Goal: Transaction & Acquisition: Subscribe to service/newsletter

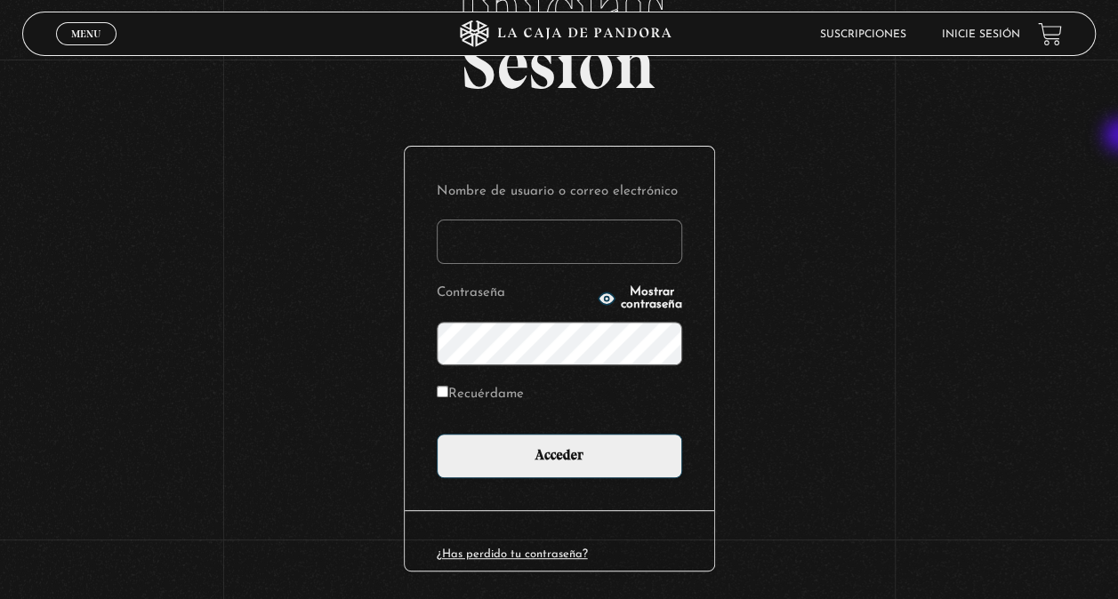
scroll to position [127, 0]
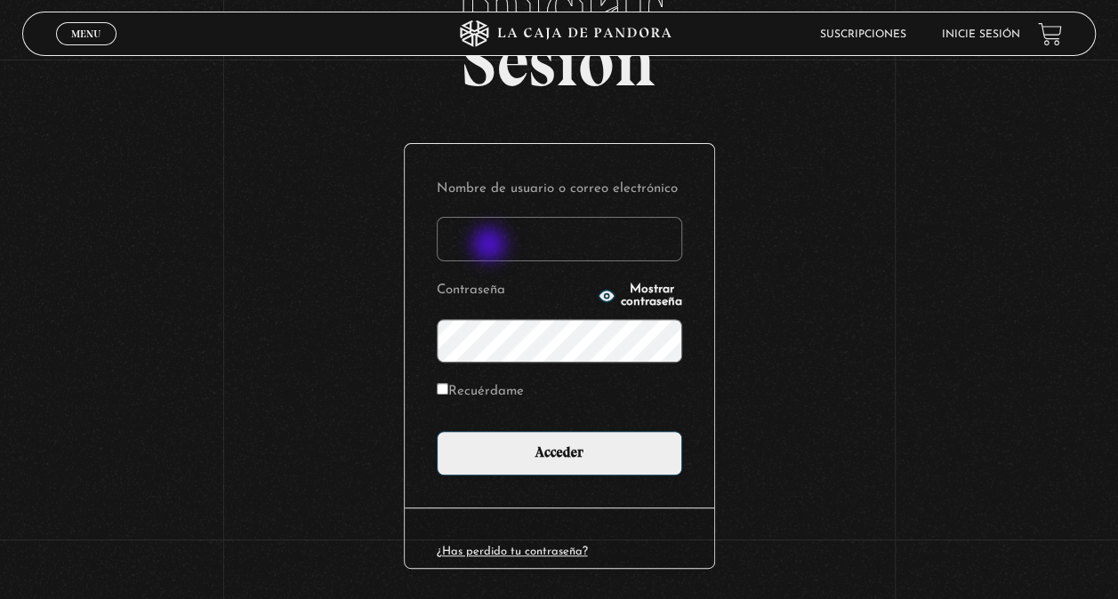
click at [491, 246] on input "Nombre de usuario o correo electrónico" at bounding box center [559, 239] width 245 height 44
type input "jmoreira@ice.go.cr"
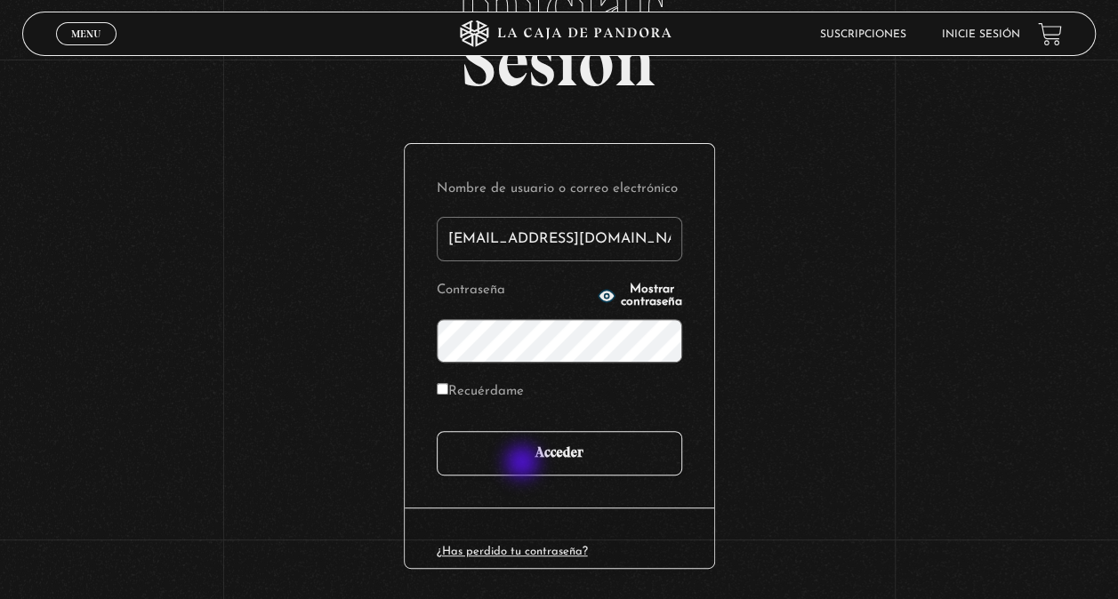
click at [524, 464] on input "Acceder" at bounding box center [559, 453] width 245 height 44
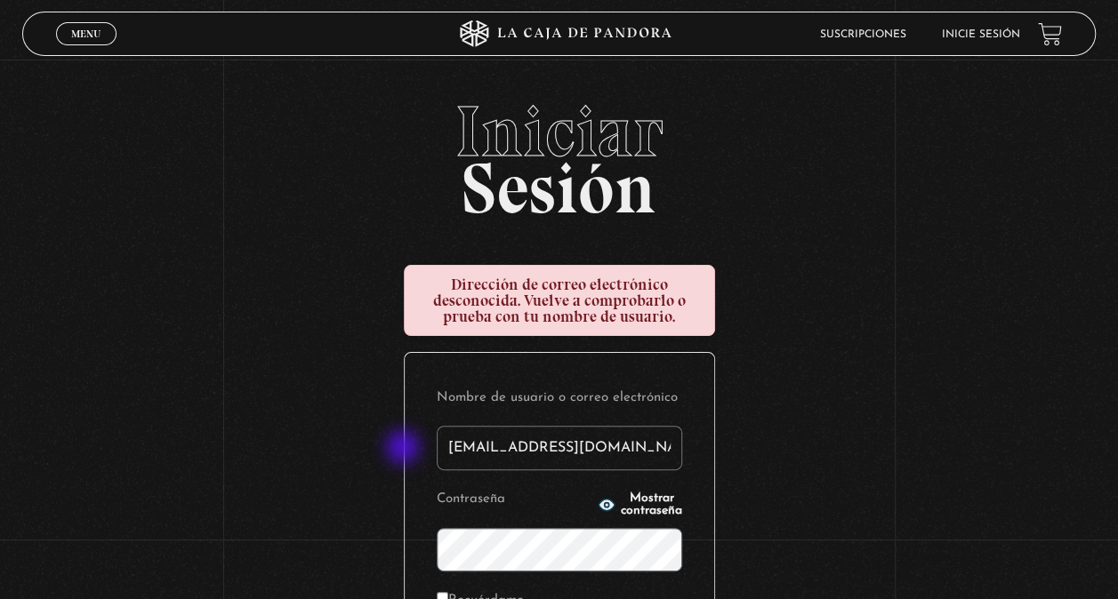
drag, startPoint x: 602, startPoint y: 450, endPoint x: 404, endPoint y: 449, distance: 198.3
click at [404, 449] on div "Iniciar Sesión Dirección de correo electrónico desconocida. Vuelve a comprobarl…" at bounding box center [559, 477] width 1118 height 762
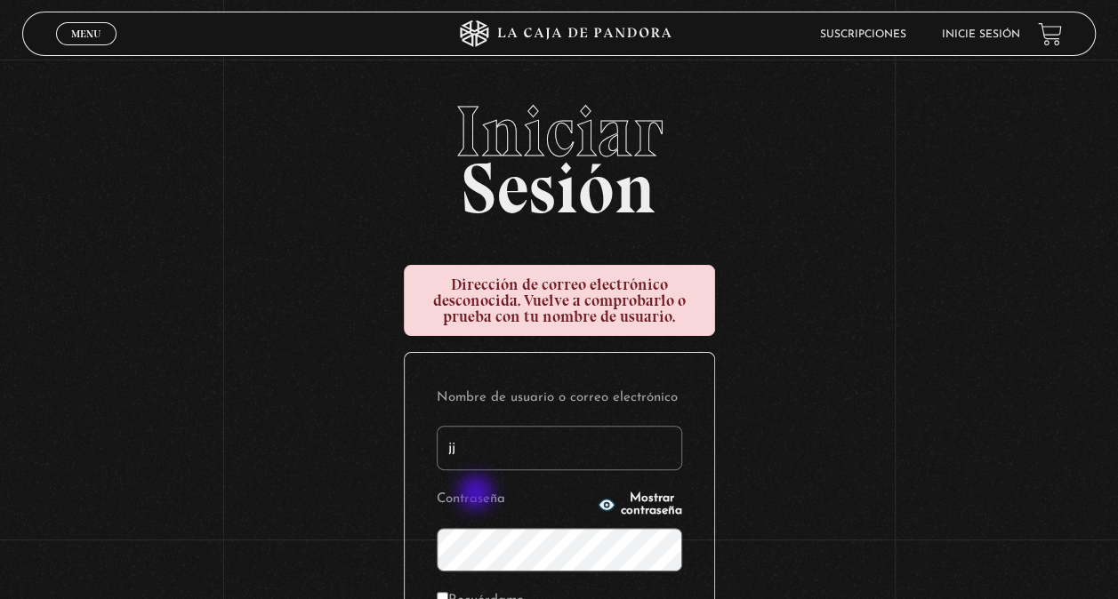
type input "jj_moreira40@hotmail.com"
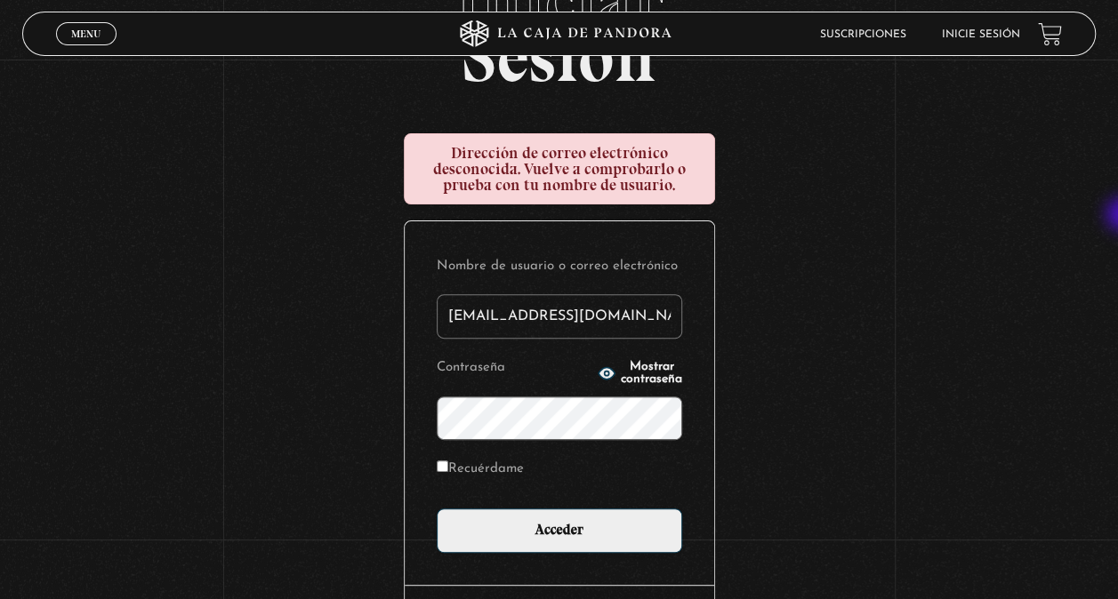
scroll to position [149, 0]
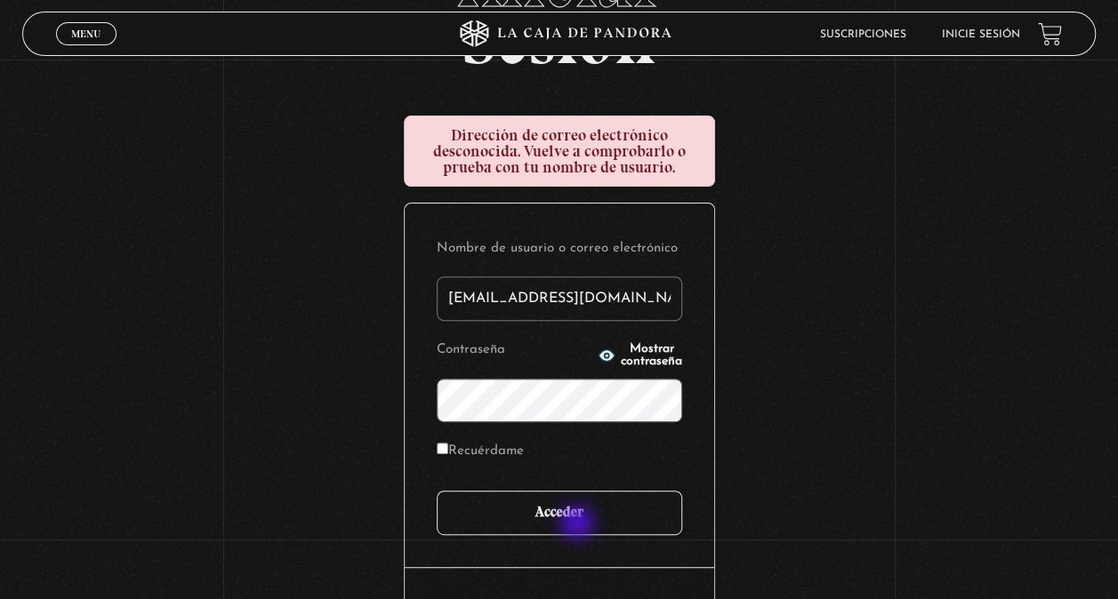
click at [579, 525] on input "Acceder" at bounding box center [559, 513] width 245 height 44
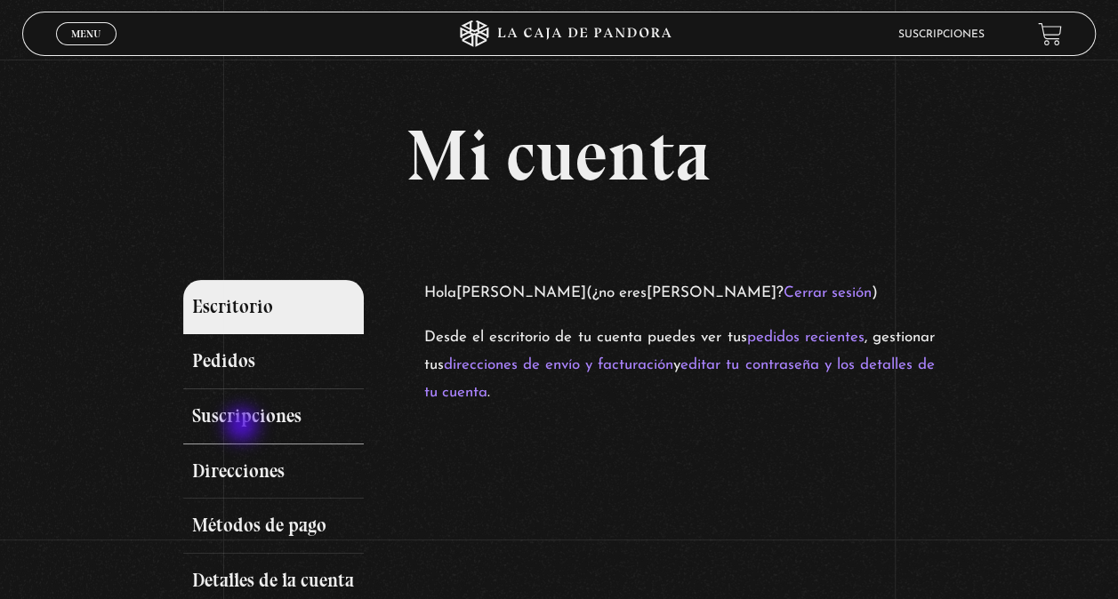
click at [244, 427] on link "Suscripciones" at bounding box center [273, 416] width 181 height 55
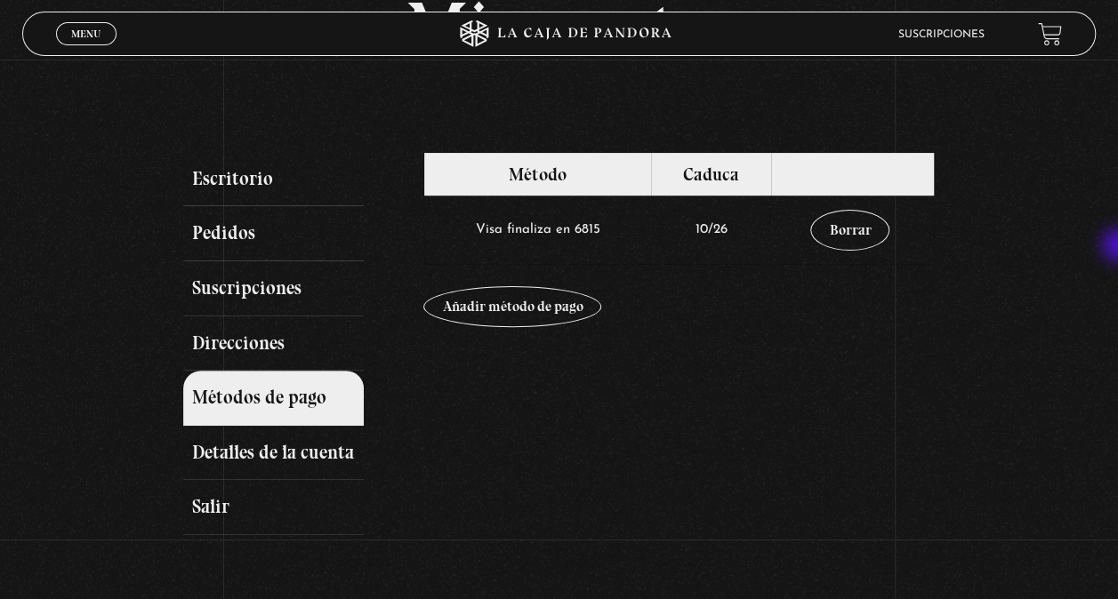
scroll to position [129, 0]
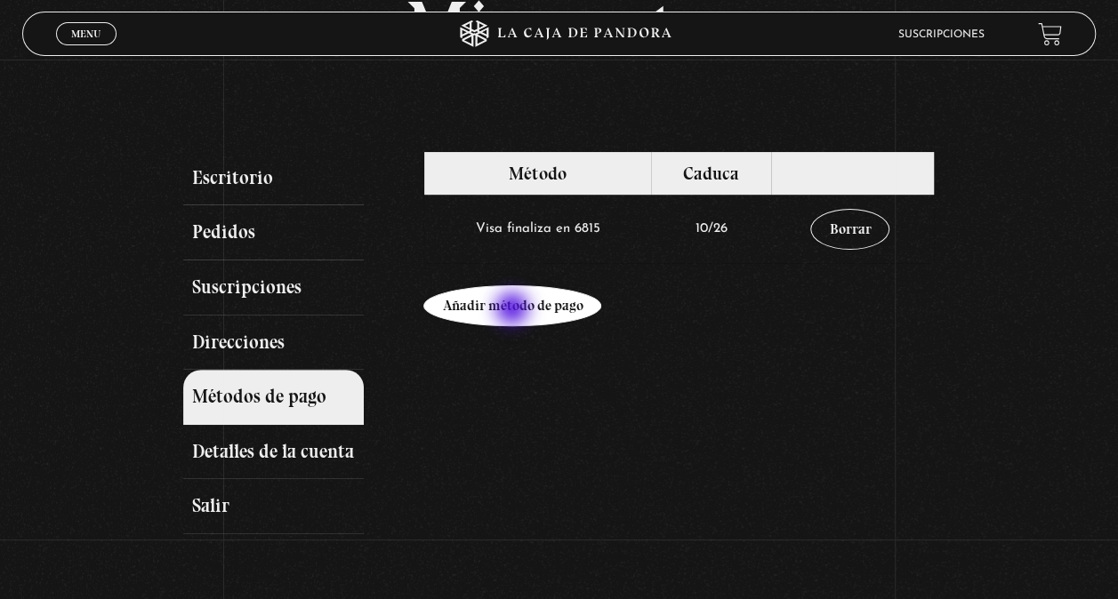
click at [514, 310] on link "Añadir método de pago" at bounding box center [512, 305] width 178 height 41
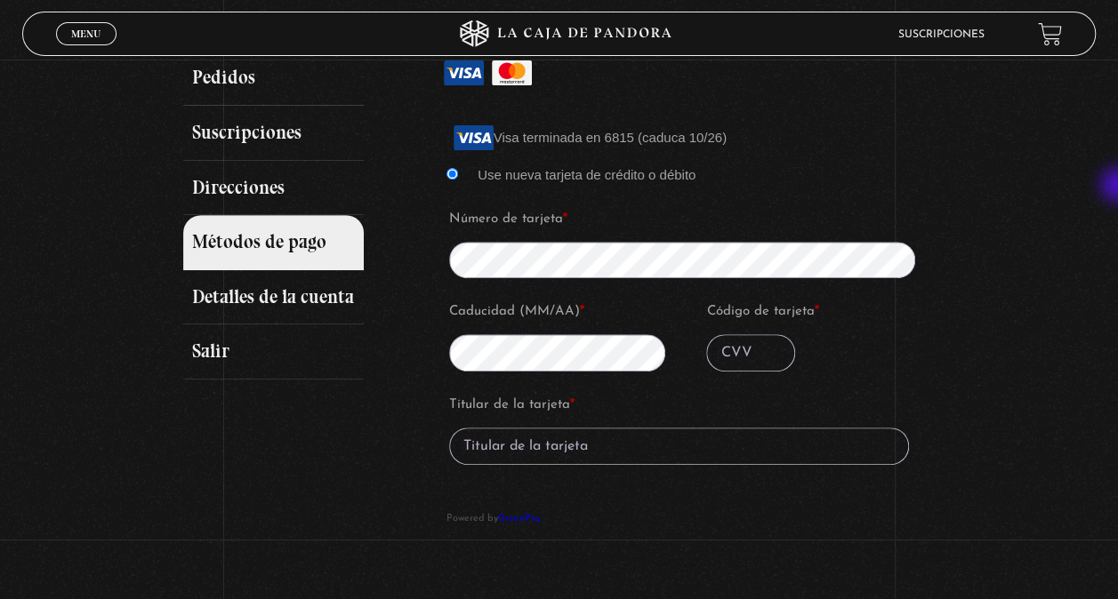
scroll to position [288, 0]
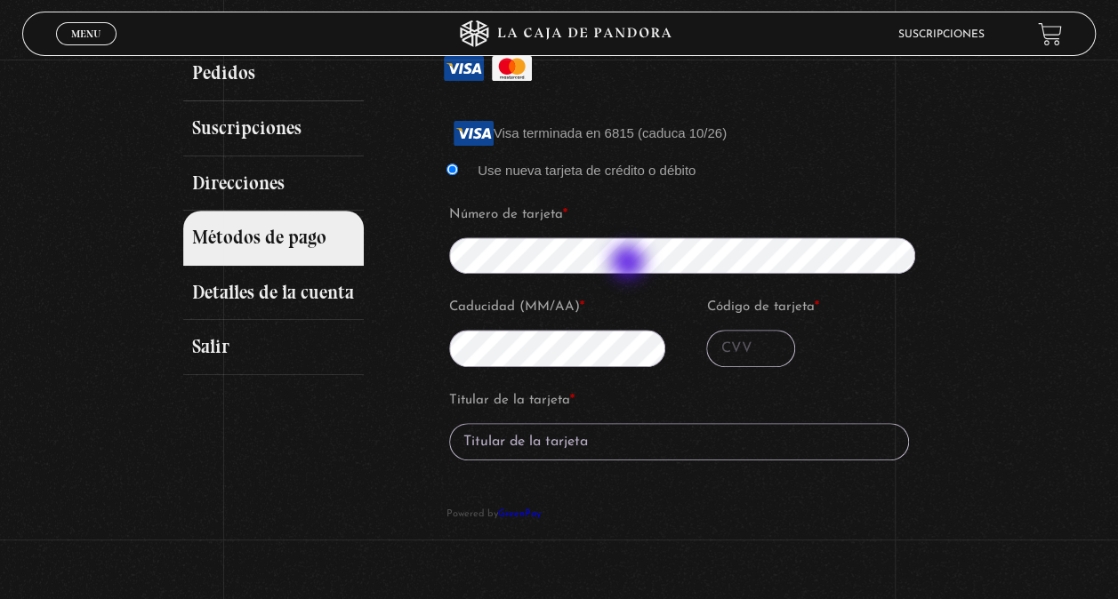
type input "162"
type input "[PERSON_NAME]"
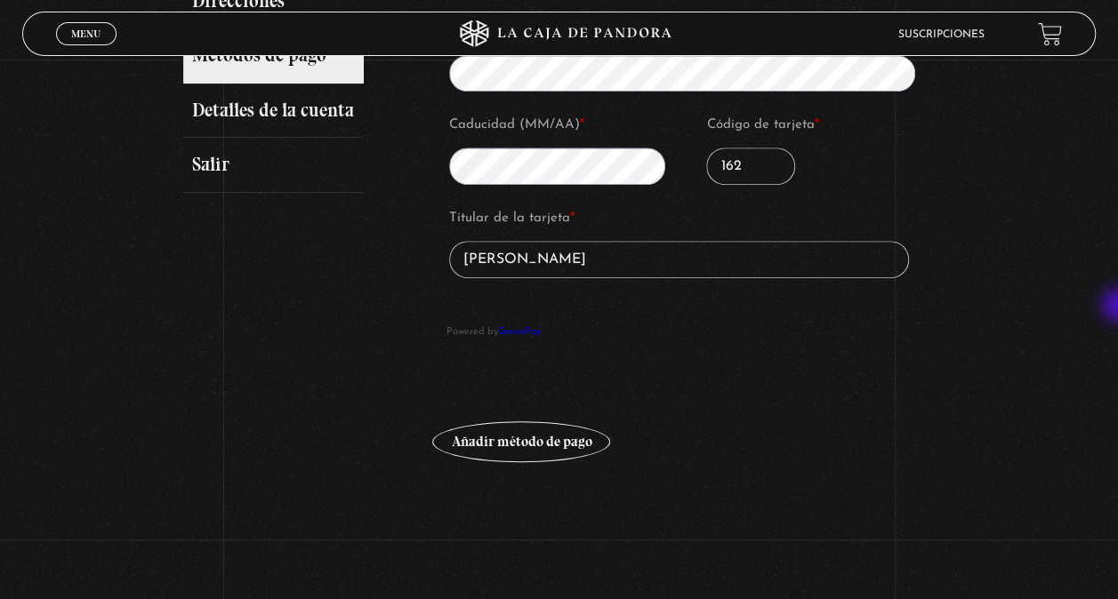
scroll to position [478, 0]
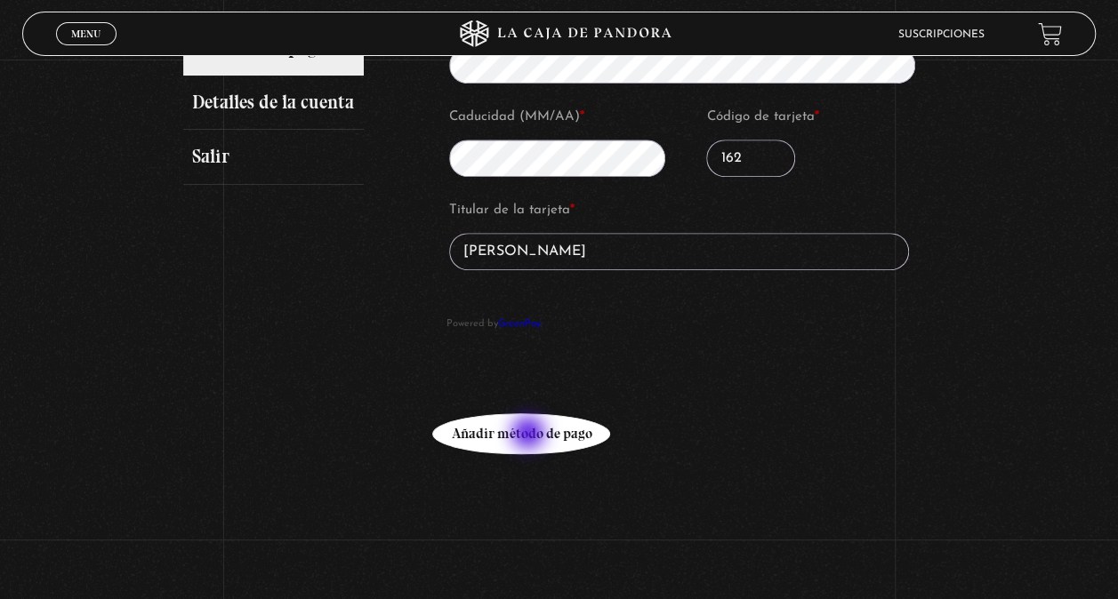
click at [530, 435] on button "Añadir método de pago" at bounding box center [521, 433] width 178 height 41
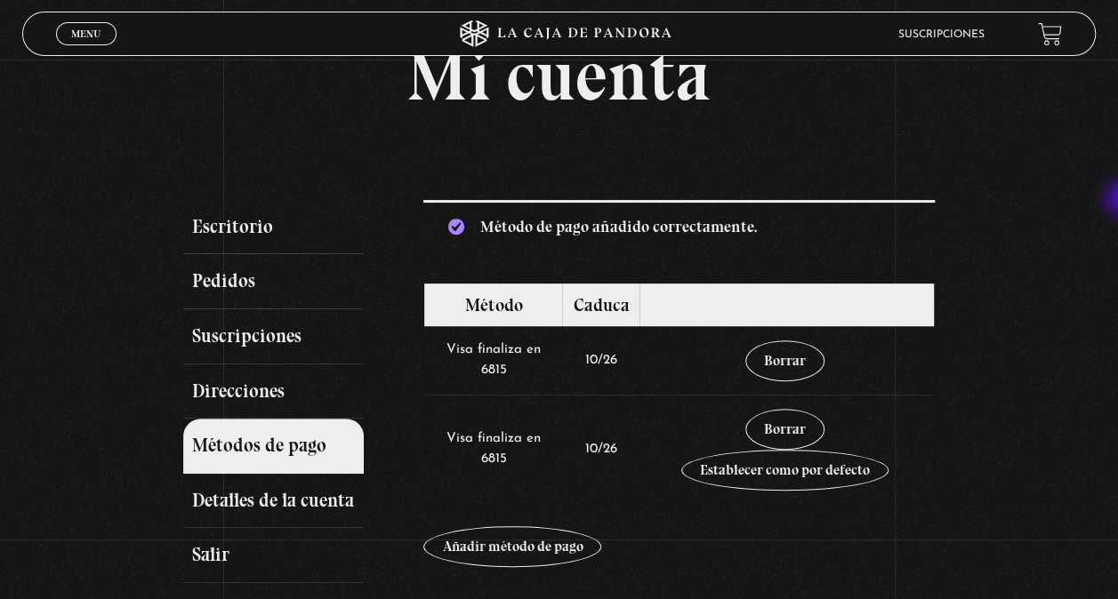
scroll to position [108, 0]
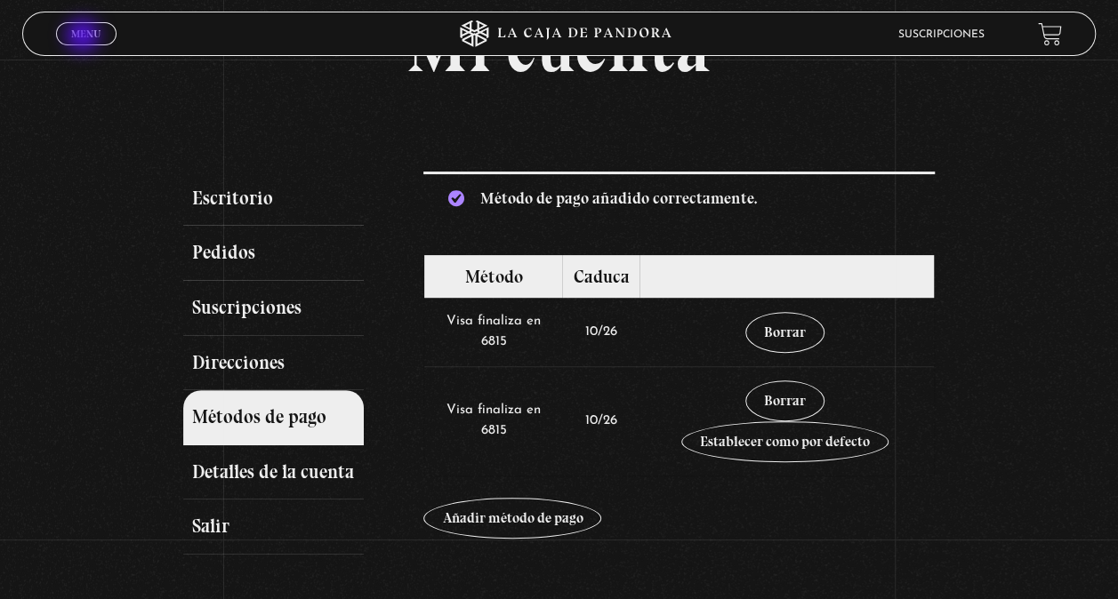
click at [84, 37] on span "Menu" at bounding box center [85, 33] width 29 height 11
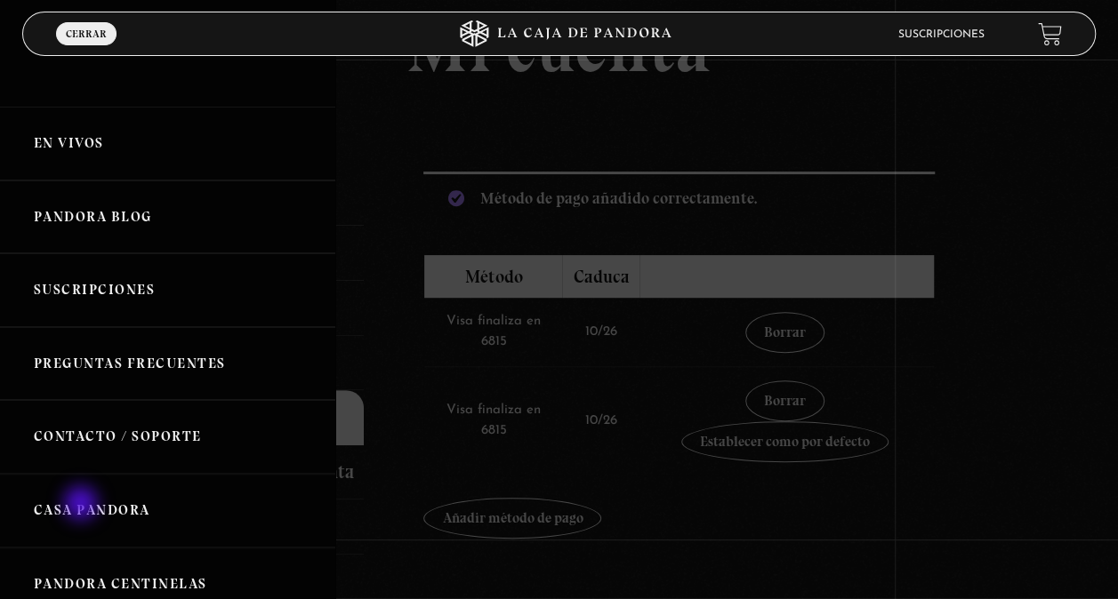
click at [83, 505] on link "Casa Pandora" at bounding box center [167, 511] width 335 height 74
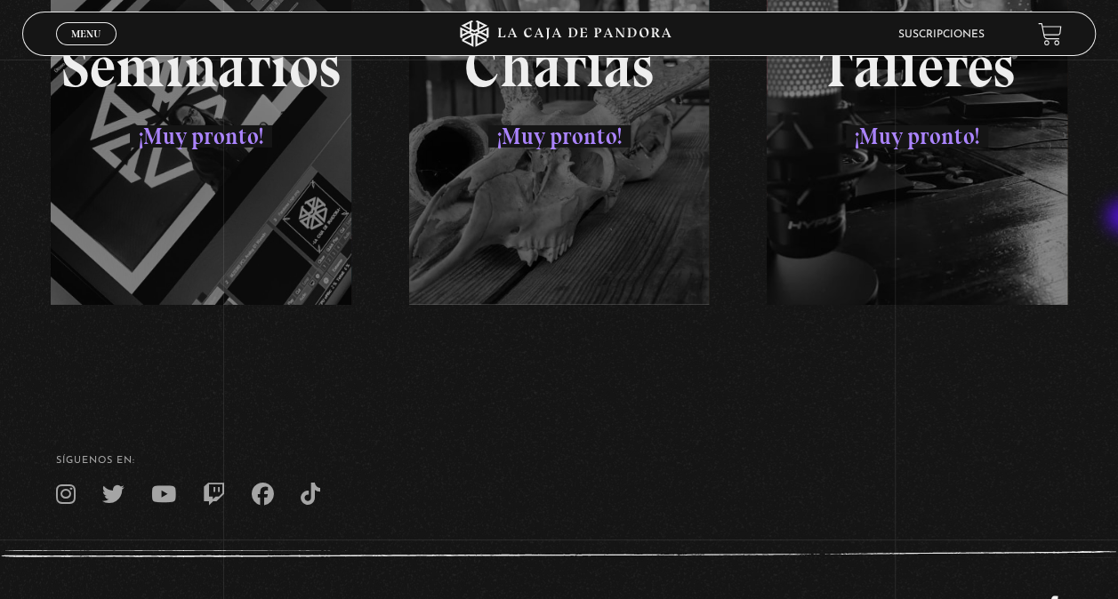
scroll to position [3182, 0]
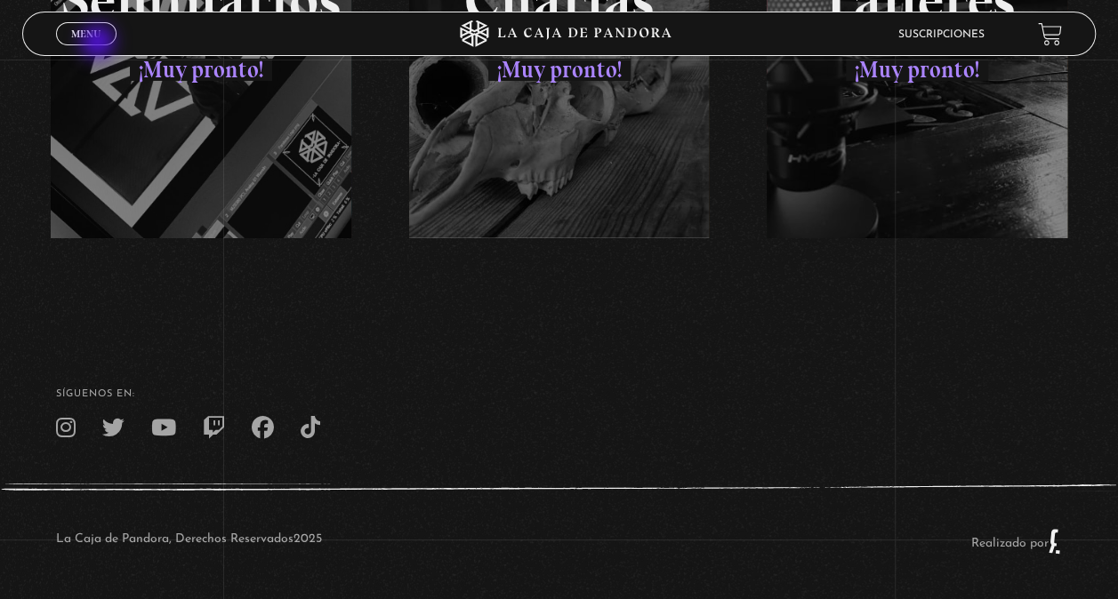
click at [100, 44] on span "Cerrar" at bounding box center [87, 50] width 42 height 12
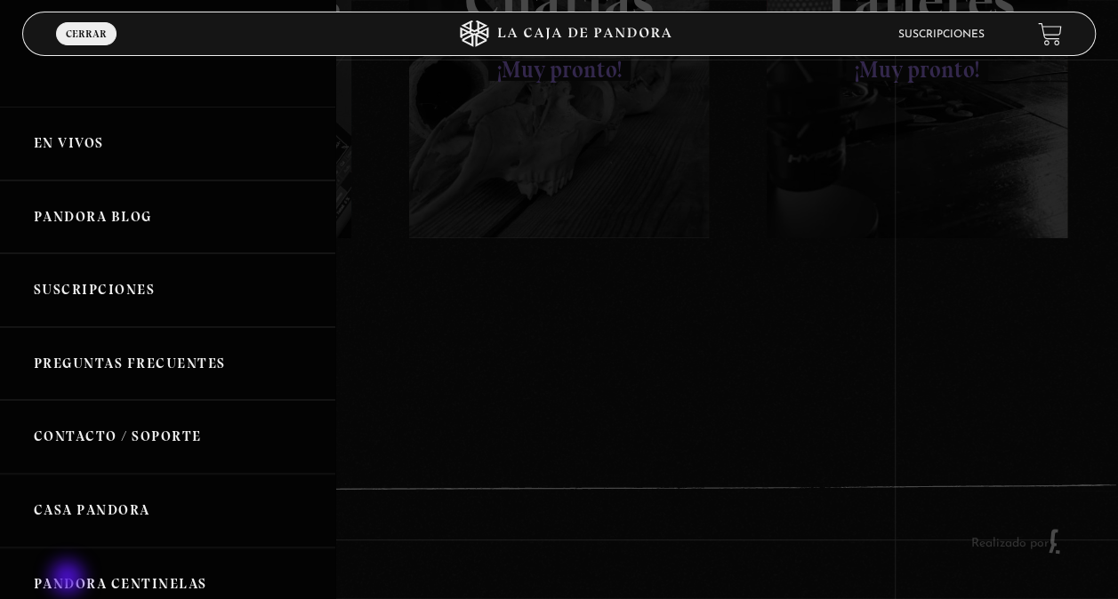
click at [69, 580] on link "Pandora Centinelas" at bounding box center [167, 585] width 335 height 74
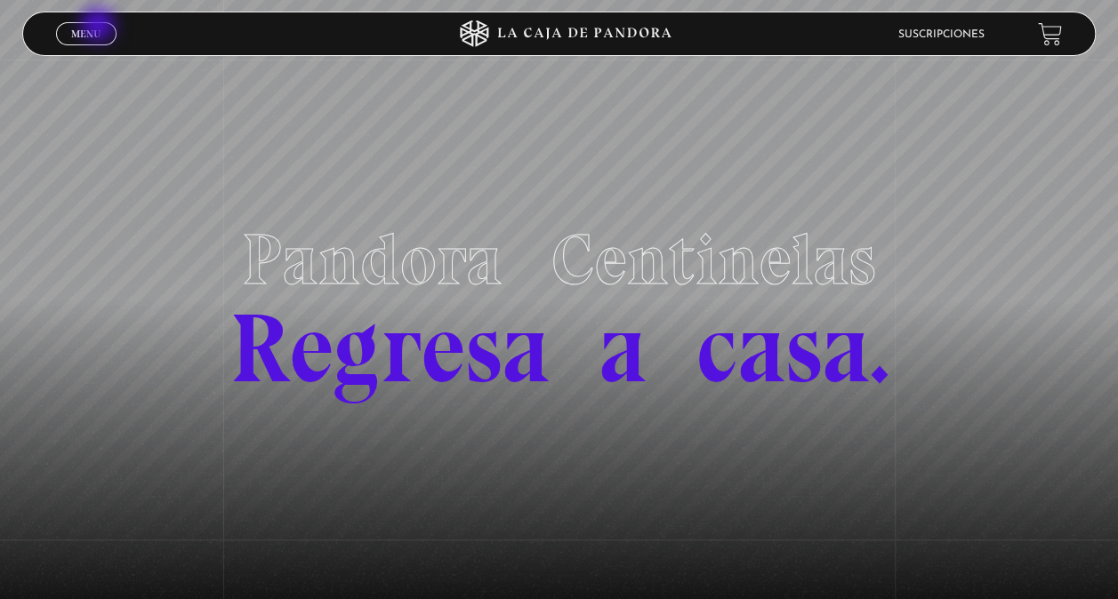
click at [100, 28] on span "Menu" at bounding box center [85, 33] width 29 height 11
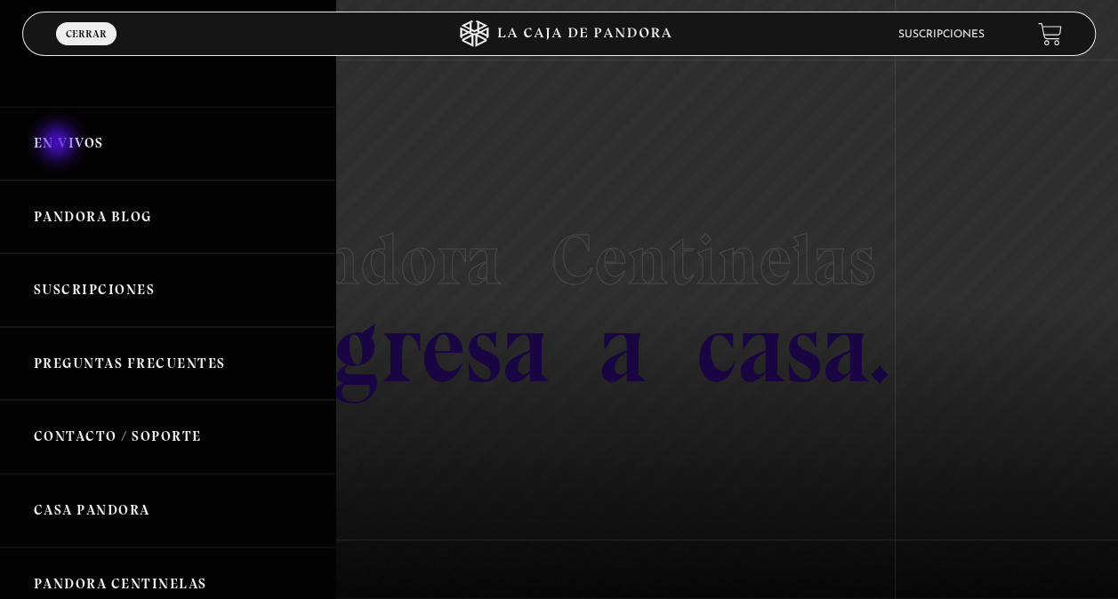
click at [60, 144] on link "En vivos" at bounding box center [167, 144] width 335 height 74
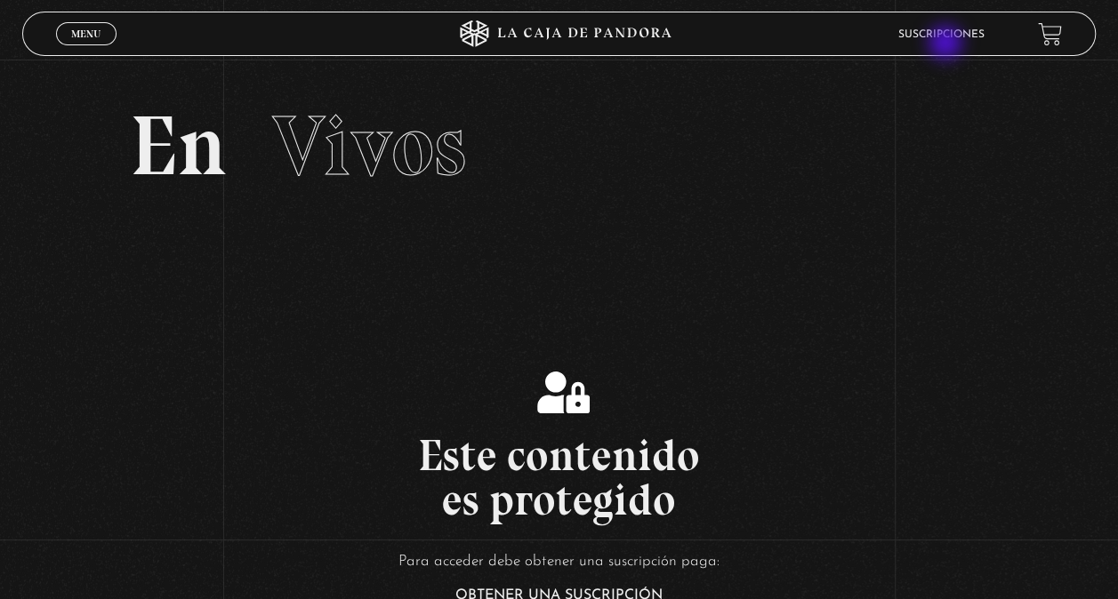
click at [947, 44] on li "Suscripciones" at bounding box center [941, 34] width 86 height 28
click at [943, 36] on link "Suscripciones" at bounding box center [941, 34] width 86 height 11
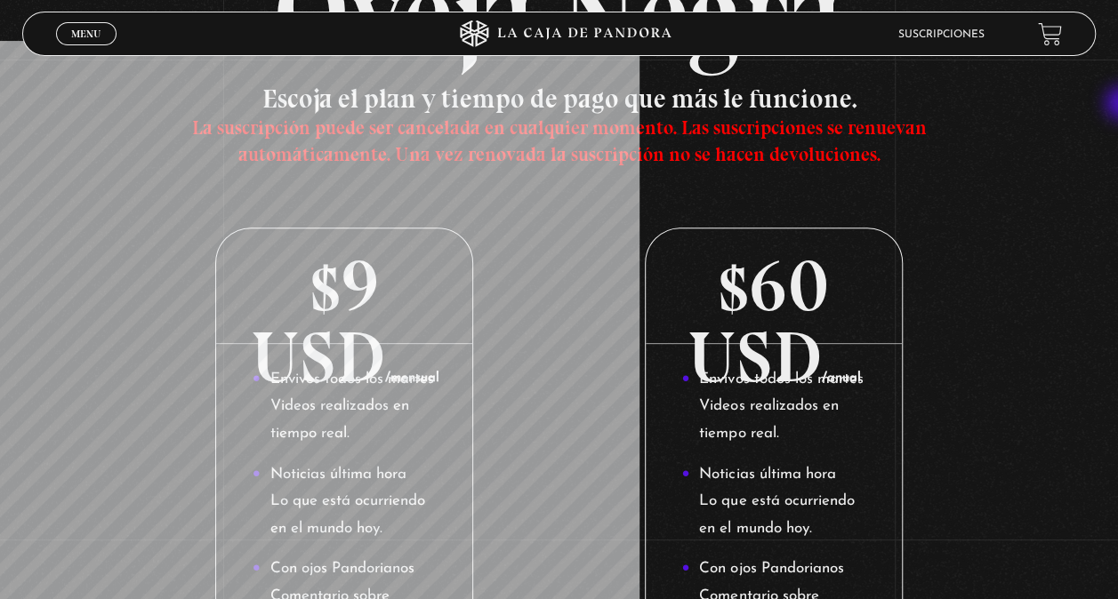
scroll to position [189, 0]
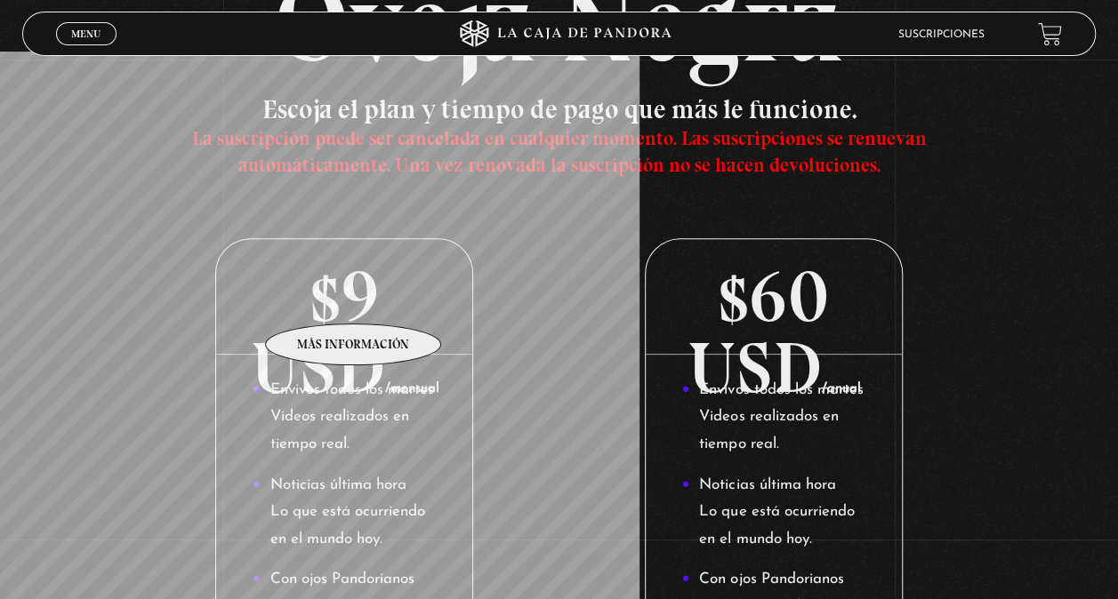
click at [354, 297] on p "$9 USD /mensual" at bounding box center [344, 297] width 256 height 116
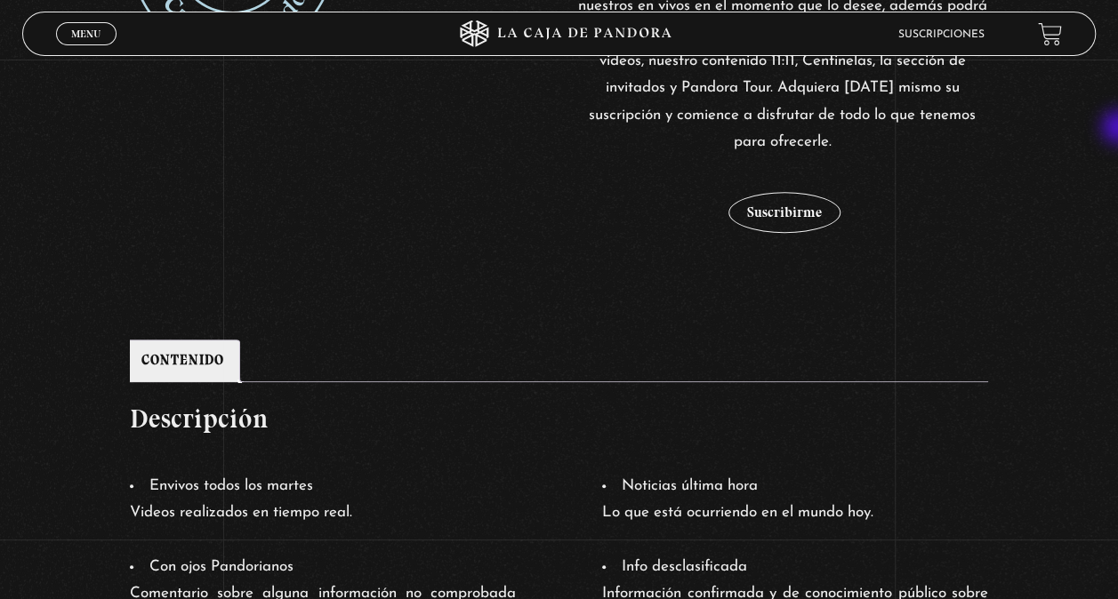
scroll to position [569, 0]
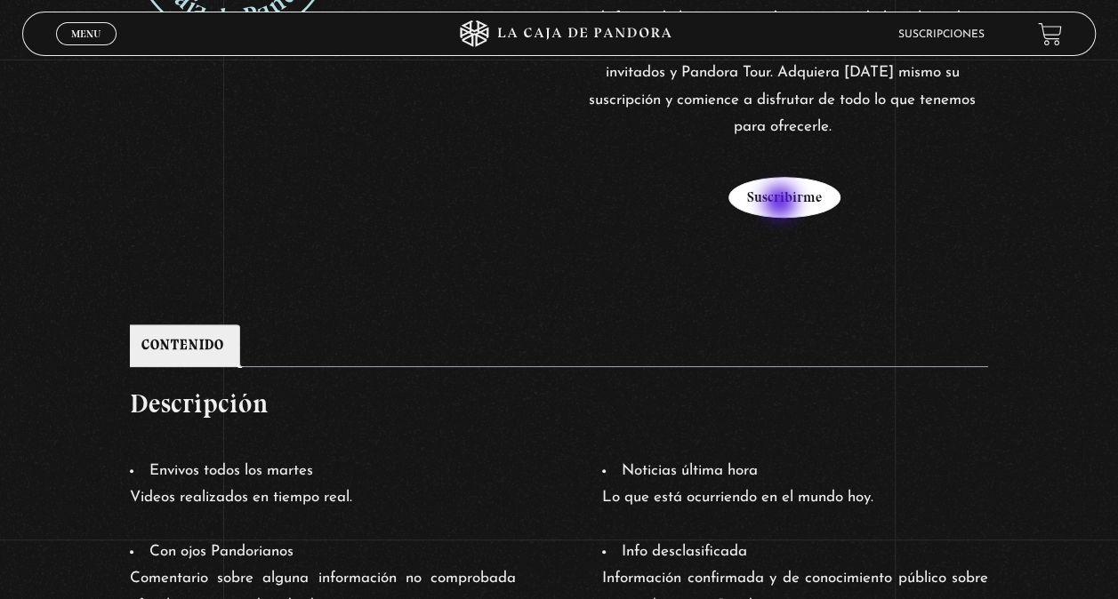
click at [782, 204] on button "Suscribirme" at bounding box center [784, 197] width 112 height 41
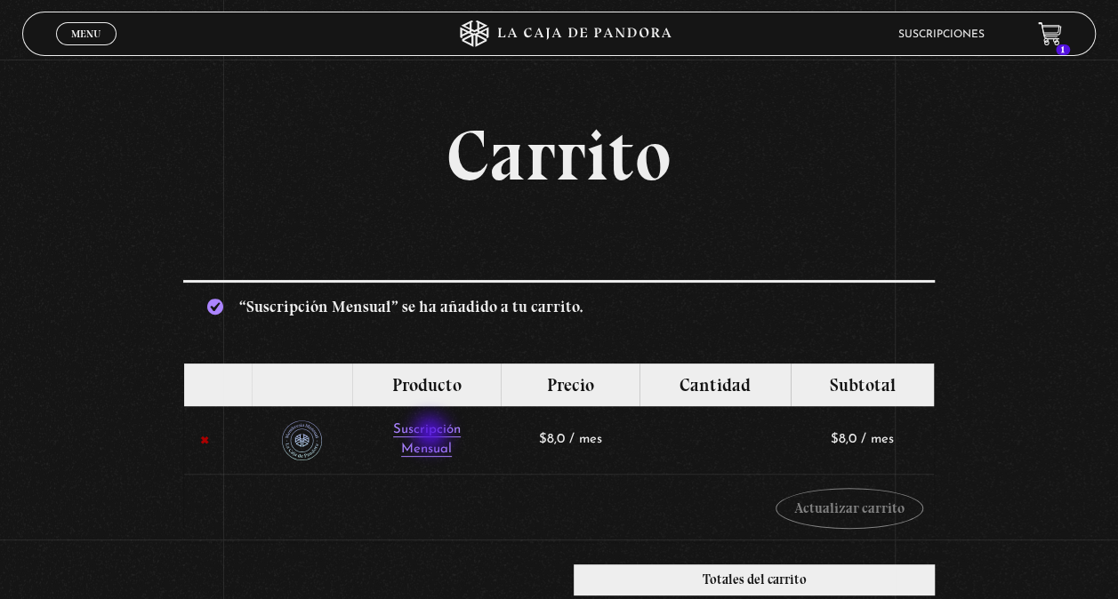
click at [432, 435] on span "Suscripción" at bounding box center [427, 429] width 68 height 13
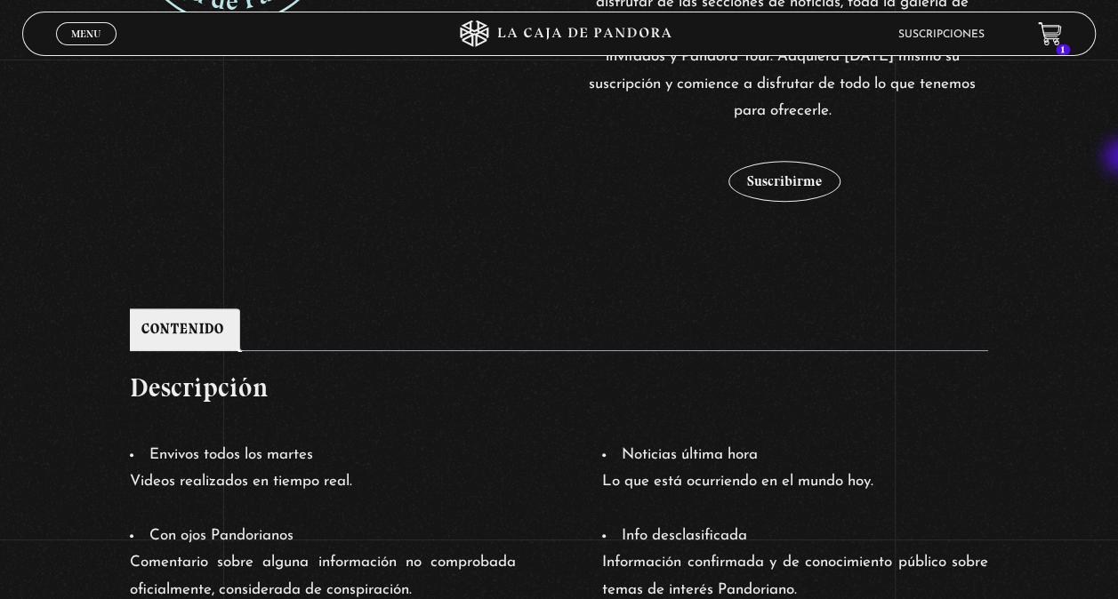
scroll to position [594, 0]
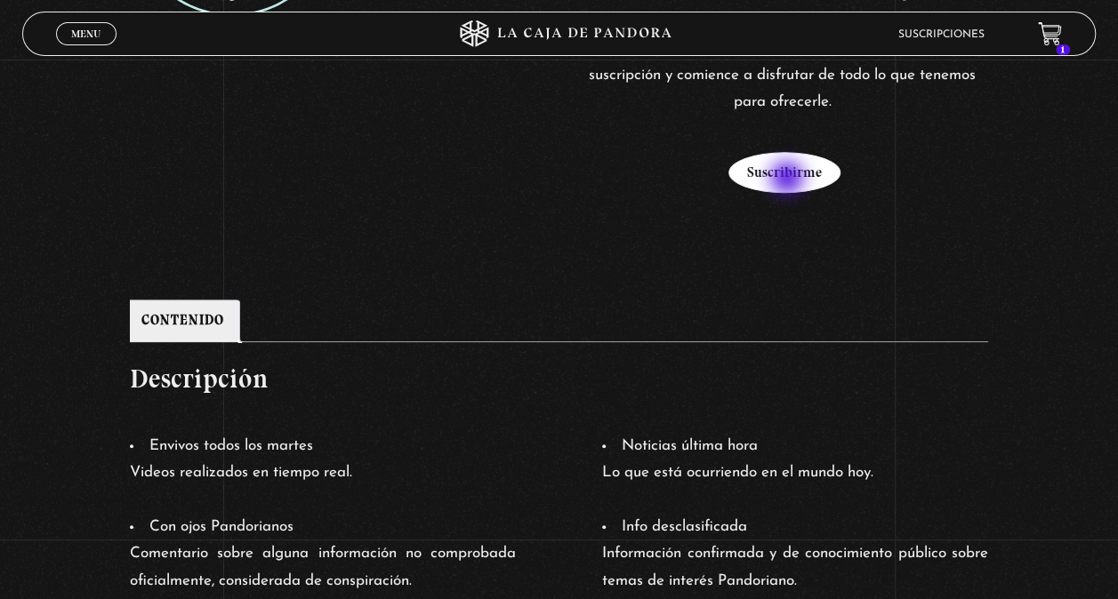
click at [789, 180] on button "Suscribirme" at bounding box center [784, 172] width 112 height 41
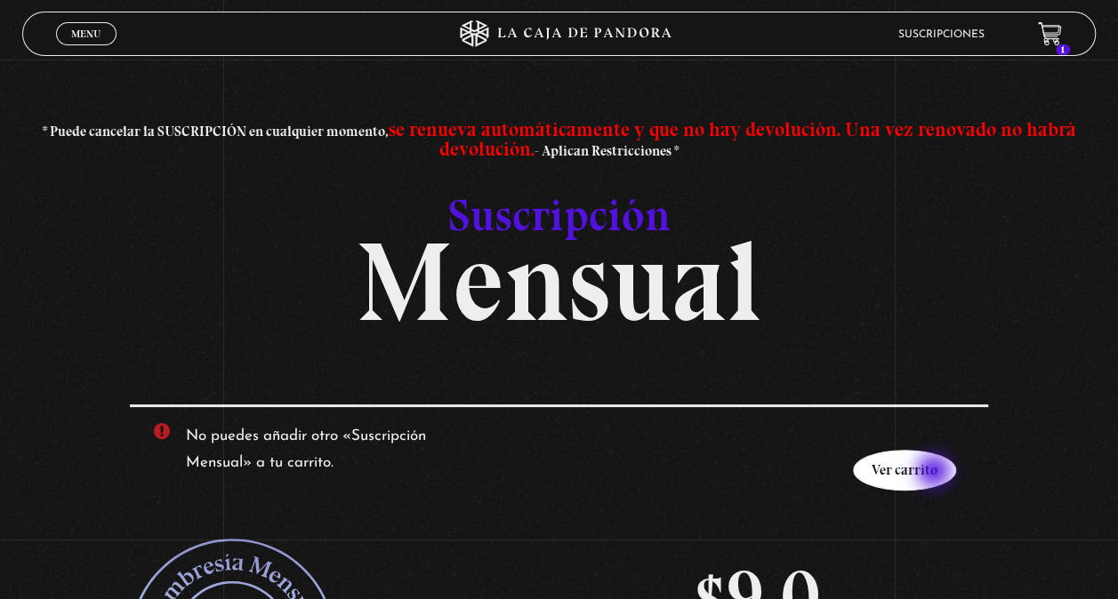
click at [935, 473] on link "Ver carrito" at bounding box center [904, 470] width 103 height 41
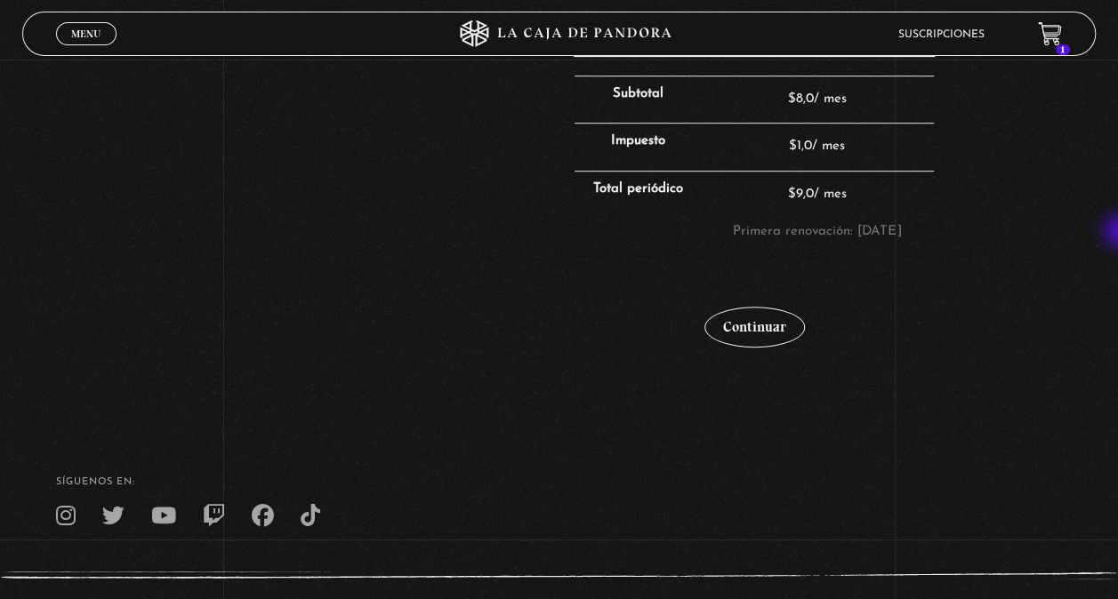
scroll to position [457, 0]
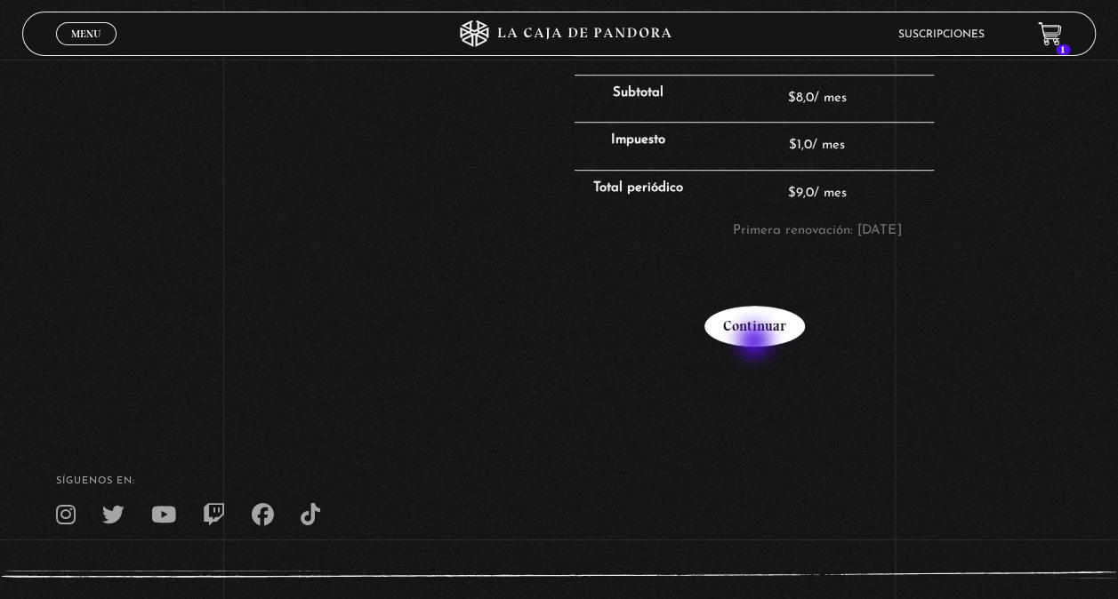
click at [756, 343] on link "Continuar" at bounding box center [754, 326] width 100 height 41
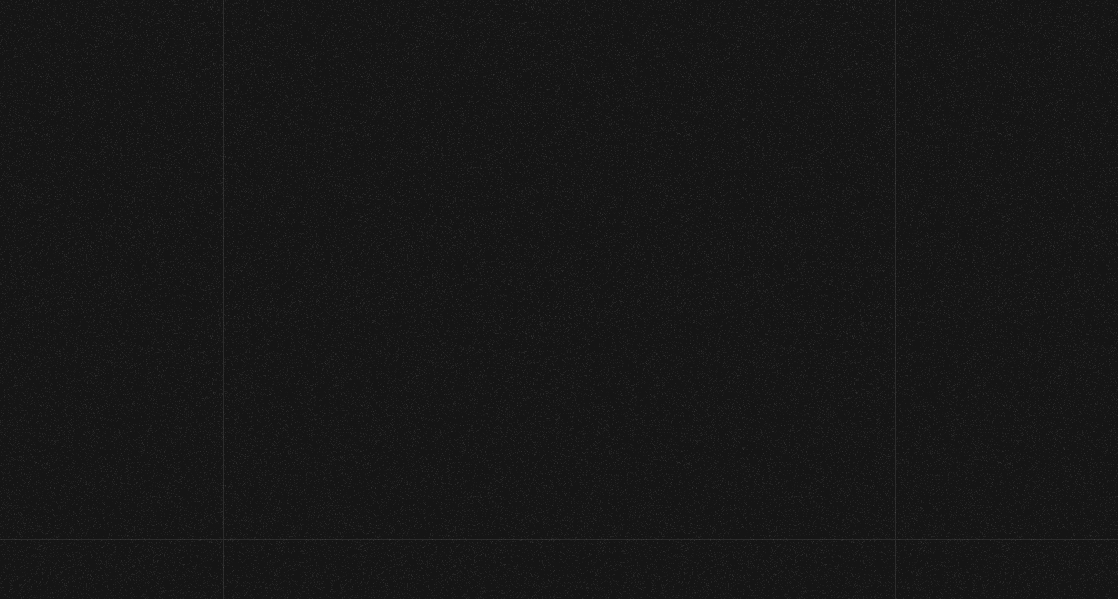
select select "CR-A"
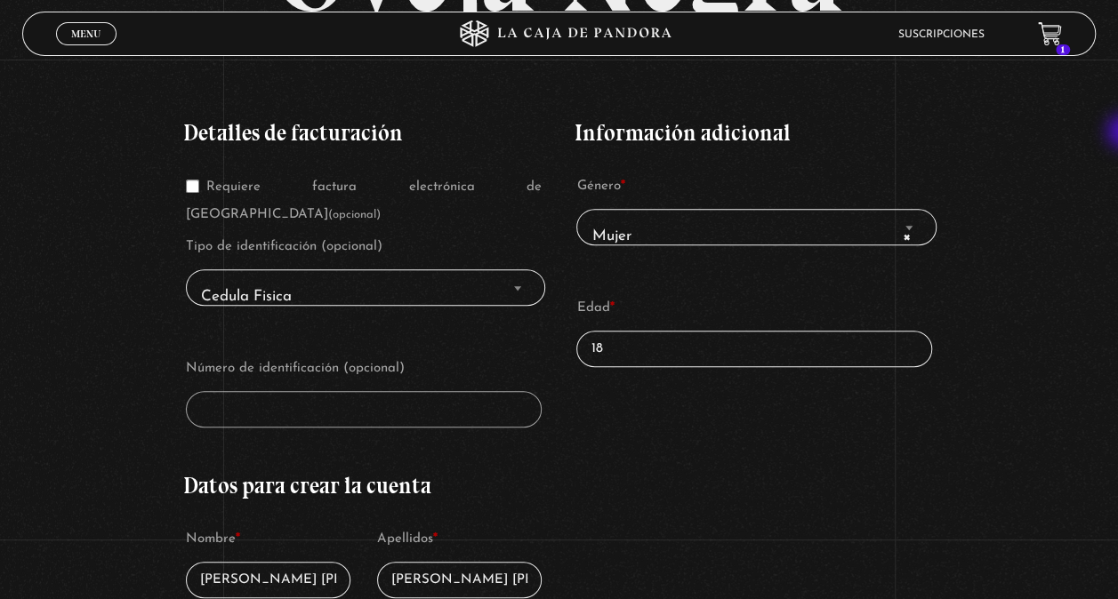
scroll to position [278, 0]
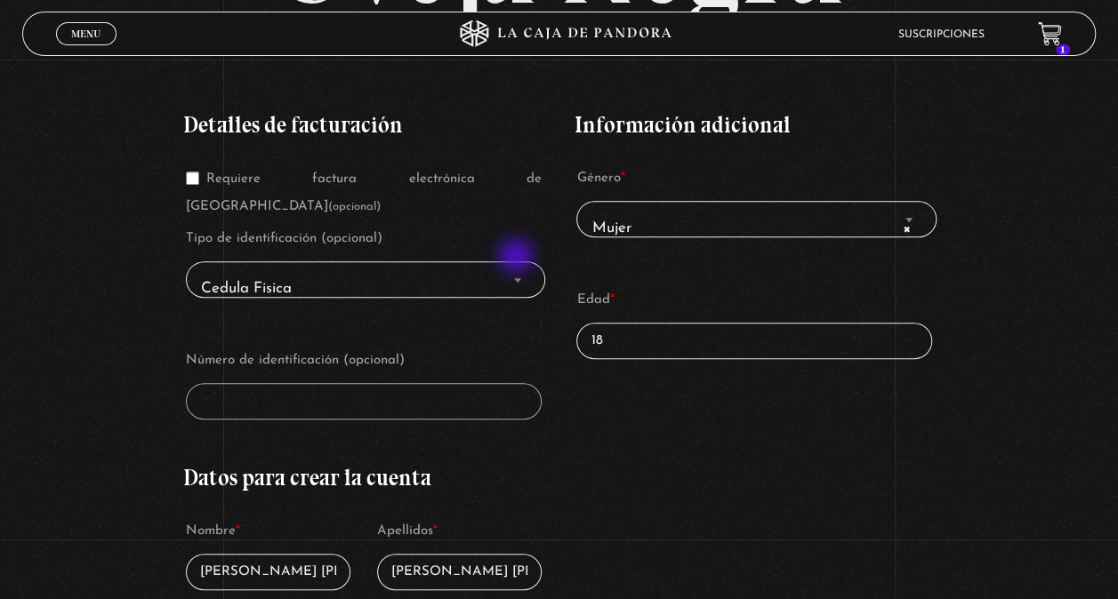
click at [518, 269] on span "Finalizar compra" at bounding box center [518, 280] width 18 height 23
click at [912, 226] on span "Finalizar compra" at bounding box center [909, 219] width 18 height 23
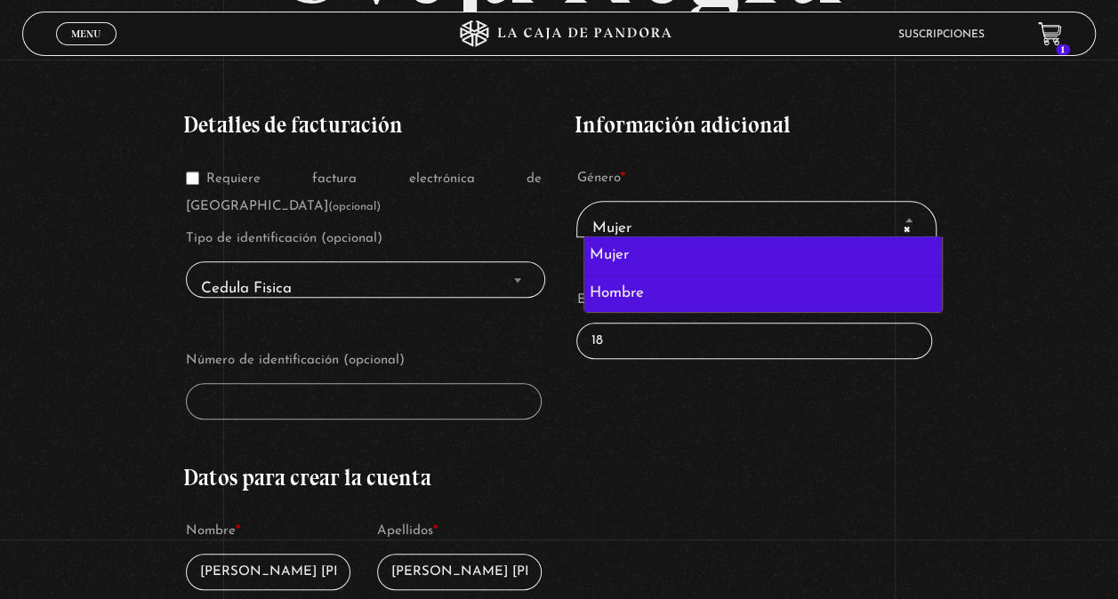
select select "hombre"
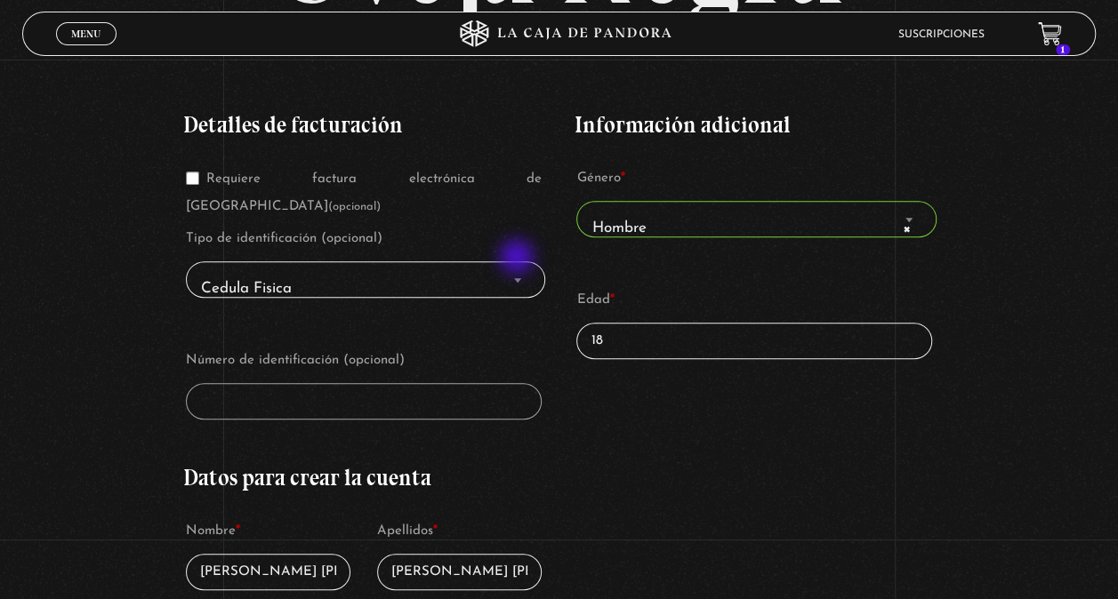
click at [518, 269] on span "Finalizar compra" at bounding box center [518, 280] width 18 height 23
click at [521, 278] on b "Finalizar compra" at bounding box center [517, 280] width 7 height 4
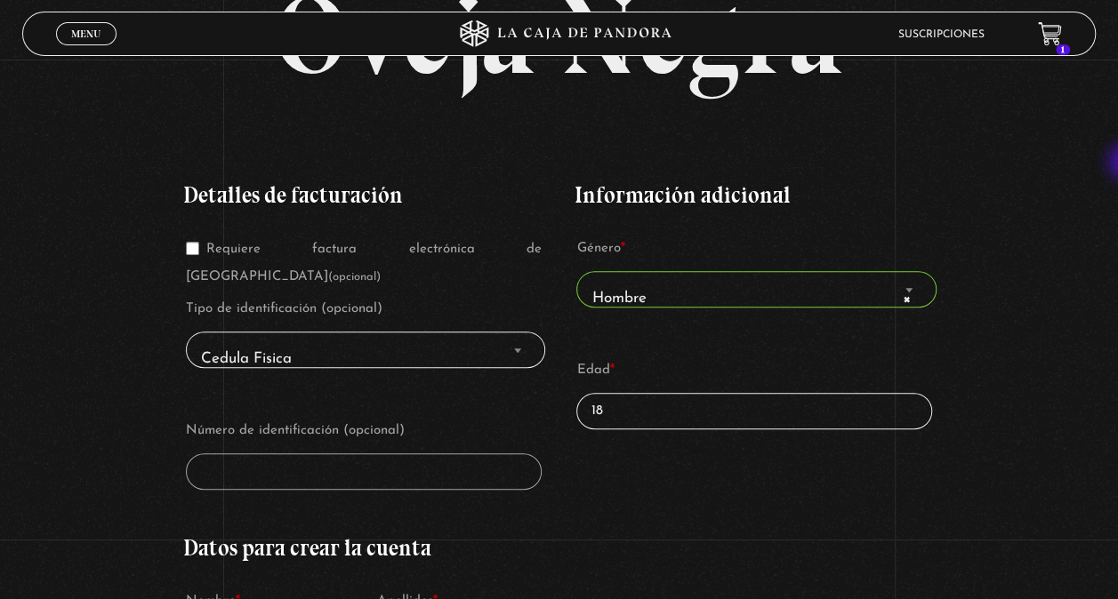
scroll to position [205, 0]
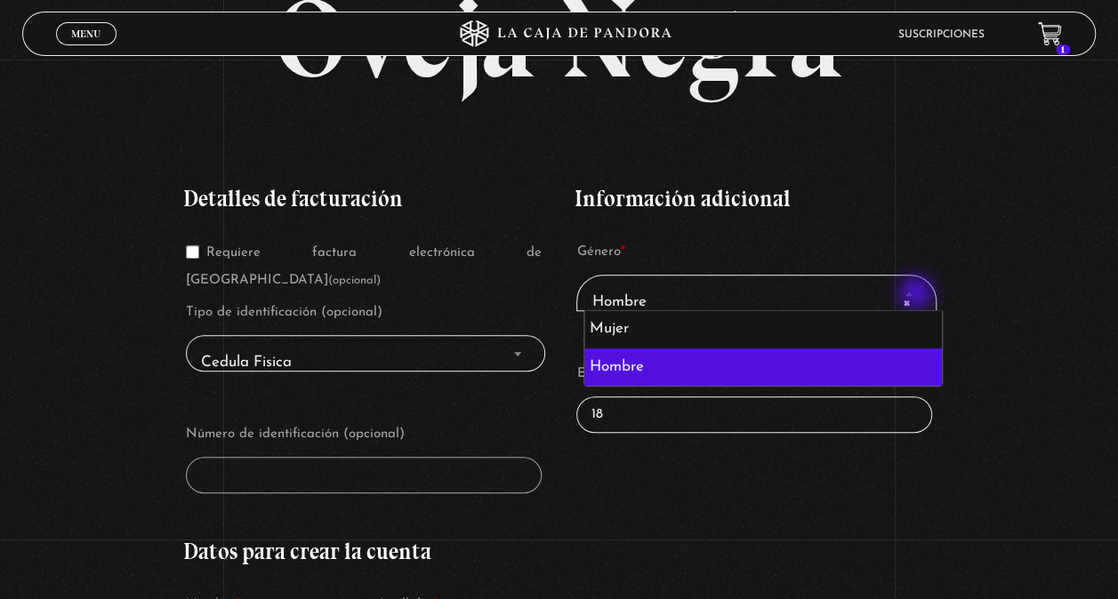
click at [918, 294] on span "Finalizar compra" at bounding box center [909, 293] width 18 height 23
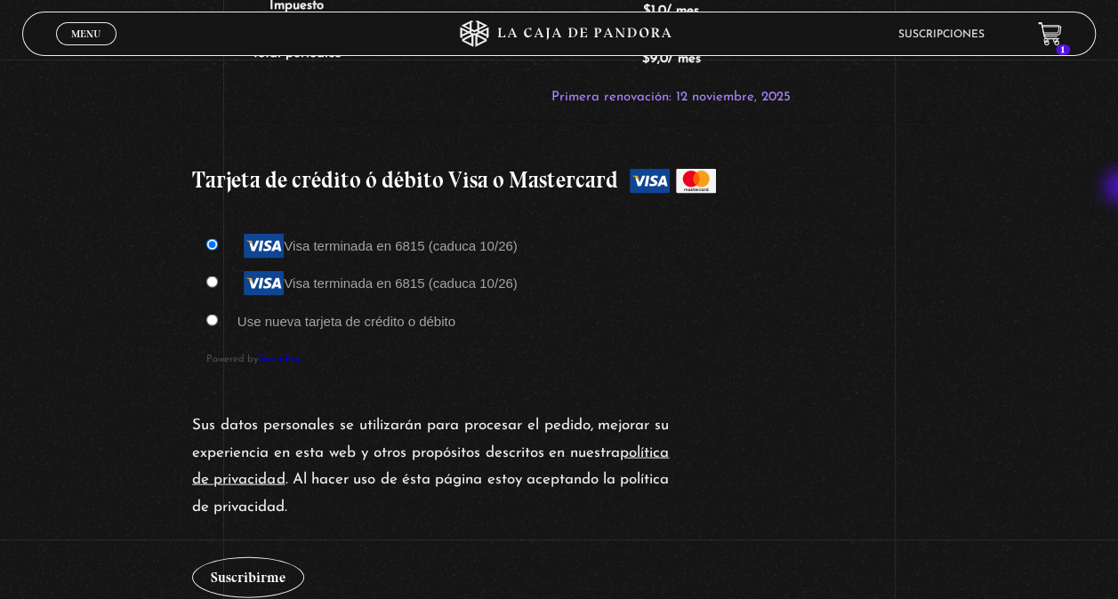
scroll to position [1588, 0]
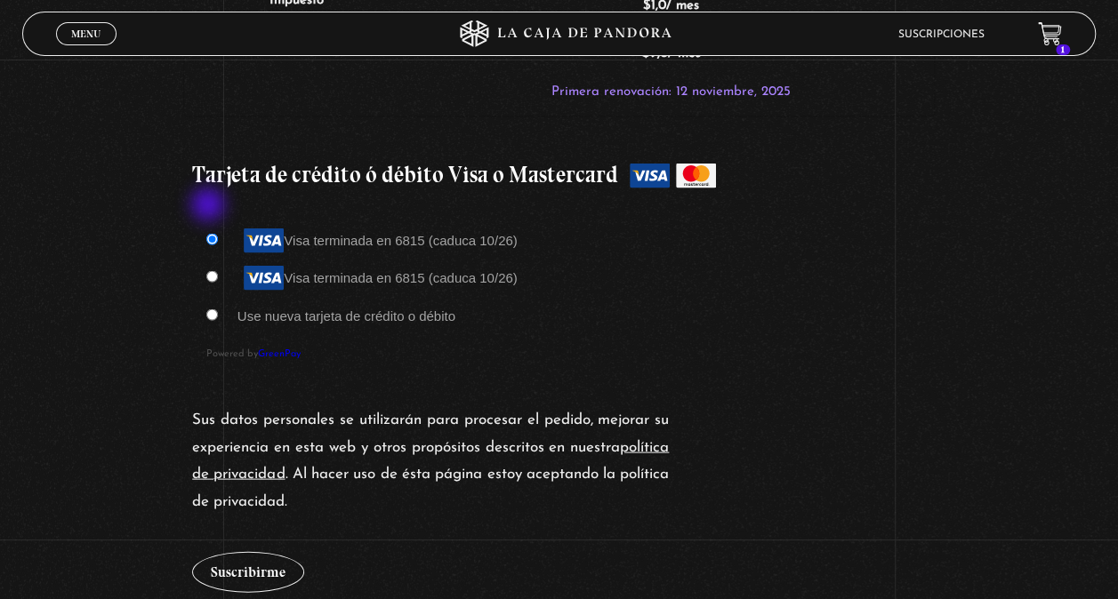
click at [210, 233] on input "Visa terminada en 6815 (caduca 10/26)" at bounding box center [212, 239] width 12 height 12
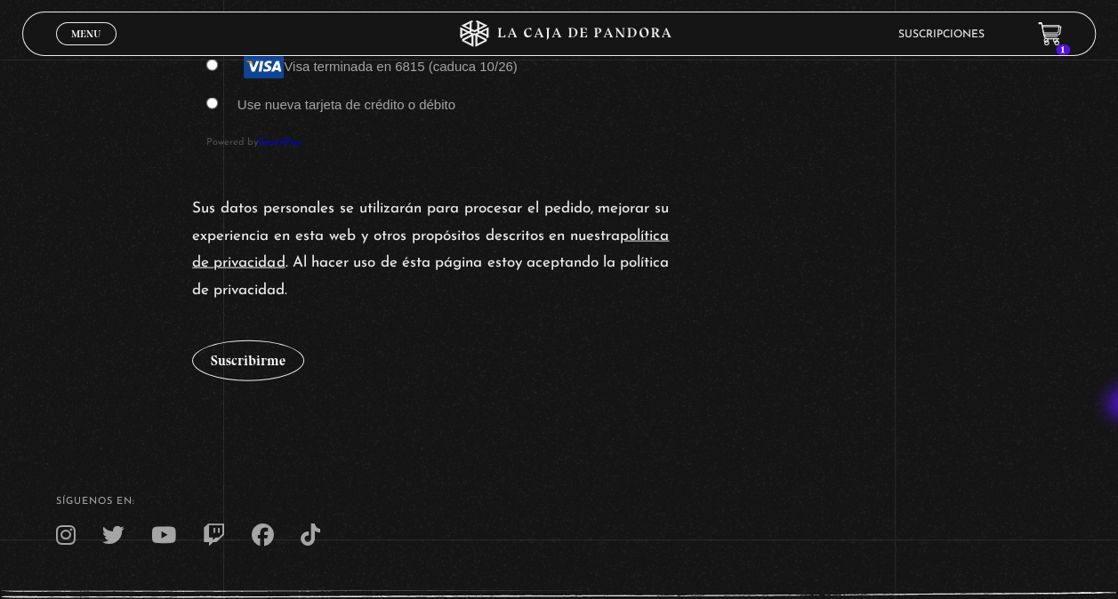
scroll to position [1794, 0]
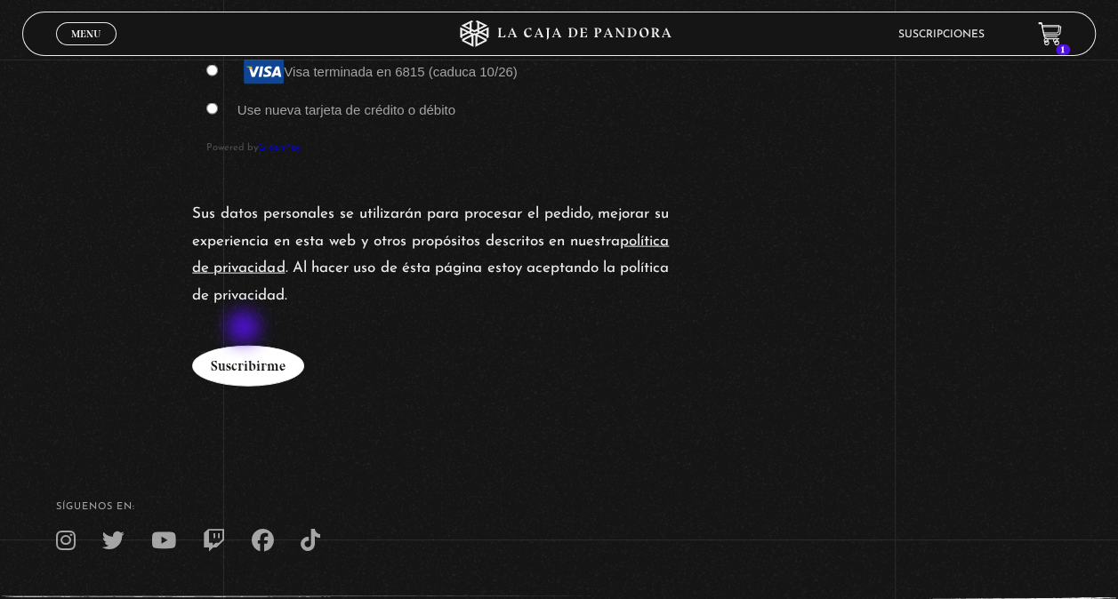
click at [245, 346] on button "Suscribirme" at bounding box center [248, 366] width 112 height 41
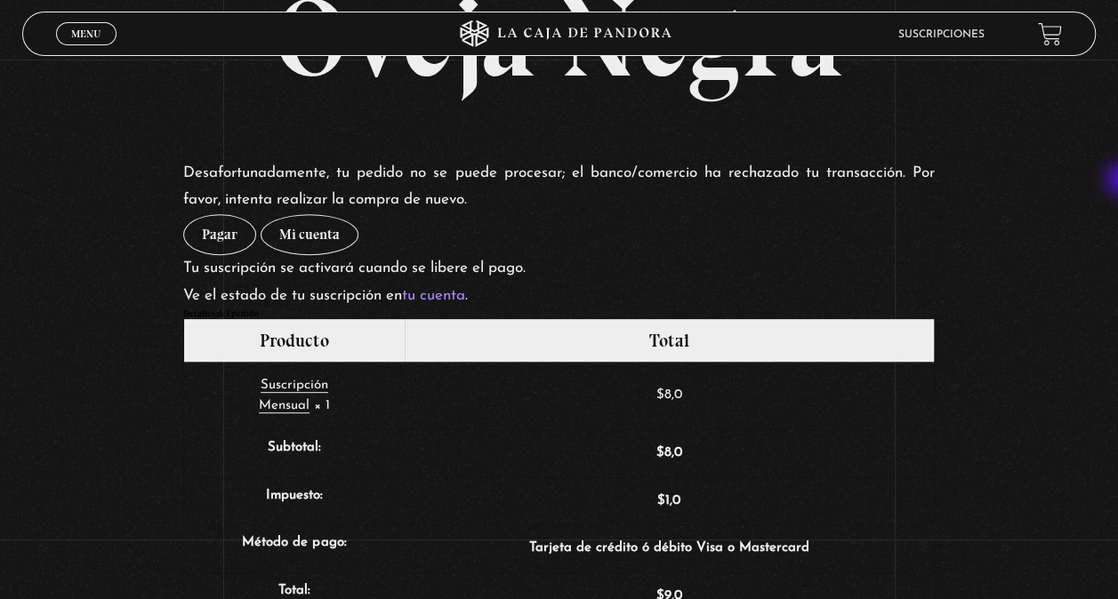
scroll to position [207, 0]
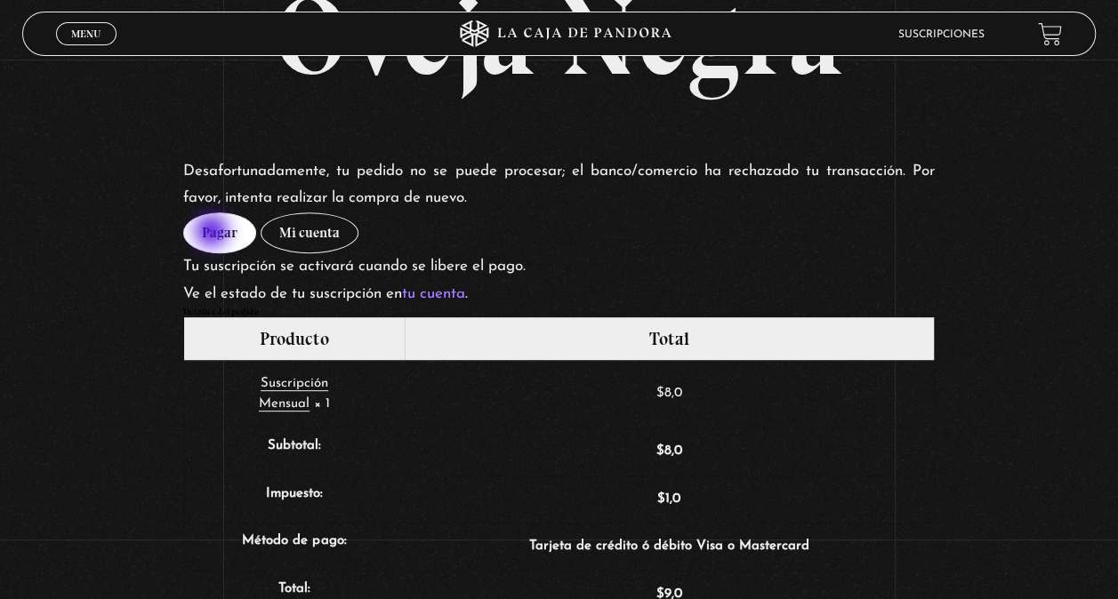
click at [213, 233] on link "Pagar" at bounding box center [219, 233] width 73 height 41
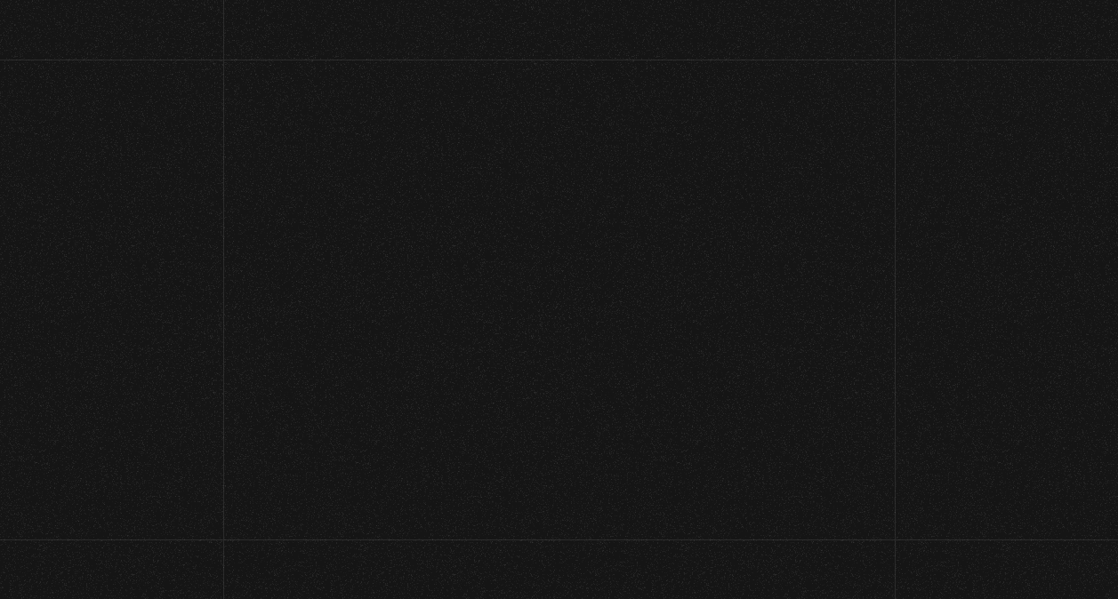
select select "CR-A"
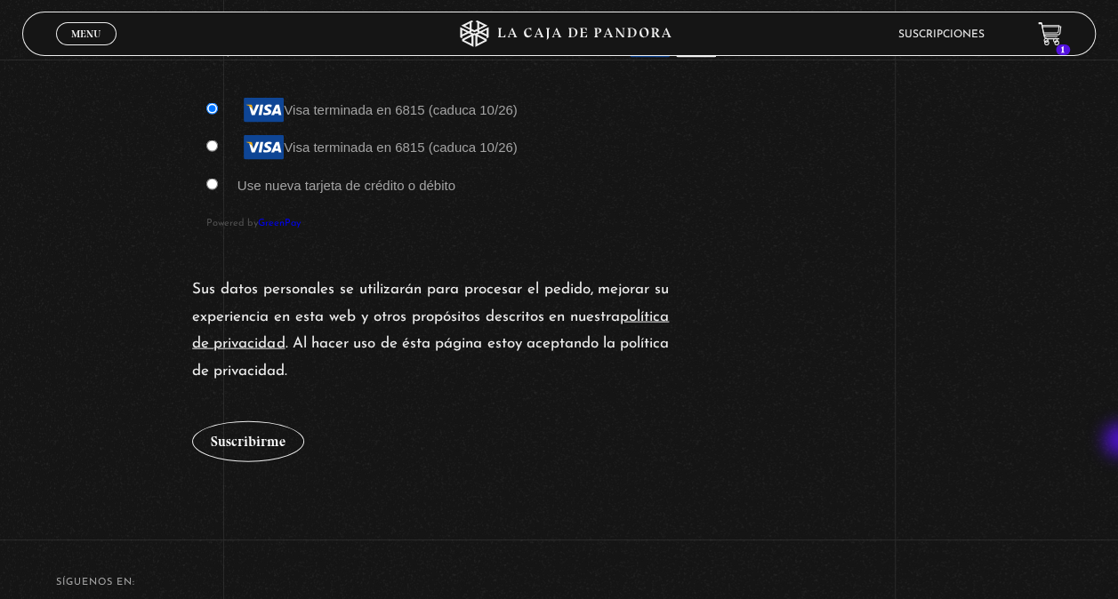
scroll to position [1725, 0]
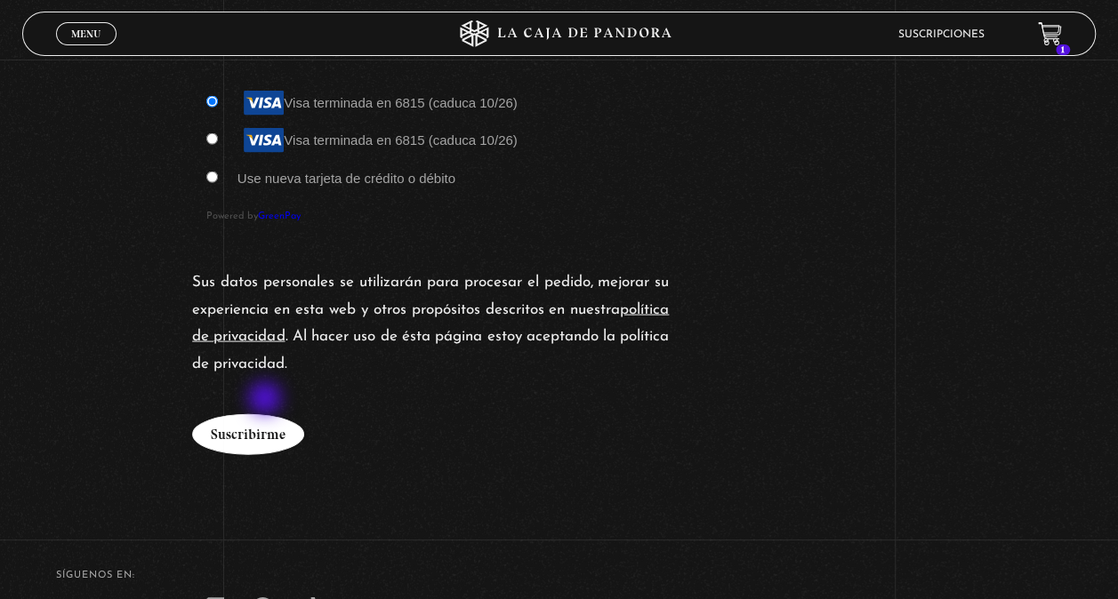
click at [267, 414] on button "Suscribirme" at bounding box center [248, 434] width 112 height 41
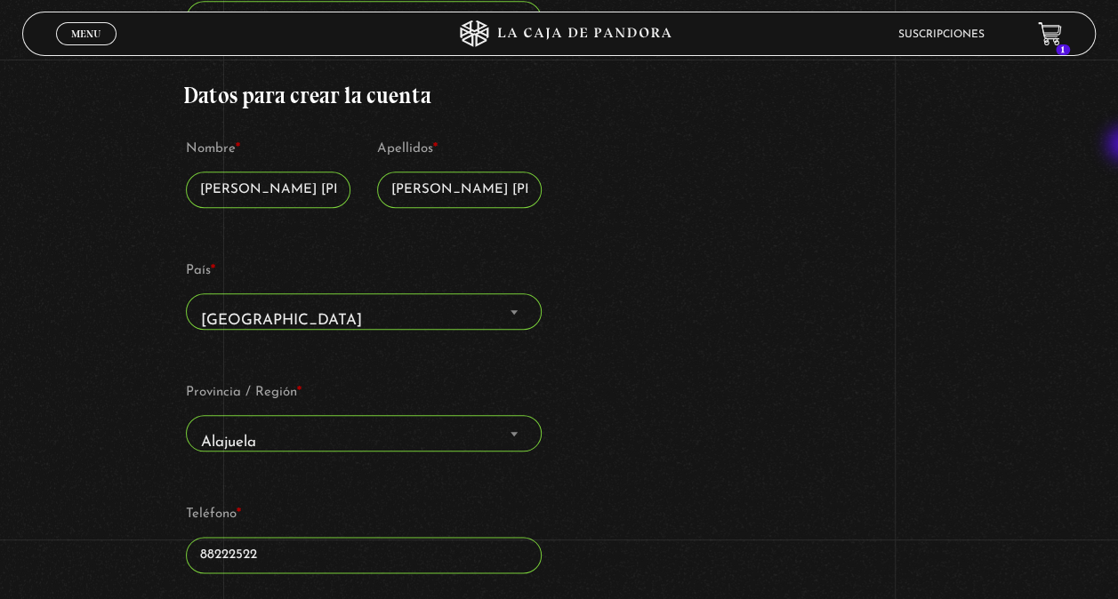
scroll to position [751, 0]
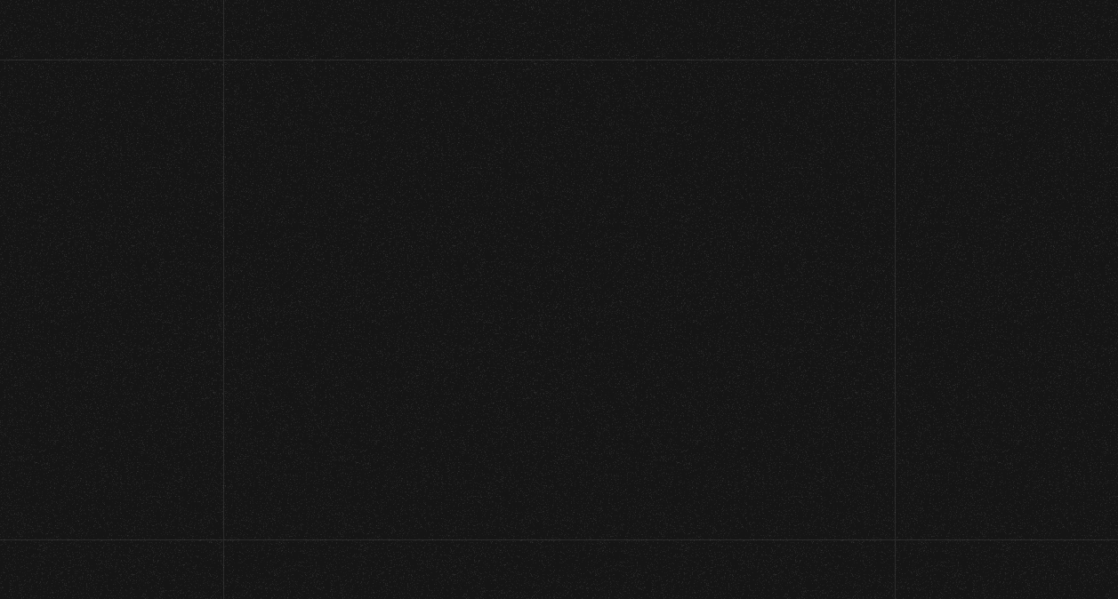
select select "CR-A"
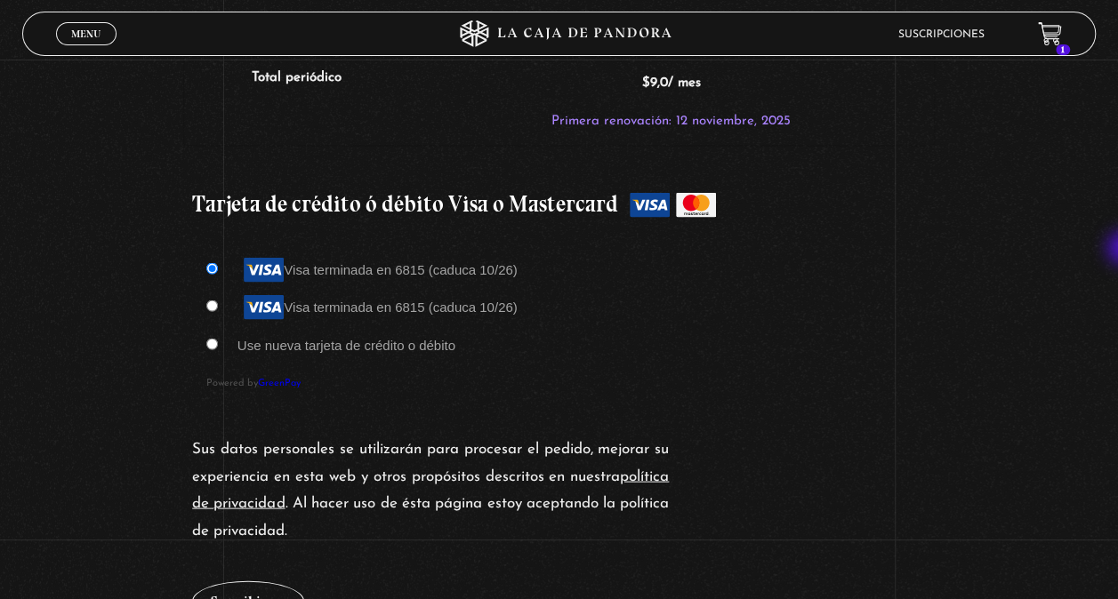
scroll to position [1595, 0]
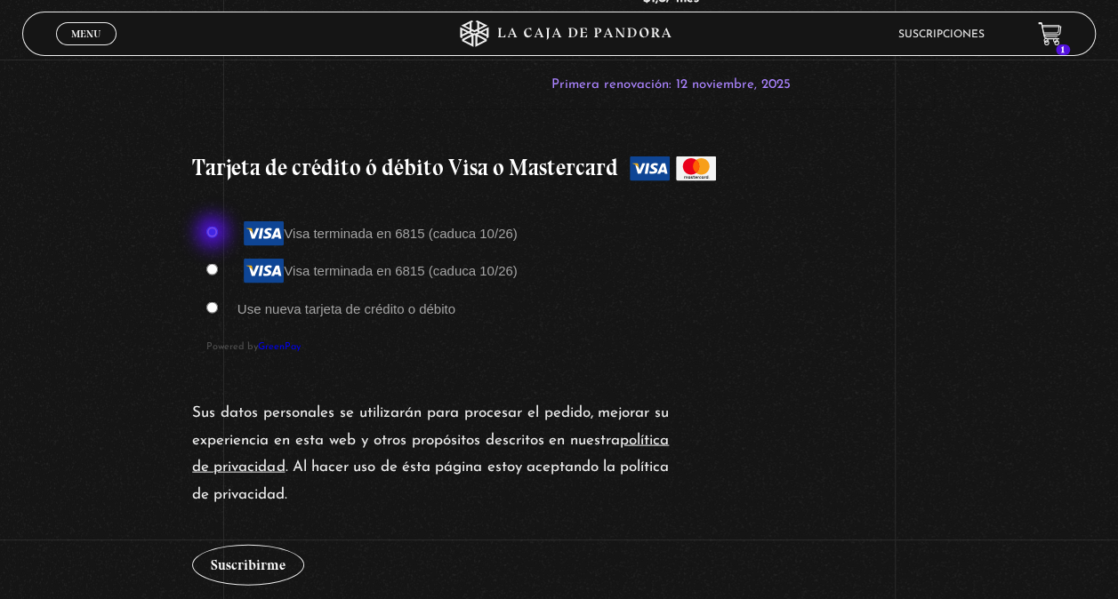
click at [214, 263] on input "Visa terminada en 6815 (caduca 10/26)" at bounding box center [212, 269] width 12 height 12
radio input "true"
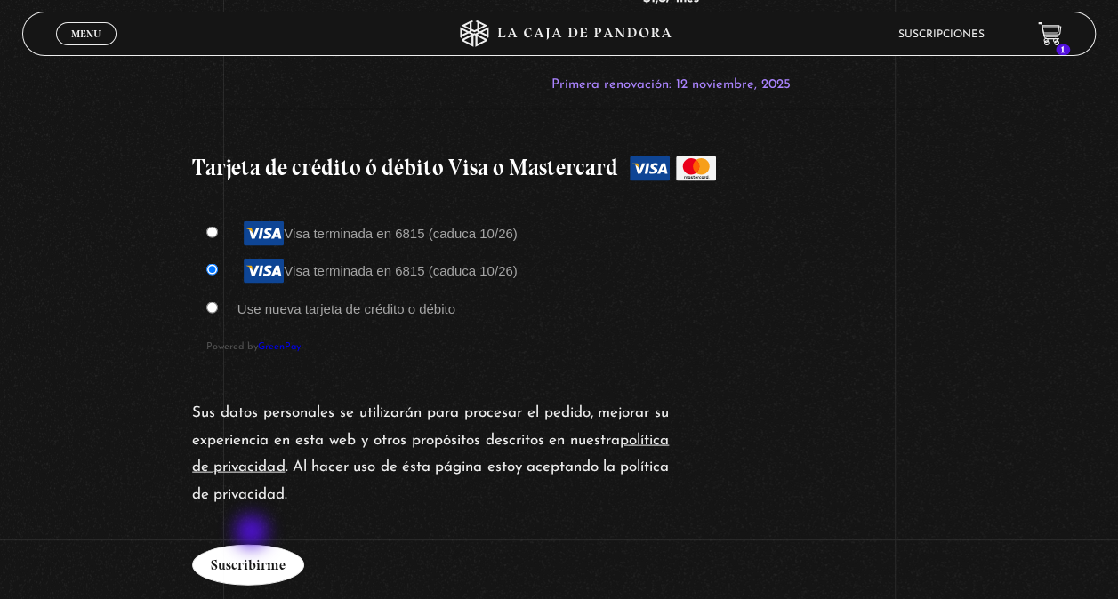
click at [253, 544] on button "Suscribirme" at bounding box center [248, 564] width 112 height 41
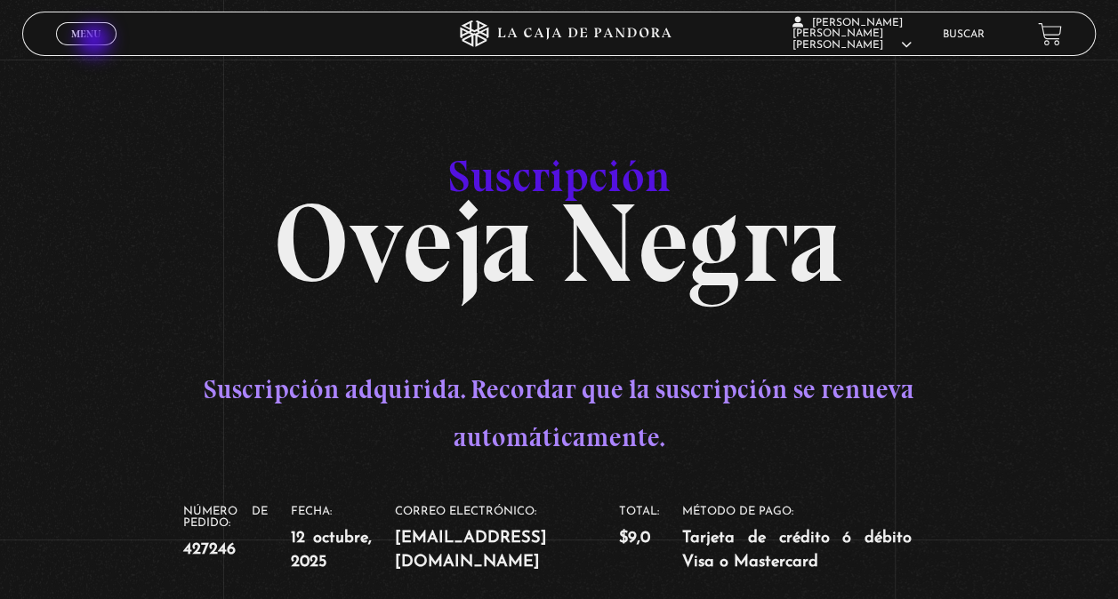
click at [96, 42] on link "Menu Cerrar" at bounding box center [86, 33] width 60 height 23
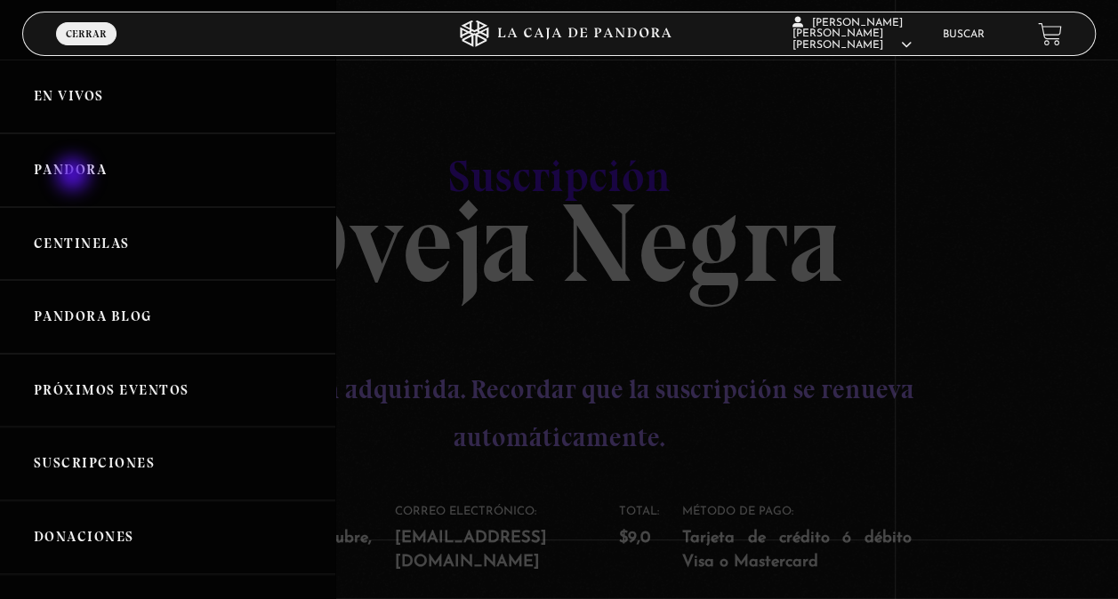
click at [75, 176] on link "Pandora" at bounding box center [167, 170] width 335 height 74
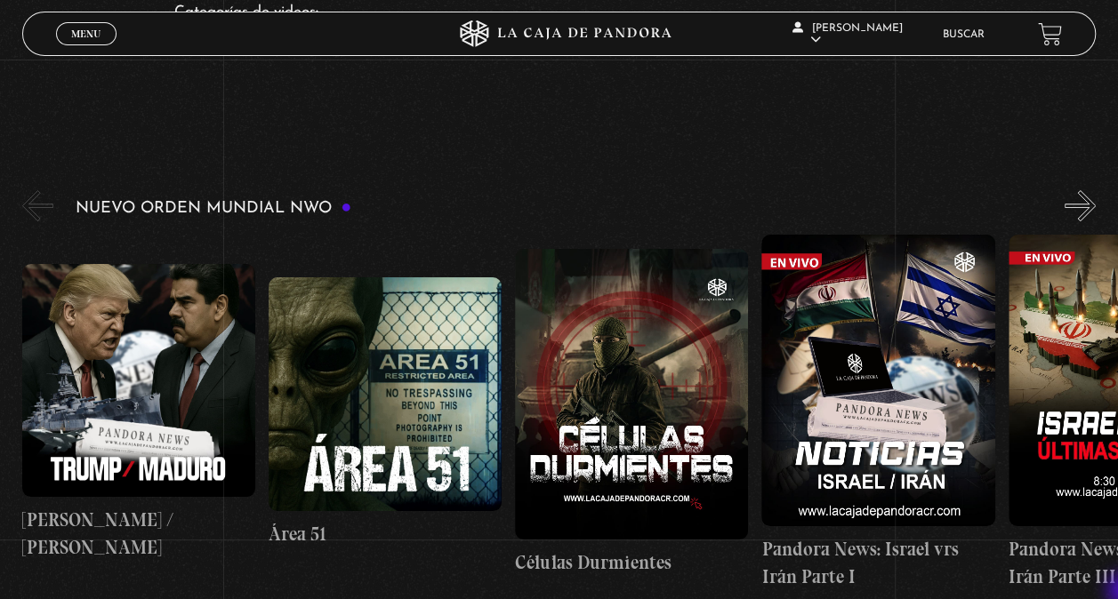
scroll to position [261, 0]
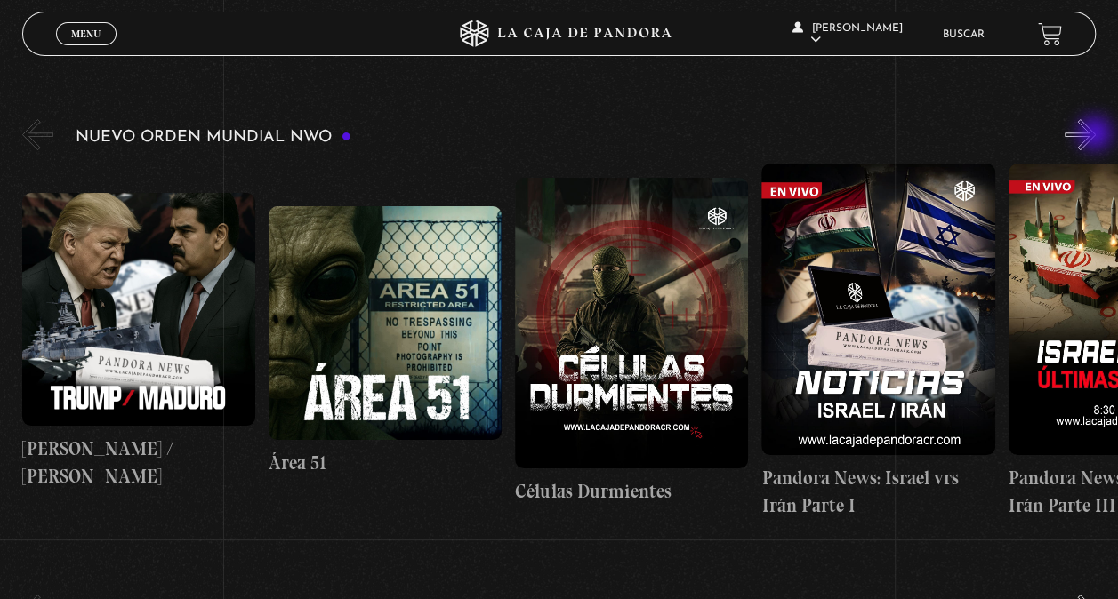
click at [1096, 135] on button "»" at bounding box center [1079, 134] width 31 height 31
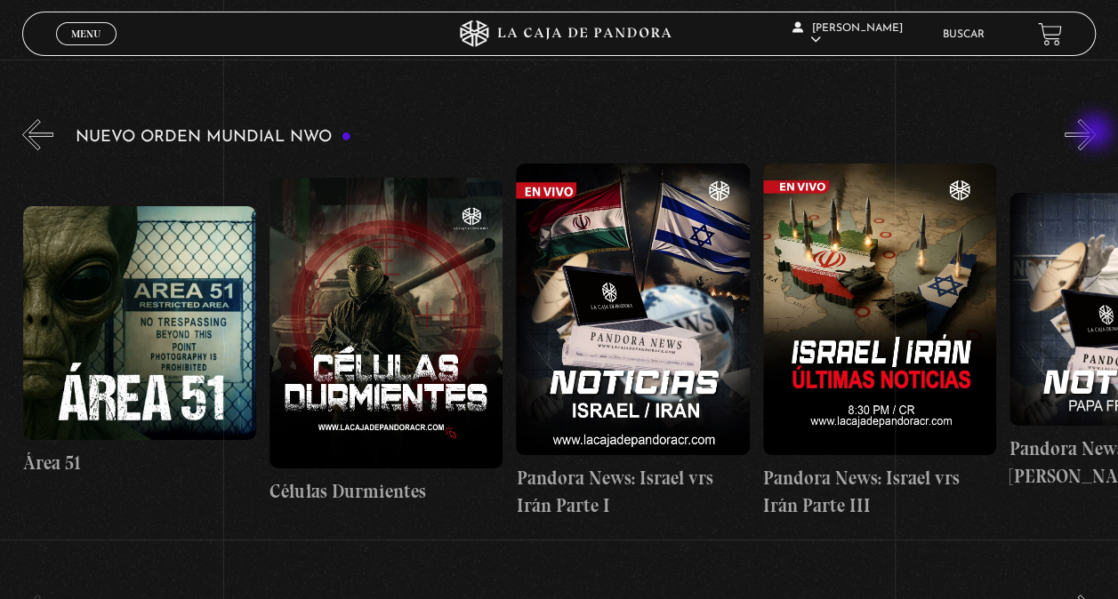
click at [1096, 133] on button "»" at bounding box center [1079, 134] width 31 height 31
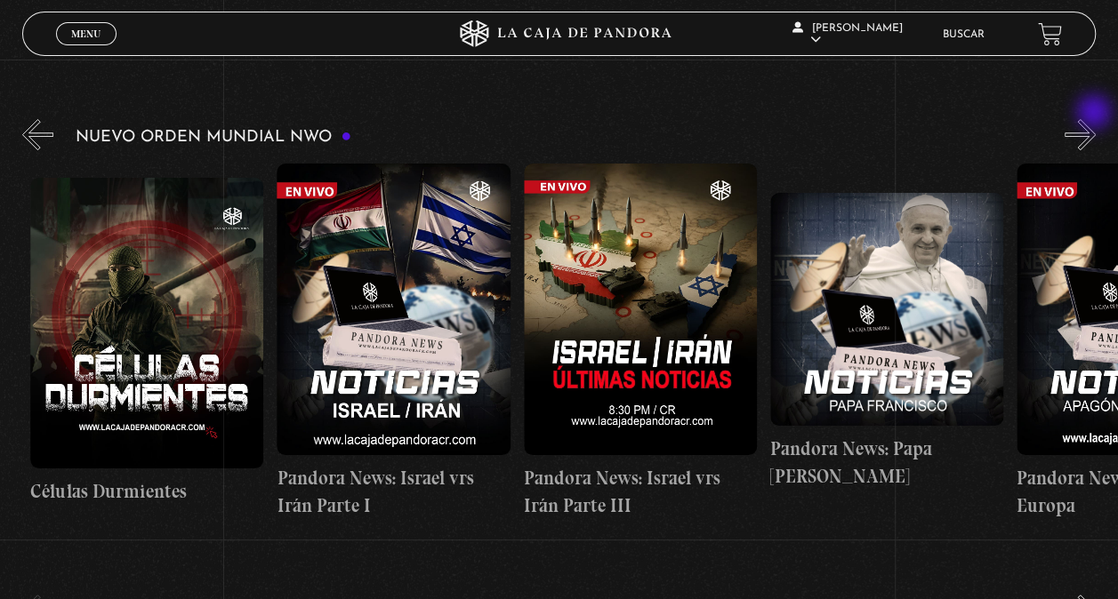
click at [1096, 119] on button "»" at bounding box center [1079, 134] width 31 height 31
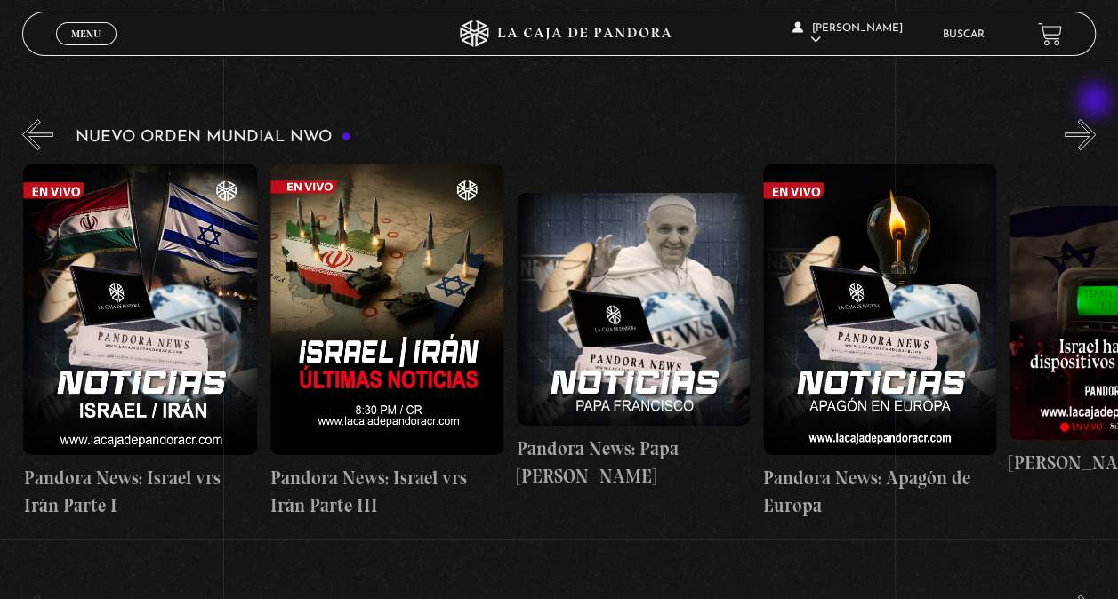
scroll to position [0, 739]
click at [1096, 146] on button "»" at bounding box center [1079, 134] width 31 height 31
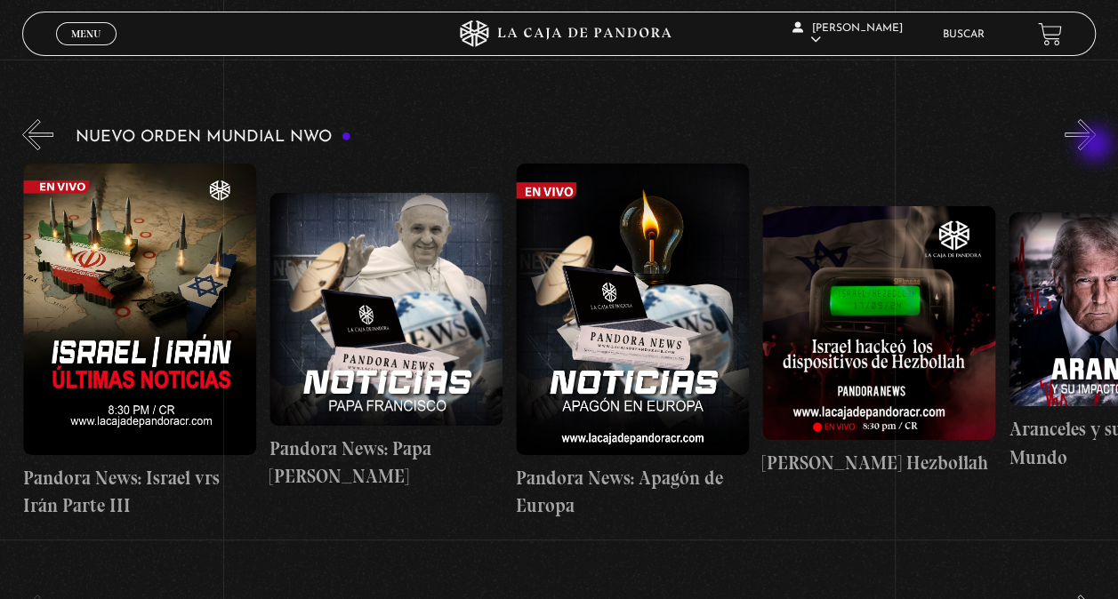
click at [1096, 146] on button "»" at bounding box center [1079, 134] width 31 height 31
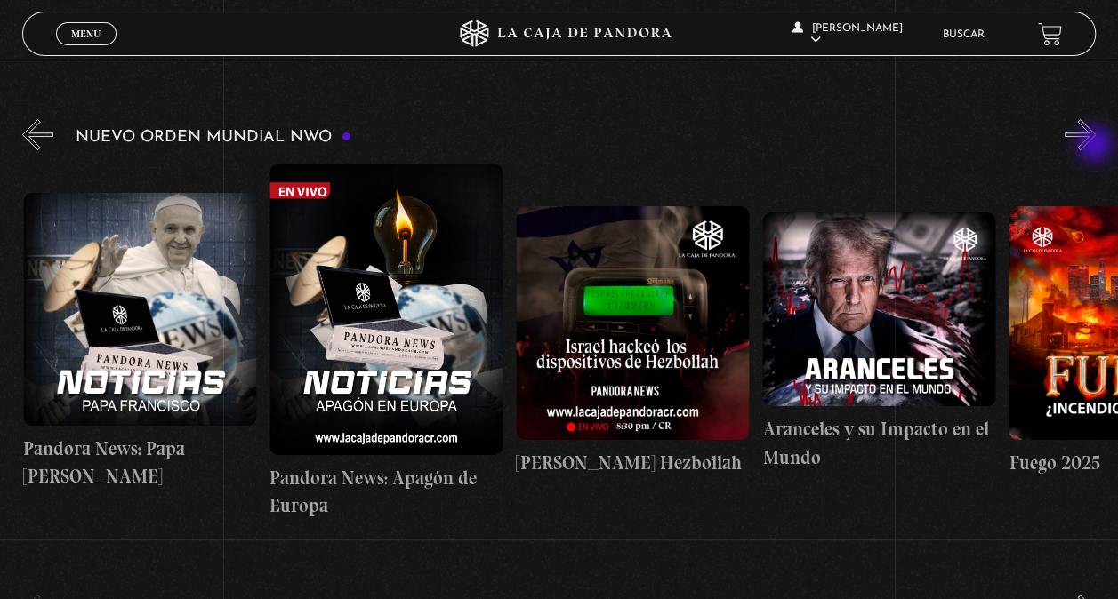
click at [1096, 146] on button "»" at bounding box center [1079, 134] width 31 height 31
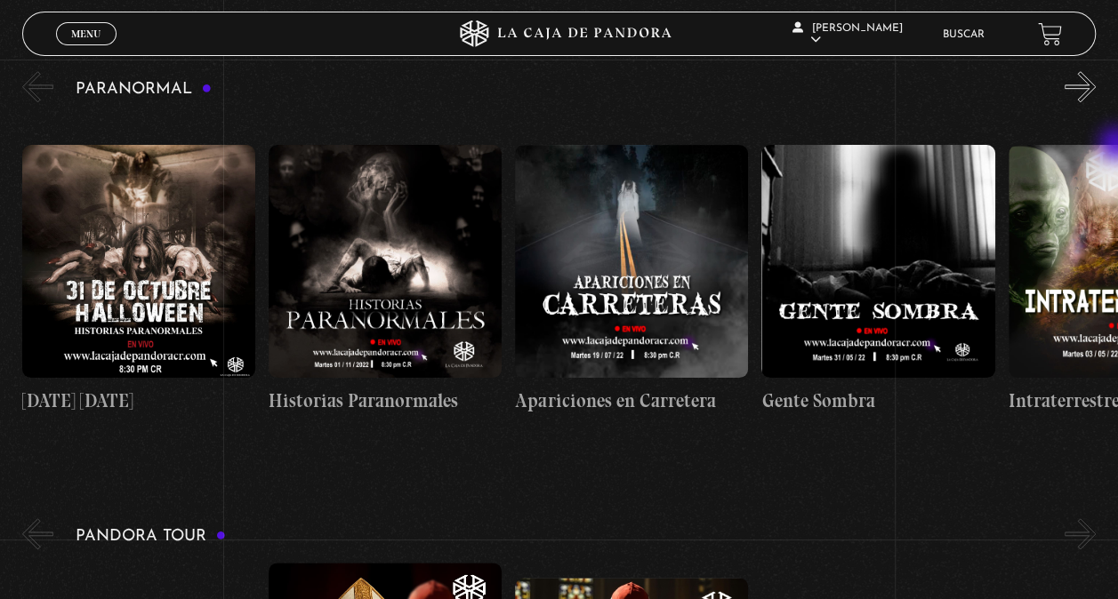
scroll to position [0, 1478]
click at [1094, 92] on button "»" at bounding box center [1079, 86] width 31 height 31
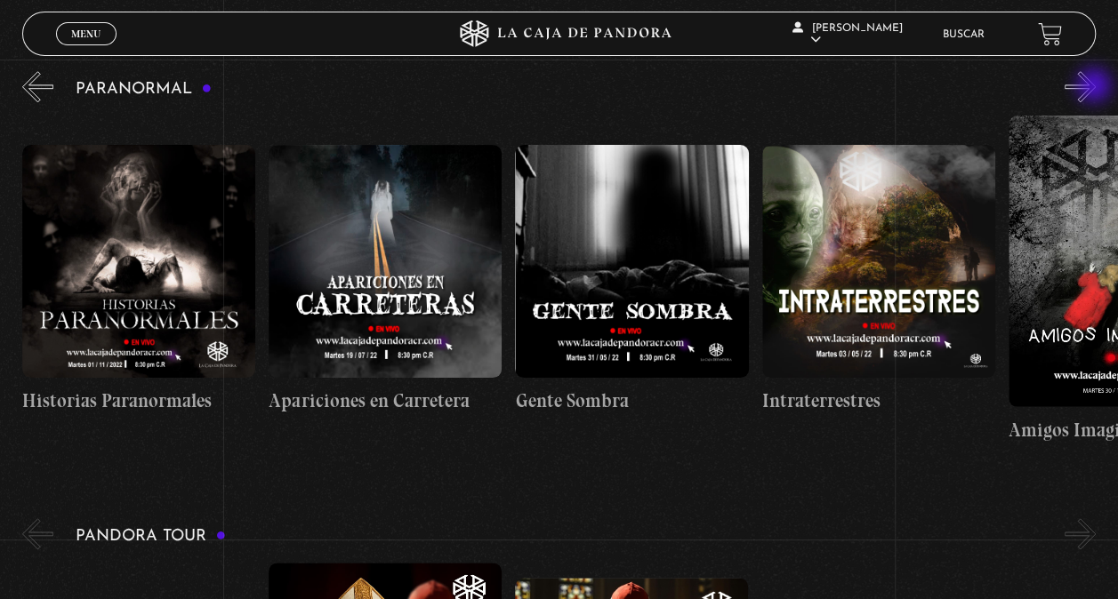
click at [1096, 87] on button "»" at bounding box center [1079, 86] width 31 height 31
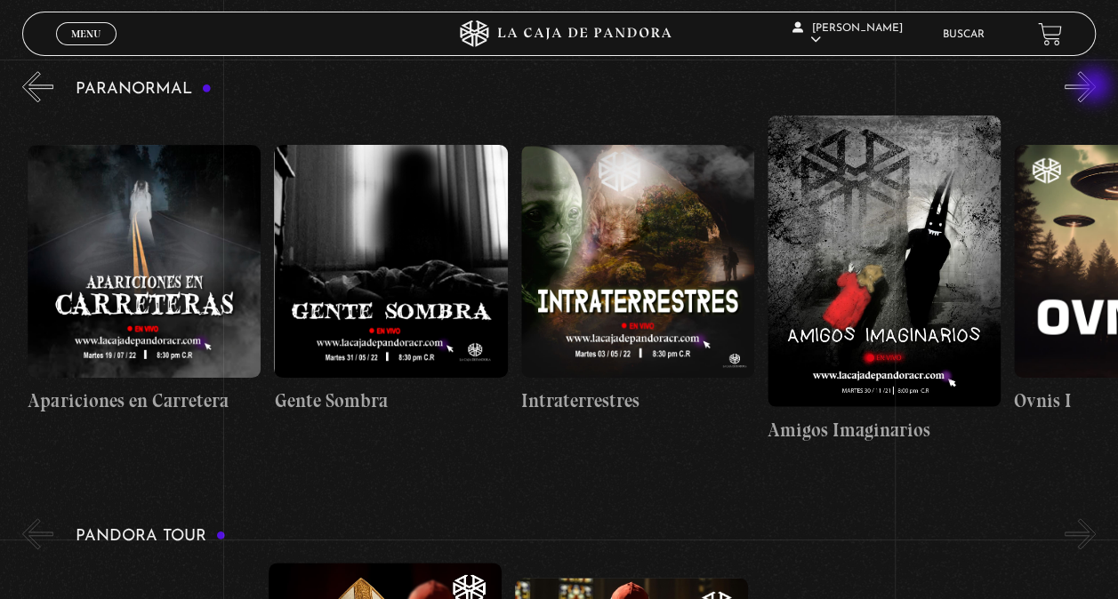
scroll to position [0, 493]
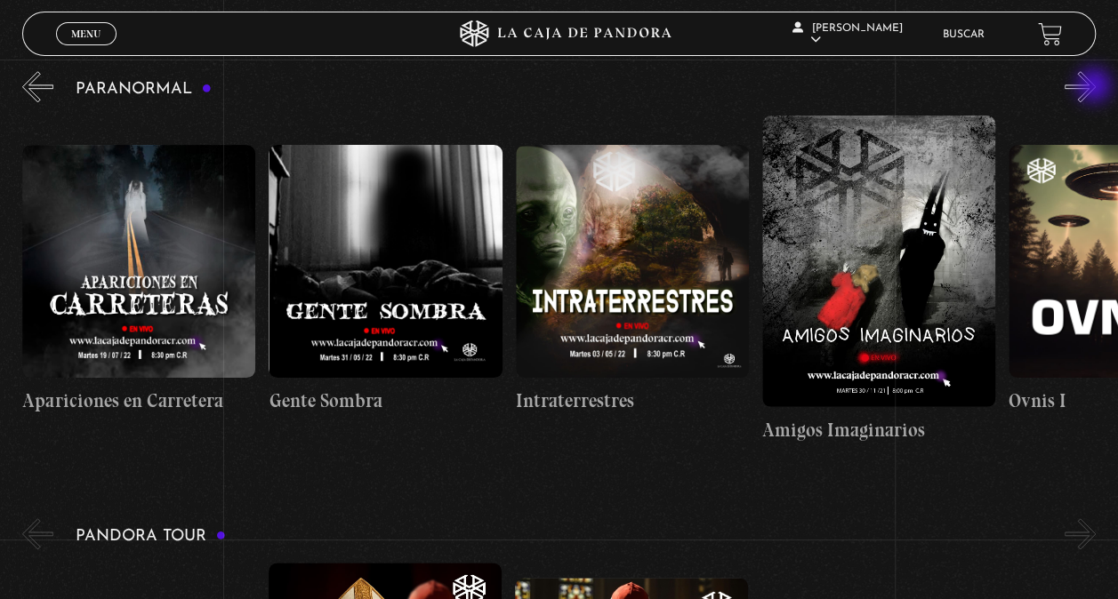
click at [1096, 87] on button "»" at bounding box center [1079, 86] width 31 height 31
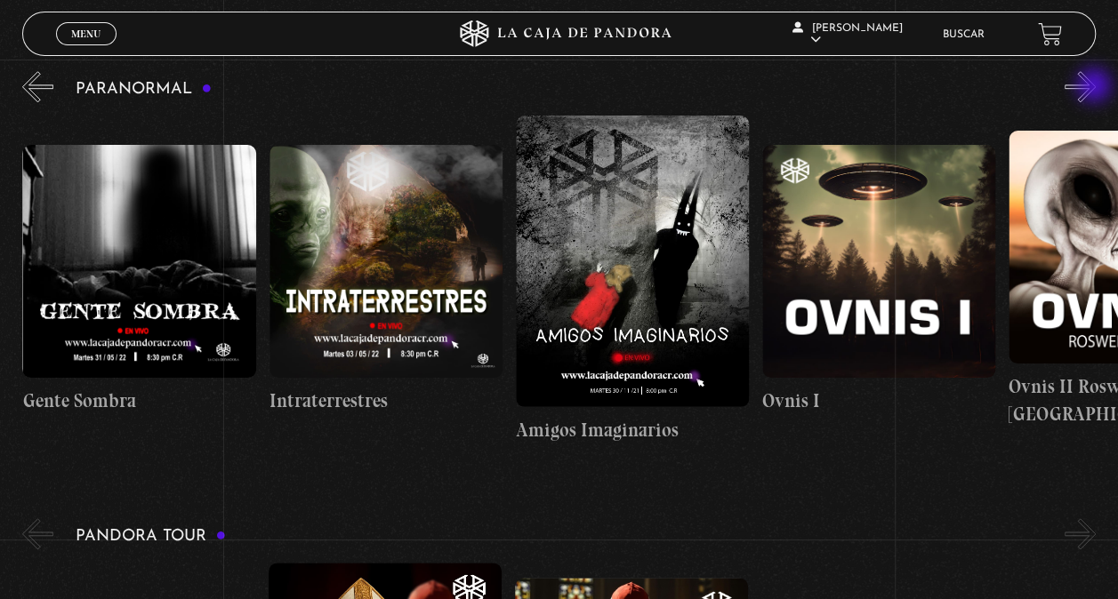
click at [1096, 87] on button "»" at bounding box center [1079, 86] width 31 height 31
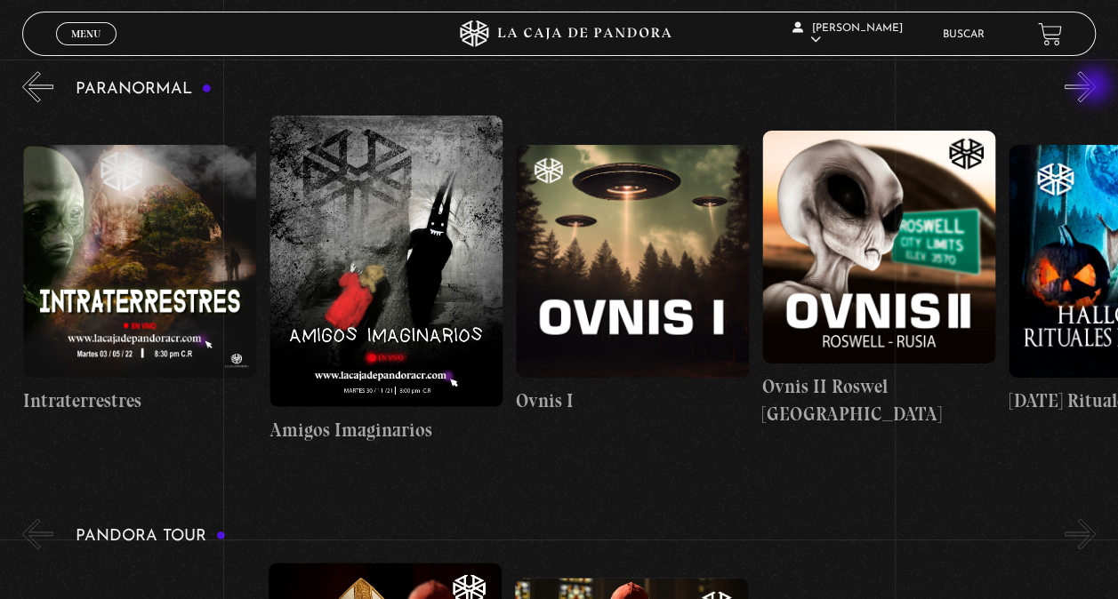
click at [1096, 87] on button "»" at bounding box center [1079, 86] width 31 height 31
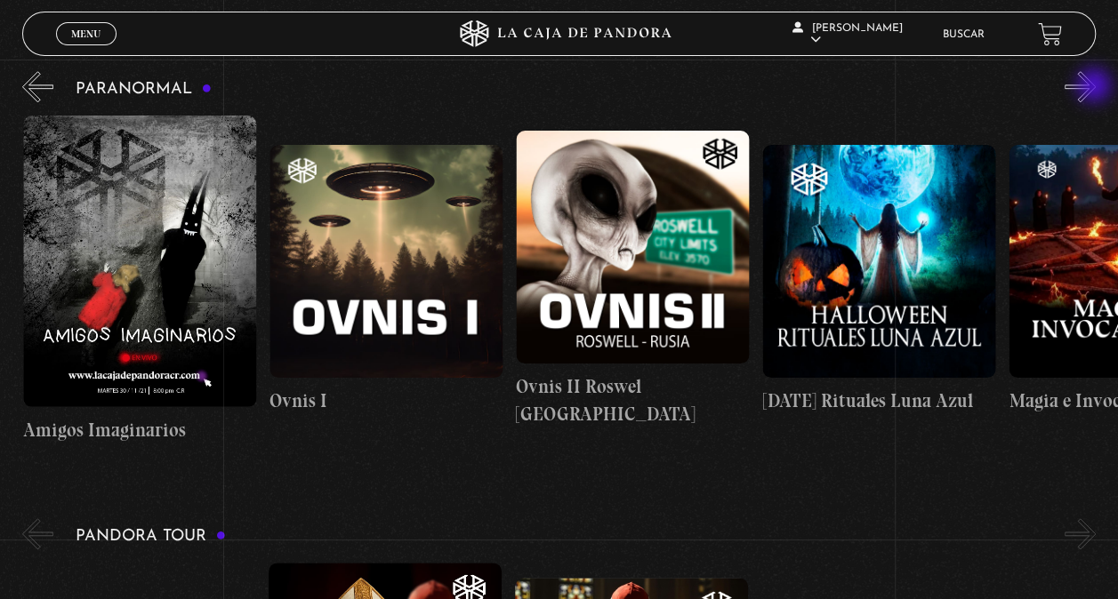
click at [1096, 87] on button "»" at bounding box center [1079, 86] width 31 height 31
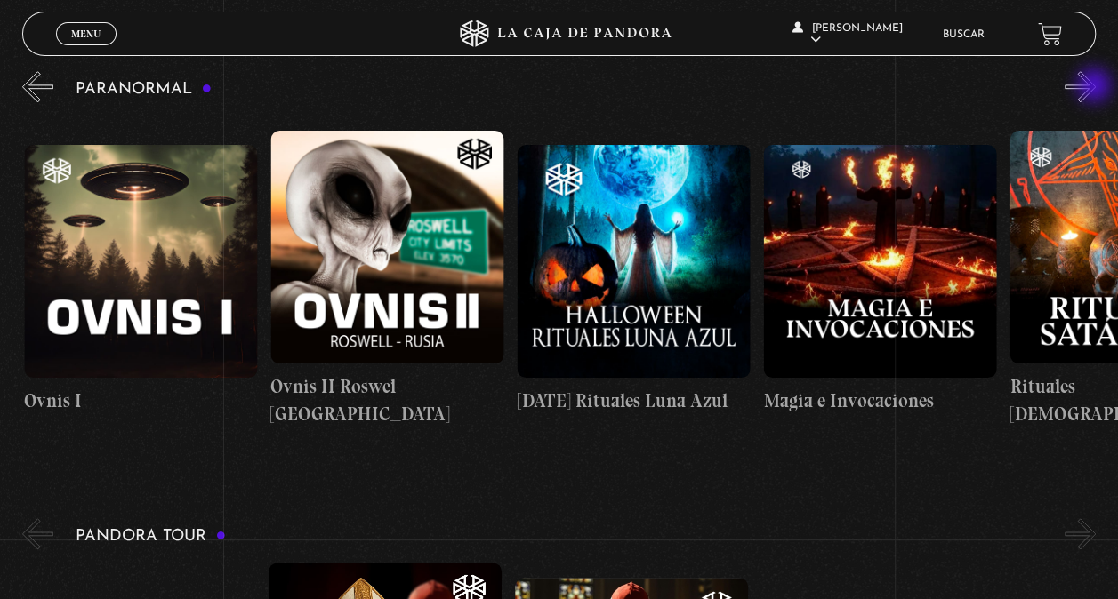
click at [1096, 87] on button "»" at bounding box center [1079, 86] width 31 height 31
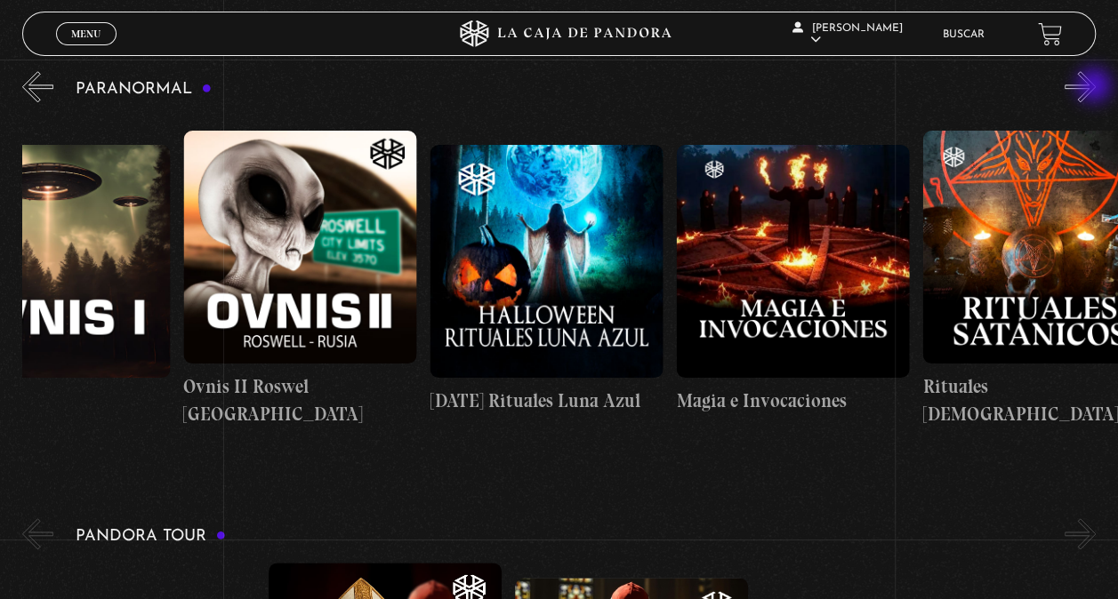
scroll to position [0, 1601]
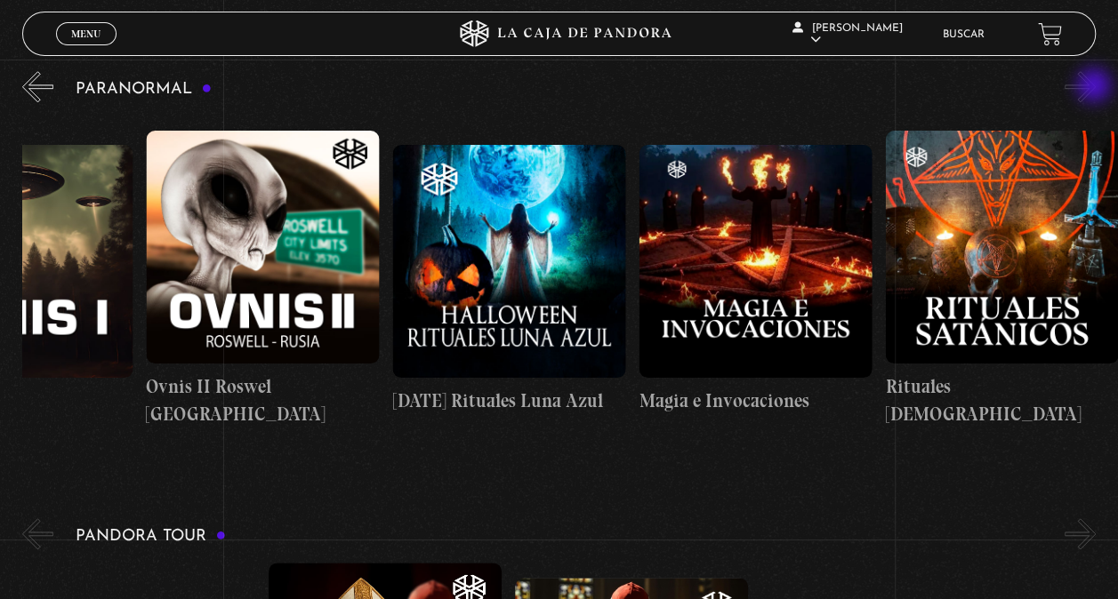
click at [1096, 87] on button "»" at bounding box center [1079, 86] width 31 height 31
click at [38, 87] on button "«" at bounding box center [37, 86] width 31 height 31
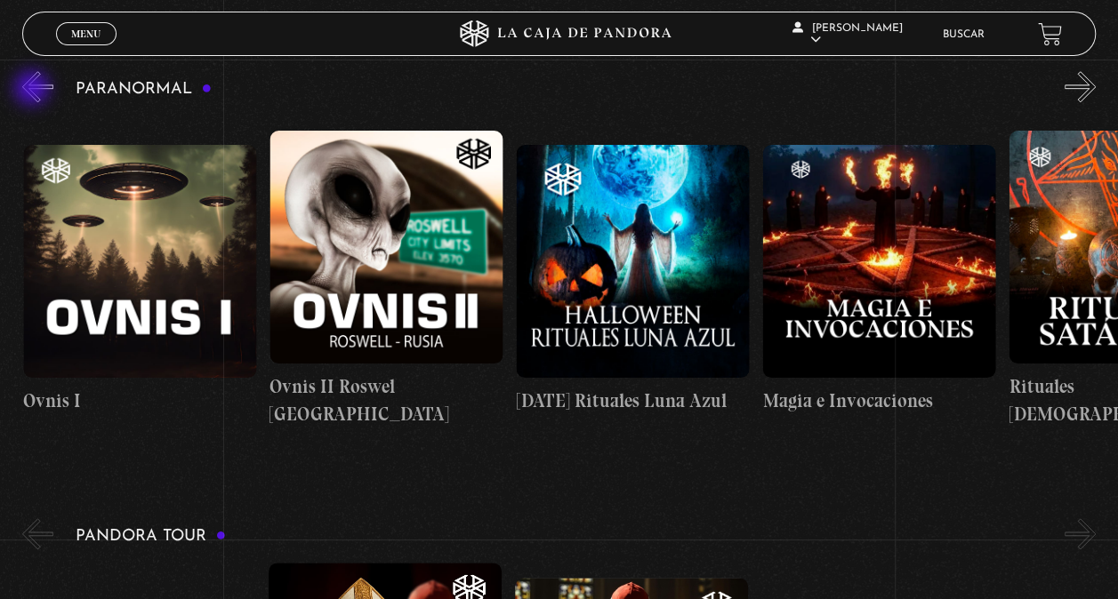
click at [34, 90] on button "«" at bounding box center [37, 86] width 31 height 31
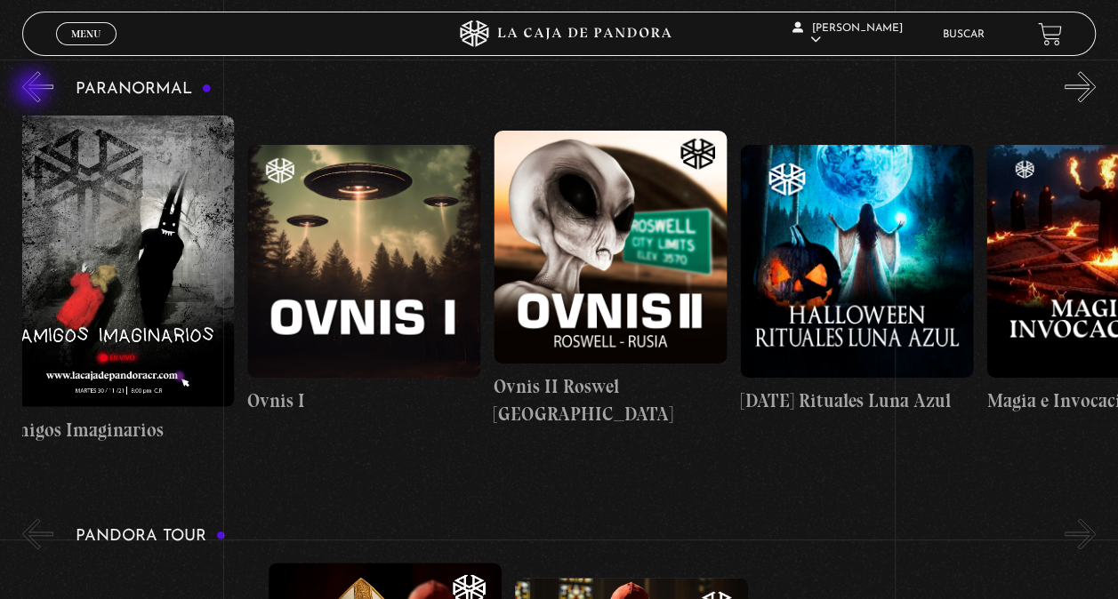
click at [34, 90] on button "«" at bounding box center [37, 86] width 31 height 31
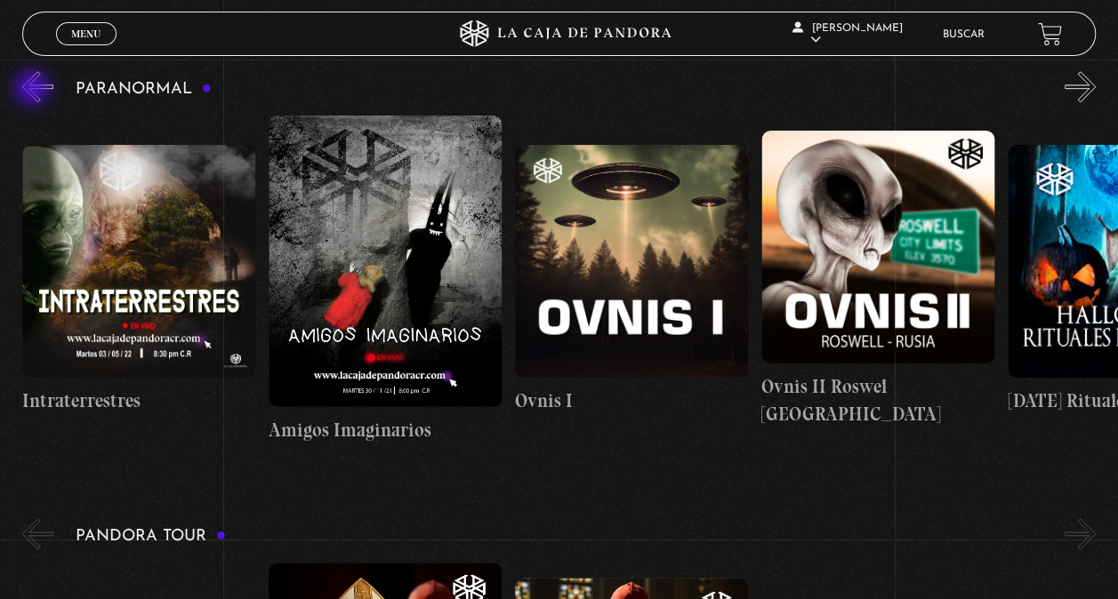
scroll to position [0, 985]
click at [34, 90] on button "«" at bounding box center [37, 86] width 31 height 31
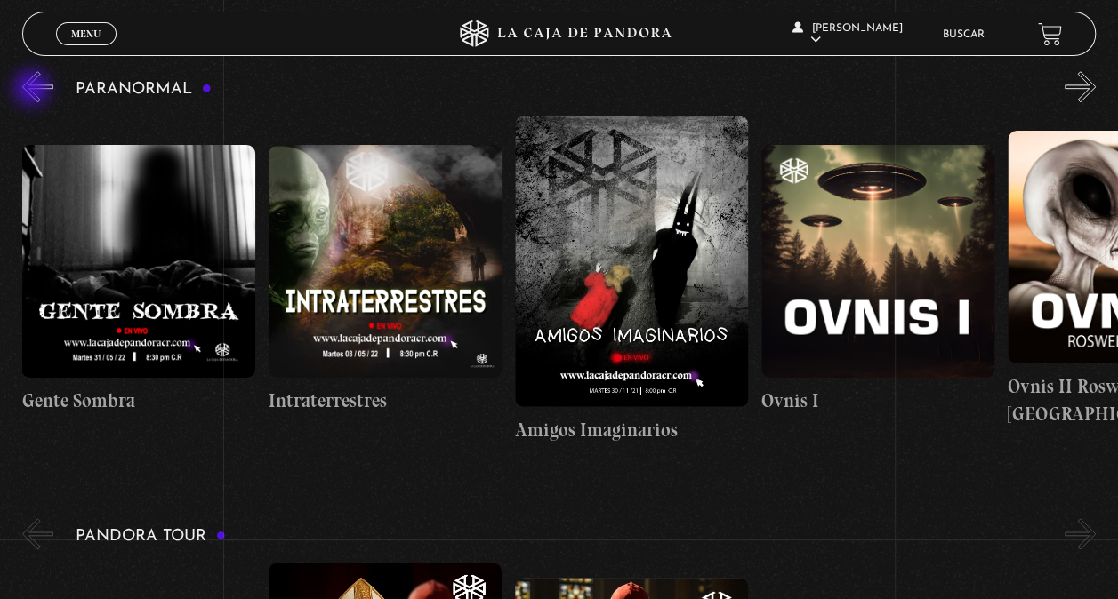
click at [34, 90] on button "«" at bounding box center [37, 86] width 31 height 31
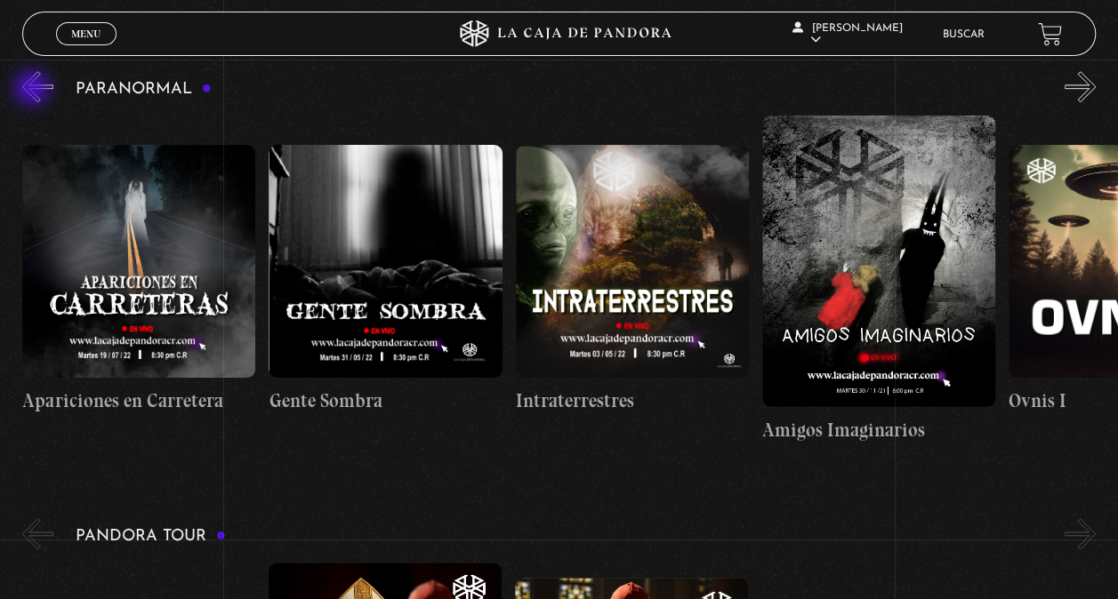
scroll to position [0, 493]
click at [35, 89] on button "«" at bounding box center [37, 86] width 31 height 31
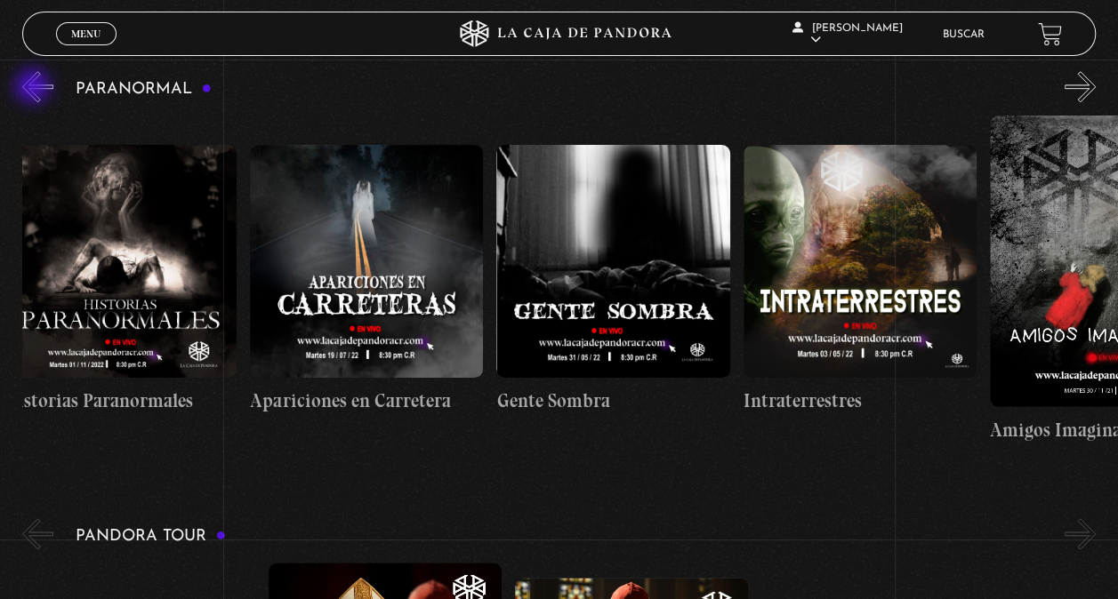
scroll to position [0, 246]
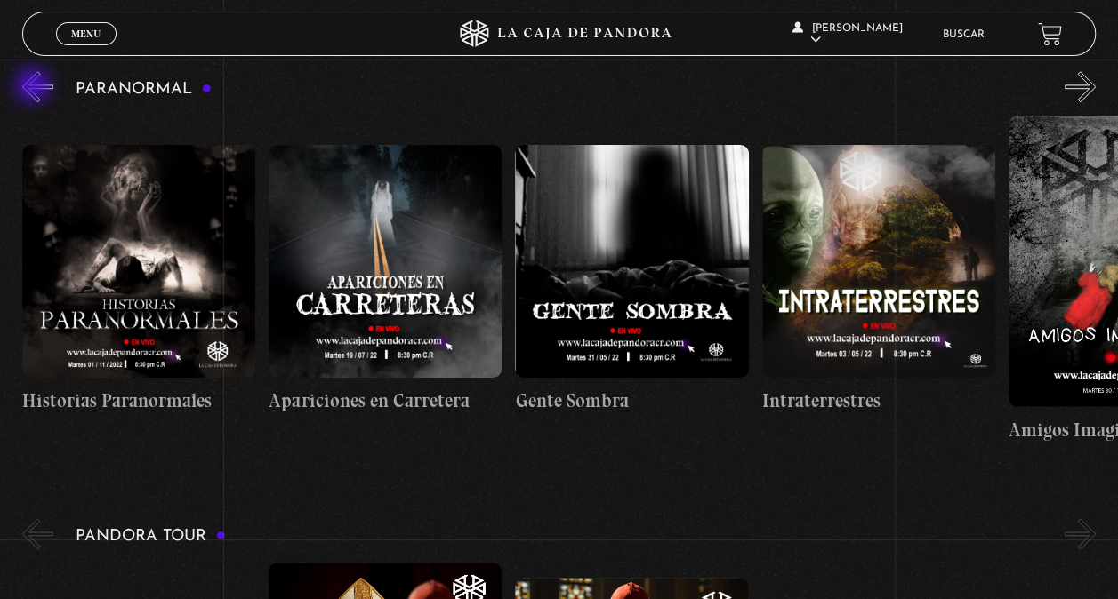
click at [35, 87] on button "«" at bounding box center [37, 86] width 31 height 31
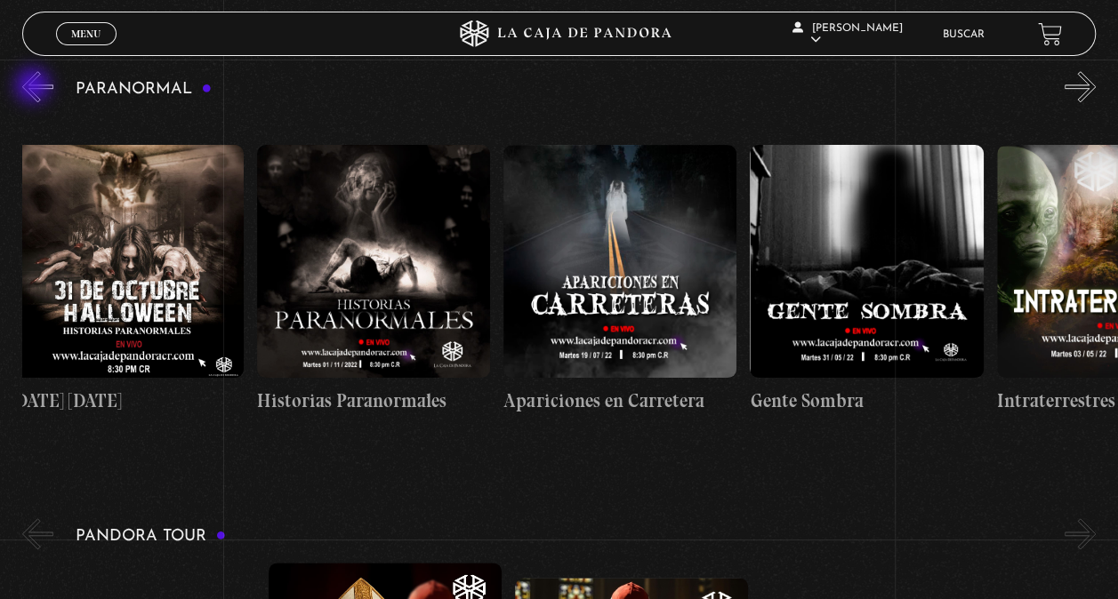
scroll to position [0, 0]
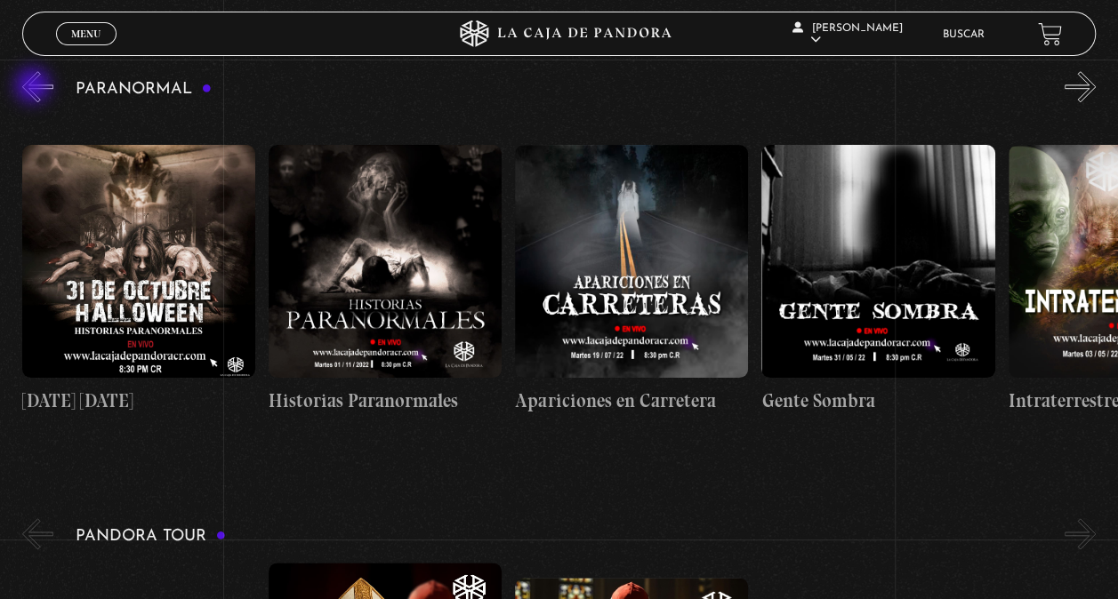
click at [35, 87] on button "«" at bounding box center [37, 86] width 31 height 31
click at [85, 41] on link "Menu Cerrar" at bounding box center [86, 33] width 60 height 23
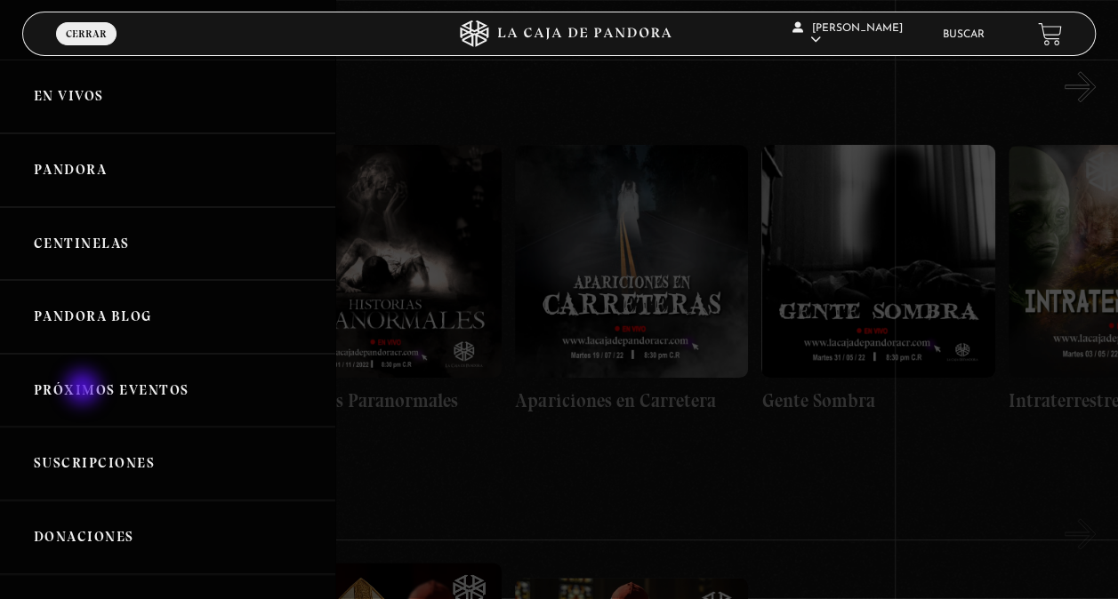
click at [84, 389] on link "Próximos Eventos" at bounding box center [167, 391] width 335 height 74
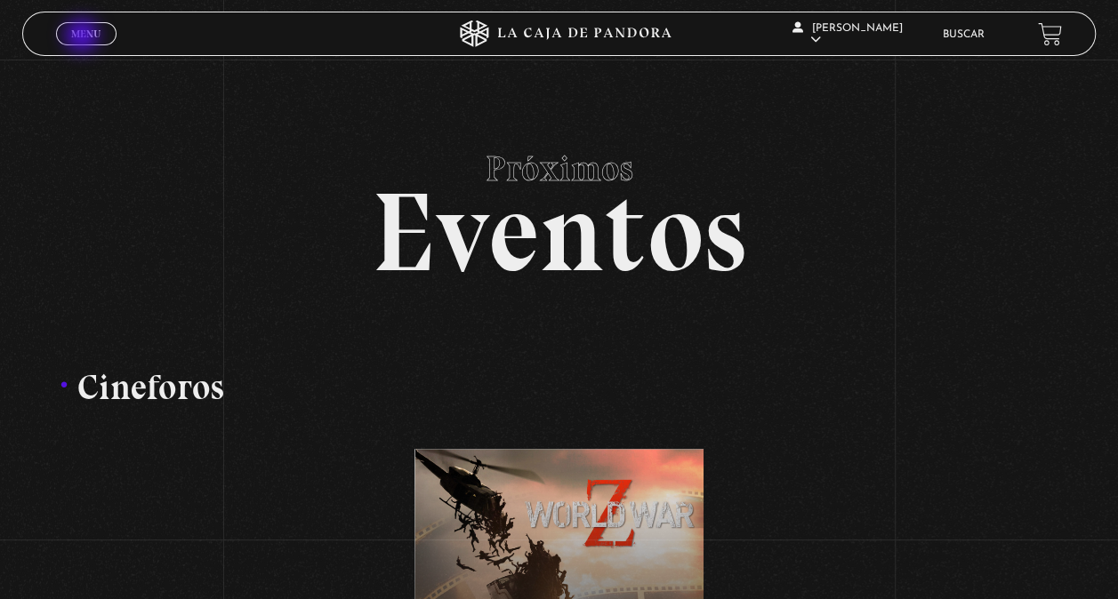
click at [84, 37] on span "Menu" at bounding box center [85, 33] width 29 height 11
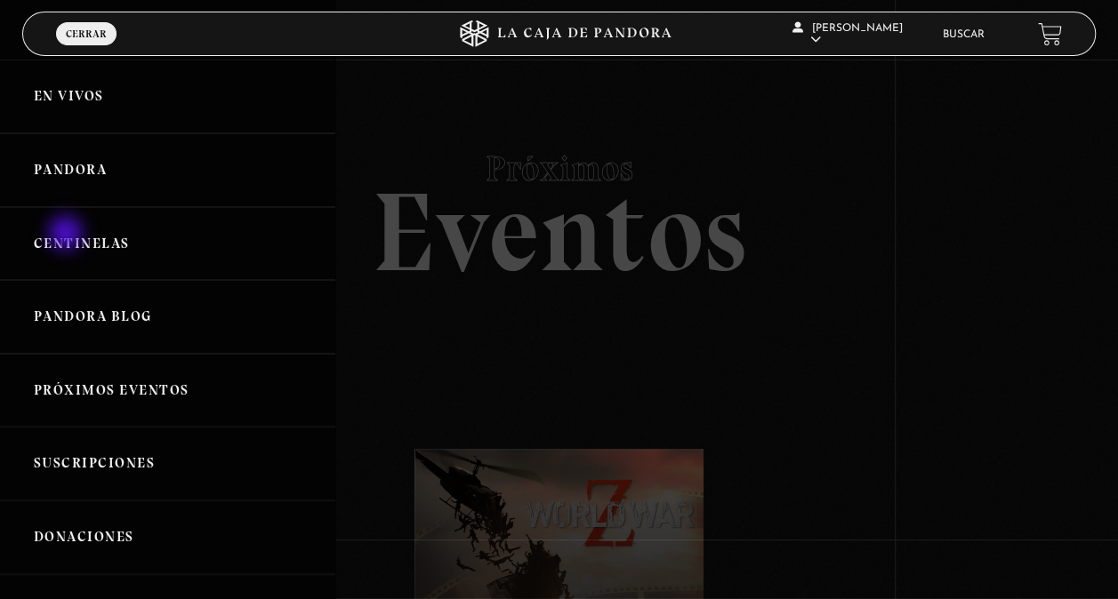
click at [68, 235] on link "Centinelas" at bounding box center [167, 244] width 335 height 74
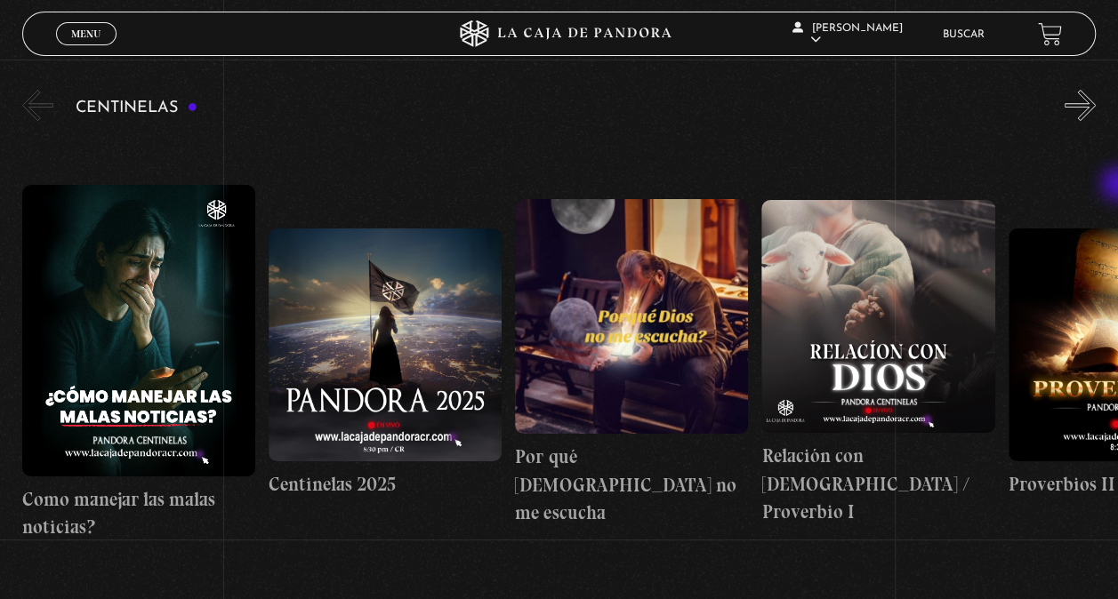
scroll to position [194, 0]
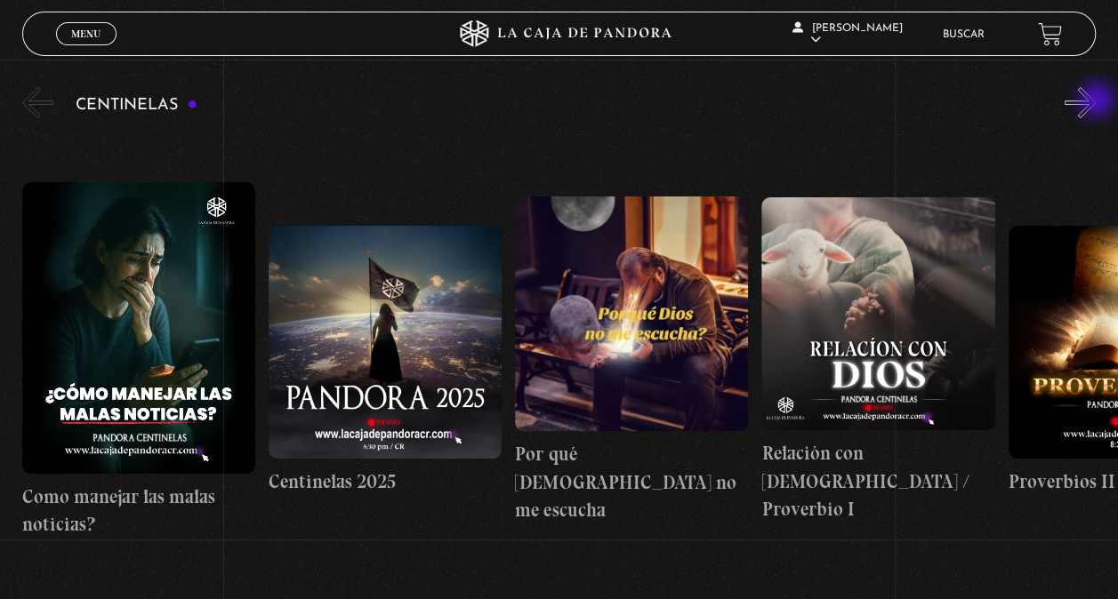
click at [1096, 101] on button "»" at bounding box center [1079, 102] width 31 height 31
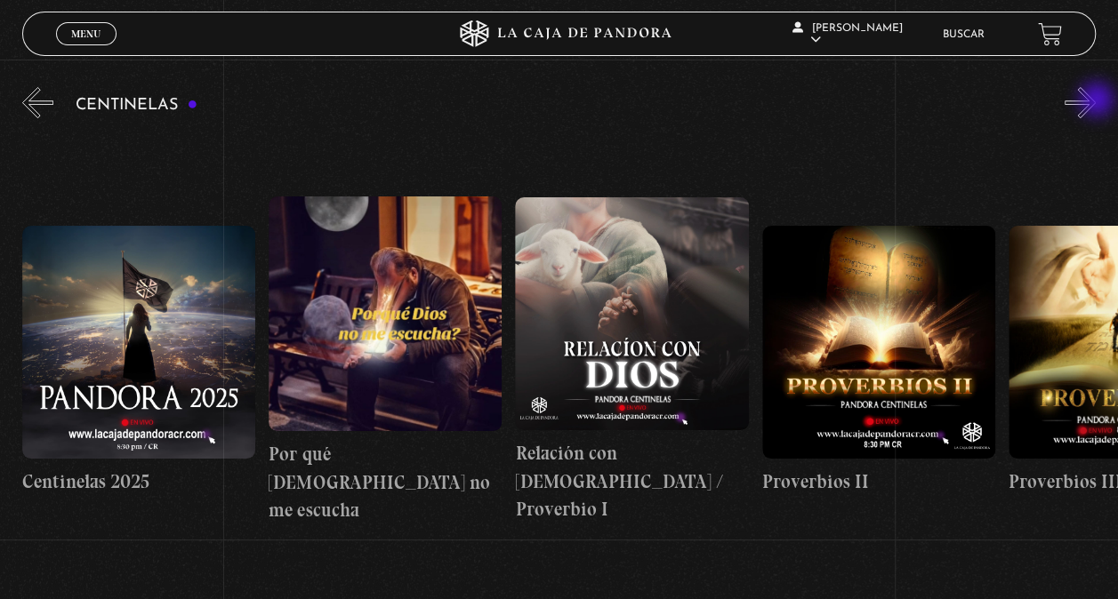
click at [1096, 101] on button "»" at bounding box center [1079, 102] width 31 height 31
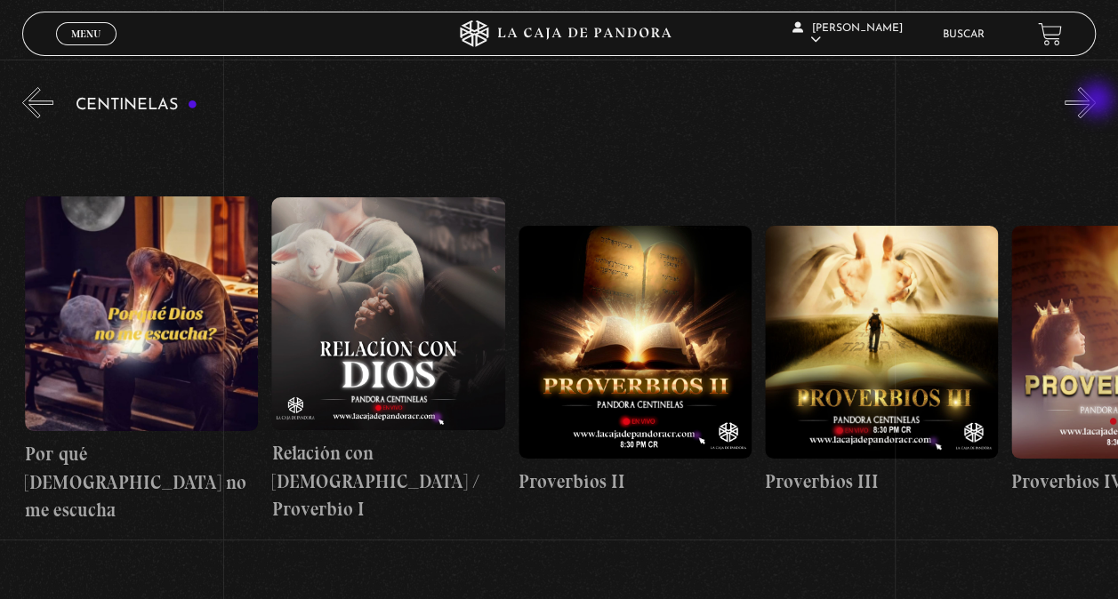
scroll to position [0, 493]
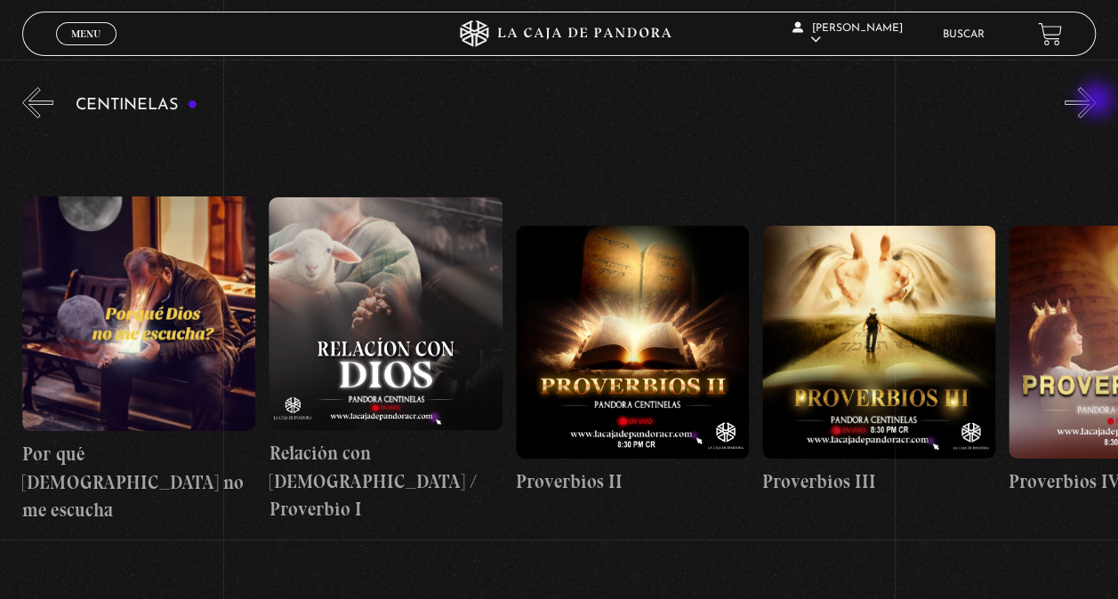
click at [1096, 101] on button "»" at bounding box center [1079, 102] width 31 height 31
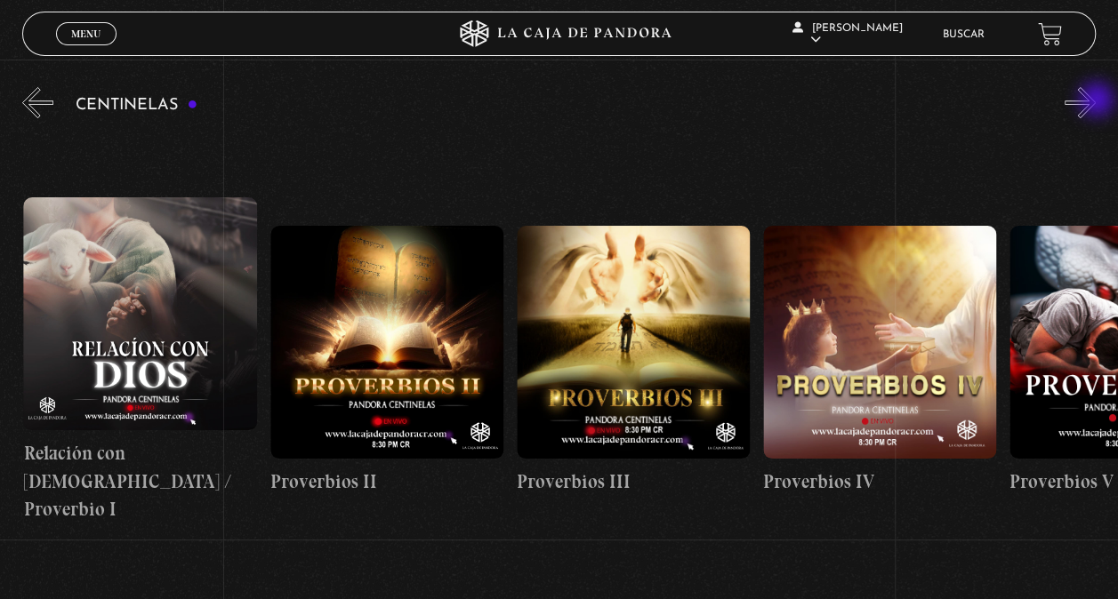
click at [1096, 101] on button "»" at bounding box center [1079, 102] width 31 height 31
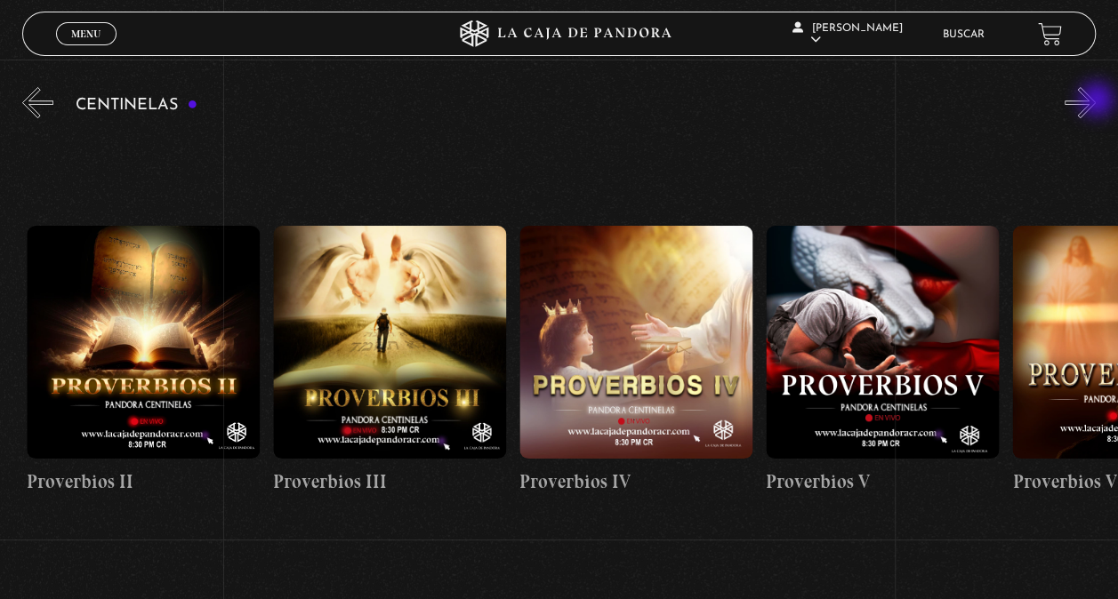
click at [1096, 101] on button "»" at bounding box center [1079, 102] width 31 height 31
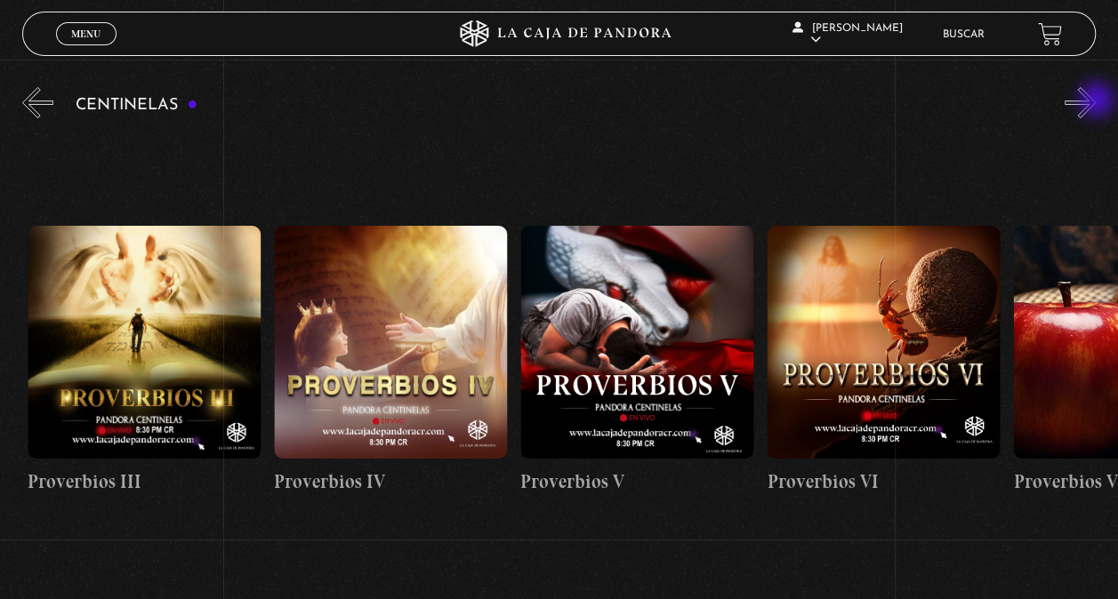
click at [1096, 101] on button "»" at bounding box center [1079, 102] width 31 height 31
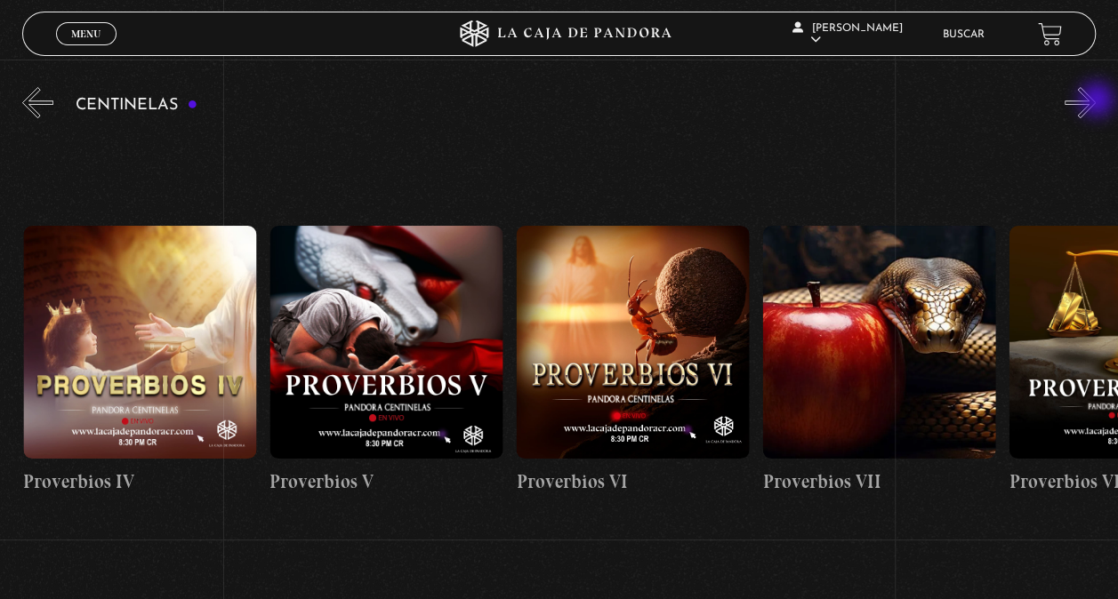
scroll to position [0, 1478]
click at [1096, 101] on button "»" at bounding box center [1079, 102] width 31 height 31
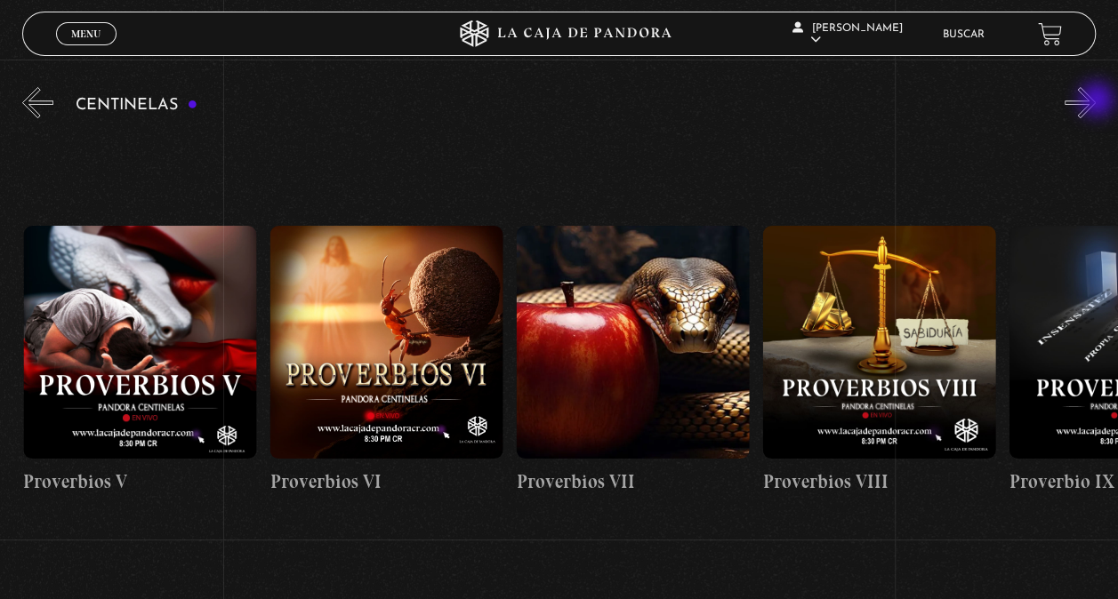
click at [1096, 101] on button "»" at bounding box center [1079, 102] width 31 height 31
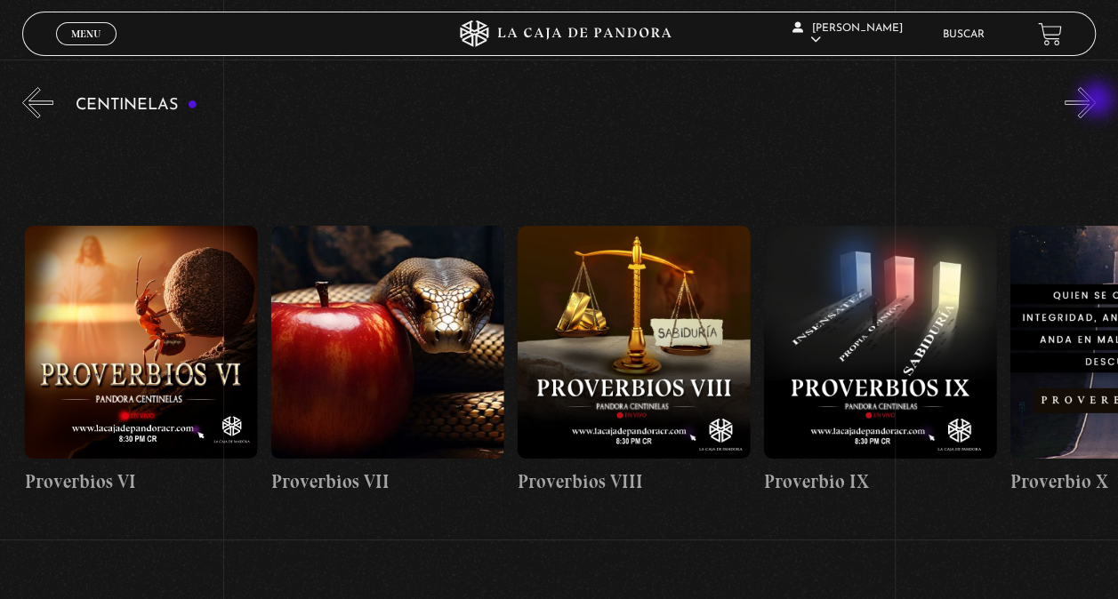
click at [1096, 101] on button "»" at bounding box center [1079, 102] width 31 height 31
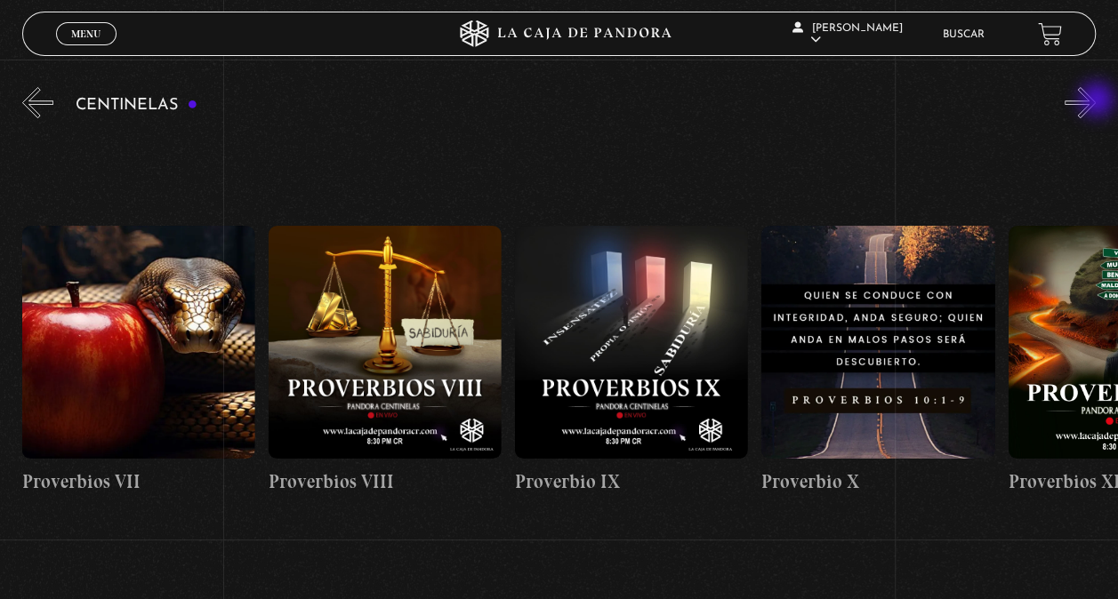
scroll to position [0, 2218]
click at [1096, 101] on button "»" at bounding box center [1079, 102] width 31 height 31
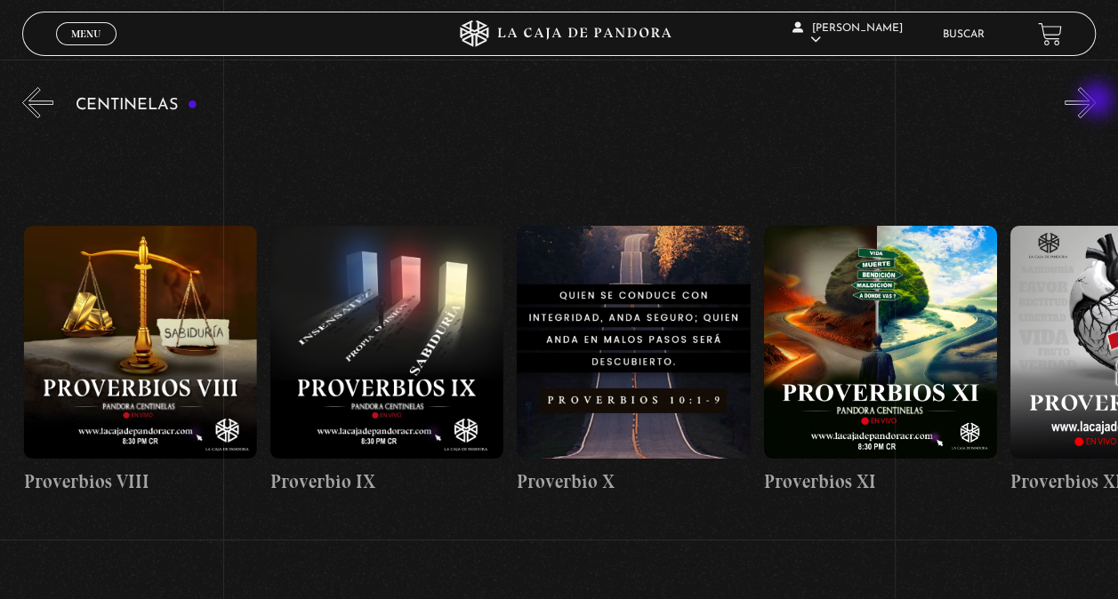
click at [1096, 101] on button "»" at bounding box center [1079, 102] width 31 height 31
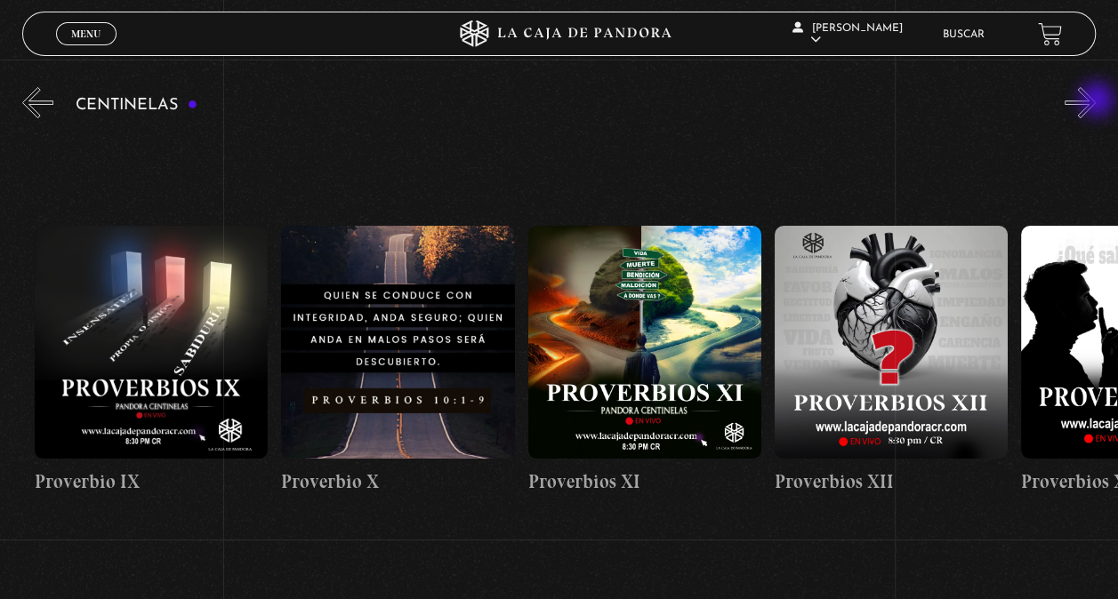
click at [1096, 101] on button "»" at bounding box center [1079, 102] width 31 height 31
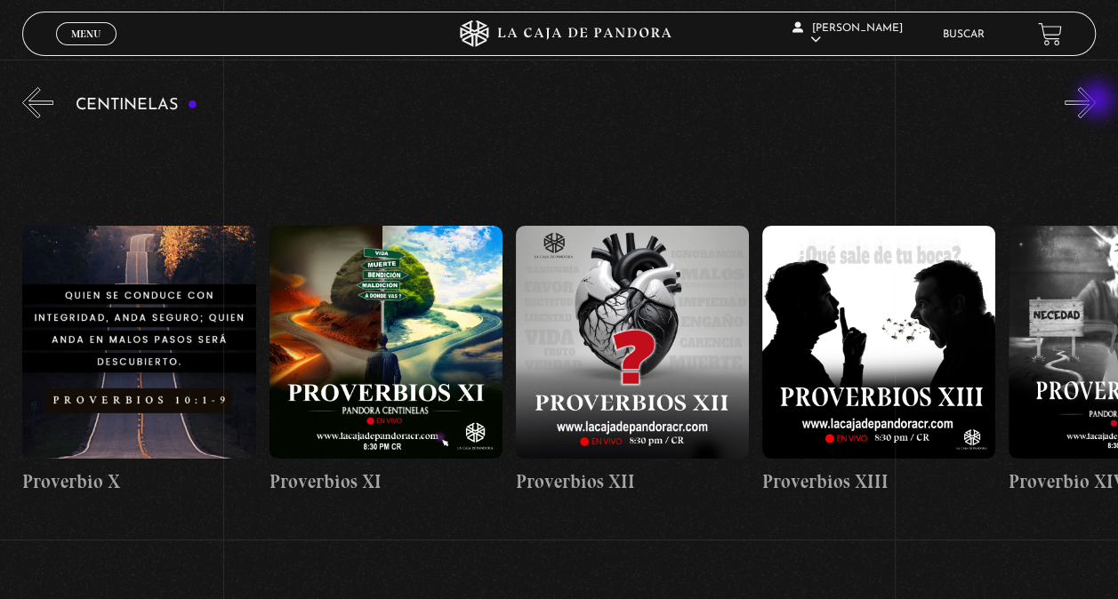
click at [1096, 101] on button "»" at bounding box center [1079, 102] width 31 height 31
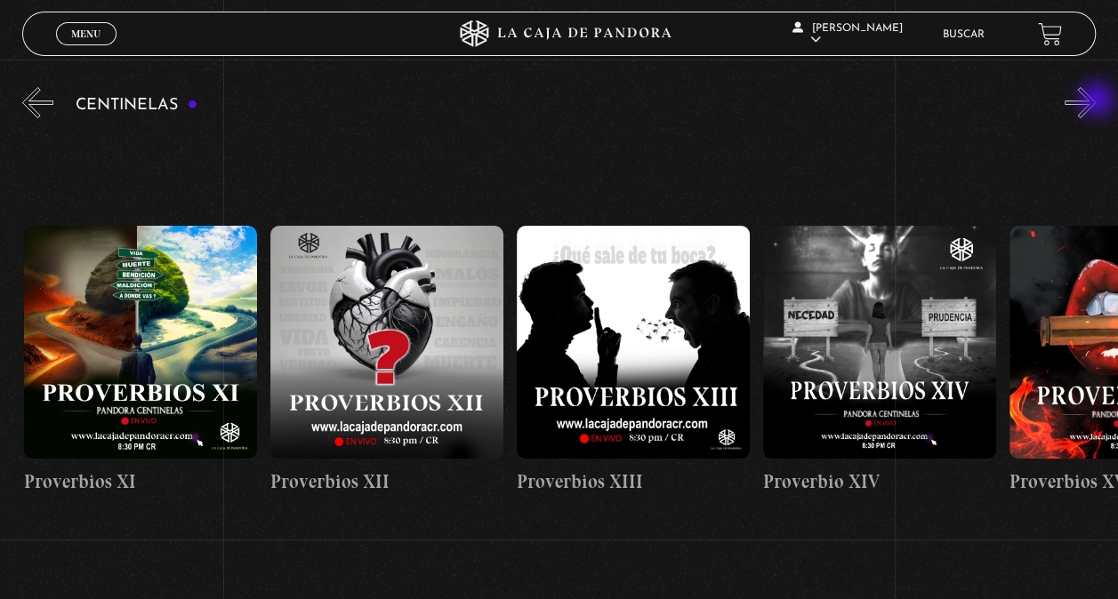
click at [1096, 101] on button "»" at bounding box center [1079, 102] width 31 height 31
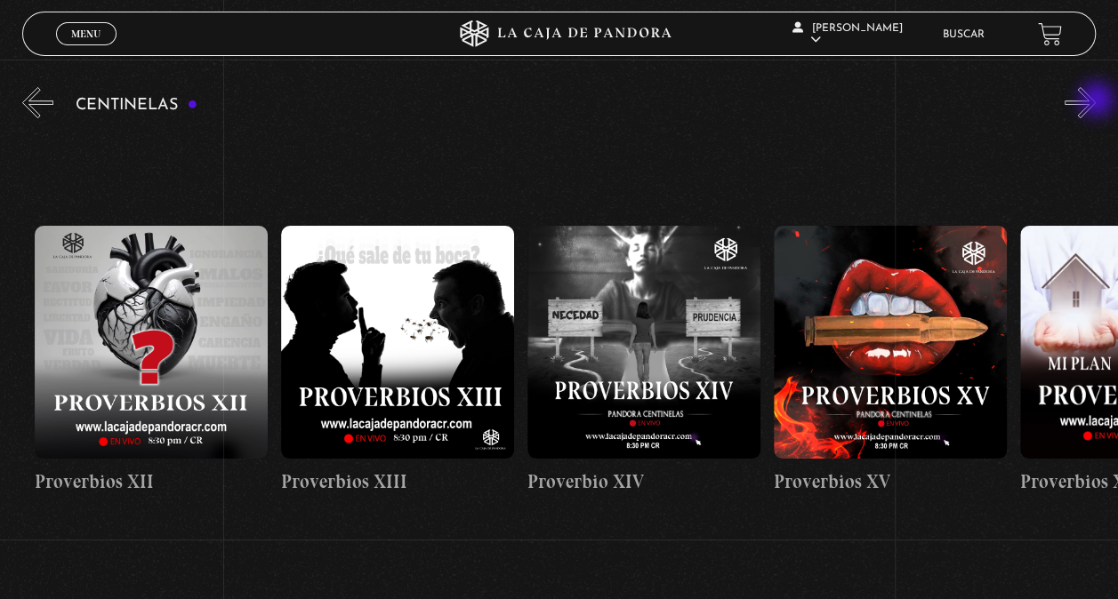
click at [1096, 101] on button "»" at bounding box center [1079, 102] width 31 height 31
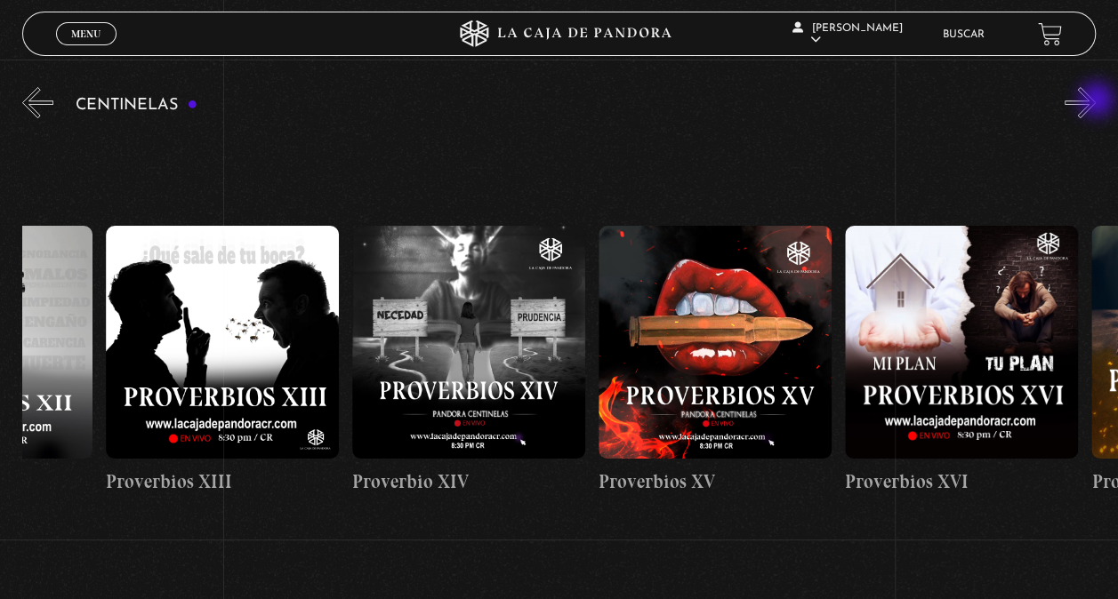
click at [1096, 101] on button "»" at bounding box center [1079, 102] width 31 height 31
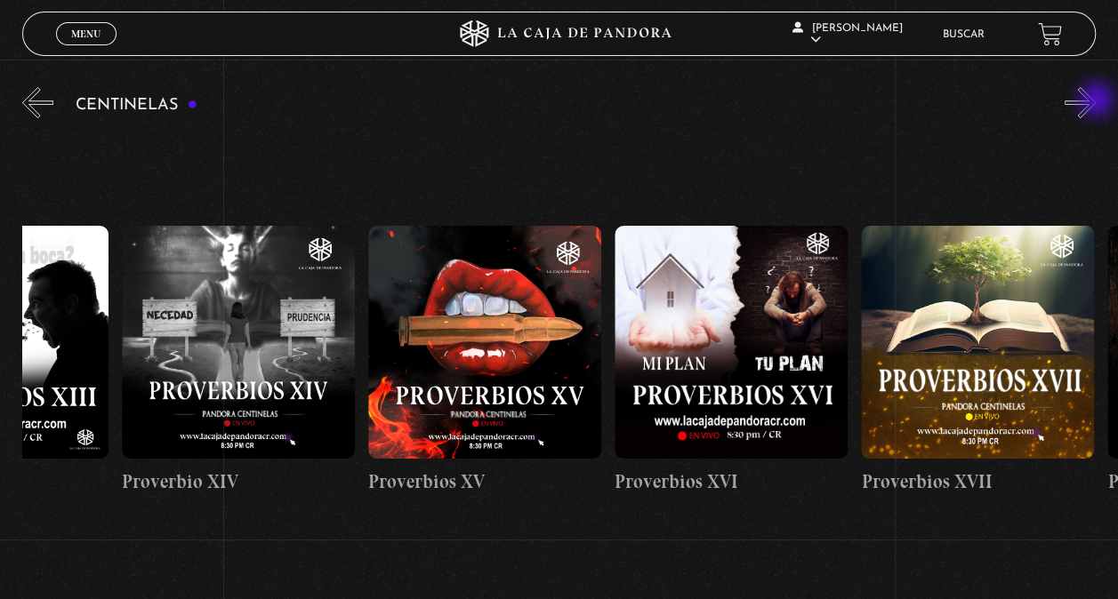
click at [1096, 101] on button "»" at bounding box center [1079, 102] width 31 height 31
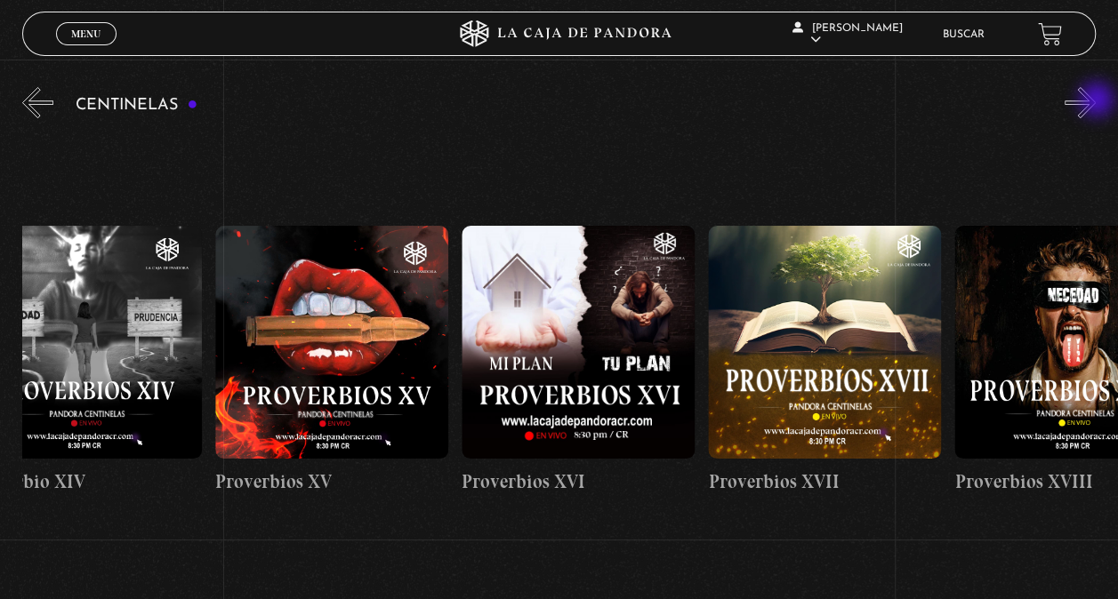
click at [1096, 101] on button "»" at bounding box center [1079, 102] width 31 height 31
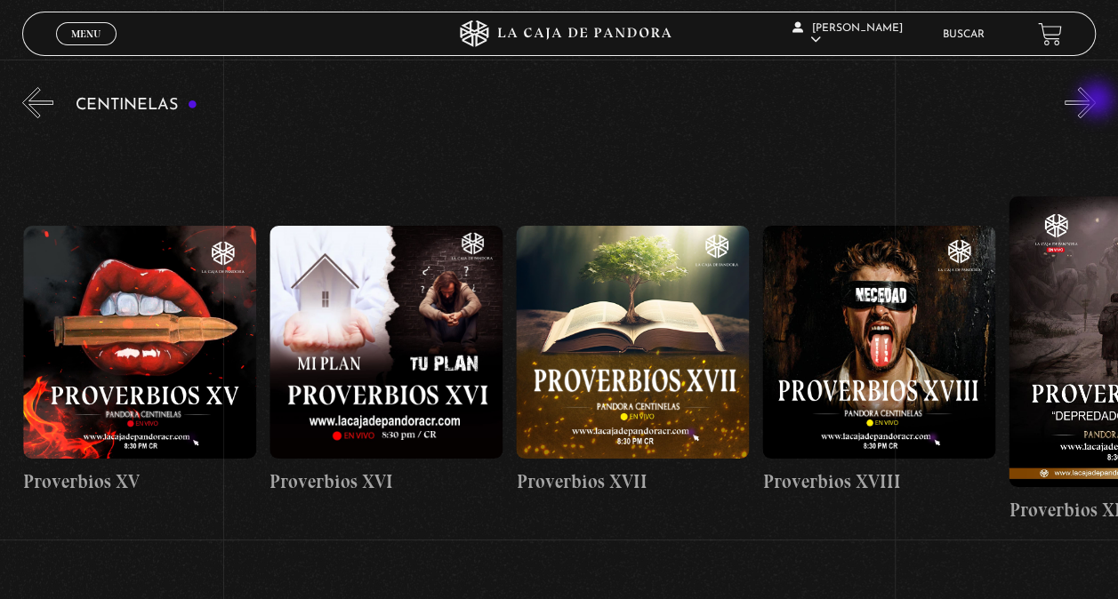
click at [1096, 101] on button "»" at bounding box center [1079, 102] width 31 height 31
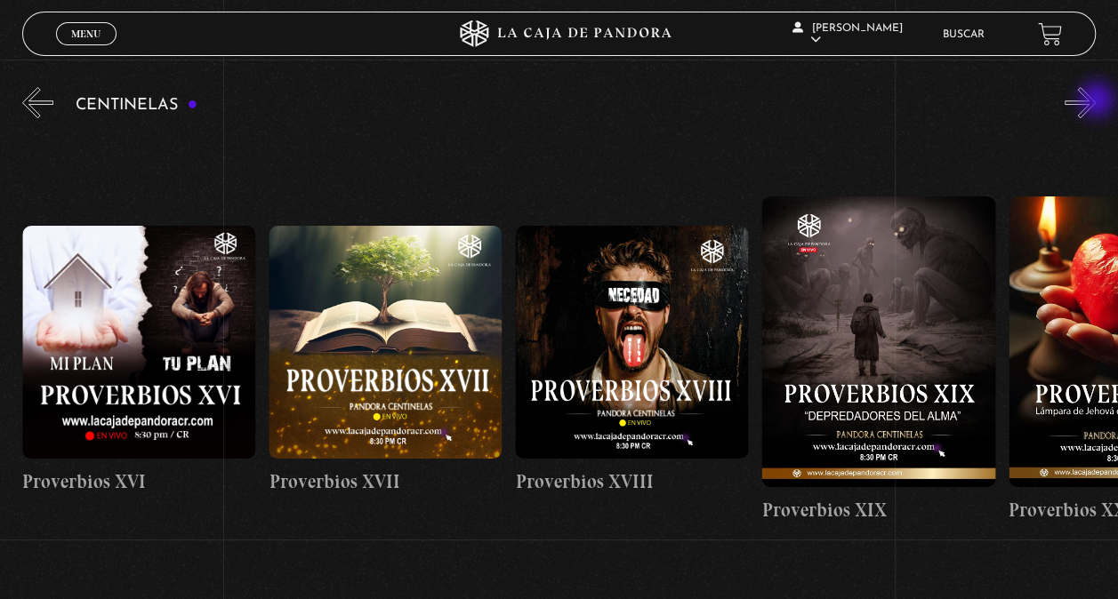
click at [1096, 101] on button "»" at bounding box center [1079, 102] width 31 height 31
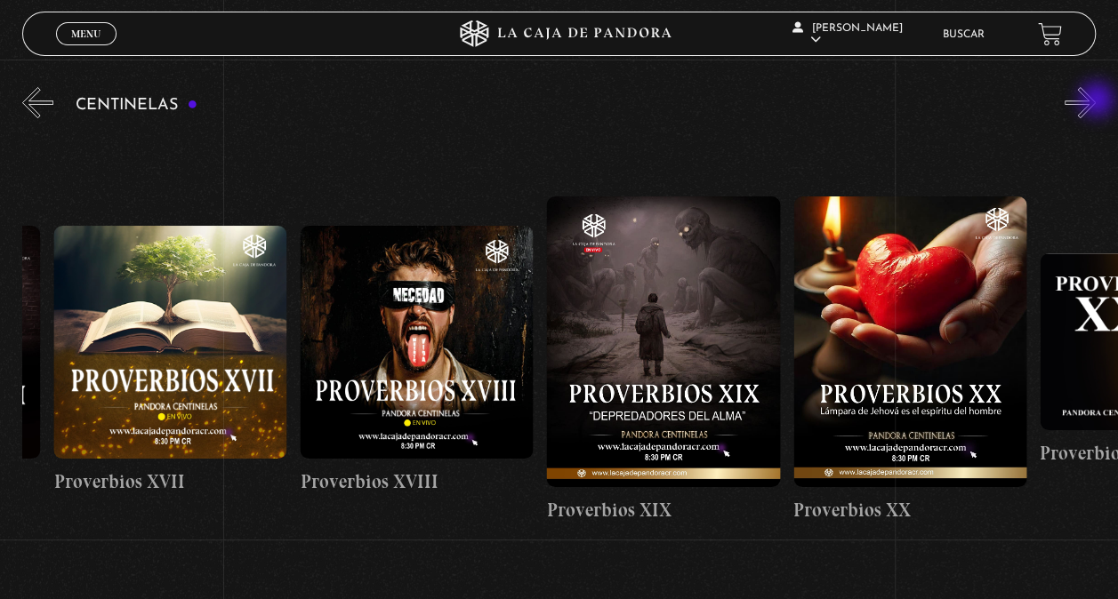
click at [1096, 101] on button "»" at bounding box center [1079, 102] width 31 height 31
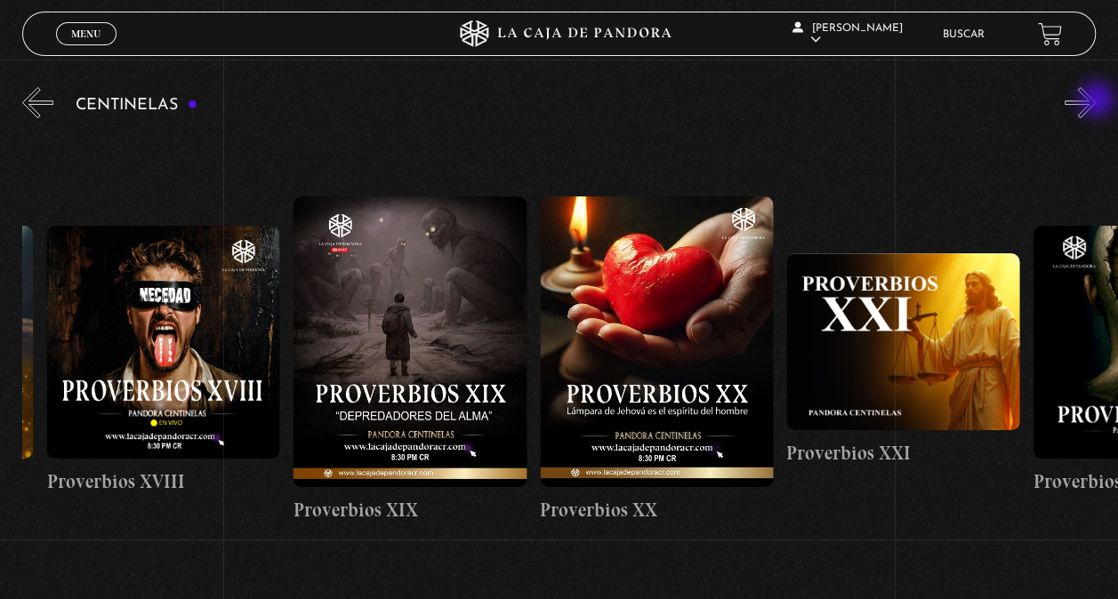
click at [1096, 101] on button "»" at bounding box center [1079, 102] width 31 height 31
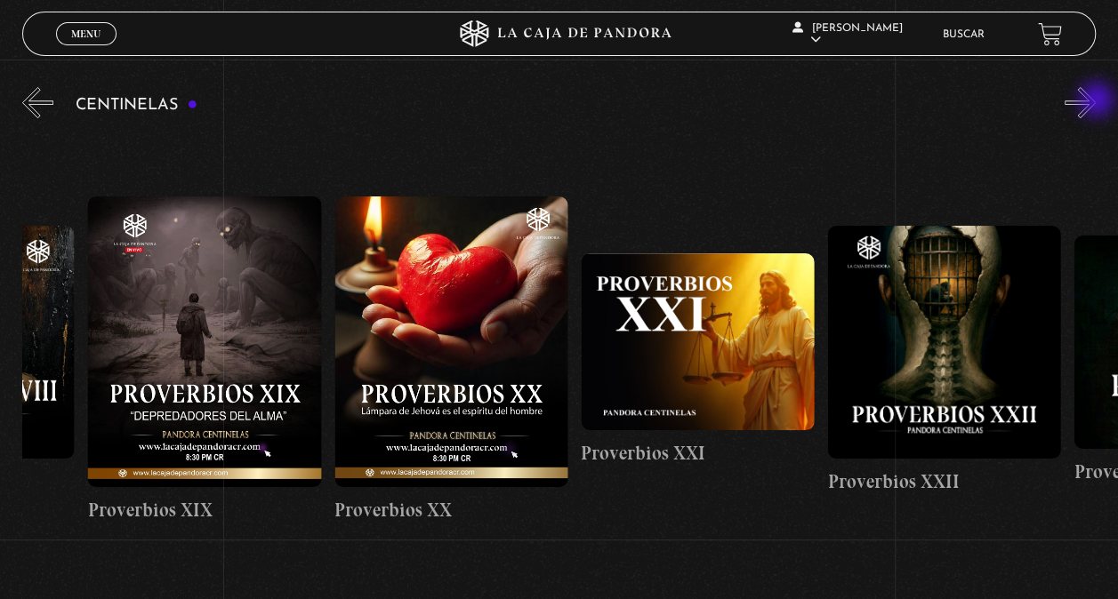
click at [1096, 101] on button "»" at bounding box center [1079, 102] width 31 height 31
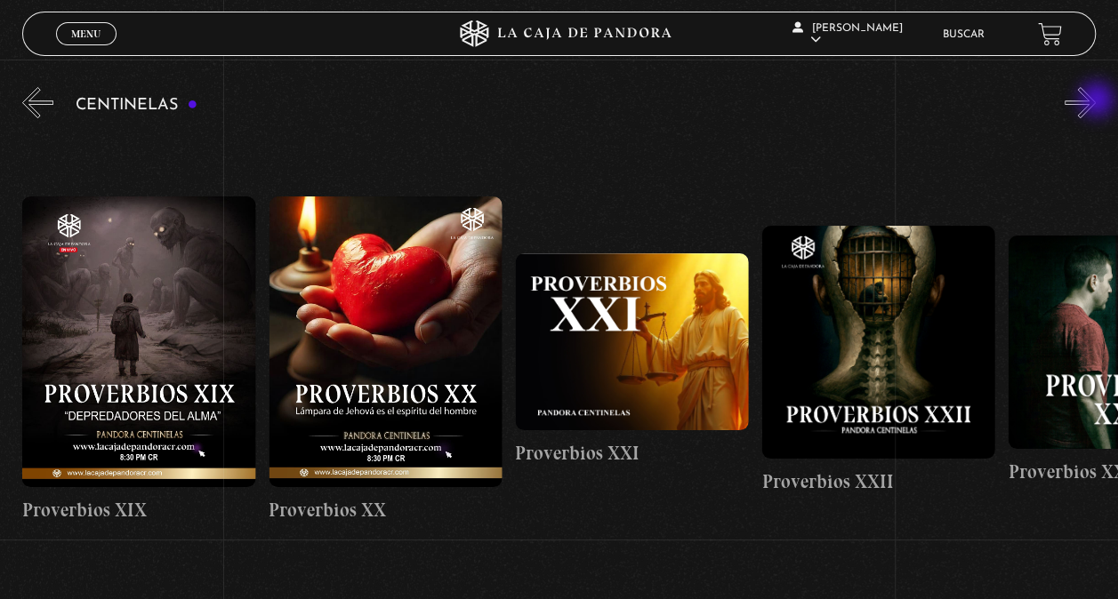
click at [1096, 101] on button "»" at bounding box center [1079, 102] width 31 height 31
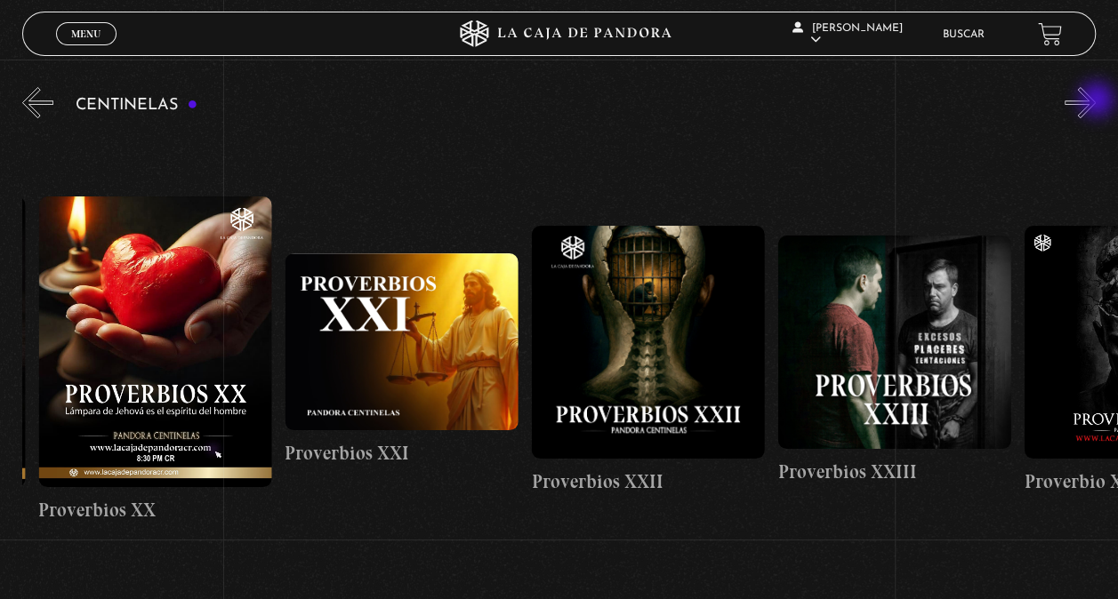
click at [1096, 101] on button "»" at bounding box center [1079, 102] width 31 height 31
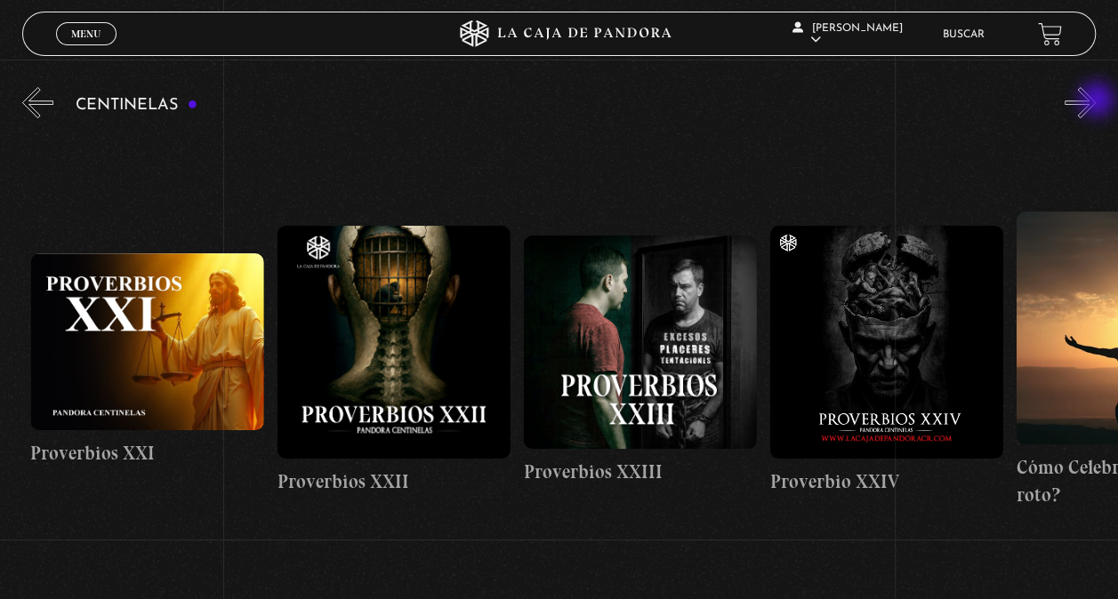
click at [1096, 101] on button "»" at bounding box center [1079, 102] width 31 height 31
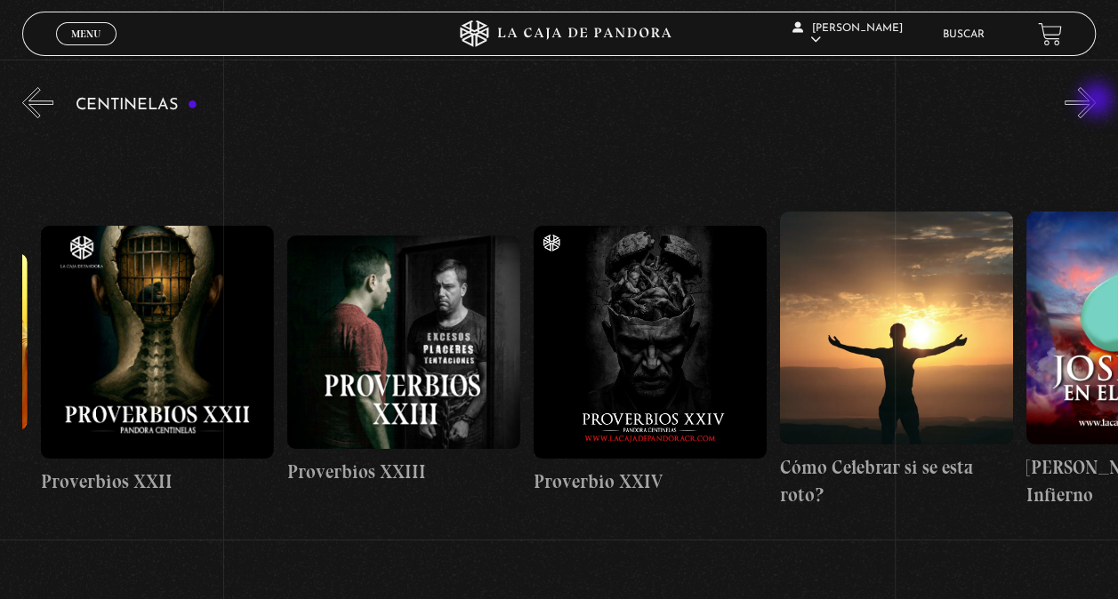
click at [1096, 101] on button "»" at bounding box center [1079, 102] width 31 height 31
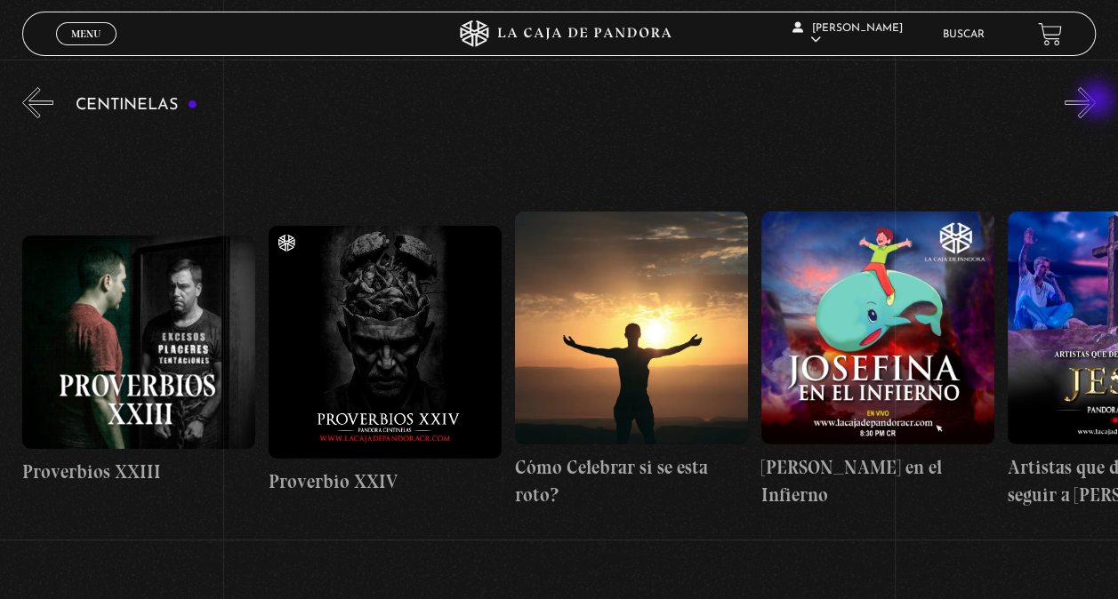
click at [1096, 101] on button "»" at bounding box center [1079, 102] width 31 height 31
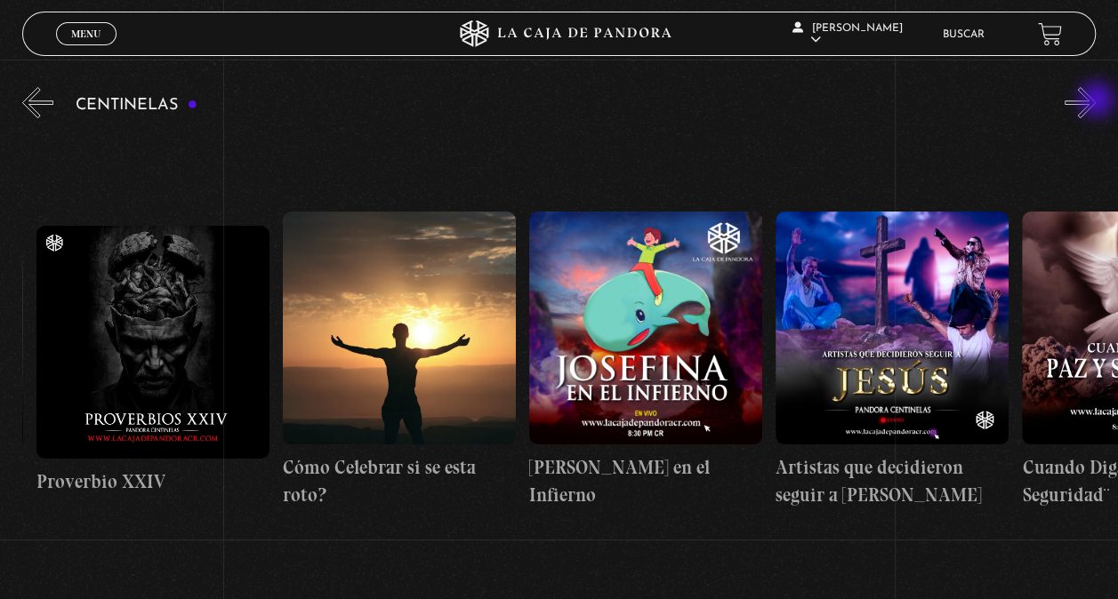
click at [1096, 101] on button "»" at bounding box center [1079, 102] width 31 height 31
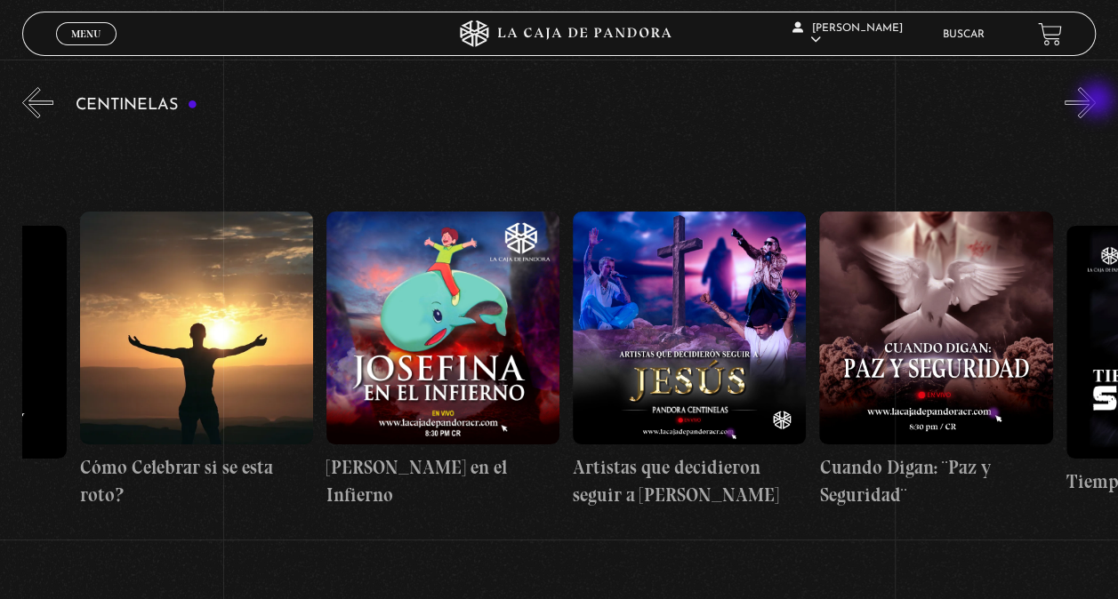
click at [1096, 101] on button "»" at bounding box center [1079, 102] width 31 height 31
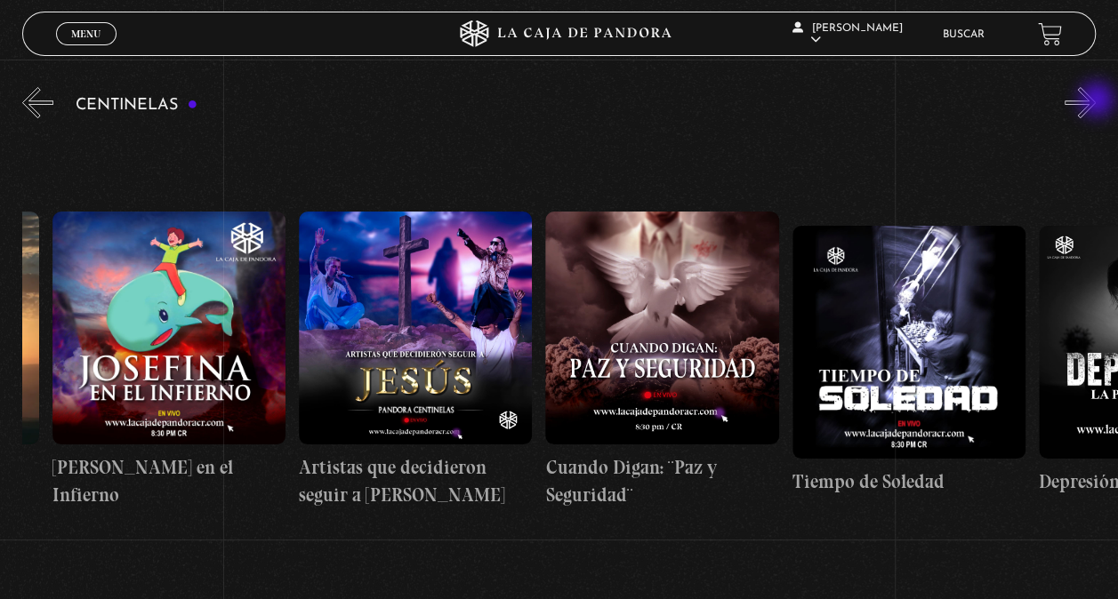
click at [1096, 101] on button "»" at bounding box center [1079, 102] width 31 height 31
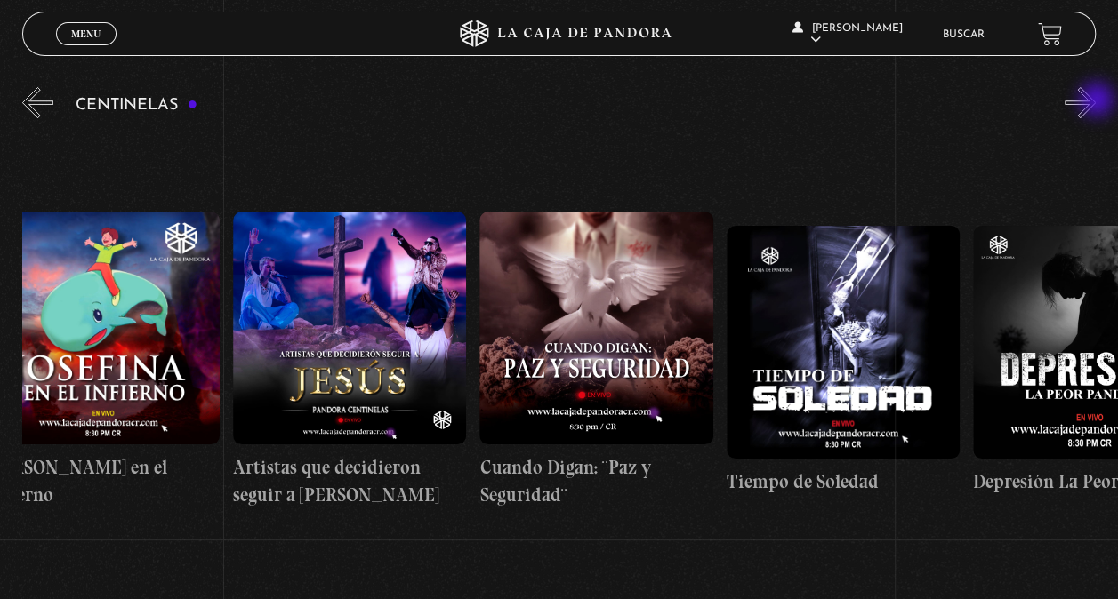
scroll to position [0, 7146]
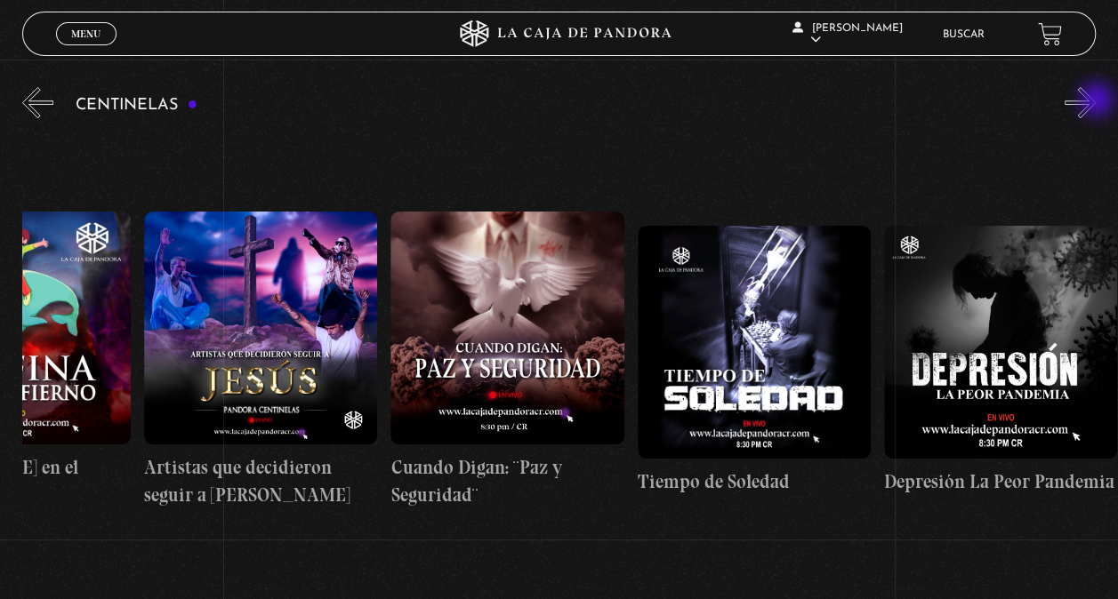
click at [1096, 101] on button "»" at bounding box center [1079, 102] width 31 height 31
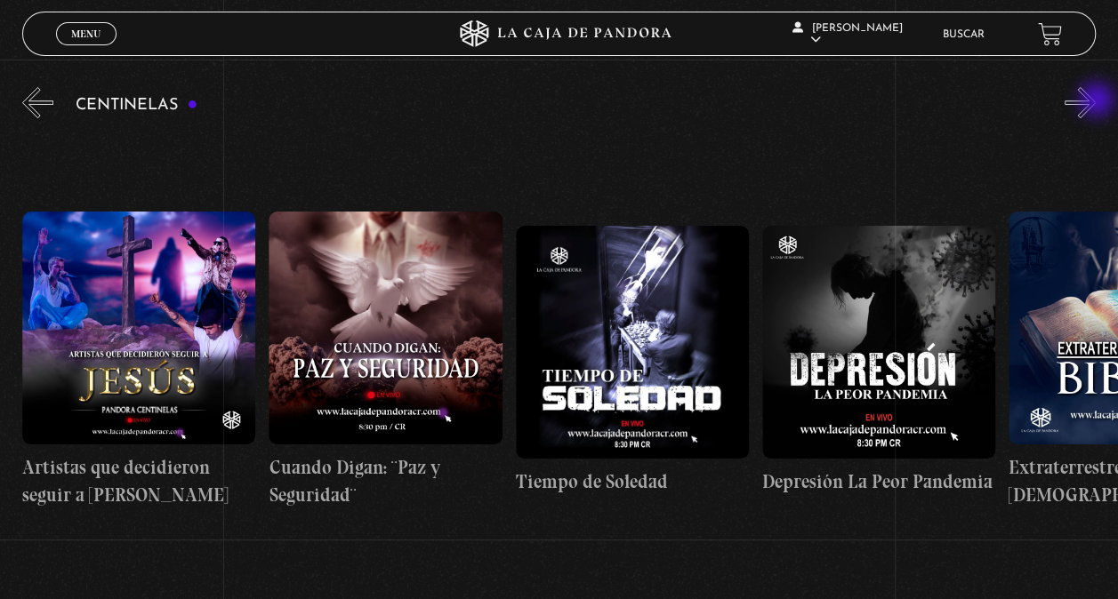
click at [1096, 101] on button "»" at bounding box center [1079, 102] width 31 height 31
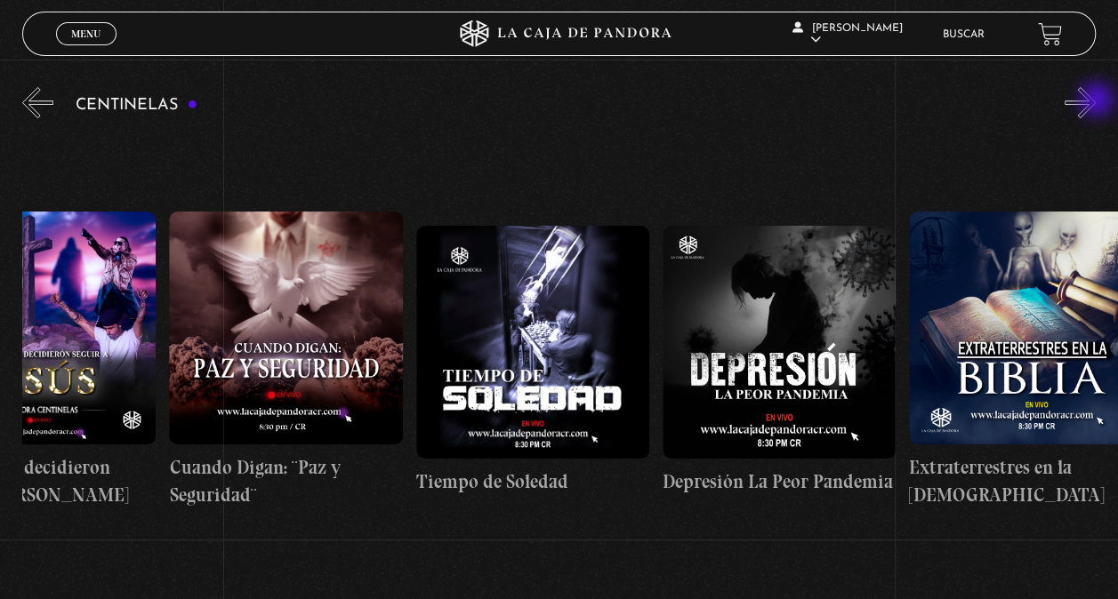
click at [1096, 101] on button "»" at bounding box center [1079, 102] width 31 height 31
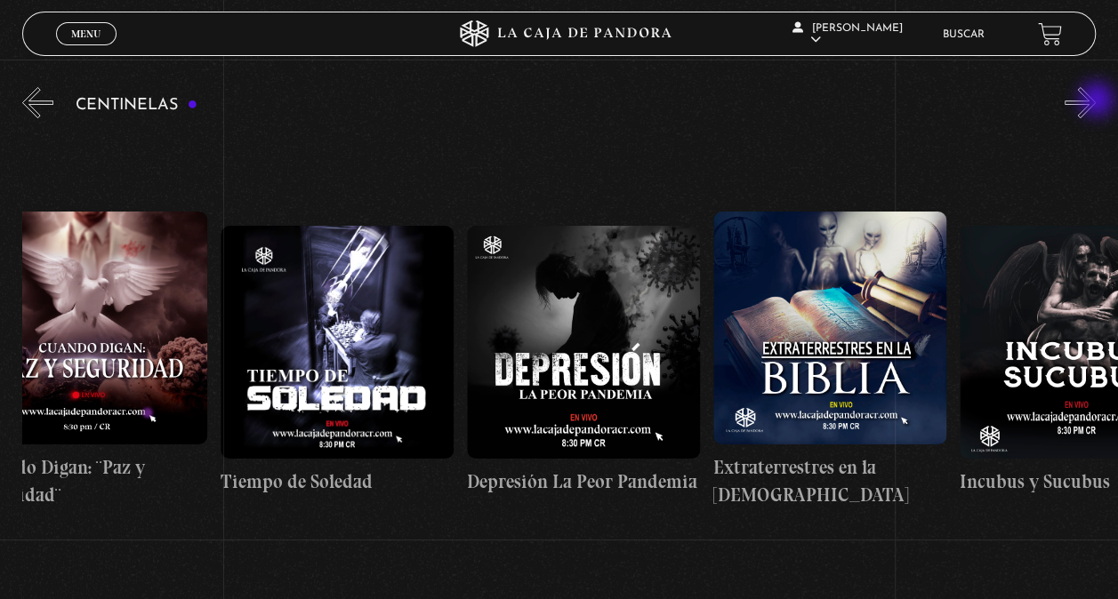
click at [1096, 101] on button "»" at bounding box center [1079, 102] width 31 height 31
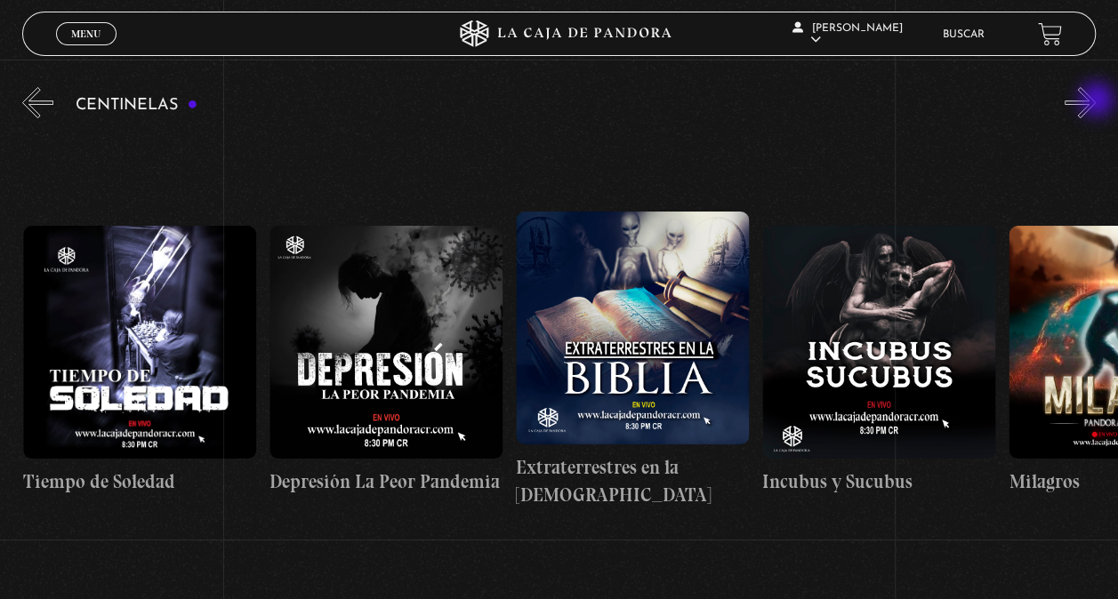
click at [1096, 101] on button "»" at bounding box center [1079, 102] width 31 height 31
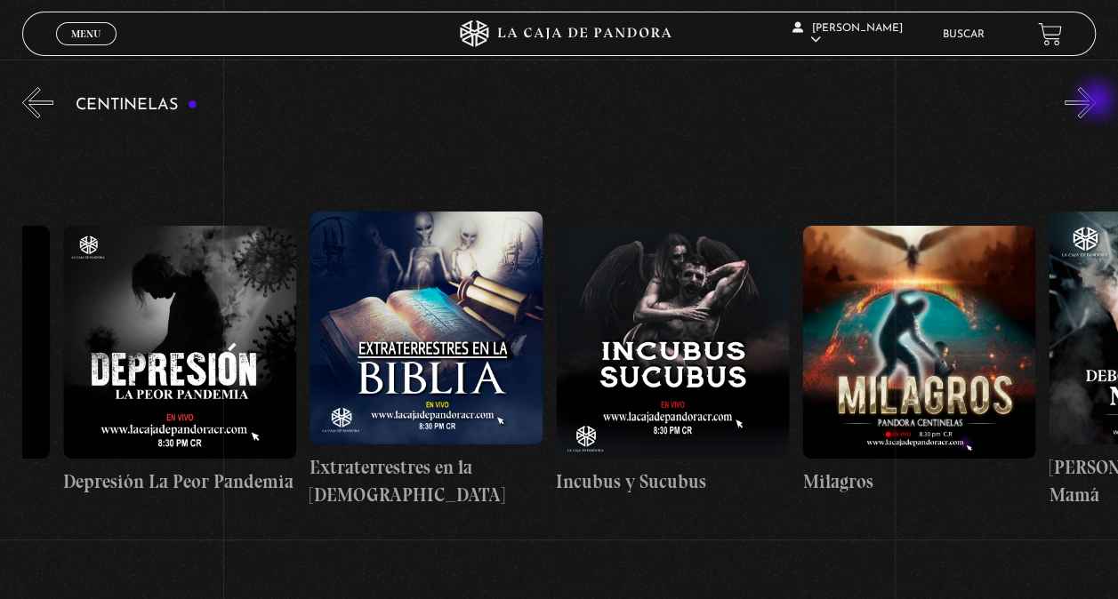
click at [1096, 101] on button "»" at bounding box center [1079, 102] width 31 height 31
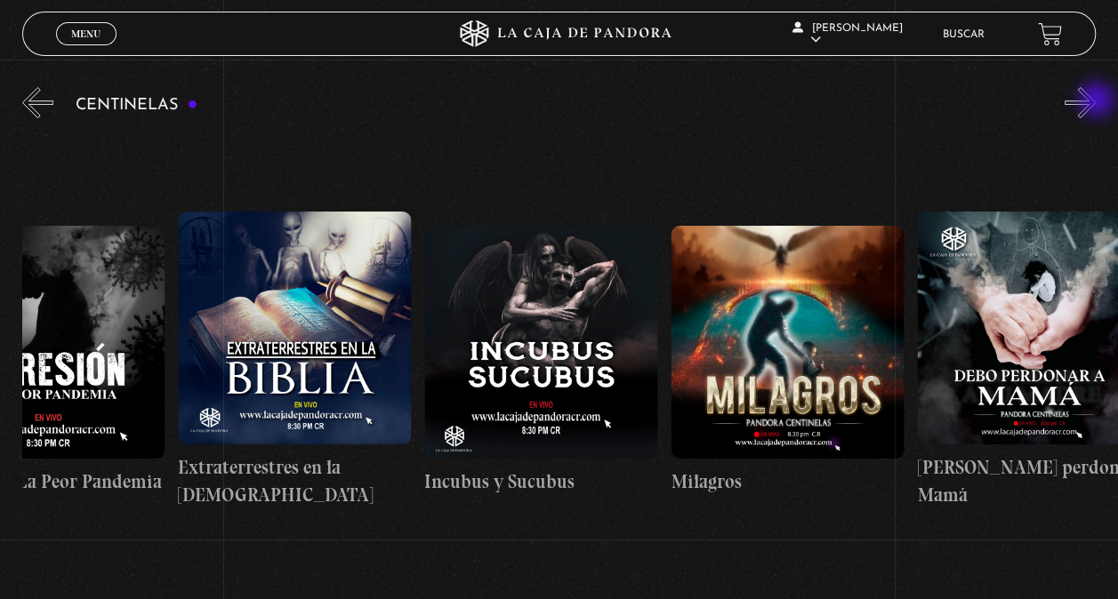
click at [1096, 101] on button "»" at bounding box center [1079, 102] width 31 height 31
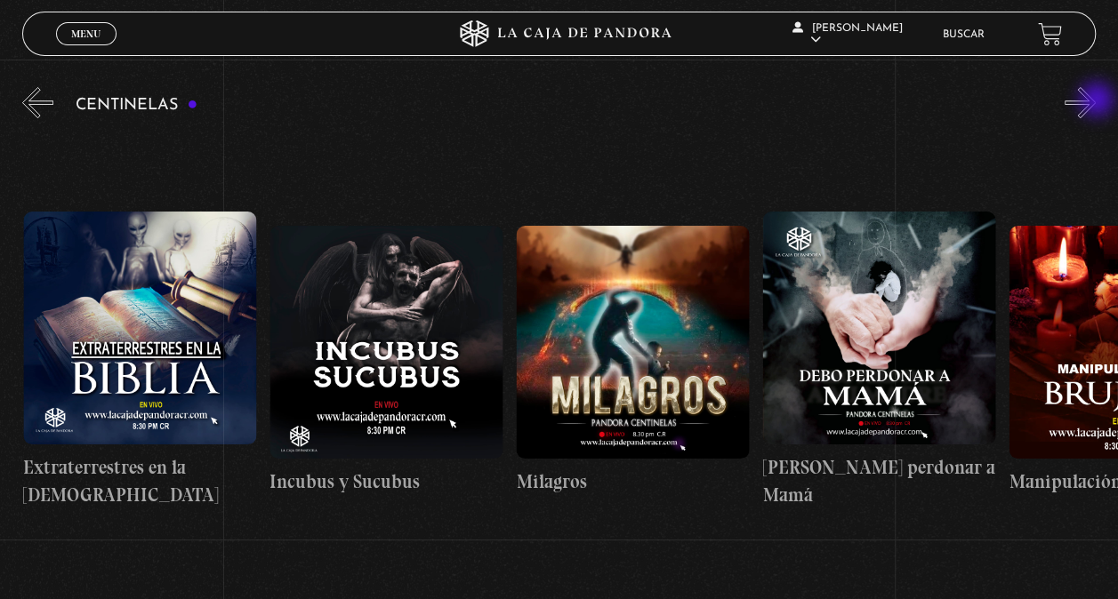
click at [1096, 101] on button "»" at bounding box center [1079, 102] width 31 height 31
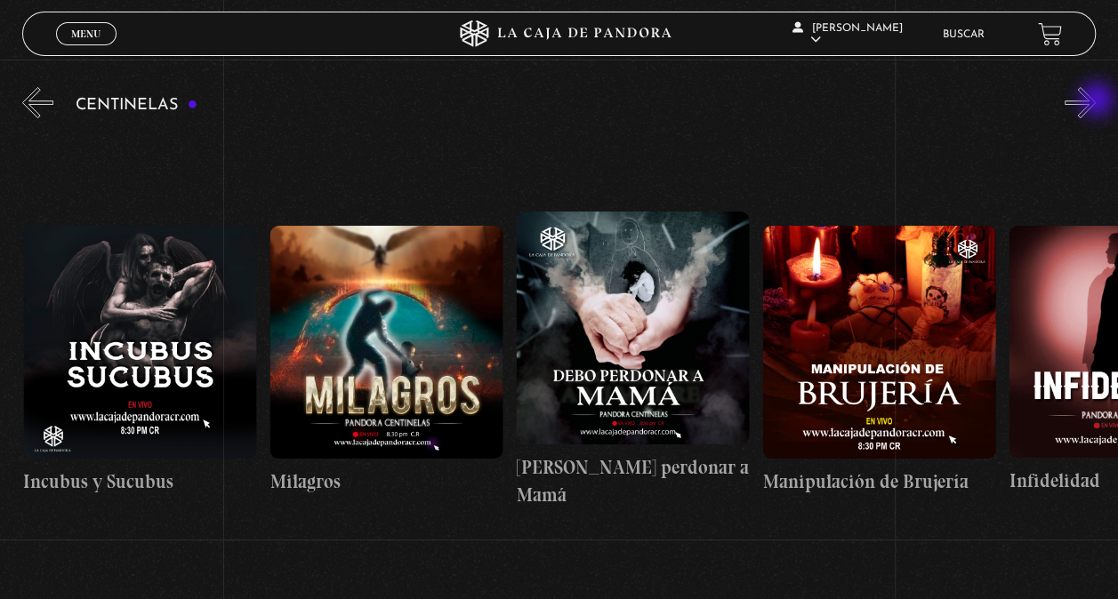
click at [1096, 101] on button "»" at bounding box center [1079, 102] width 31 height 31
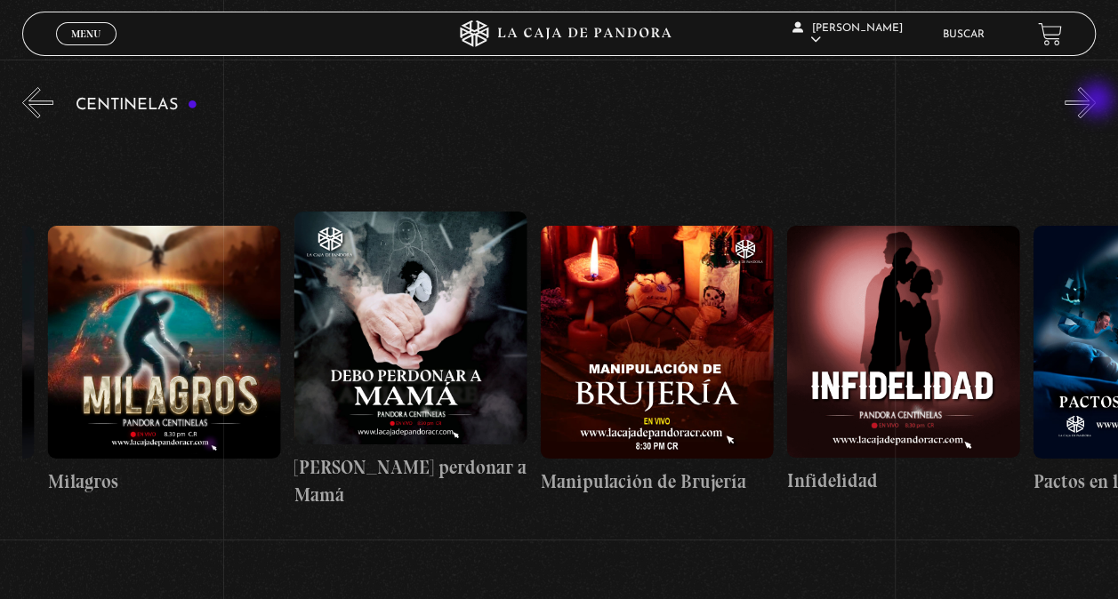
click at [1096, 101] on button "»" at bounding box center [1079, 102] width 31 height 31
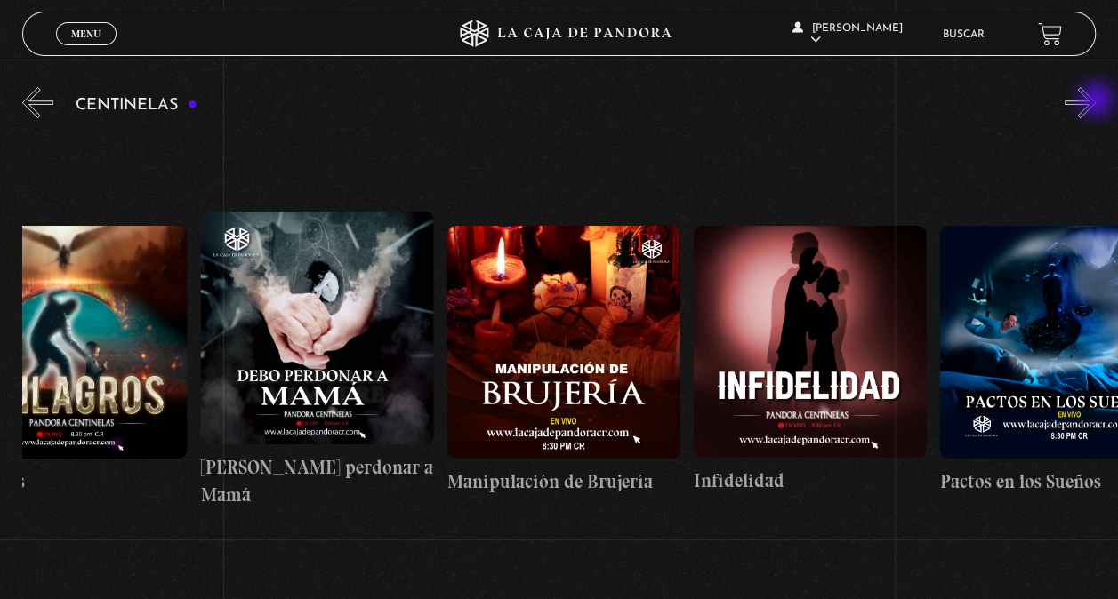
click at [1096, 101] on button "»" at bounding box center [1079, 102] width 31 height 31
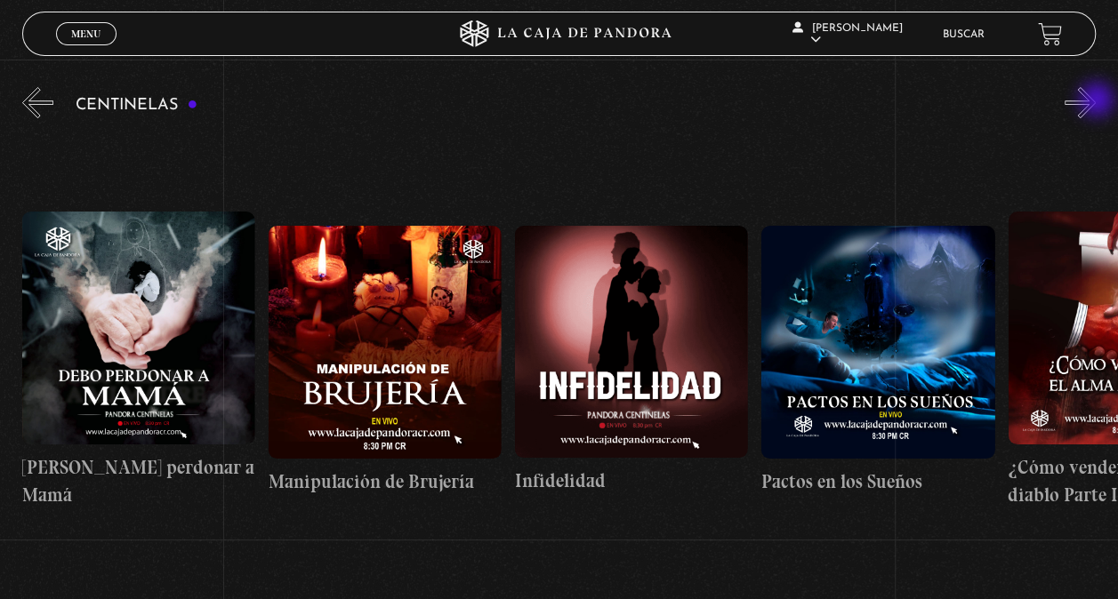
click at [1096, 101] on button "»" at bounding box center [1079, 102] width 31 height 31
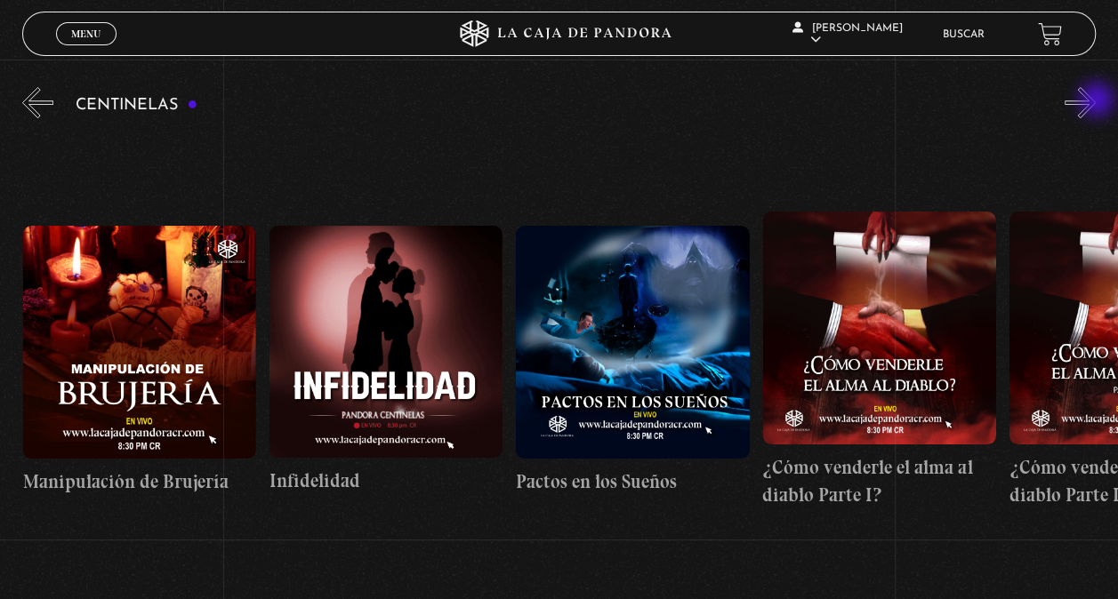
scroll to position [0, 9117]
click at [1096, 101] on button "»" at bounding box center [1079, 102] width 31 height 31
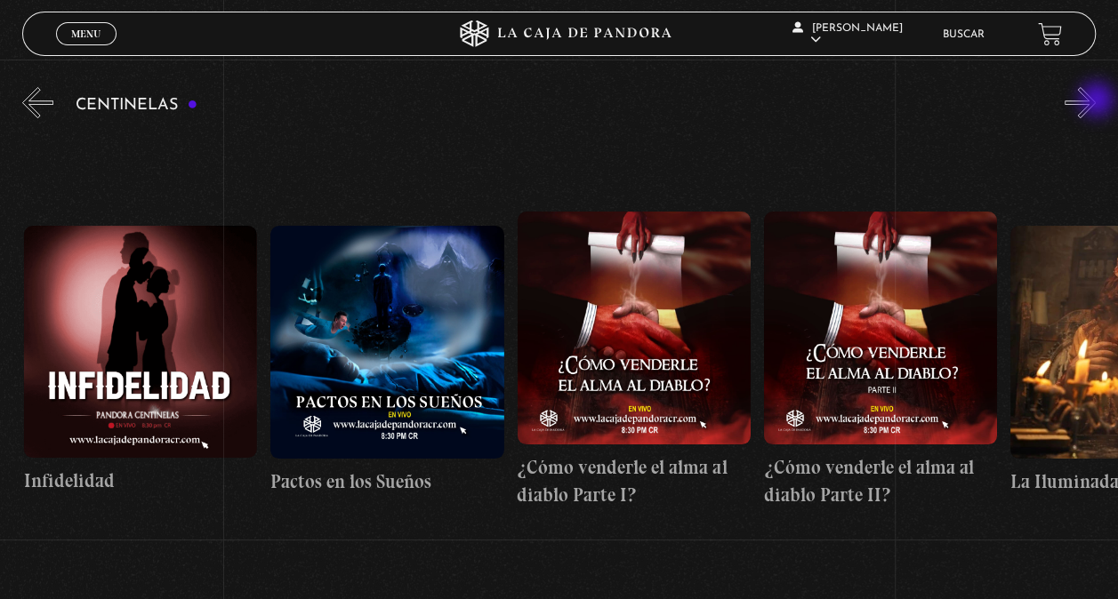
scroll to position [0, 9363]
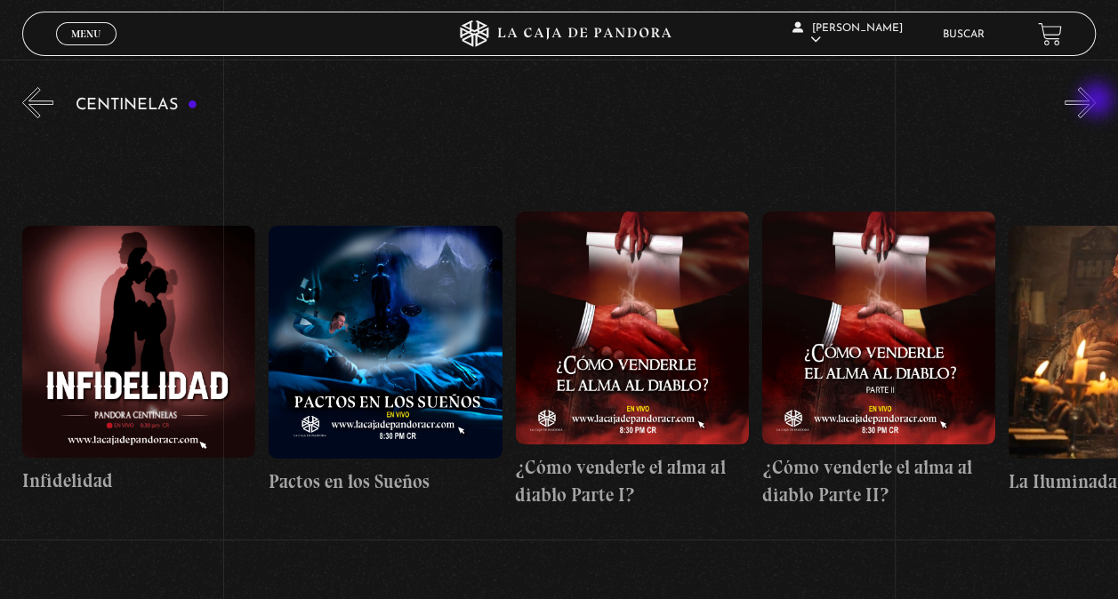
click at [1096, 101] on button "»" at bounding box center [1079, 102] width 31 height 31
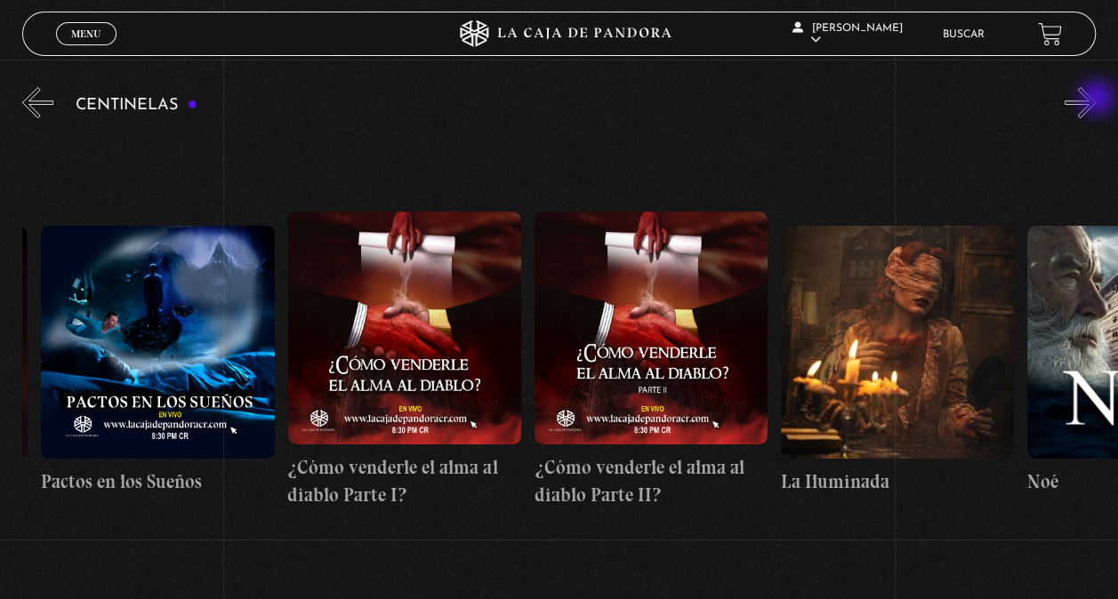
click at [1096, 100] on button "»" at bounding box center [1079, 102] width 31 height 31
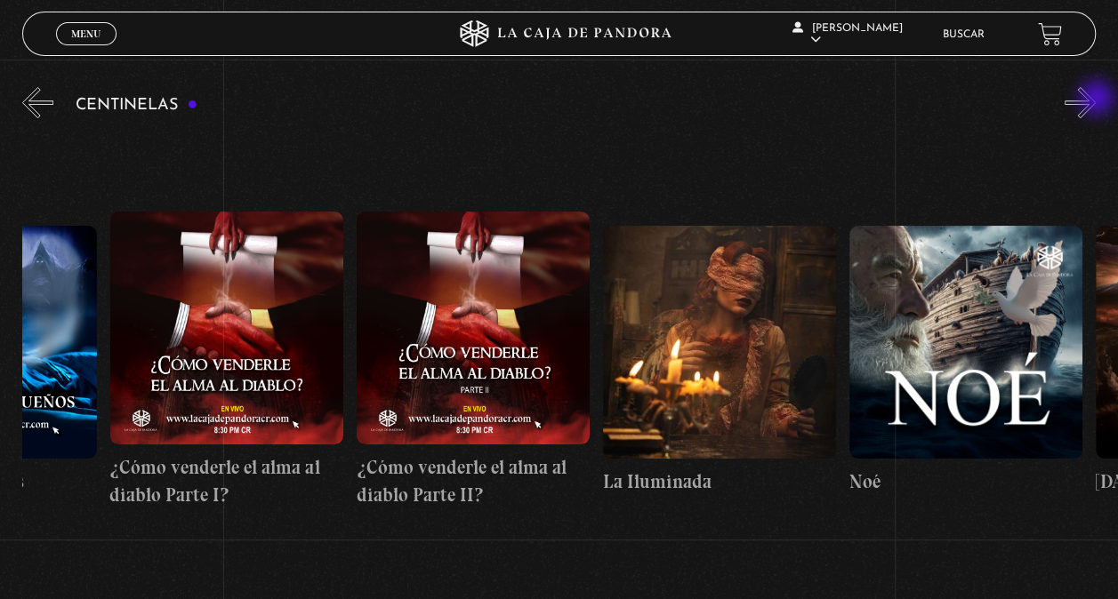
click at [1096, 100] on button "»" at bounding box center [1079, 102] width 31 height 31
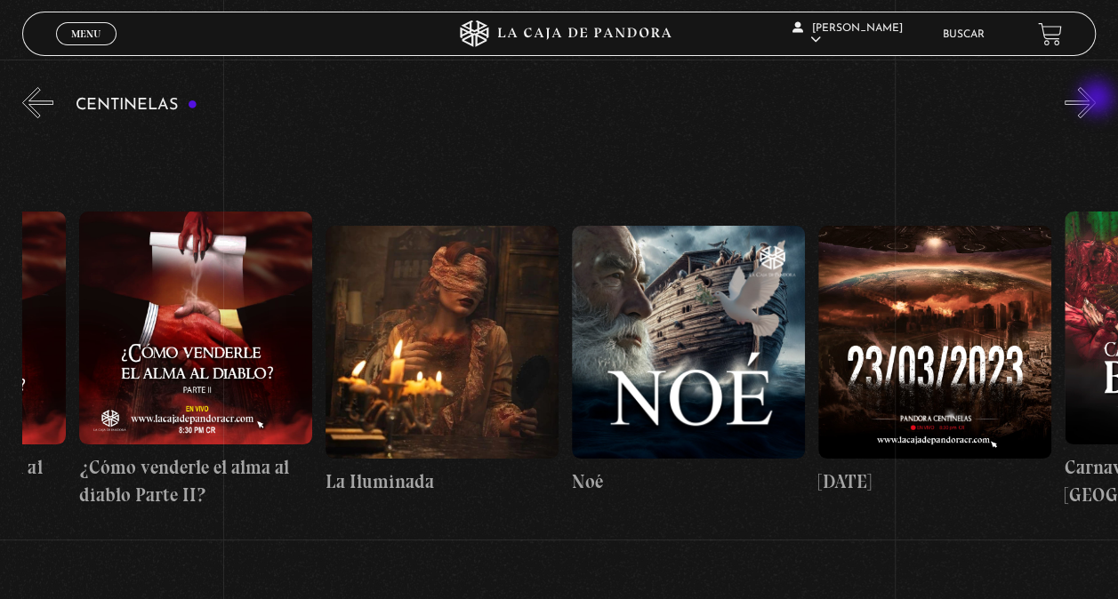
click at [1096, 100] on button "»" at bounding box center [1079, 102] width 31 height 31
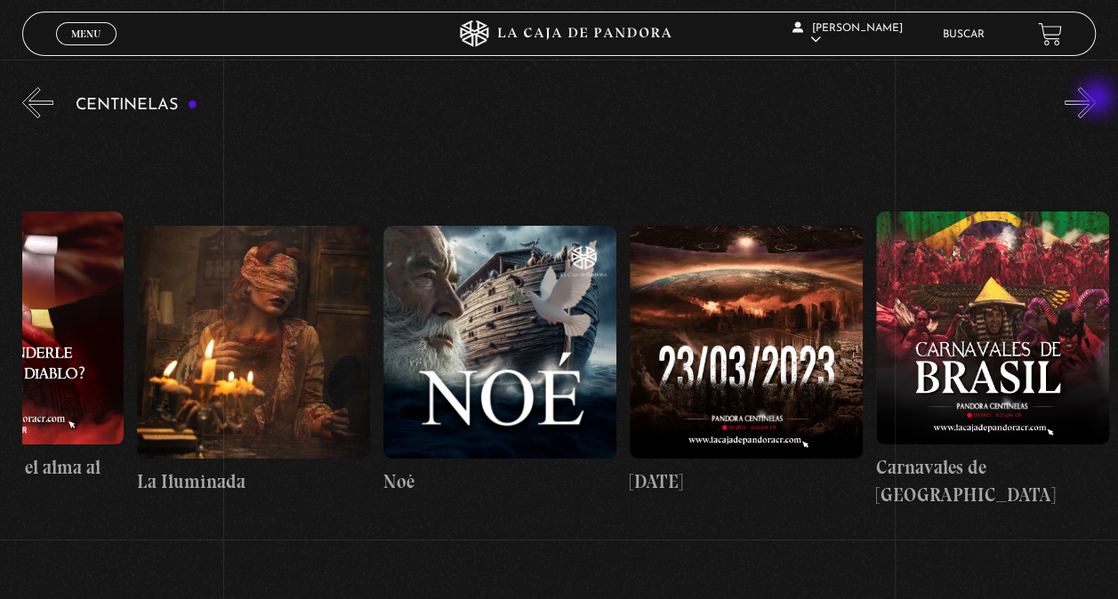
click at [1096, 100] on button "»" at bounding box center [1079, 102] width 31 height 31
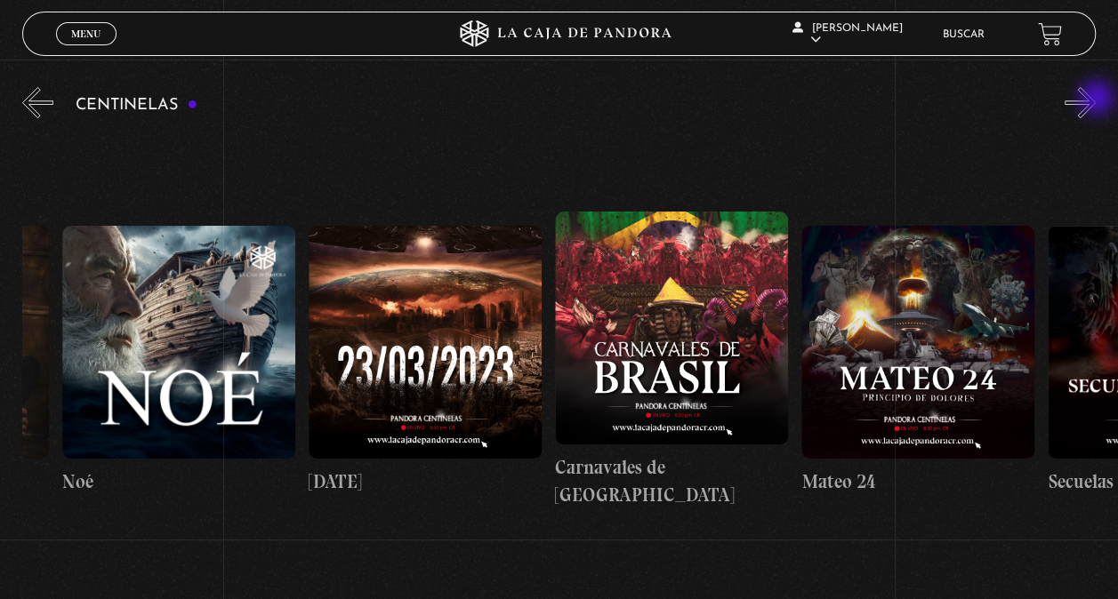
click at [1096, 100] on button "»" at bounding box center [1079, 102] width 31 height 31
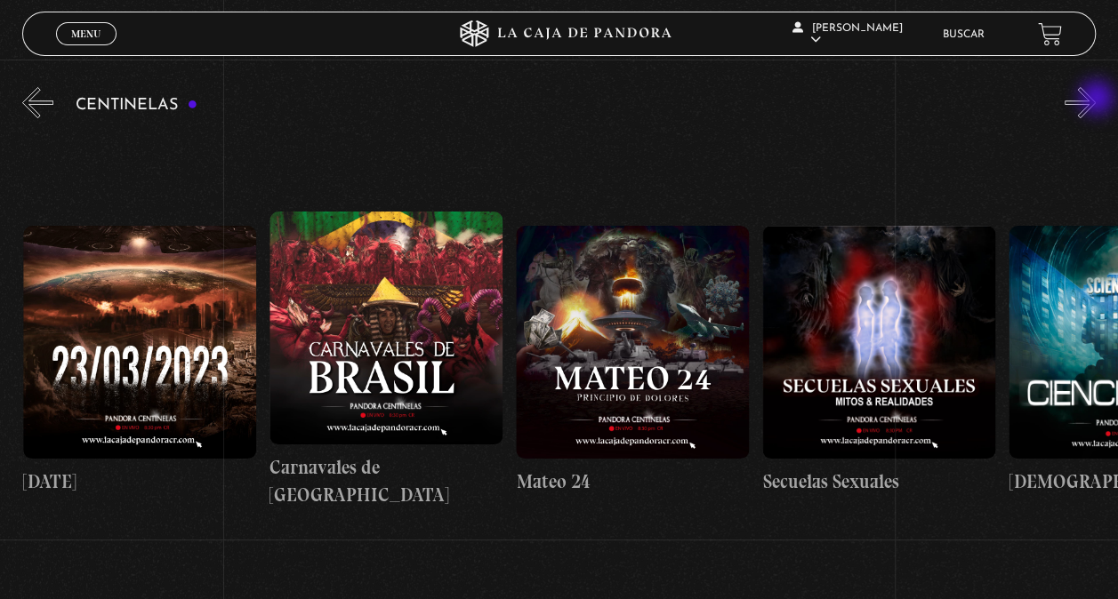
click at [1096, 100] on button "»" at bounding box center [1079, 102] width 31 height 31
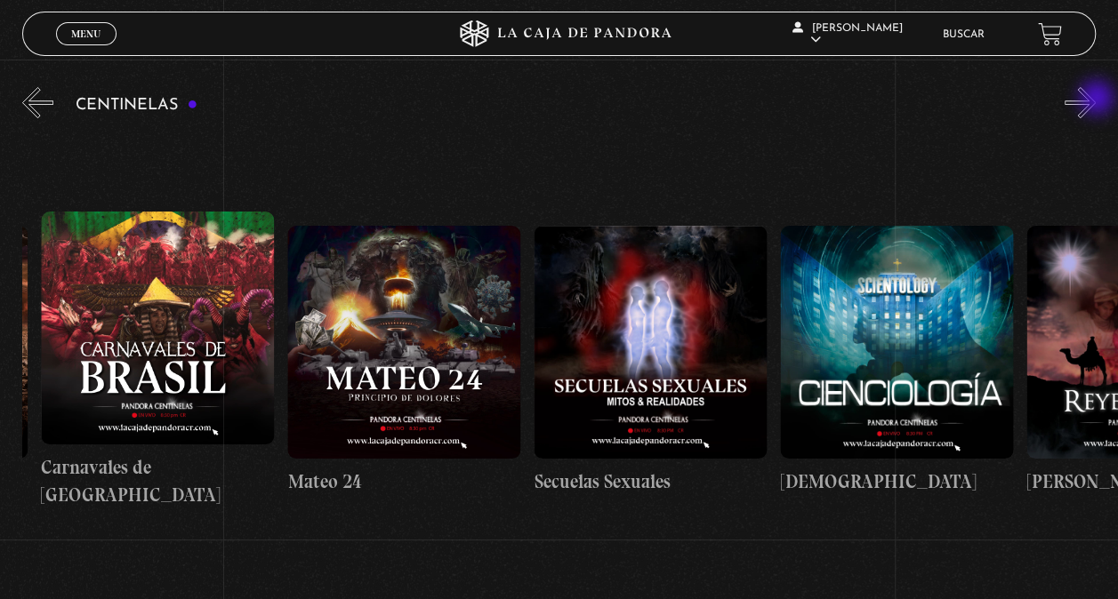
click at [1096, 100] on button "»" at bounding box center [1079, 102] width 31 height 31
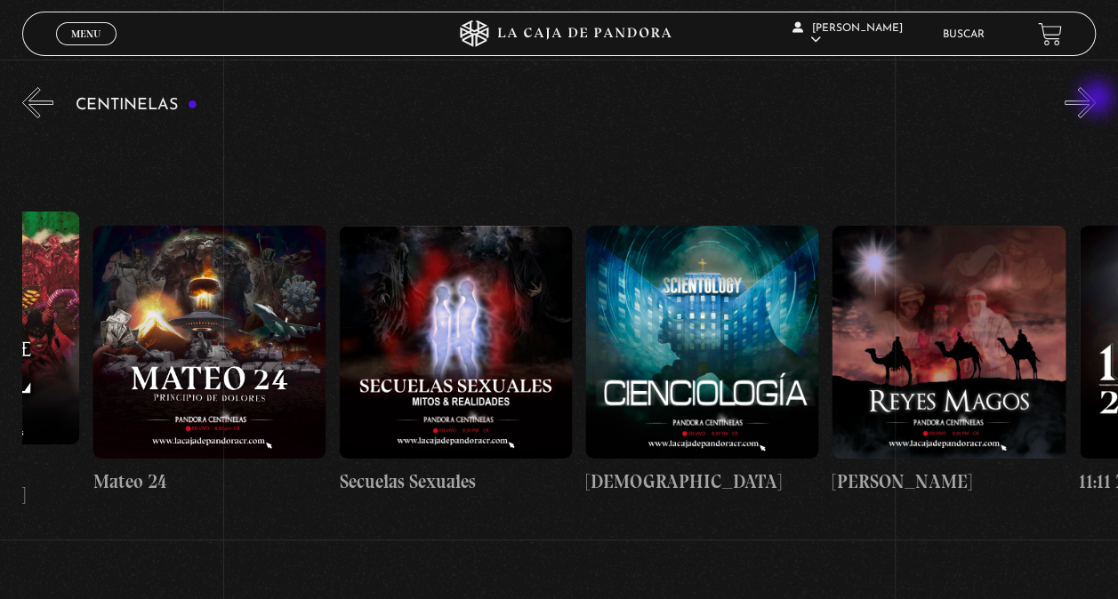
click at [1096, 100] on button "»" at bounding box center [1079, 102] width 31 height 31
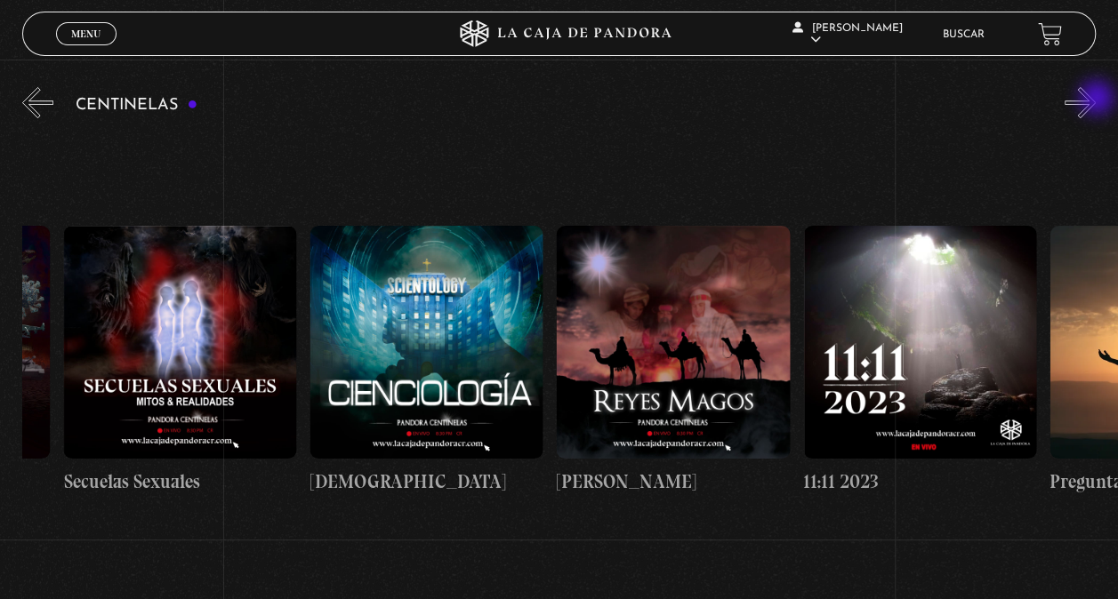
click at [1096, 100] on button "»" at bounding box center [1079, 102] width 31 height 31
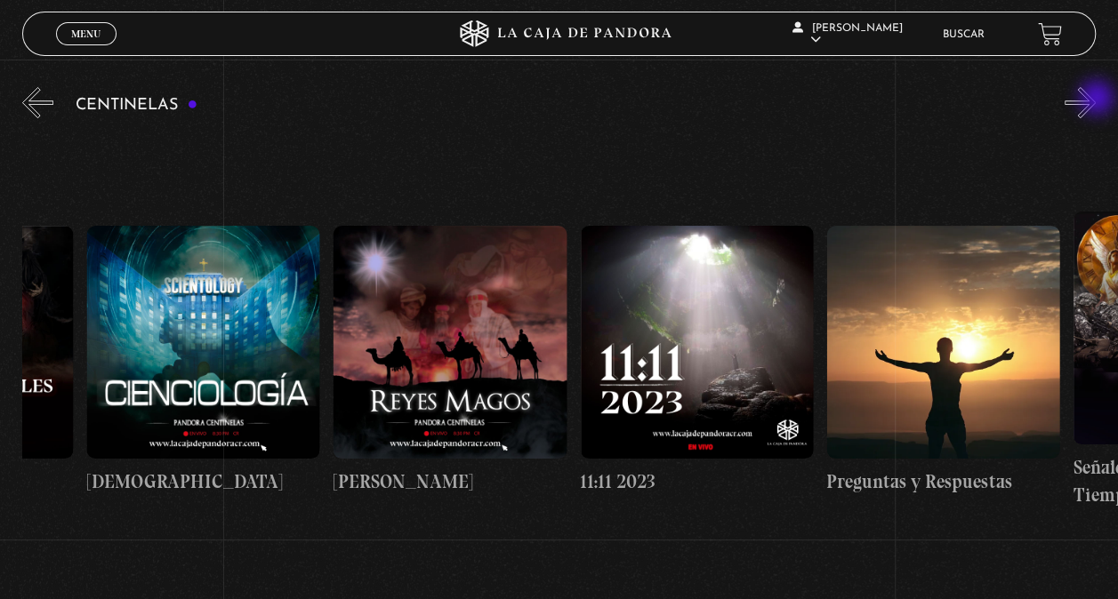
click at [1096, 100] on button "»" at bounding box center [1079, 102] width 31 height 31
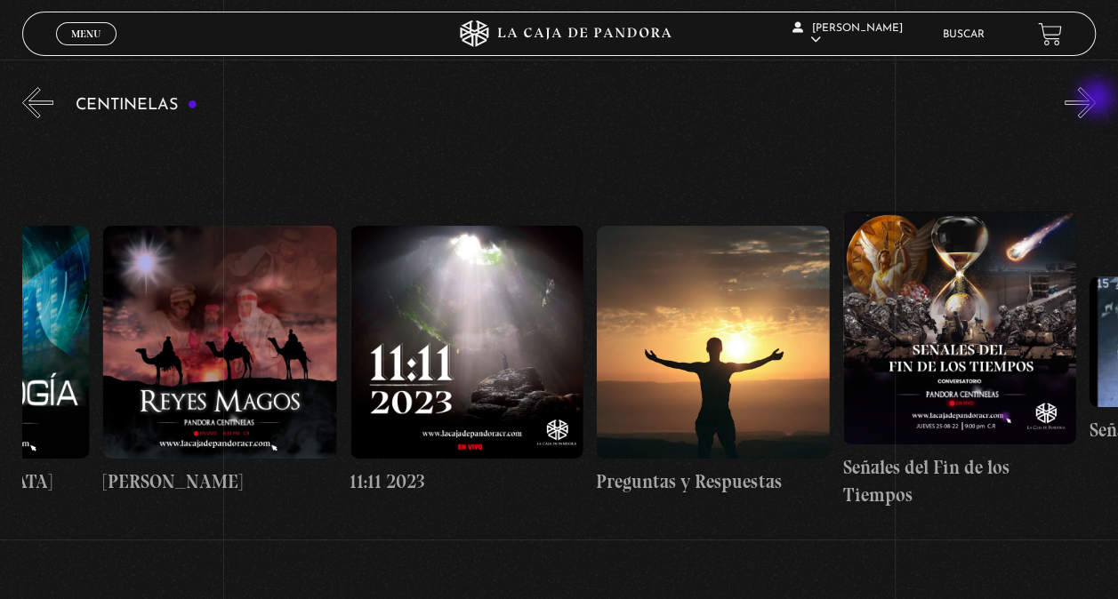
click at [1096, 100] on button "»" at bounding box center [1079, 102] width 31 height 31
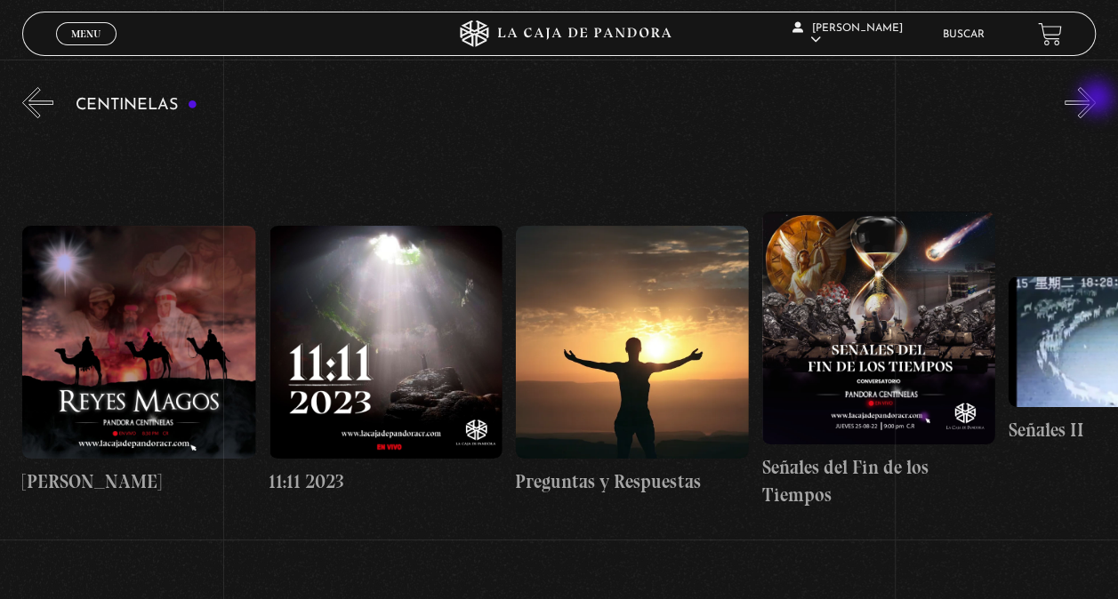
click at [1096, 100] on button "»" at bounding box center [1079, 102] width 31 height 31
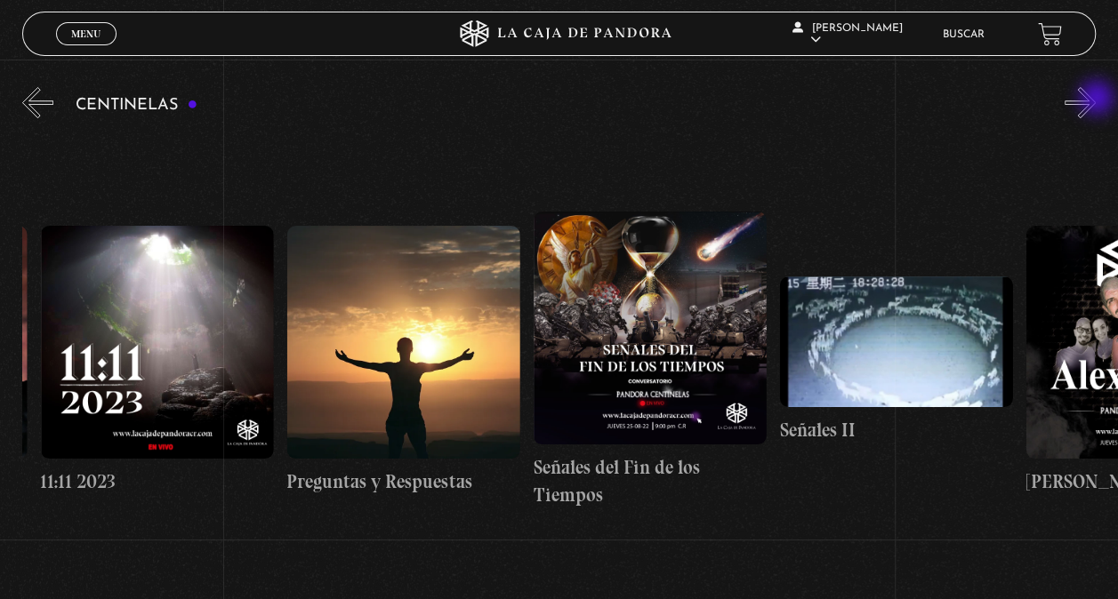
click at [1096, 100] on button "»" at bounding box center [1079, 102] width 31 height 31
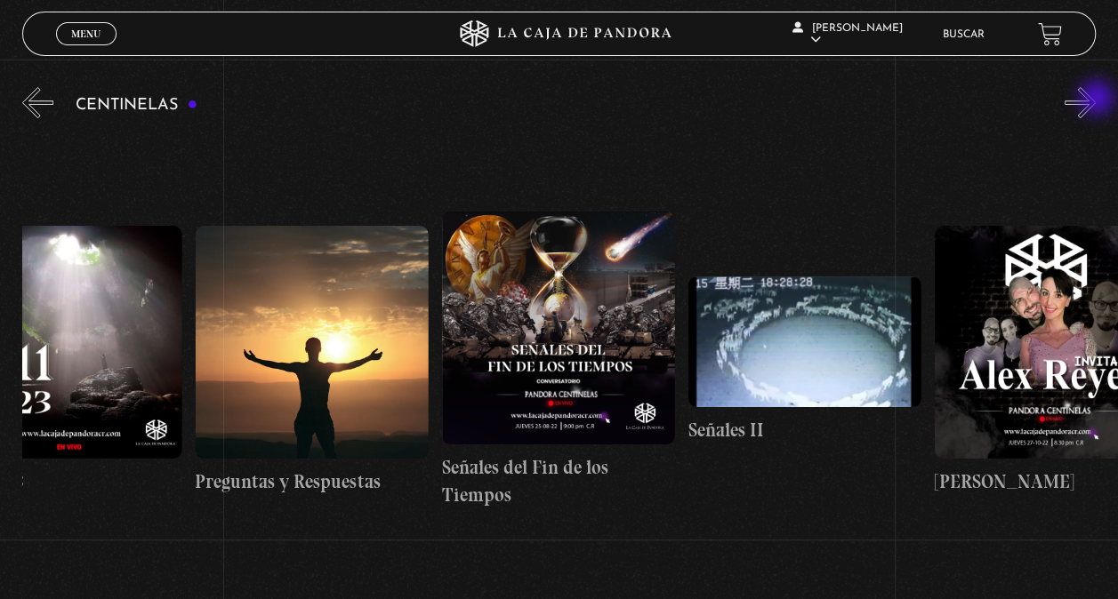
click at [1096, 100] on button "»" at bounding box center [1079, 102] width 31 height 31
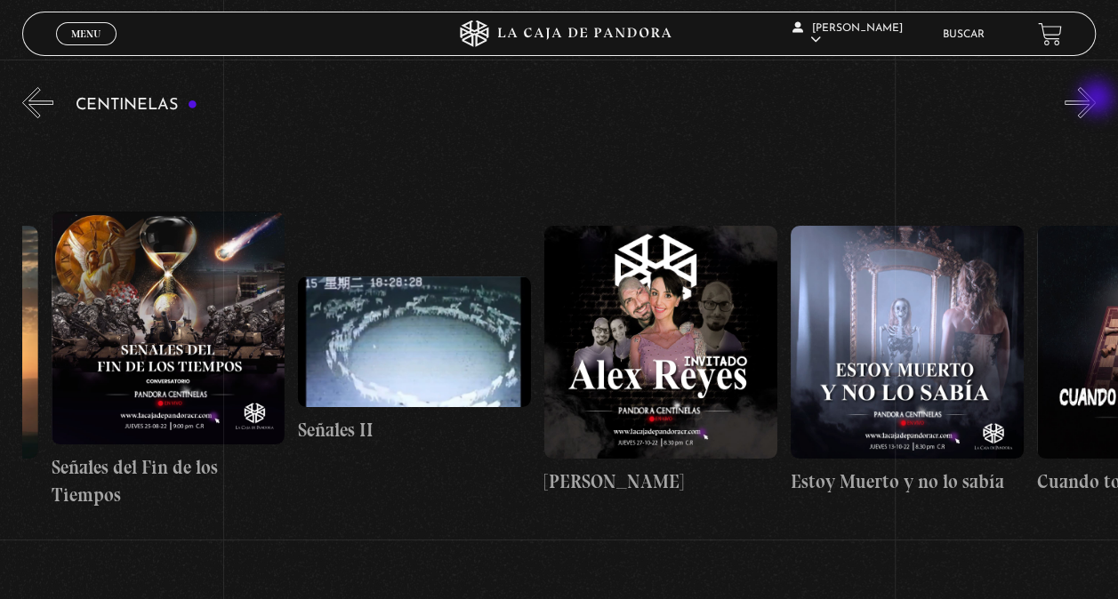
click at [1096, 100] on button "»" at bounding box center [1079, 102] width 31 height 31
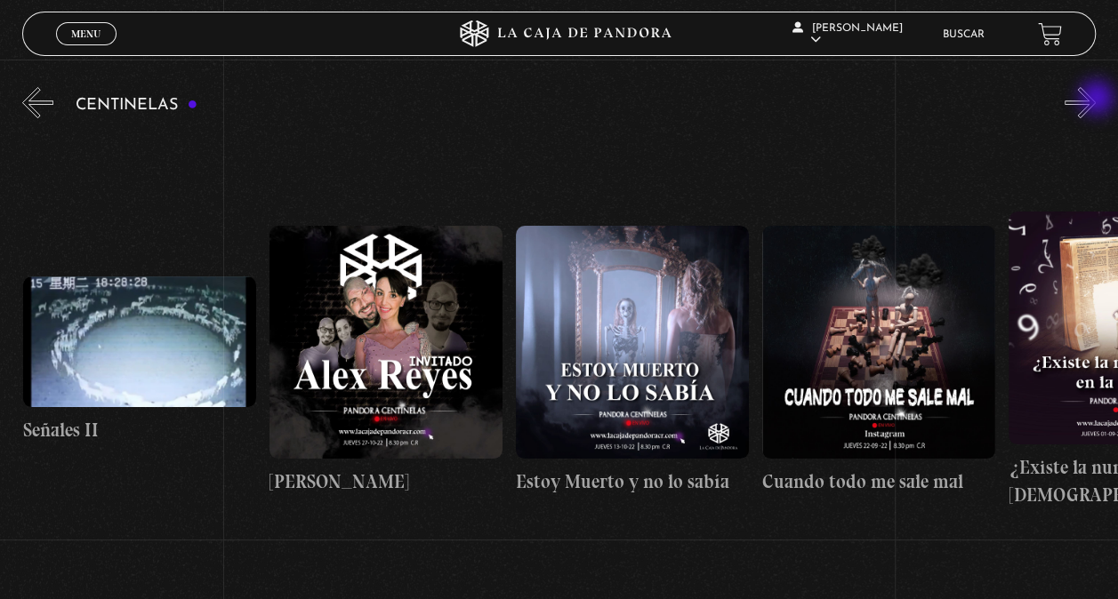
click at [1096, 100] on button "»" at bounding box center [1079, 102] width 31 height 31
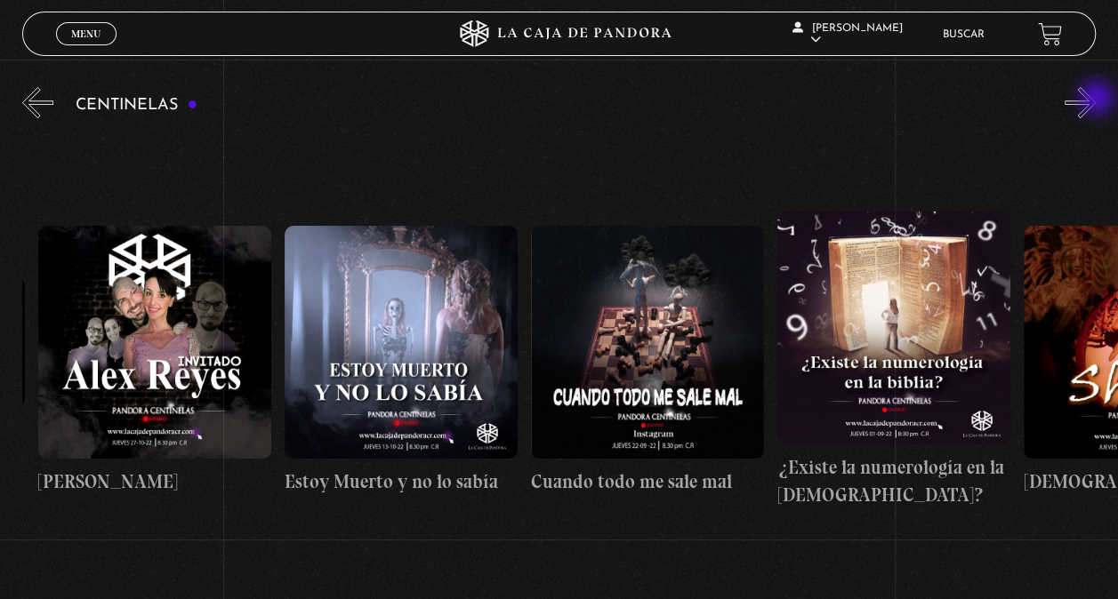
click at [1096, 100] on button "»" at bounding box center [1079, 102] width 31 height 31
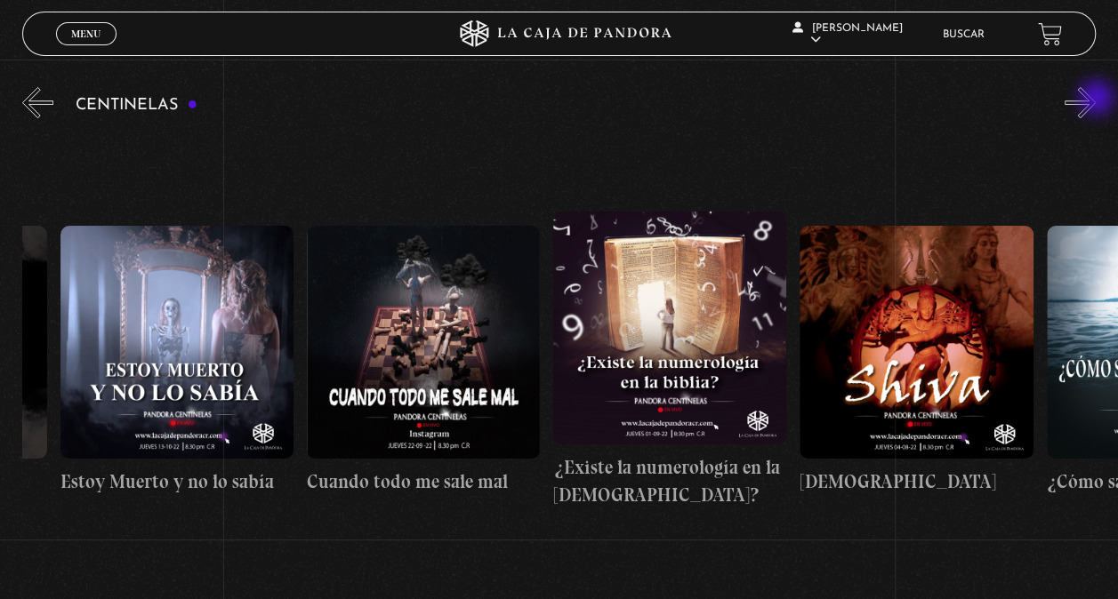
click at [1096, 100] on button "»" at bounding box center [1079, 102] width 31 height 31
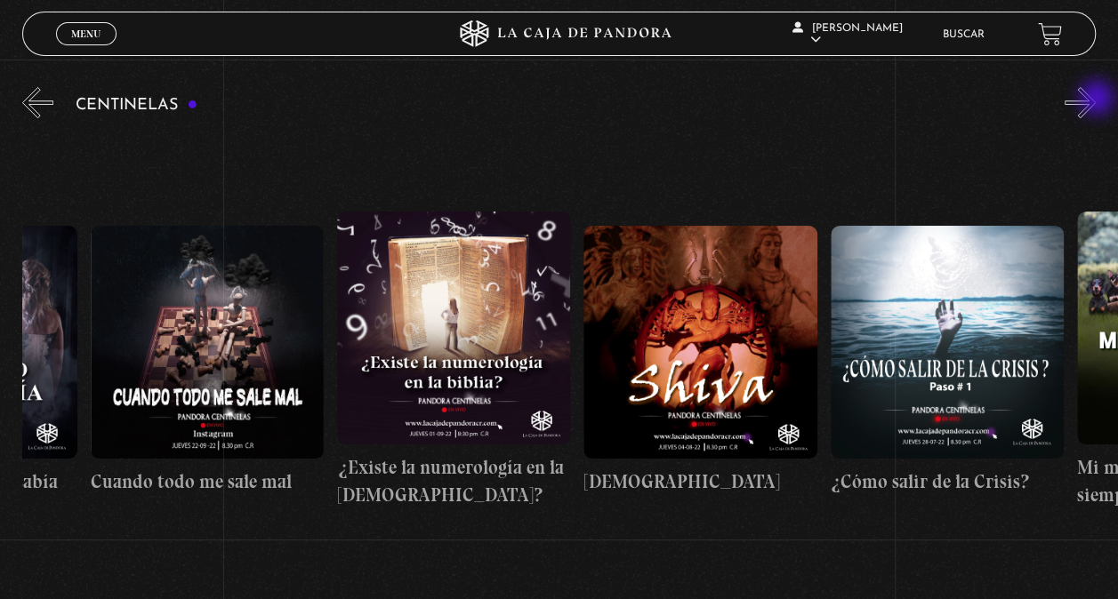
click at [1096, 100] on button "»" at bounding box center [1079, 102] width 31 height 31
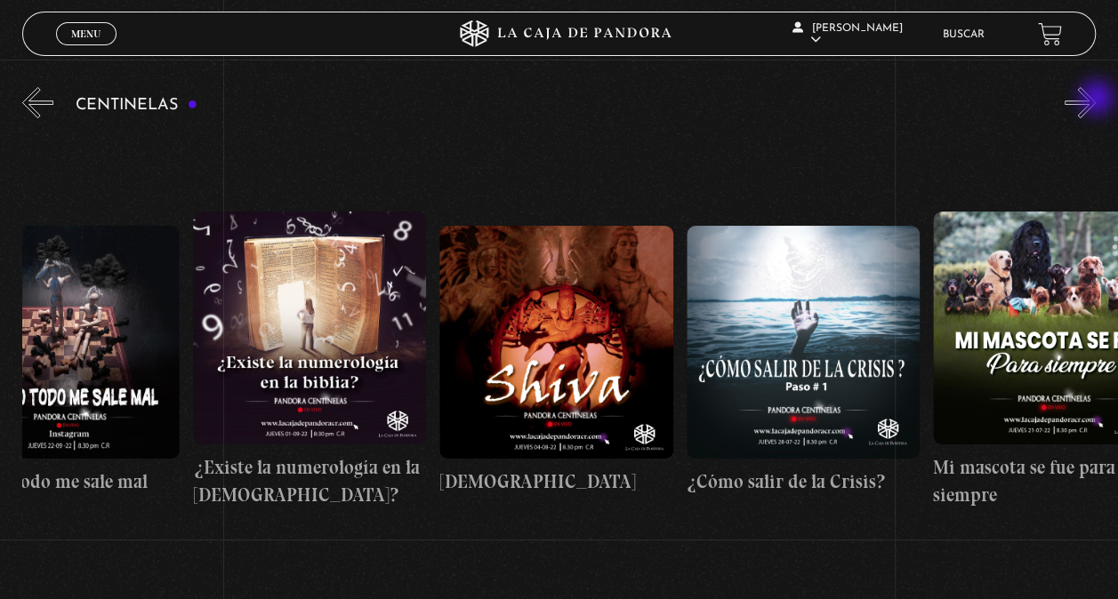
click at [1096, 100] on button "»" at bounding box center [1079, 102] width 31 height 31
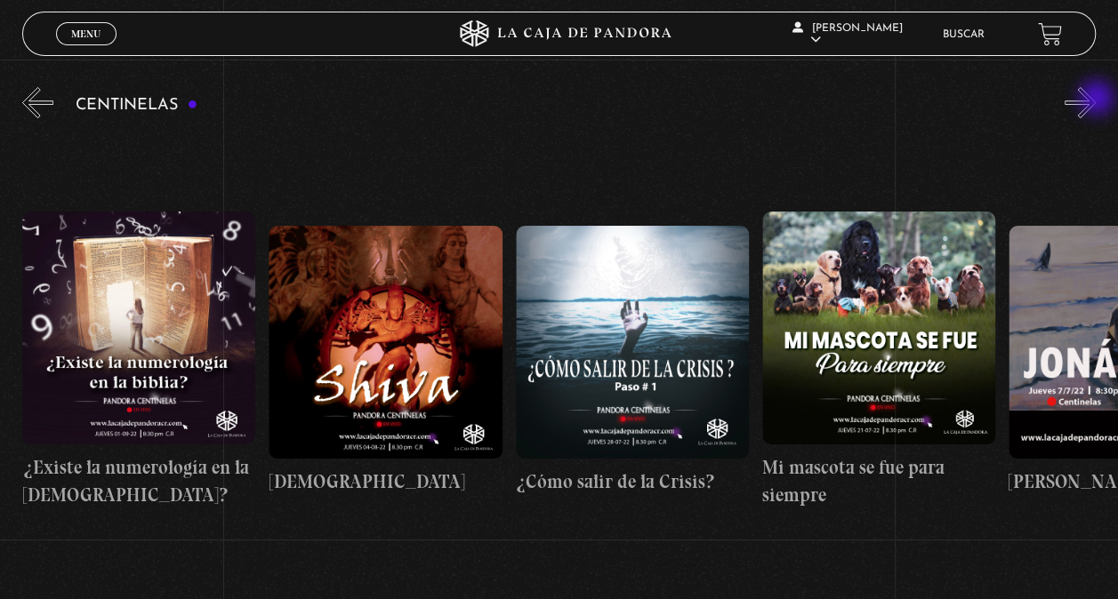
click at [1096, 100] on button "»" at bounding box center [1079, 102] width 31 height 31
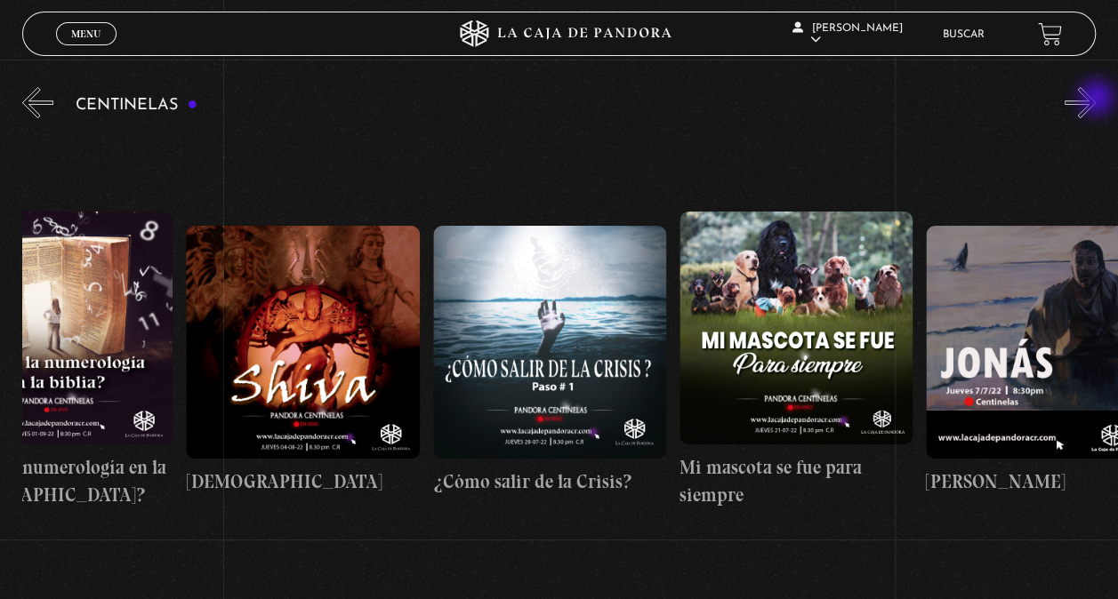
click at [1096, 100] on button "»" at bounding box center [1079, 102] width 31 height 31
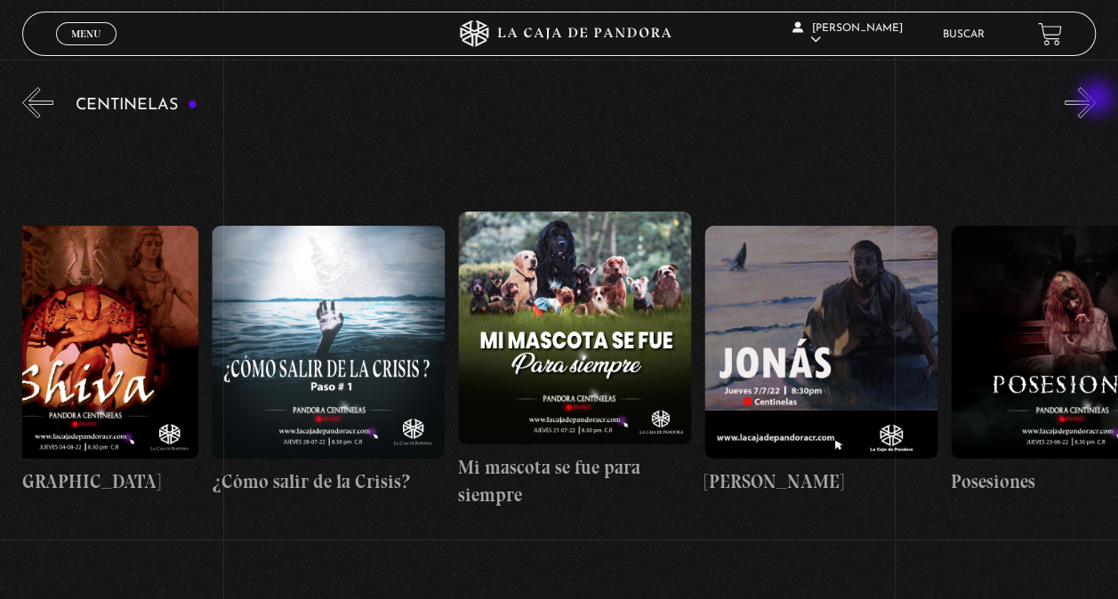
click at [1096, 100] on button "»" at bounding box center [1079, 102] width 31 height 31
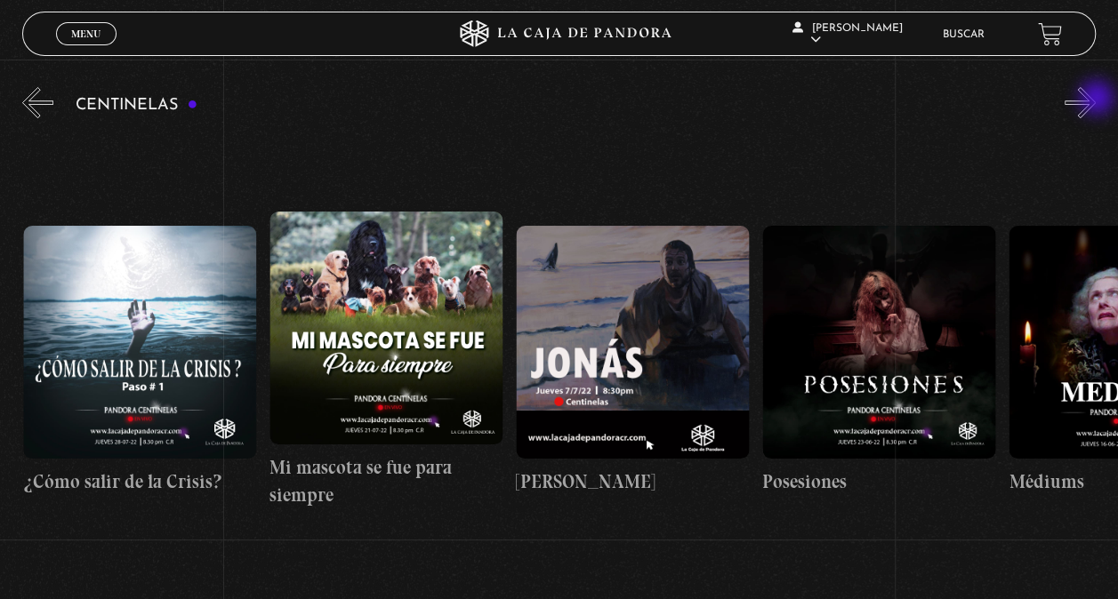
click at [1096, 100] on button "»" at bounding box center [1079, 102] width 31 height 31
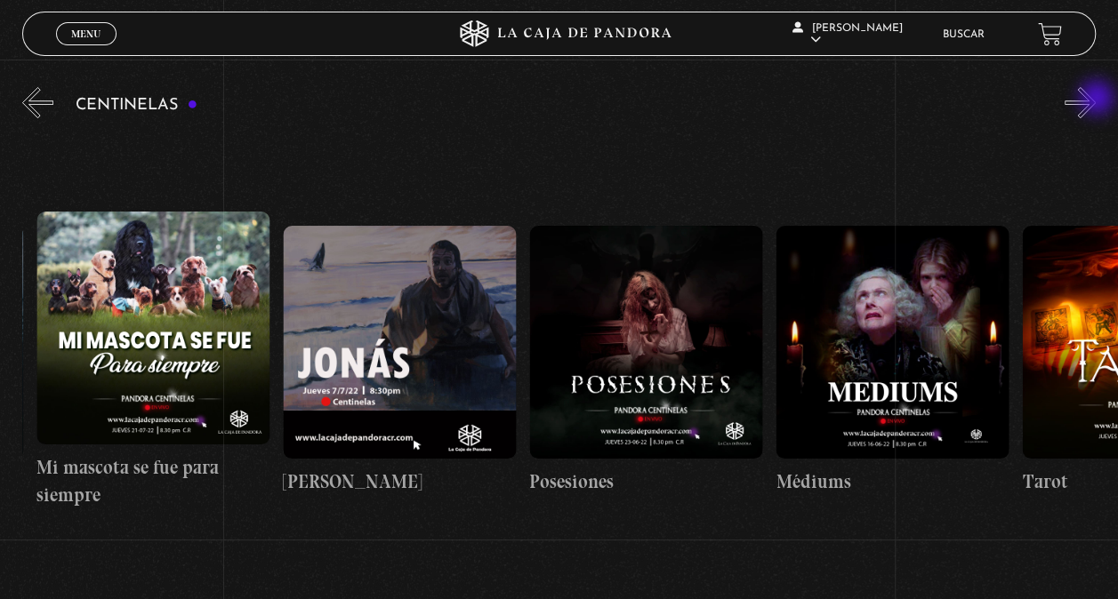
click at [1096, 100] on button "»" at bounding box center [1079, 102] width 31 height 31
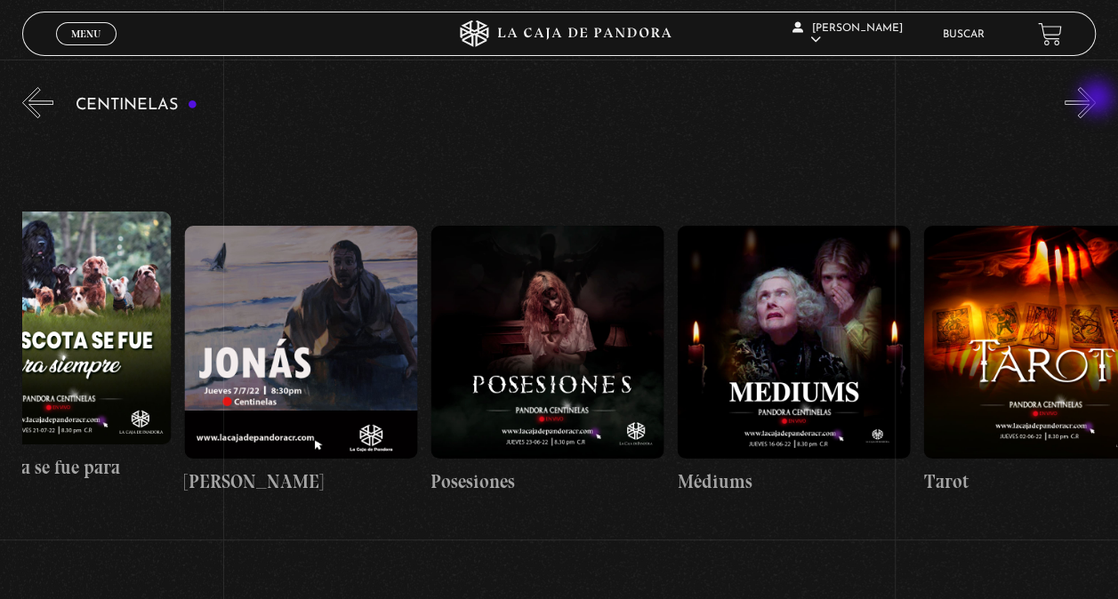
click at [1096, 100] on button "»" at bounding box center [1079, 102] width 31 height 31
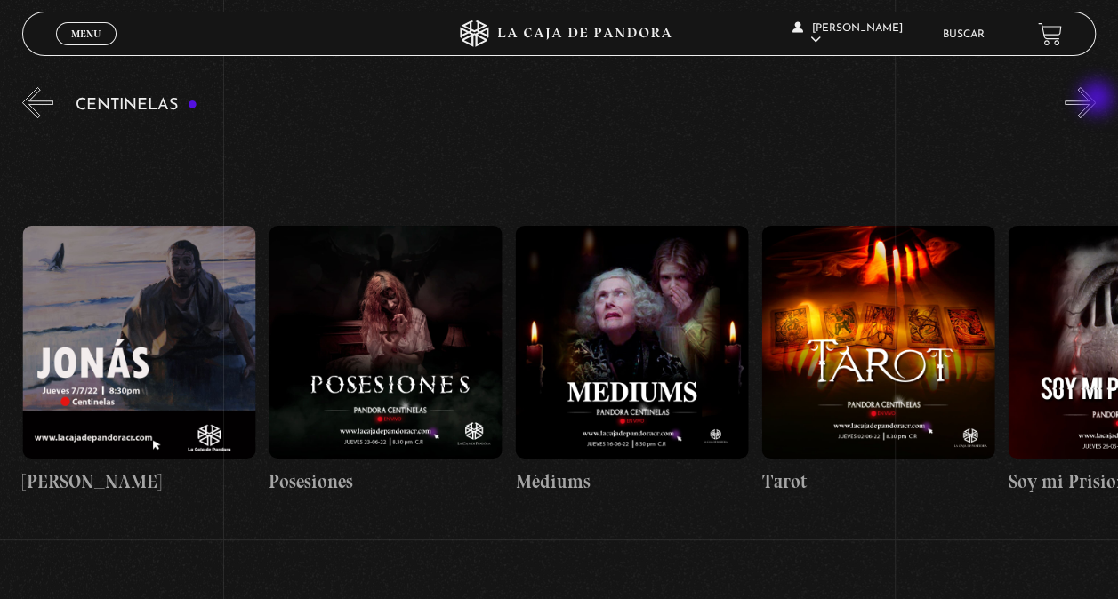
click at [1096, 100] on button "»" at bounding box center [1079, 102] width 31 height 31
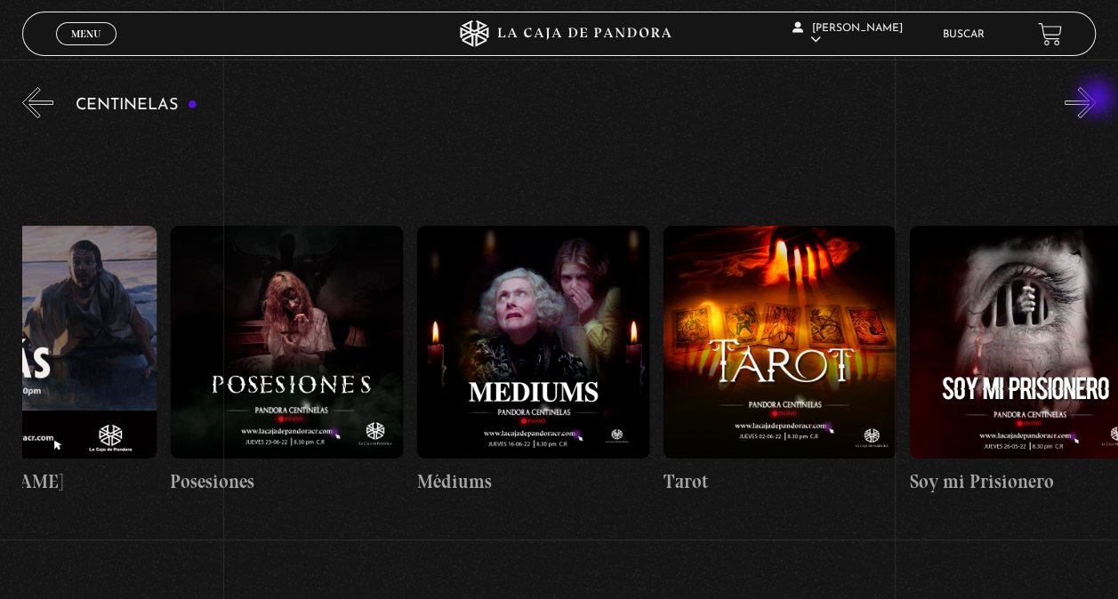
click at [1096, 100] on button "»" at bounding box center [1079, 102] width 31 height 31
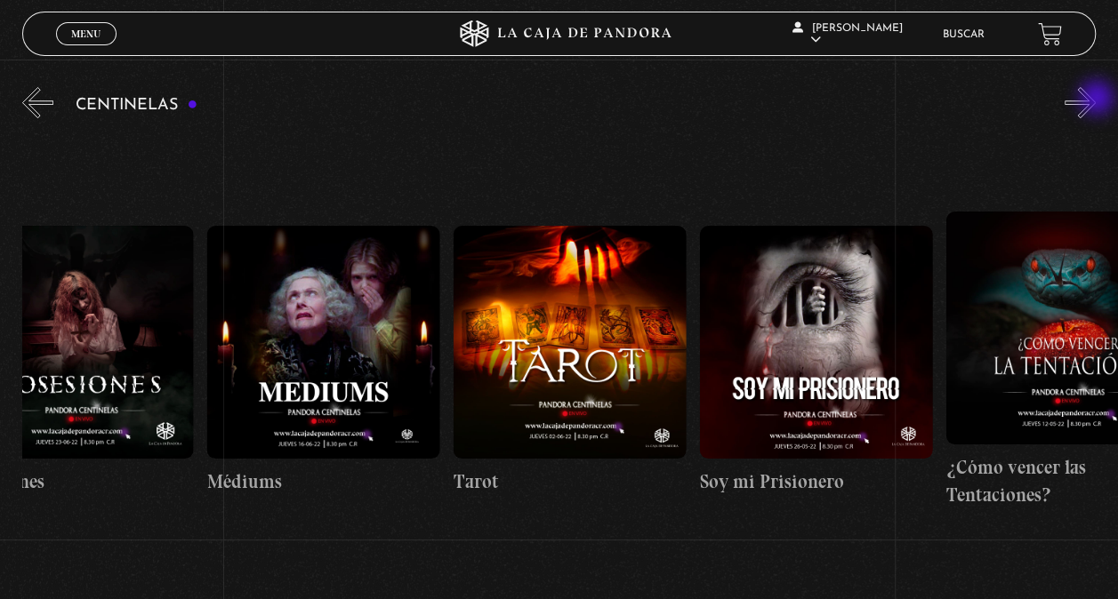
click at [1096, 100] on button "»" at bounding box center [1079, 102] width 31 height 31
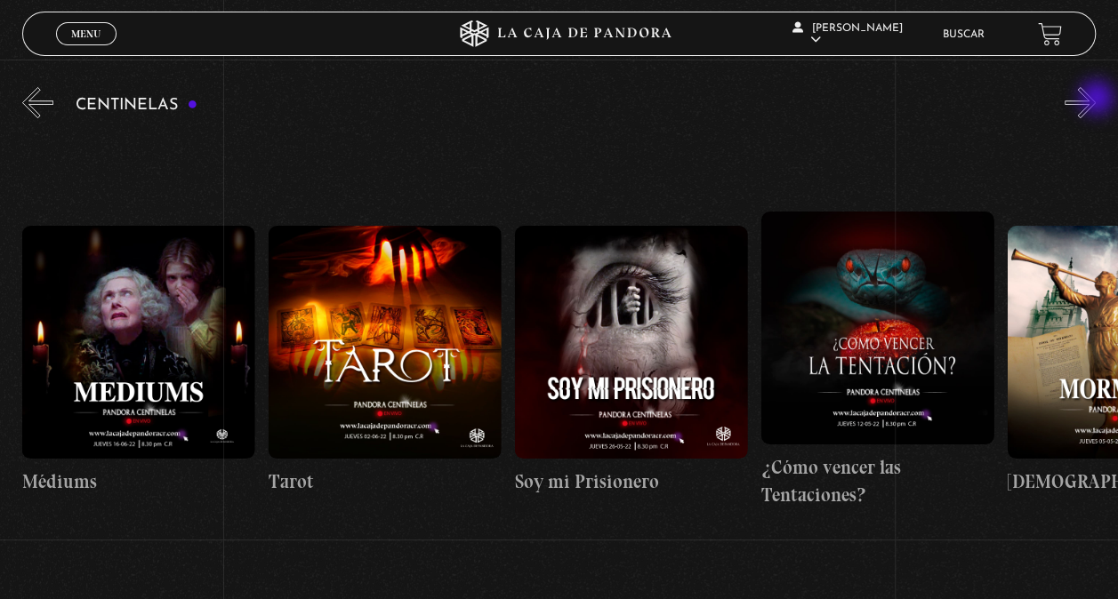
click at [1096, 100] on button "»" at bounding box center [1079, 102] width 31 height 31
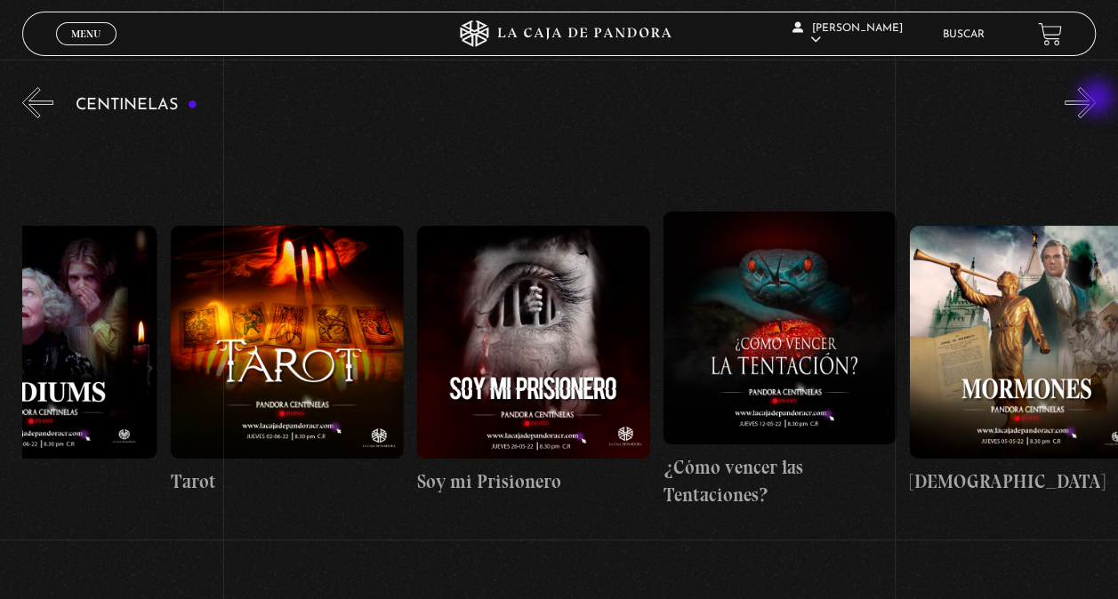
click at [1096, 100] on button "»" at bounding box center [1079, 102] width 31 height 31
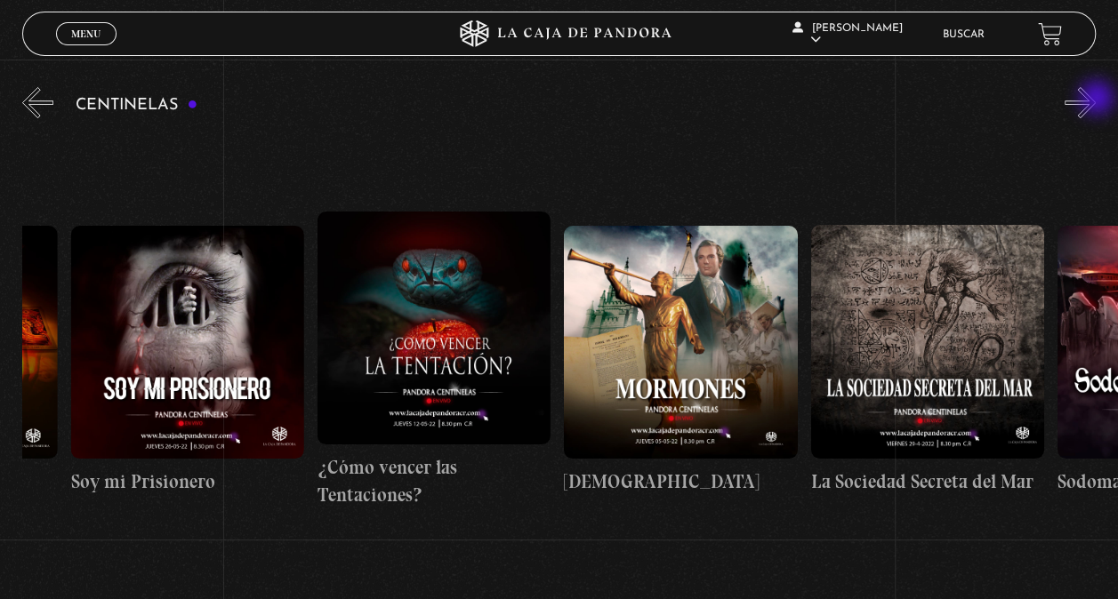
click at [1096, 100] on button "»" at bounding box center [1079, 102] width 31 height 31
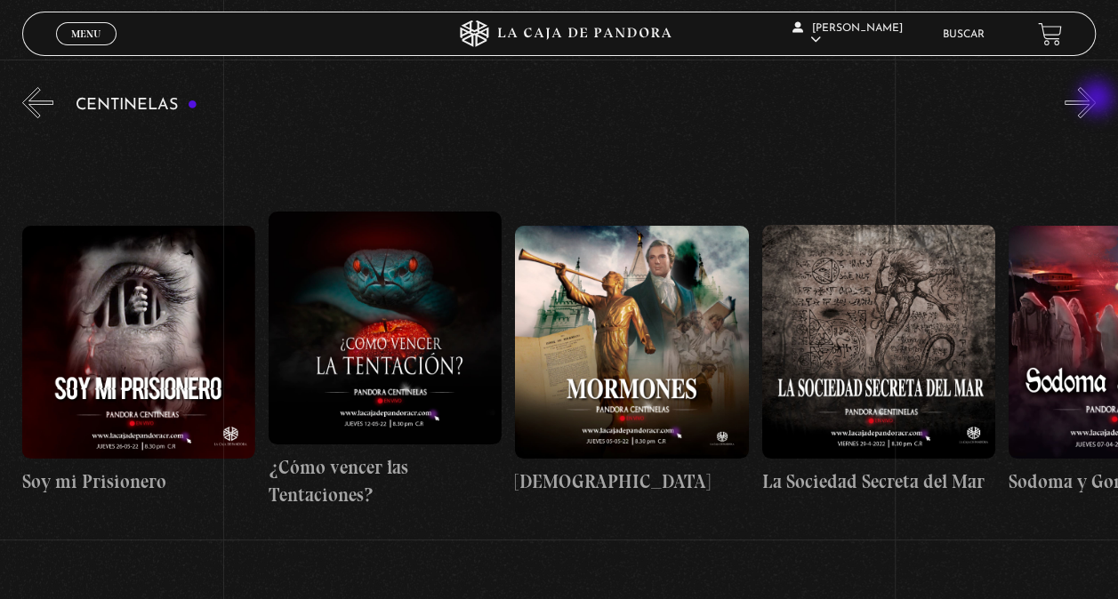
click at [1096, 100] on button "»" at bounding box center [1079, 102] width 31 height 31
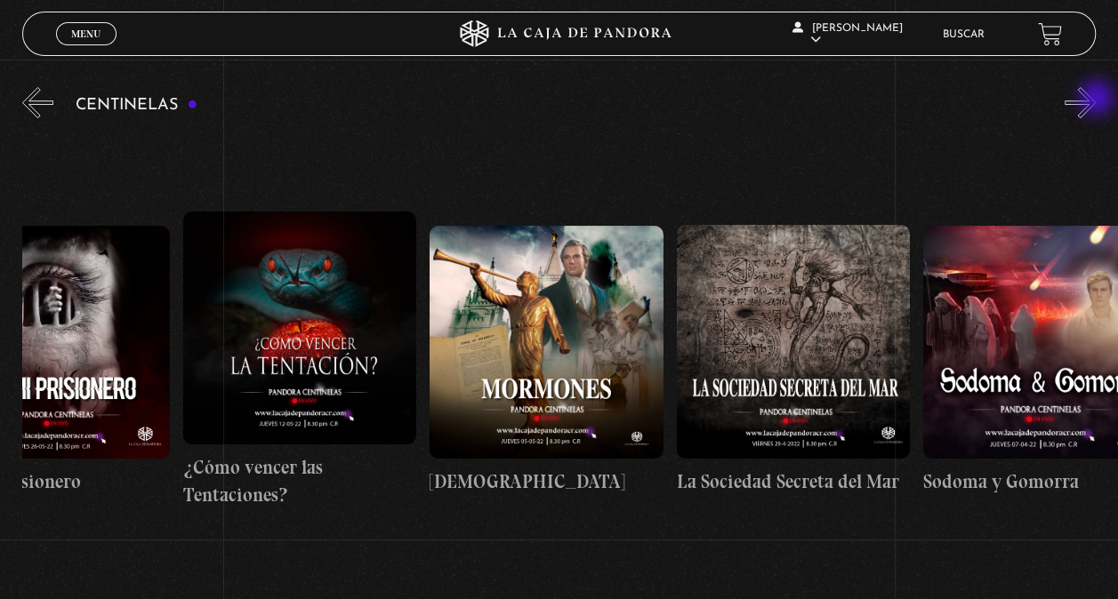
click at [1096, 100] on button "»" at bounding box center [1079, 102] width 31 height 31
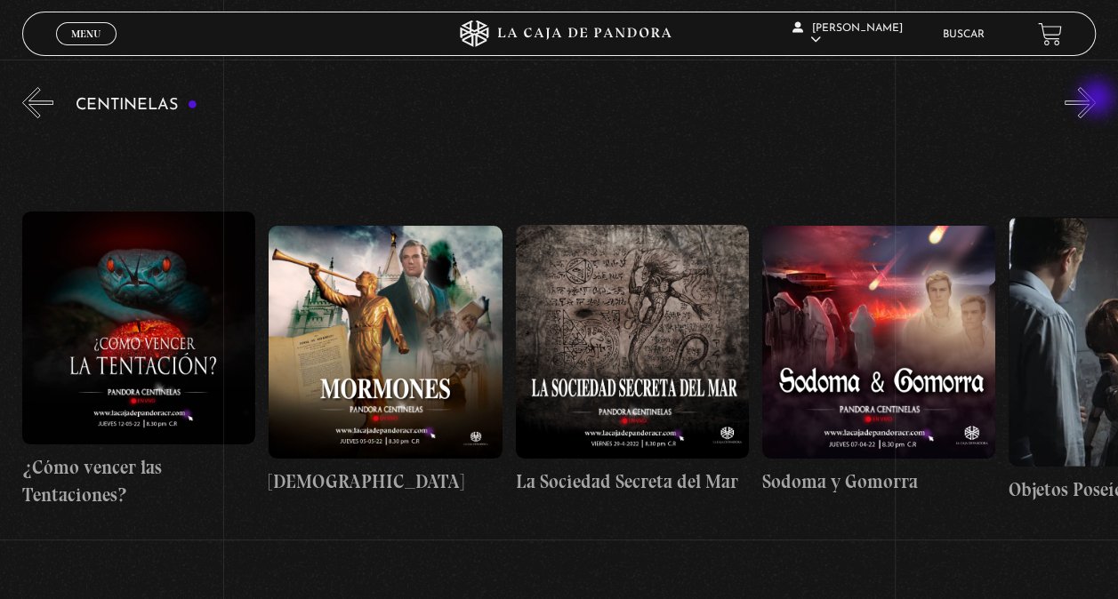
click at [1096, 100] on button "»" at bounding box center [1079, 102] width 31 height 31
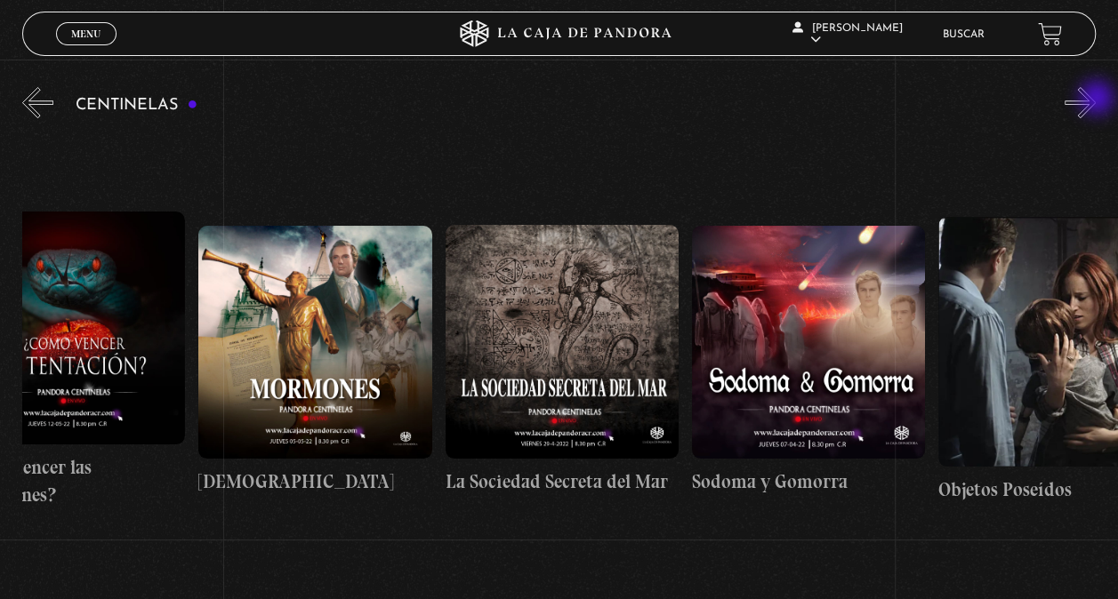
click at [1096, 100] on button "»" at bounding box center [1079, 102] width 31 height 31
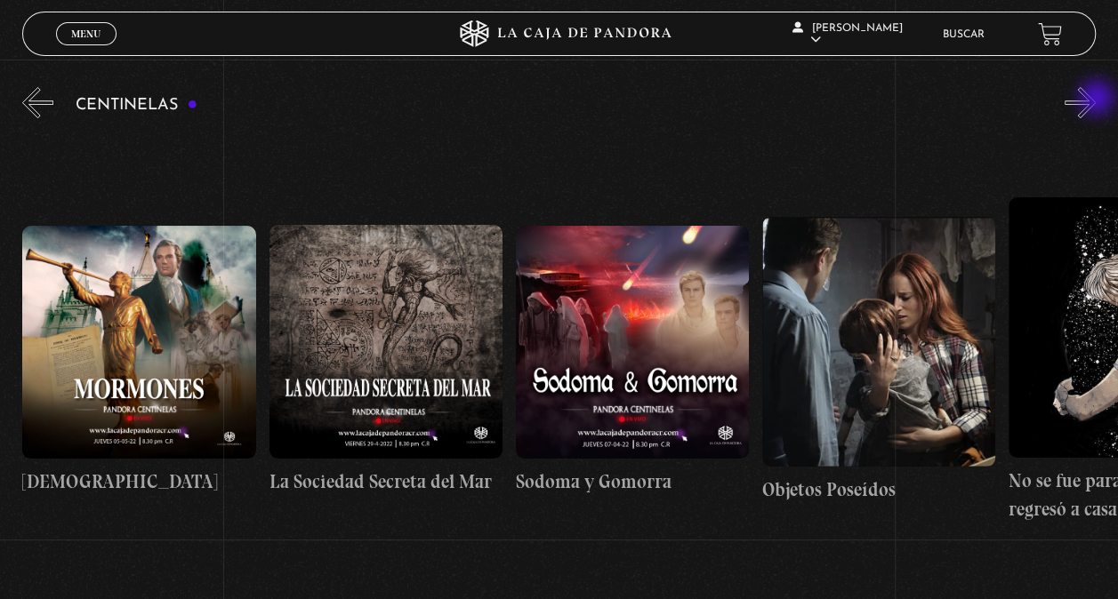
click at [1096, 100] on button "»" at bounding box center [1079, 102] width 31 height 31
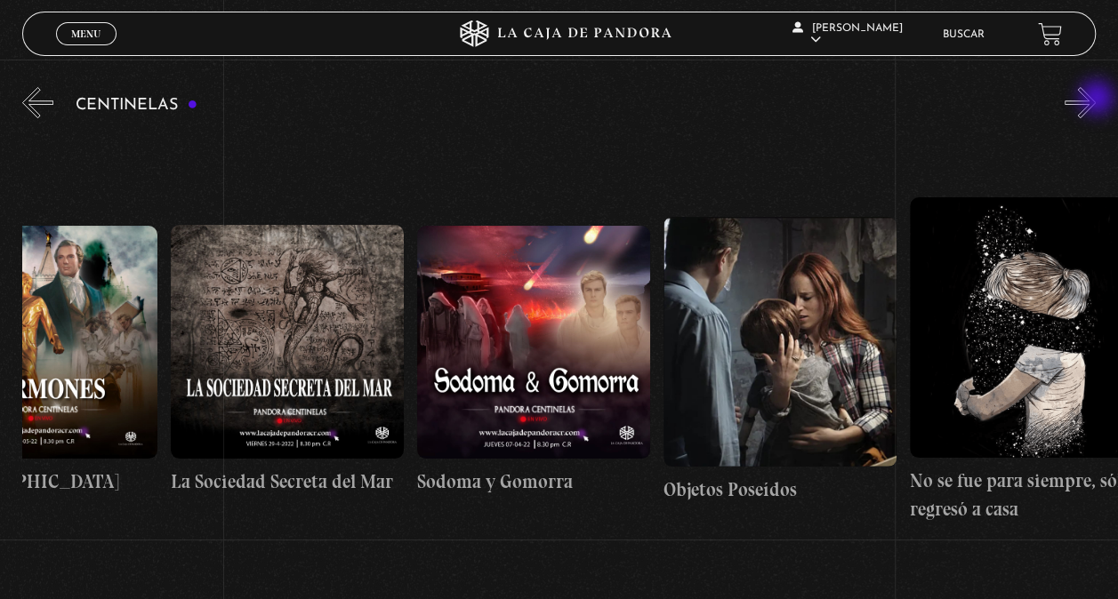
click at [1096, 100] on button "»" at bounding box center [1079, 102] width 31 height 31
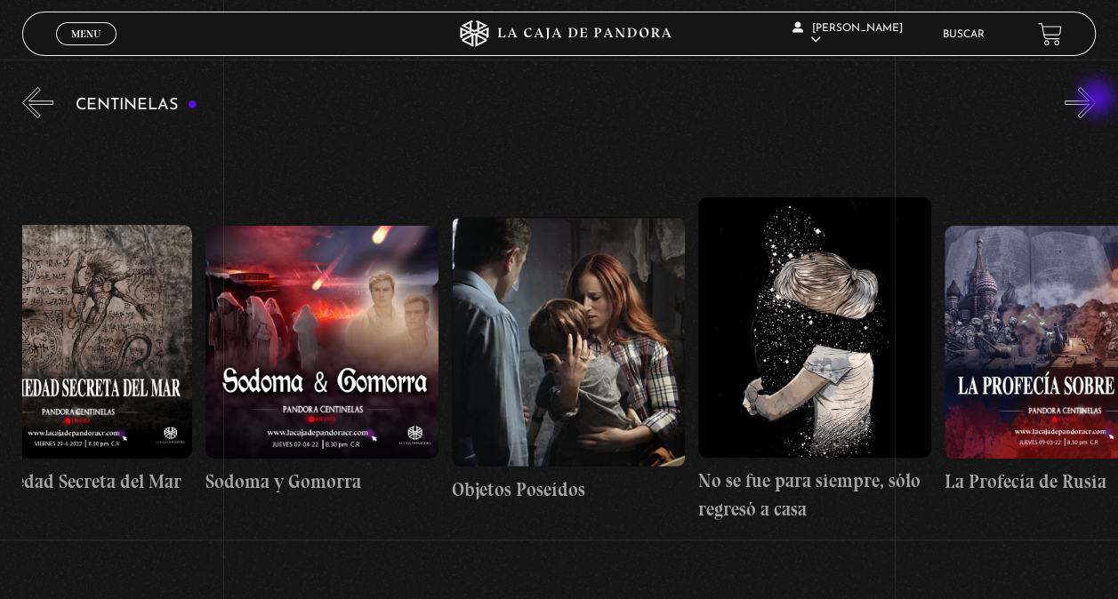
click at [1096, 100] on button "»" at bounding box center [1079, 102] width 31 height 31
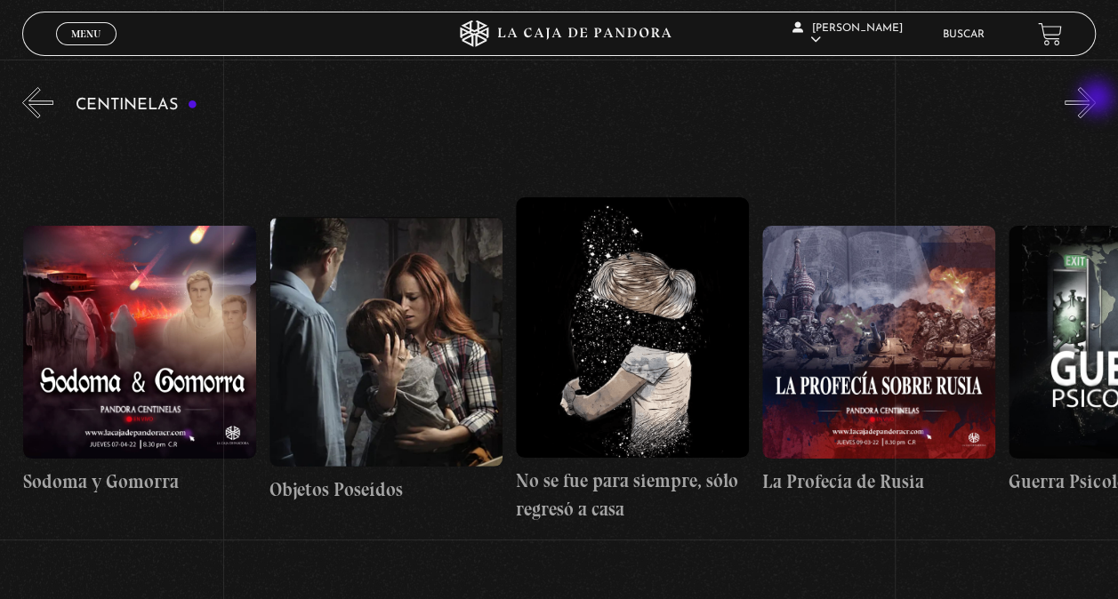
click at [1096, 100] on button "»" at bounding box center [1079, 102] width 31 height 31
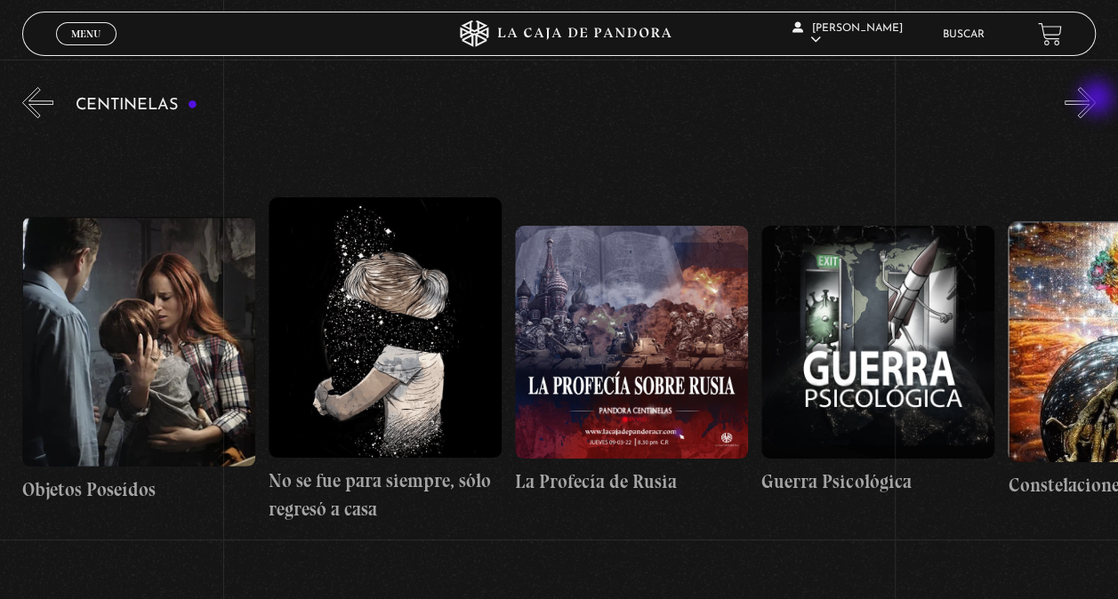
click at [1096, 100] on button "»" at bounding box center [1079, 102] width 31 height 31
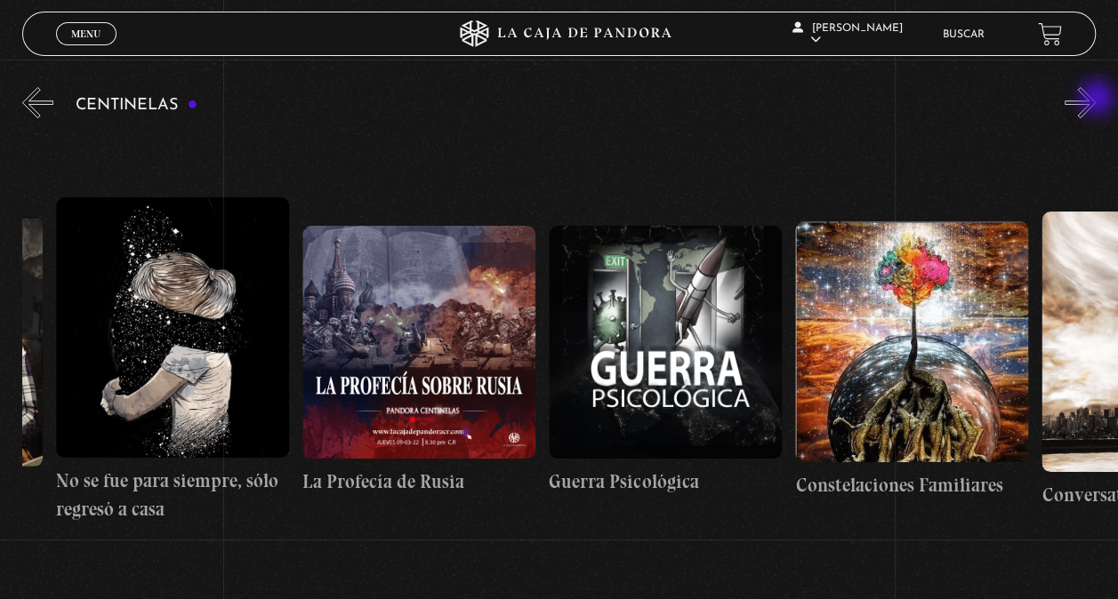
click at [1096, 100] on button "»" at bounding box center [1079, 102] width 31 height 31
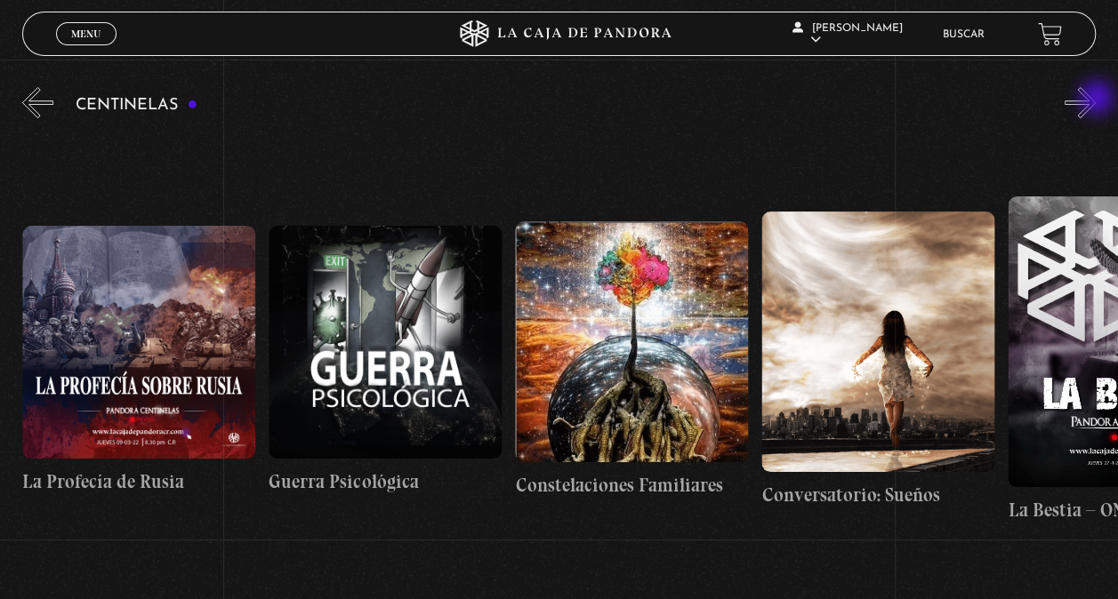
click at [1096, 100] on button "»" at bounding box center [1079, 102] width 31 height 31
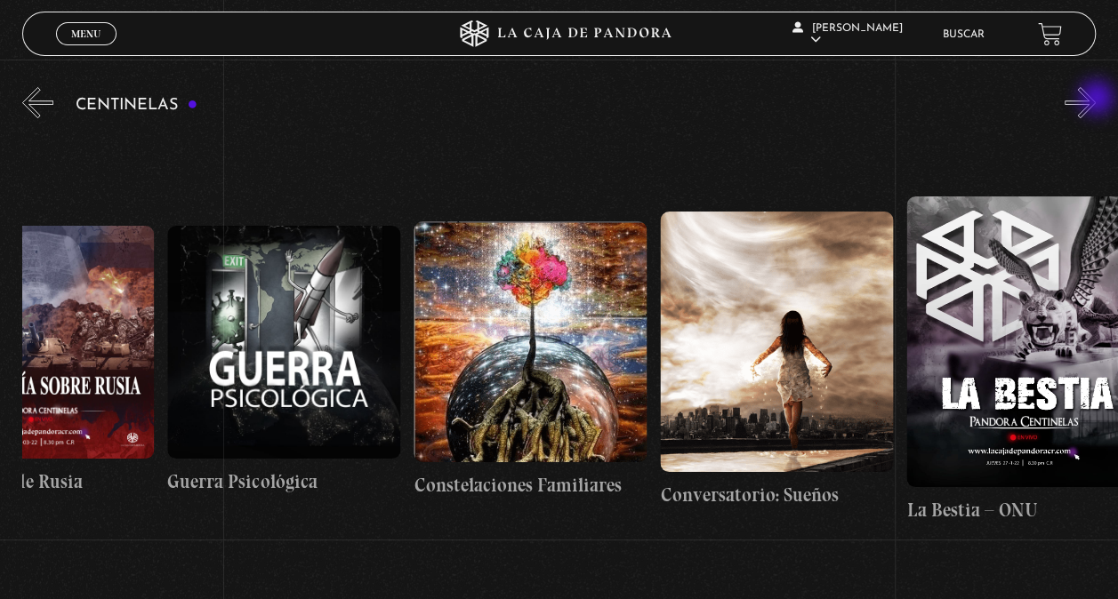
click at [1096, 100] on button "»" at bounding box center [1079, 102] width 31 height 31
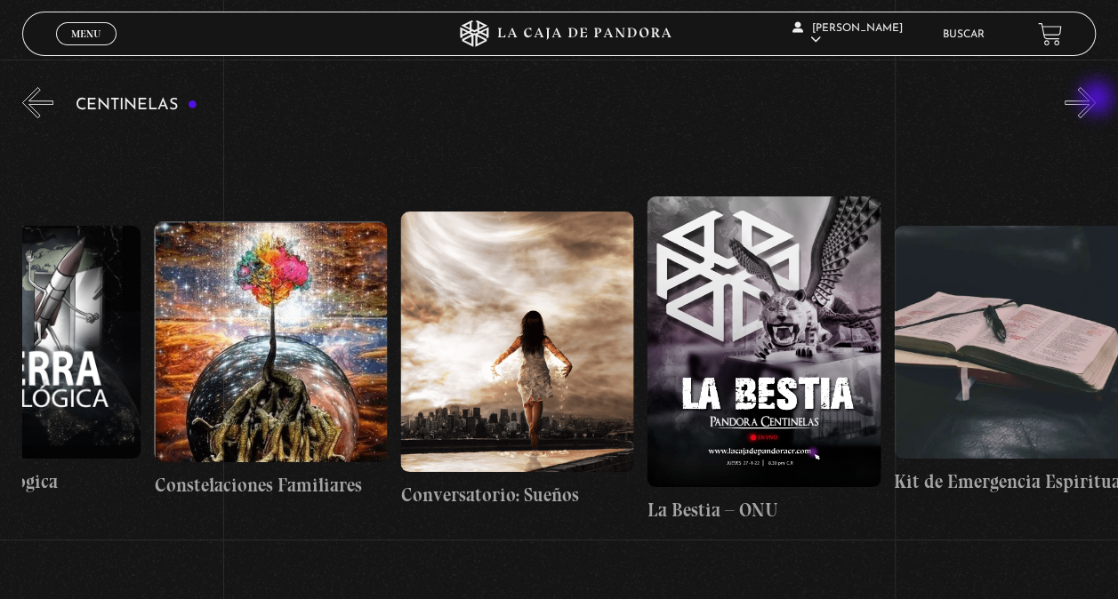
click at [1096, 100] on button "»" at bounding box center [1079, 102] width 31 height 31
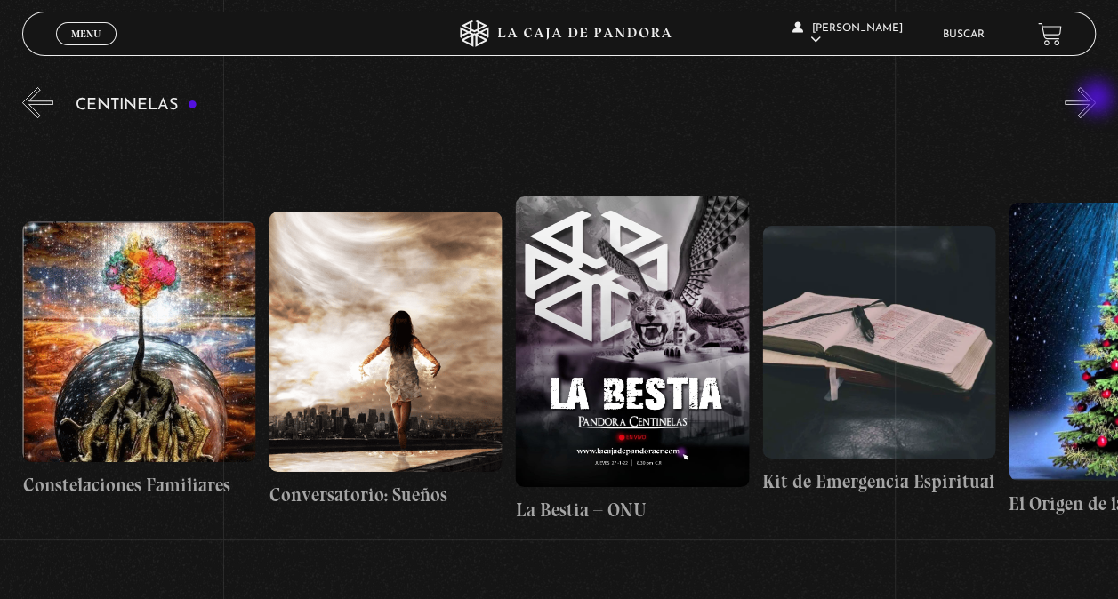
click at [1096, 100] on button "»" at bounding box center [1079, 102] width 31 height 31
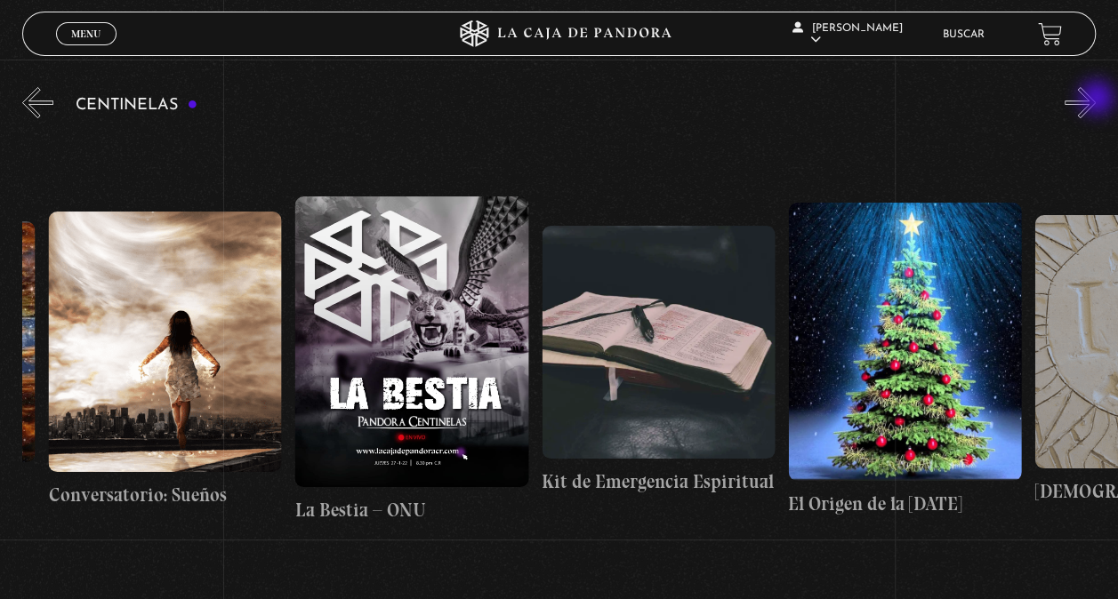
click at [1096, 100] on button "»" at bounding box center [1079, 102] width 31 height 31
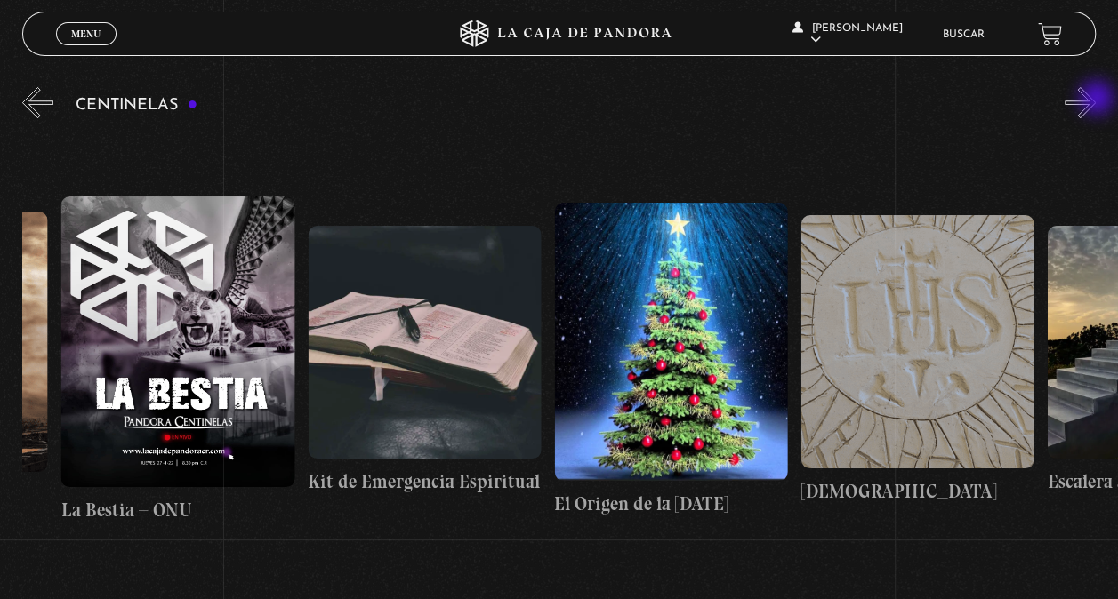
click at [1096, 100] on button "»" at bounding box center [1079, 102] width 31 height 31
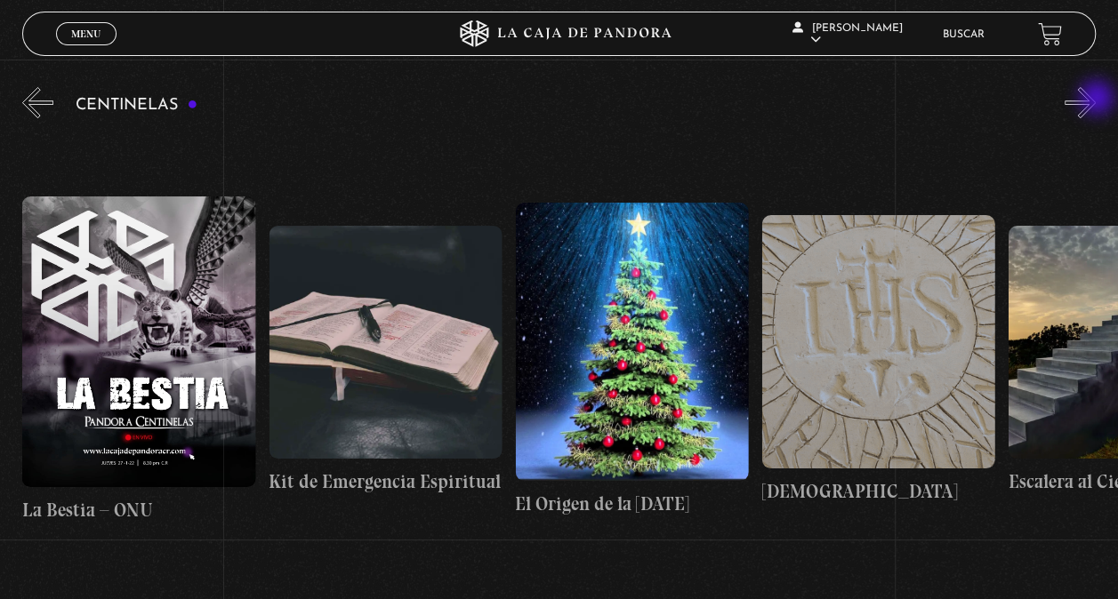
click at [1096, 100] on button "»" at bounding box center [1079, 102] width 31 height 31
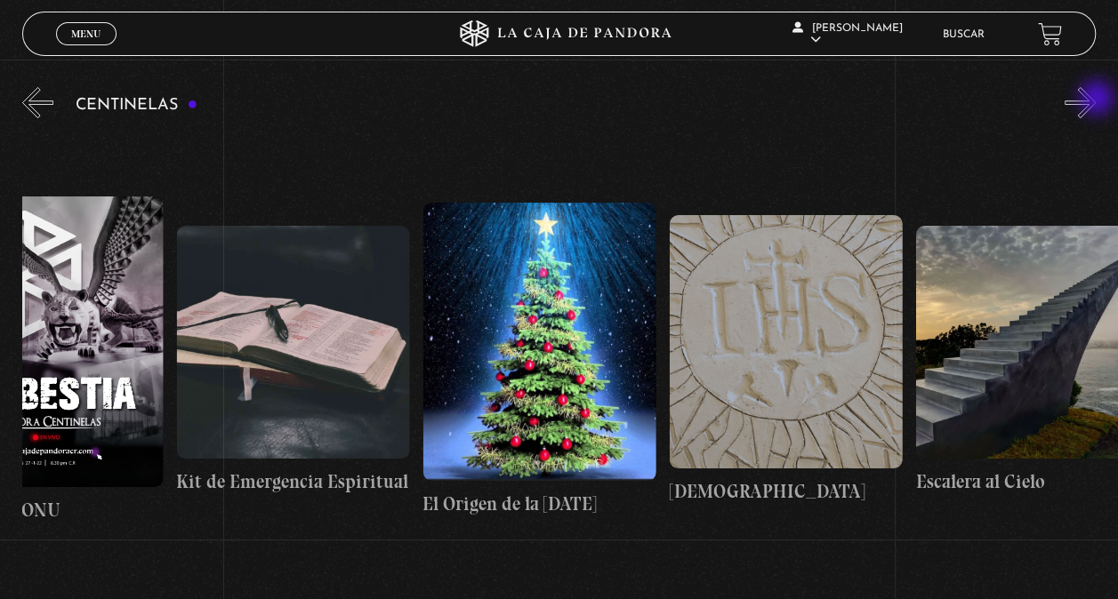
click at [1096, 100] on button "»" at bounding box center [1079, 102] width 31 height 31
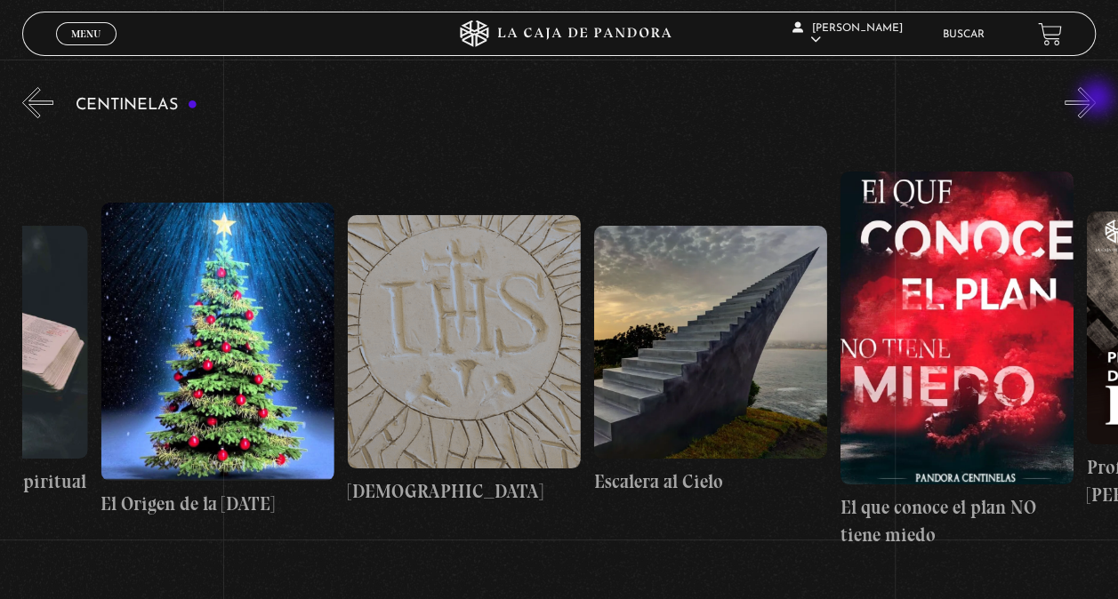
click at [1096, 100] on button "»" at bounding box center [1079, 102] width 31 height 31
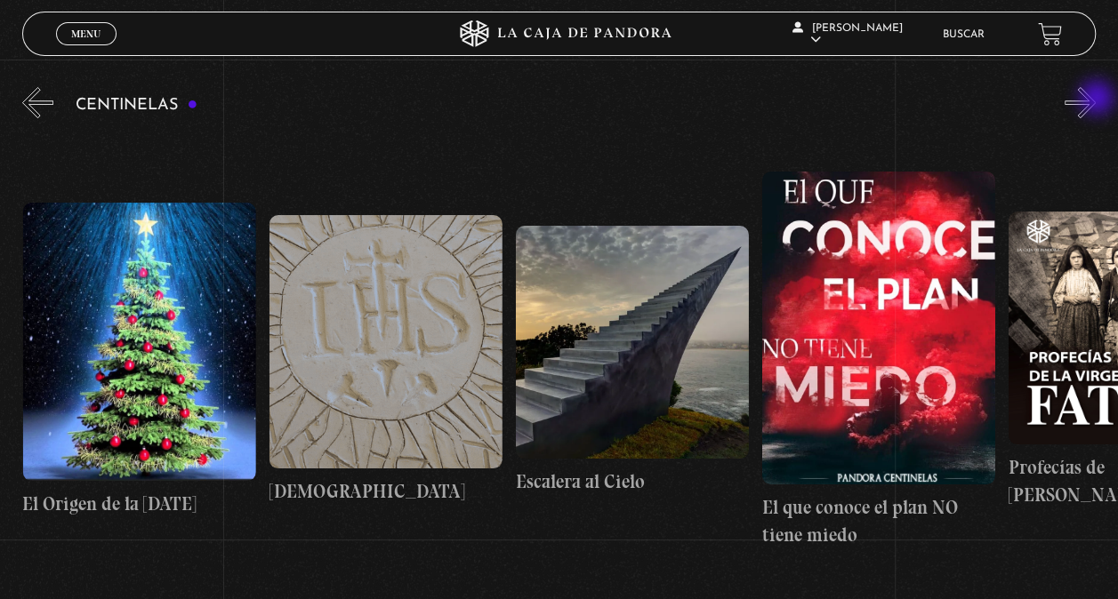
click at [1096, 100] on button "»" at bounding box center [1079, 102] width 31 height 31
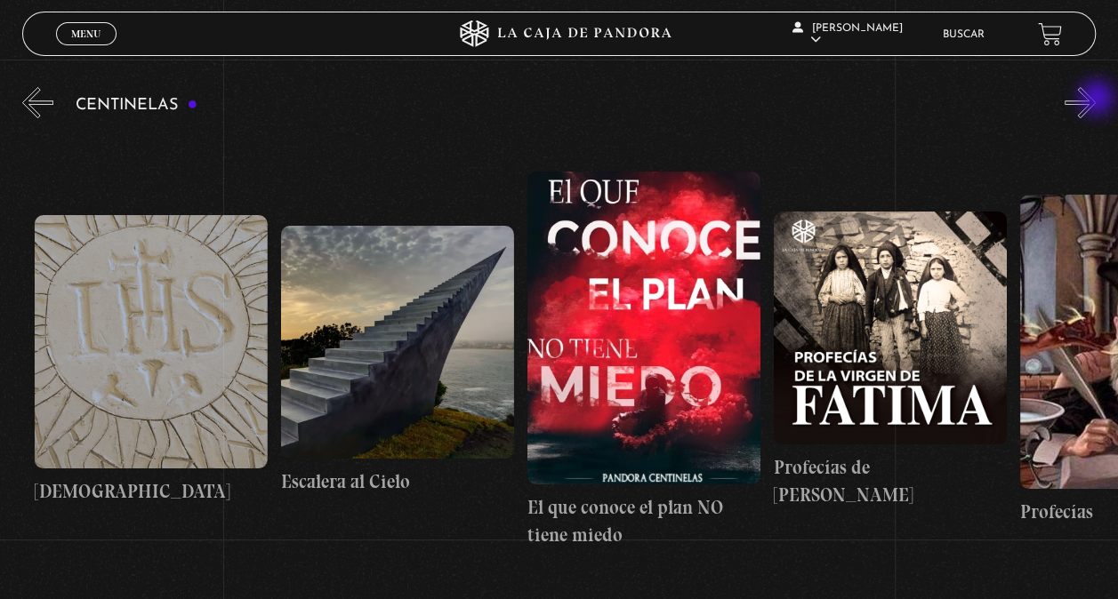
click at [1096, 100] on button "»" at bounding box center [1079, 102] width 31 height 31
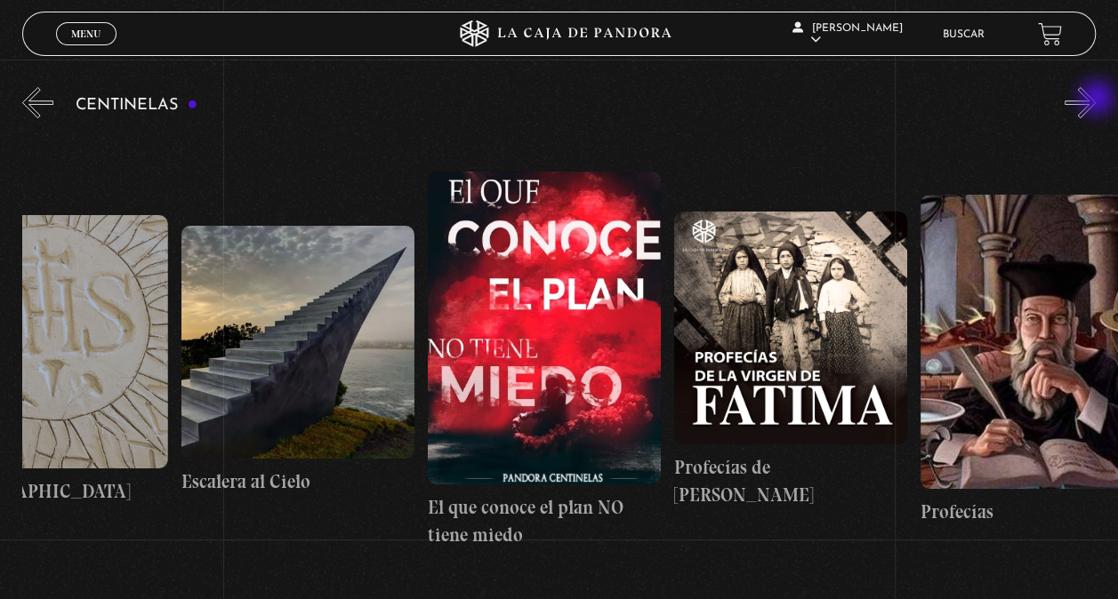
click at [1096, 100] on button "»" at bounding box center [1079, 102] width 31 height 31
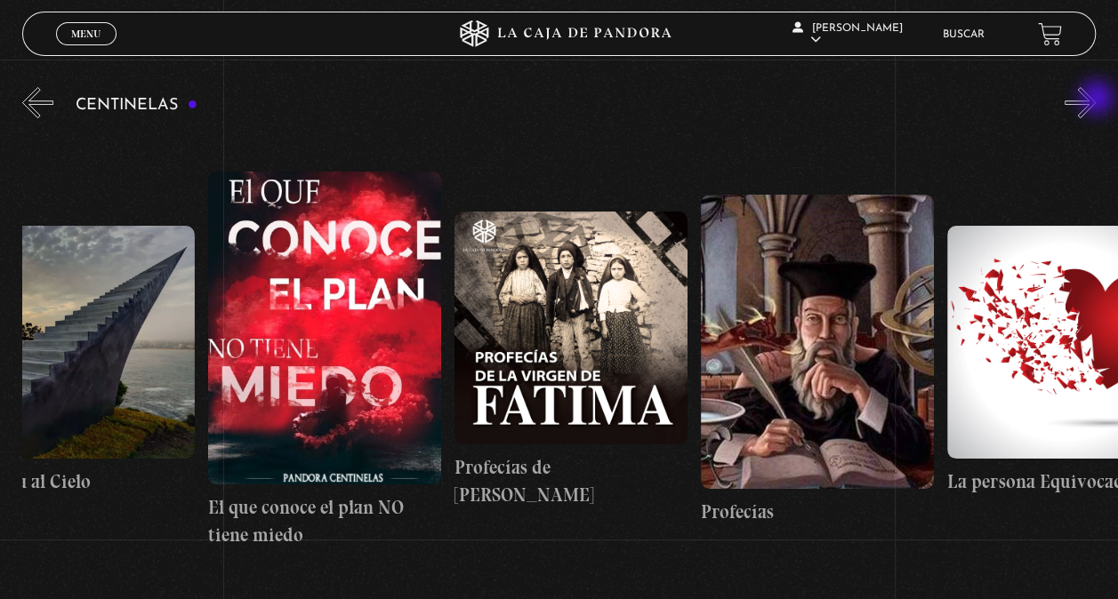
click at [1096, 100] on button "»" at bounding box center [1079, 102] width 31 height 31
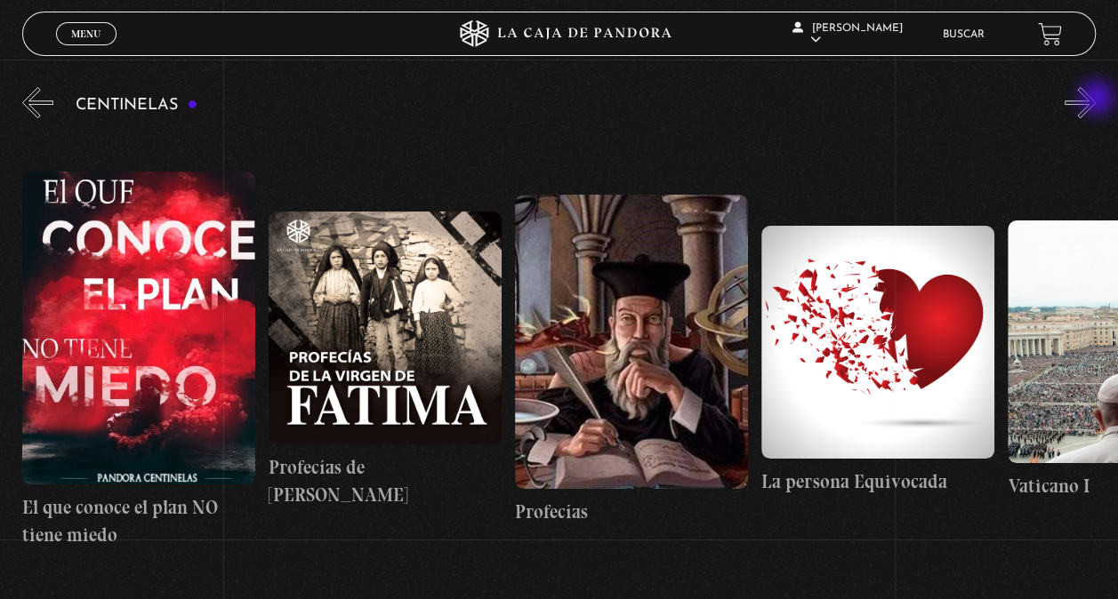
click at [1096, 100] on button "»" at bounding box center [1079, 102] width 31 height 31
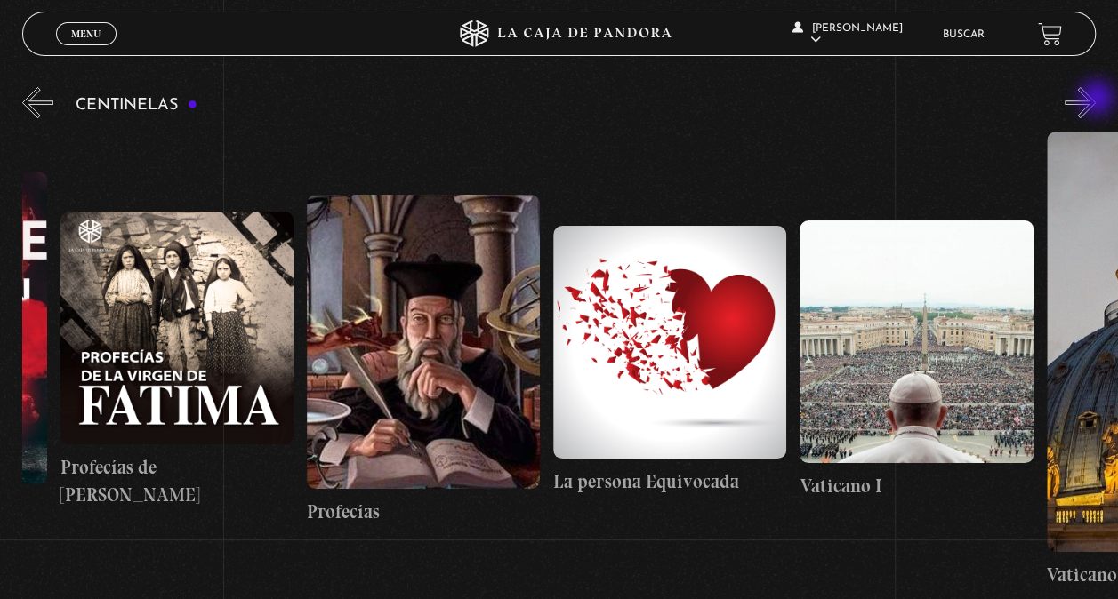
click at [1096, 100] on button "»" at bounding box center [1079, 102] width 31 height 31
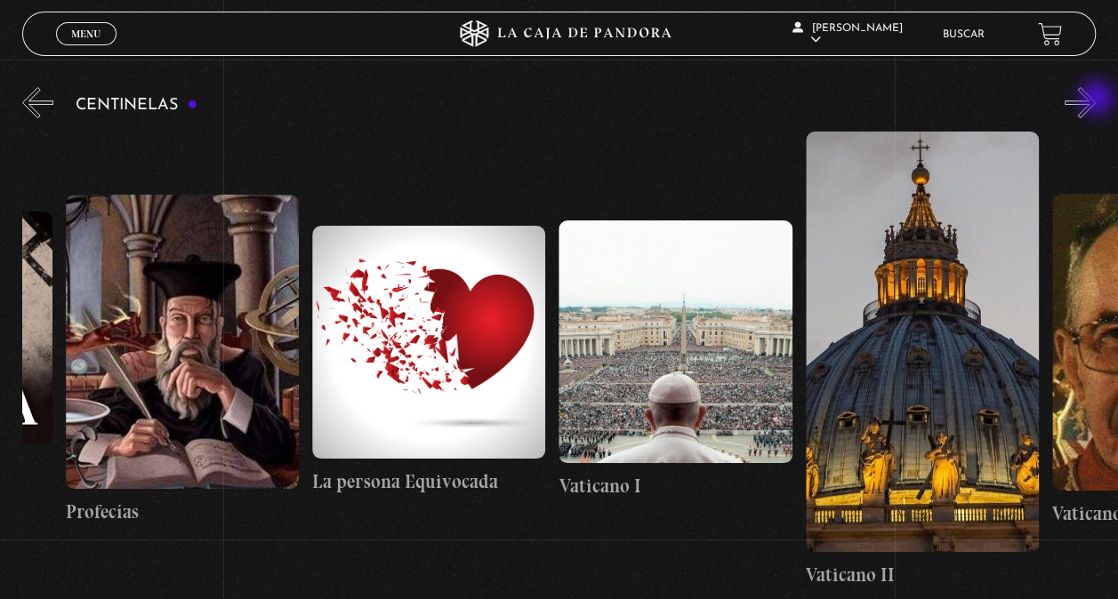
click at [1096, 100] on button "»" at bounding box center [1079, 102] width 31 height 31
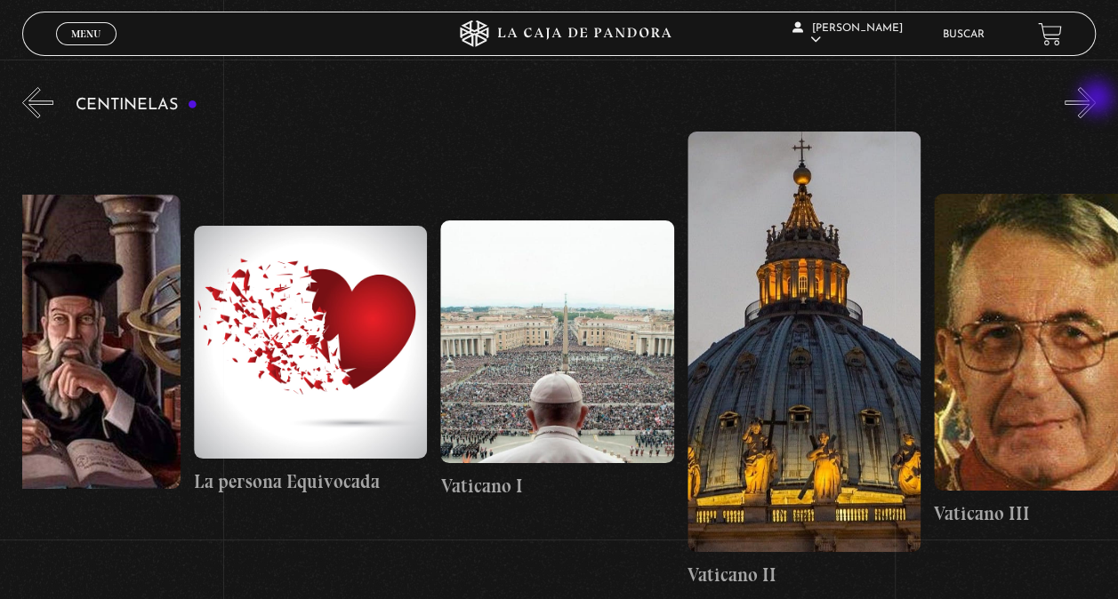
click at [1096, 100] on button "»" at bounding box center [1079, 102] width 31 height 31
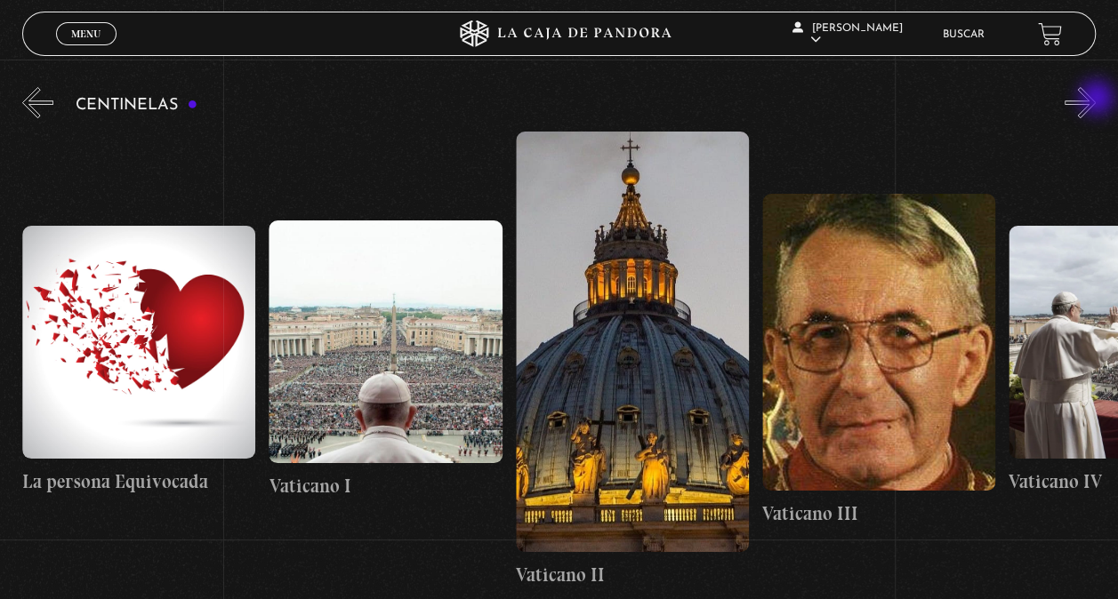
click at [1096, 100] on button "»" at bounding box center [1079, 102] width 31 height 31
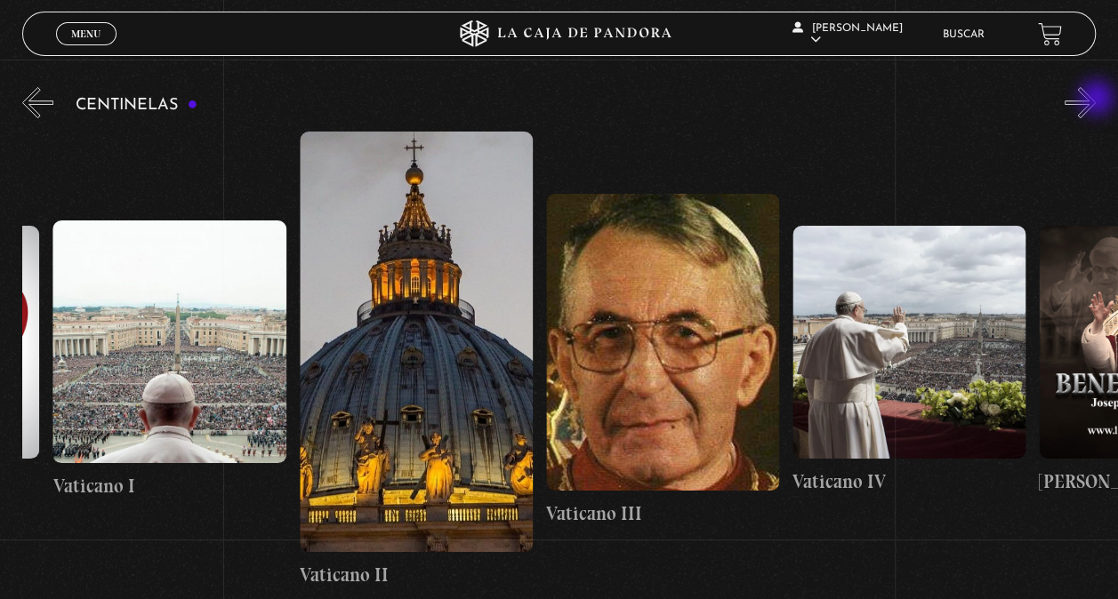
click at [1096, 100] on button "»" at bounding box center [1079, 102] width 31 height 31
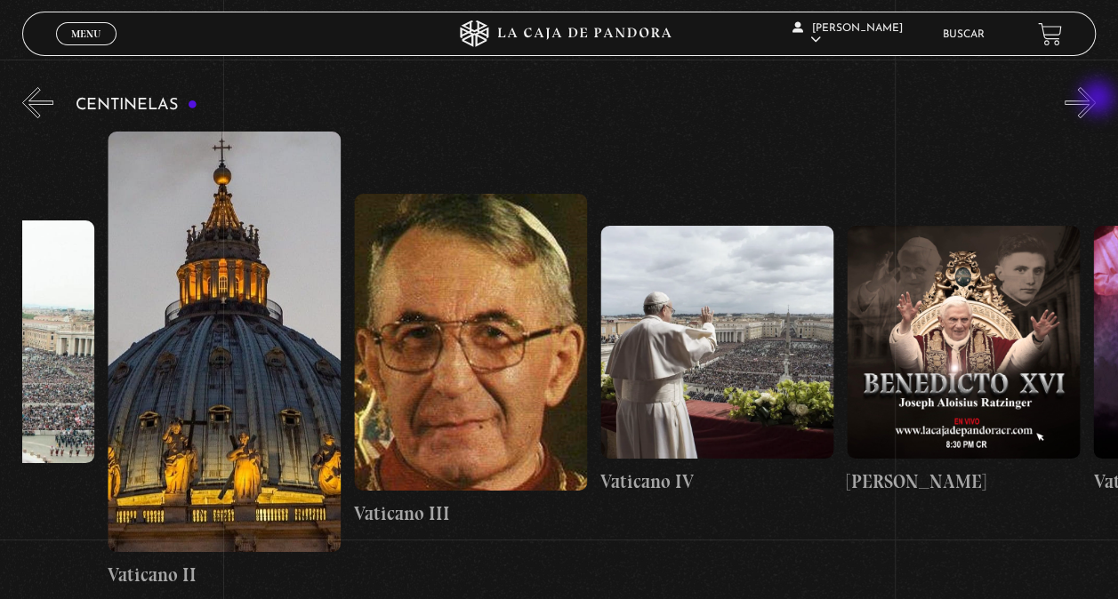
click at [1096, 100] on button "»" at bounding box center [1079, 102] width 31 height 31
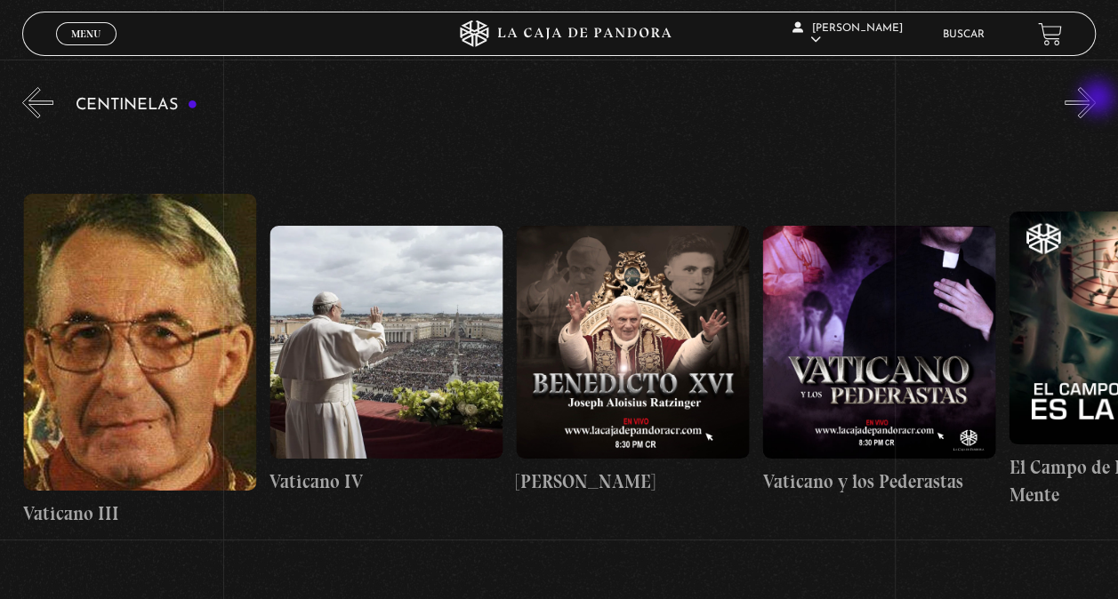
click at [1096, 100] on button "»" at bounding box center [1079, 102] width 31 height 31
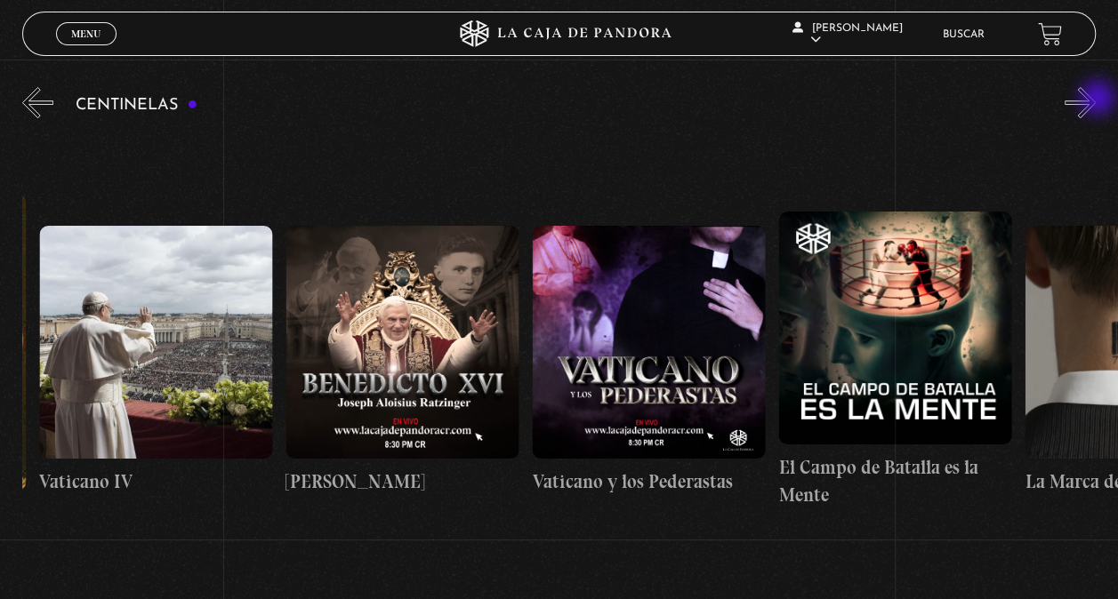
click at [1096, 100] on button "»" at bounding box center [1079, 102] width 31 height 31
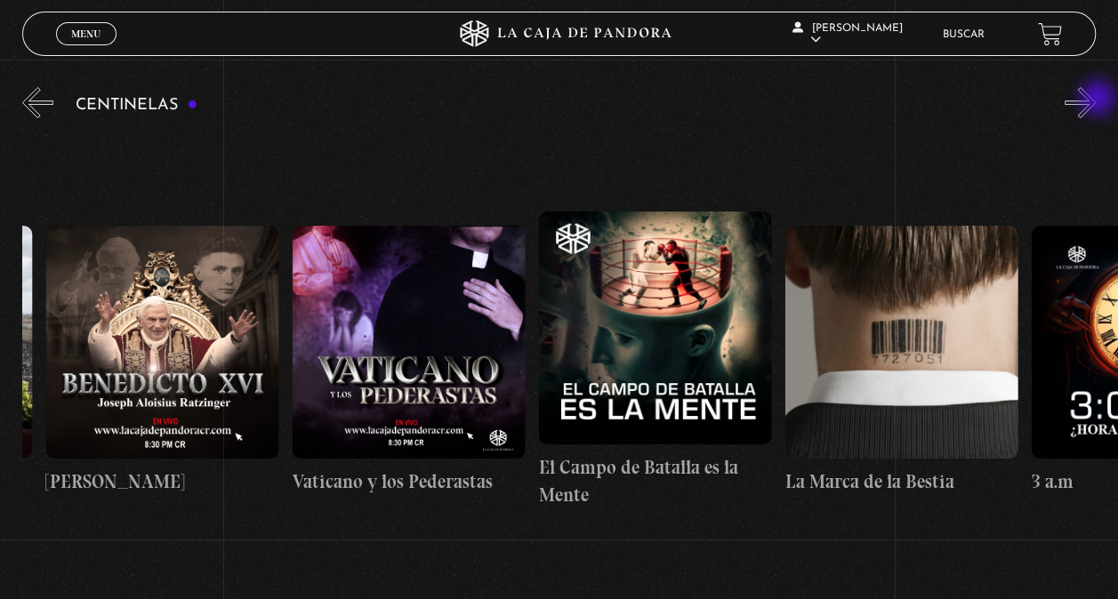
click at [1096, 100] on button "»" at bounding box center [1079, 102] width 31 height 31
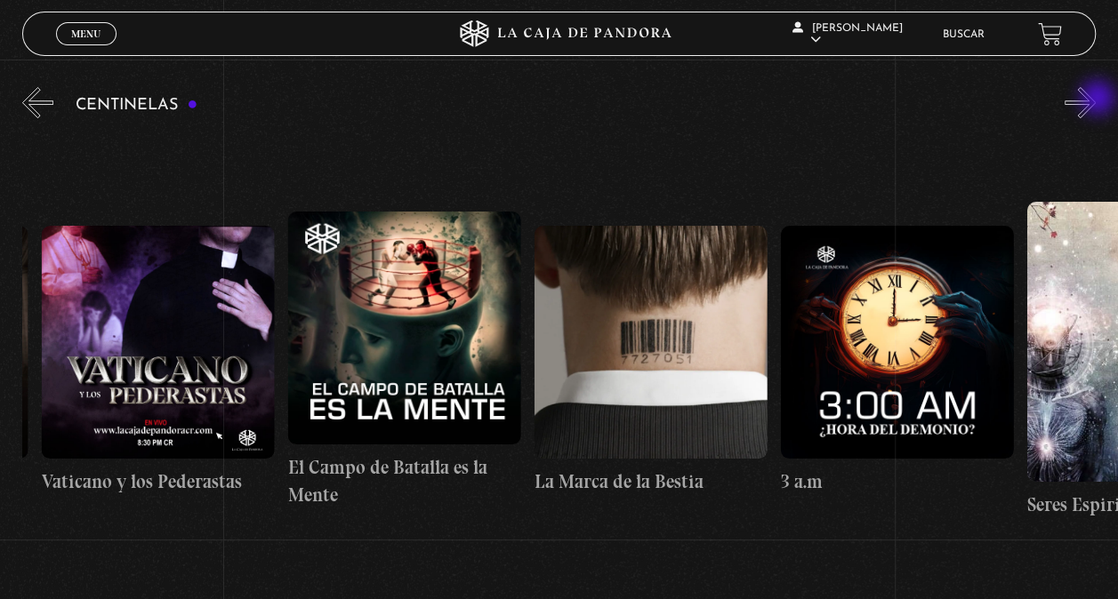
click at [1096, 100] on button "»" at bounding box center [1079, 102] width 31 height 31
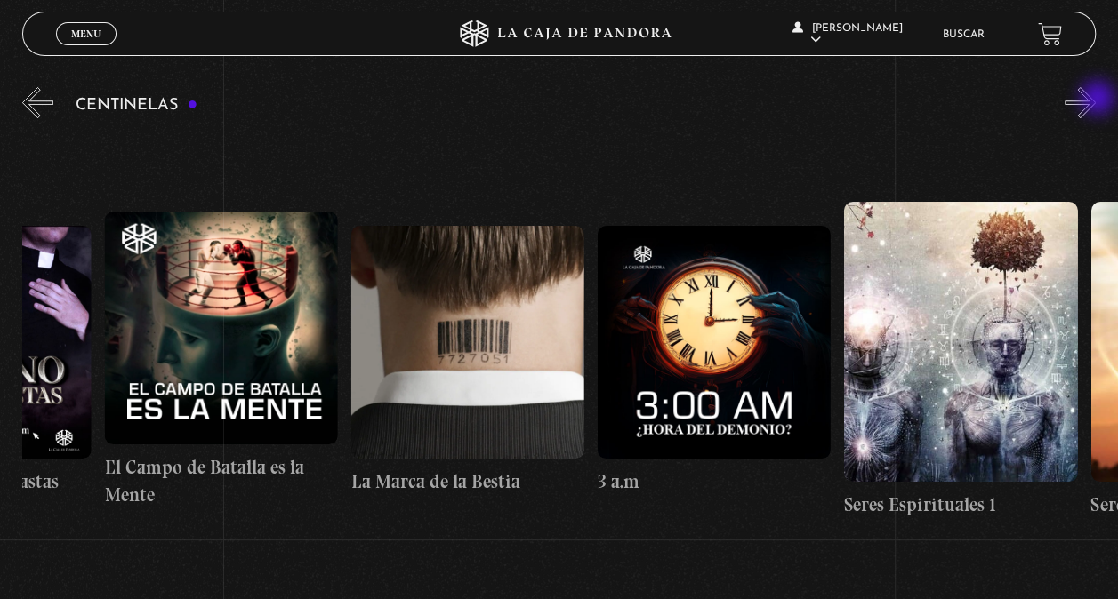
click at [1096, 100] on button "»" at bounding box center [1079, 102] width 31 height 31
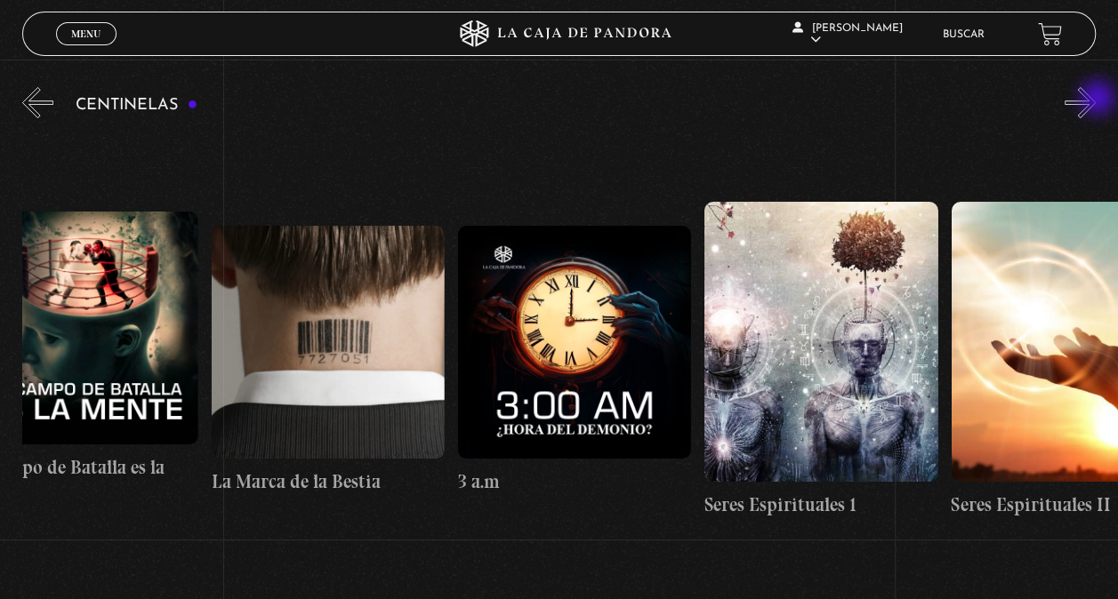
click at [1096, 100] on button "»" at bounding box center [1079, 102] width 31 height 31
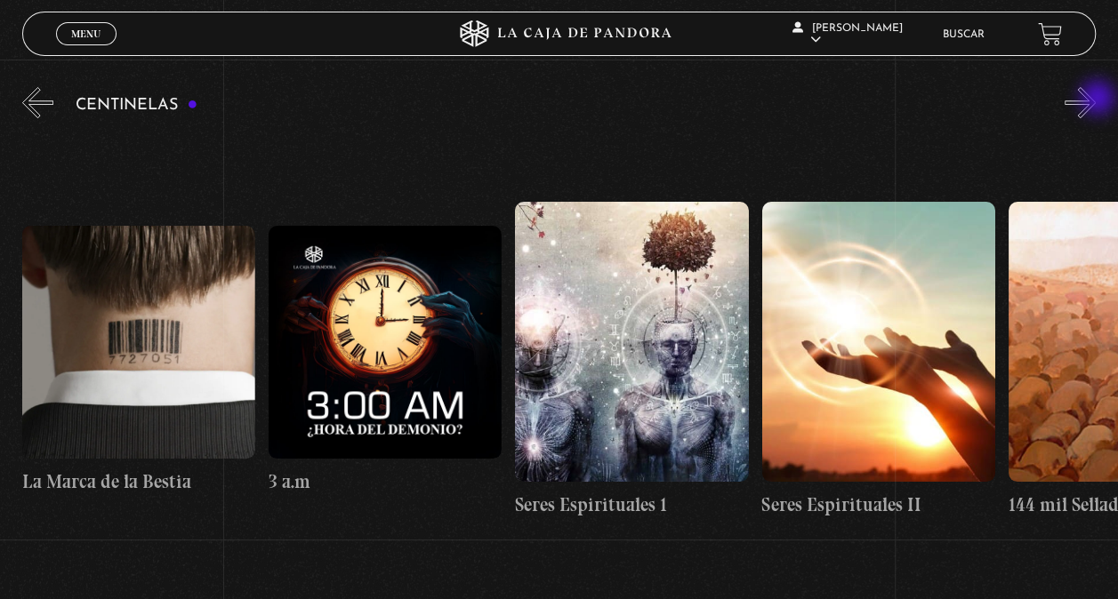
click at [1096, 100] on button "»" at bounding box center [1079, 102] width 31 height 31
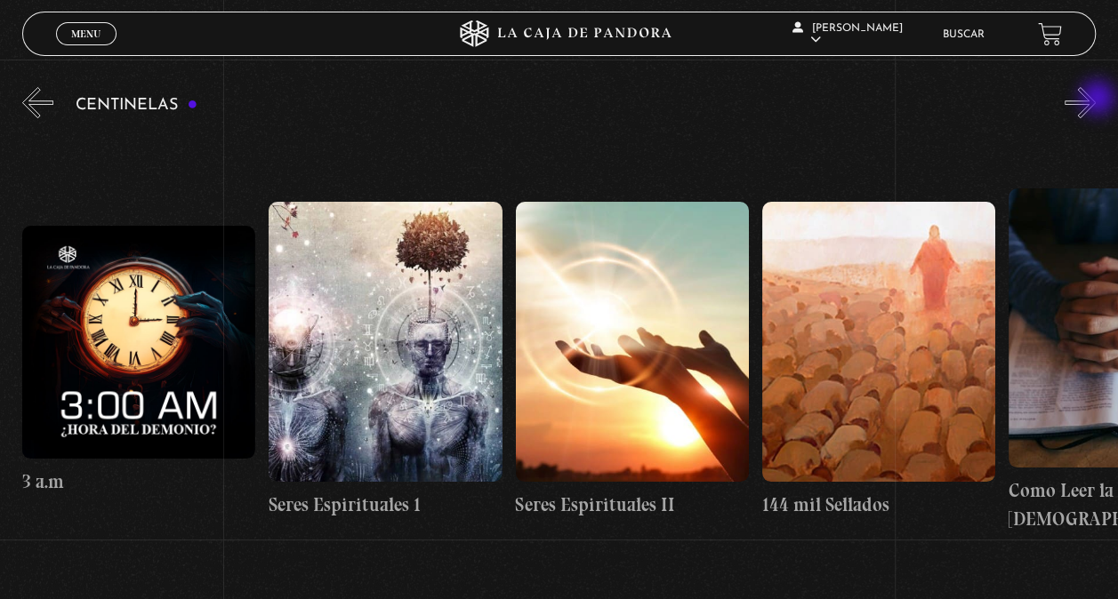
click at [1096, 100] on button "»" at bounding box center [1079, 102] width 31 height 31
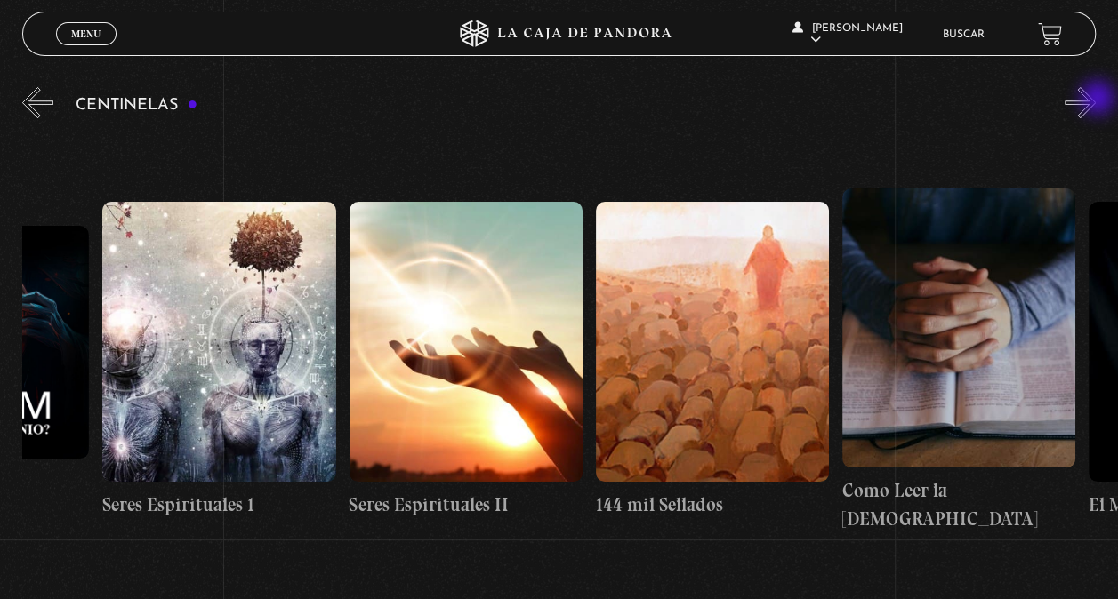
click at [1096, 100] on button "»" at bounding box center [1079, 102] width 31 height 31
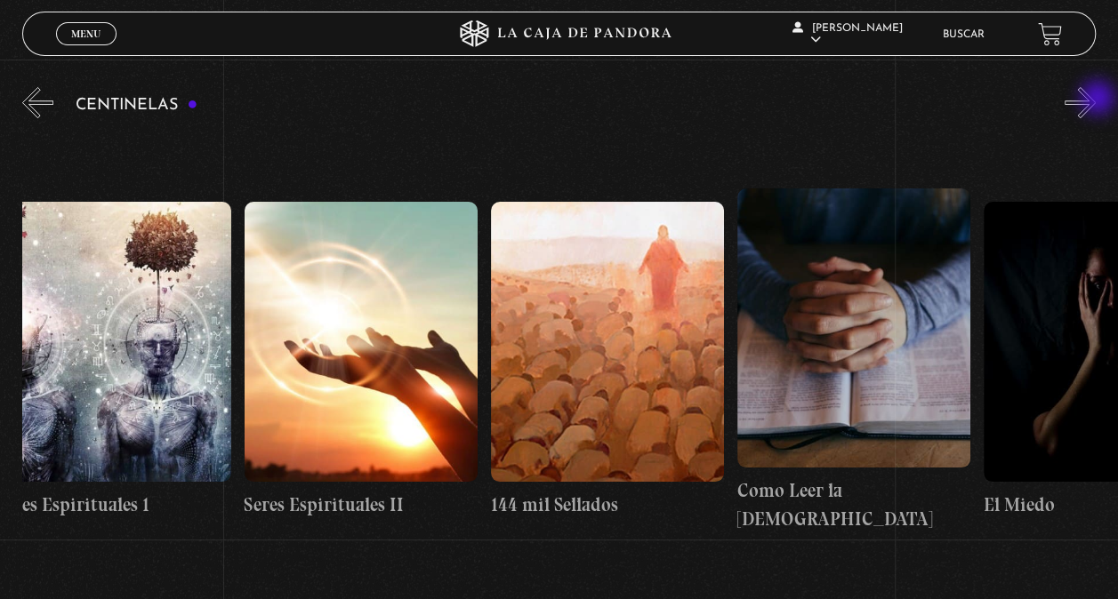
click at [1096, 100] on button "»" at bounding box center [1079, 102] width 31 height 31
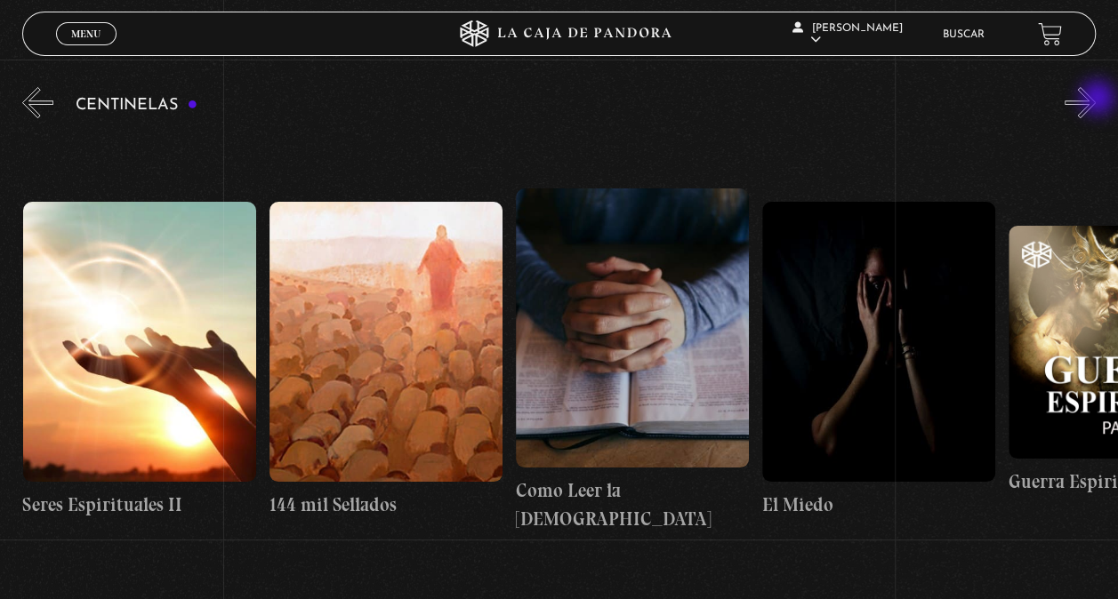
click at [1096, 100] on button "»" at bounding box center [1079, 102] width 31 height 31
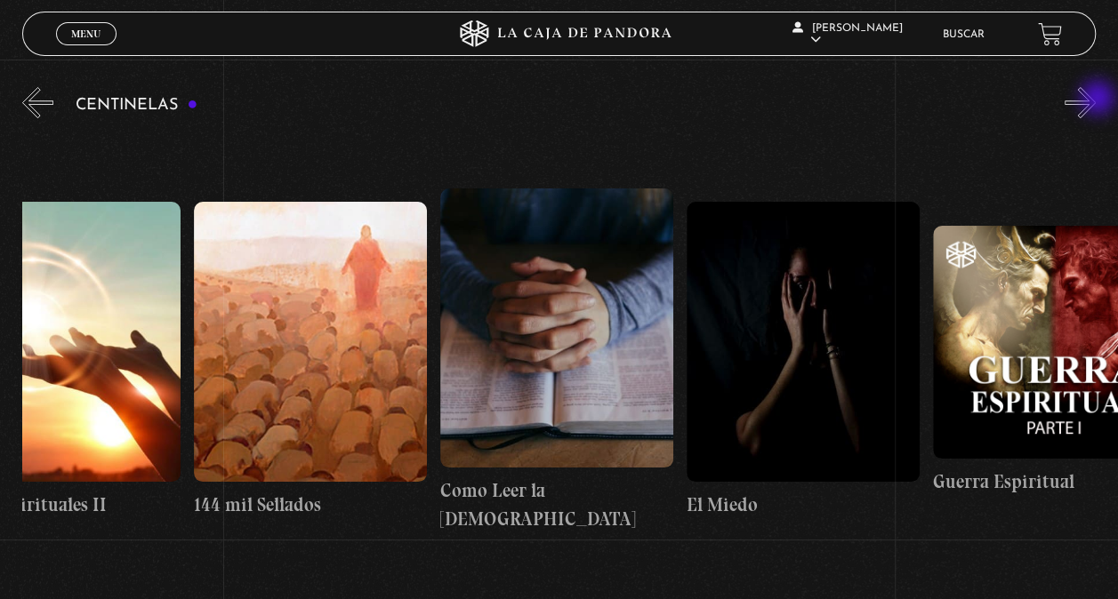
click at [1096, 100] on button "»" at bounding box center [1079, 102] width 31 height 31
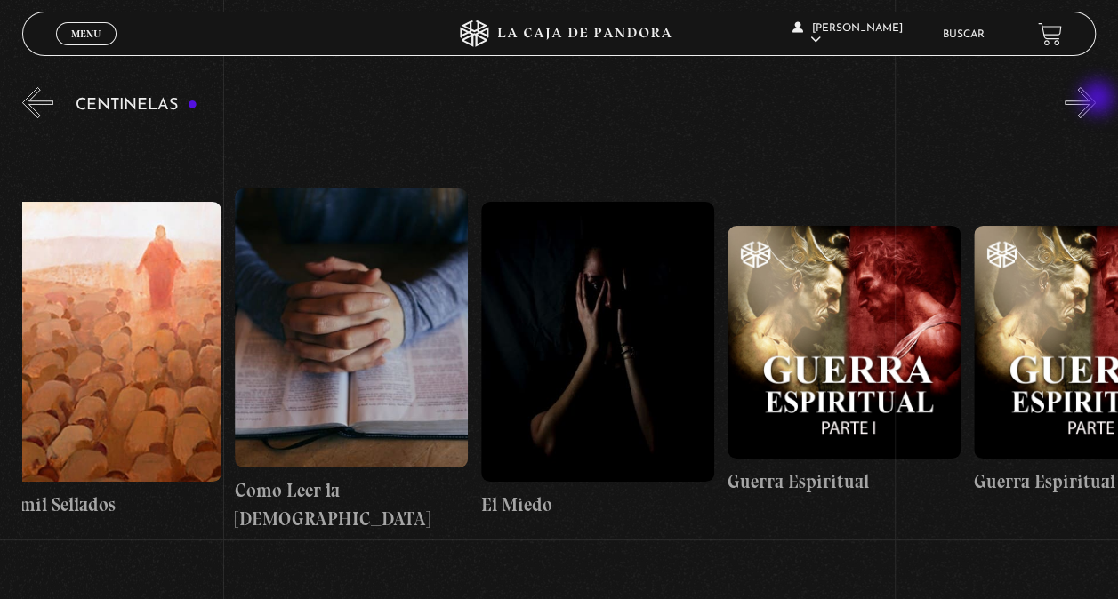
click at [1096, 100] on button "»" at bounding box center [1079, 102] width 31 height 31
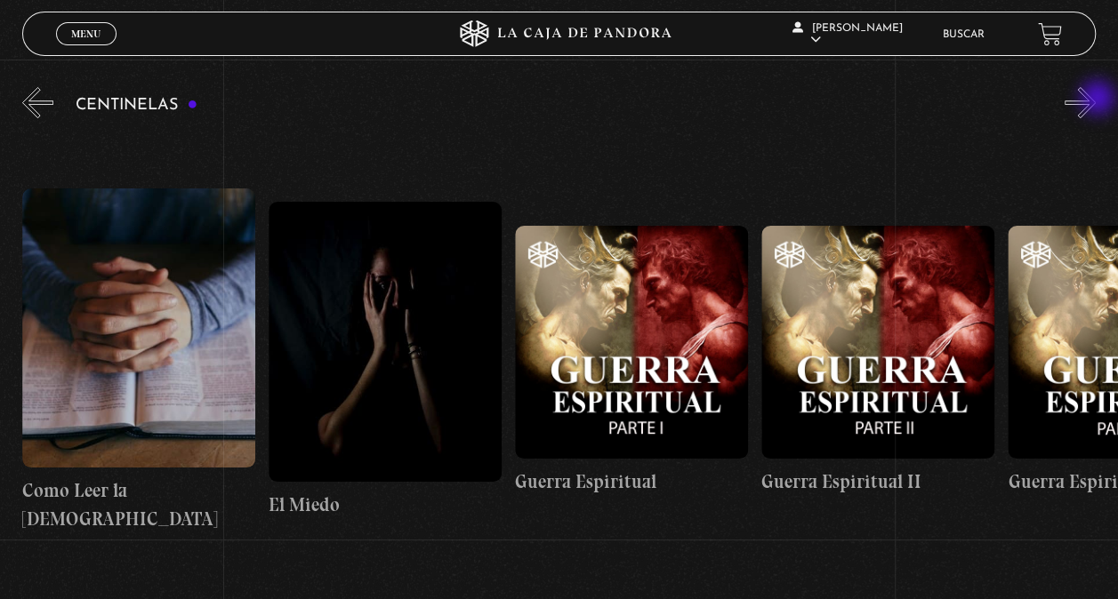
click at [1096, 100] on button "»" at bounding box center [1079, 102] width 31 height 31
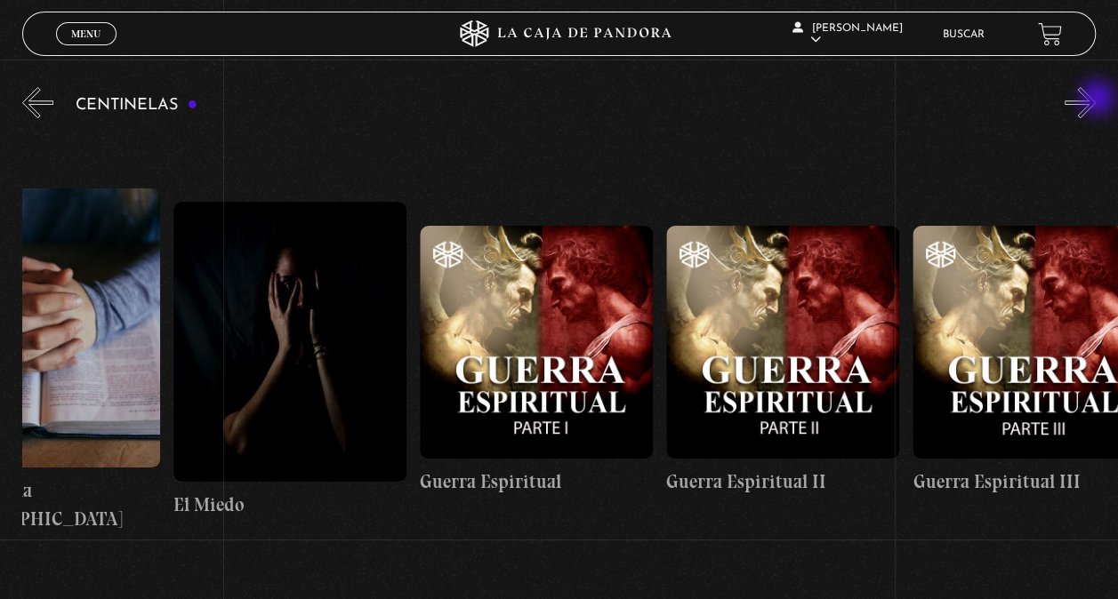
click at [1096, 100] on button "»" at bounding box center [1079, 102] width 31 height 31
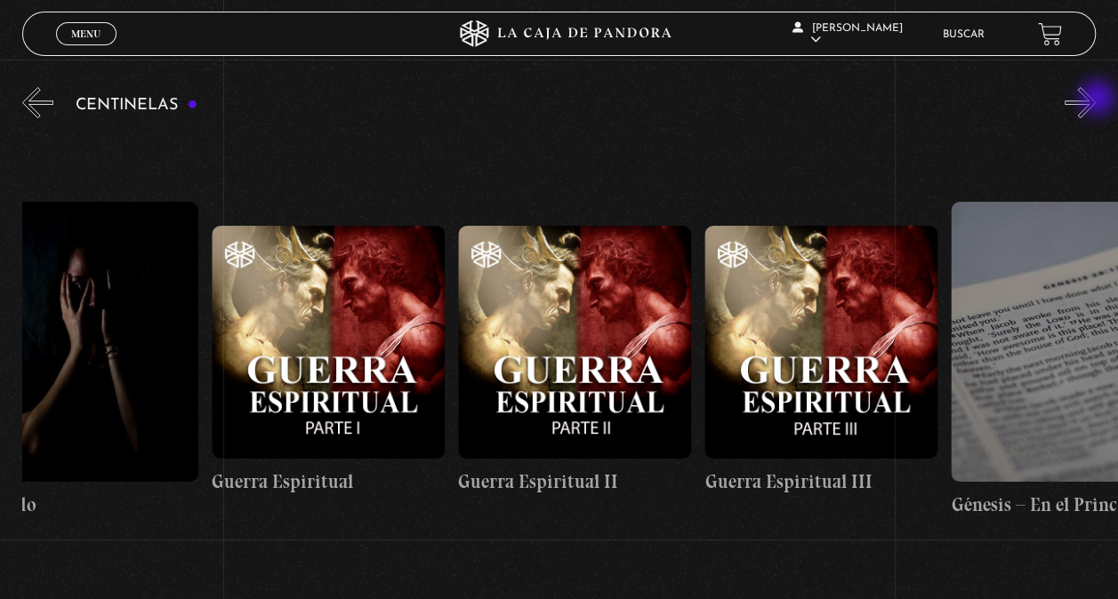
click at [1096, 100] on button "»" at bounding box center [1079, 102] width 31 height 31
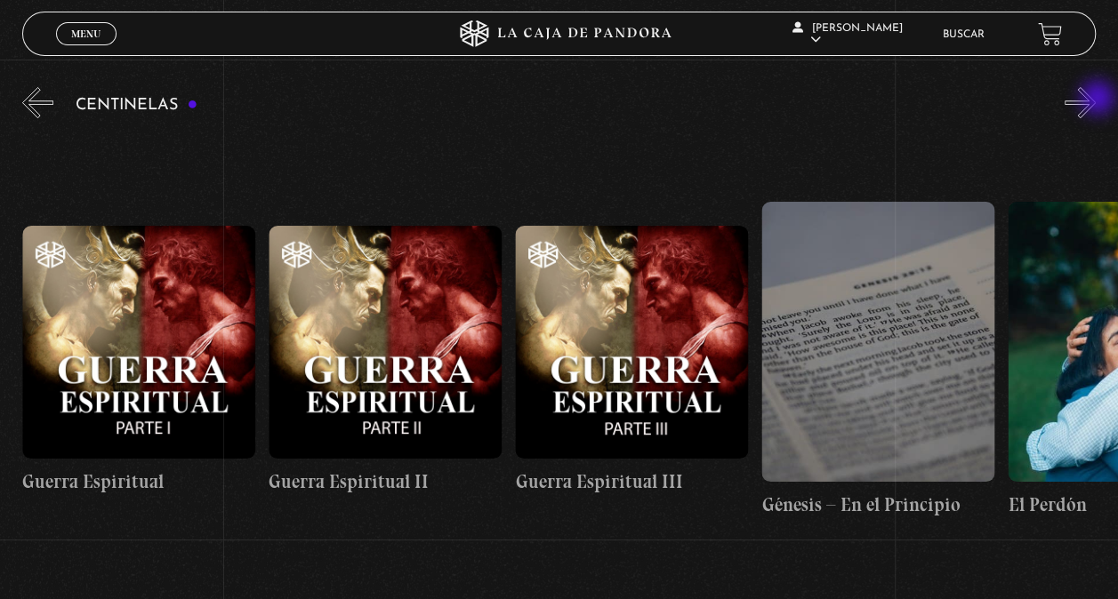
click at [1096, 100] on button "»" at bounding box center [1079, 102] width 31 height 31
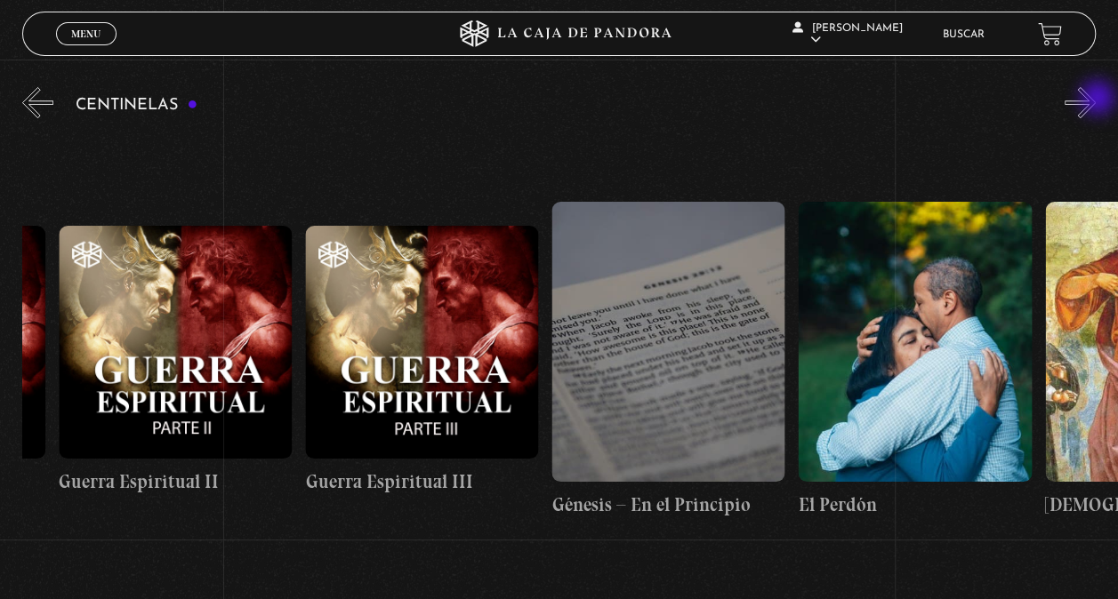
click at [1096, 100] on button "»" at bounding box center [1079, 102] width 31 height 31
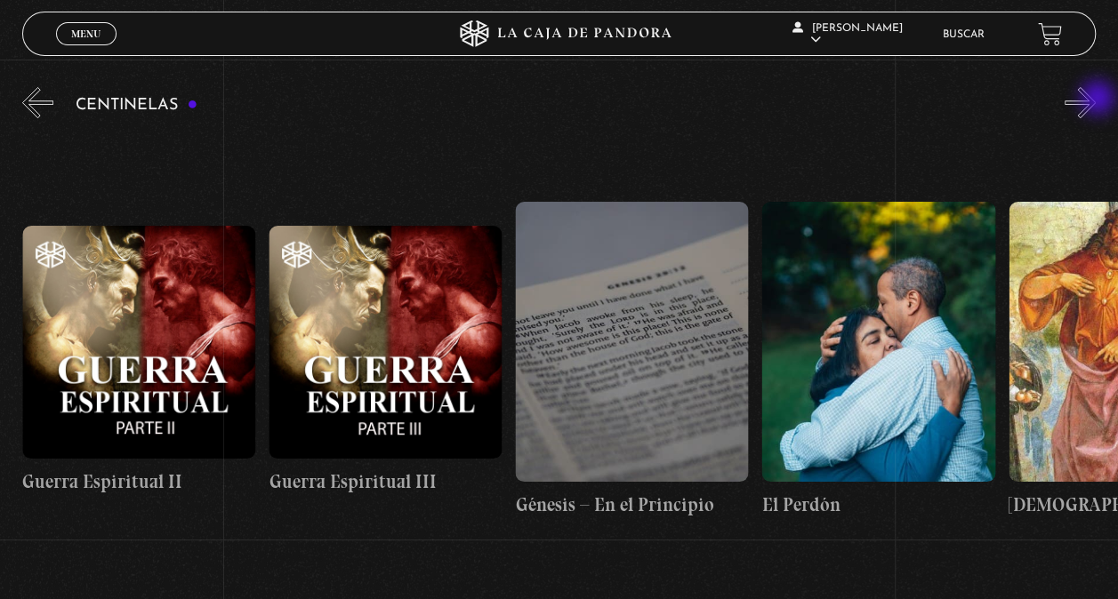
click at [1096, 100] on button "»" at bounding box center [1079, 102] width 31 height 31
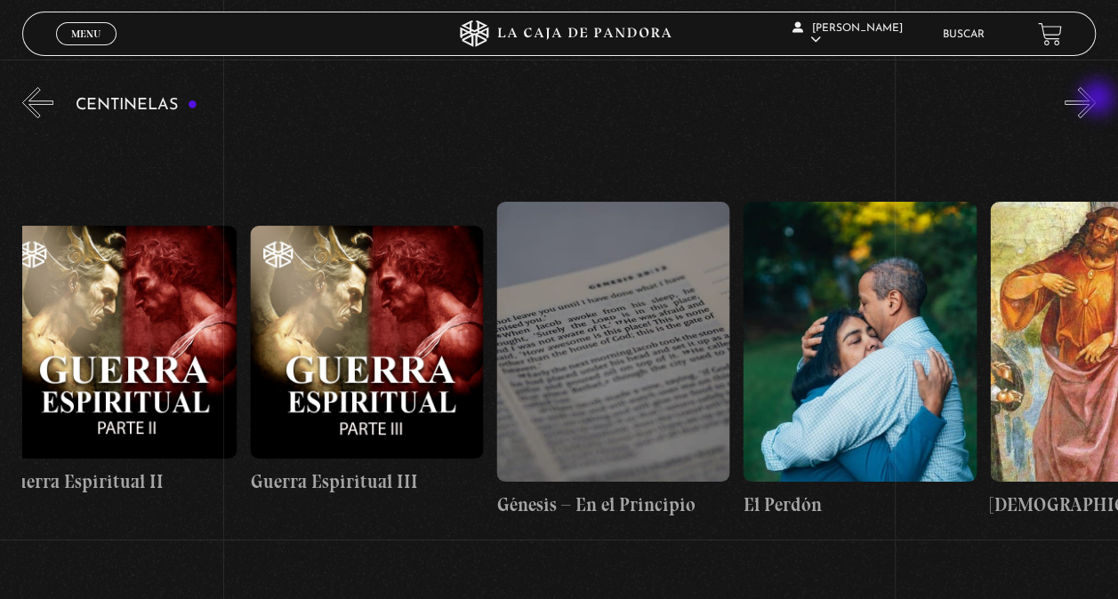
click at [1096, 100] on button "»" at bounding box center [1079, 102] width 31 height 31
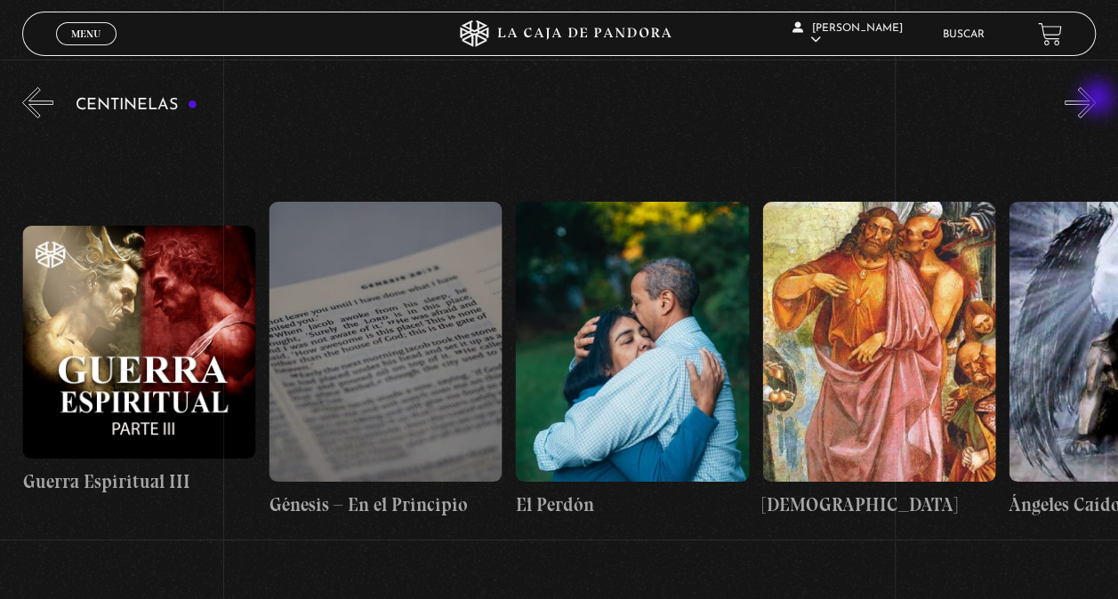
click at [1096, 100] on button "»" at bounding box center [1079, 102] width 31 height 31
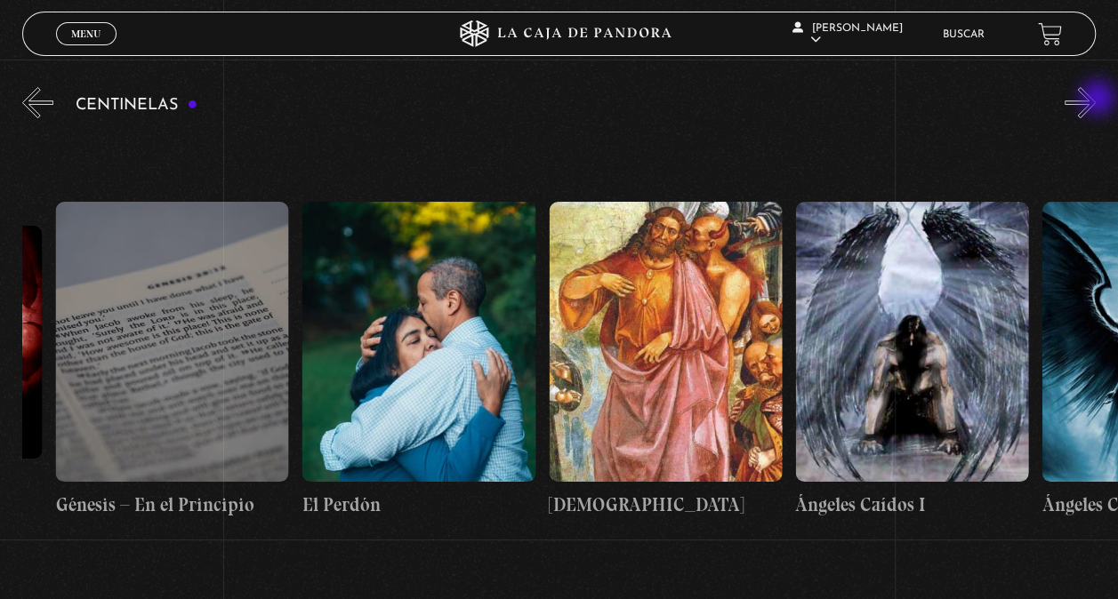
click at [1096, 100] on button "»" at bounding box center [1079, 102] width 31 height 31
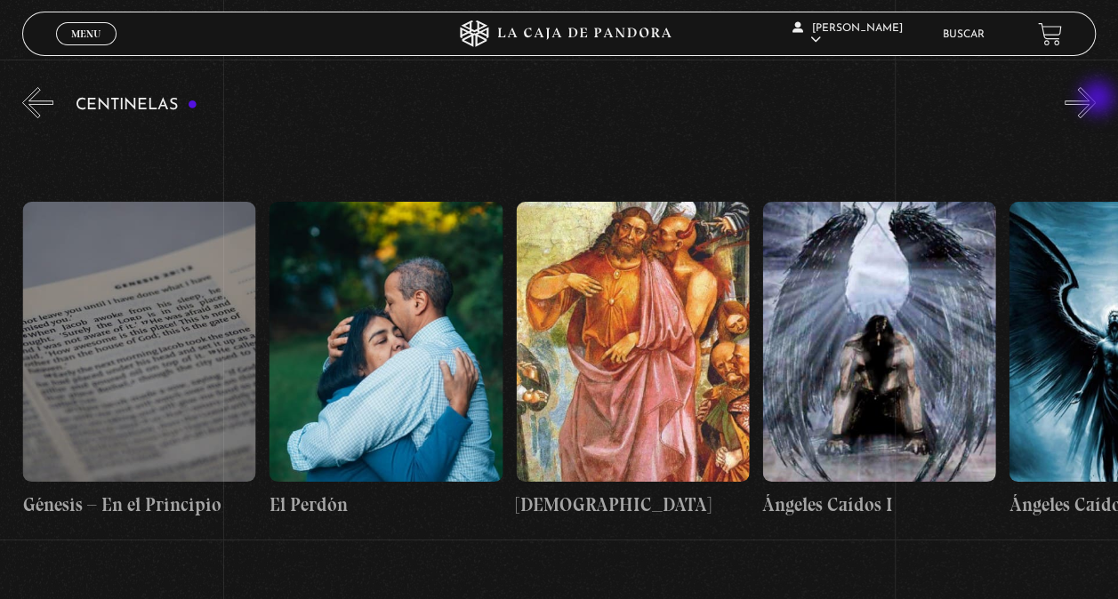
click at [1096, 100] on button "»" at bounding box center [1079, 102] width 31 height 31
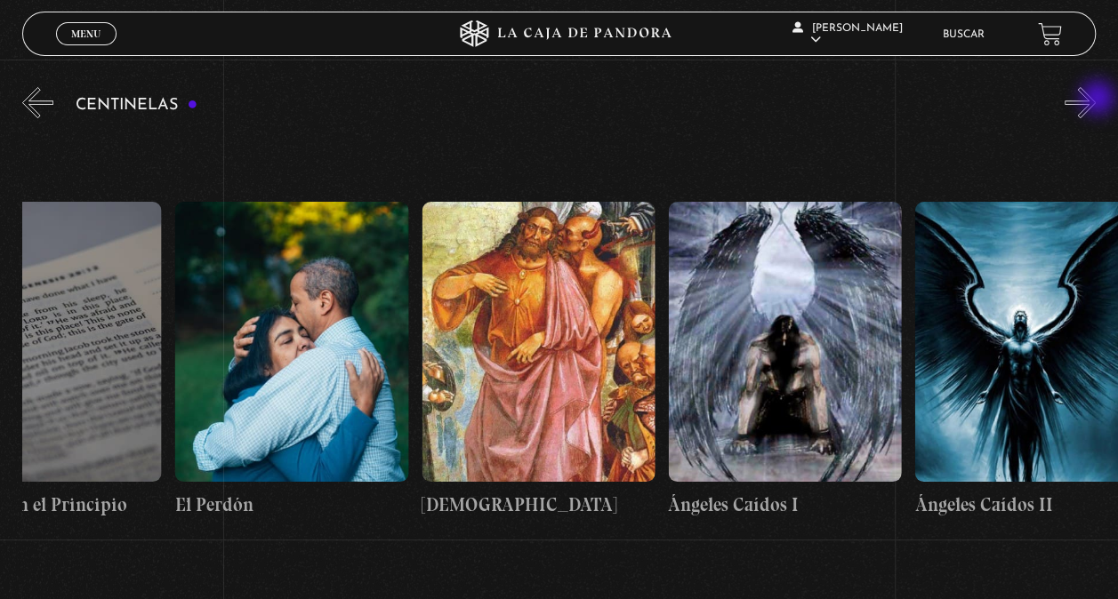
click at [1096, 100] on button "»" at bounding box center [1079, 102] width 31 height 31
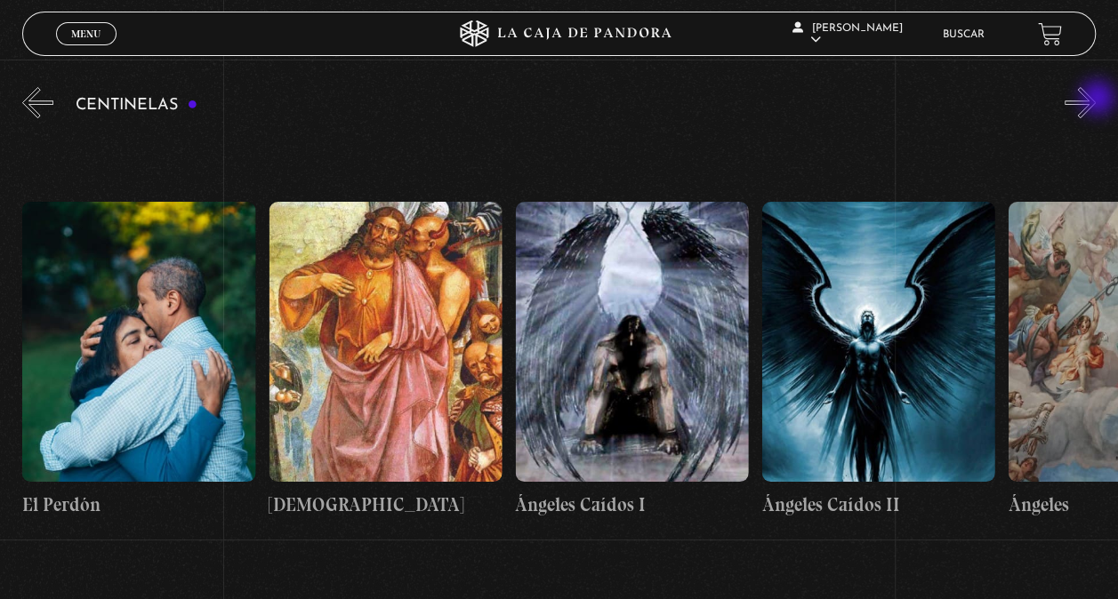
click at [1096, 100] on button "»" at bounding box center [1079, 102] width 31 height 31
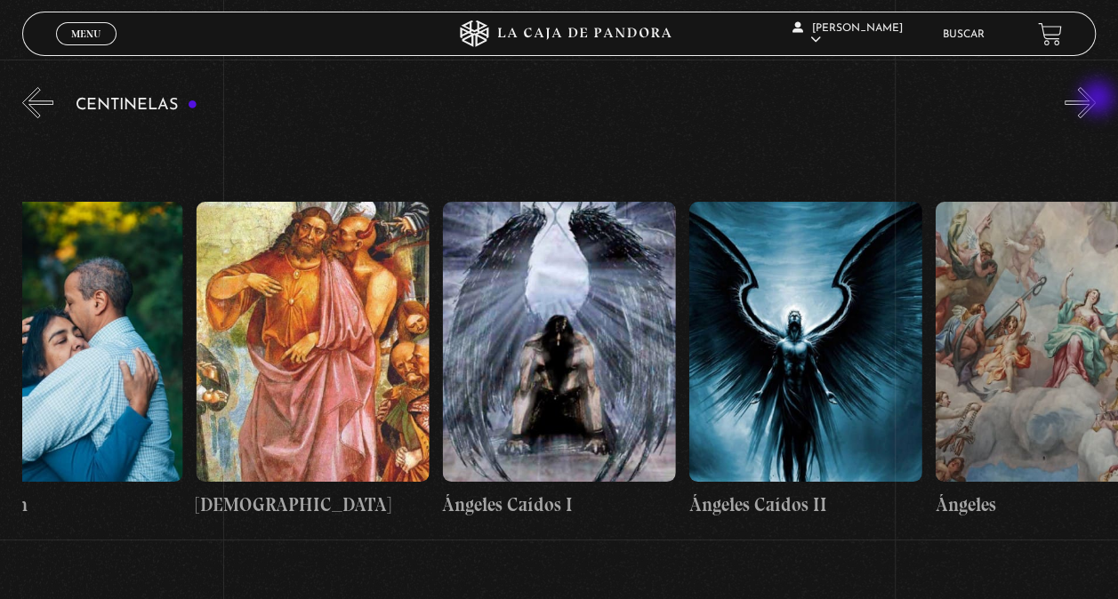
click at [1096, 100] on button "»" at bounding box center [1079, 102] width 31 height 31
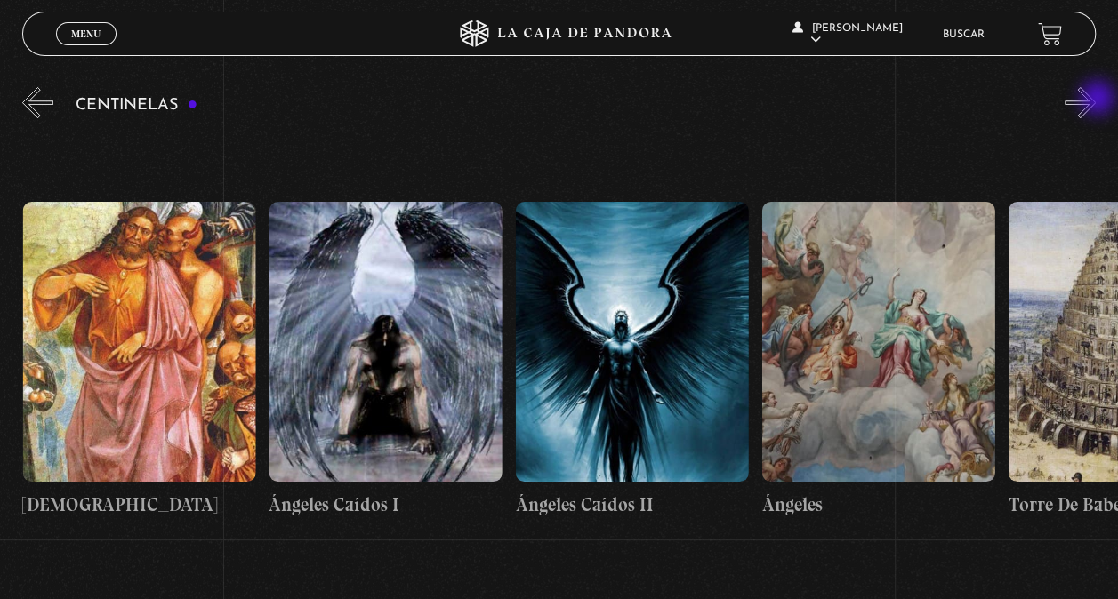
click at [1096, 100] on button "»" at bounding box center [1079, 102] width 31 height 31
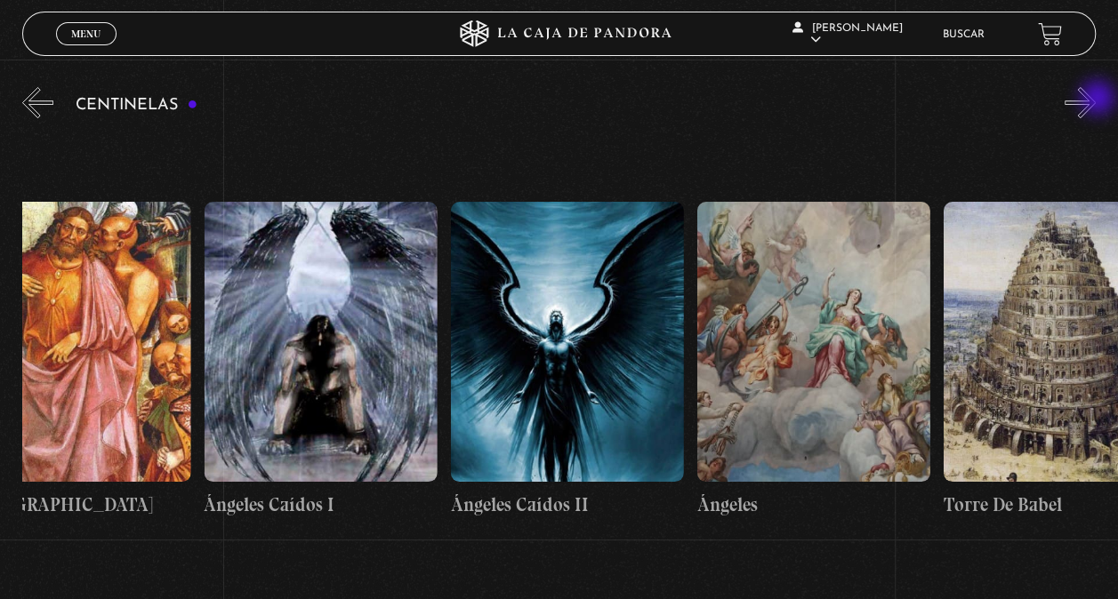
click at [1096, 100] on button "»" at bounding box center [1079, 102] width 31 height 31
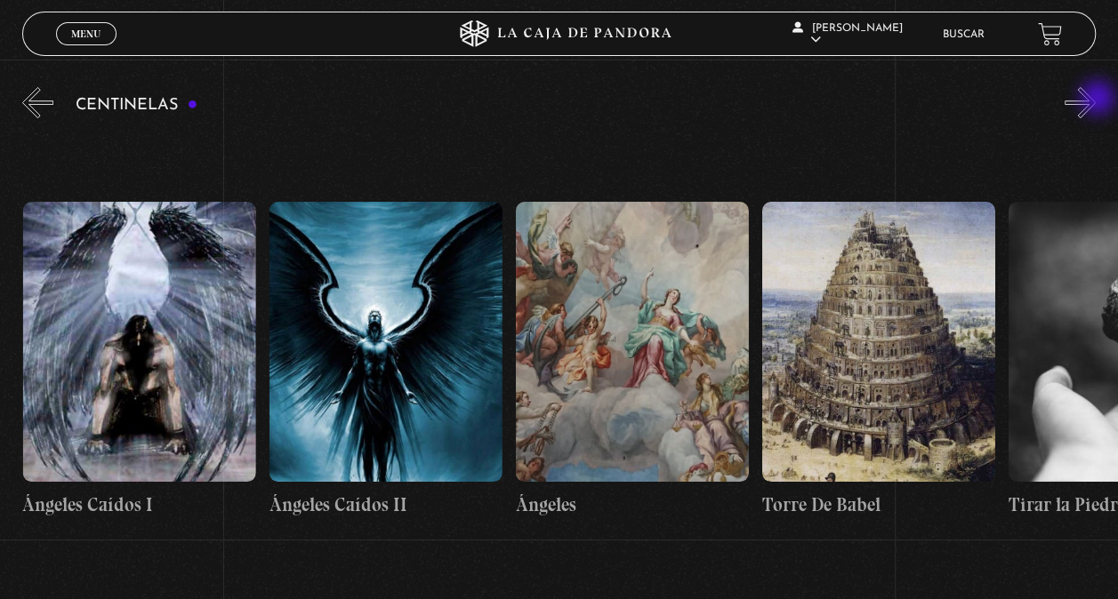
click at [1096, 100] on button "»" at bounding box center [1079, 102] width 31 height 31
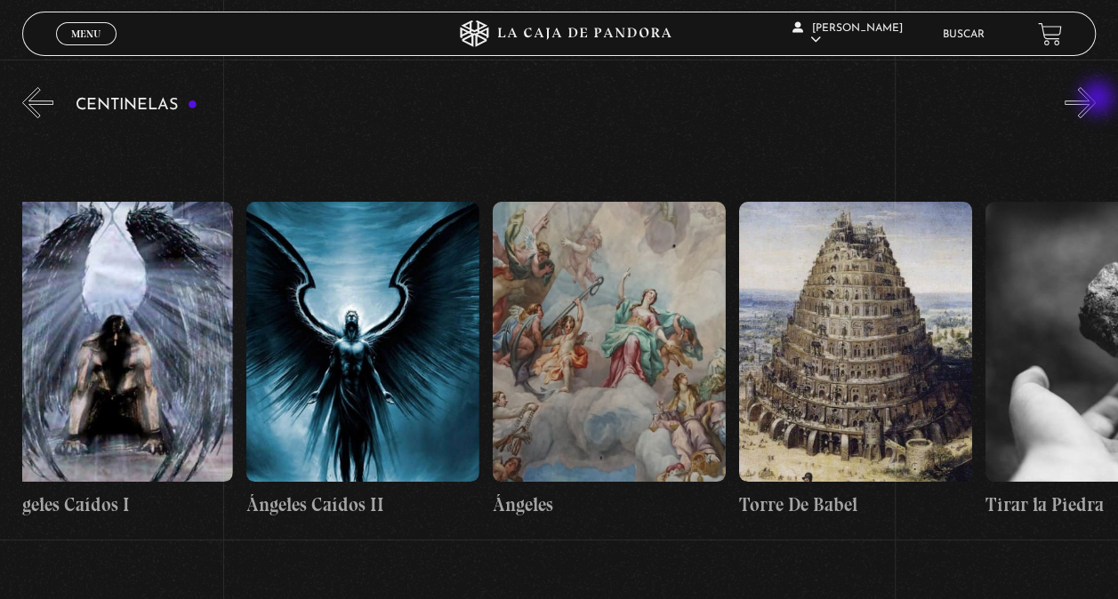
click at [1096, 100] on button "»" at bounding box center [1079, 102] width 31 height 31
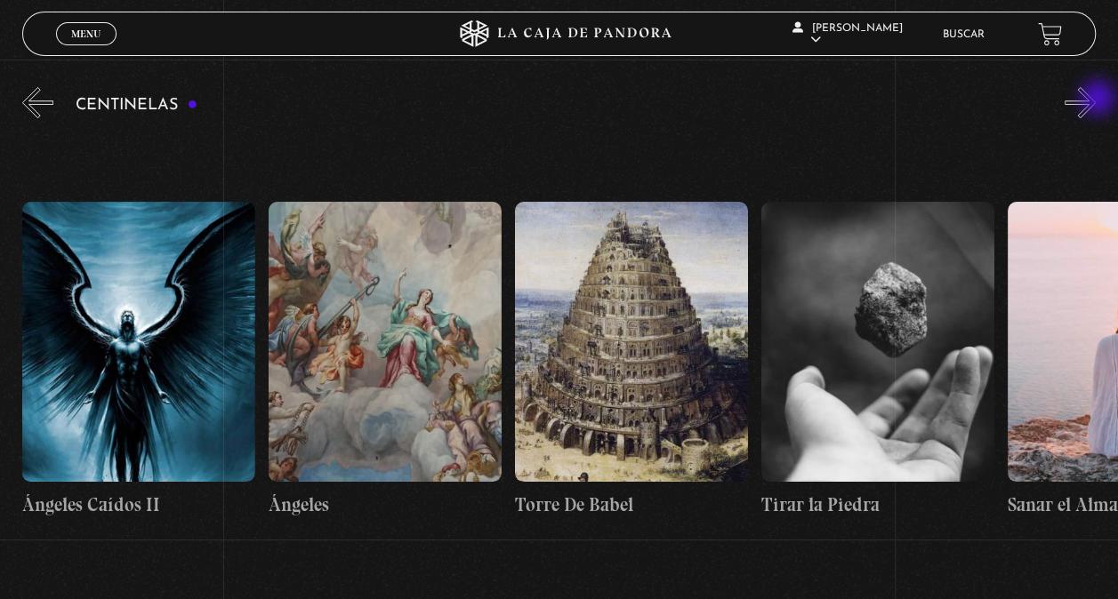
click at [1096, 100] on button "»" at bounding box center [1079, 102] width 31 height 31
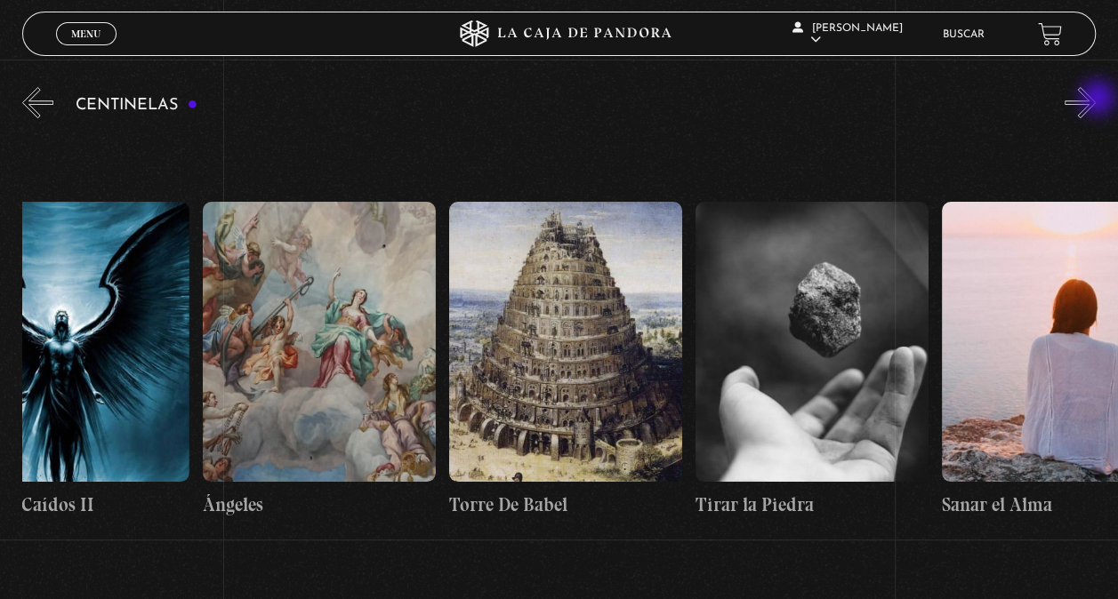
click at [1096, 100] on button "»" at bounding box center [1079, 102] width 31 height 31
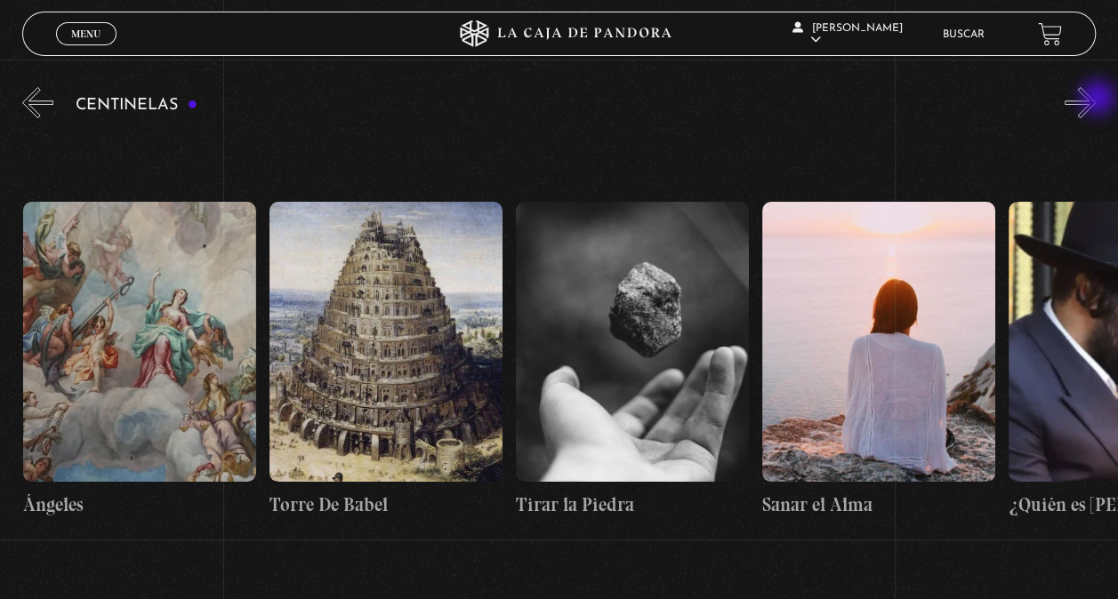
click at [1096, 100] on button "»" at bounding box center [1079, 102] width 31 height 31
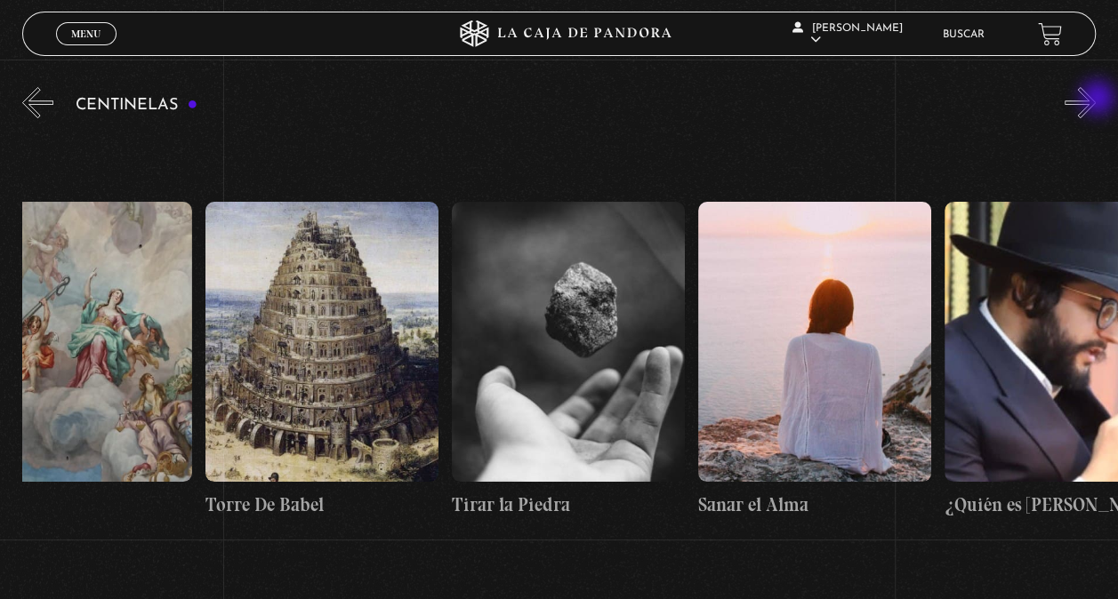
click at [1096, 100] on button "»" at bounding box center [1079, 102] width 31 height 31
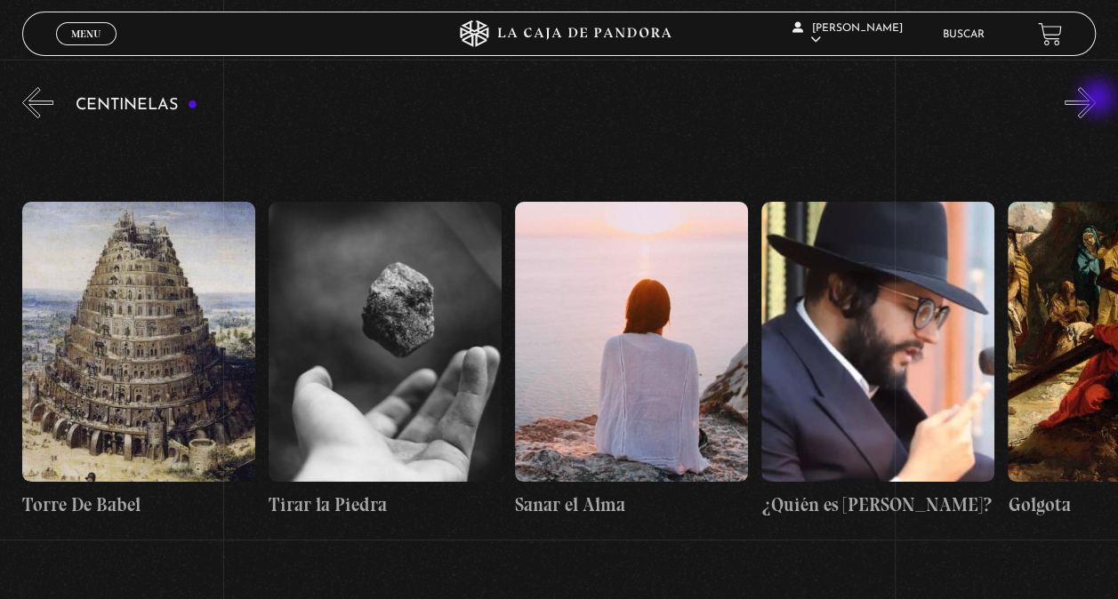
click at [1096, 100] on button "»" at bounding box center [1079, 102] width 31 height 31
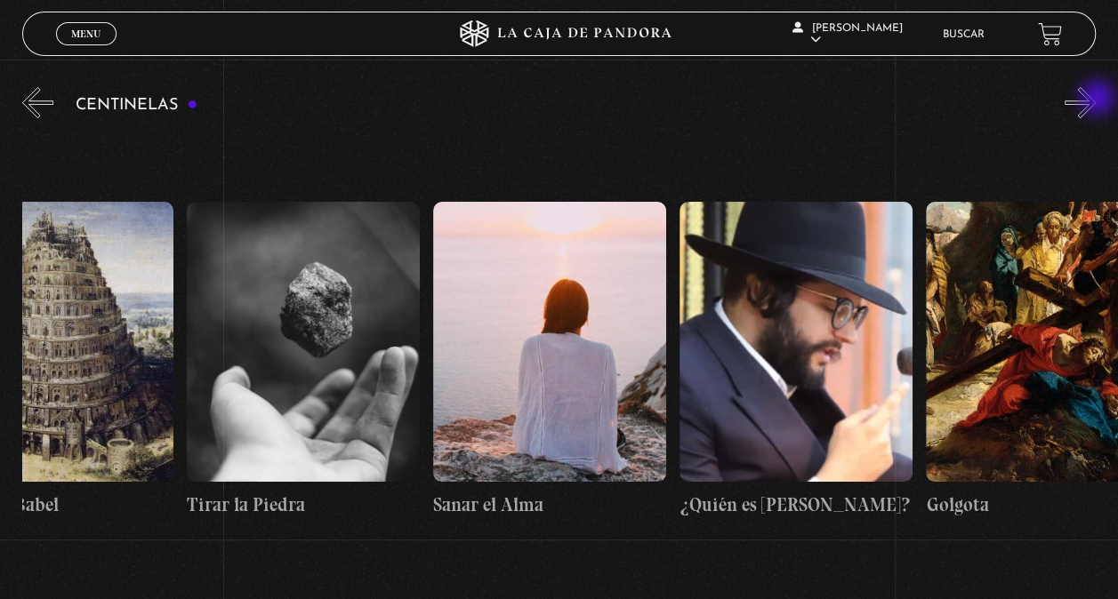
click at [1096, 100] on button "»" at bounding box center [1079, 102] width 31 height 31
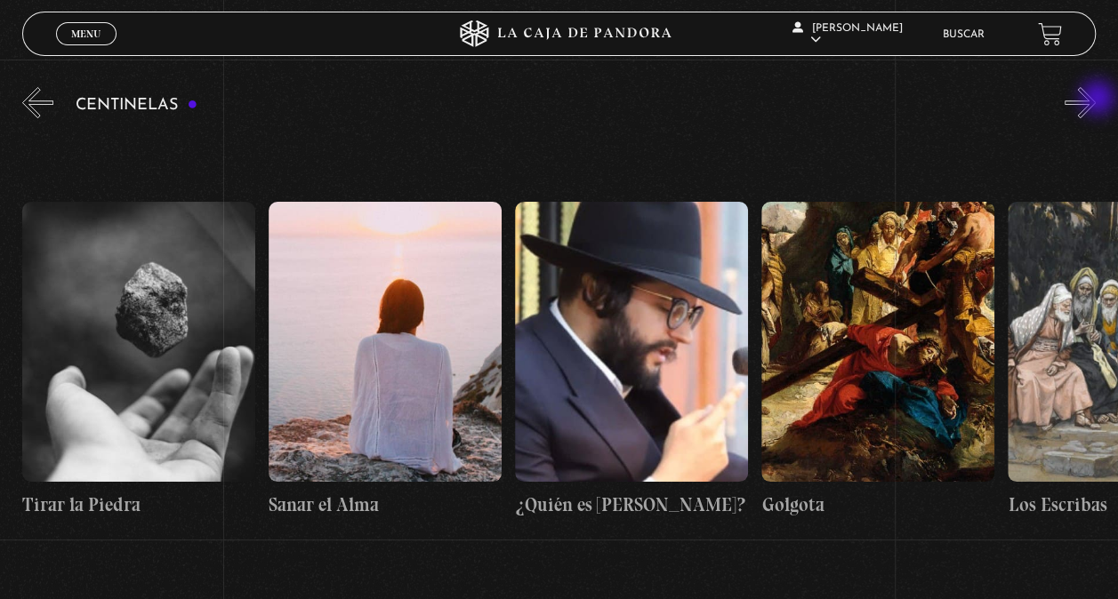
click at [1096, 100] on button "»" at bounding box center [1079, 102] width 31 height 31
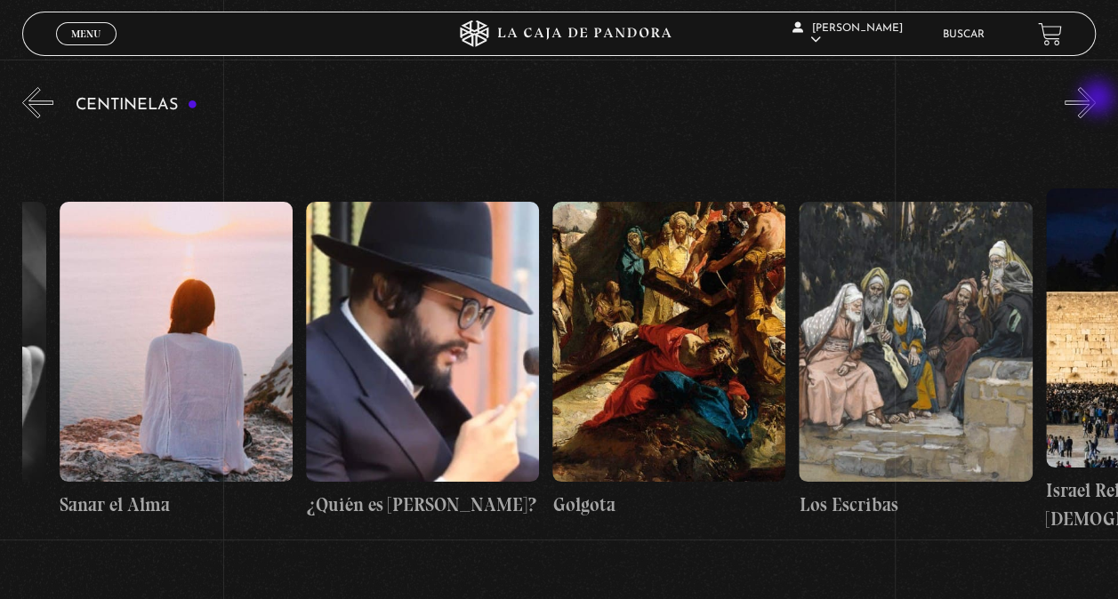
click at [1096, 100] on button "»" at bounding box center [1079, 102] width 31 height 31
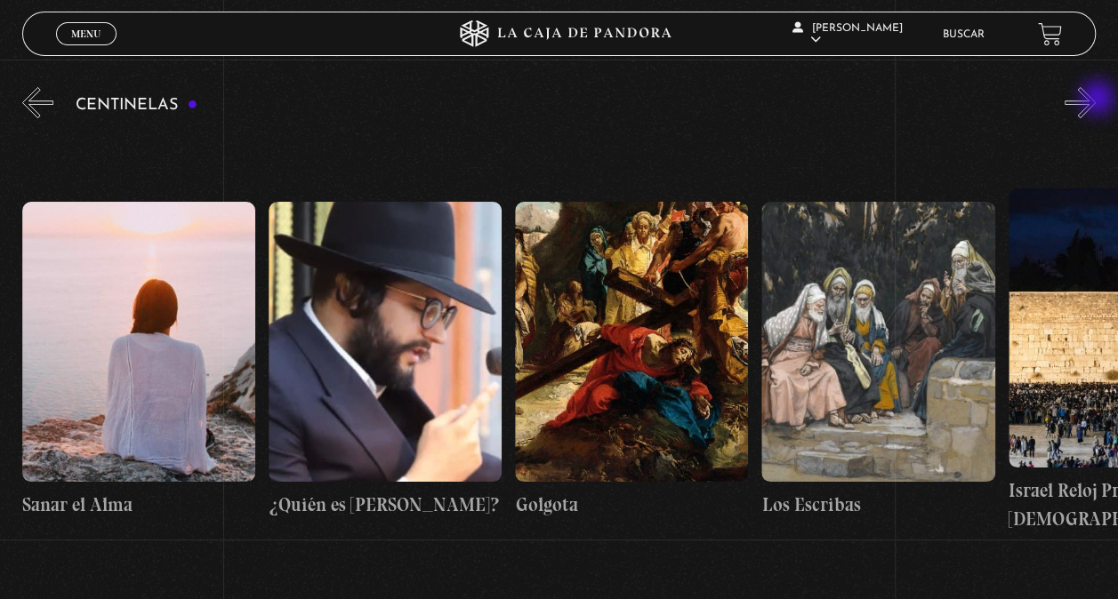
click at [1096, 100] on button "»" at bounding box center [1079, 102] width 31 height 31
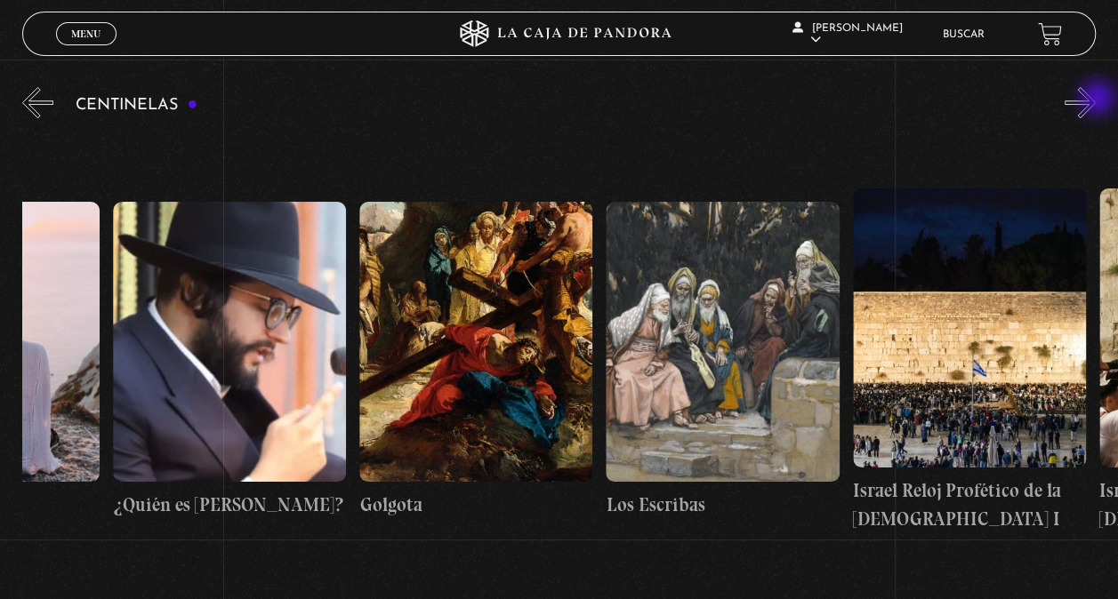
click at [1096, 100] on button "»" at bounding box center [1079, 102] width 31 height 31
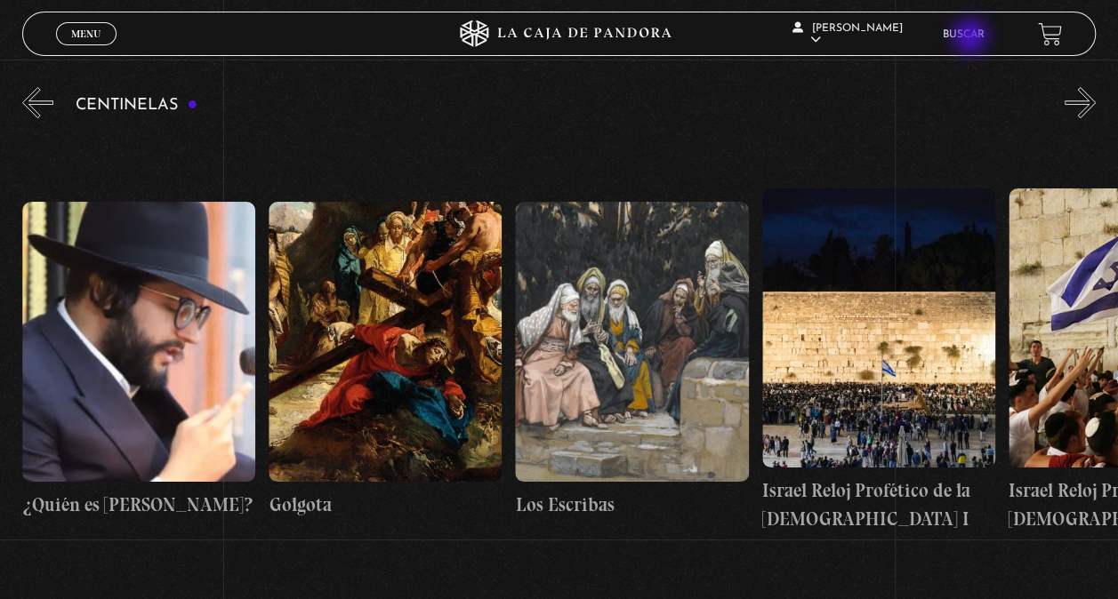
click at [972, 38] on link "Buscar" at bounding box center [964, 34] width 42 height 11
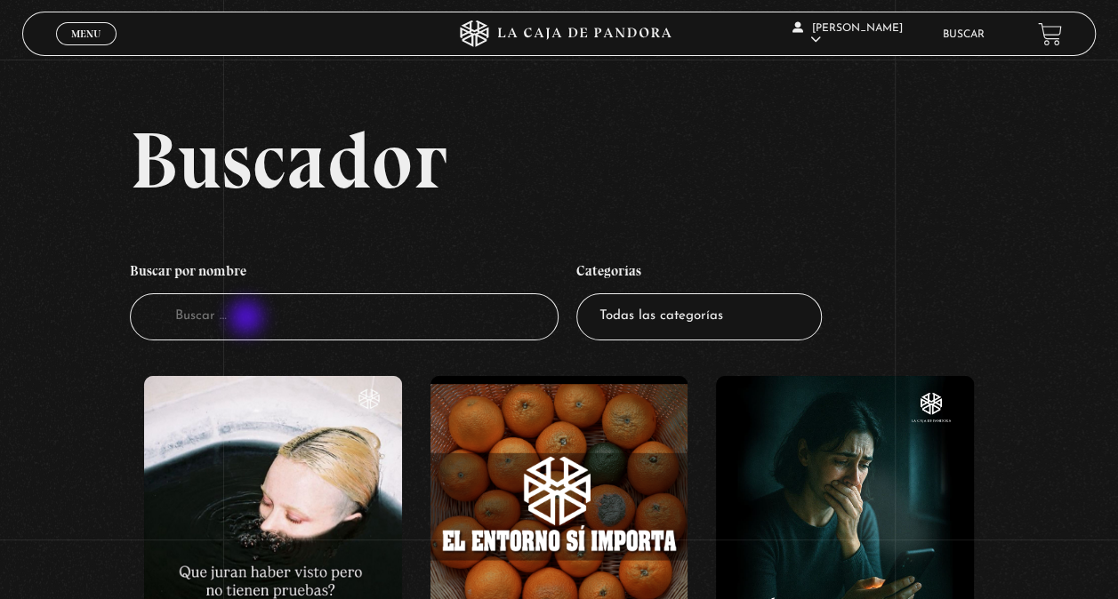
click at [248, 319] on input "Buscador" at bounding box center [344, 316] width 429 height 47
type input "#I atlas"
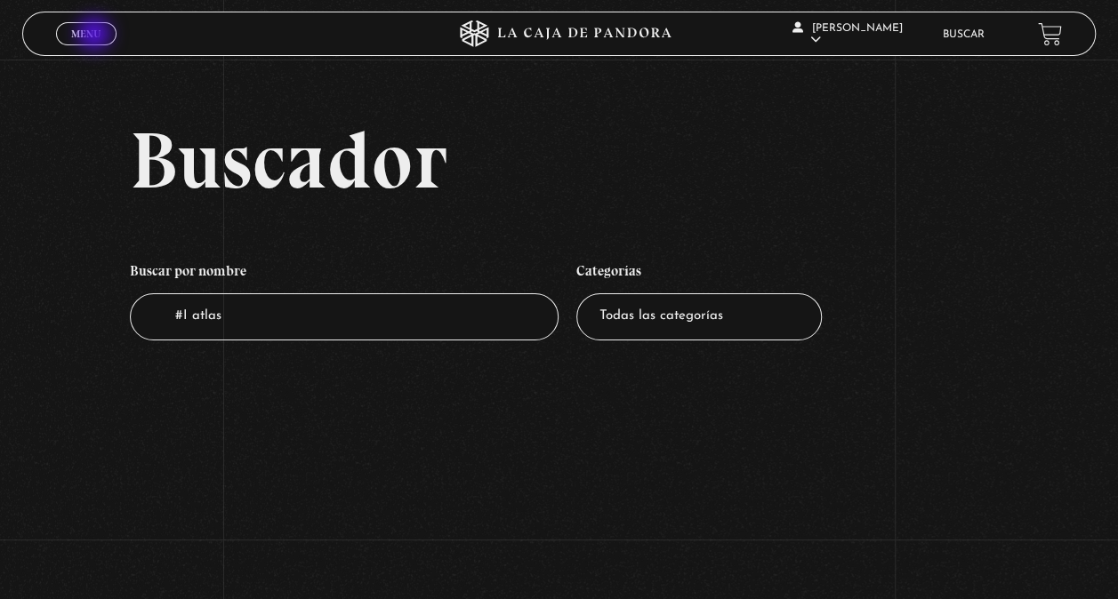
click at [96, 36] on span "Menu" at bounding box center [85, 33] width 29 height 11
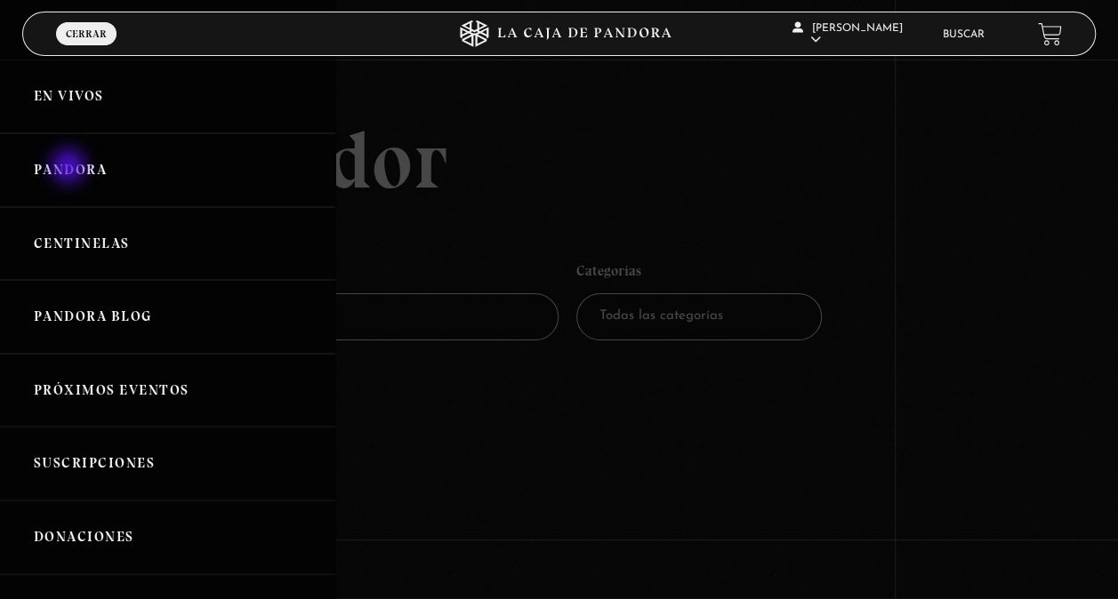
click at [70, 168] on link "Pandora" at bounding box center [167, 170] width 335 height 74
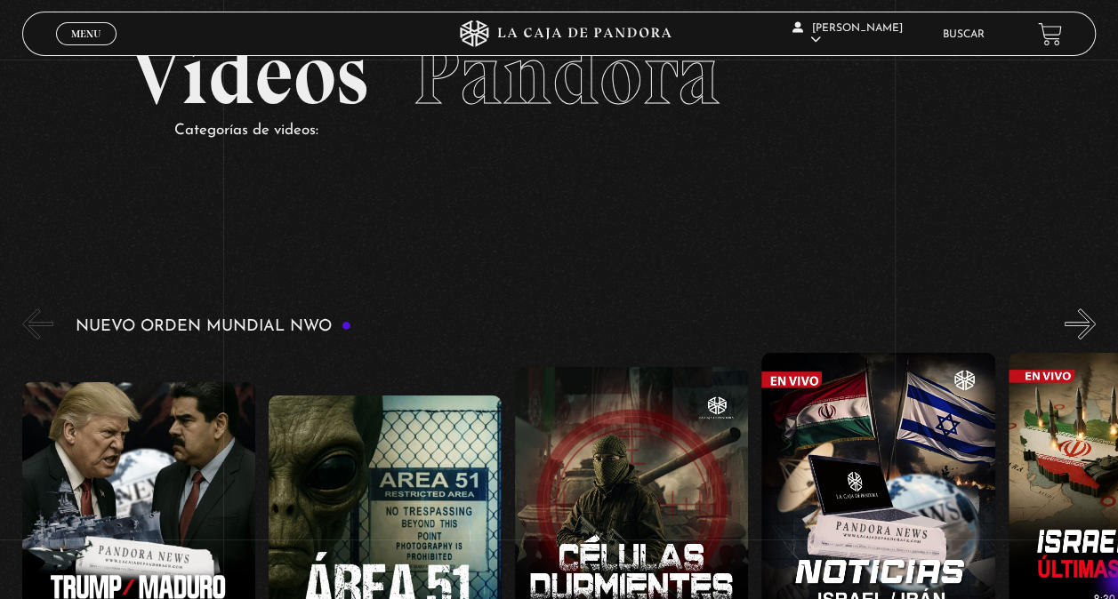
scroll to position [142, 0]
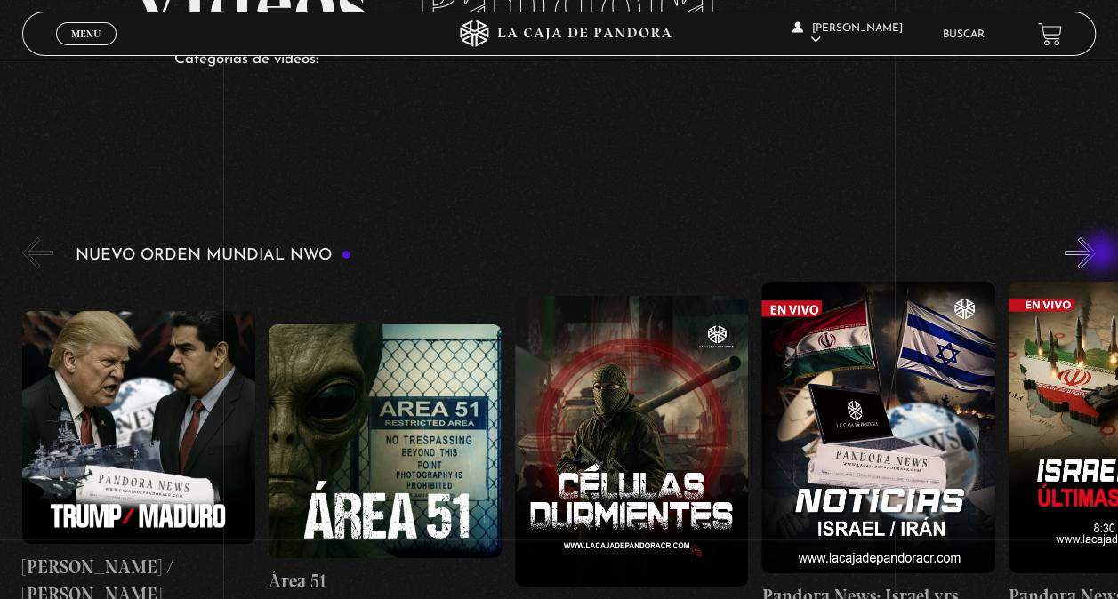
click at [1096, 254] on button "»" at bounding box center [1079, 252] width 31 height 31
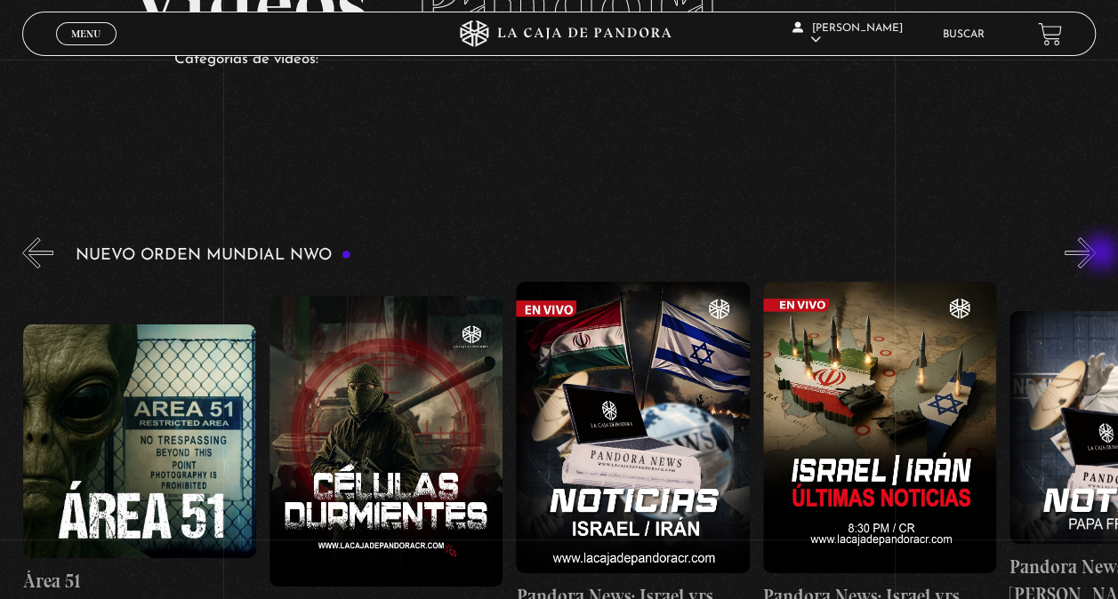
click at [1096, 254] on button "»" at bounding box center [1079, 252] width 31 height 31
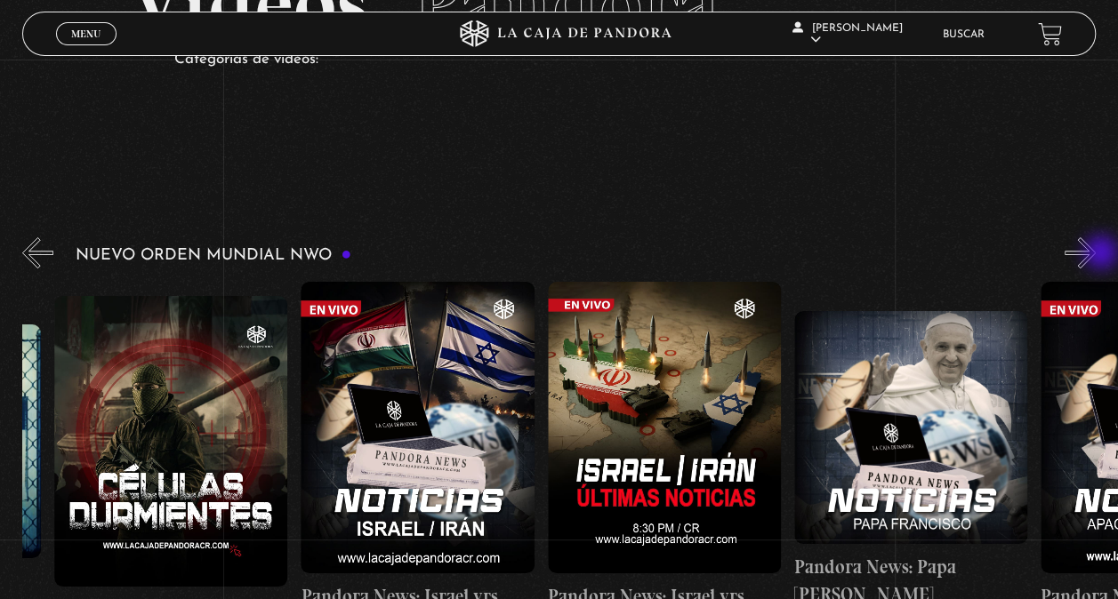
scroll to position [0, 493]
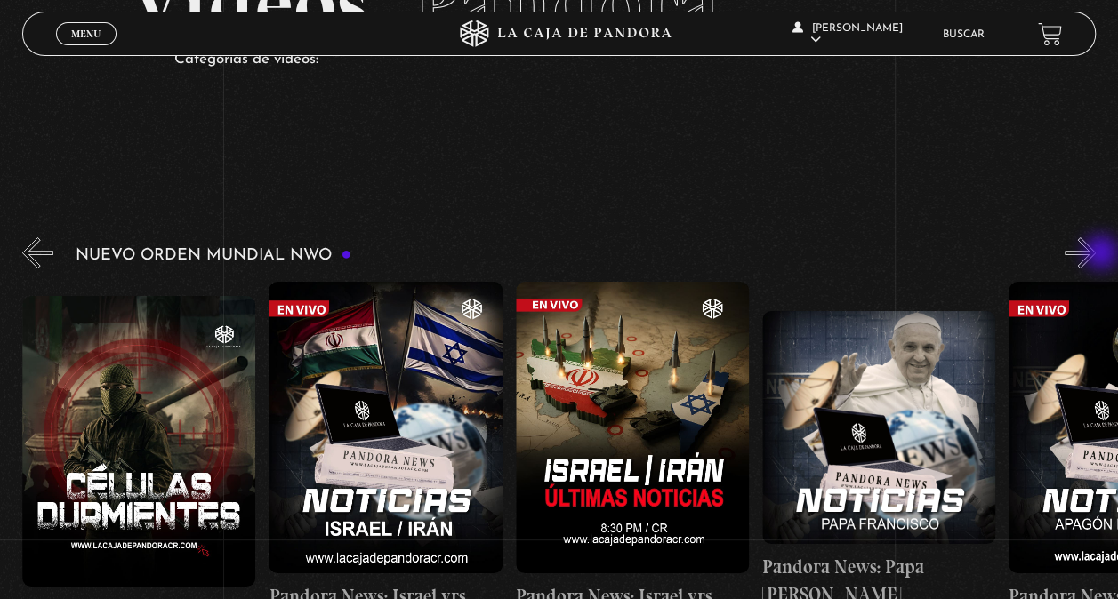
click at [1096, 254] on button "»" at bounding box center [1079, 252] width 31 height 31
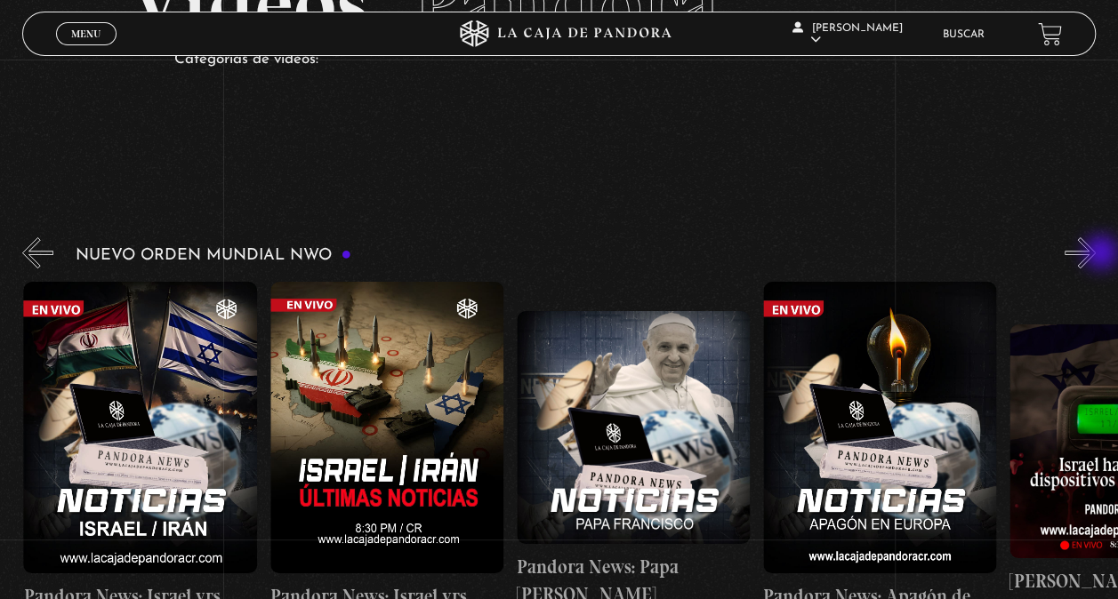
scroll to position [0, 739]
click at [1096, 254] on button "»" at bounding box center [1079, 252] width 31 height 31
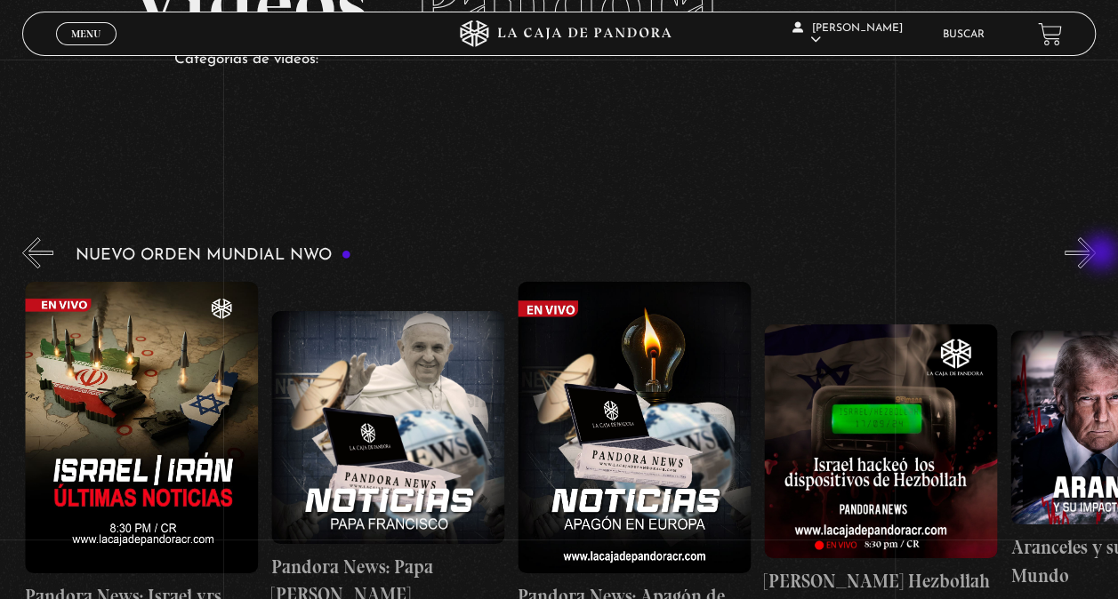
click at [1096, 254] on button "»" at bounding box center [1079, 252] width 31 height 31
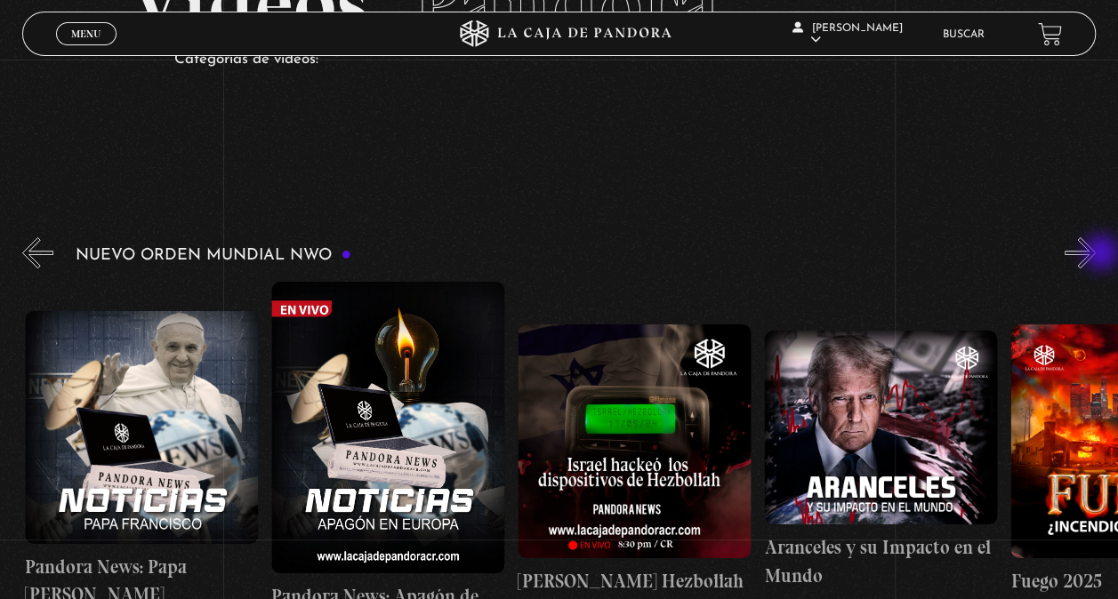
scroll to position [0, 1232]
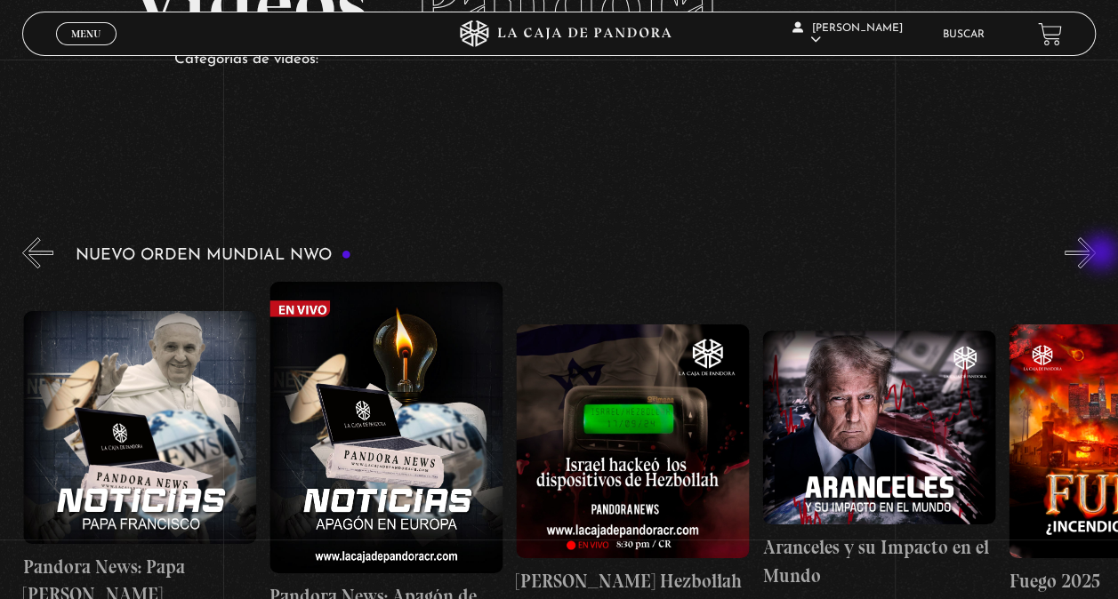
click at [1096, 254] on button "»" at bounding box center [1079, 252] width 31 height 31
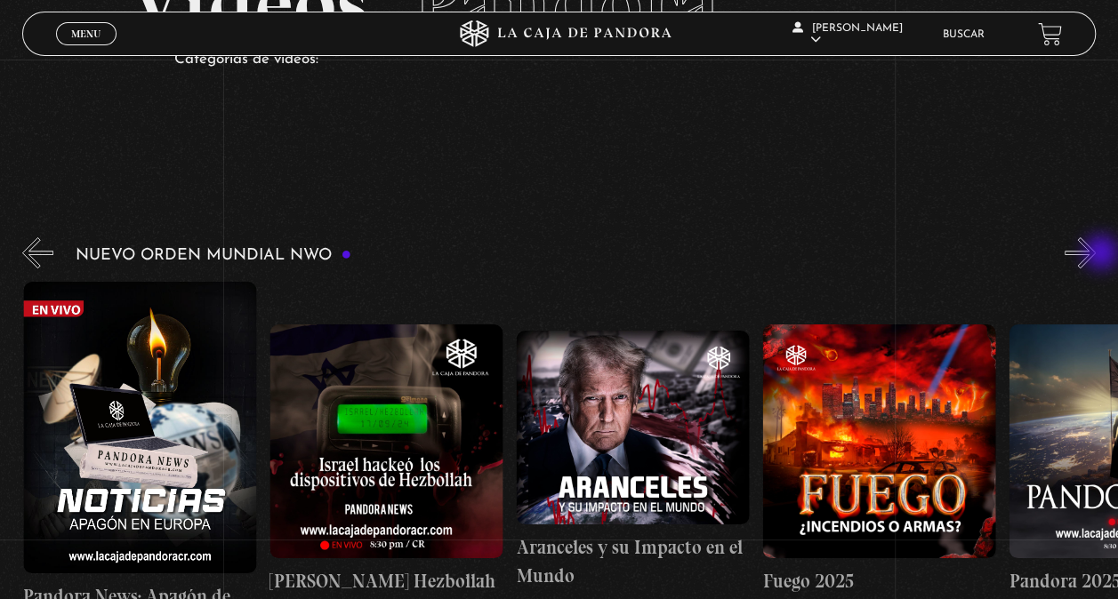
click at [1096, 254] on button "»" at bounding box center [1079, 252] width 31 height 31
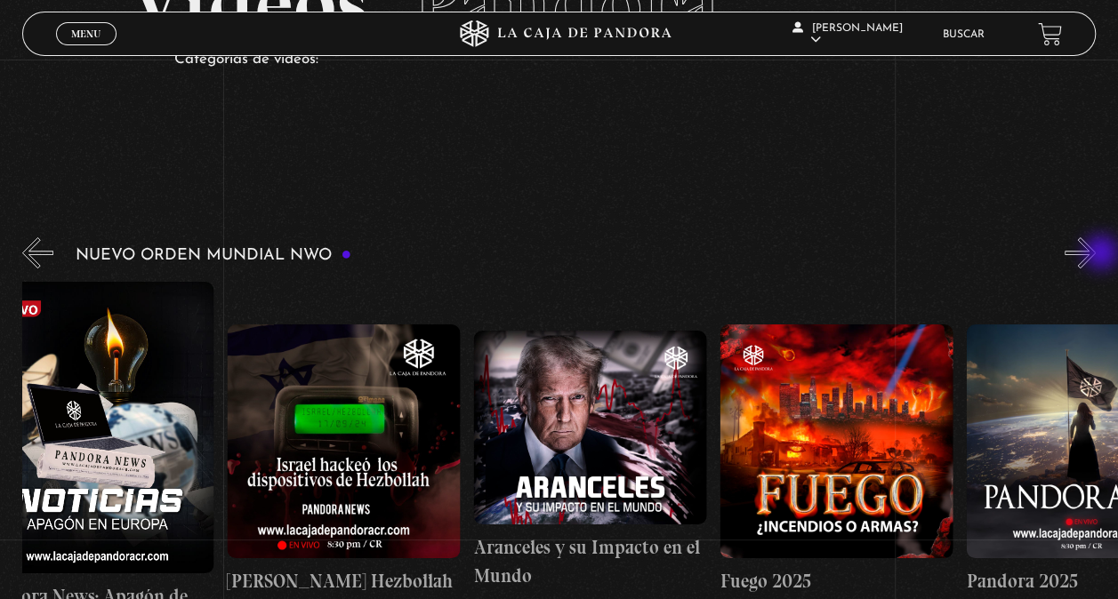
click at [1096, 254] on button "»" at bounding box center [1079, 252] width 31 height 31
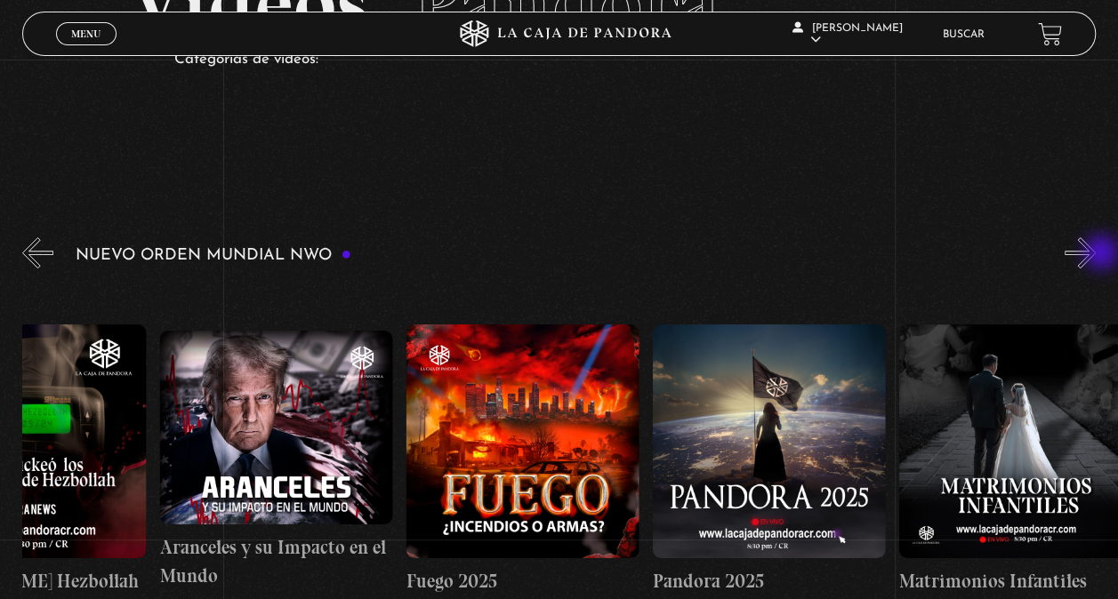
click at [1096, 254] on button "»" at bounding box center [1079, 252] width 31 height 31
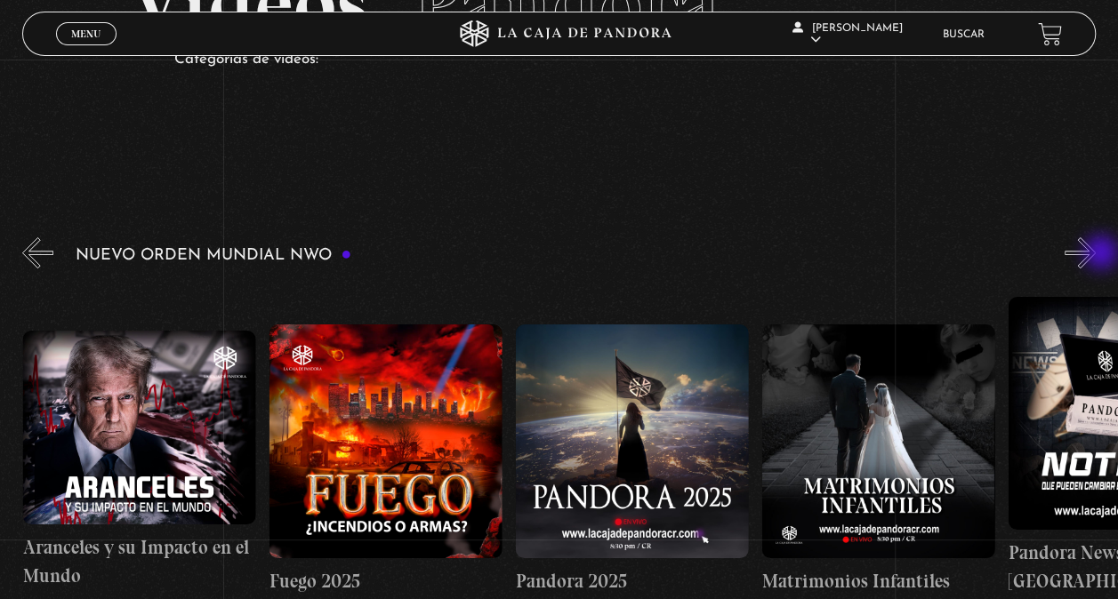
click at [1096, 254] on button "»" at bounding box center [1079, 252] width 31 height 31
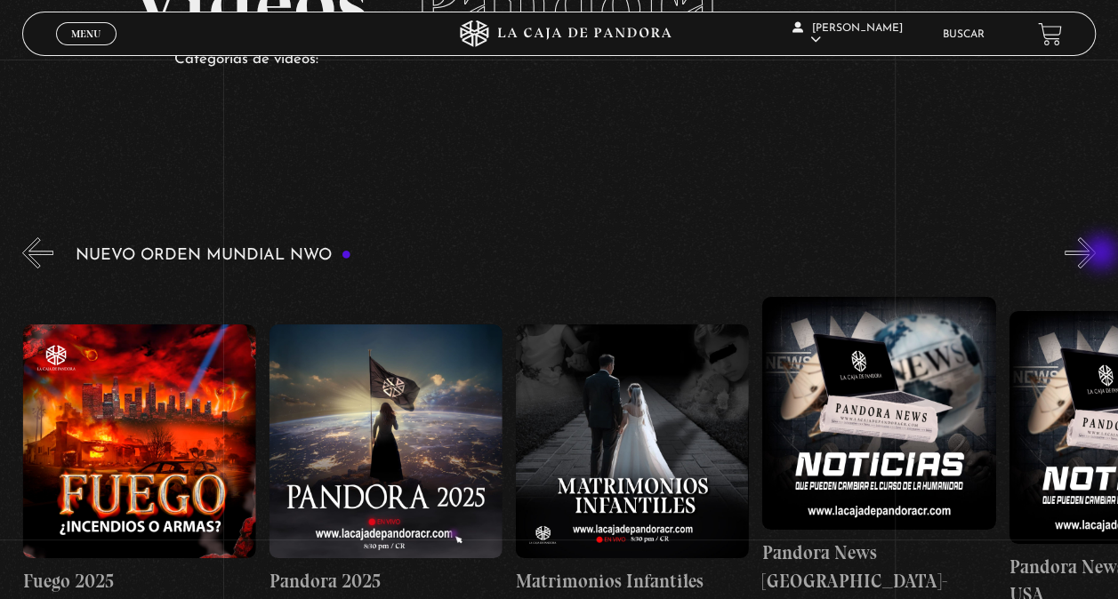
scroll to position [0, 2218]
click at [1096, 254] on button "»" at bounding box center [1079, 252] width 31 height 31
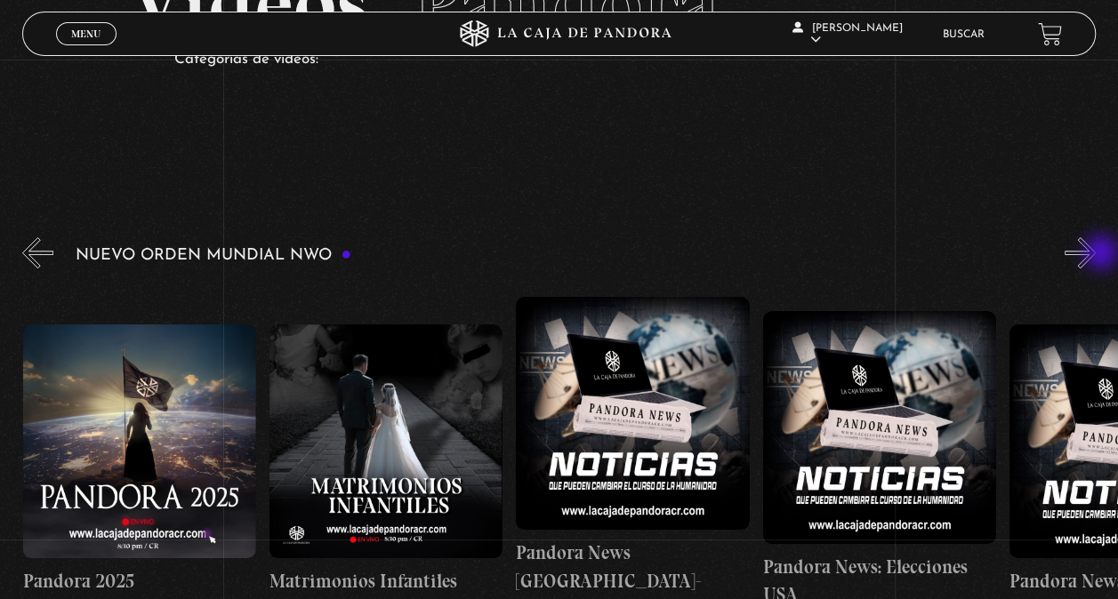
scroll to position [0, 2464]
click at [1096, 254] on button "»" at bounding box center [1079, 252] width 31 height 31
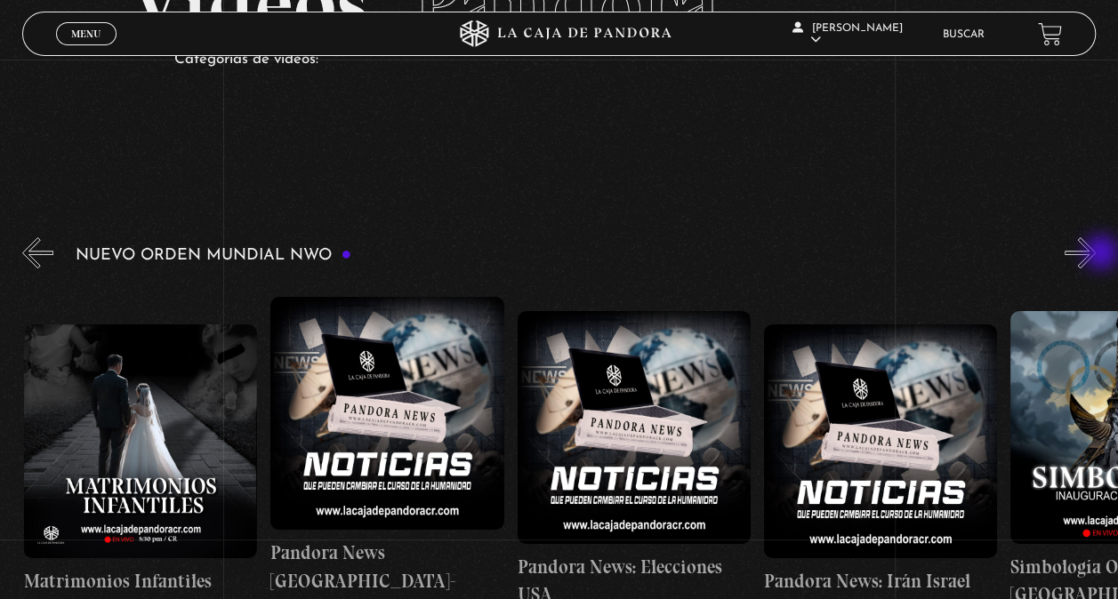
scroll to position [0, 2710]
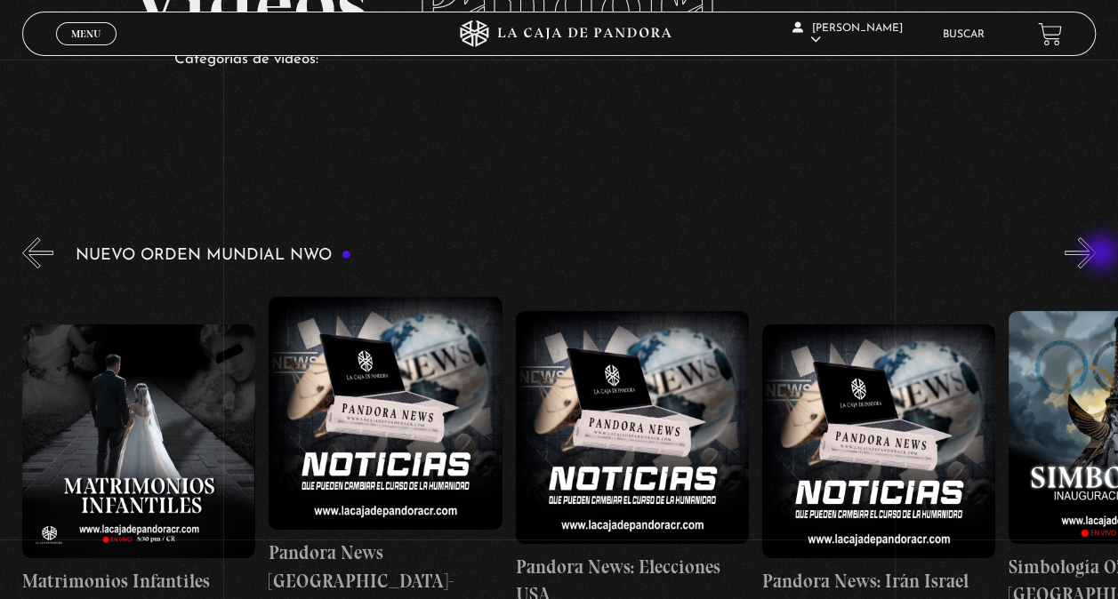
click at [1096, 254] on button "»" at bounding box center [1079, 252] width 31 height 31
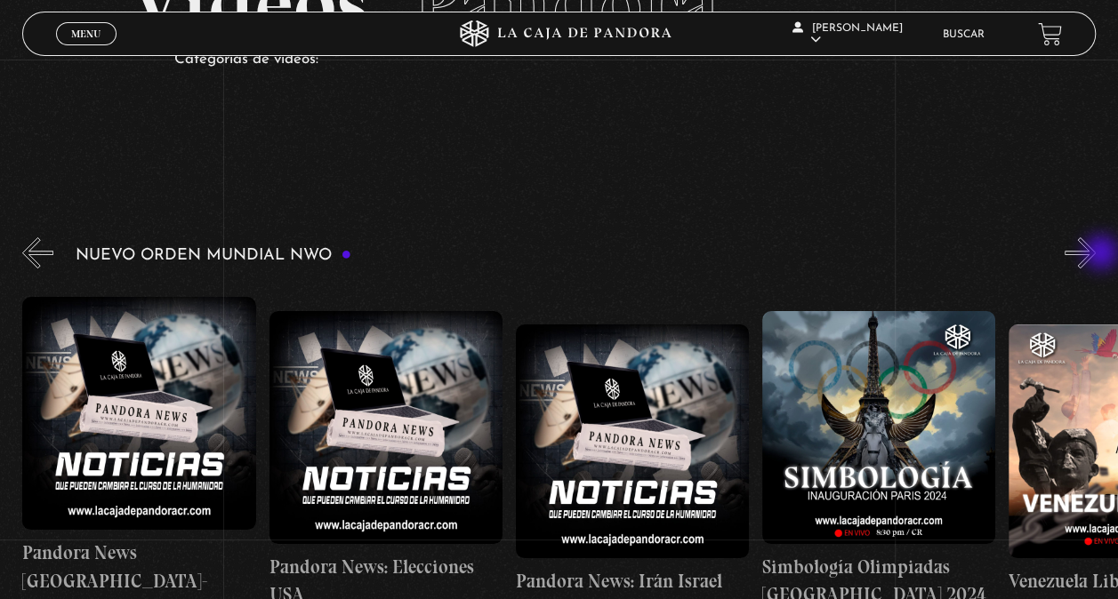
click at [1096, 254] on button "»" at bounding box center [1079, 252] width 31 height 31
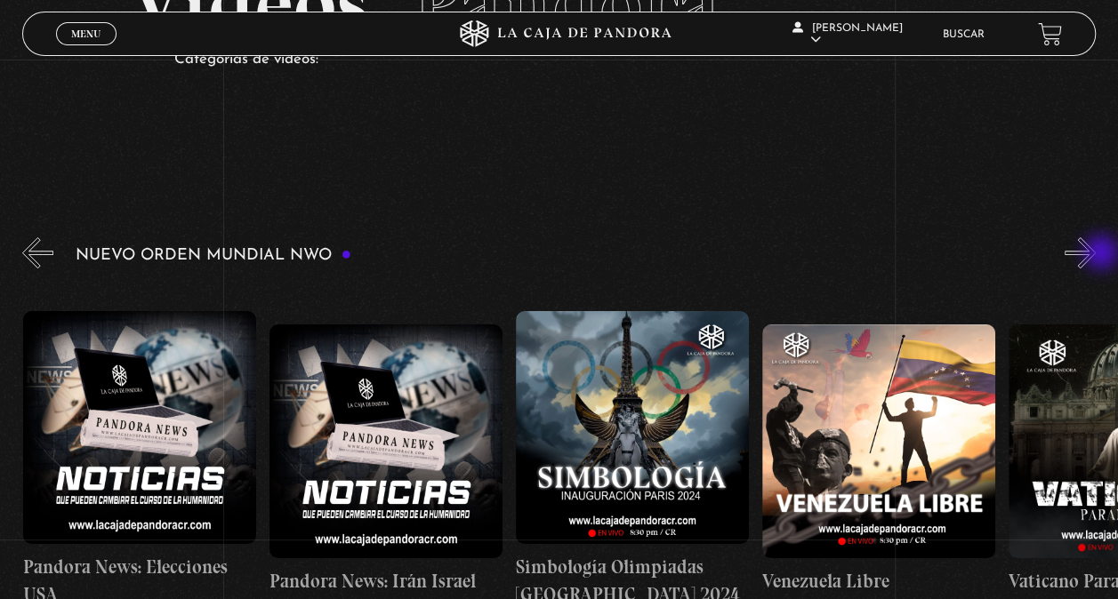
click at [1096, 254] on button "»" at bounding box center [1079, 252] width 31 height 31
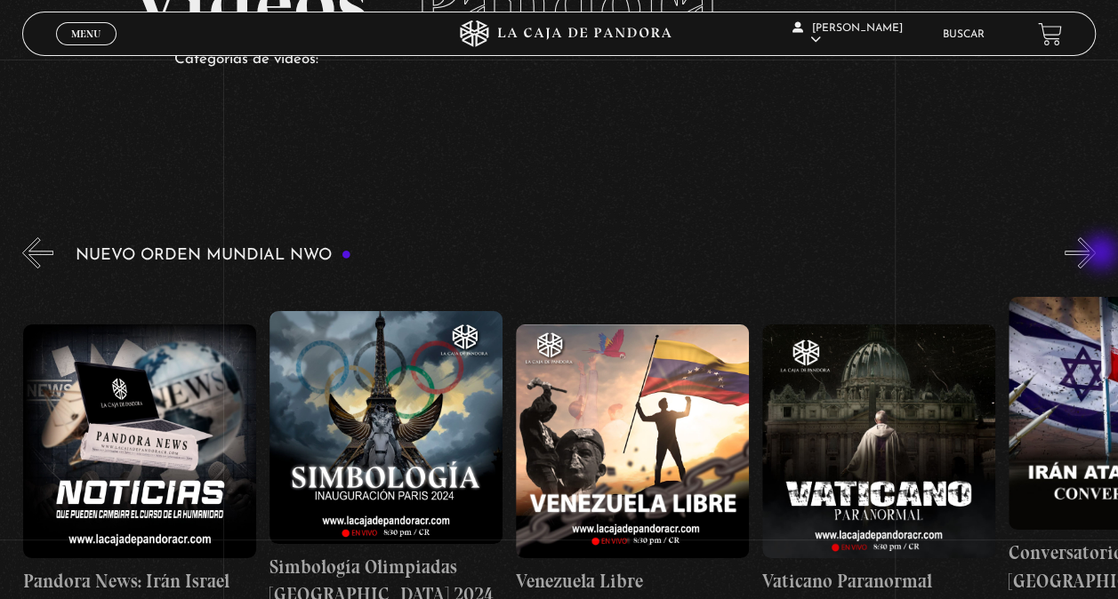
click at [1096, 254] on button "»" at bounding box center [1079, 252] width 31 height 31
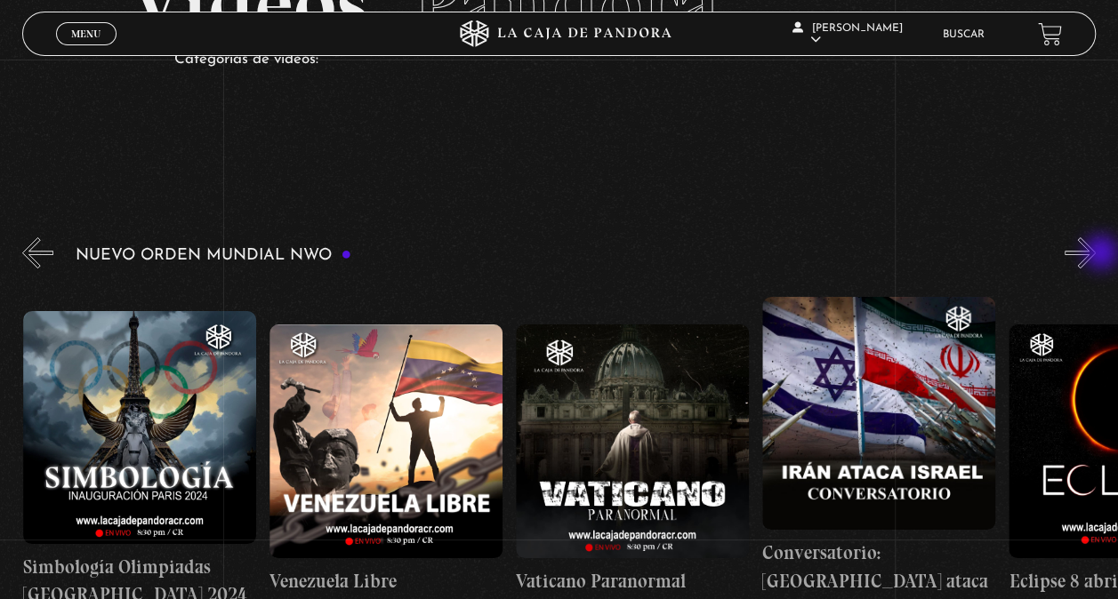
click at [1096, 254] on button "»" at bounding box center [1079, 252] width 31 height 31
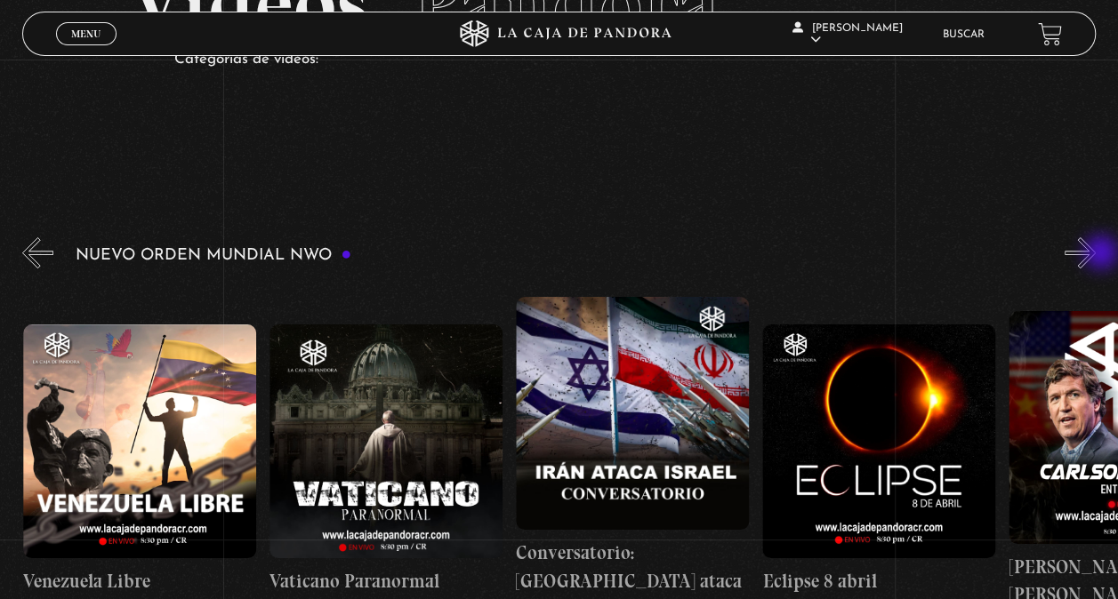
click at [1096, 254] on button "»" at bounding box center [1079, 252] width 31 height 31
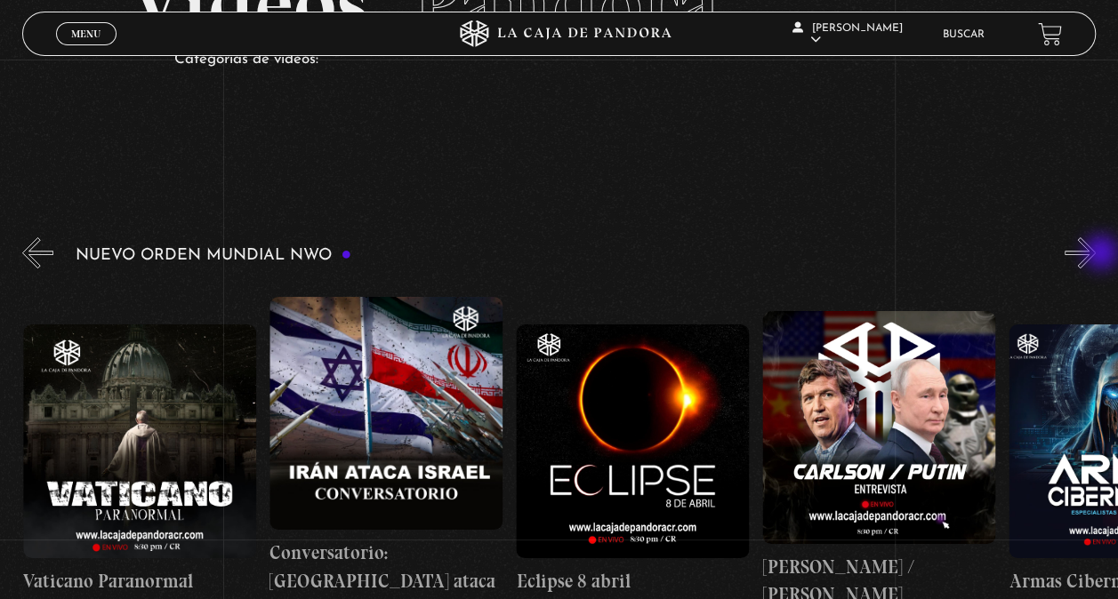
click at [1096, 254] on button "»" at bounding box center [1079, 252] width 31 height 31
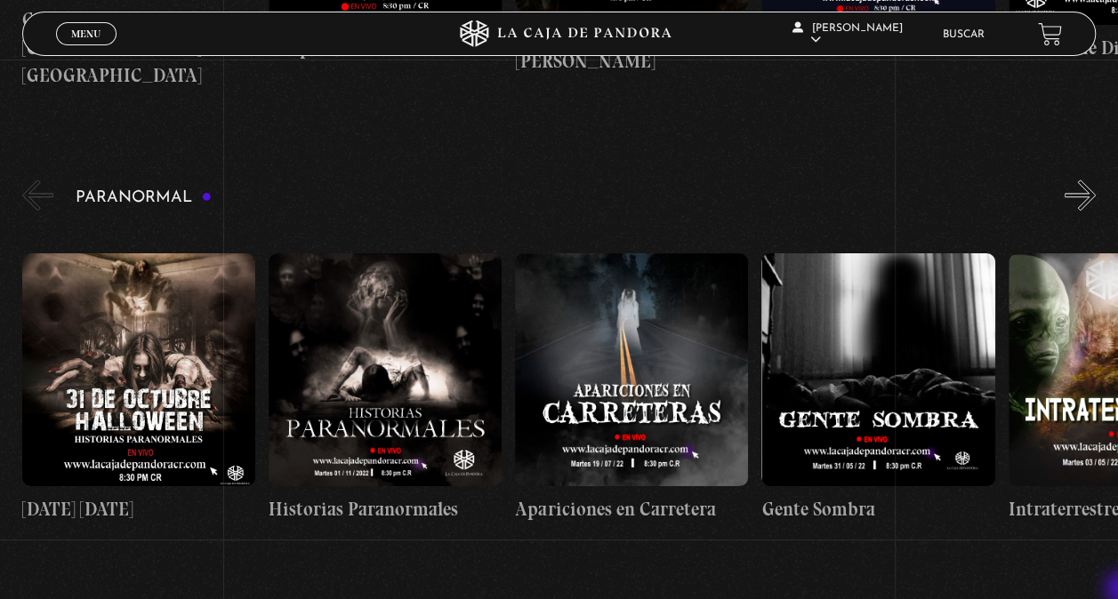
scroll to position [711, 0]
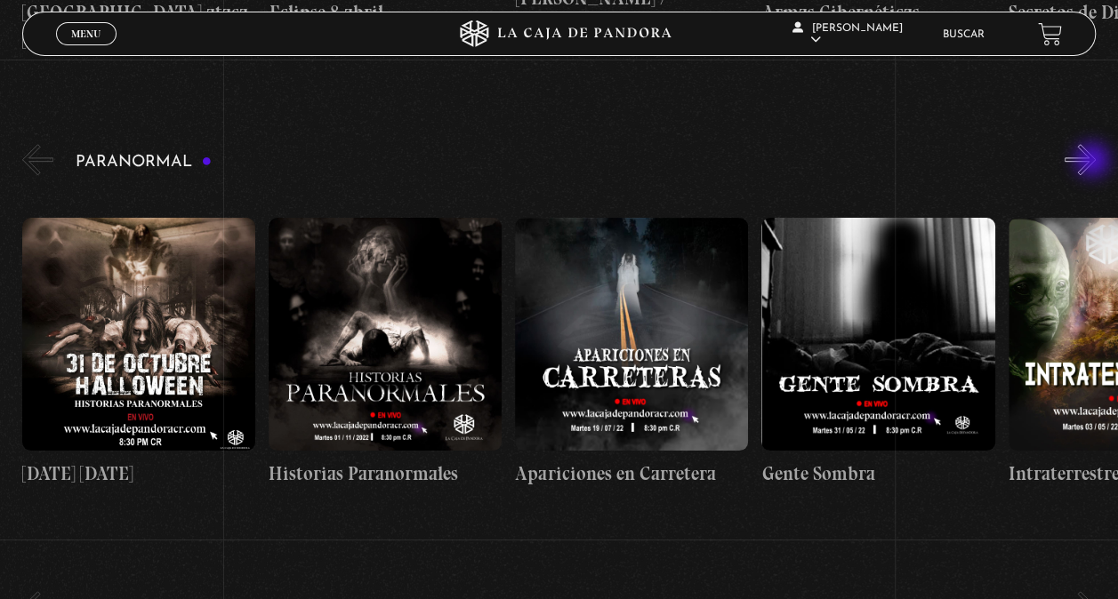
click at [1094, 162] on button "»" at bounding box center [1079, 159] width 31 height 31
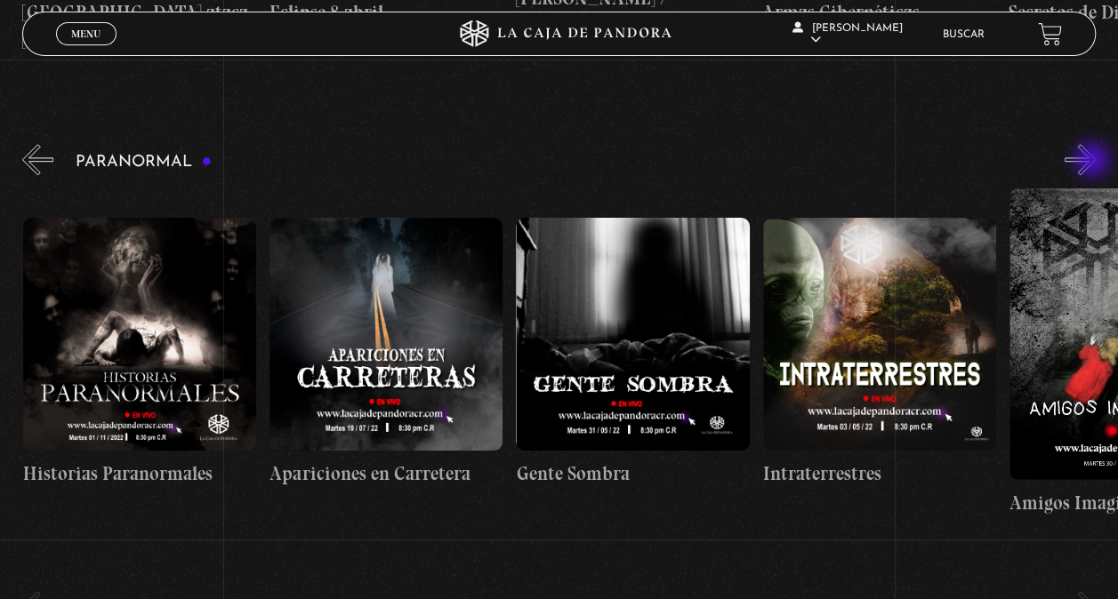
click at [1094, 162] on button "»" at bounding box center [1079, 159] width 31 height 31
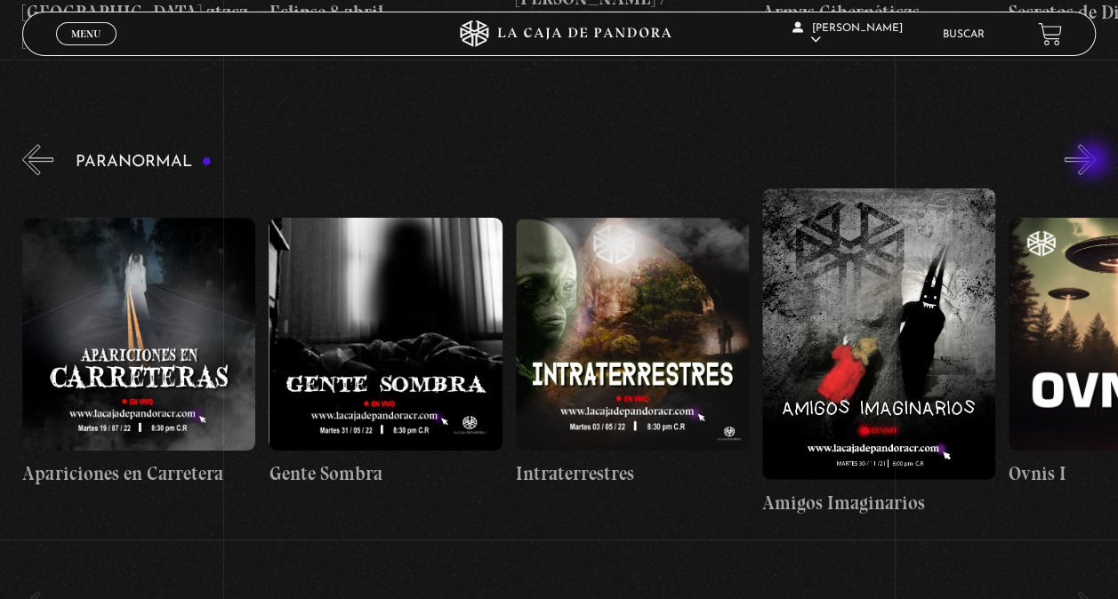
click at [1094, 162] on button "»" at bounding box center [1079, 159] width 31 height 31
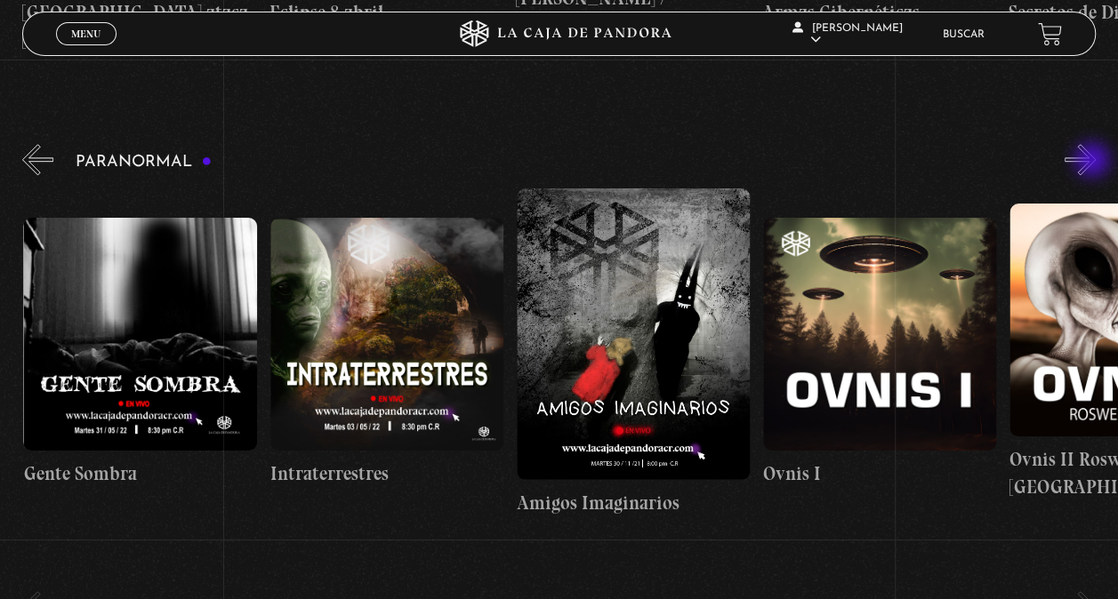
scroll to position [0, 739]
click at [1094, 162] on button "»" at bounding box center [1079, 159] width 31 height 31
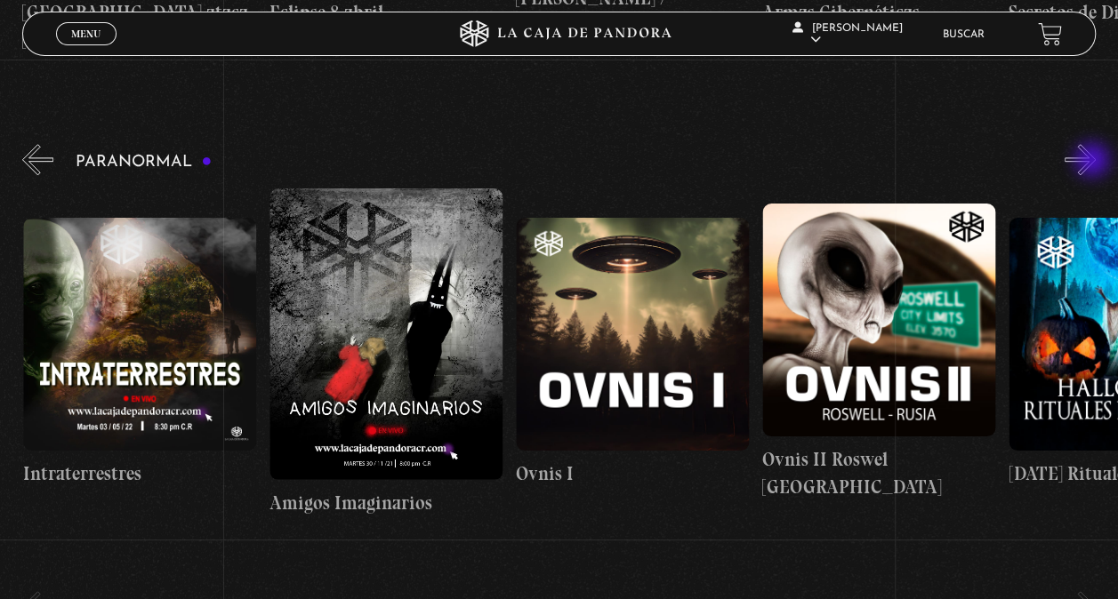
click at [1094, 162] on button "»" at bounding box center [1079, 159] width 31 height 31
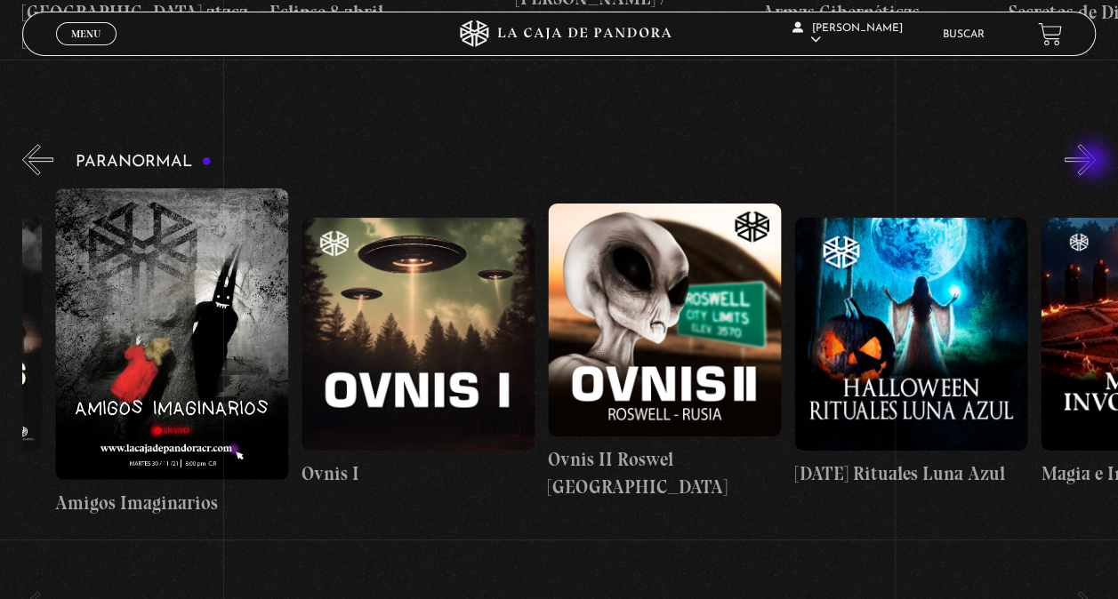
scroll to position [0, 1232]
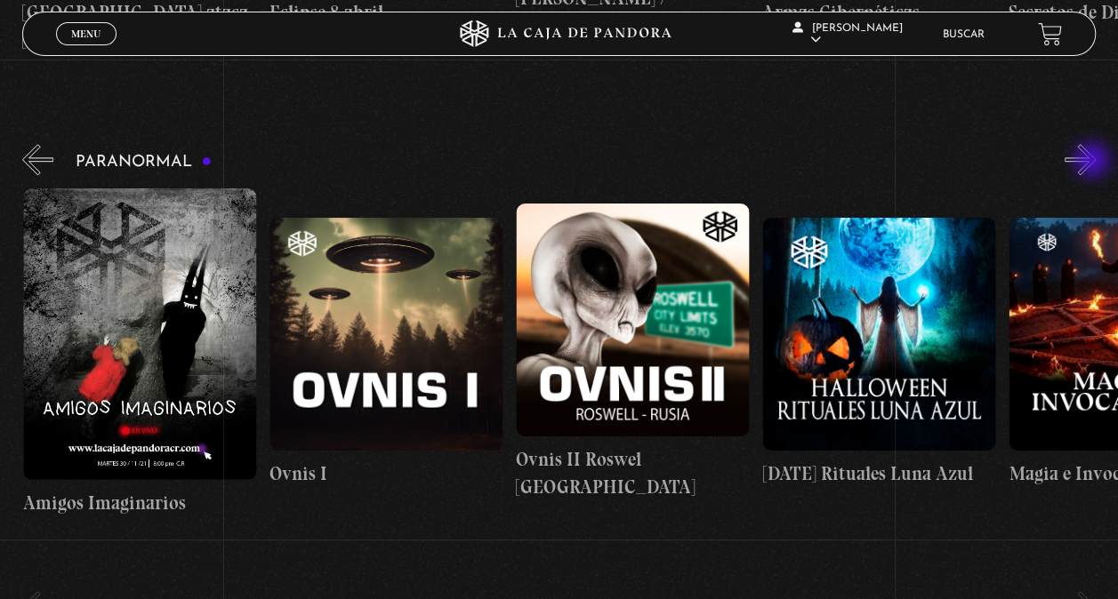
click at [1094, 162] on button "»" at bounding box center [1079, 159] width 31 height 31
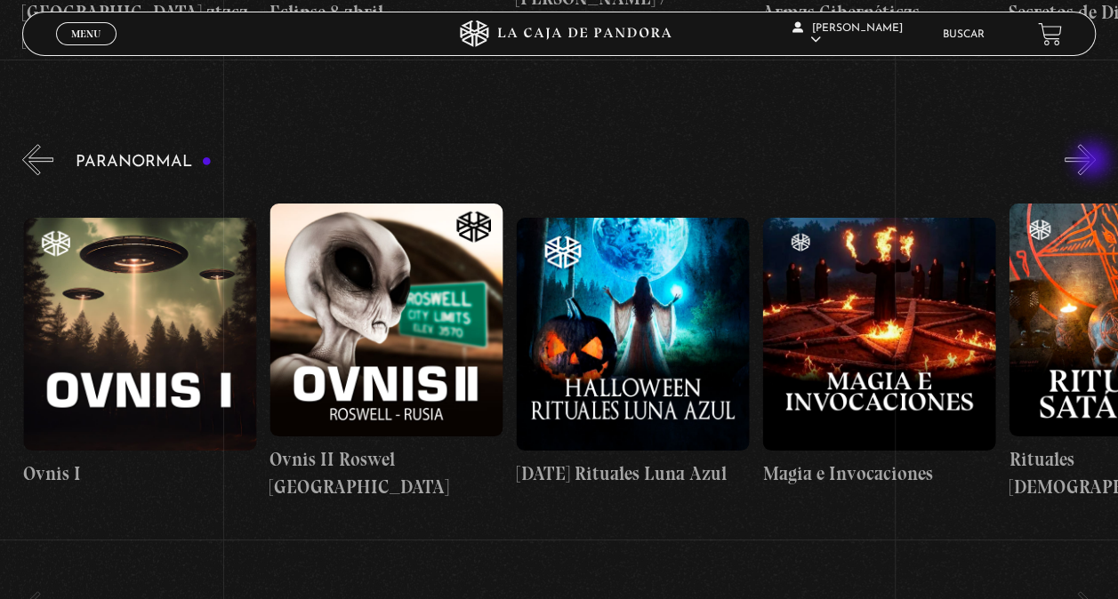
click at [1094, 162] on button "»" at bounding box center [1079, 159] width 31 height 31
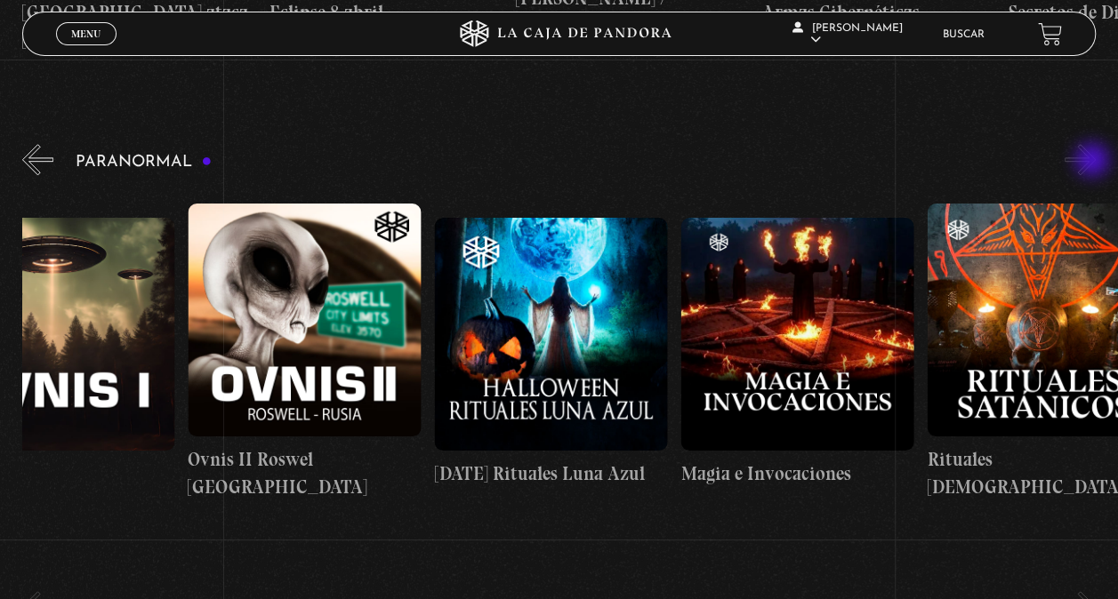
scroll to position [0, 1601]
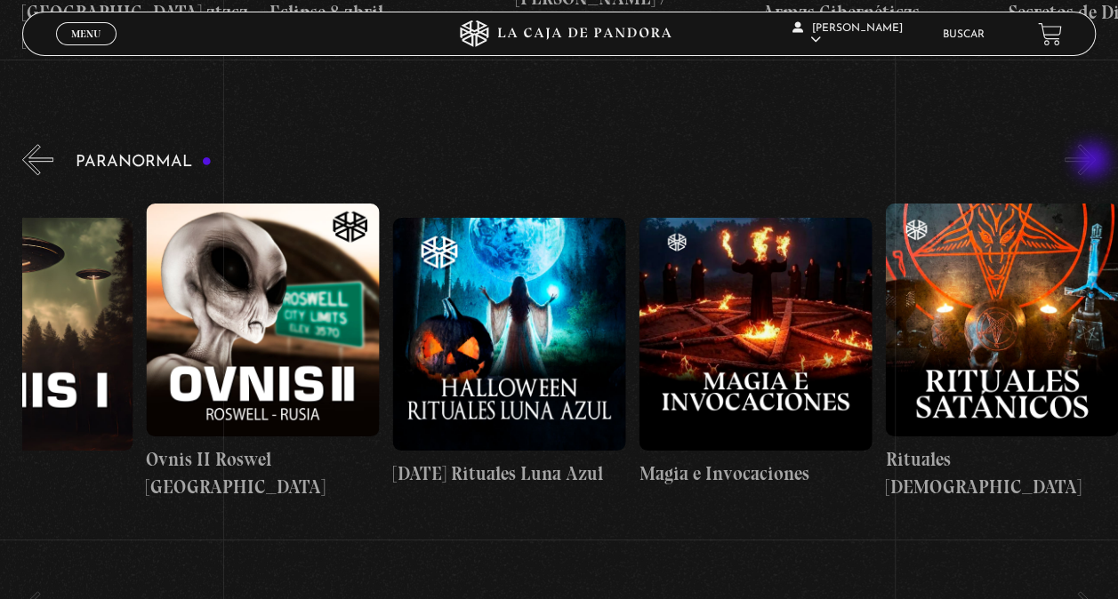
click at [1094, 162] on button "»" at bounding box center [1079, 159] width 31 height 31
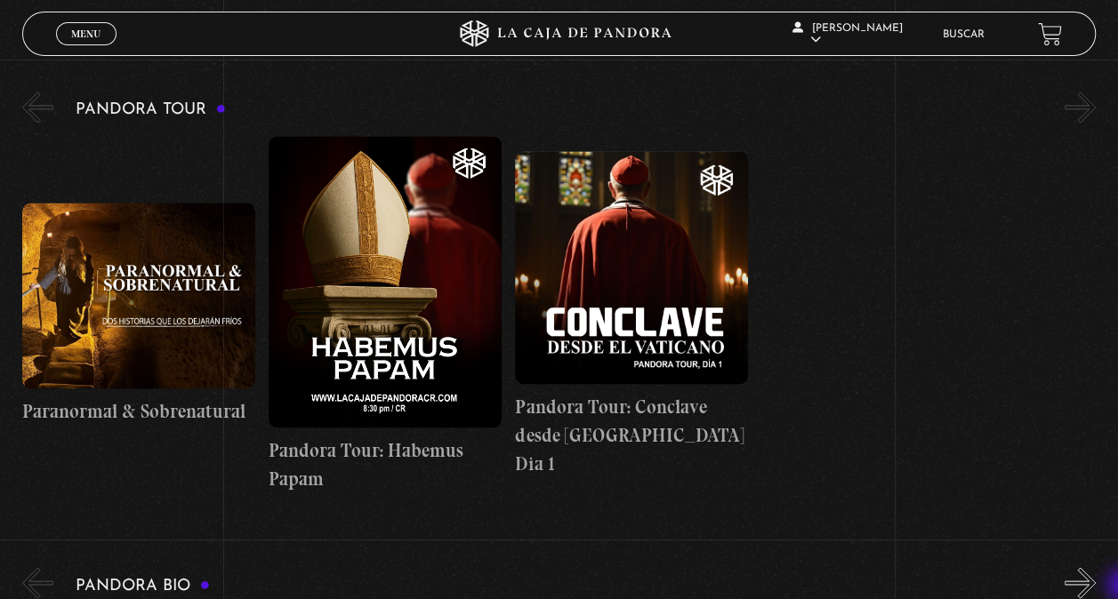
scroll to position [1232, 0]
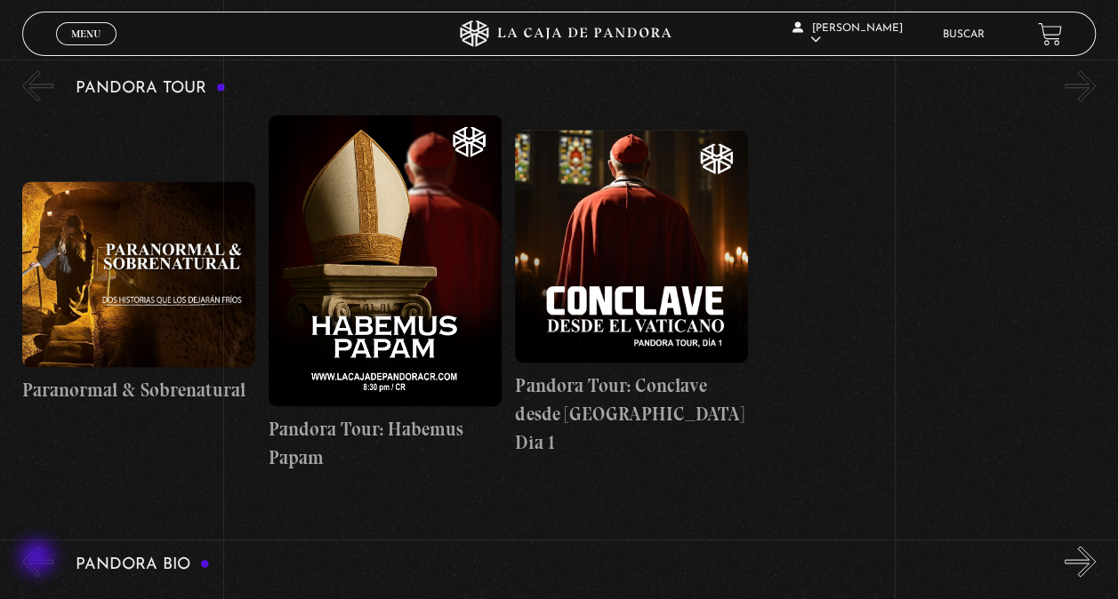
click at [39, 559] on button "«" at bounding box center [37, 561] width 31 height 31
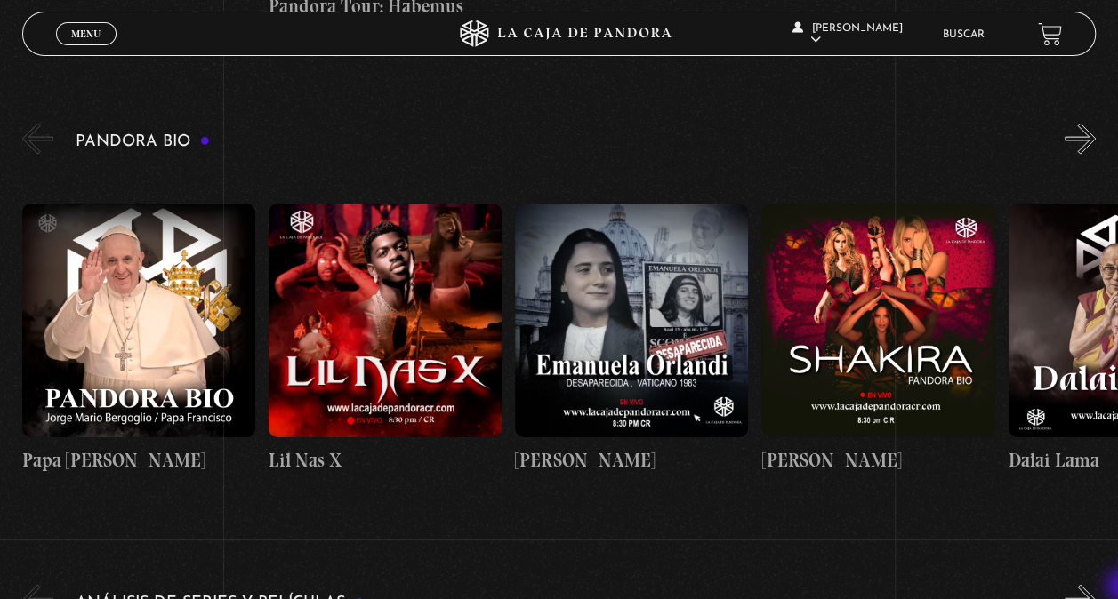
scroll to position [1659, 0]
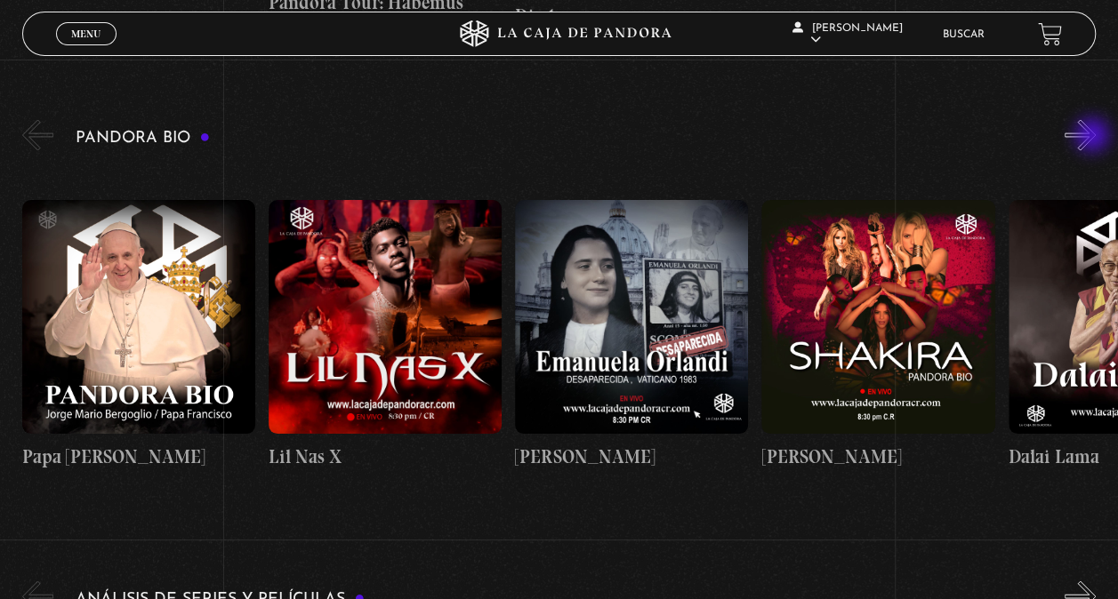
click at [1094, 137] on button "»" at bounding box center [1079, 134] width 31 height 31
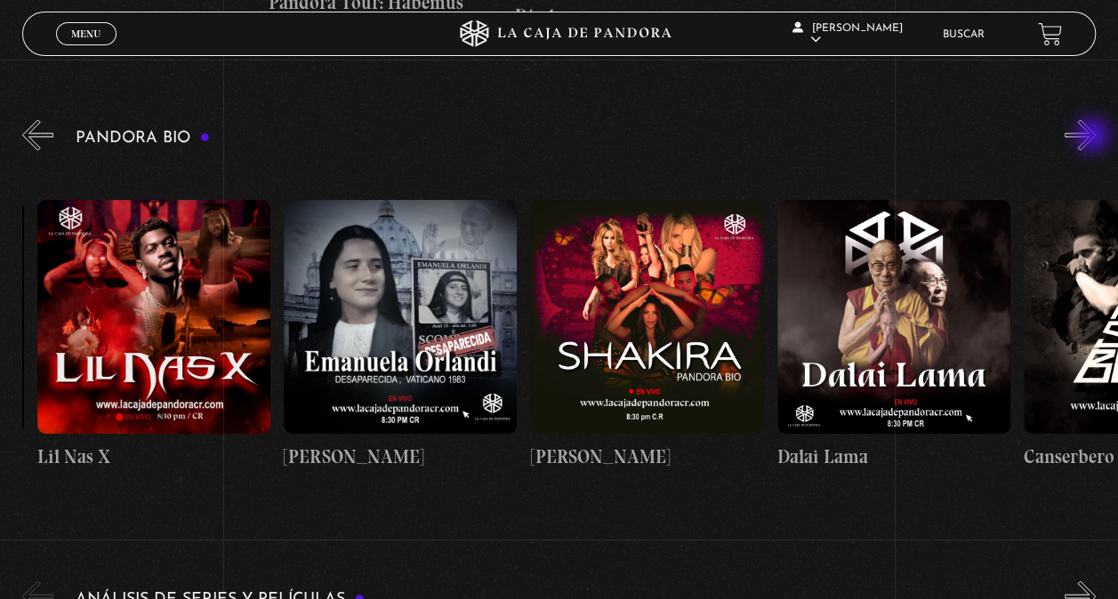
click at [1094, 137] on button "»" at bounding box center [1079, 134] width 31 height 31
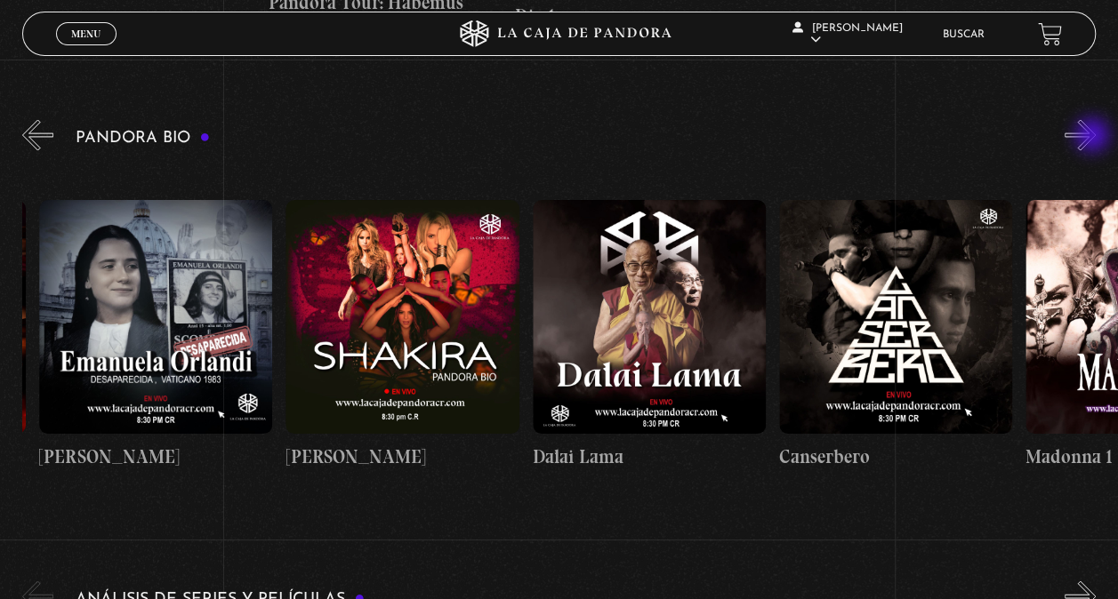
click at [1094, 137] on button "»" at bounding box center [1079, 134] width 31 height 31
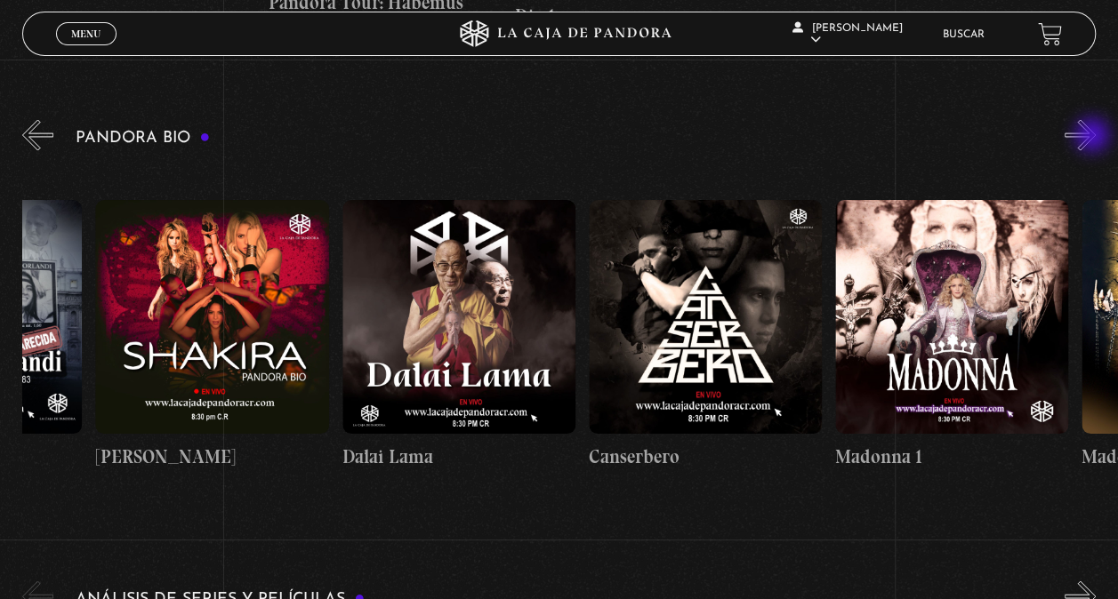
click at [1094, 137] on button "»" at bounding box center [1079, 134] width 31 height 31
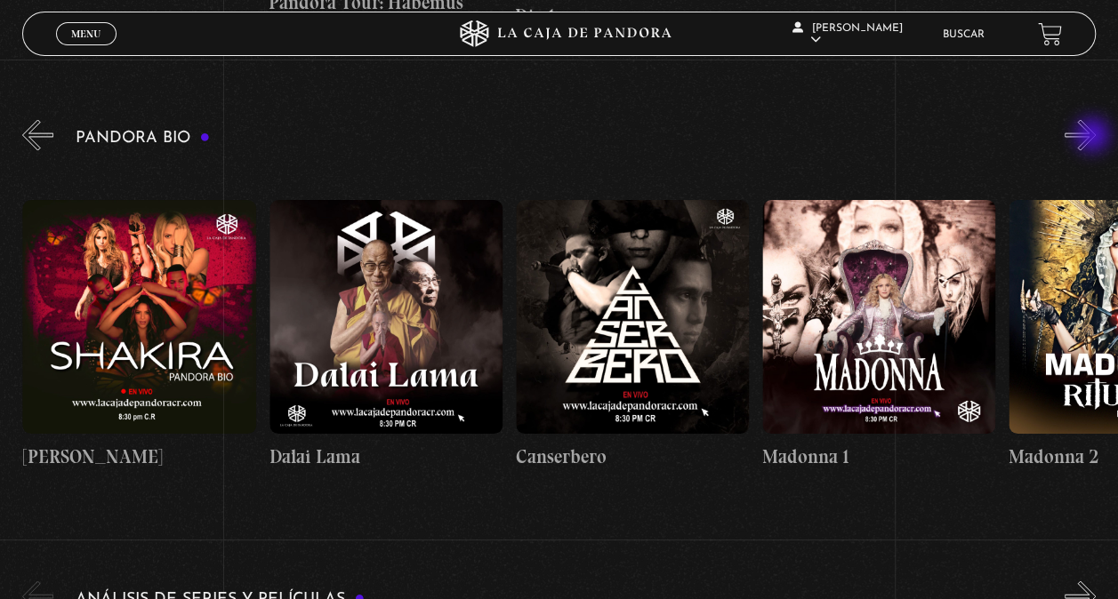
click at [1094, 137] on button "»" at bounding box center [1079, 134] width 31 height 31
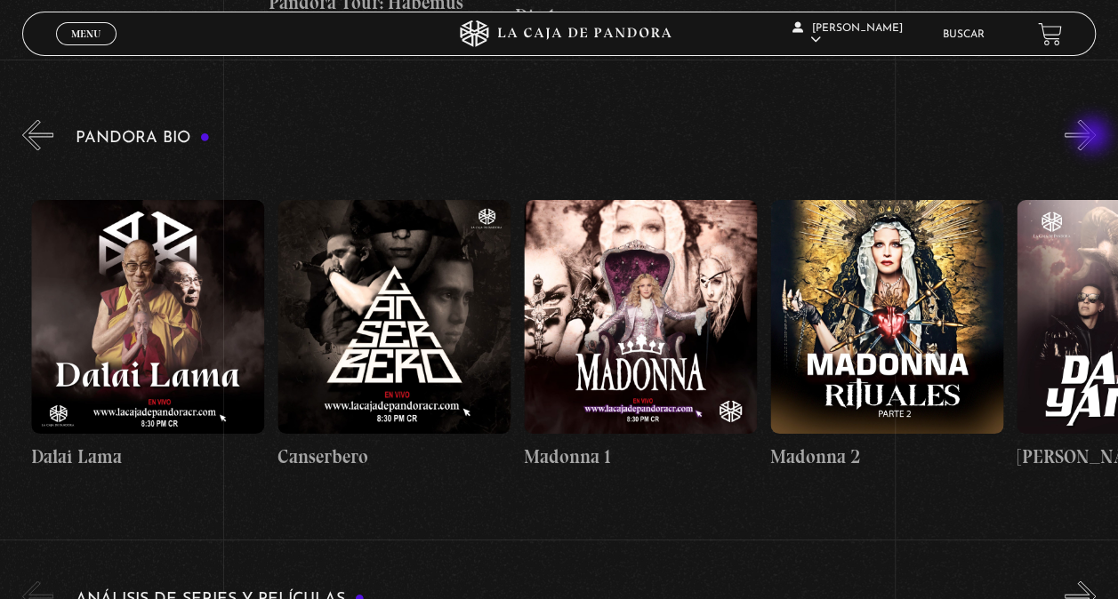
click at [1094, 137] on button "»" at bounding box center [1079, 134] width 31 height 31
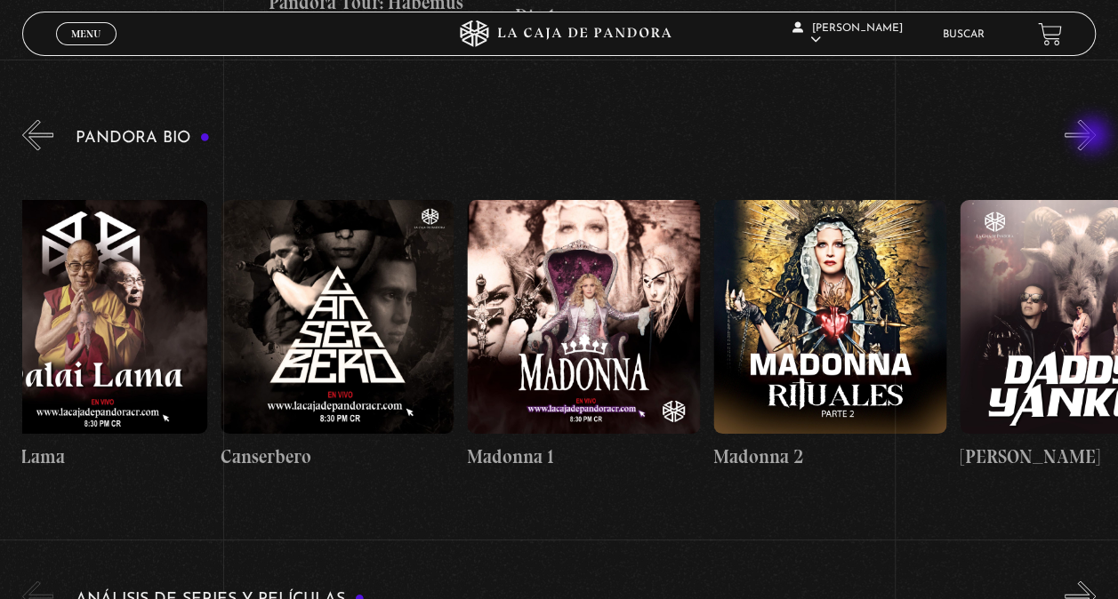
click at [1094, 137] on button "»" at bounding box center [1079, 134] width 31 height 31
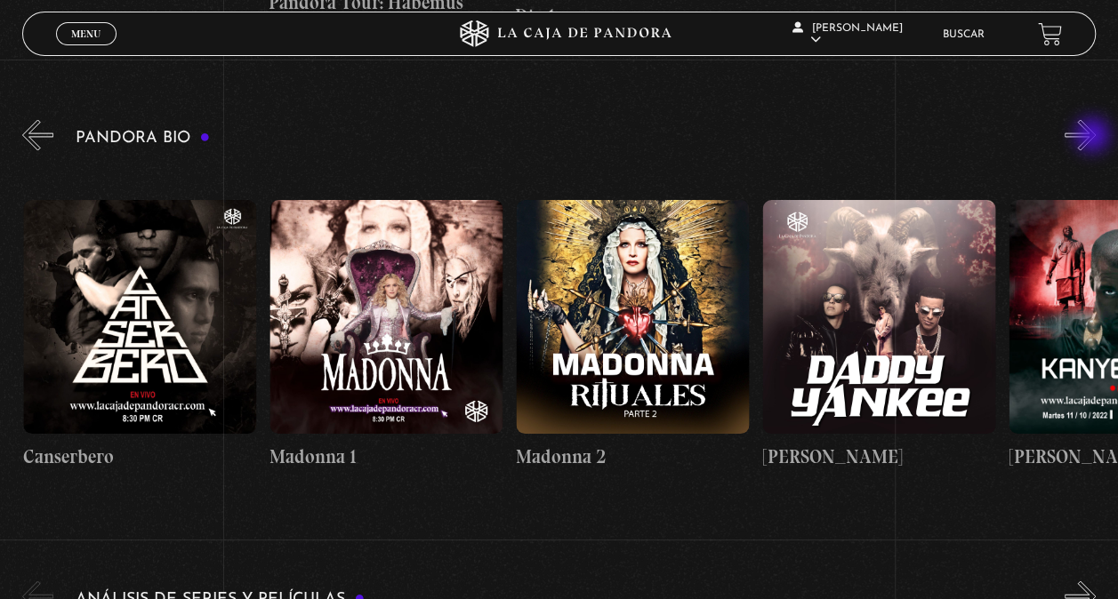
click at [1094, 137] on button "»" at bounding box center [1079, 134] width 31 height 31
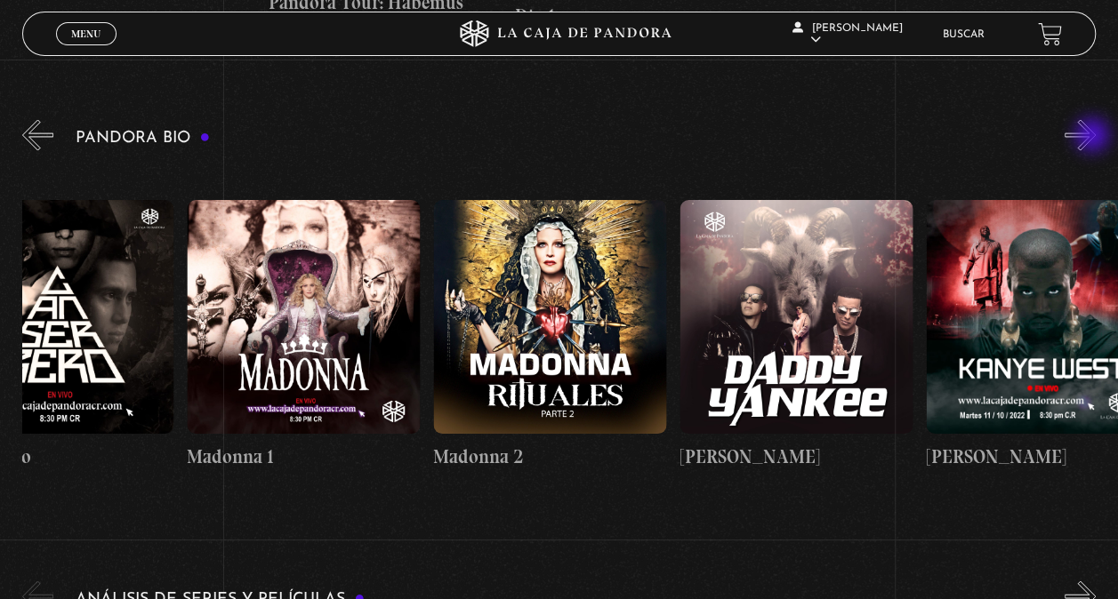
click at [1094, 137] on button "»" at bounding box center [1079, 134] width 31 height 31
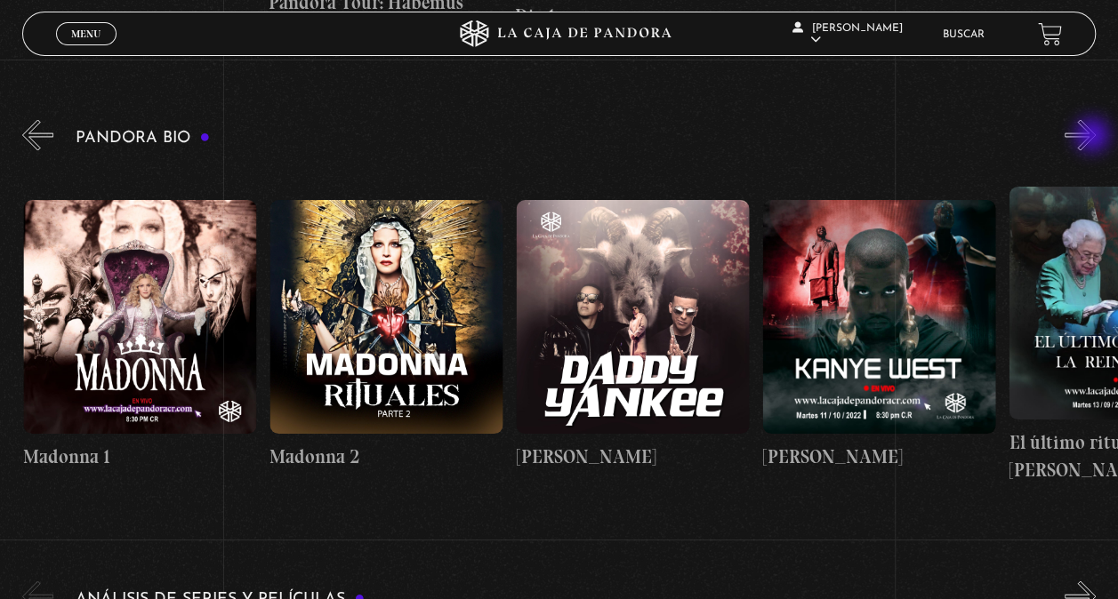
click at [1094, 137] on button "»" at bounding box center [1079, 134] width 31 height 31
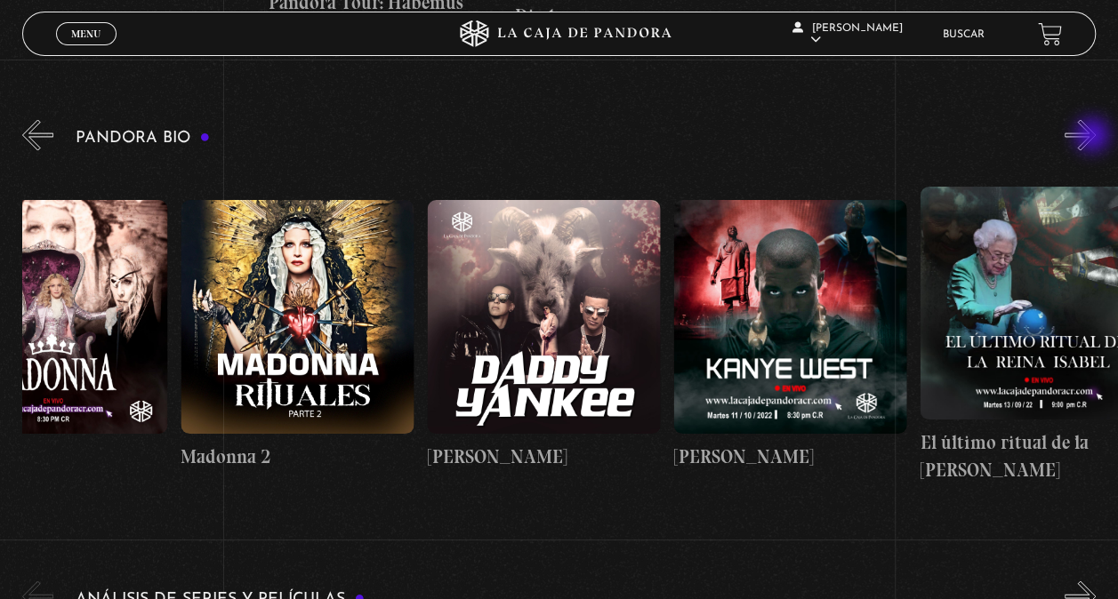
click at [1094, 137] on button "»" at bounding box center [1079, 134] width 31 height 31
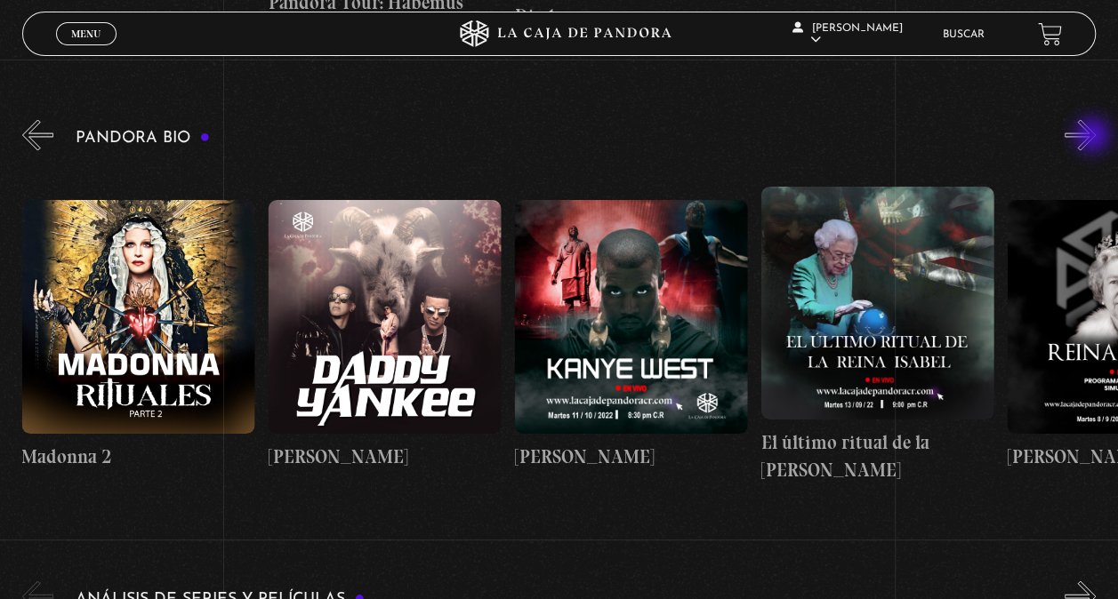
click at [1094, 137] on button "»" at bounding box center [1079, 134] width 31 height 31
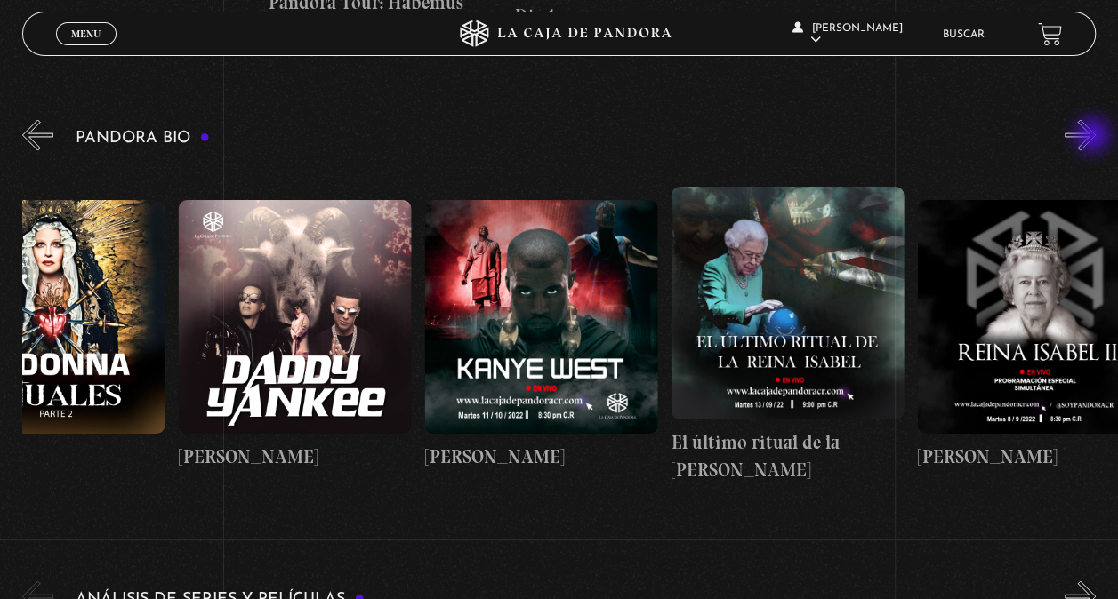
click at [1094, 137] on button "»" at bounding box center [1079, 134] width 31 height 31
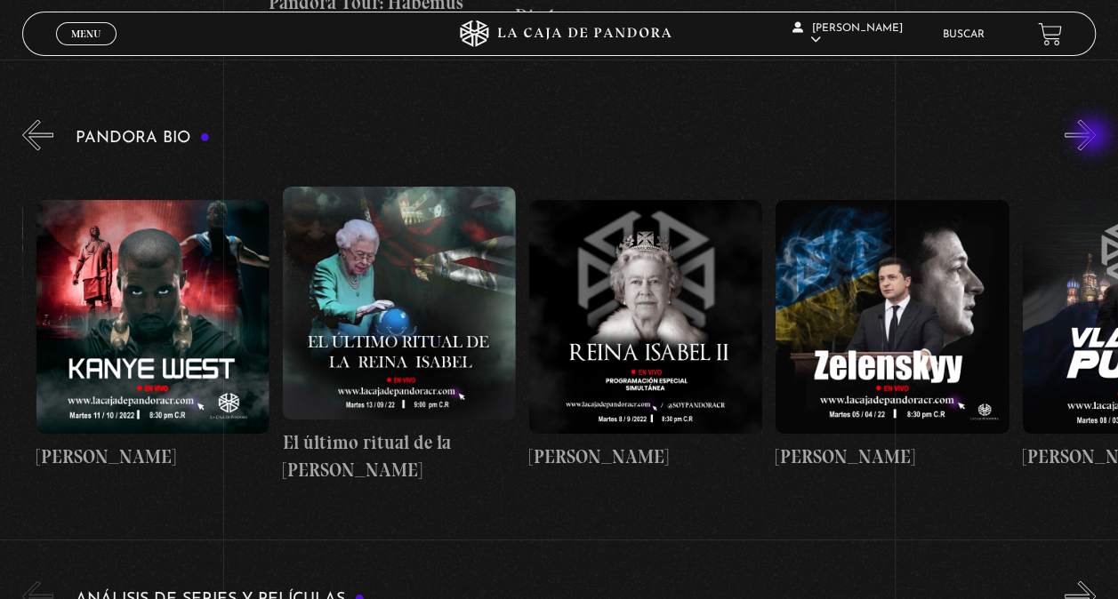
click at [1094, 137] on button "»" at bounding box center [1079, 134] width 31 height 31
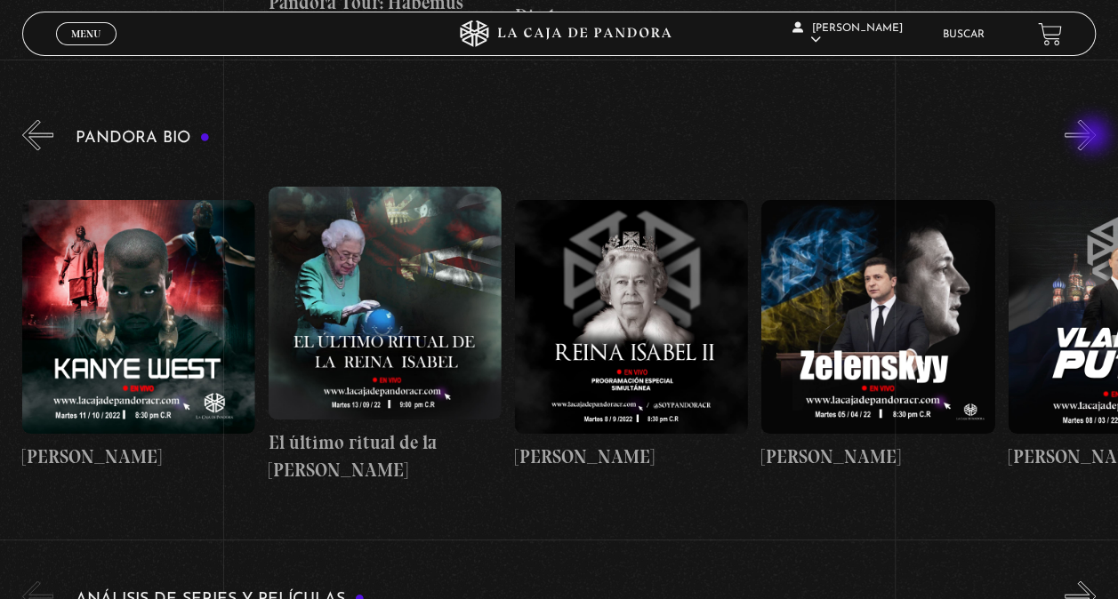
click at [1094, 137] on button "»" at bounding box center [1079, 134] width 31 height 31
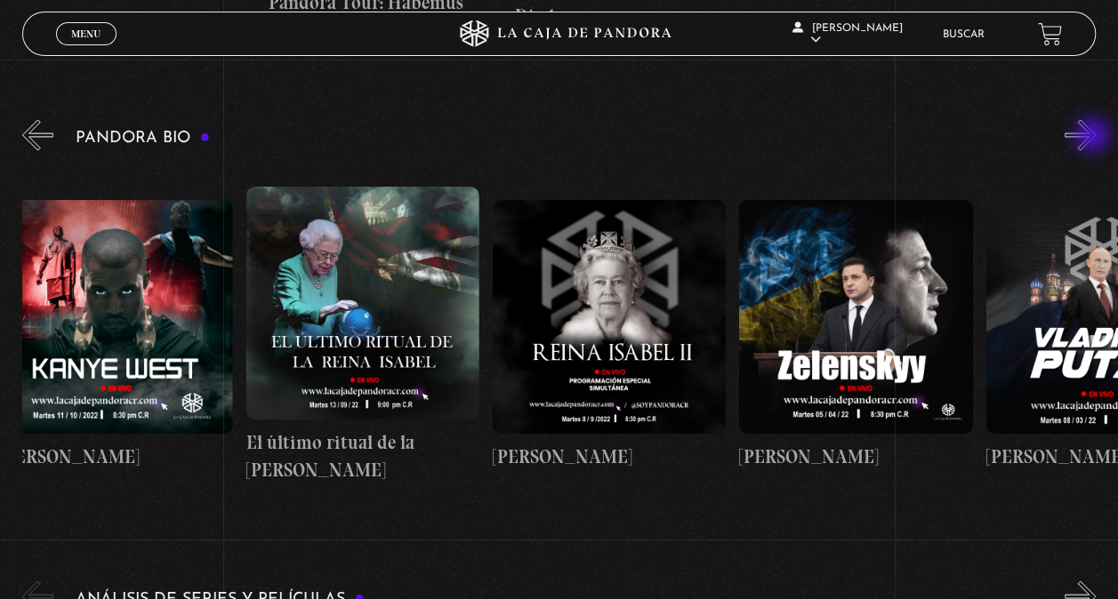
click at [1094, 137] on button "»" at bounding box center [1079, 134] width 31 height 31
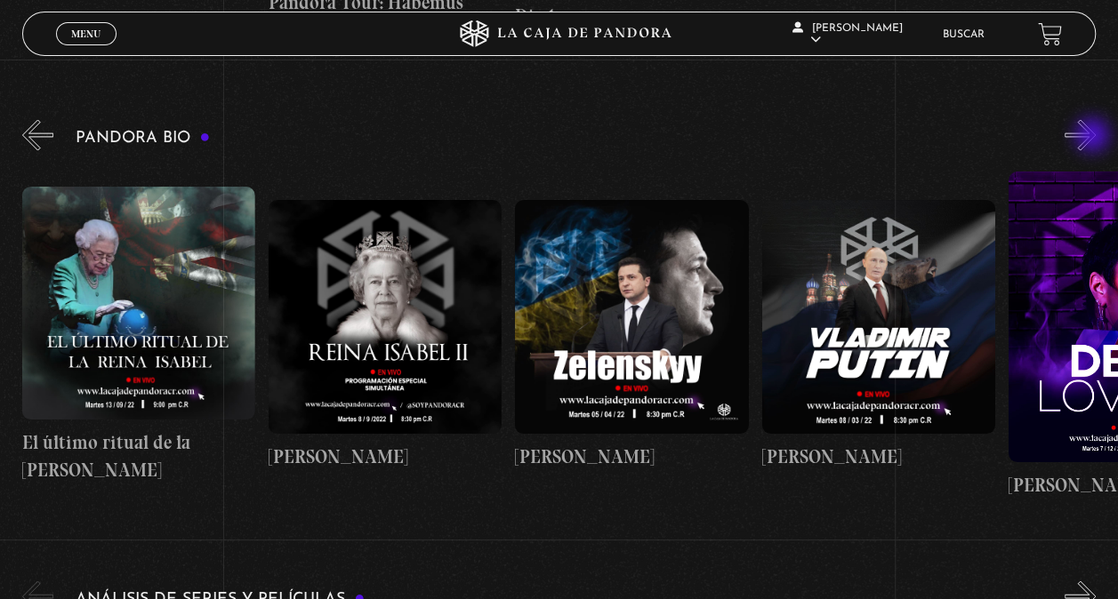
click at [1094, 137] on button "»" at bounding box center [1079, 134] width 31 height 31
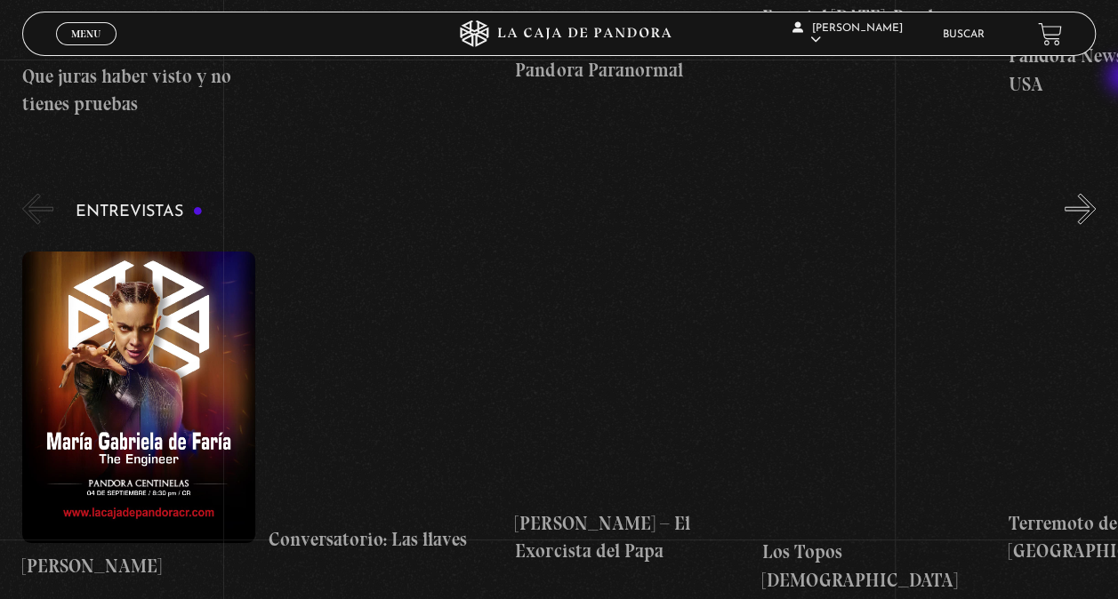
scroll to position [5198, 0]
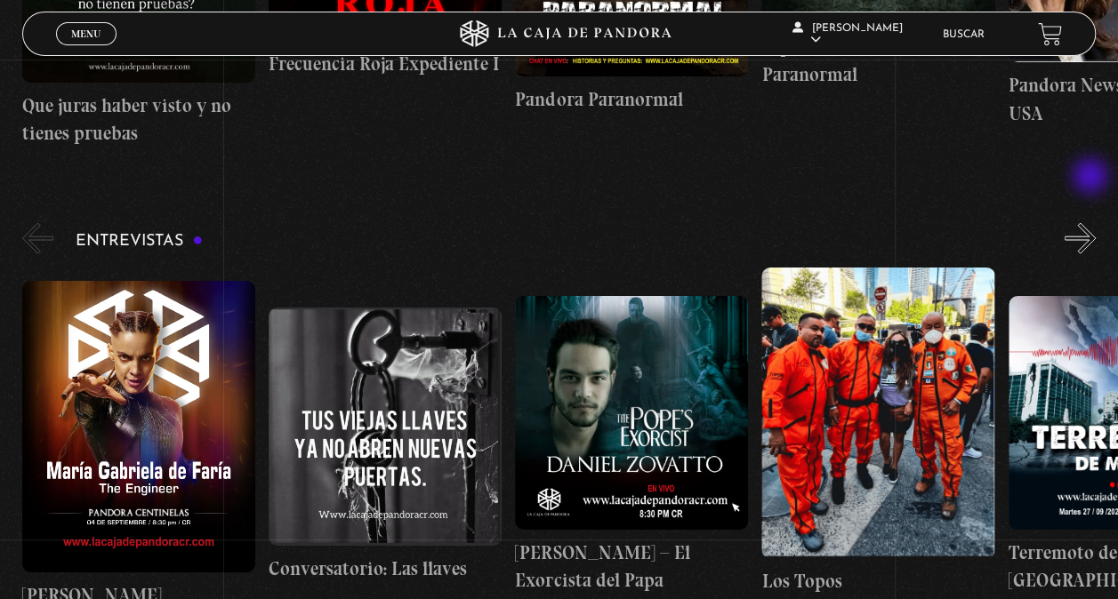
click at [1092, 223] on button "»" at bounding box center [1079, 238] width 31 height 31
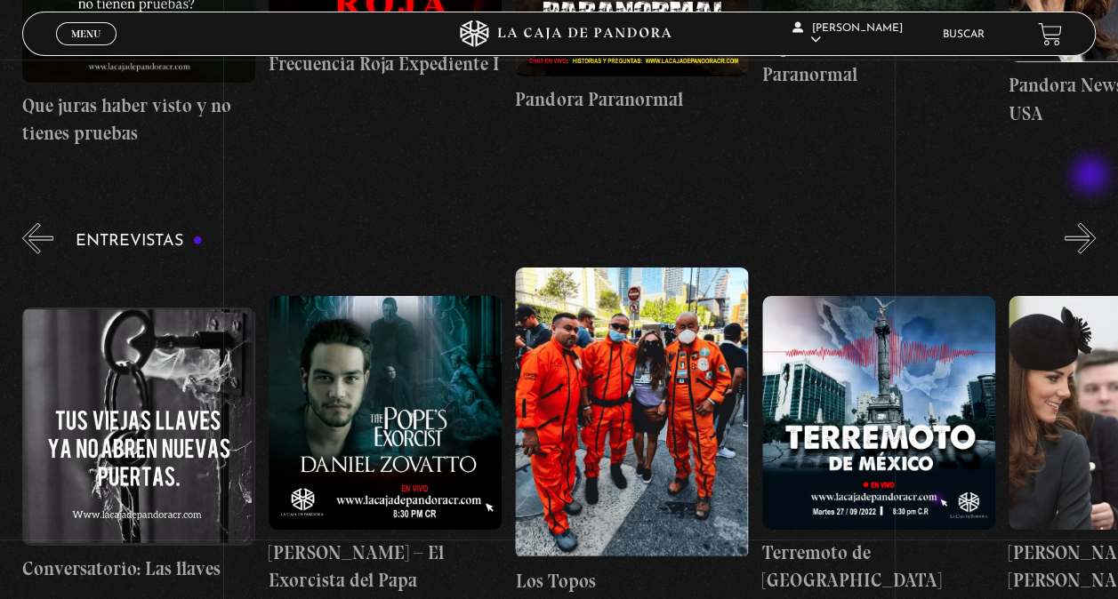
click at [1092, 223] on button "»" at bounding box center [1079, 238] width 31 height 31
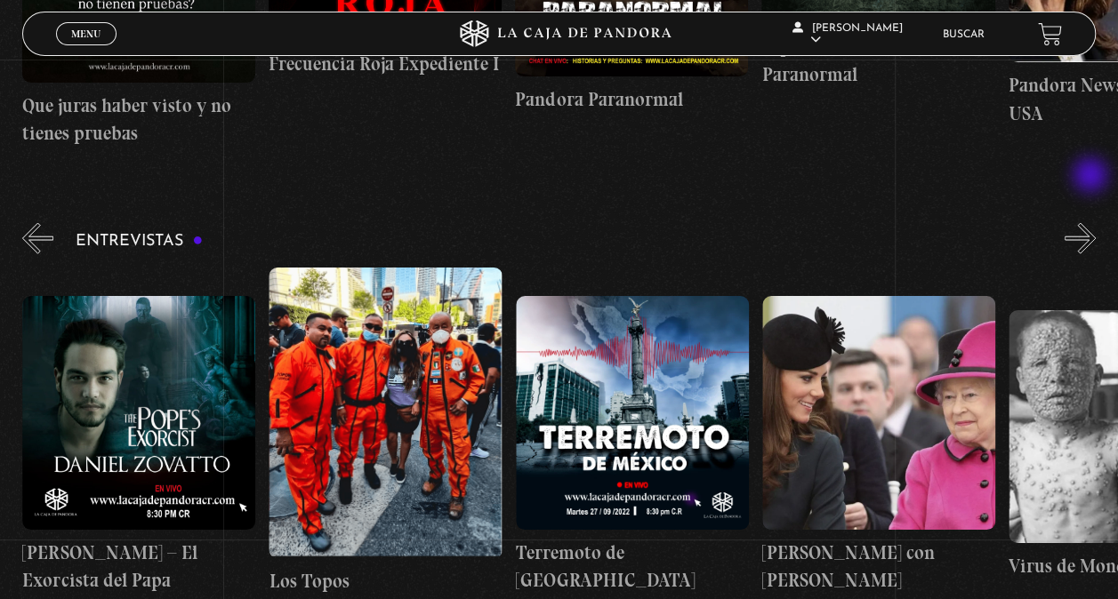
click at [1092, 223] on button "»" at bounding box center [1079, 238] width 31 height 31
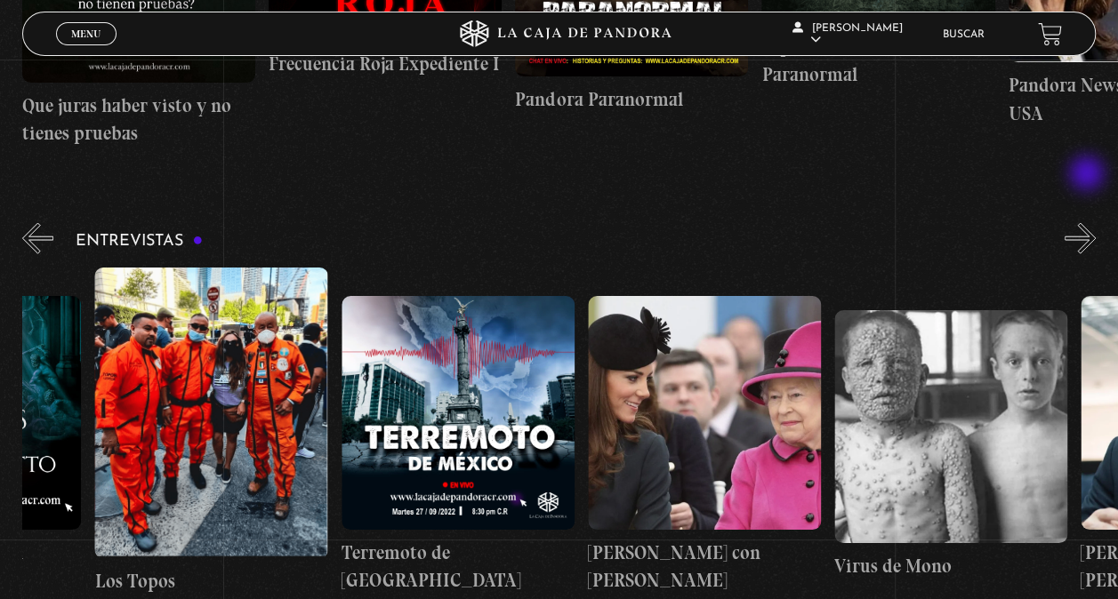
click at [1088, 223] on button "»" at bounding box center [1079, 238] width 31 height 31
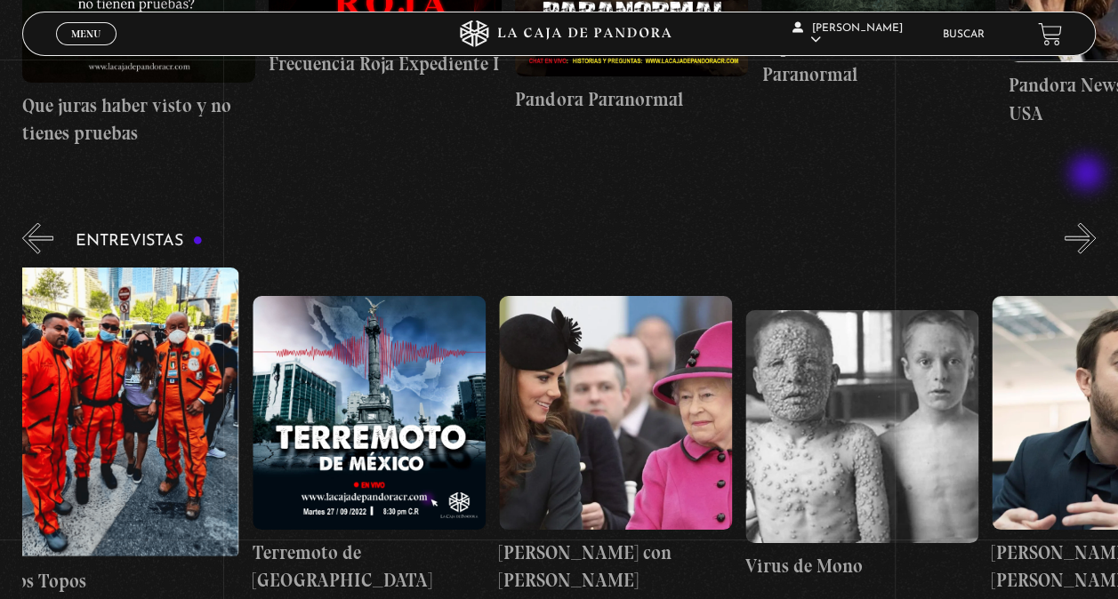
scroll to position [0, 863]
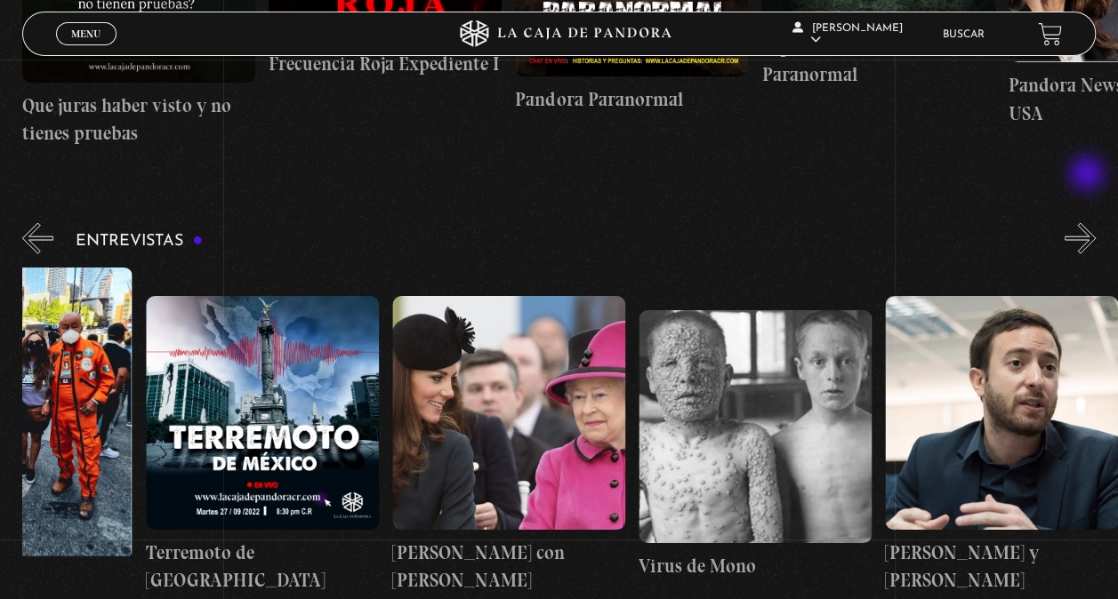
click at [1088, 223] on button "»" at bounding box center [1079, 238] width 31 height 31
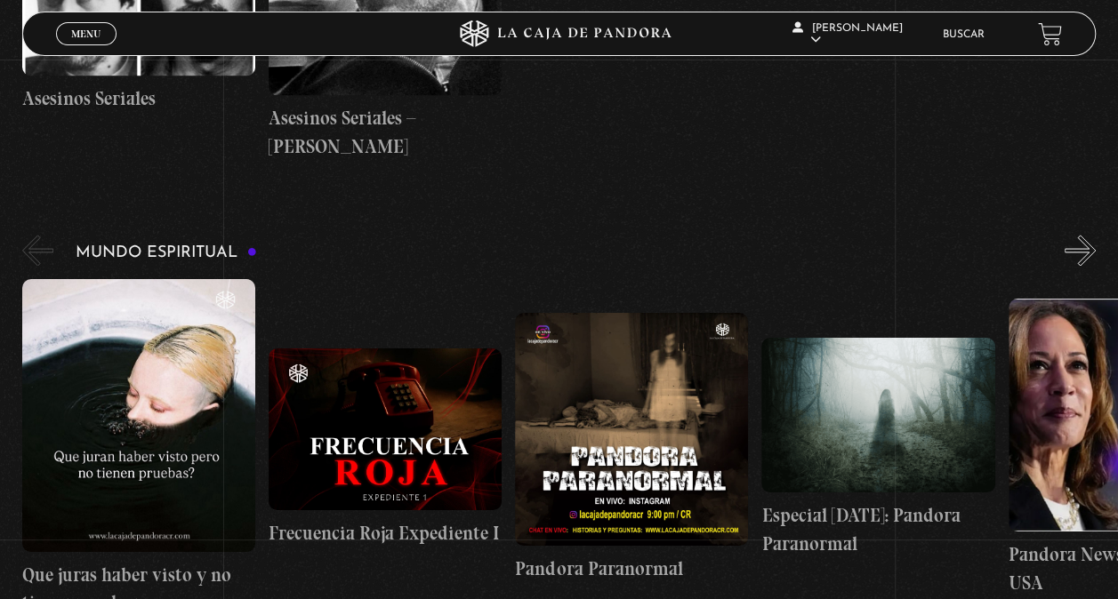
scroll to position [4737, 0]
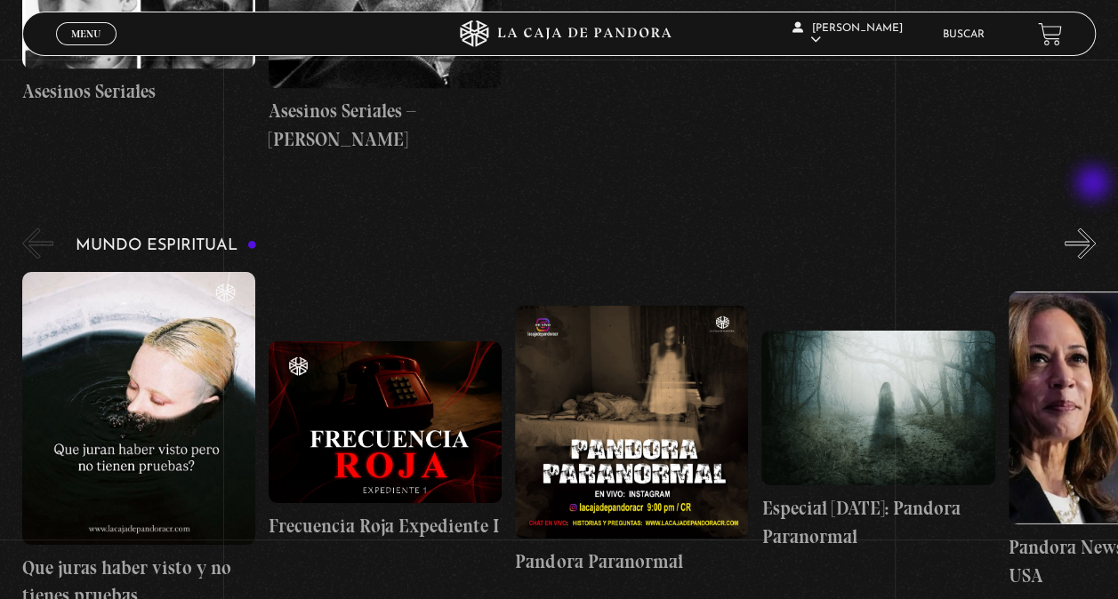
drag, startPoint x: 1095, startPoint y: 185, endPoint x: 1097, endPoint y: 196, distance: 11.0
click at [1096, 228] on button "»" at bounding box center [1079, 243] width 31 height 31
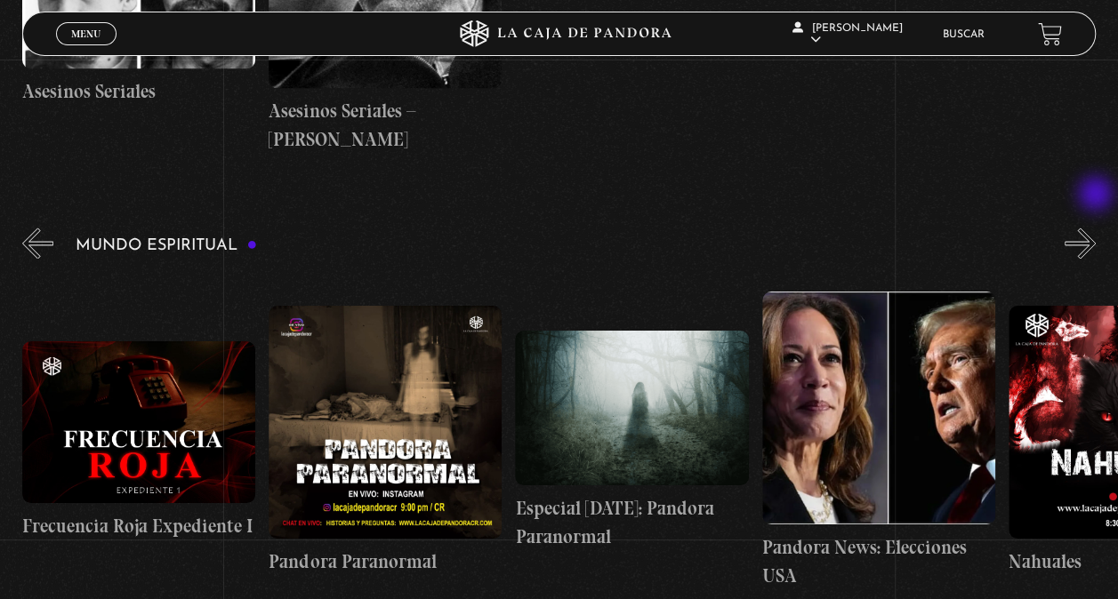
click at [1096, 228] on button "»" at bounding box center [1079, 243] width 31 height 31
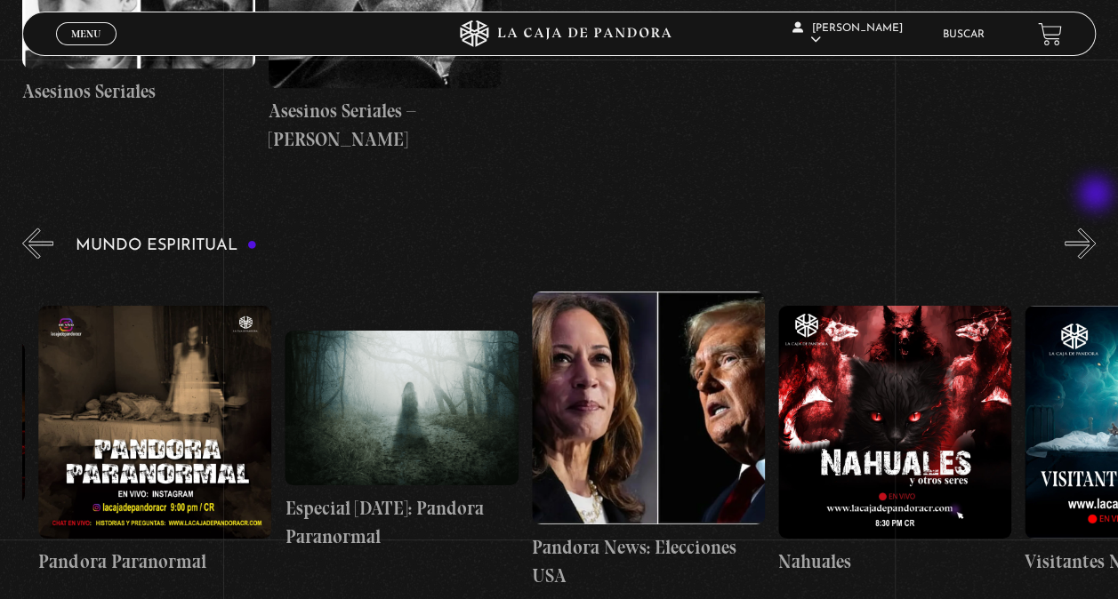
scroll to position [0, 493]
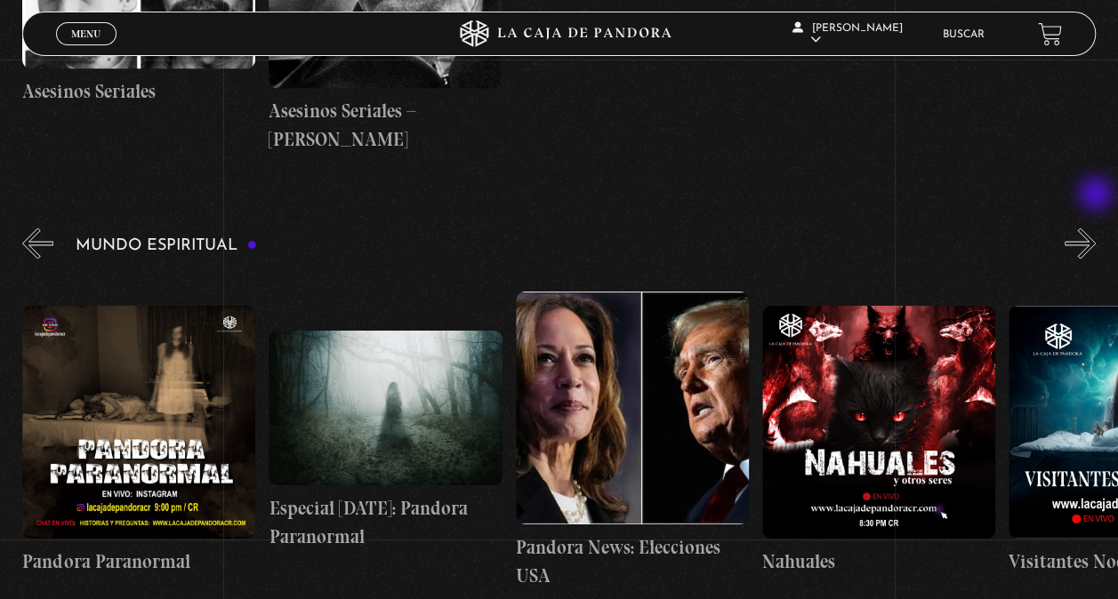
click at [1096, 228] on button "»" at bounding box center [1079, 243] width 31 height 31
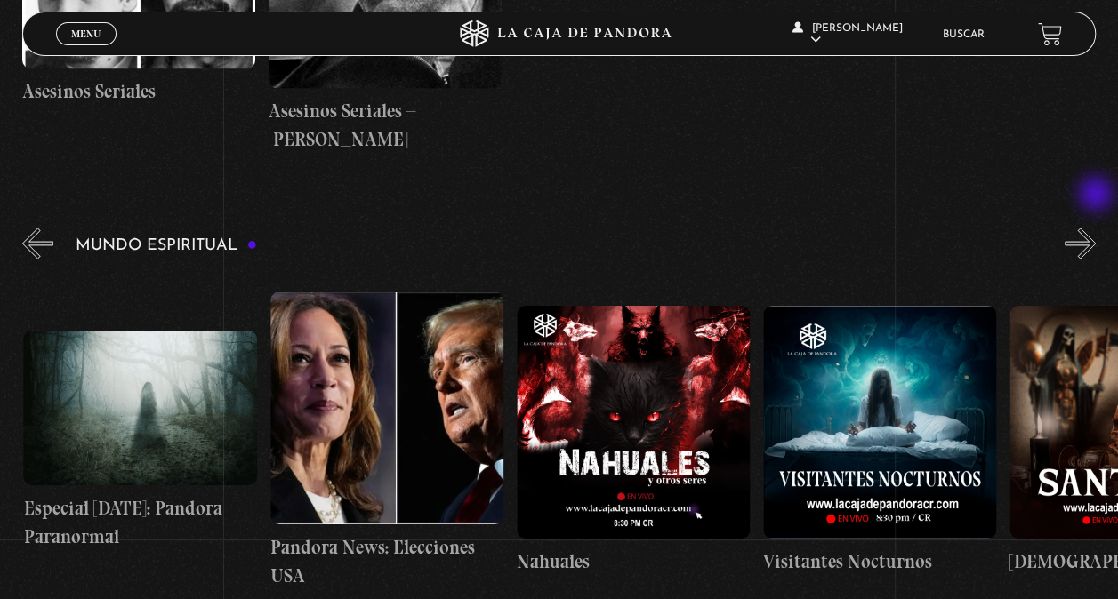
click at [1096, 228] on button "»" at bounding box center [1079, 243] width 31 height 31
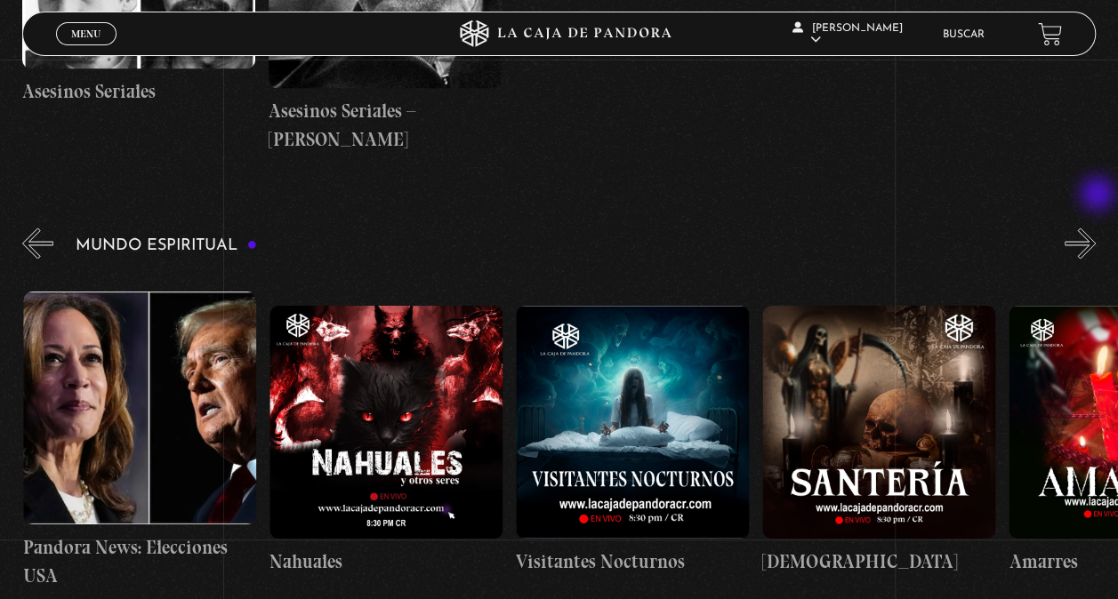
scroll to position [0, 985]
click at [1096, 228] on button "»" at bounding box center [1079, 243] width 31 height 31
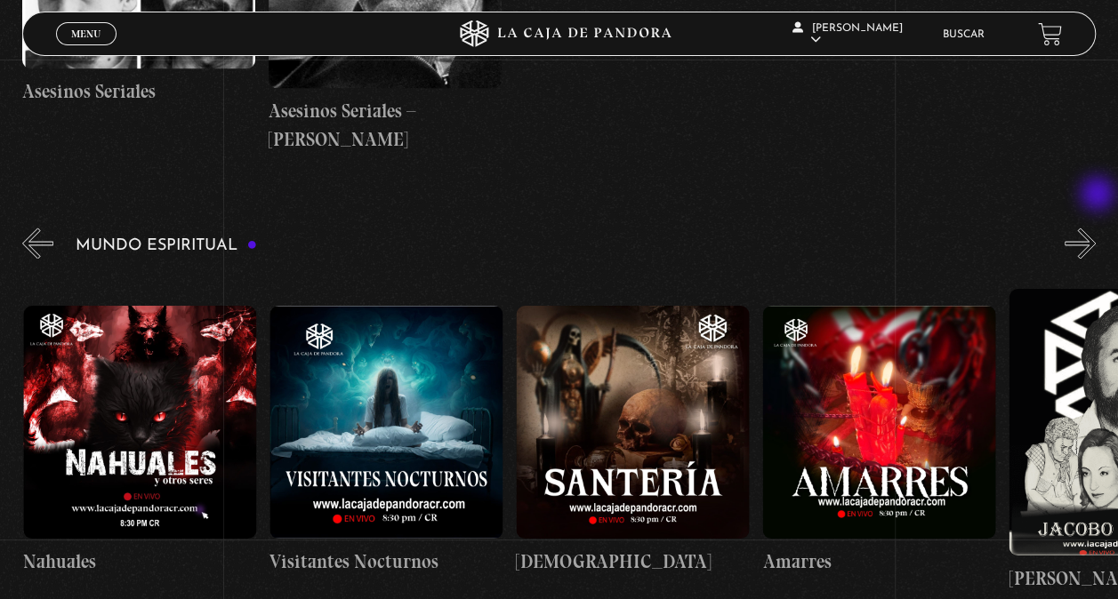
click at [1096, 228] on button "»" at bounding box center [1079, 243] width 31 height 31
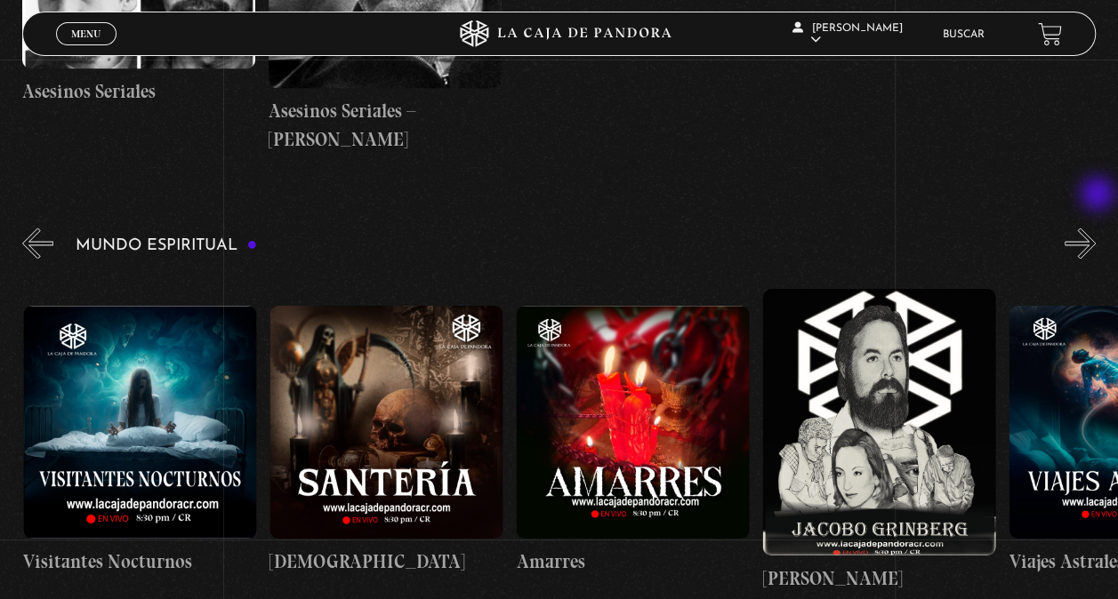
click at [1096, 228] on button "»" at bounding box center [1079, 243] width 31 height 31
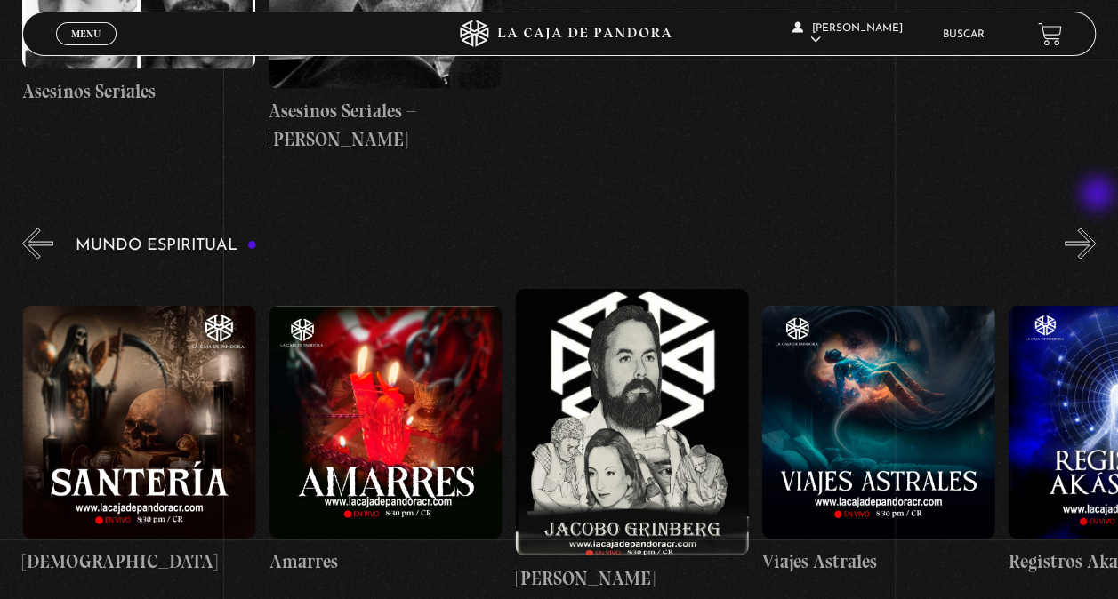
click at [1096, 228] on button "»" at bounding box center [1079, 243] width 31 height 31
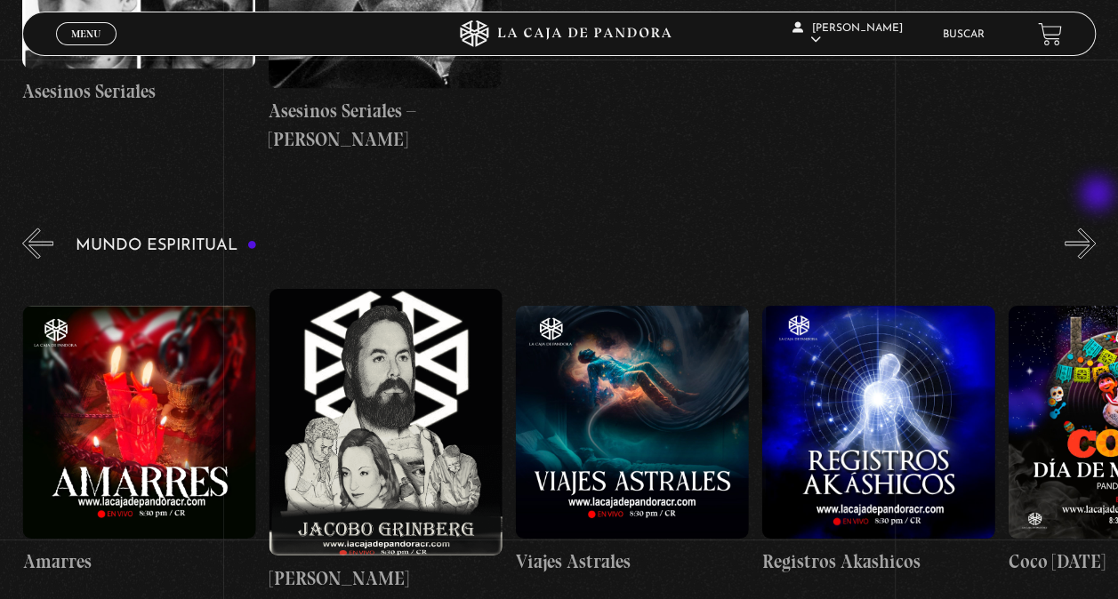
click at [1096, 228] on button "»" at bounding box center [1079, 243] width 31 height 31
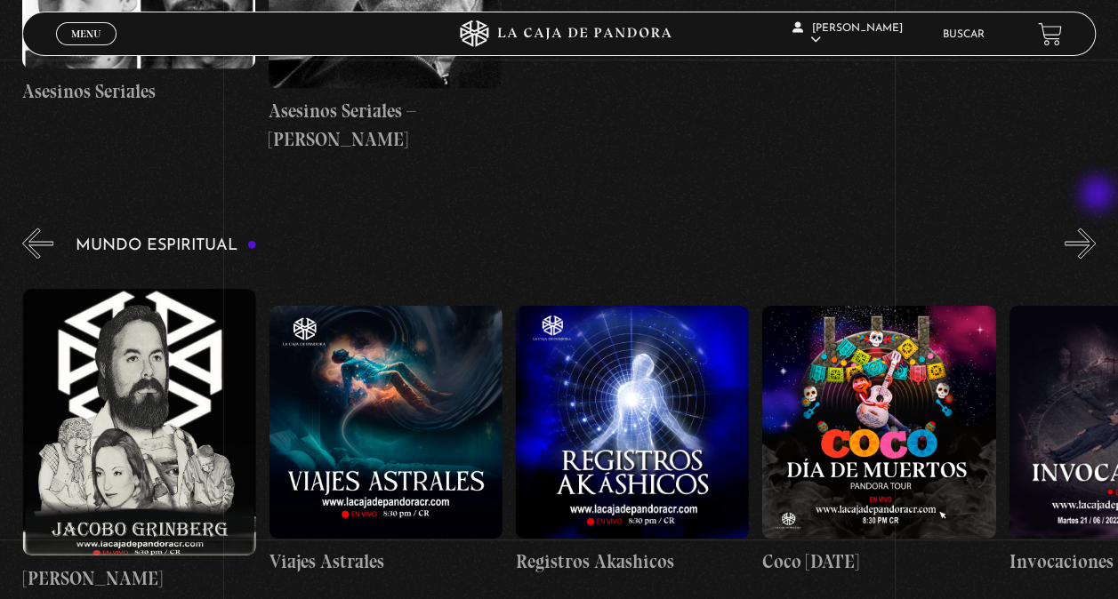
click at [1096, 228] on button "»" at bounding box center [1079, 243] width 31 height 31
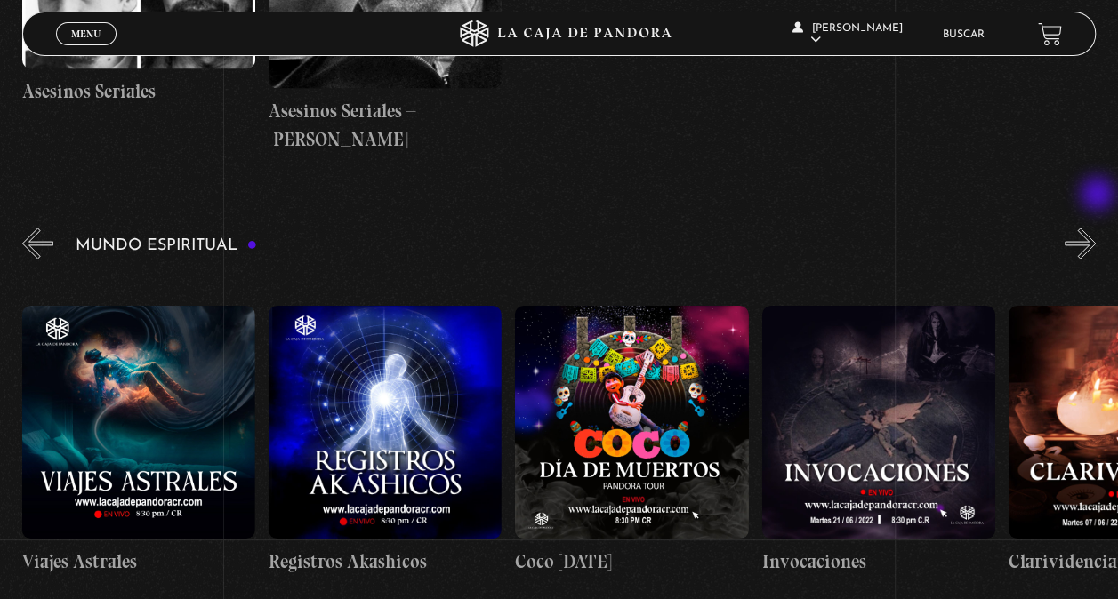
click at [1096, 228] on button "»" at bounding box center [1079, 243] width 31 height 31
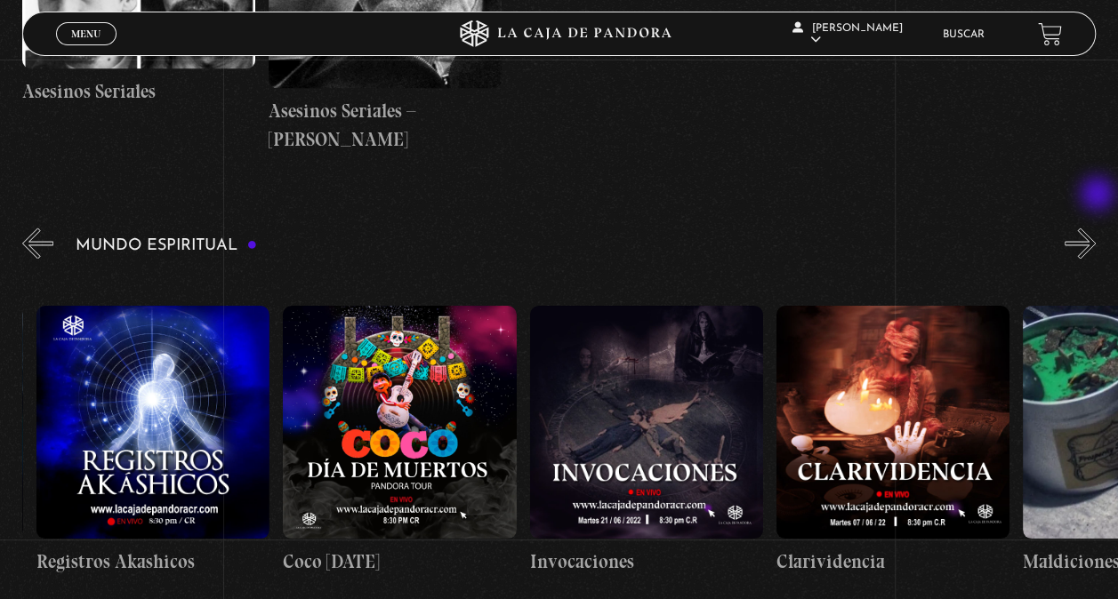
click at [1096, 228] on button "»" at bounding box center [1079, 243] width 31 height 31
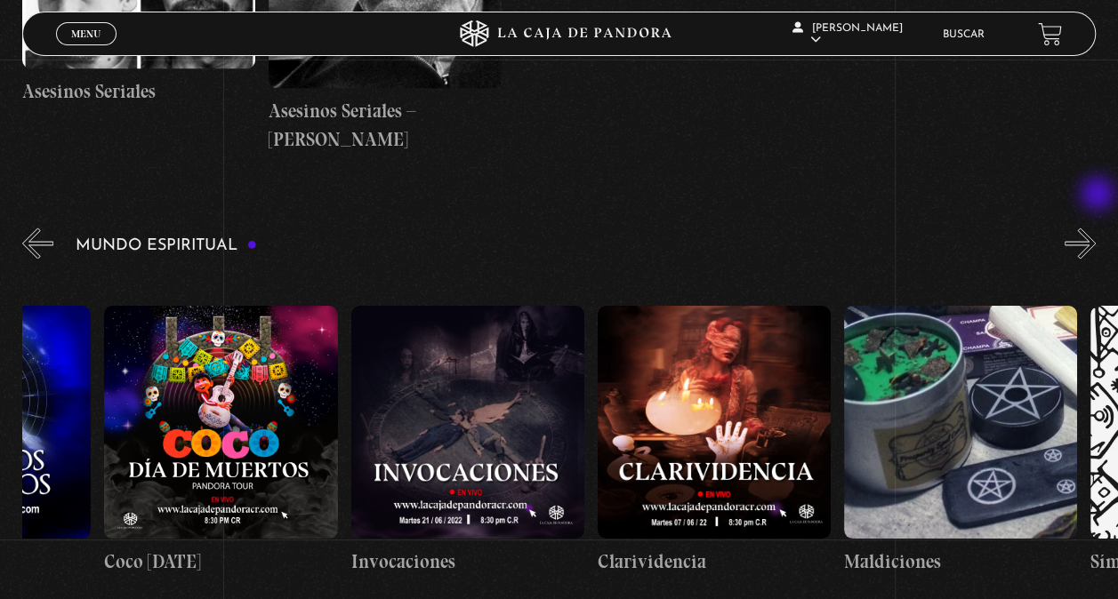
click at [1096, 228] on button "»" at bounding box center [1079, 243] width 31 height 31
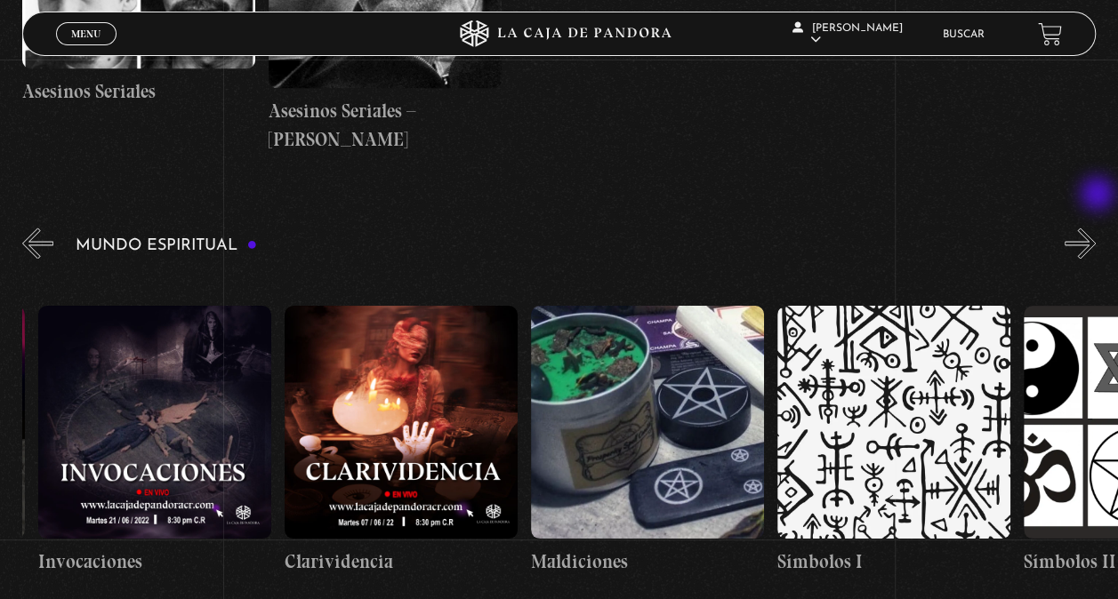
click at [1096, 228] on button "»" at bounding box center [1079, 243] width 31 height 31
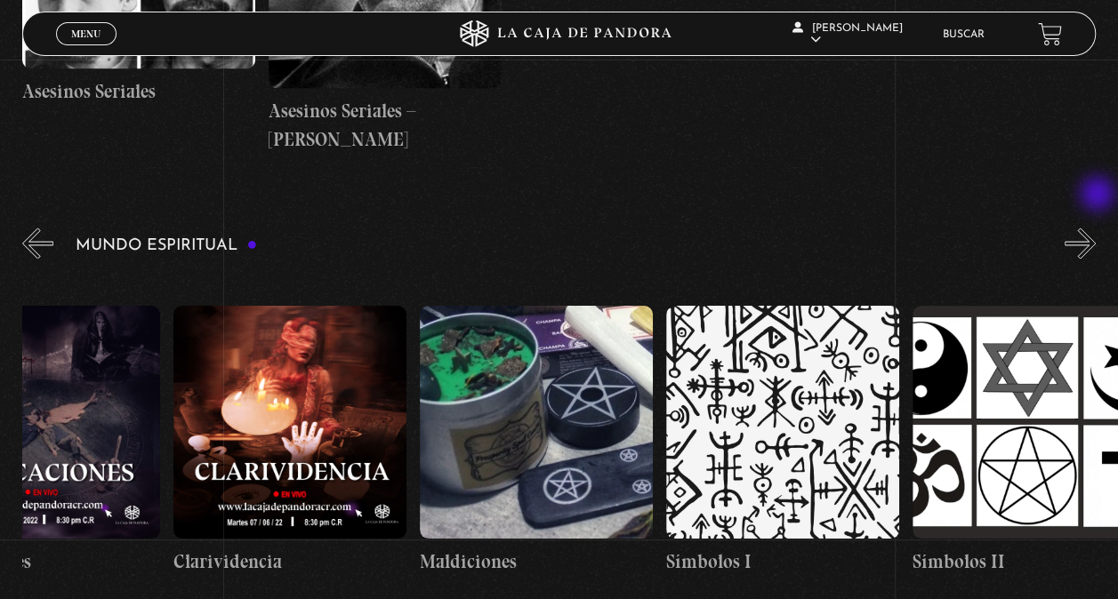
click at [1096, 228] on button "»" at bounding box center [1079, 243] width 31 height 31
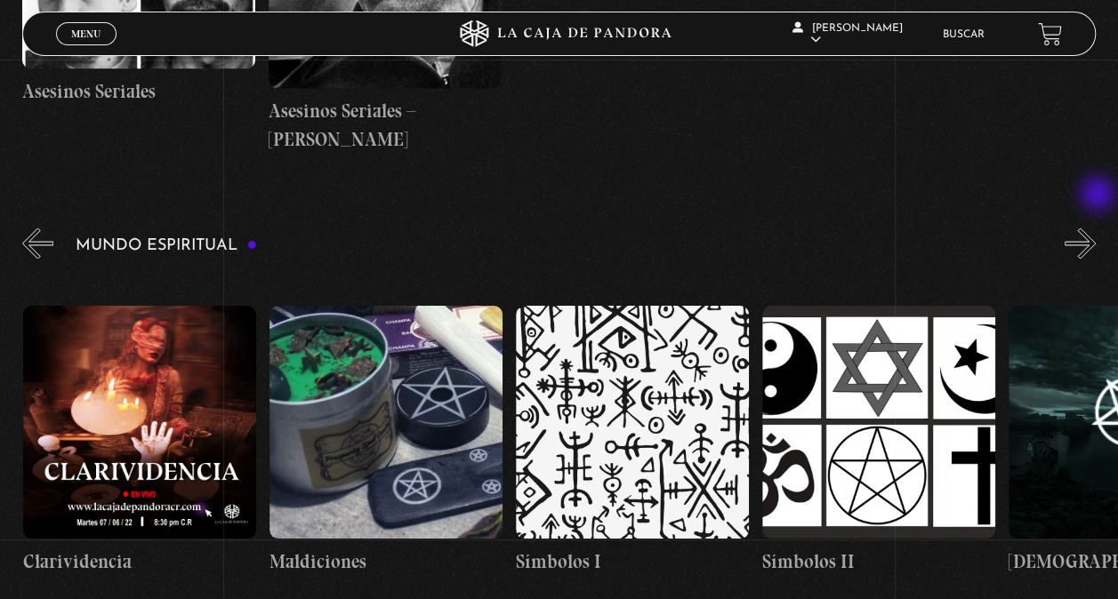
click at [1096, 228] on button "»" at bounding box center [1079, 243] width 31 height 31
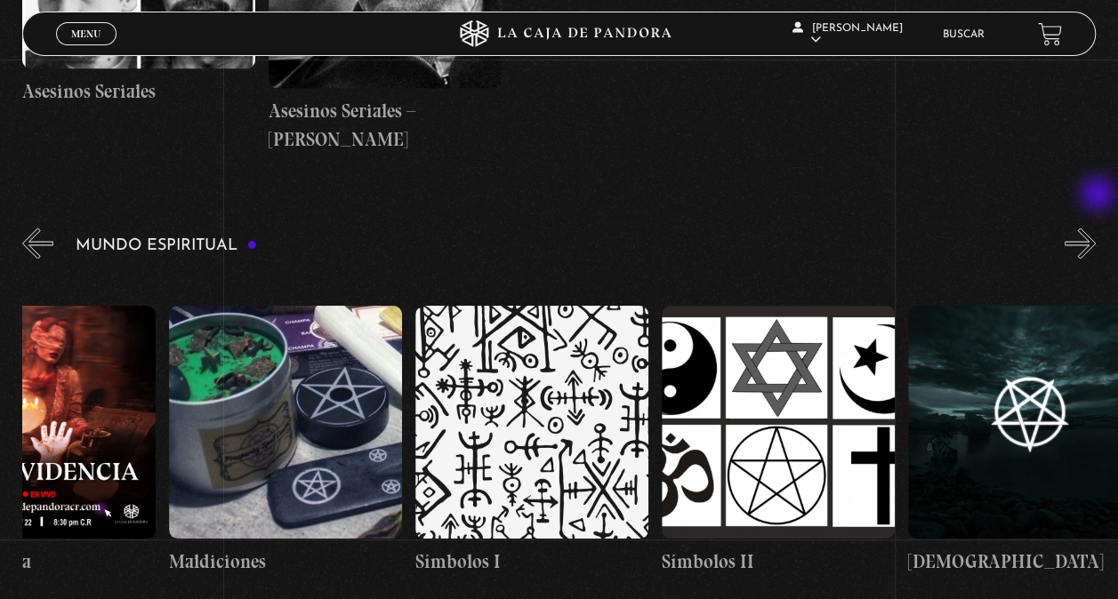
click at [1096, 228] on button "»" at bounding box center [1079, 243] width 31 height 31
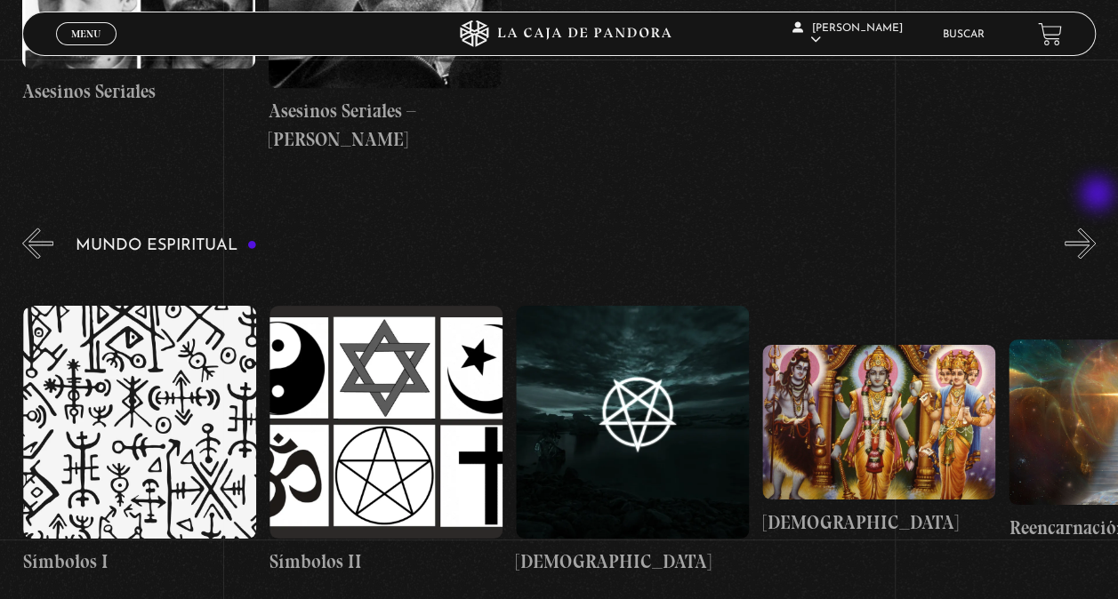
scroll to position [0, 3943]
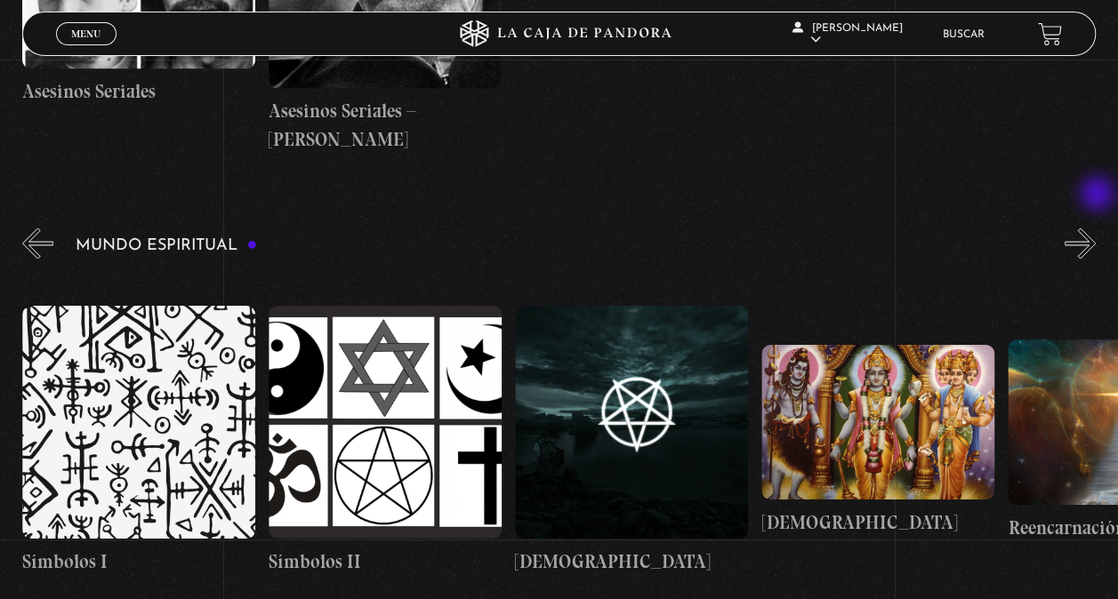
click at [1096, 228] on button "»" at bounding box center [1079, 243] width 31 height 31
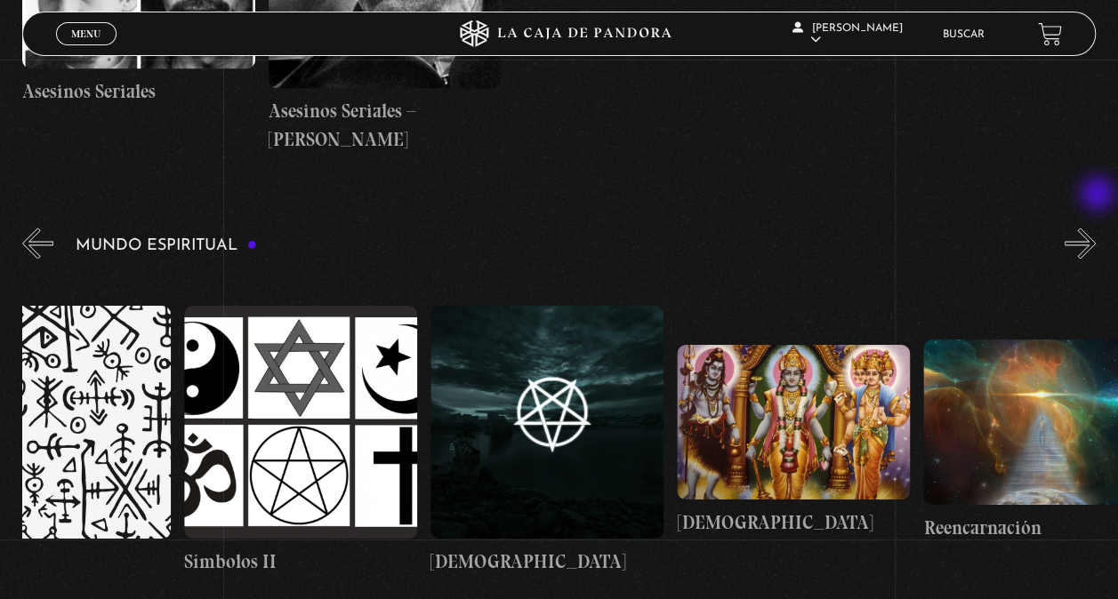
scroll to position [0, 4065]
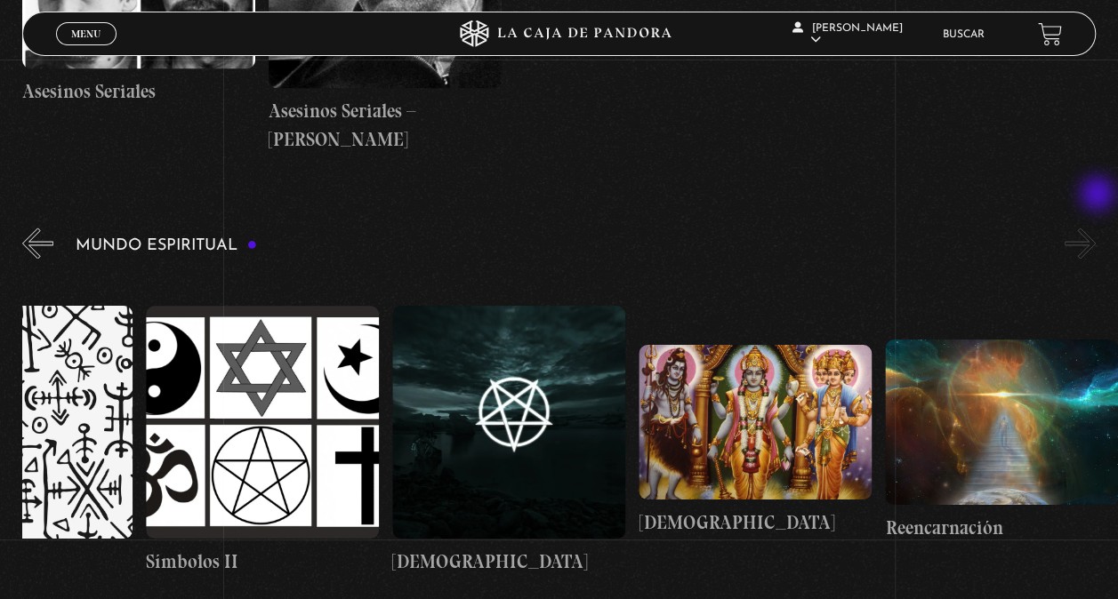
click at [1096, 228] on button "»" at bounding box center [1079, 243] width 31 height 31
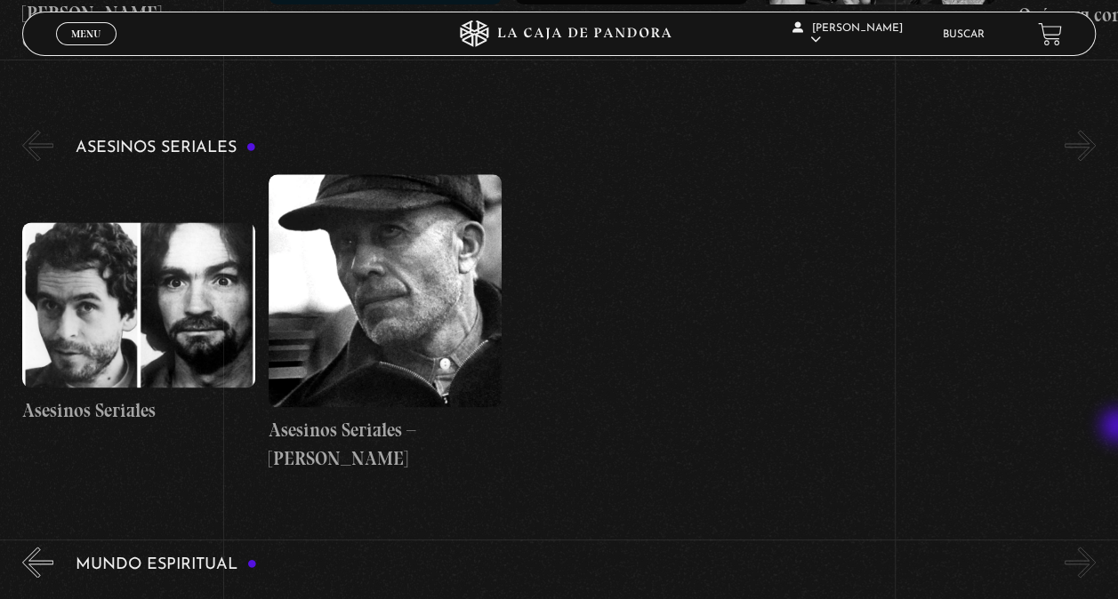
scroll to position [4343, 0]
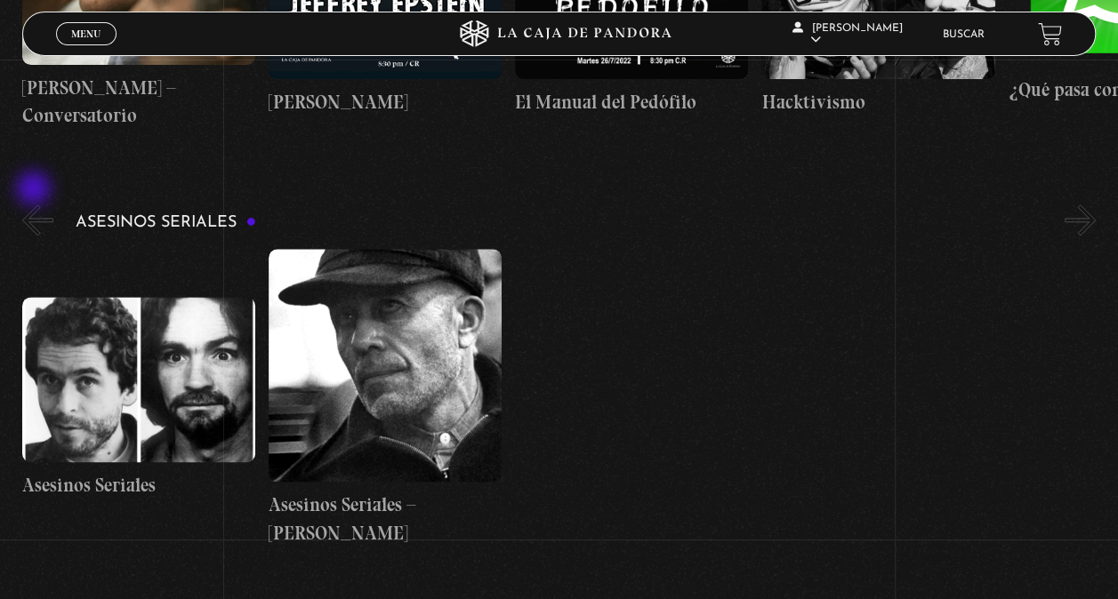
click at [36, 205] on button "«" at bounding box center [37, 220] width 31 height 31
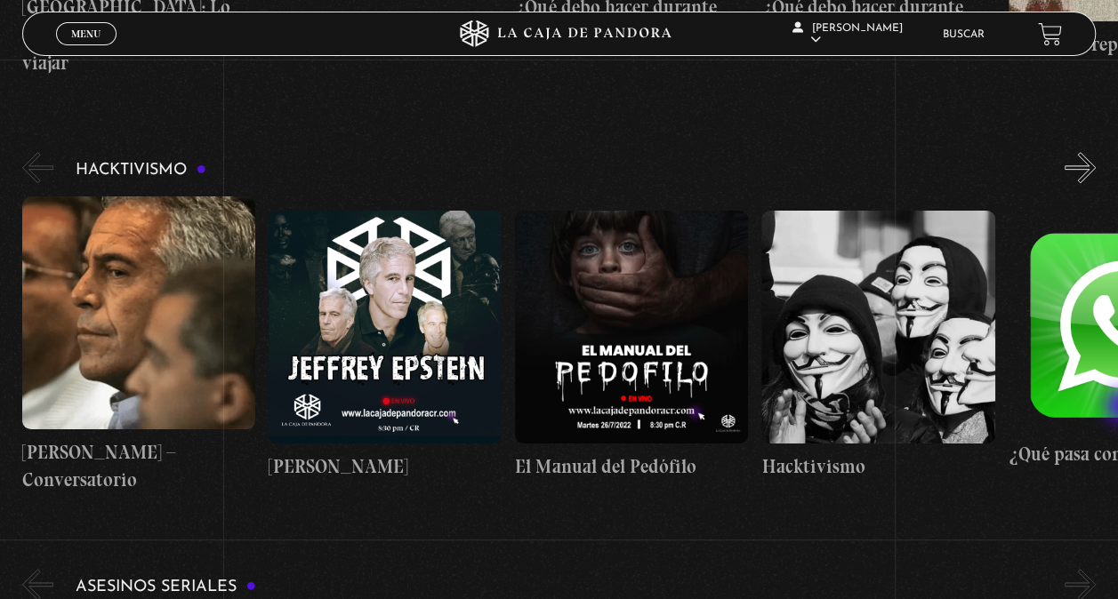
scroll to position [3971, 0]
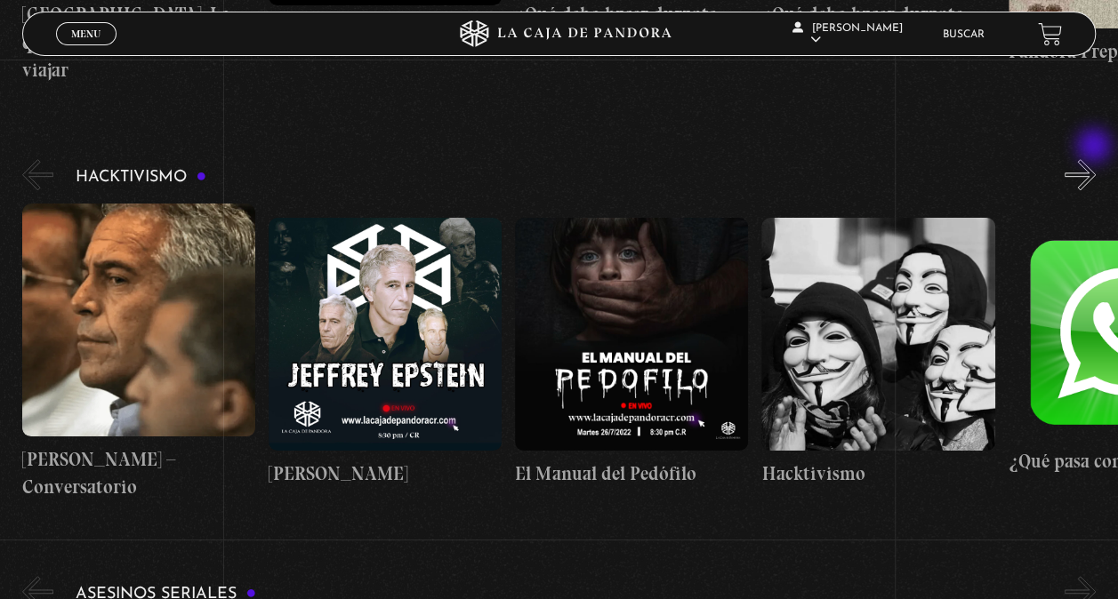
click at [1096, 159] on button "»" at bounding box center [1079, 174] width 31 height 31
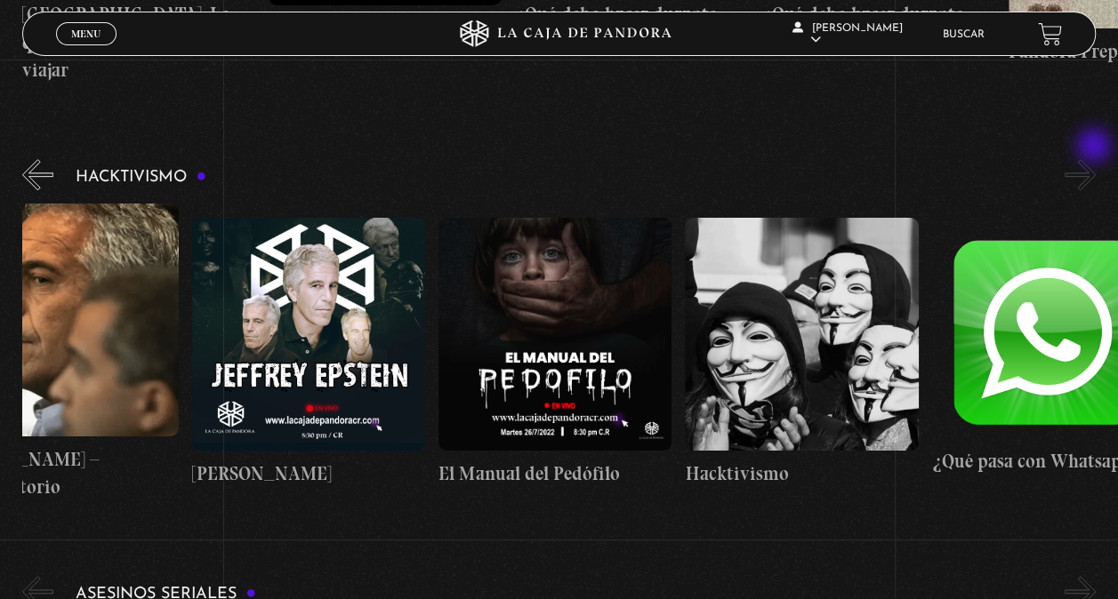
scroll to position [0, 123]
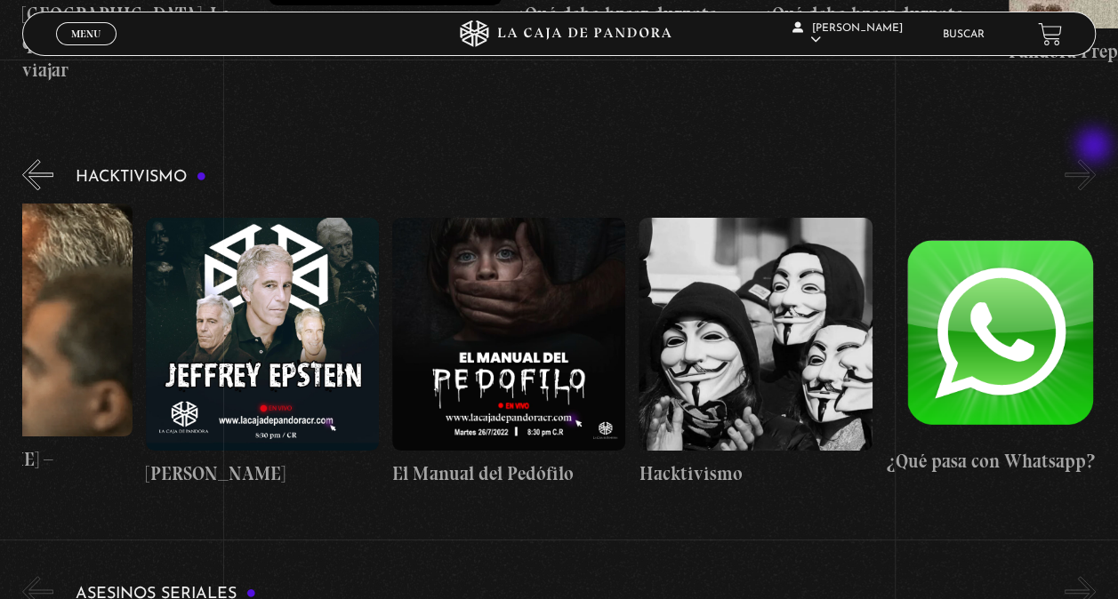
click at [1096, 159] on button "»" at bounding box center [1079, 174] width 31 height 31
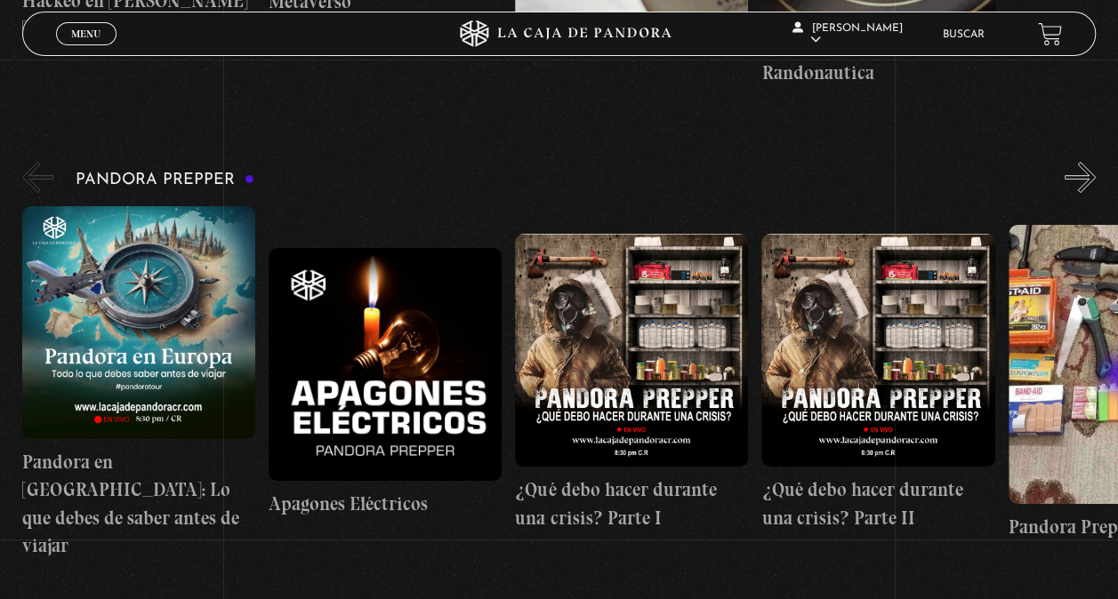
scroll to position [3473, 0]
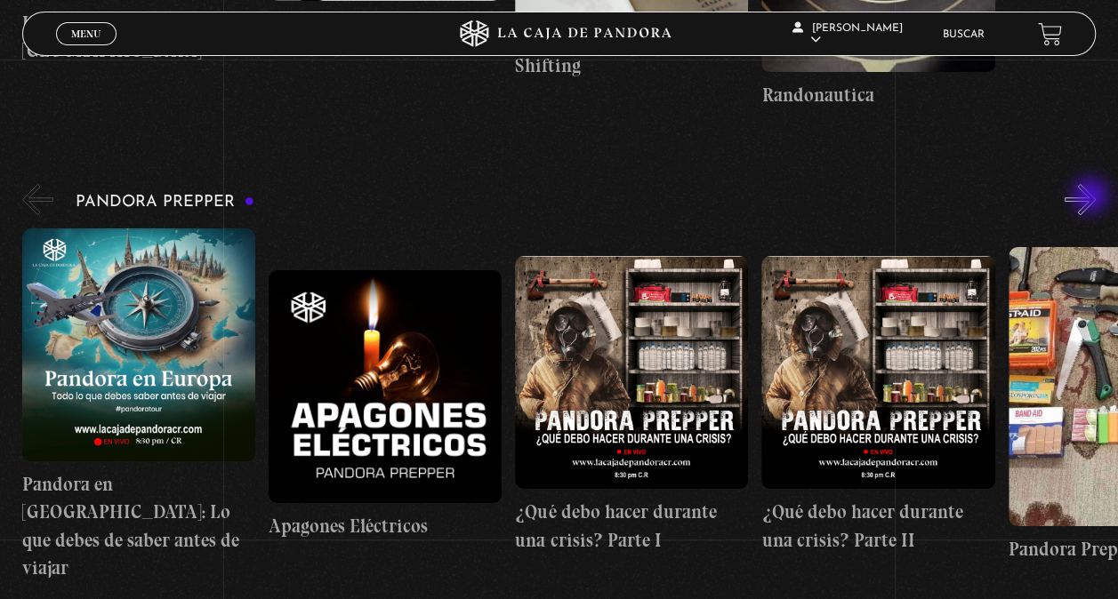
click at [1092, 197] on button "»" at bounding box center [1079, 199] width 31 height 31
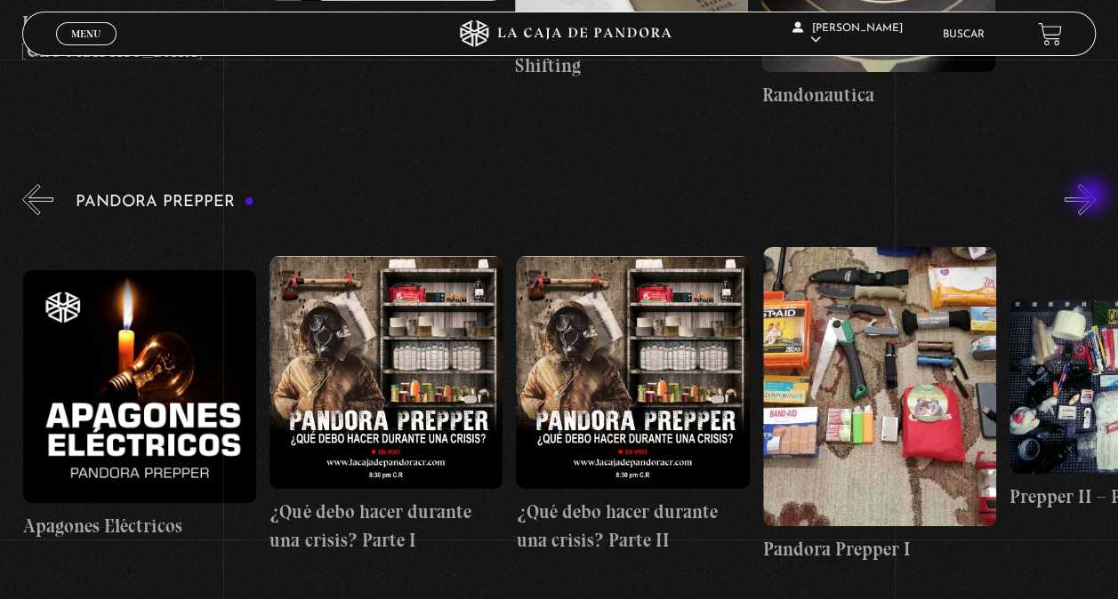
click at [1092, 197] on button "»" at bounding box center [1079, 199] width 31 height 31
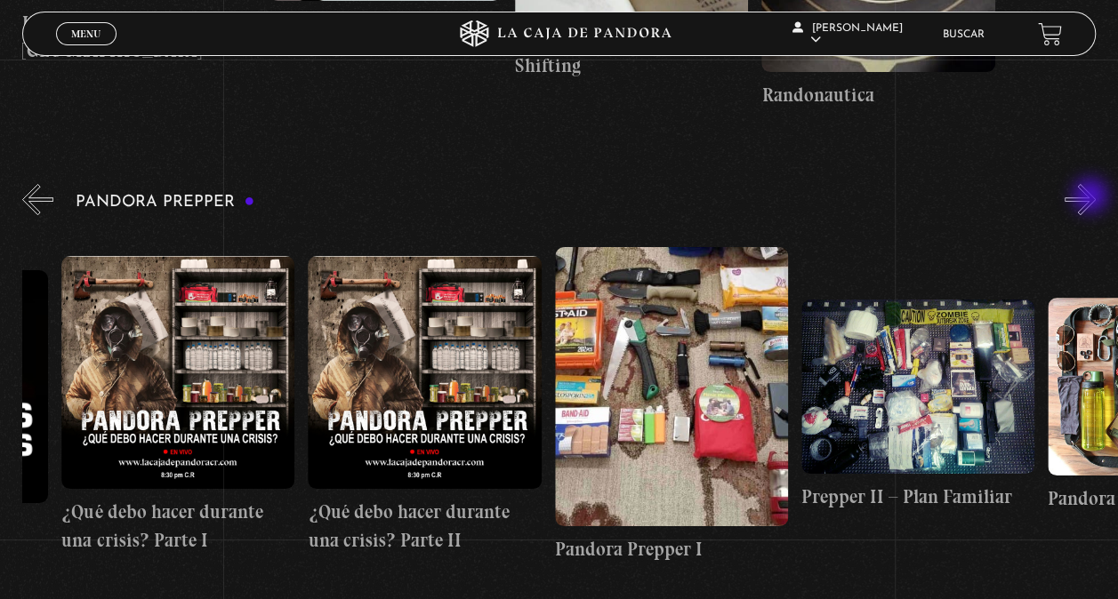
click at [1092, 197] on button "»" at bounding box center [1079, 199] width 31 height 31
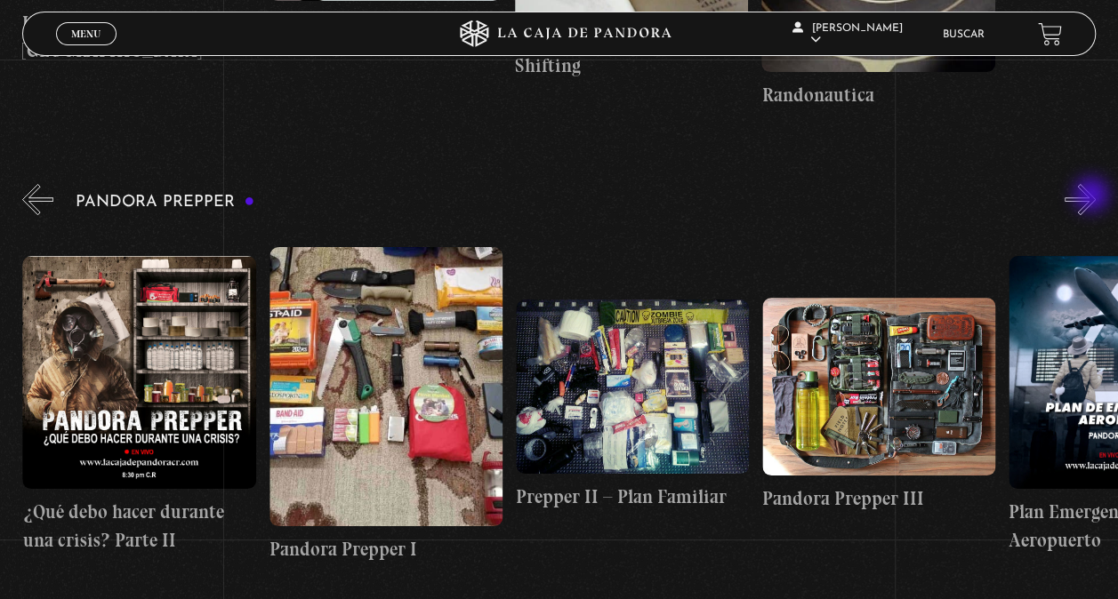
click at [1093, 197] on button "»" at bounding box center [1079, 199] width 31 height 31
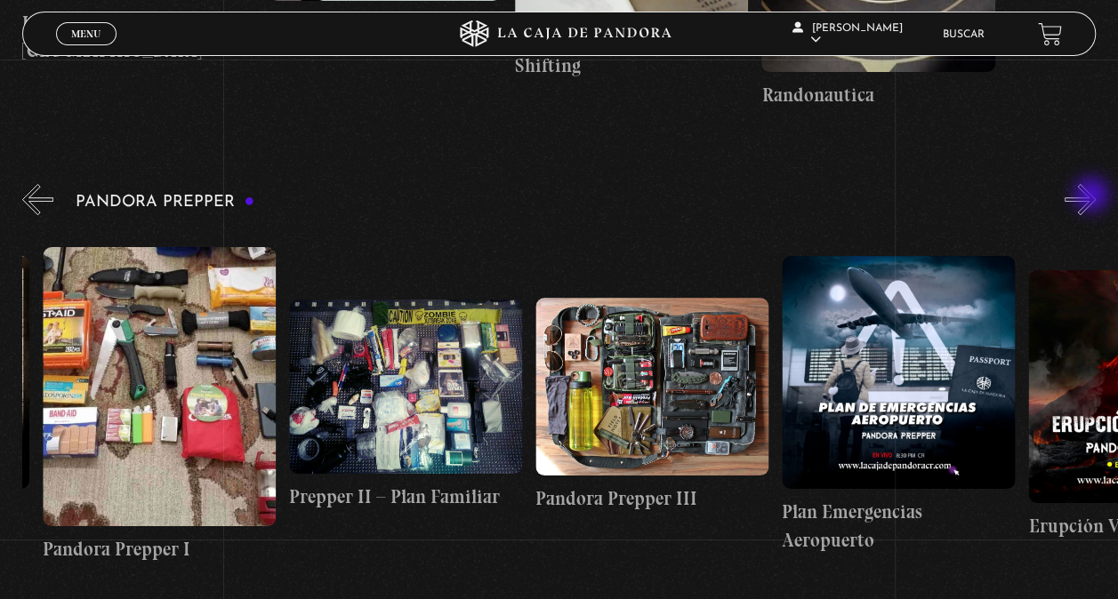
click at [1093, 197] on button "»" at bounding box center [1079, 199] width 31 height 31
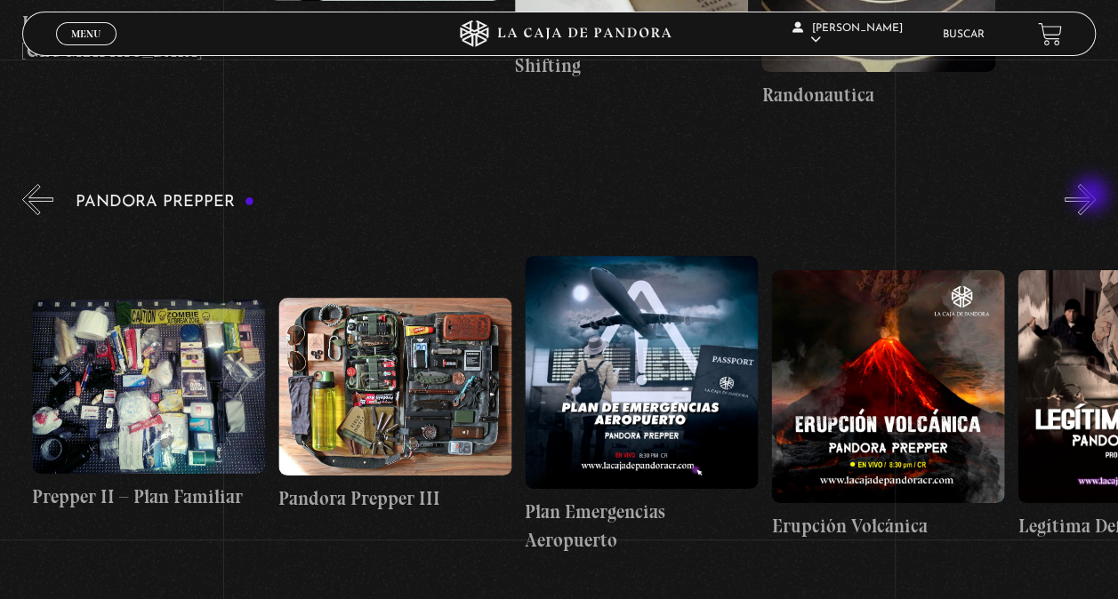
click at [1093, 197] on button "»" at bounding box center [1079, 199] width 31 height 31
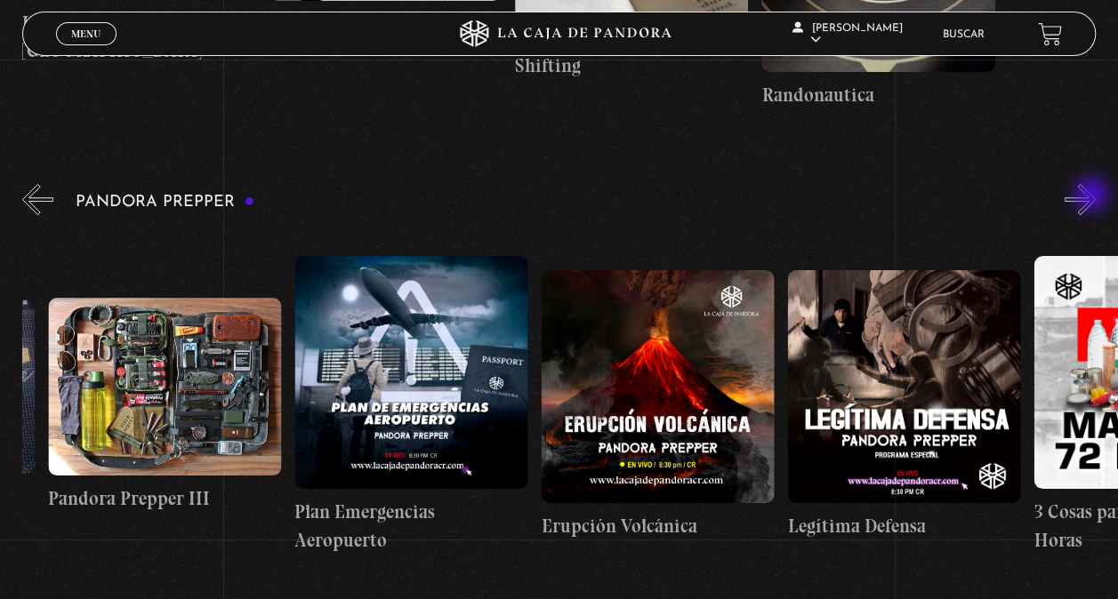
click at [1093, 197] on button "»" at bounding box center [1079, 199] width 31 height 31
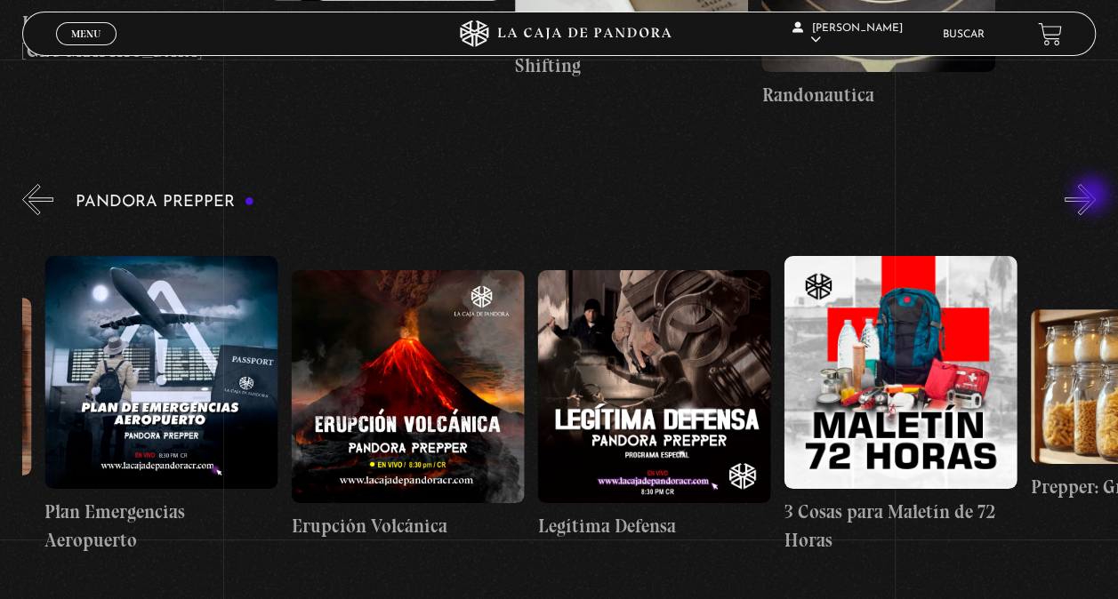
click at [1093, 197] on button "»" at bounding box center [1079, 199] width 31 height 31
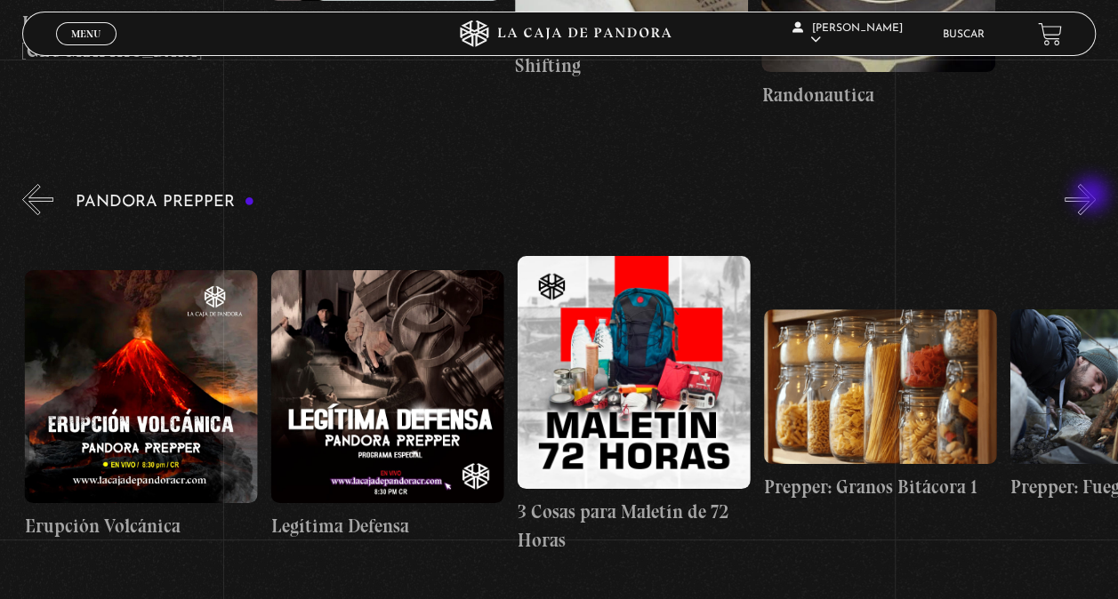
click at [1093, 197] on button "»" at bounding box center [1079, 199] width 31 height 31
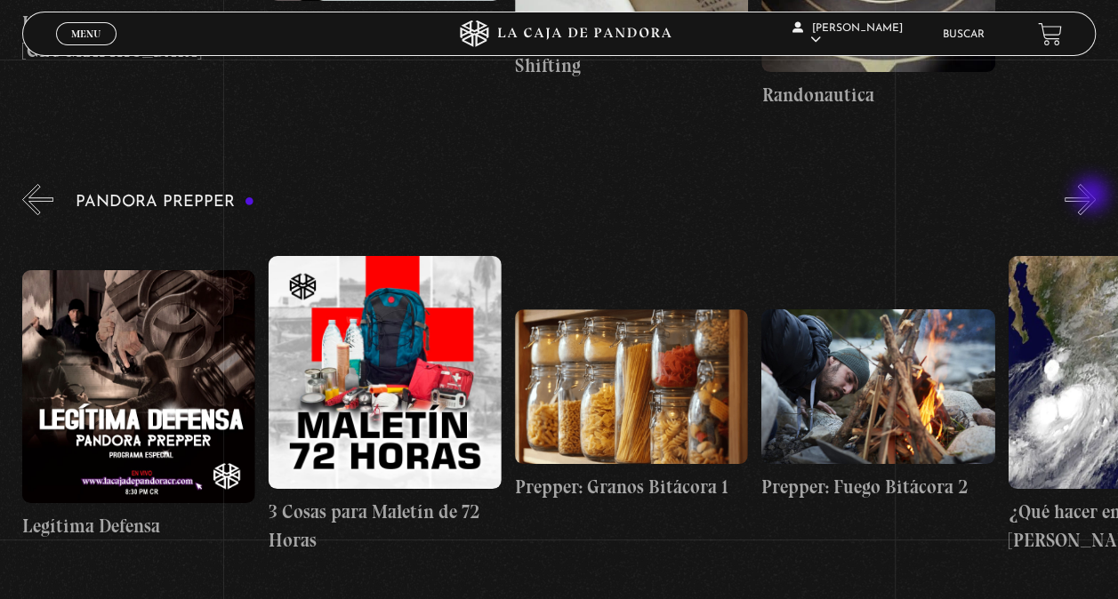
click at [1093, 197] on button "»" at bounding box center [1079, 199] width 31 height 31
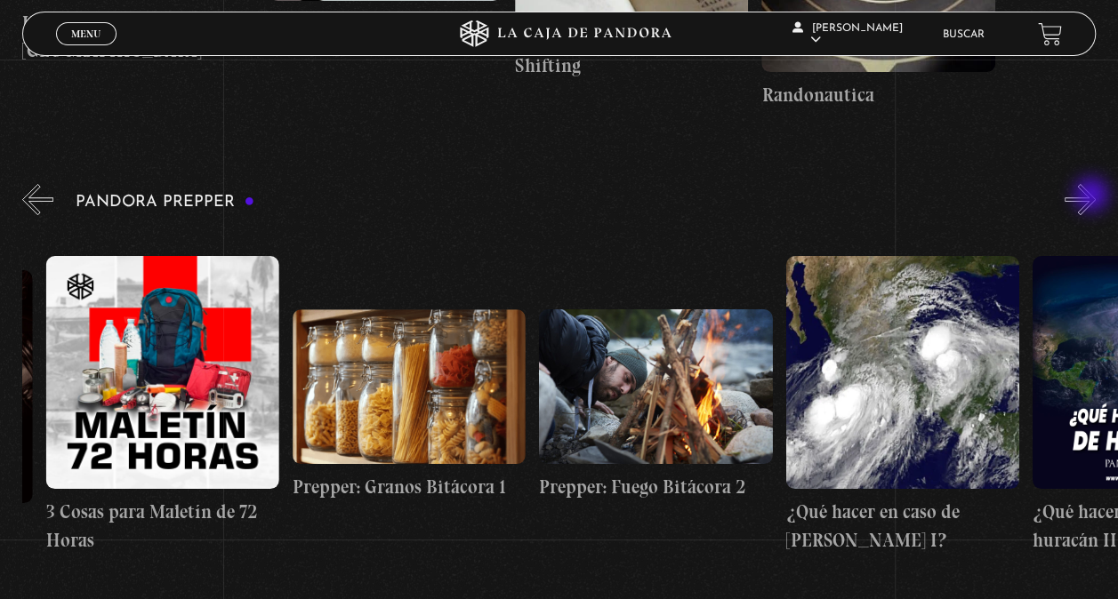
click at [1093, 197] on button "»" at bounding box center [1079, 199] width 31 height 31
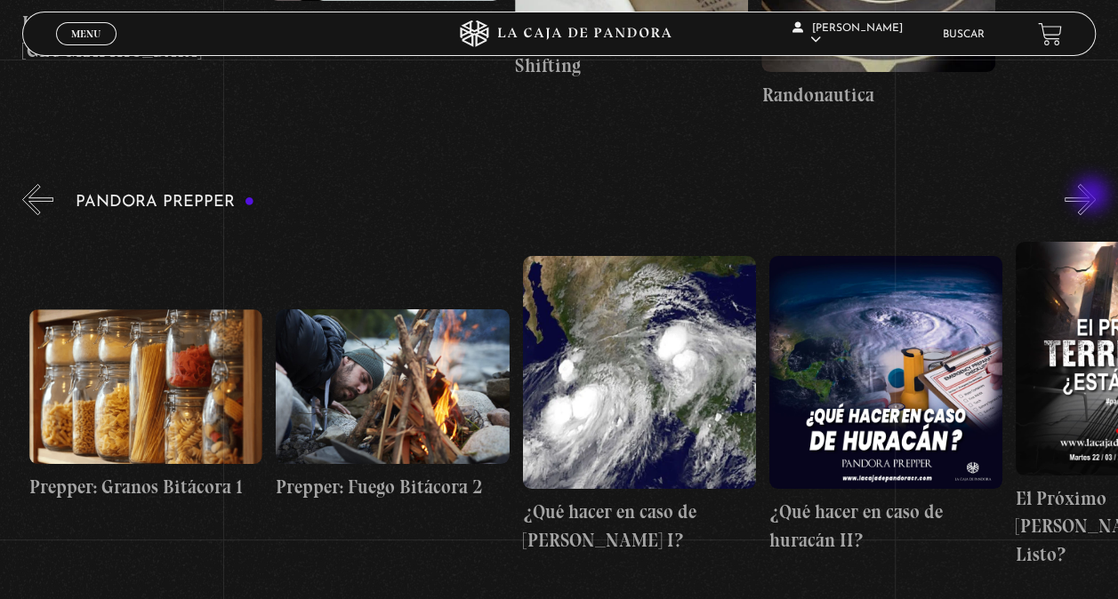
click at [1093, 197] on button "»" at bounding box center [1079, 199] width 31 height 31
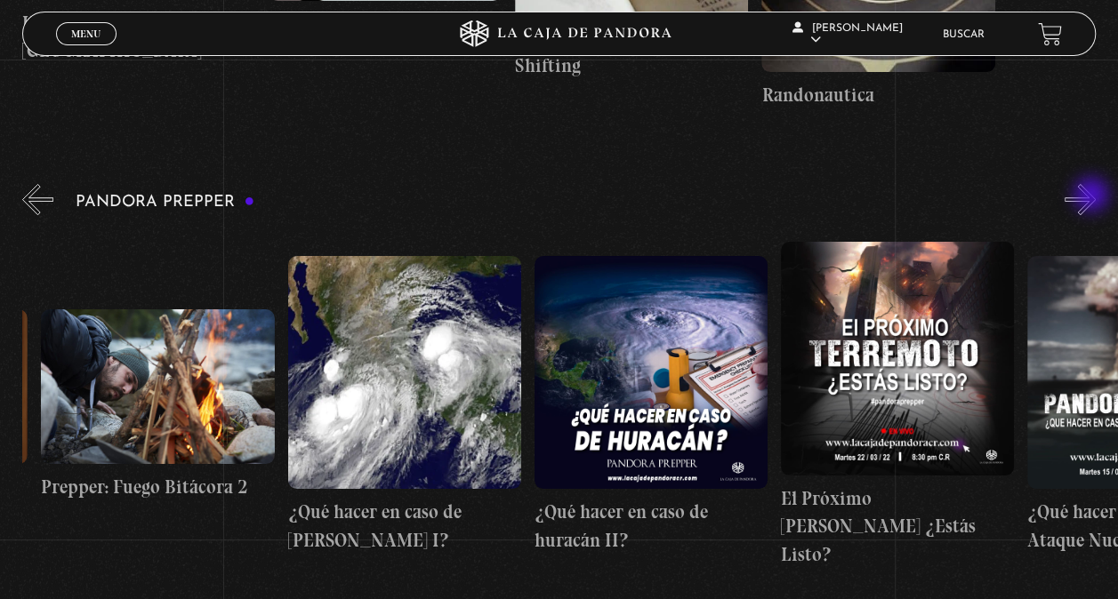
click at [1093, 197] on button "»" at bounding box center [1079, 199] width 31 height 31
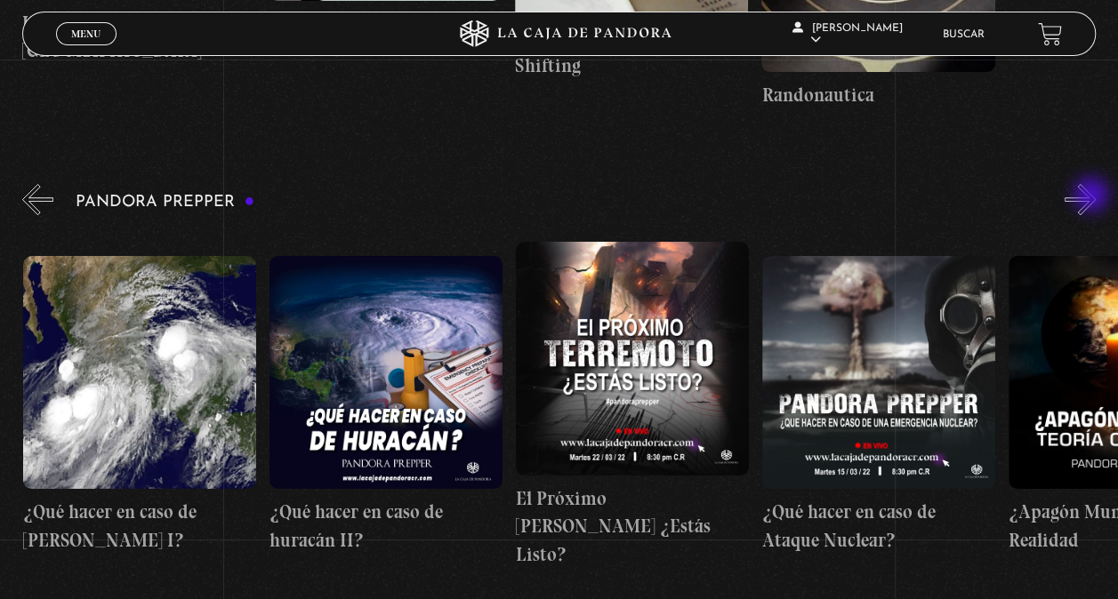
click at [1093, 197] on button "»" at bounding box center [1079, 199] width 31 height 31
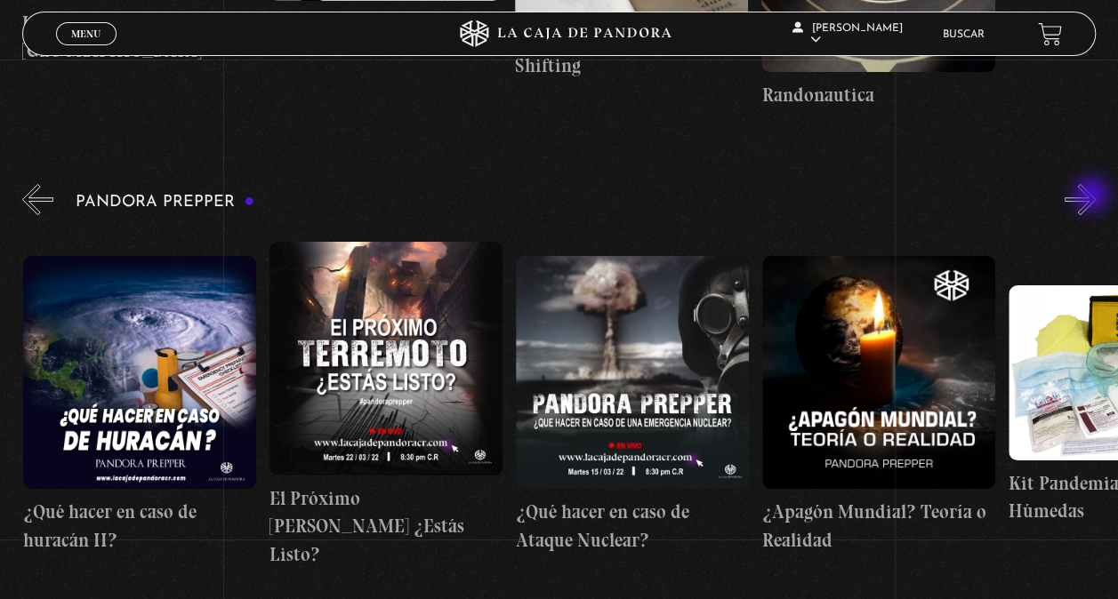
click at [1093, 197] on button "»" at bounding box center [1079, 199] width 31 height 31
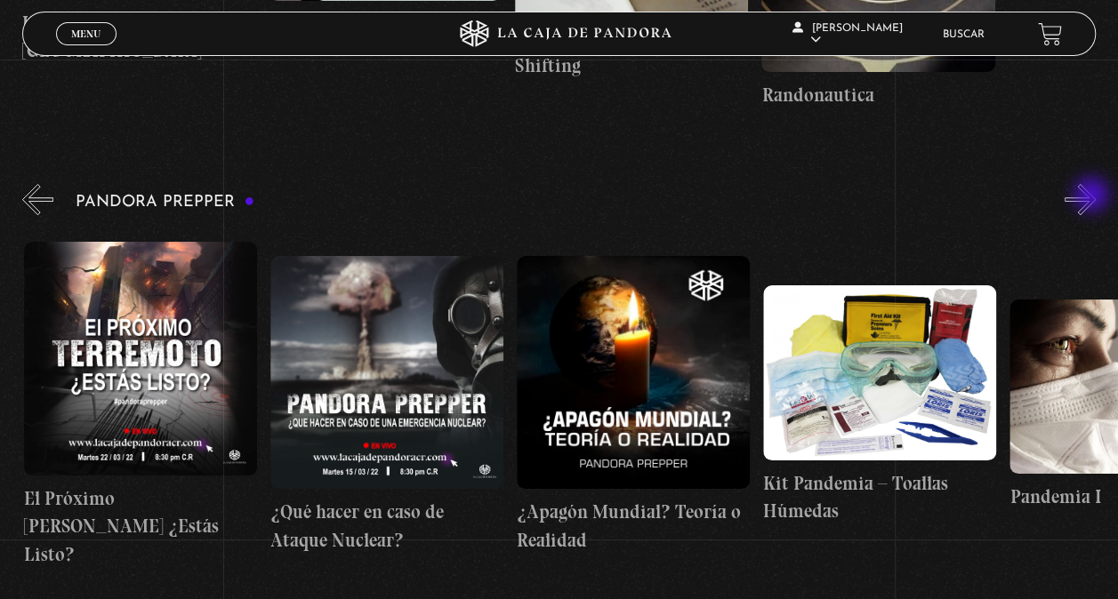
click at [1093, 197] on button "»" at bounding box center [1079, 199] width 31 height 31
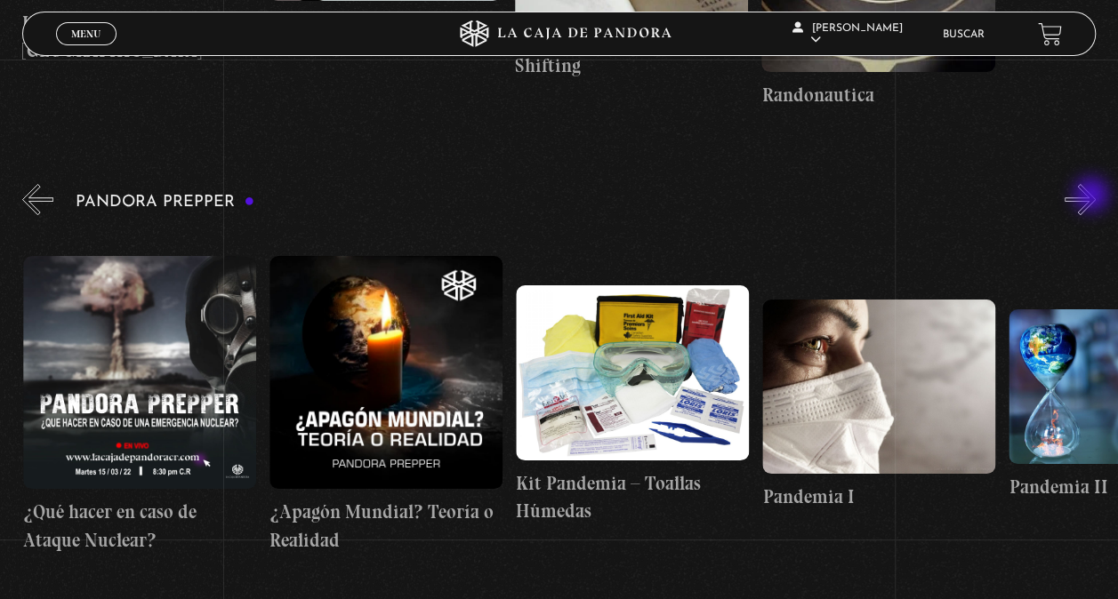
click at [1093, 197] on button "»" at bounding box center [1079, 199] width 31 height 31
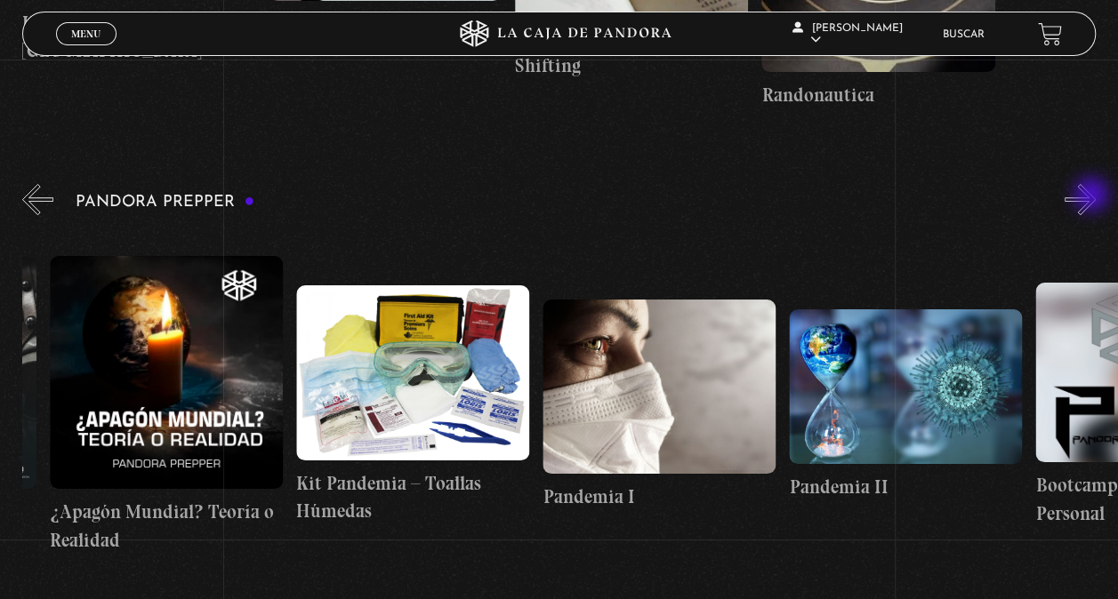
click at [1093, 197] on button "»" at bounding box center [1079, 199] width 31 height 31
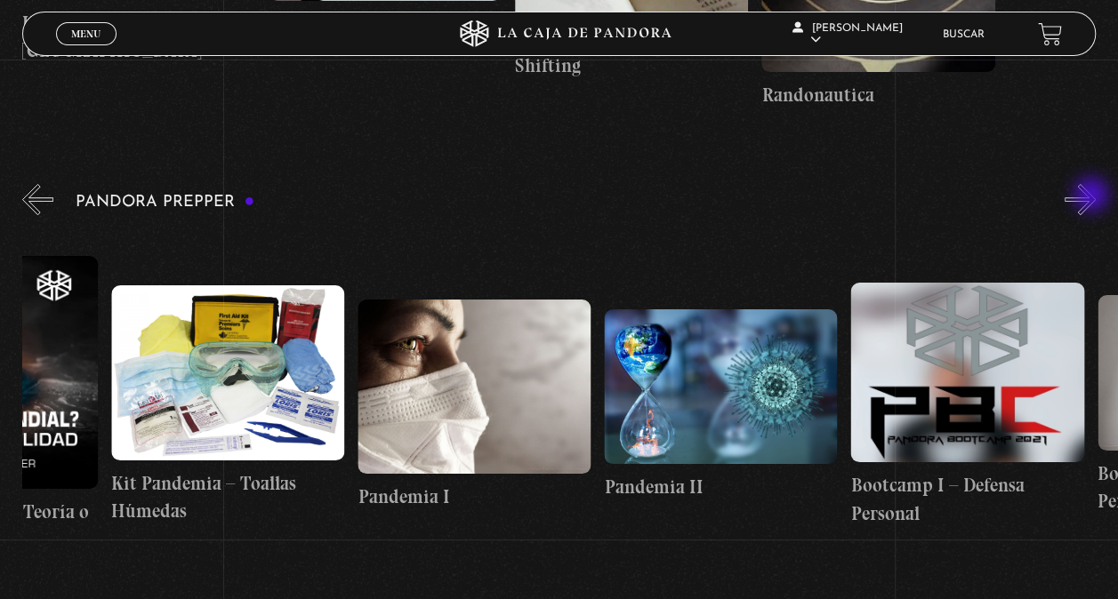
click at [1093, 197] on button "»" at bounding box center [1079, 199] width 31 height 31
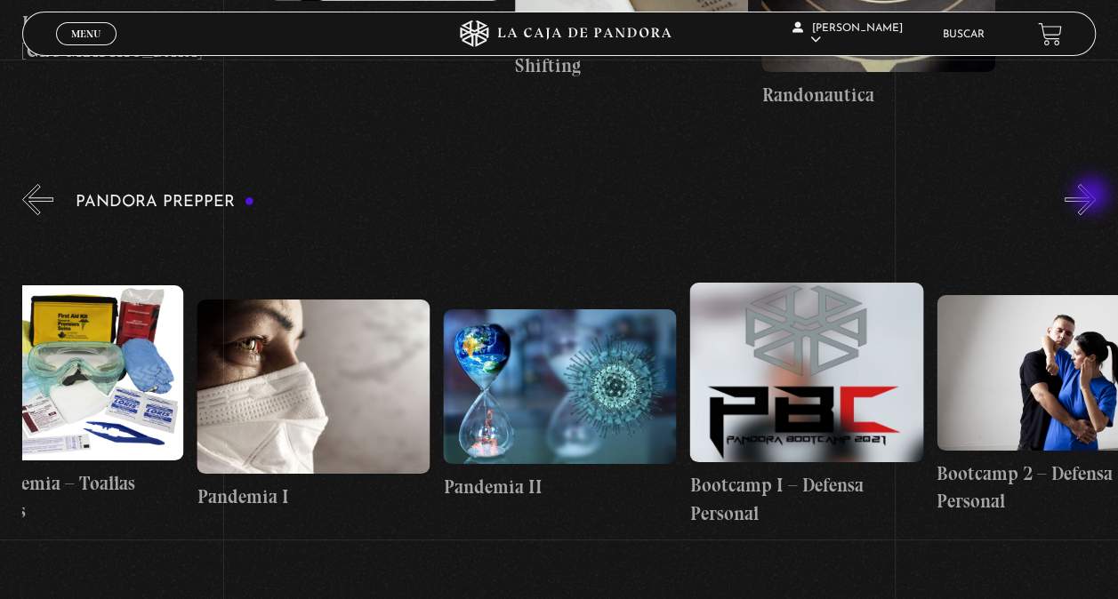
scroll to position [0, 4558]
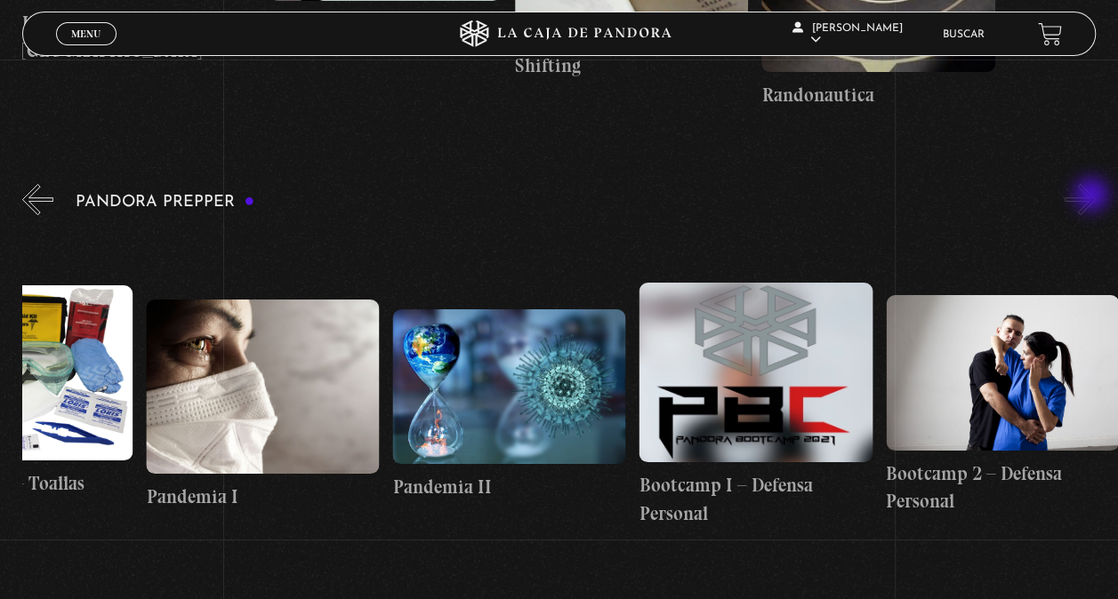
click at [1093, 197] on button "»" at bounding box center [1079, 199] width 31 height 31
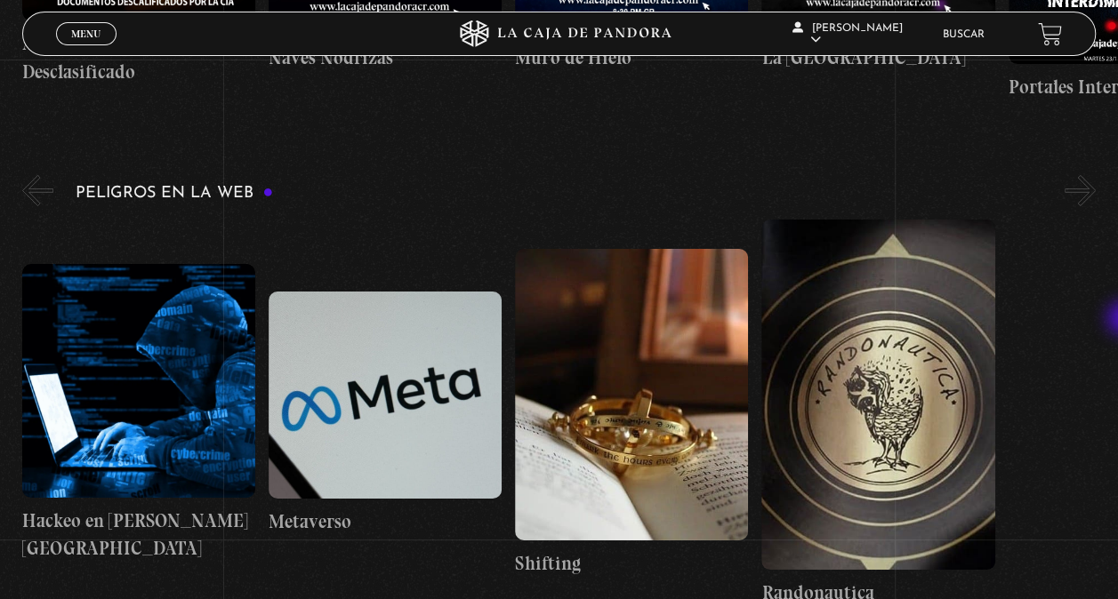
scroll to position [3027, 0]
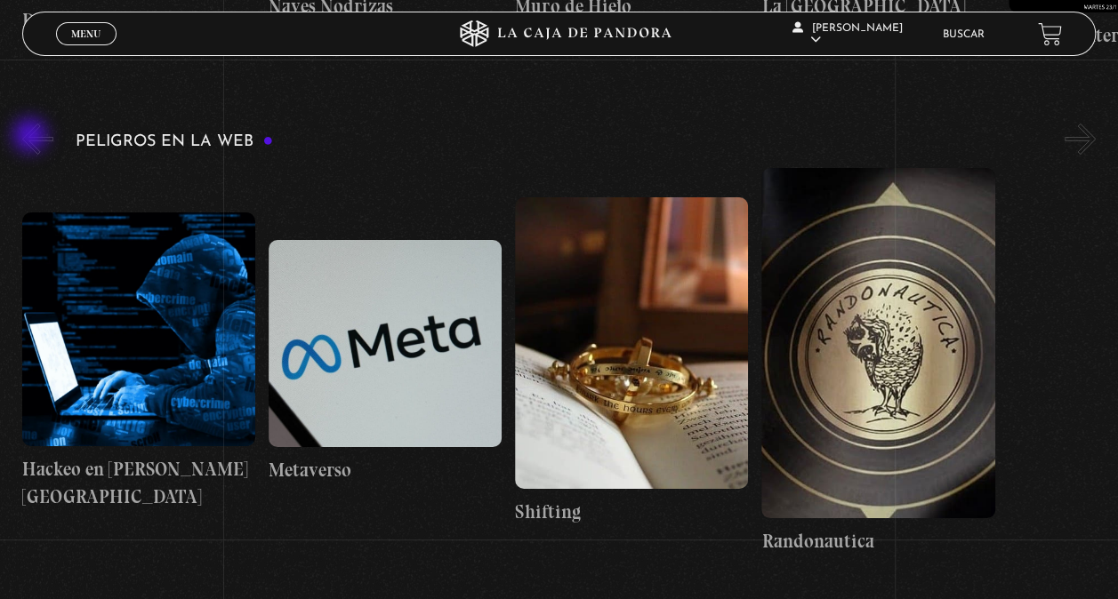
click at [32, 137] on button "«" at bounding box center [37, 139] width 31 height 31
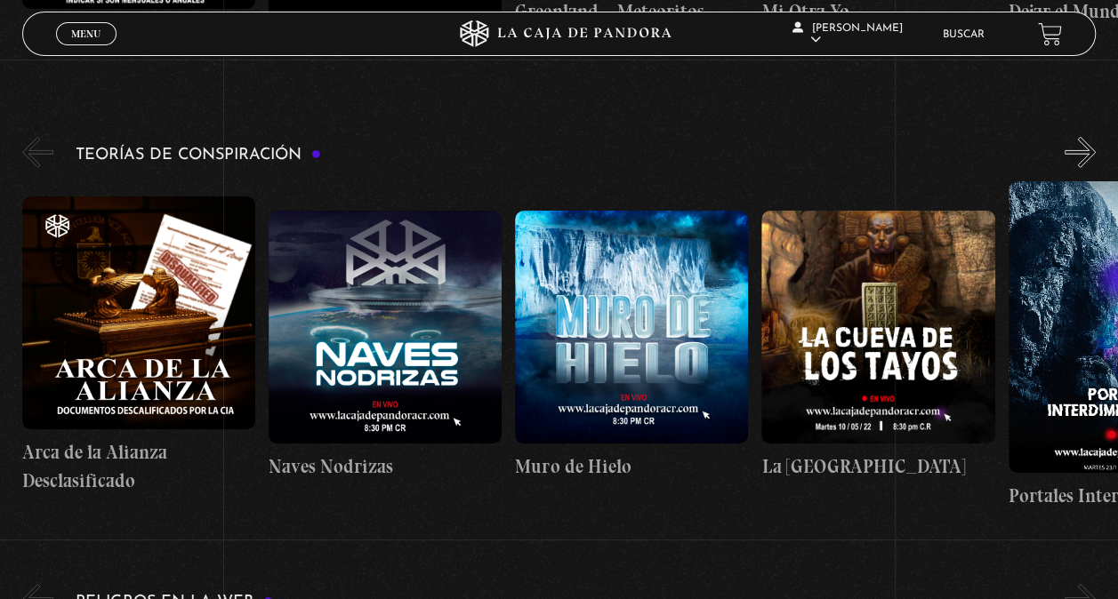
scroll to position [2559, 0]
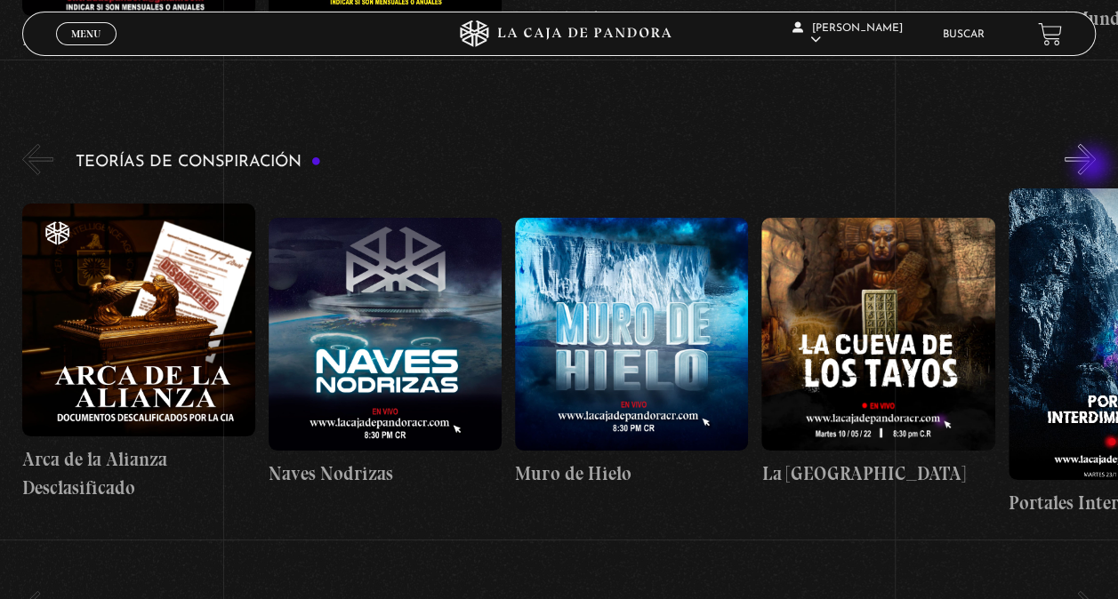
click at [1094, 167] on button "»" at bounding box center [1079, 159] width 31 height 31
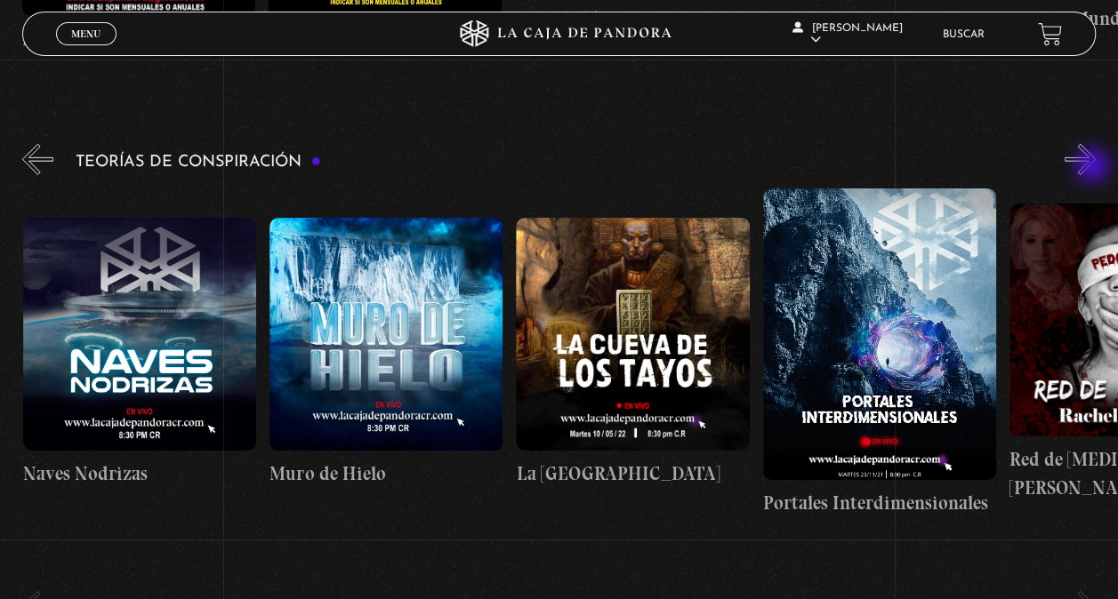
click at [1094, 167] on button "»" at bounding box center [1079, 159] width 31 height 31
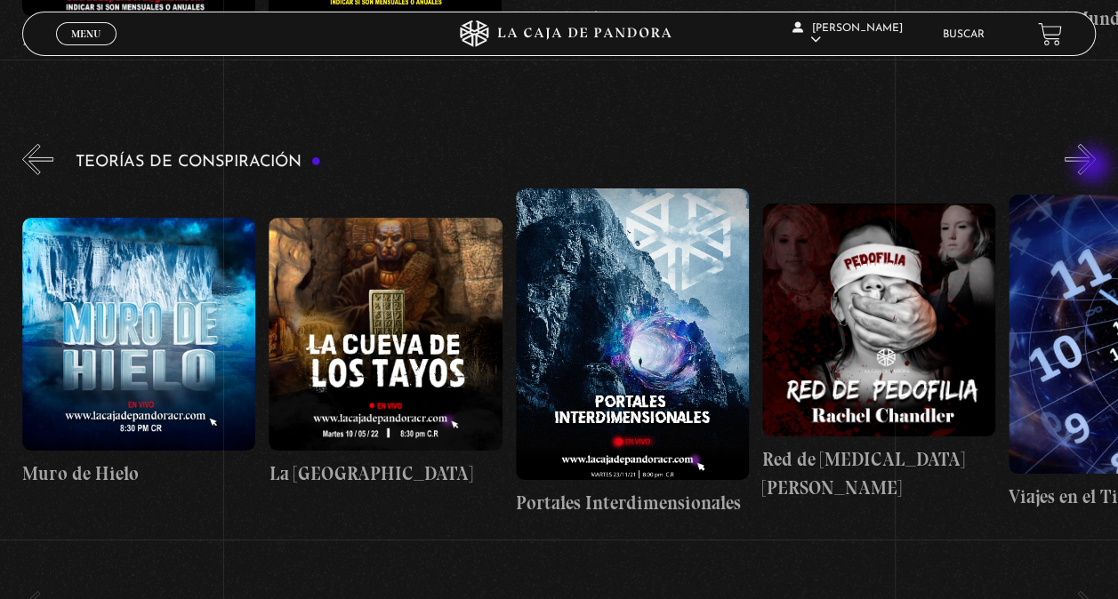
scroll to position [0, 493]
click at [1094, 167] on button "»" at bounding box center [1079, 159] width 31 height 31
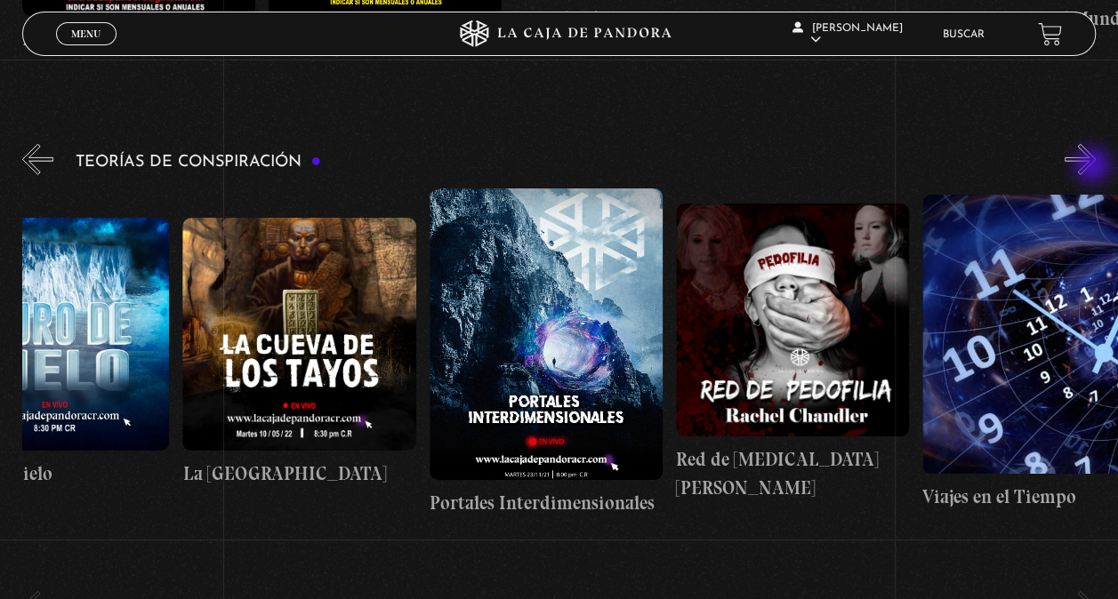
scroll to position [0, 616]
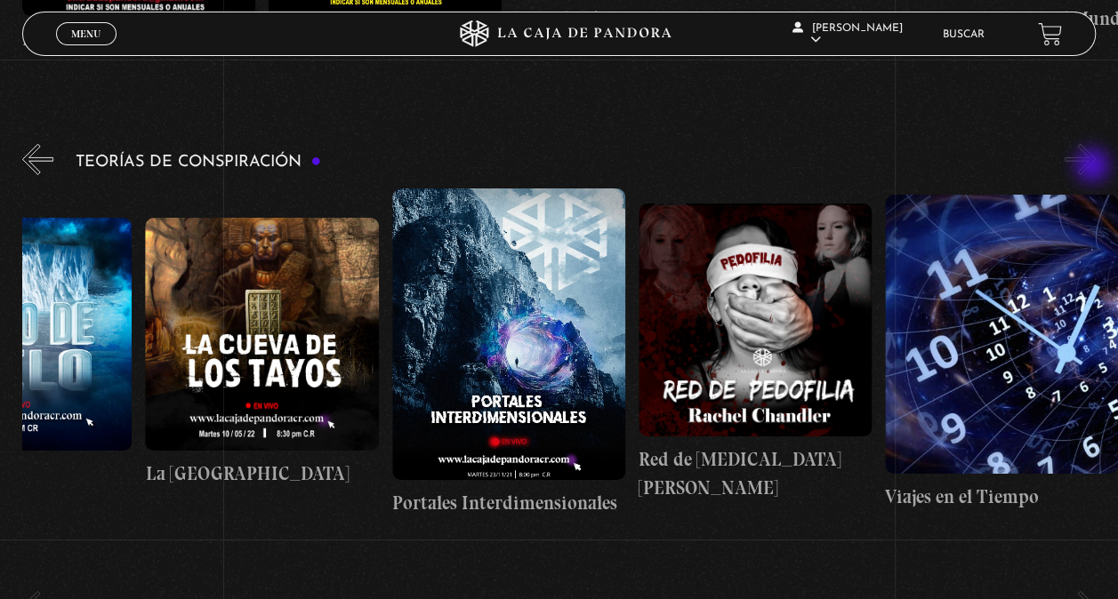
click at [1094, 167] on button "»" at bounding box center [1079, 159] width 31 height 31
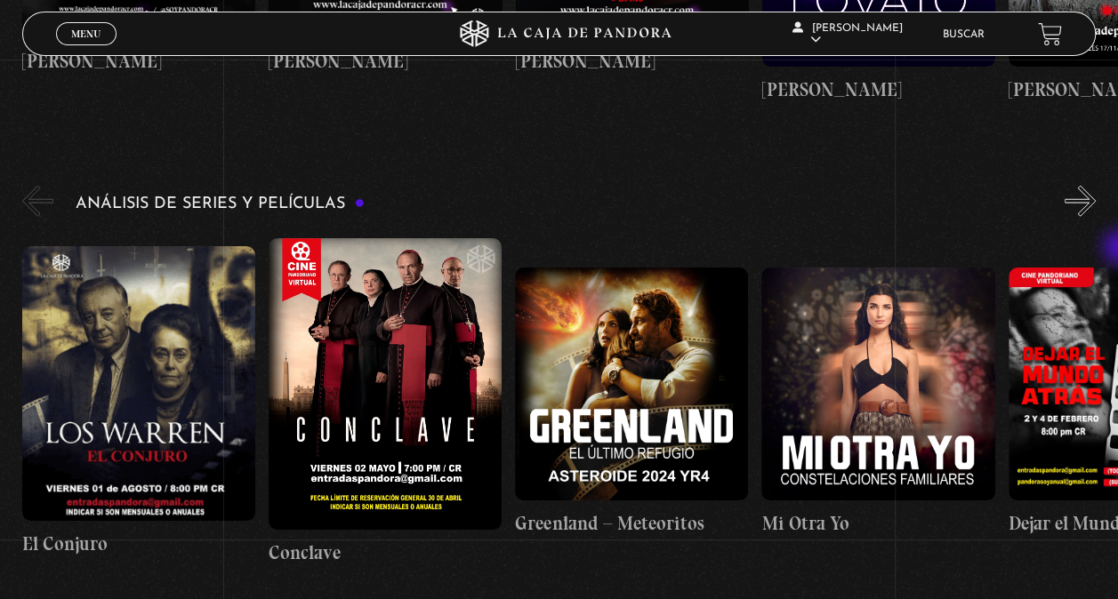
scroll to position [2061, 0]
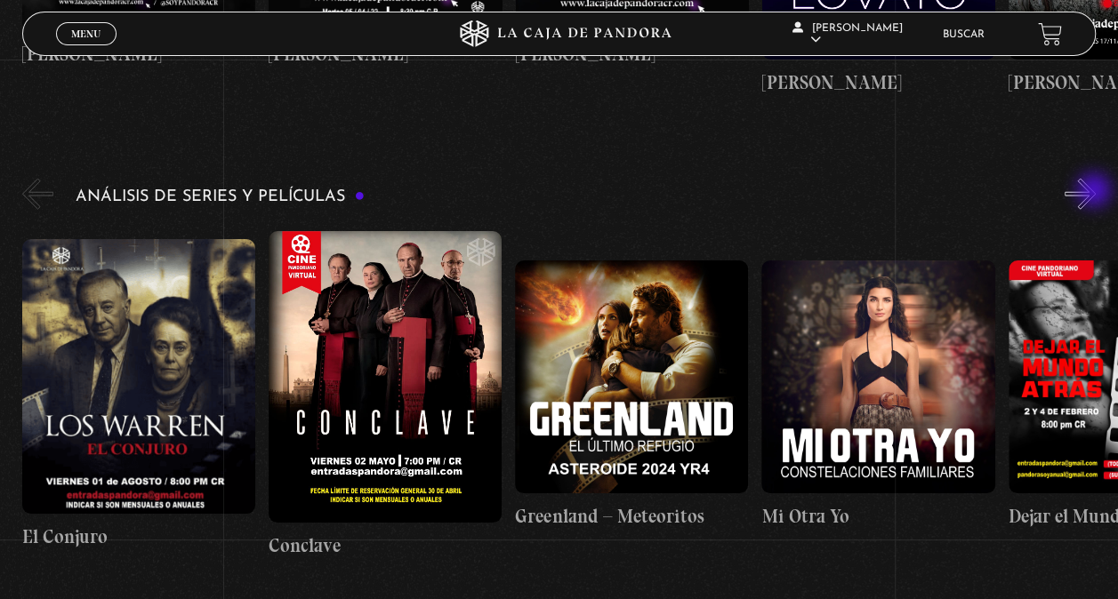
click at [1096, 192] on button "»" at bounding box center [1079, 194] width 31 height 31
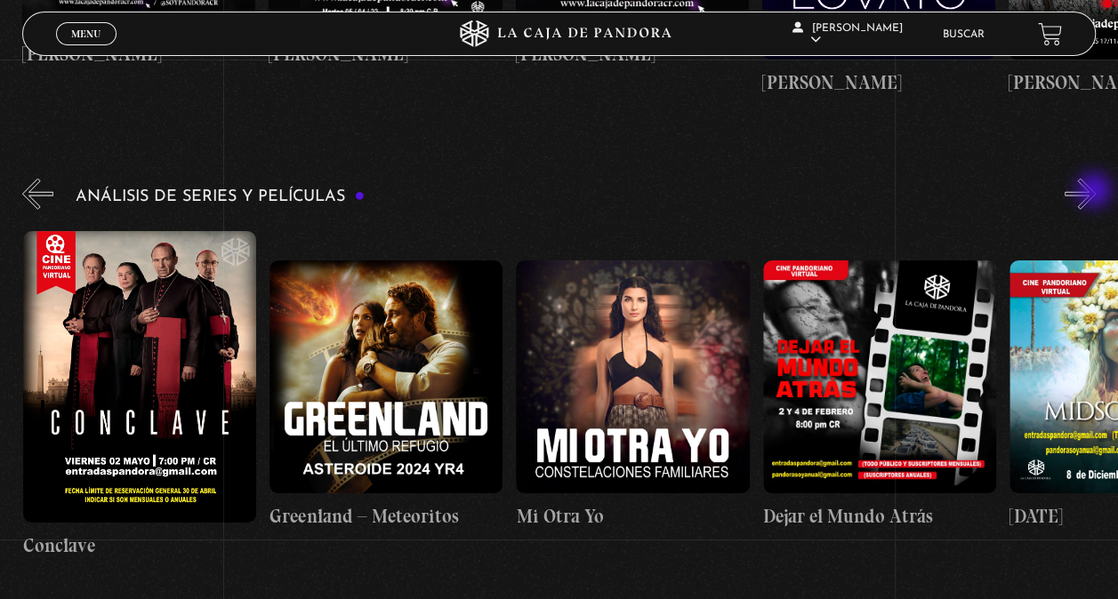
click at [1096, 192] on button "»" at bounding box center [1079, 194] width 31 height 31
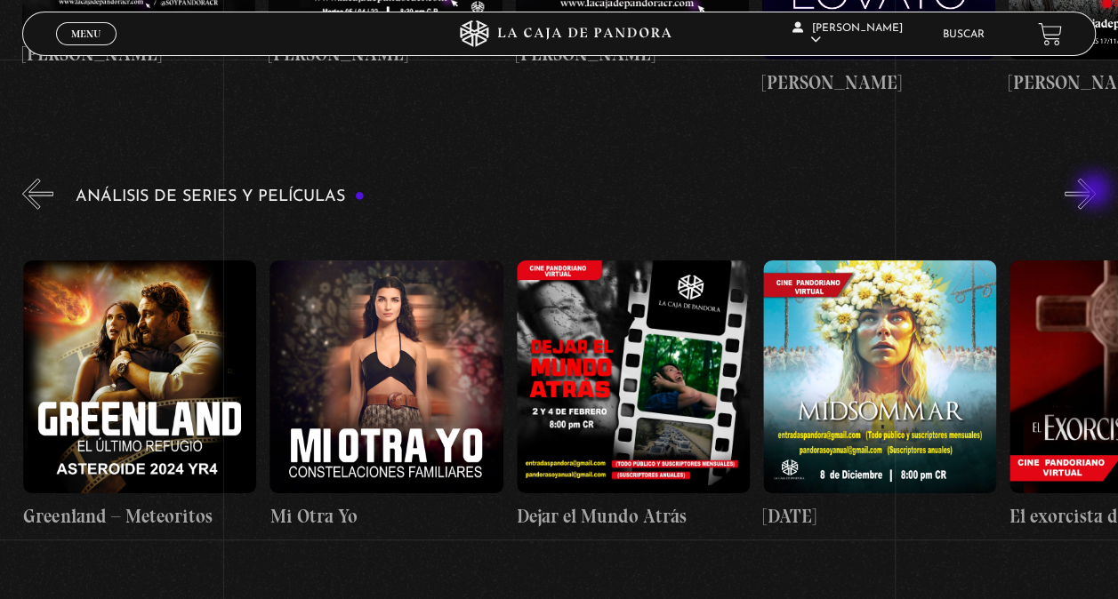
click at [1096, 192] on button "»" at bounding box center [1079, 194] width 31 height 31
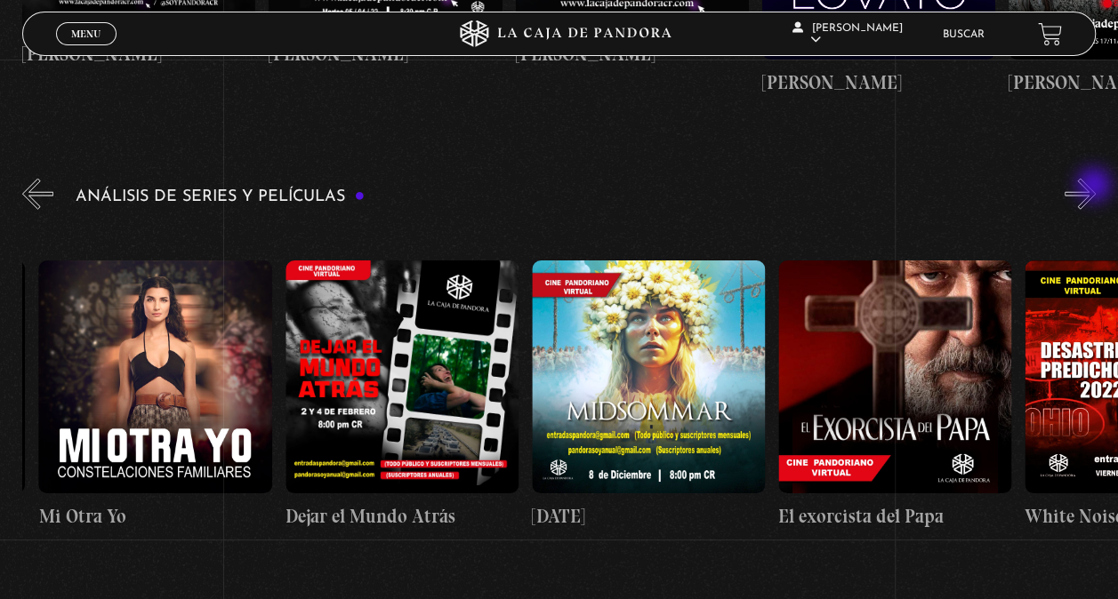
click at [1096, 187] on button "»" at bounding box center [1079, 194] width 31 height 31
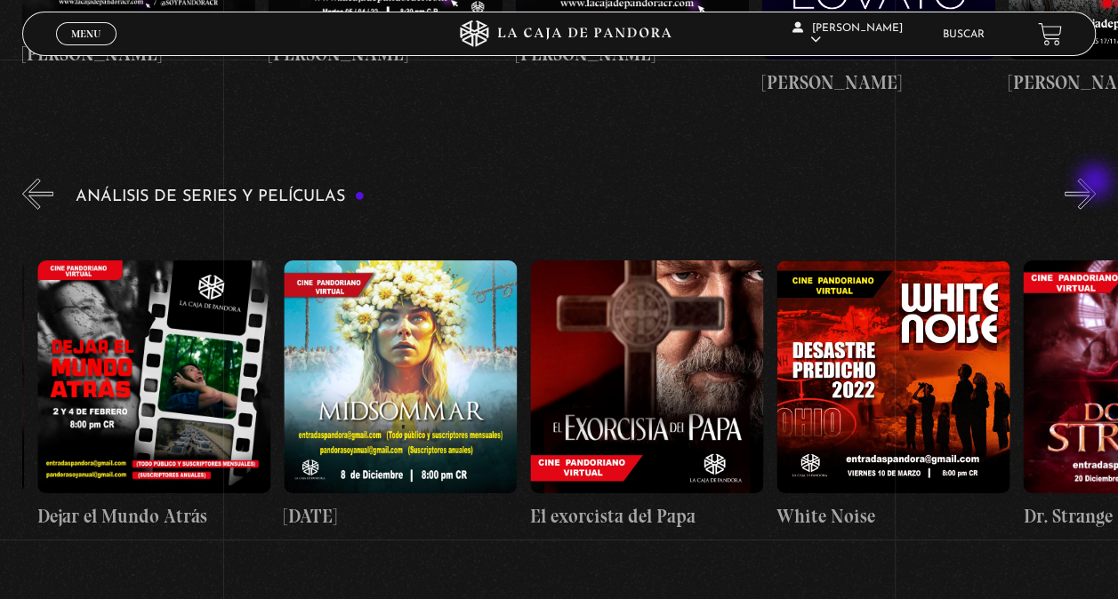
click at [1096, 183] on button "»" at bounding box center [1079, 194] width 31 height 31
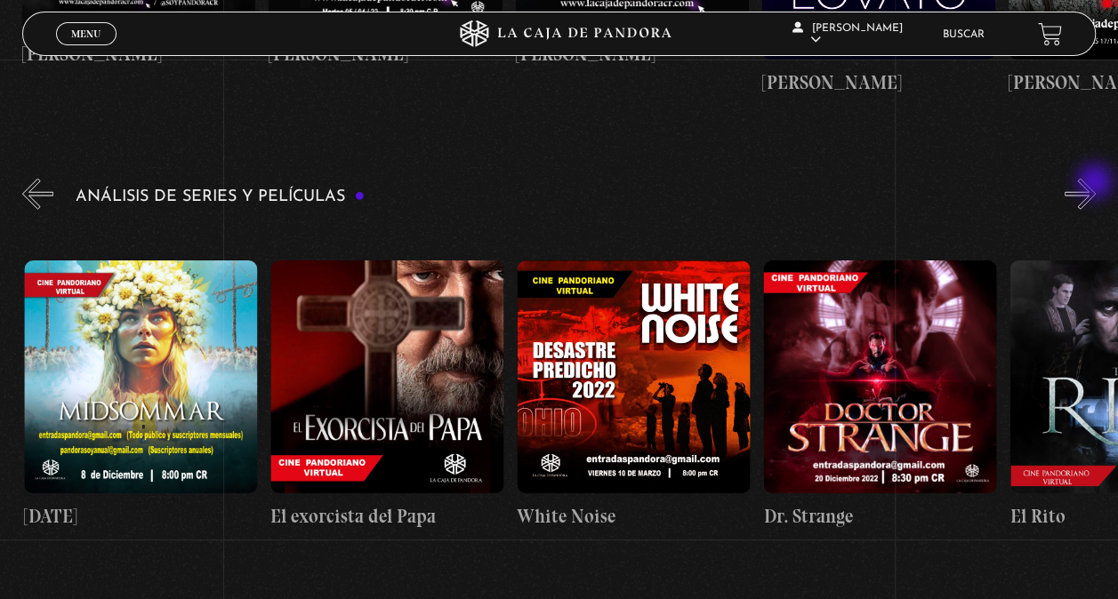
click at [1096, 183] on button "»" at bounding box center [1079, 194] width 31 height 31
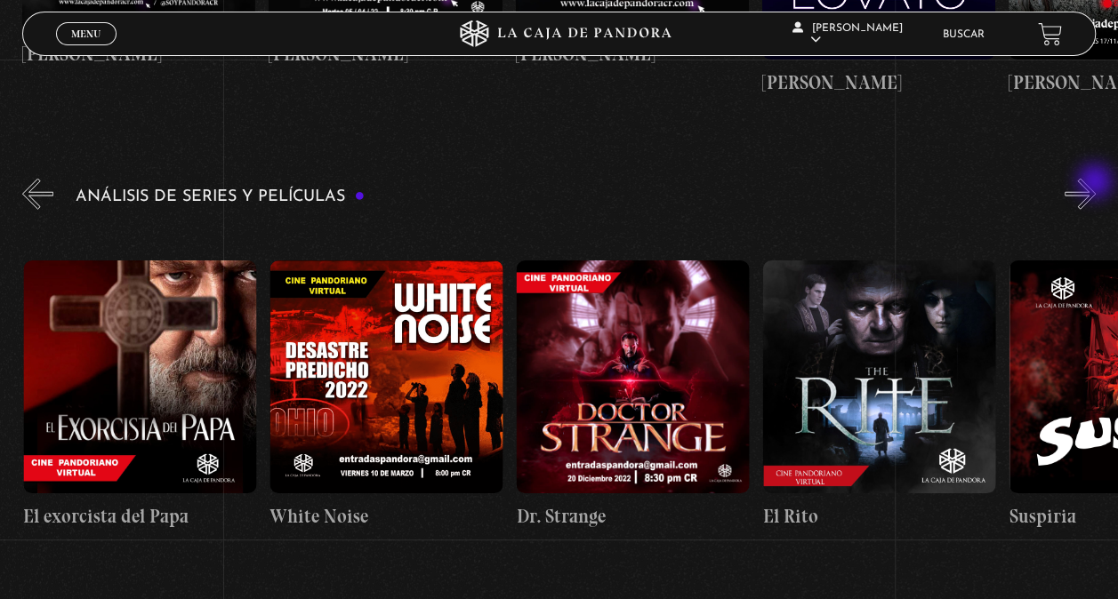
click at [1096, 183] on button "»" at bounding box center [1079, 194] width 31 height 31
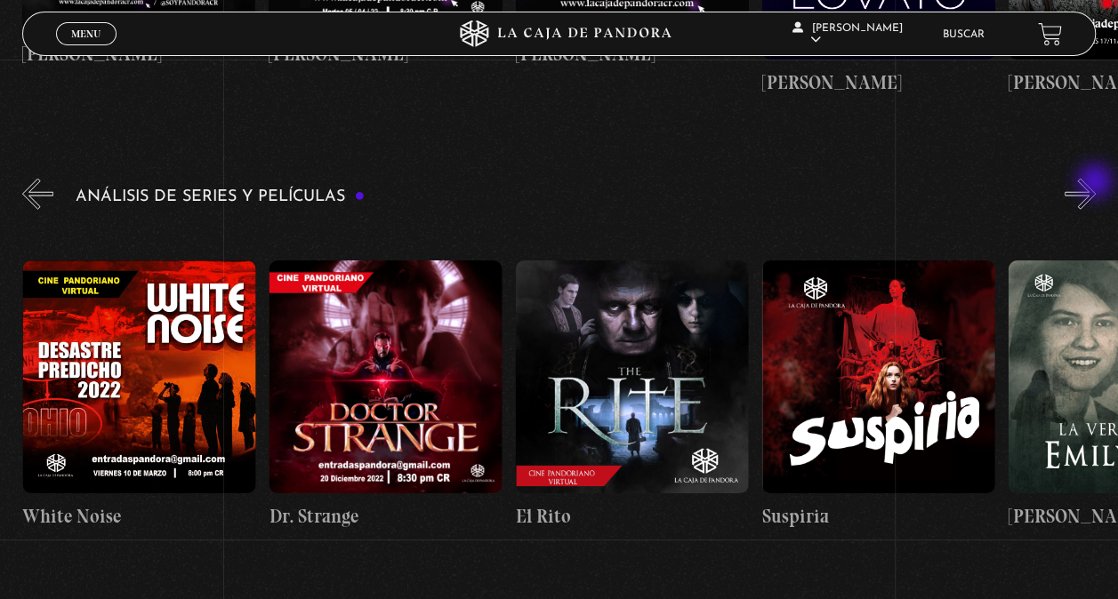
click at [1096, 183] on button "»" at bounding box center [1079, 194] width 31 height 31
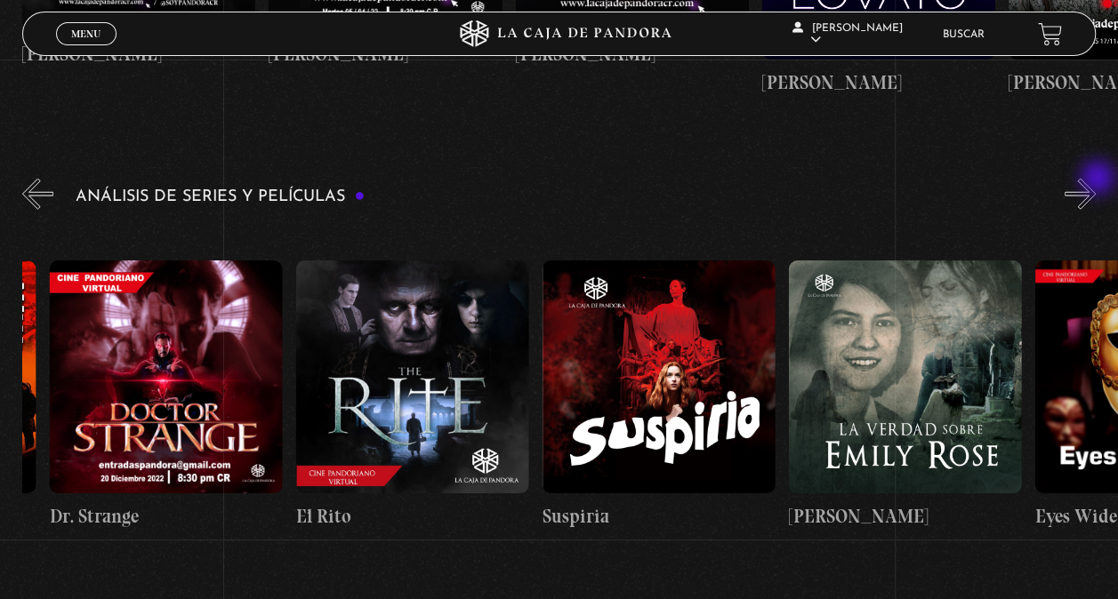
click at [1096, 179] on button "»" at bounding box center [1079, 194] width 31 height 31
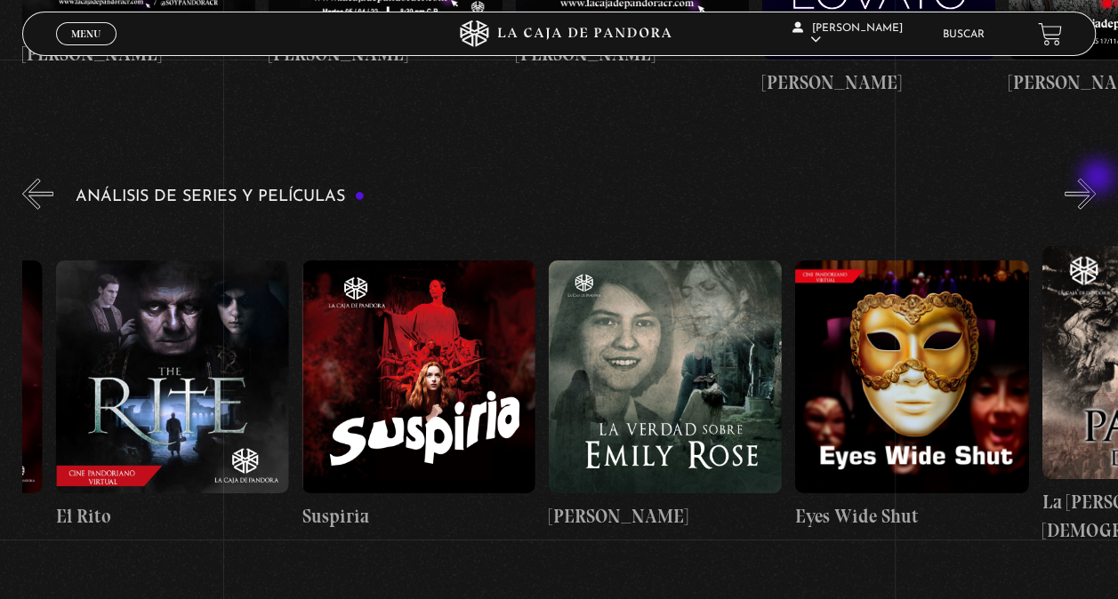
click at [1096, 179] on button "»" at bounding box center [1079, 194] width 31 height 31
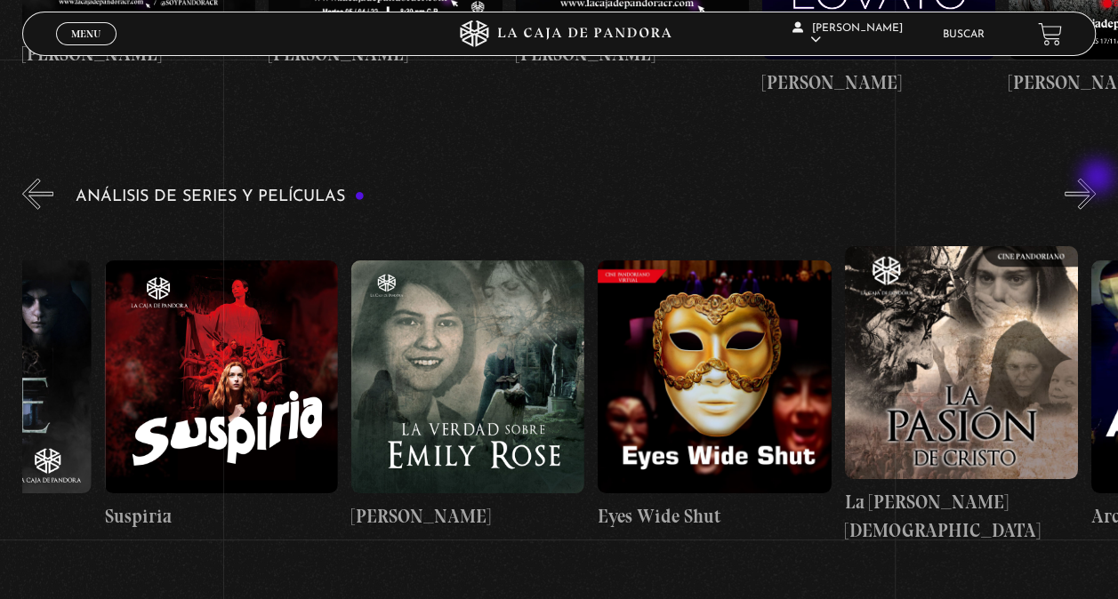
click at [1096, 179] on button "»" at bounding box center [1079, 194] width 31 height 31
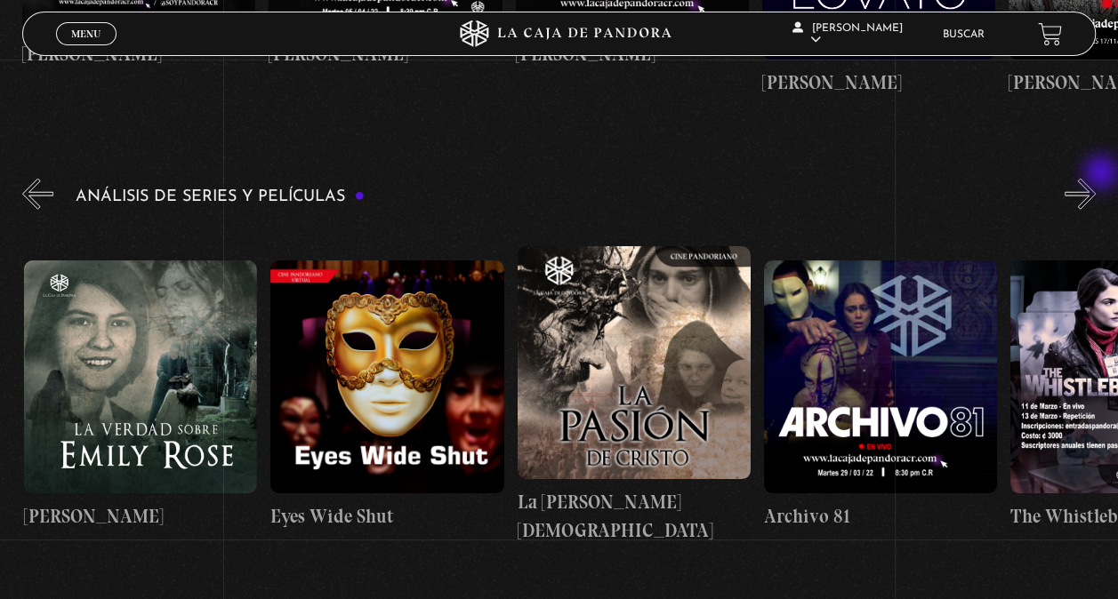
scroll to position [0, 2710]
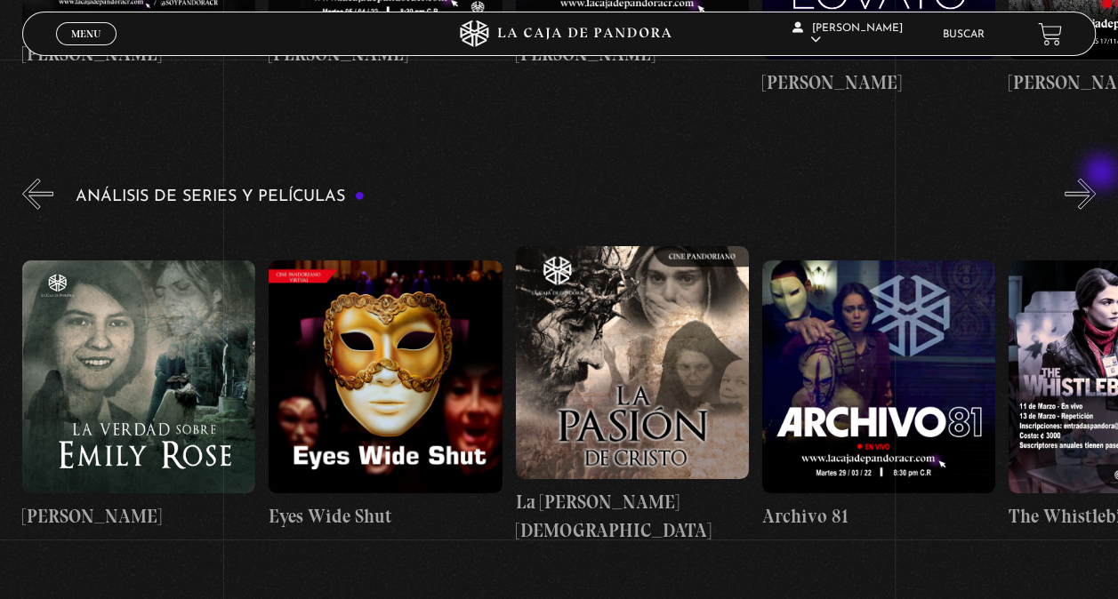
click at [1103, 175] on div "Análisis de series y películas" at bounding box center [570, 371] width 1096 height 393
click at [1096, 186] on button "»" at bounding box center [1079, 194] width 31 height 31
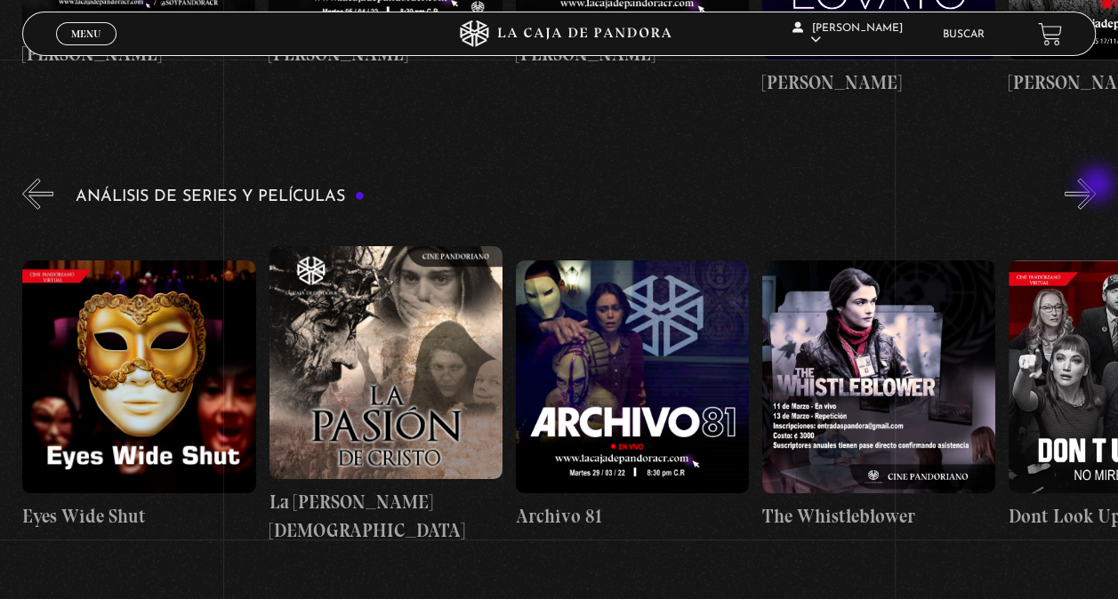
click at [1096, 186] on button "»" at bounding box center [1079, 194] width 31 height 31
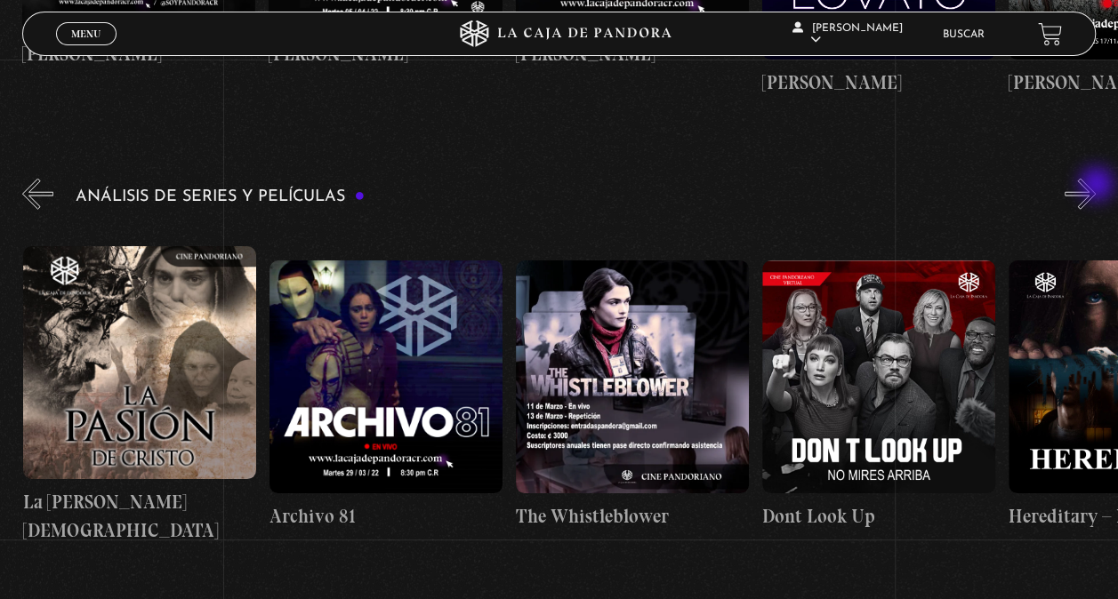
click at [1096, 186] on button "»" at bounding box center [1079, 194] width 31 height 31
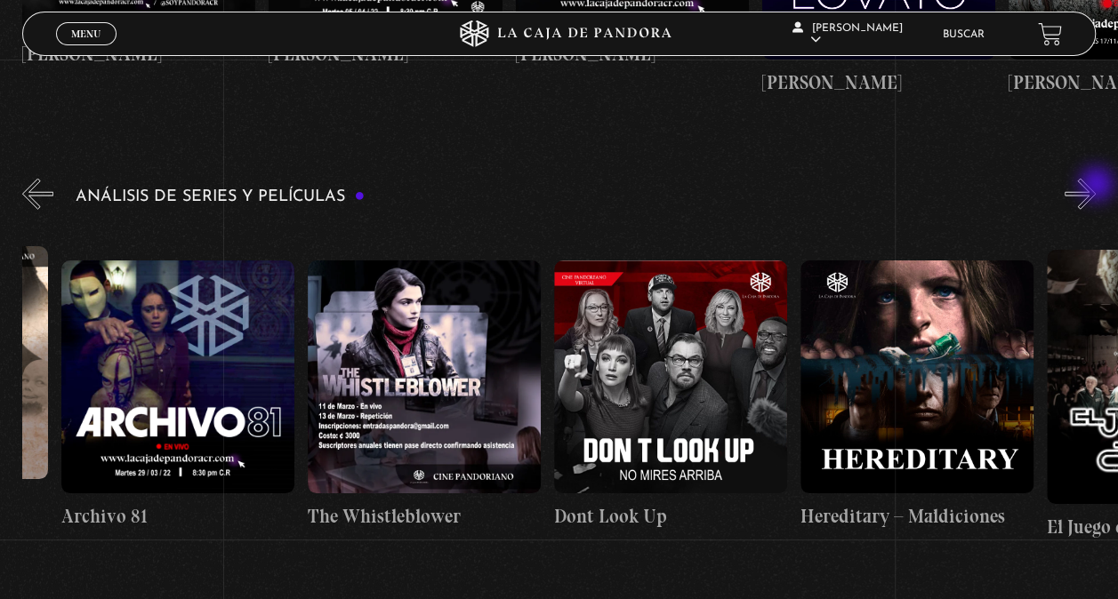
scroll to position [0, 3449]
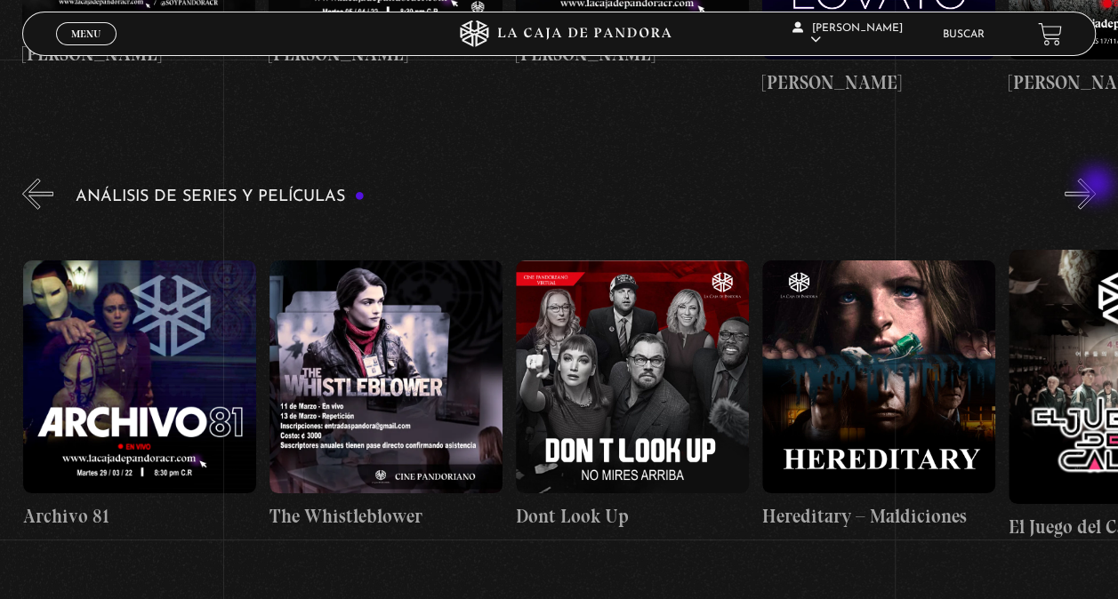
click at [1096, 186] on button "»" at bounding box center [1079, 194] width 31 height 31
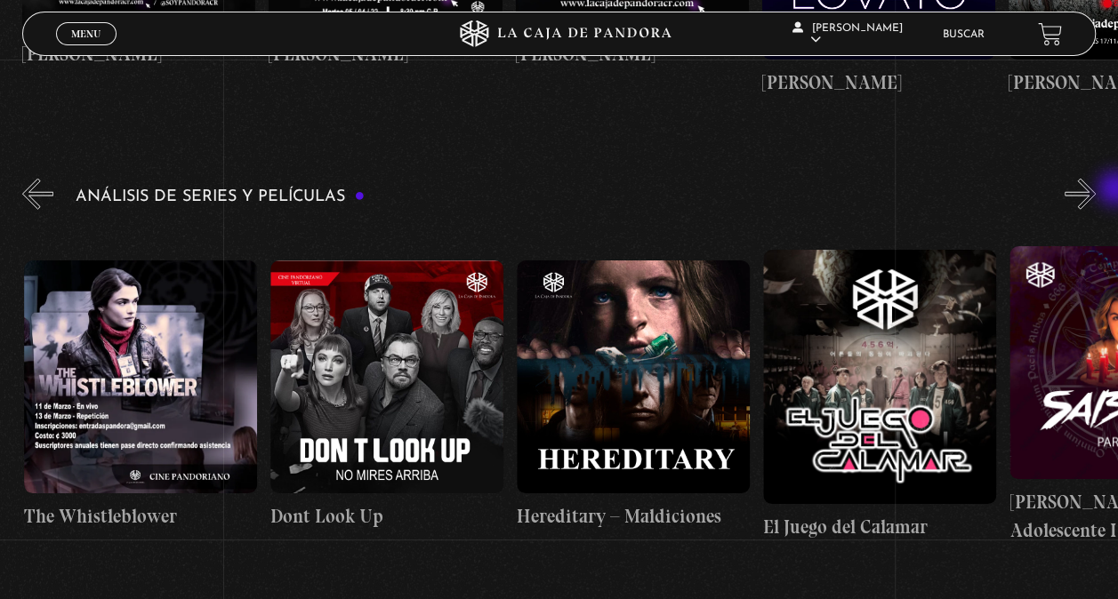
click at [1117, 190] on div "Análisis de series y películas" at bounding box center [570, 371] width 1096 height 393
click at [1096, 192] on button "»" at bounding box center [1079, 194] width 31 height 31
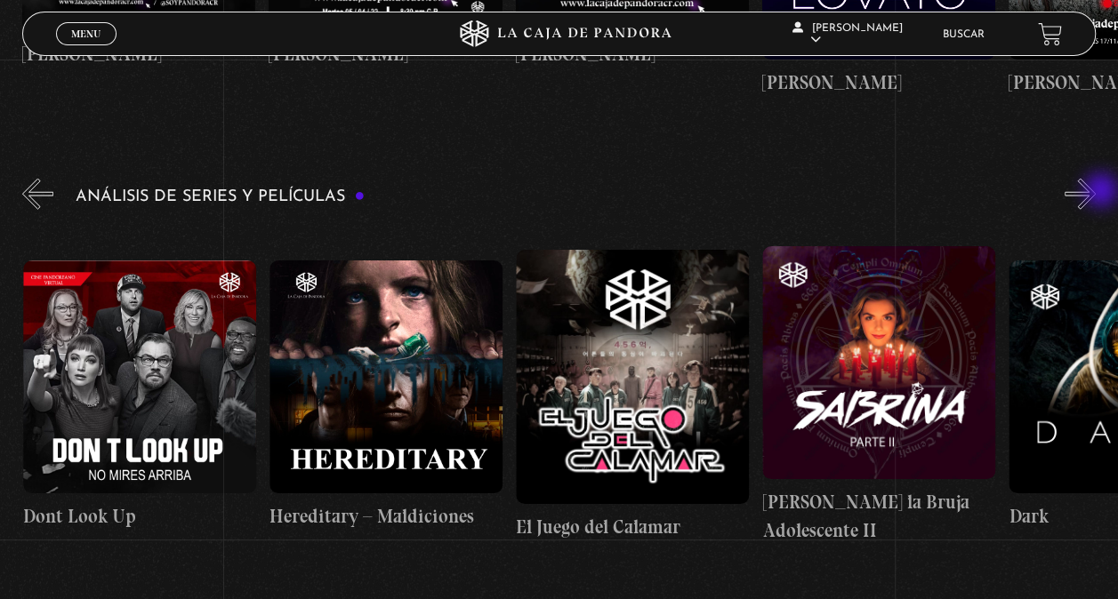
click at [1096, 192] on button "»" at bounding box center [1079, 194] width 31 height 31
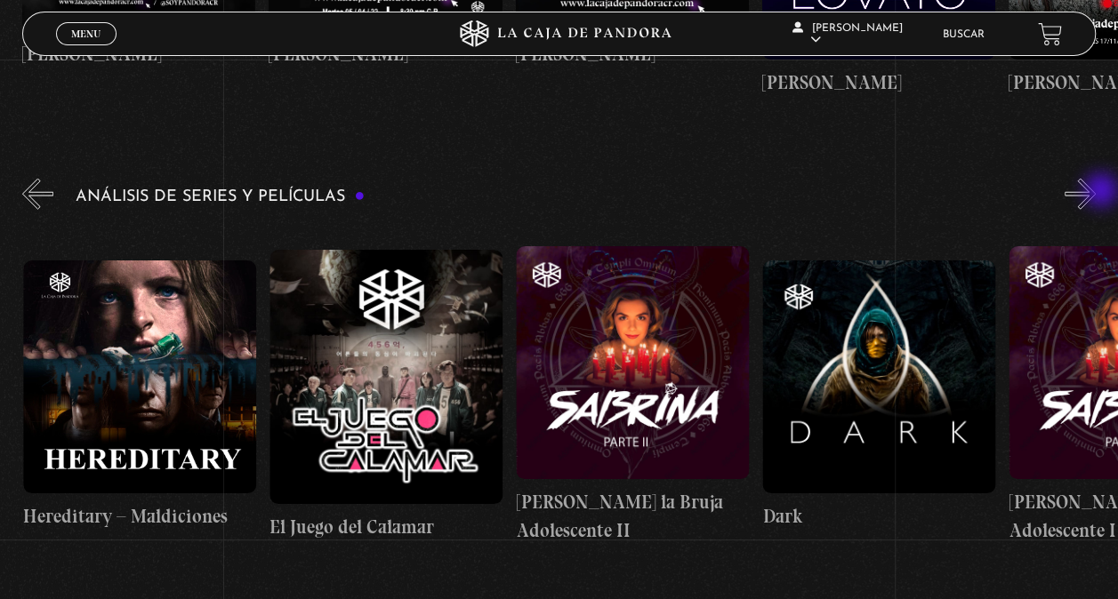
click at [1096, 192] on button "»" at bounding box center [1079, 194] width 31 height 31
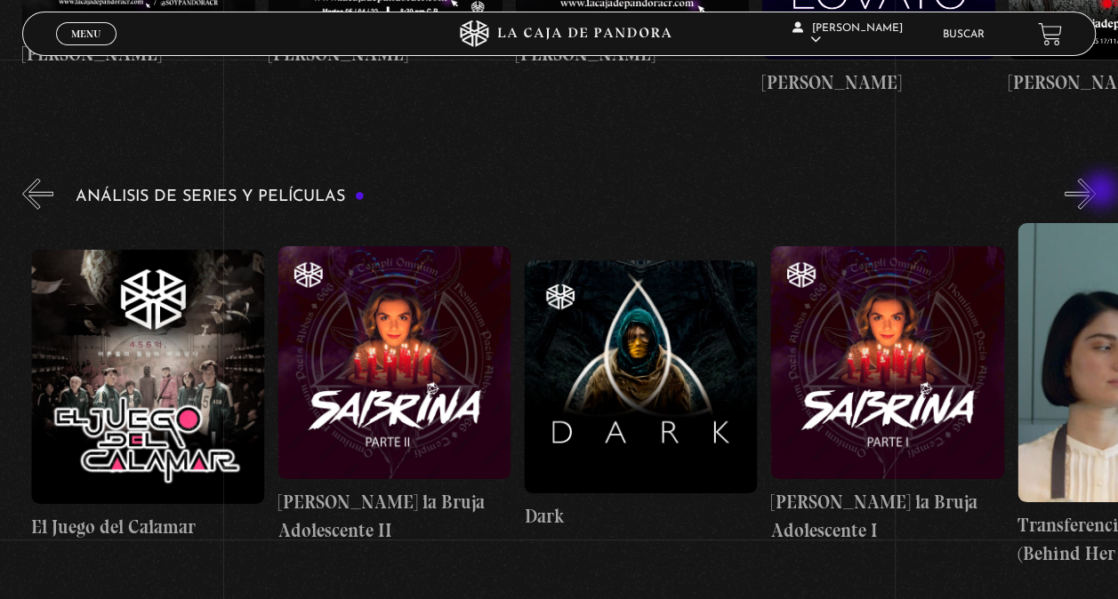
click at [1096, 192] on button "»" at bounding box center [1079, 194] width 31 height 31
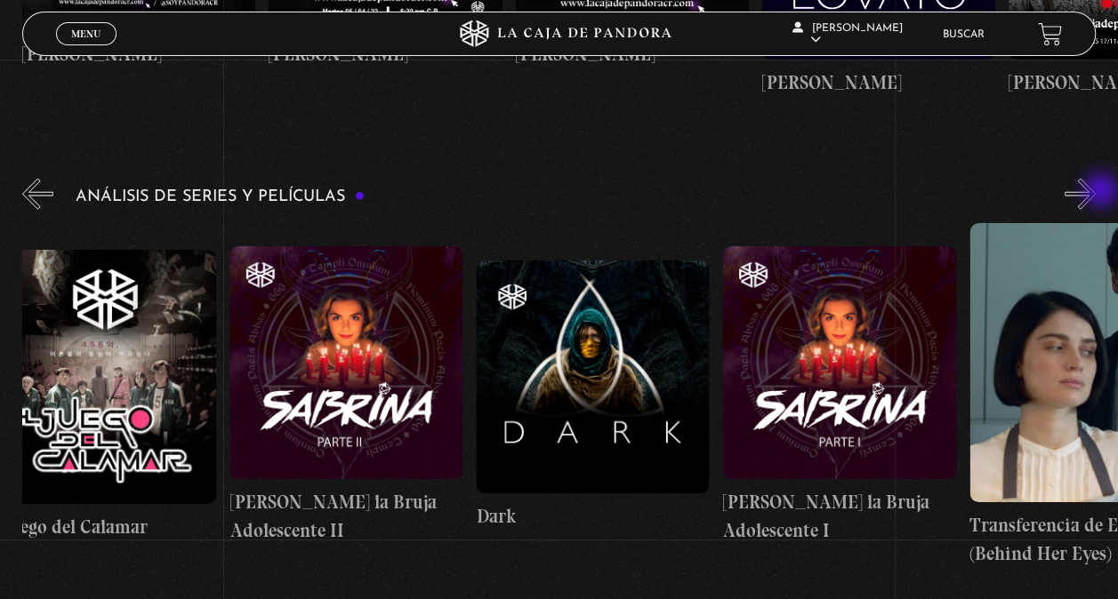
scroll to position [0, 4558]
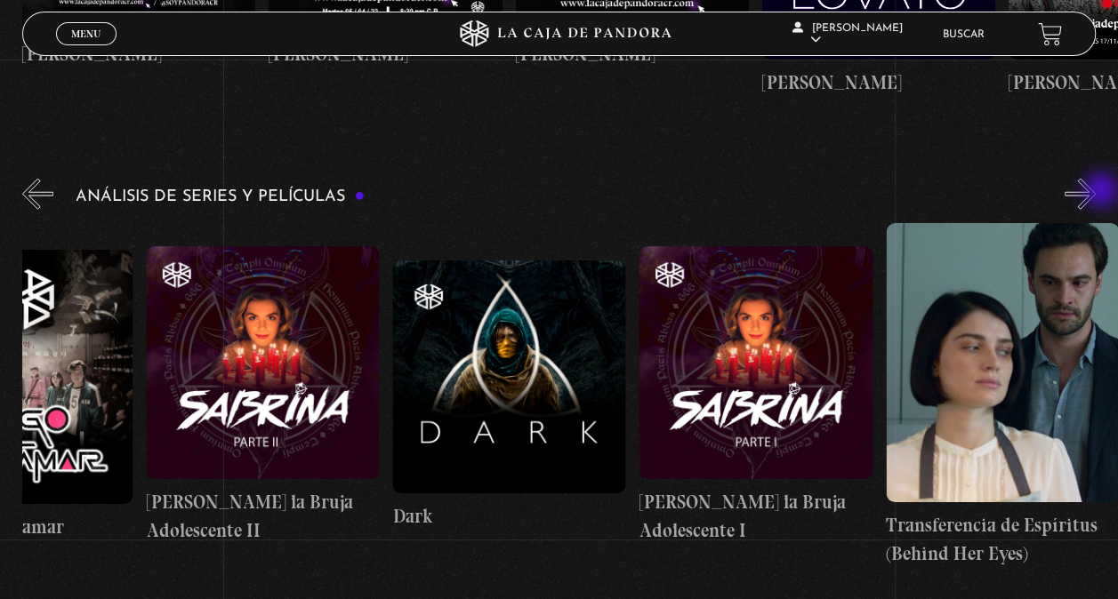
click at [1096, 192] on button "»" at bounding box center [1079, 194] width 31 height 31
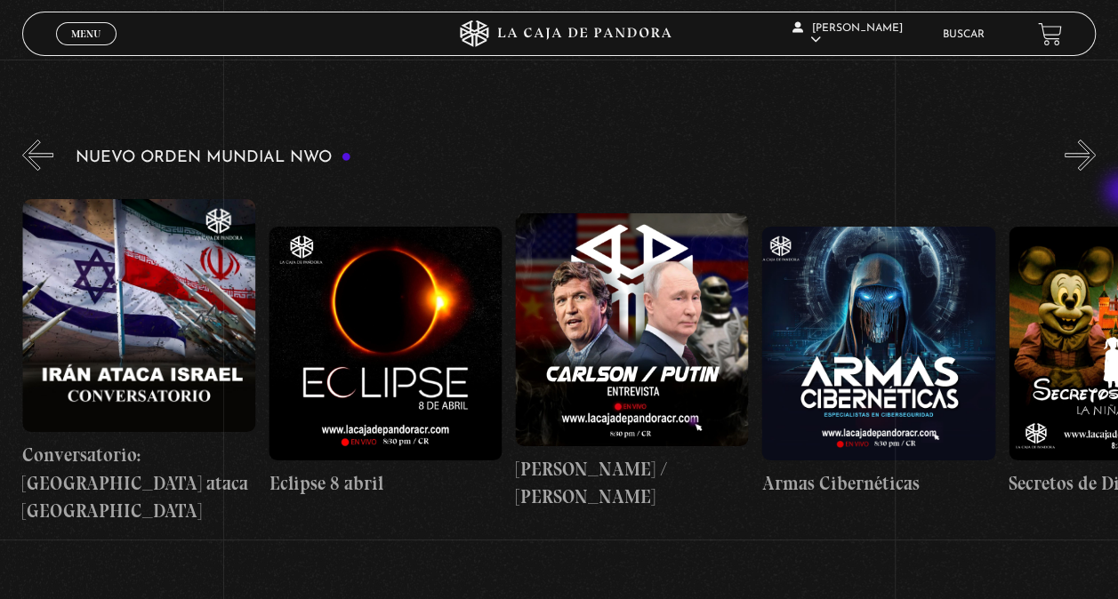
scroll to position [225, 0]
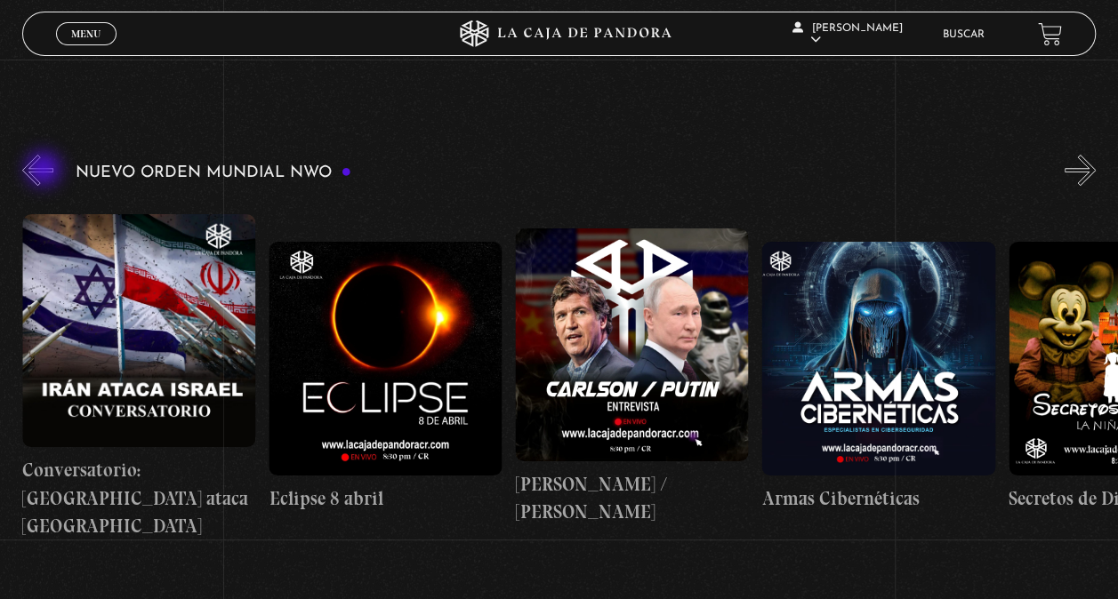
click at [45, 171] on button "«" at bounding box center [37, 170] width 31 height 31
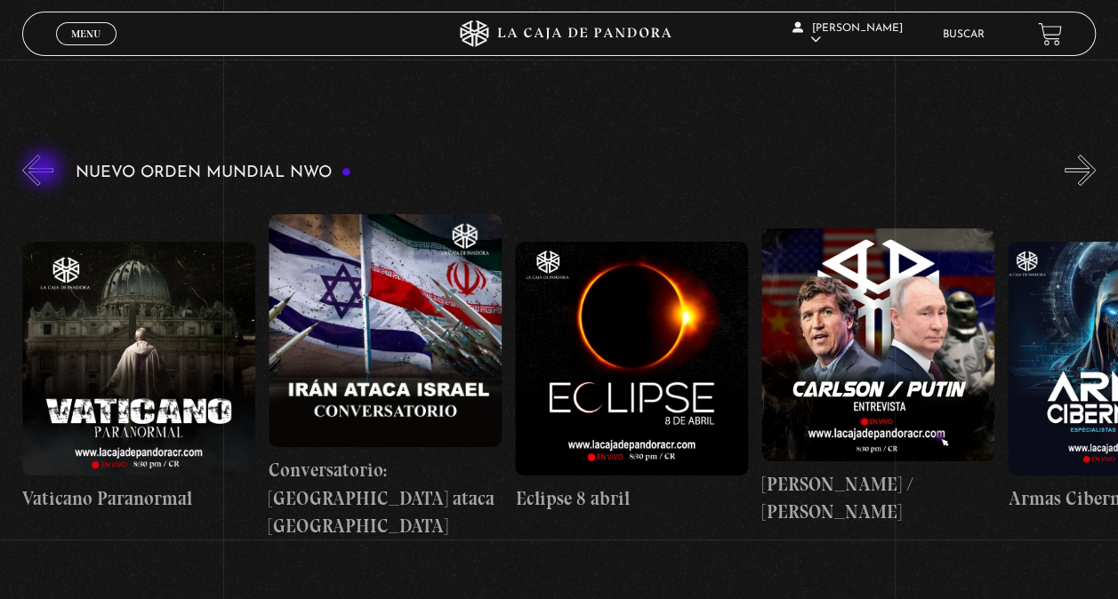
click at [45, 171] on button "«" at bounding box center [37, 170] width 31 height 31
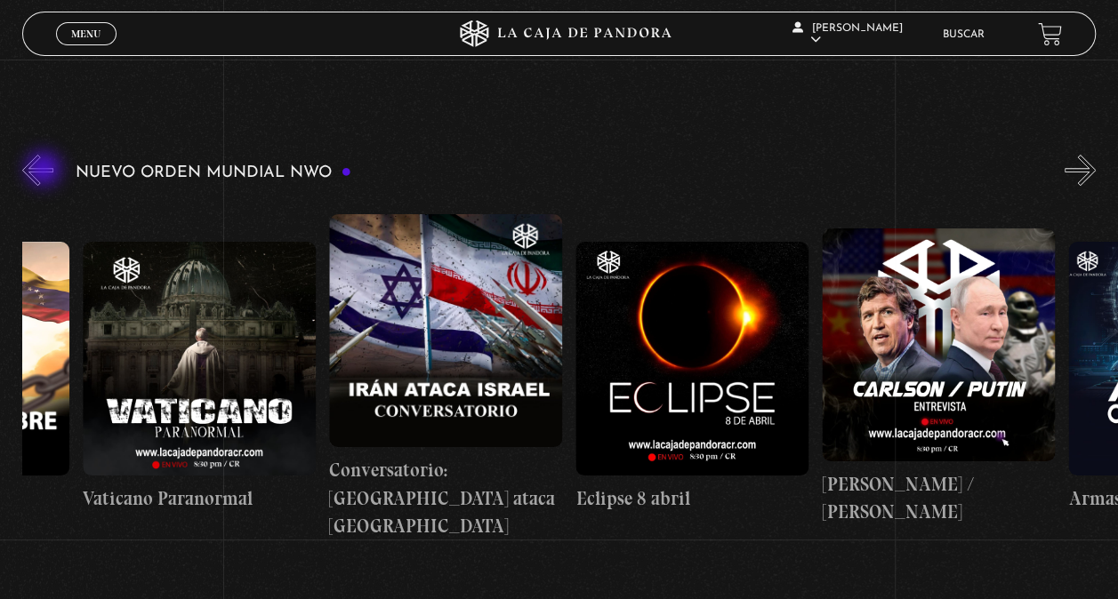
click at [45, 171] on button "«" at bounding box center [37, 170] width 31 height 31
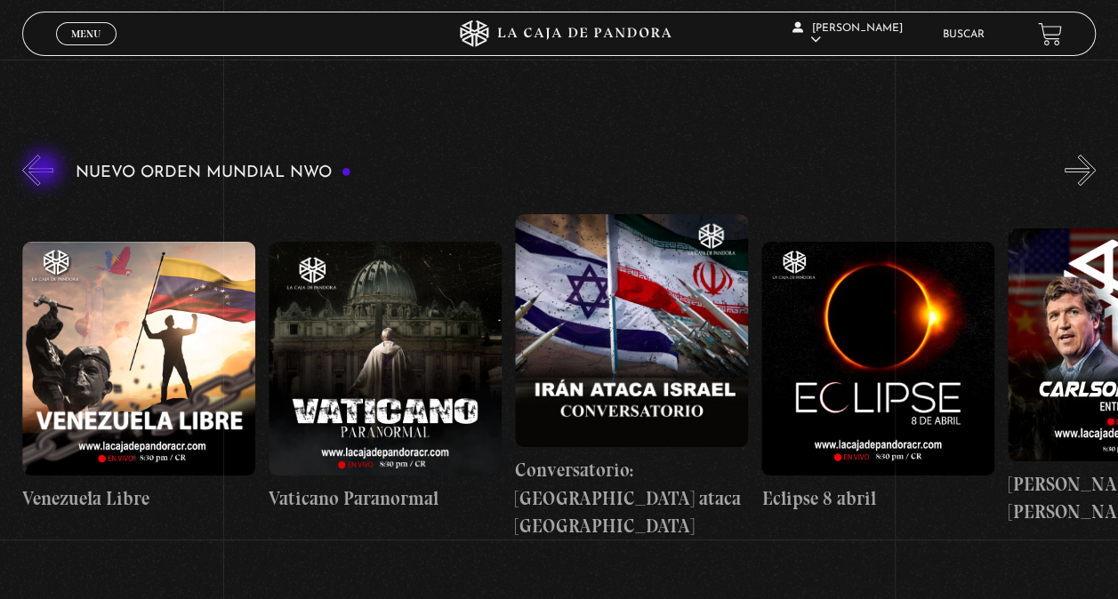
click at [45, 171] on button "«" at bounding box center [37, 170] width 31 height 31
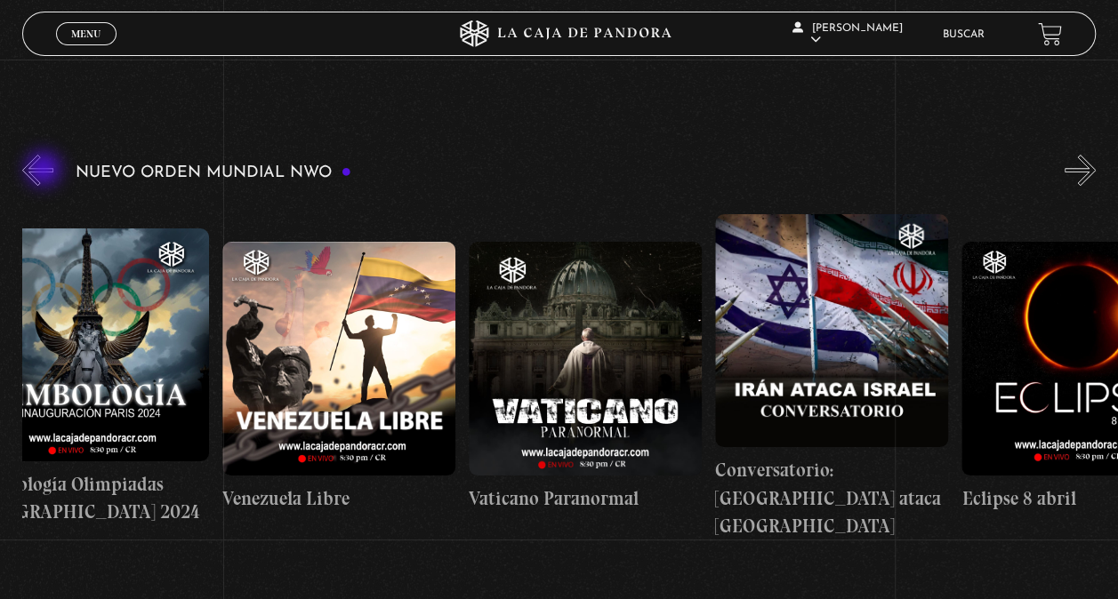
click at [45, 171] on button "«" at bounding box center [37, 170] width 31 height 31
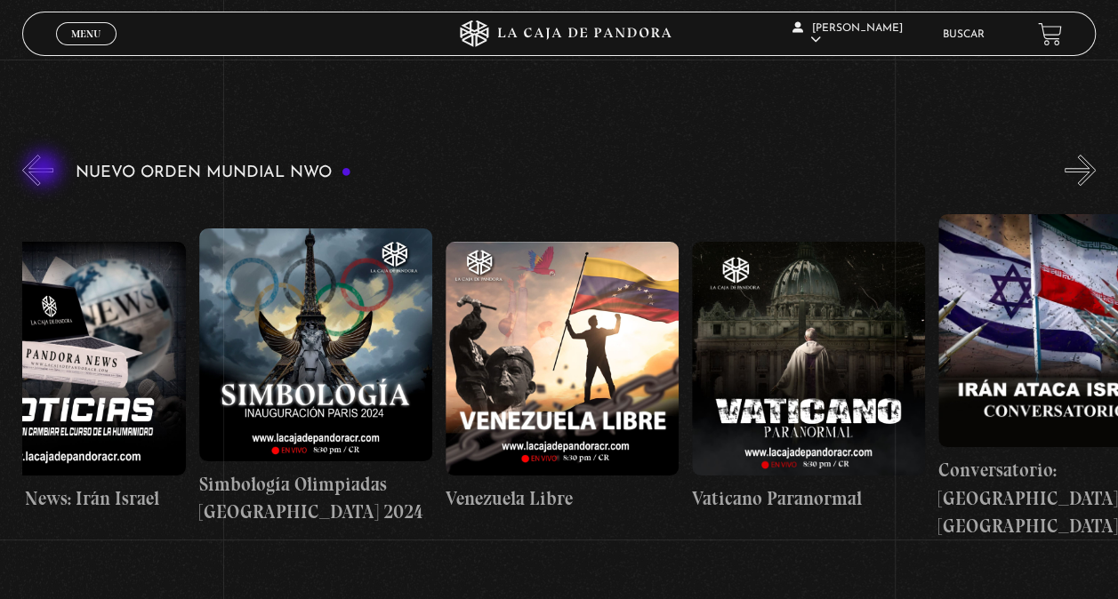
click at [45, 171] on button "«" at bounding box center [37, 170] width 31 height 31
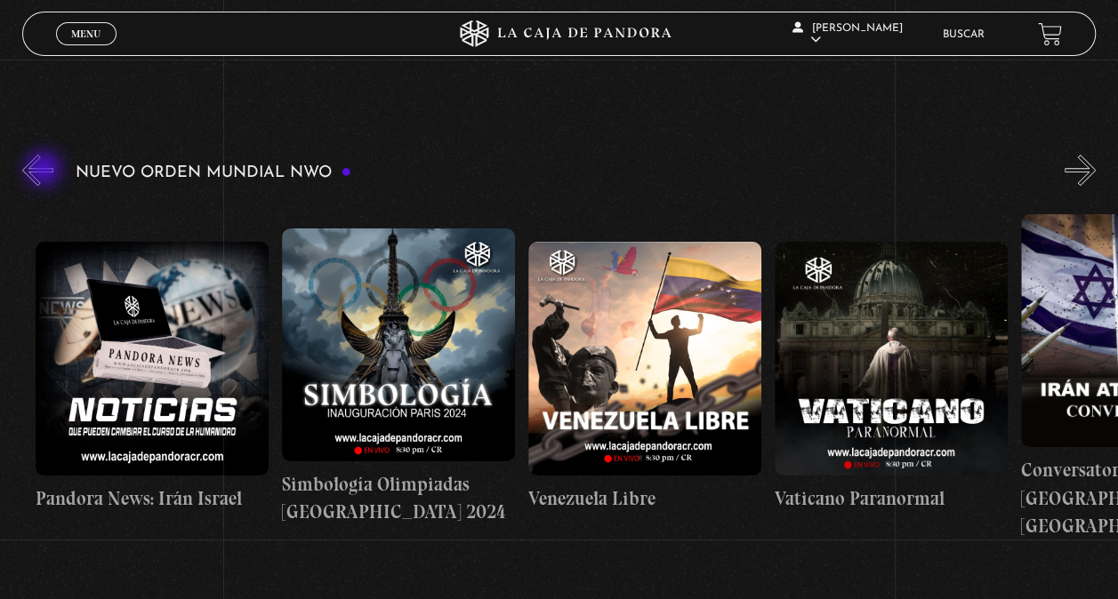
click at [45, 171] on button "«" at bounding box center [37, 170] width 31 height 31
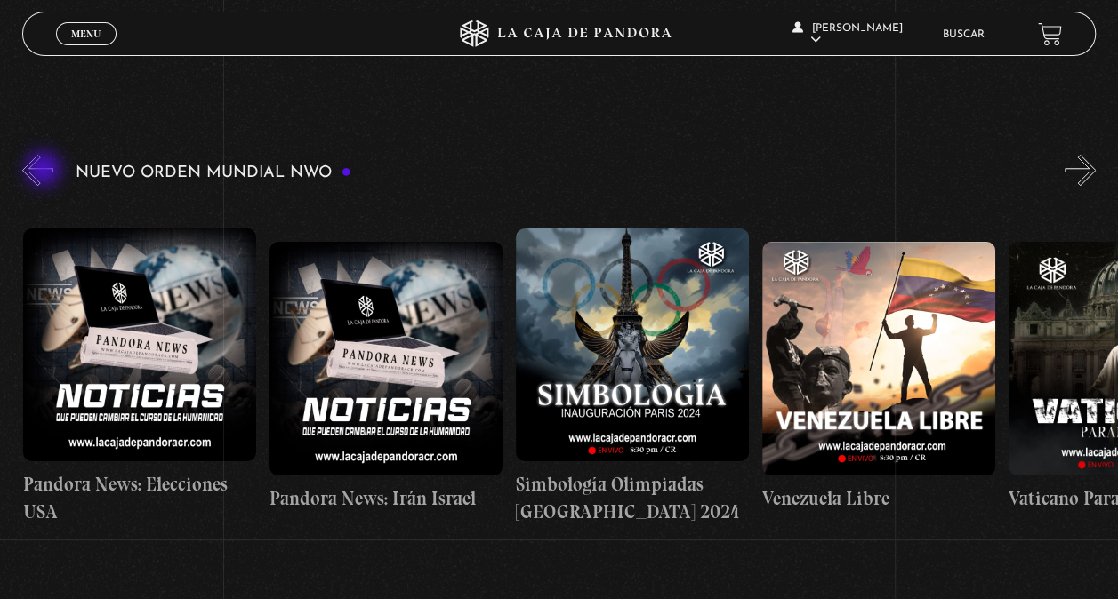
click at [45, 171] on button "«" at bounding box center [37, 170] width 31 height 31
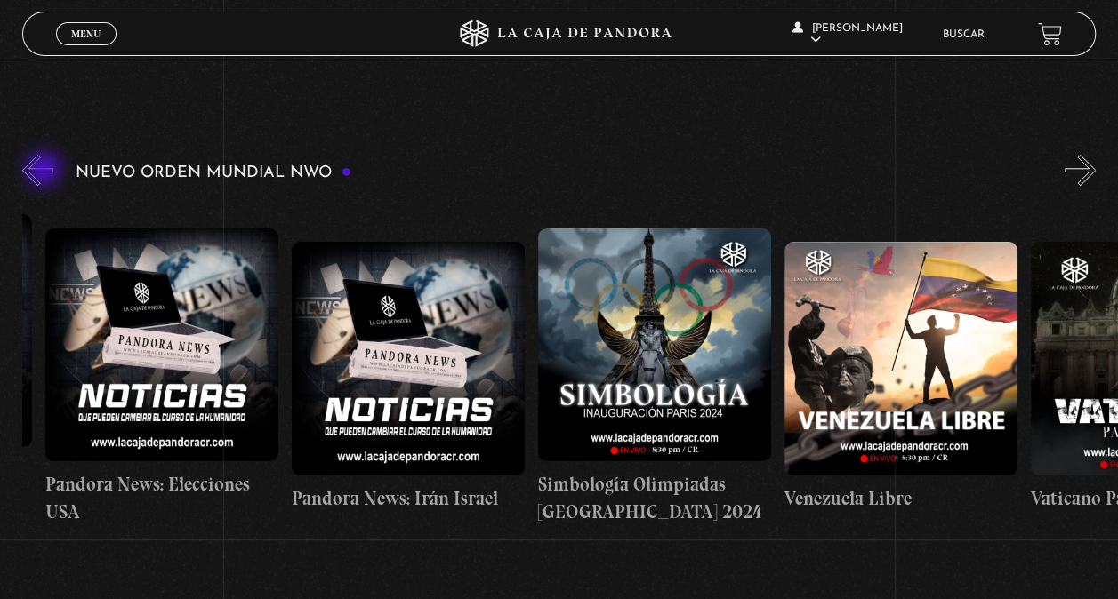
click at [45, 171] on button "«" at bounding box center [37, 170] width 31 height 31
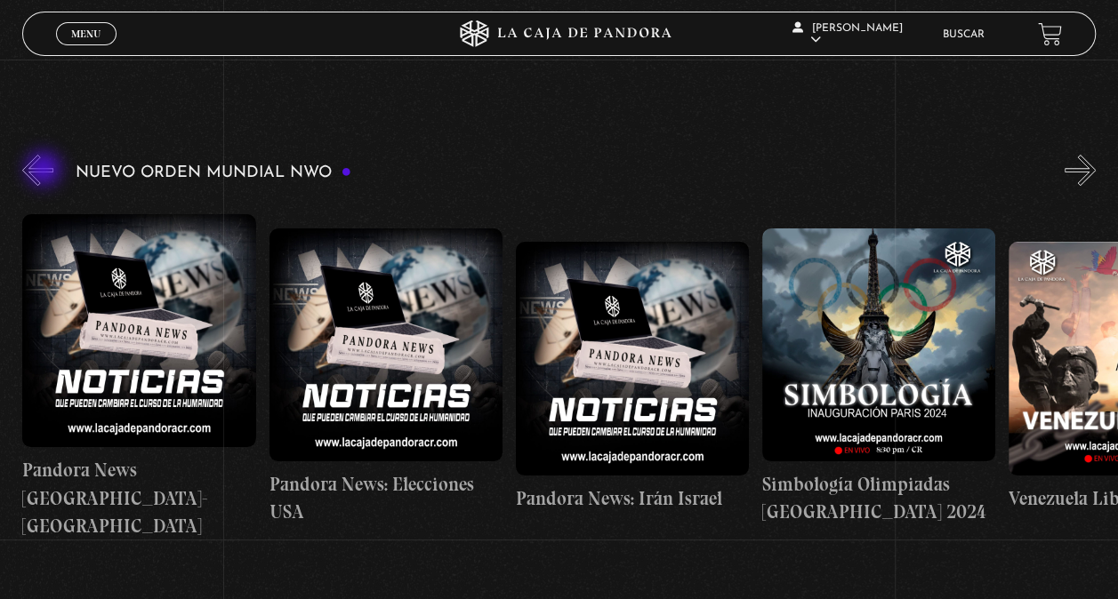
click at [45, 171] on button "«" at bounding box center [37, 170] width 31 height 31
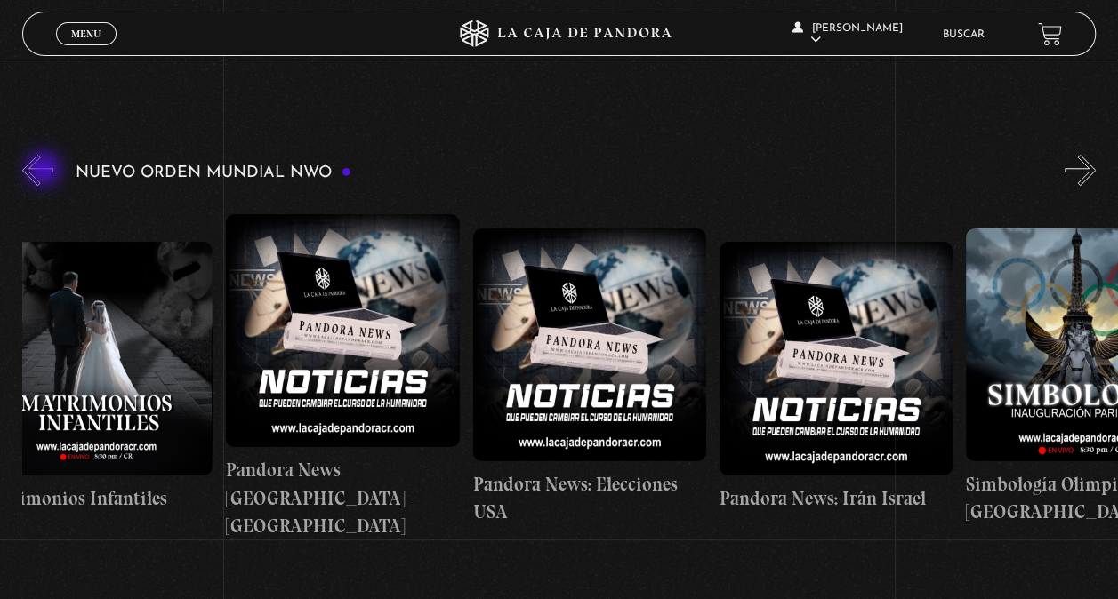
click at [45, 171] on button "«" at bounding box center [37, 170] width 31 height 31
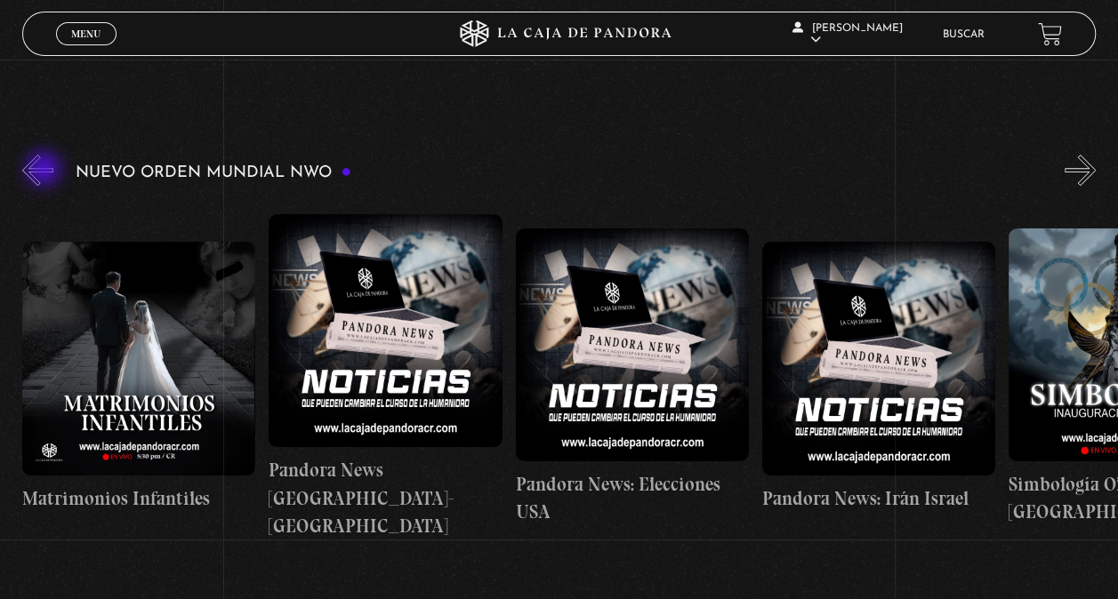
click at [45, 171] on button "«" at bounding box center [37, 170] width 31 height 31
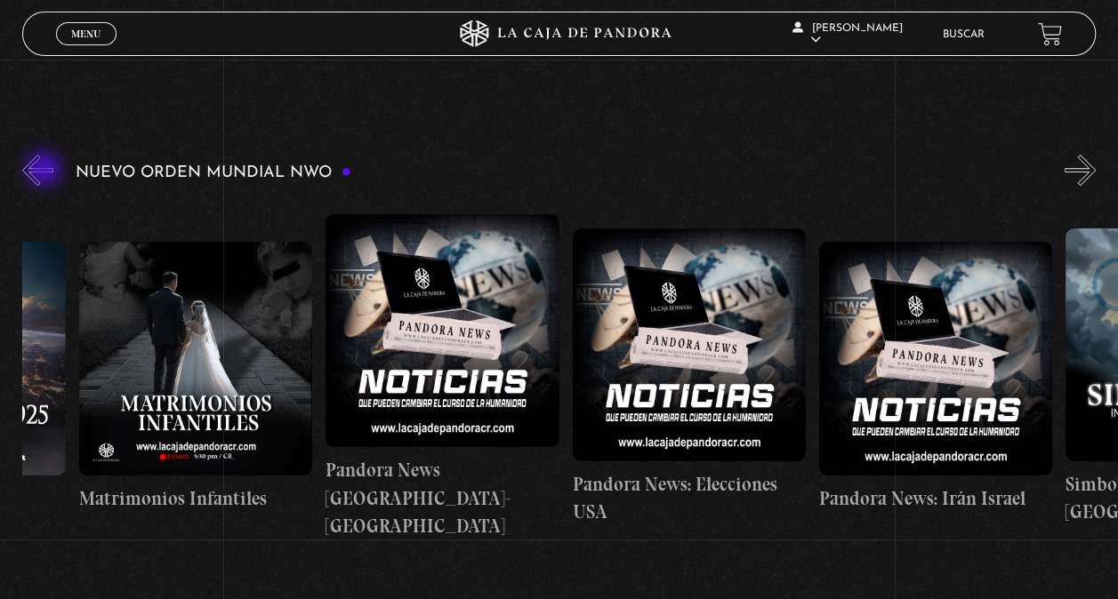
click at [45, 171] on button "«" at bounding box center [37, 170] width 31 height 31
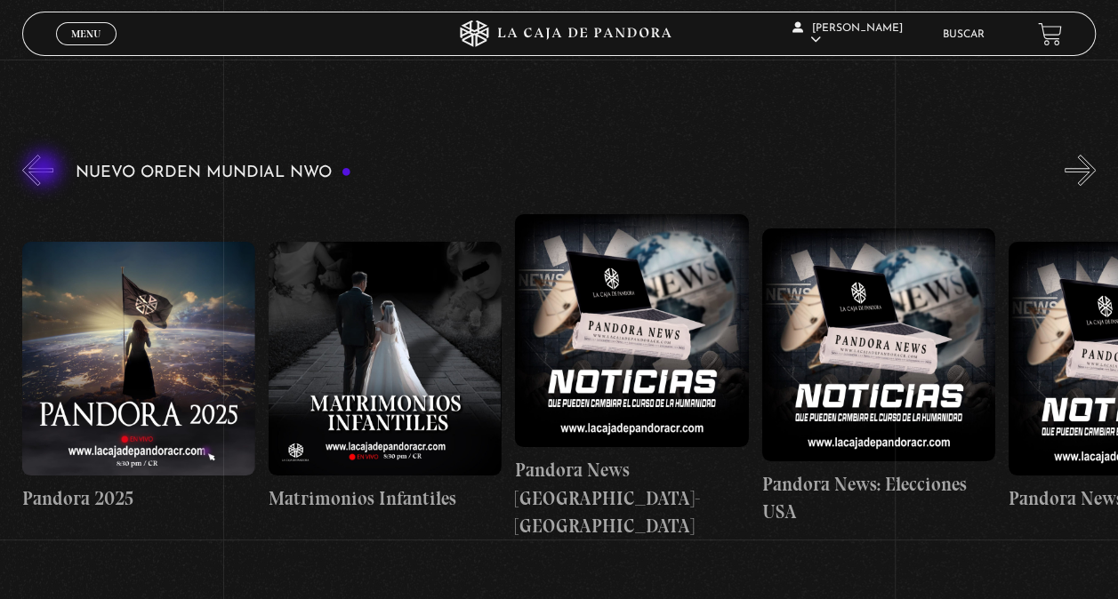
click at [45, 171] on button "«" at bounding box center [37, 170] width 31 height 31
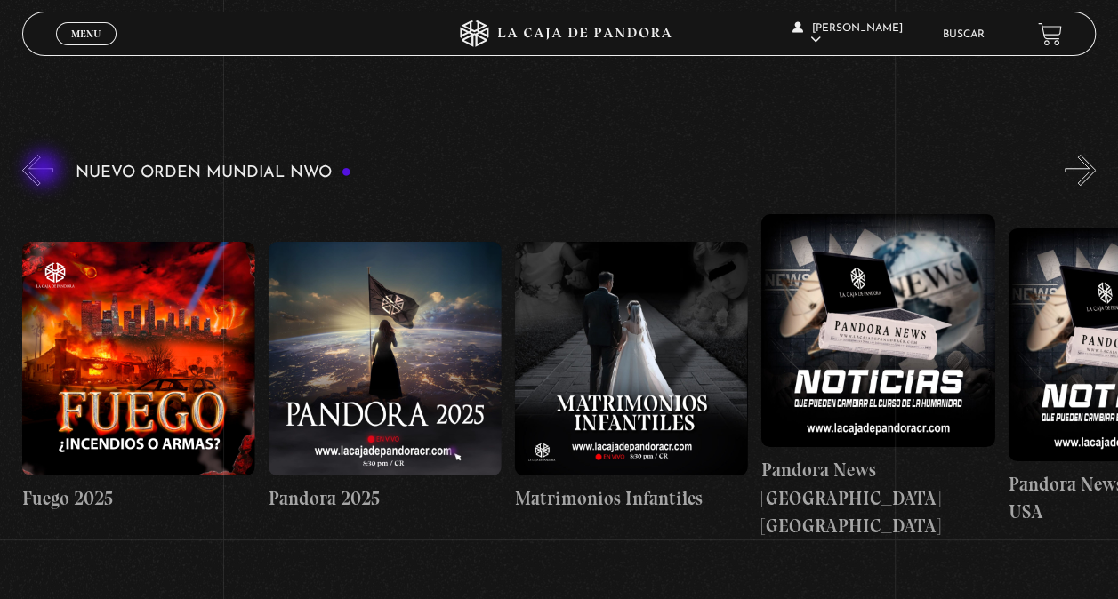
click at [45, 171] on button "«" at bounding box center [37, 170] width 31 height 31
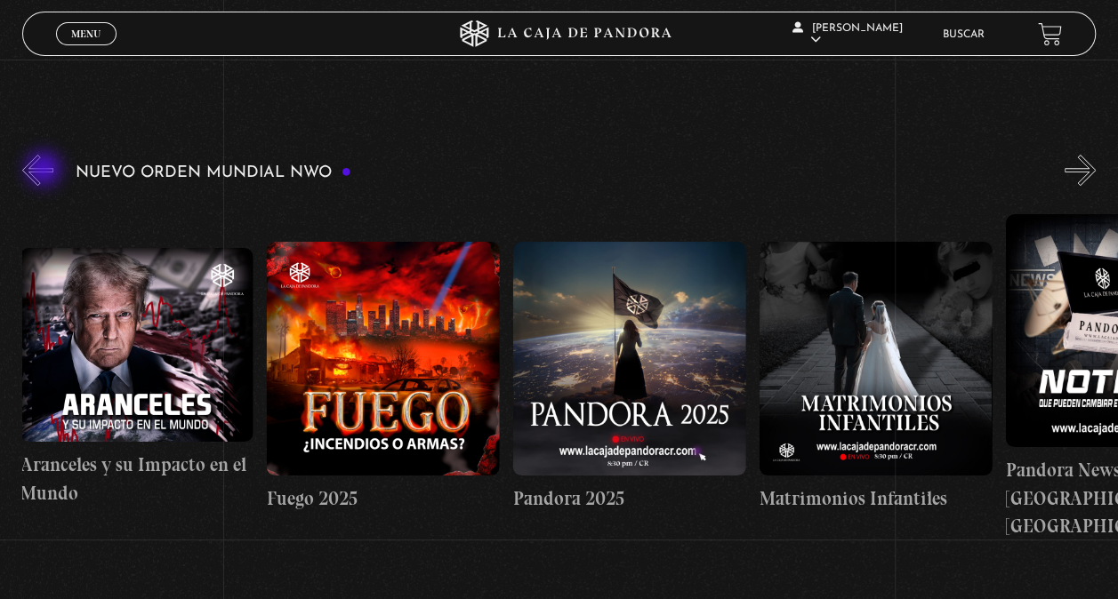
click at [45, 171] on button "«" at bounding box center [37, 170] width 31 height 31
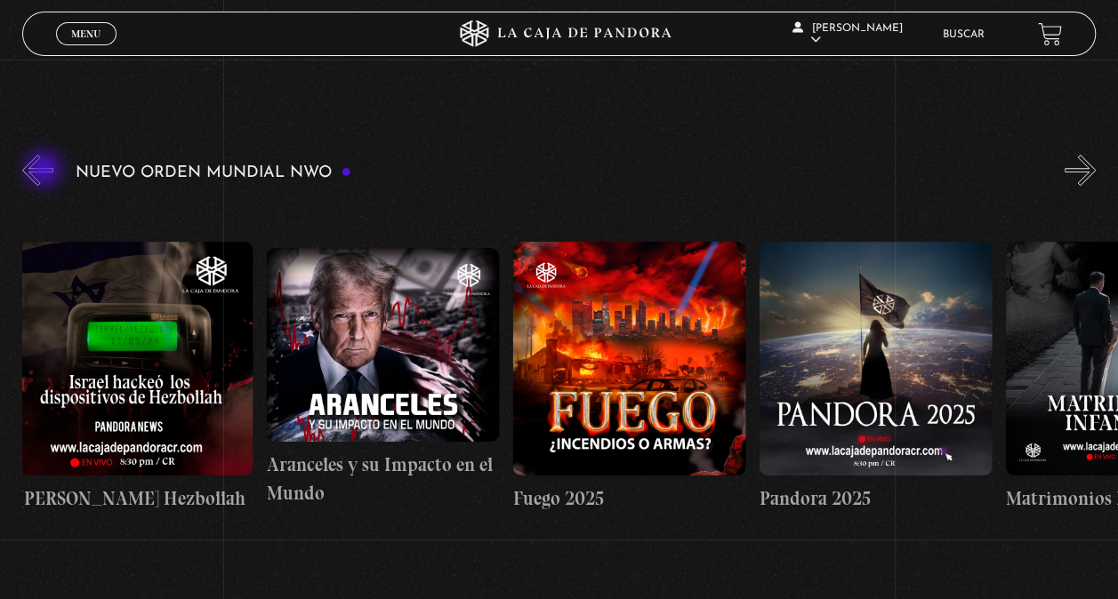
click at [45, 171] on button "«" at bounding box center [37, 170] width 31 height 31
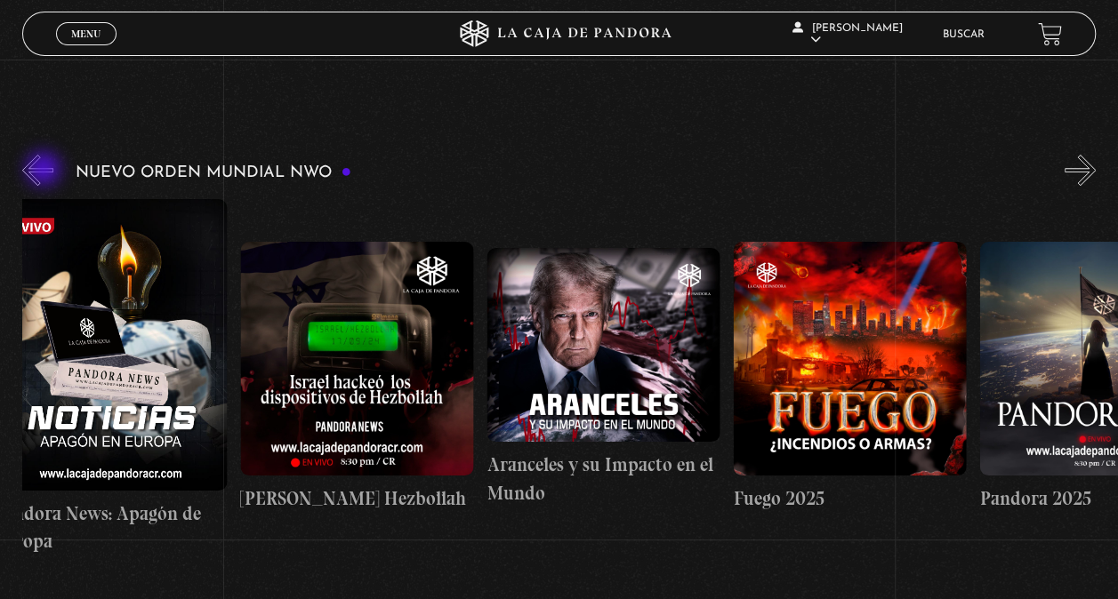
click at [45, 171] on button "«" at bounding box center [37, 170] width 31 height 31
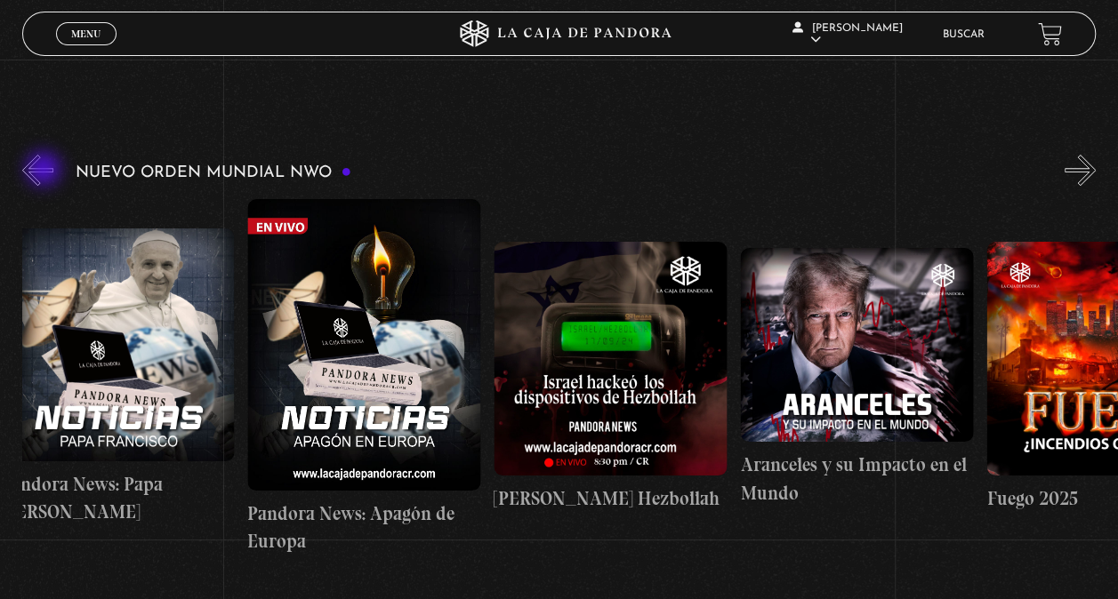
click at [45, 171] on button "«" at bounding box center [37, 170] width 31 height 31
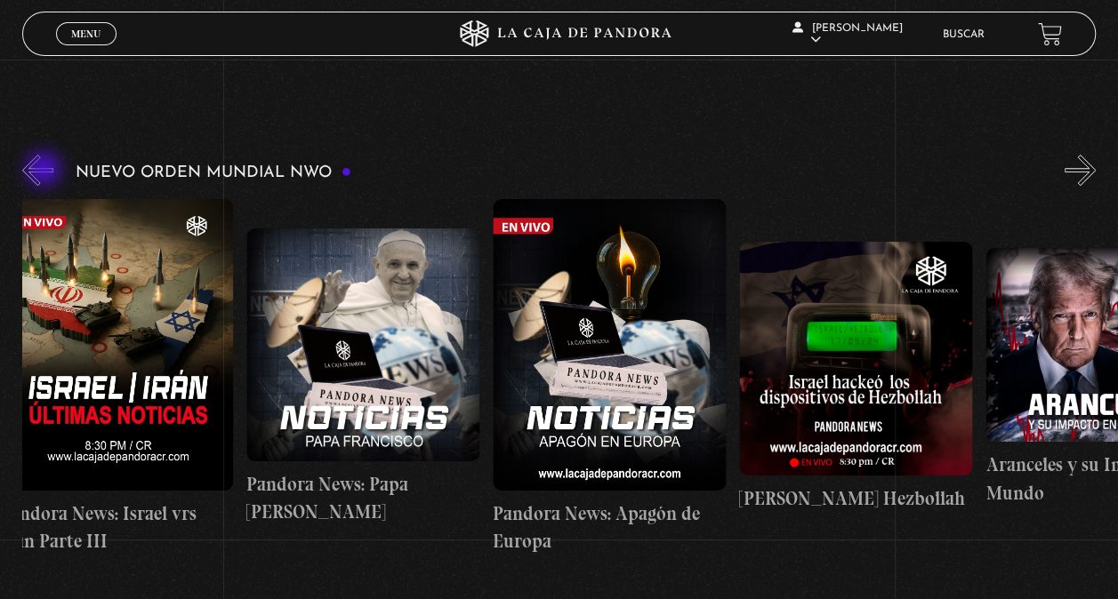
click at [45, 171] on button "«" at bounding box center [37, 170] width 31 height 31
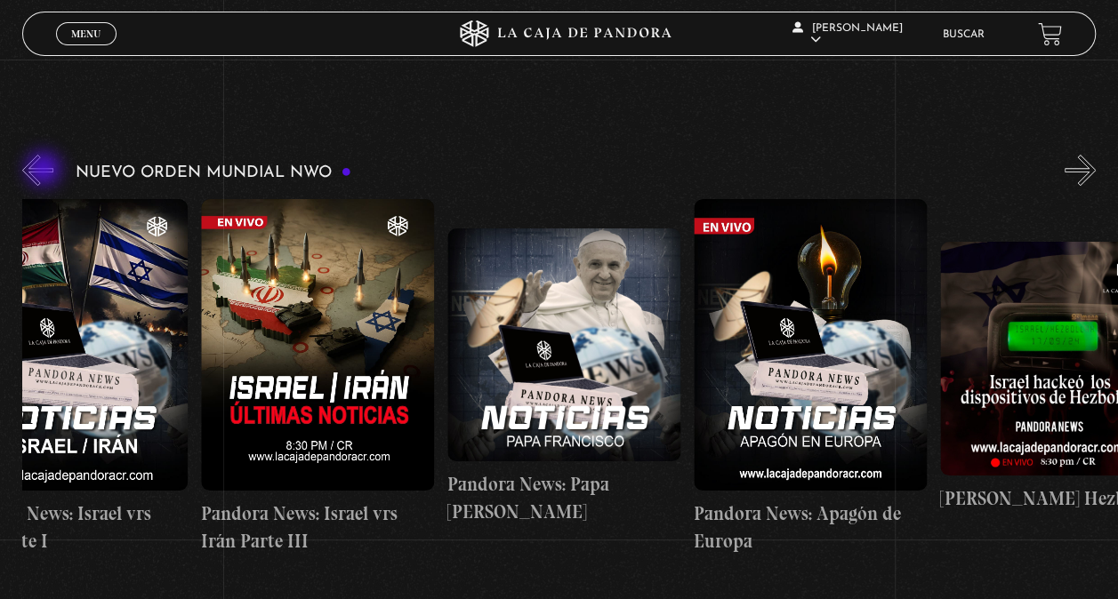
click at [45, 171] on button "«" at bounding box center [37, 170] width 31 height 31
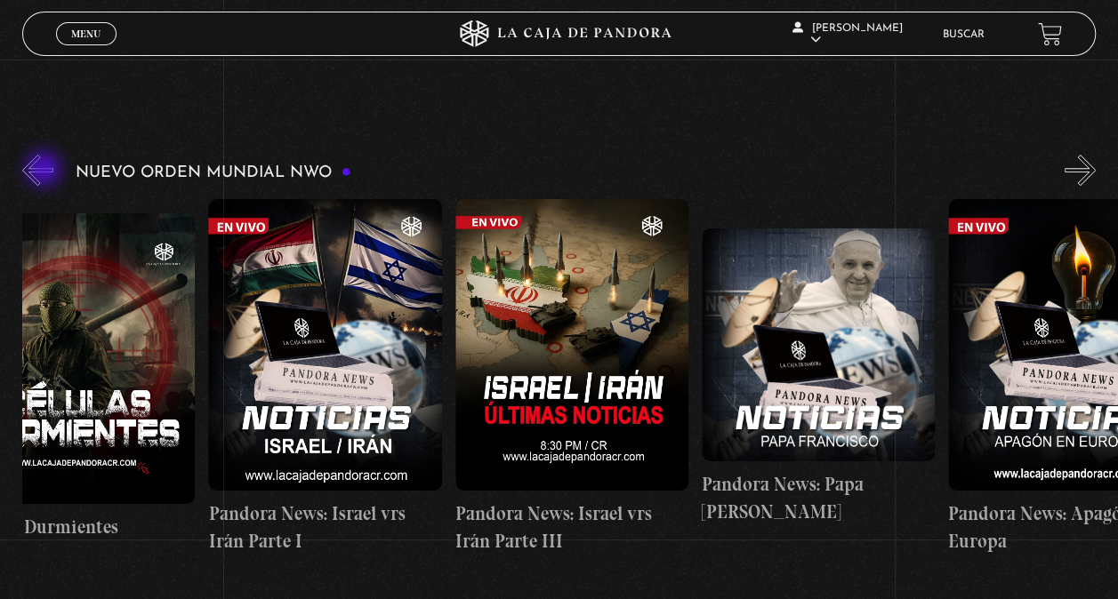
click at [45, 171] on button "«" at bounding box center [37, 170] width 31 height 31
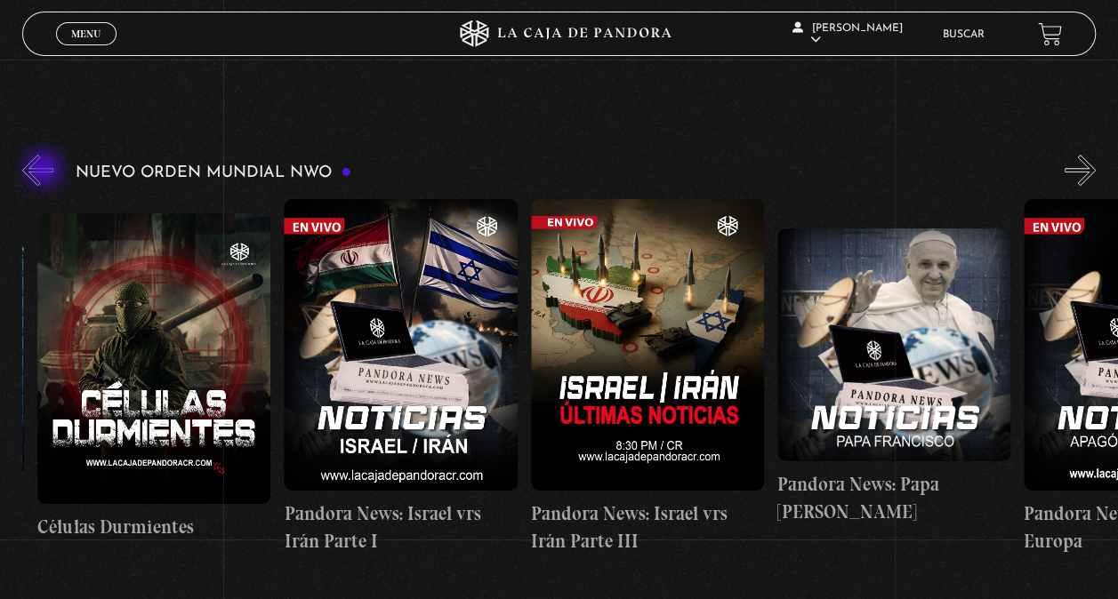
click at [45, 171] on button "«" at bounding box center [37, 170] width 31 height 31
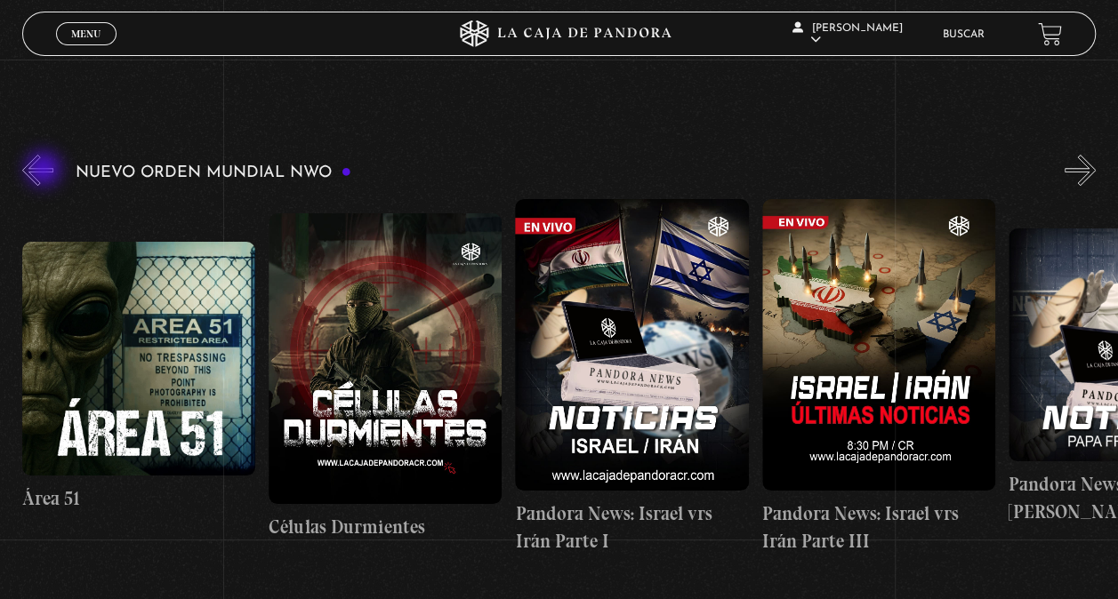
click at [45, 171] on button "«" at bounding box center [37, 170] width 31 height 31
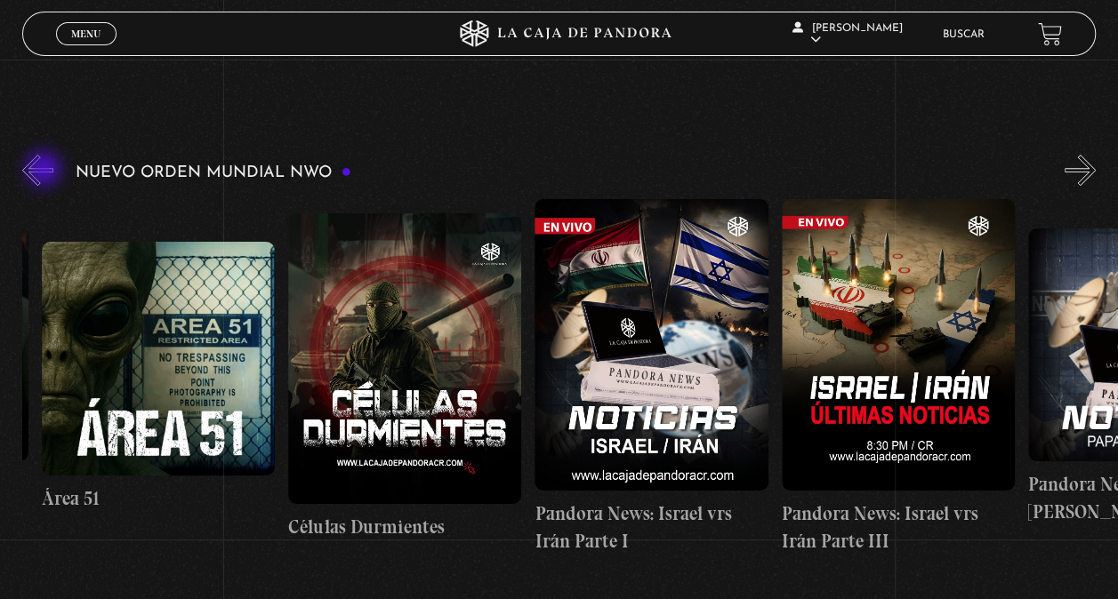
scroll to position [0, 155]
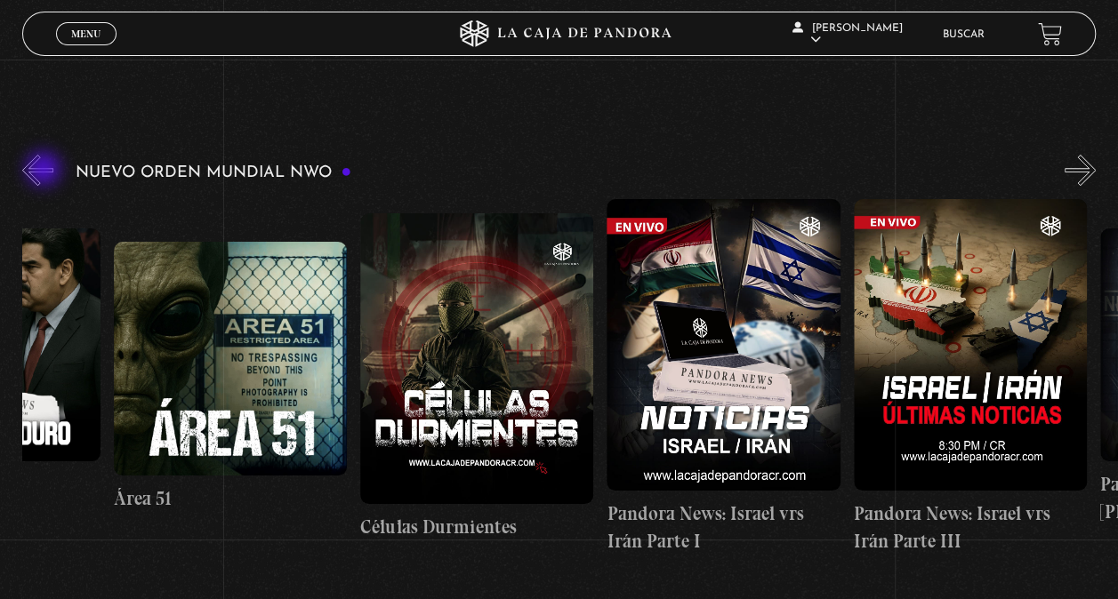
click at [45, 171] on button "«" at bounding box center [37, 170] width 31 height 31
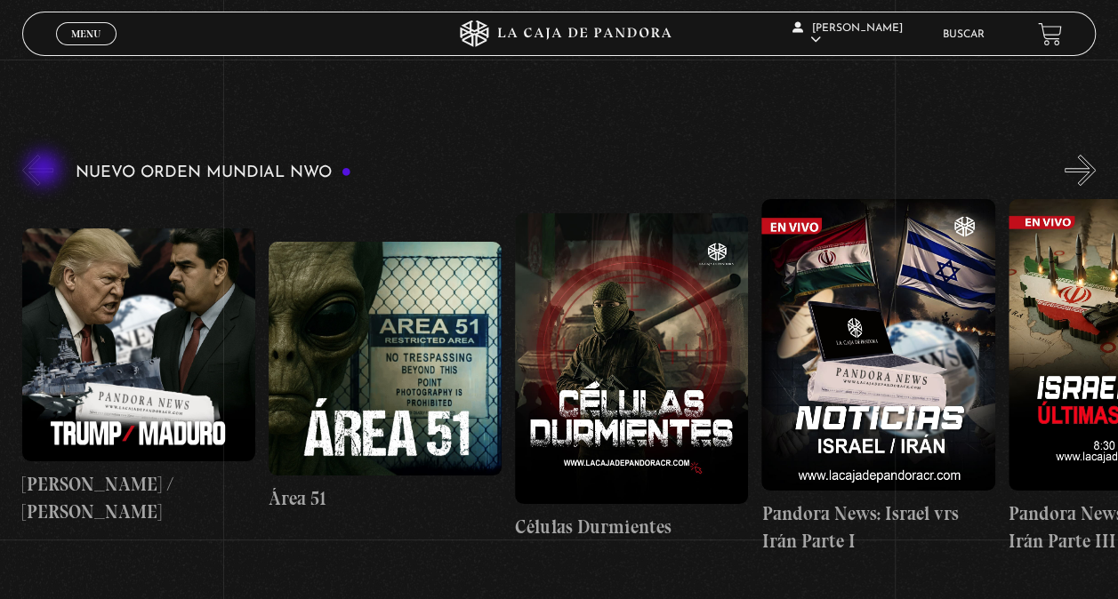
click at [45, 171] on button "«" at bounding box center [37, 170] width 31 height 31
click at [80, 36] on span "Menu" at bounding box center [85, 33] width 29 height 11
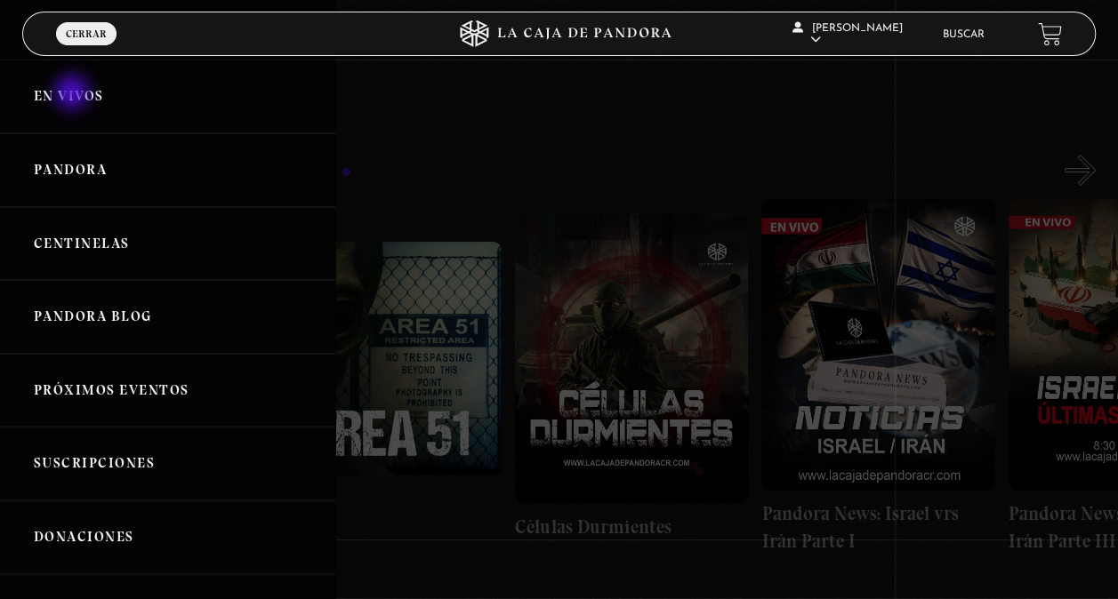
click at [74, 94] on link "En vivos" at bounding box center [167, 97] width 335 height 74
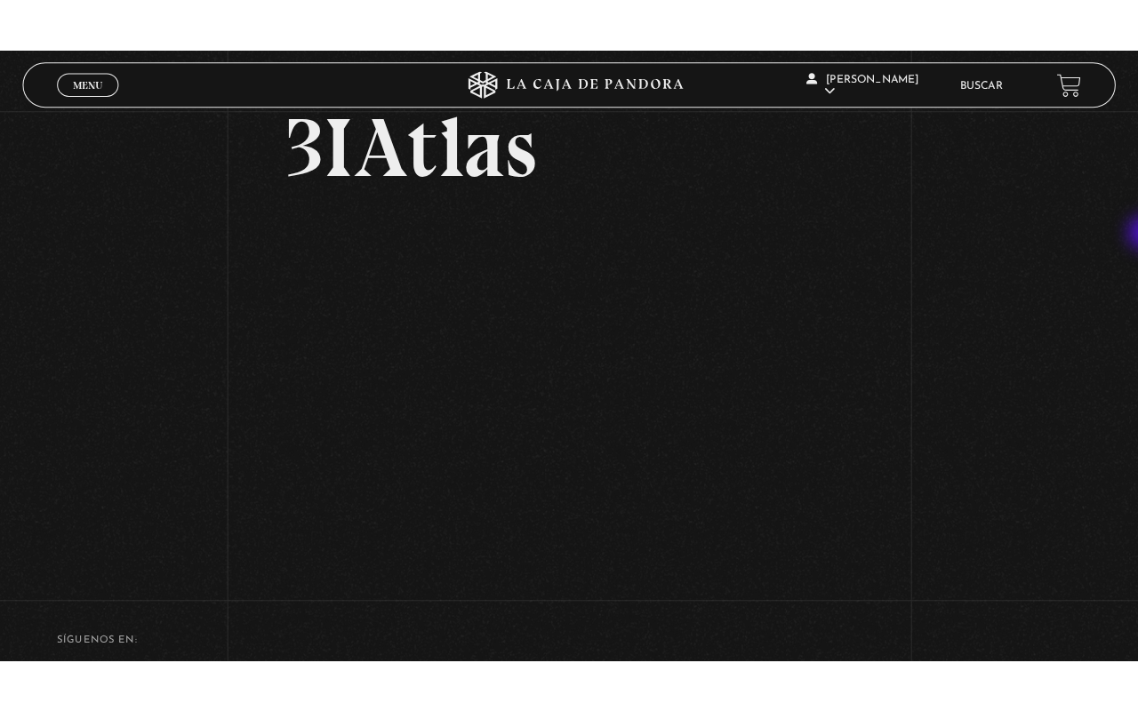
scroll to position [103, 0]
